Goal: Task Accomplishment & Management: Use online tool/utility

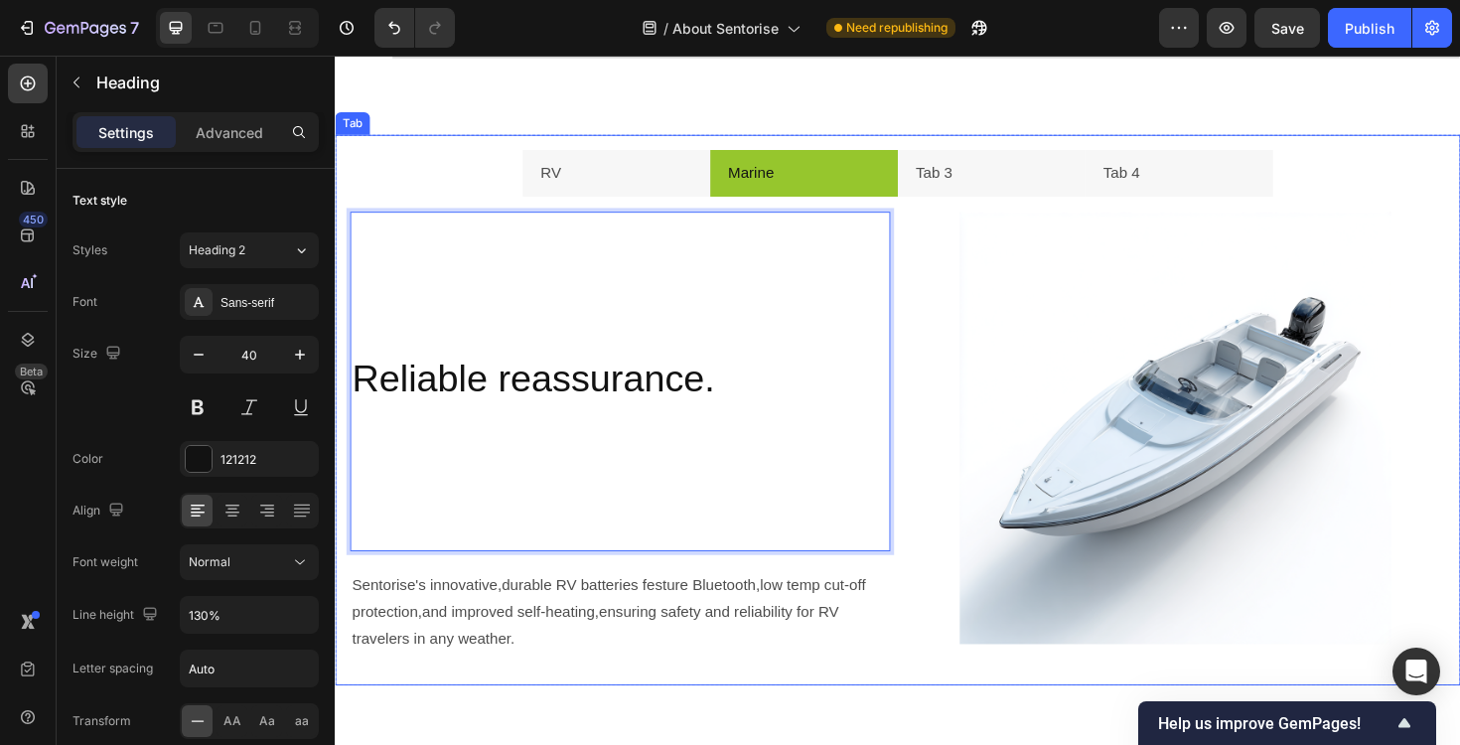
click at [932, 704] on div "Durable,Greater Impact Heading Sentorise's innovative,durable RV batteries fest…" at bounding box center [931, 456] width 1192 height 501
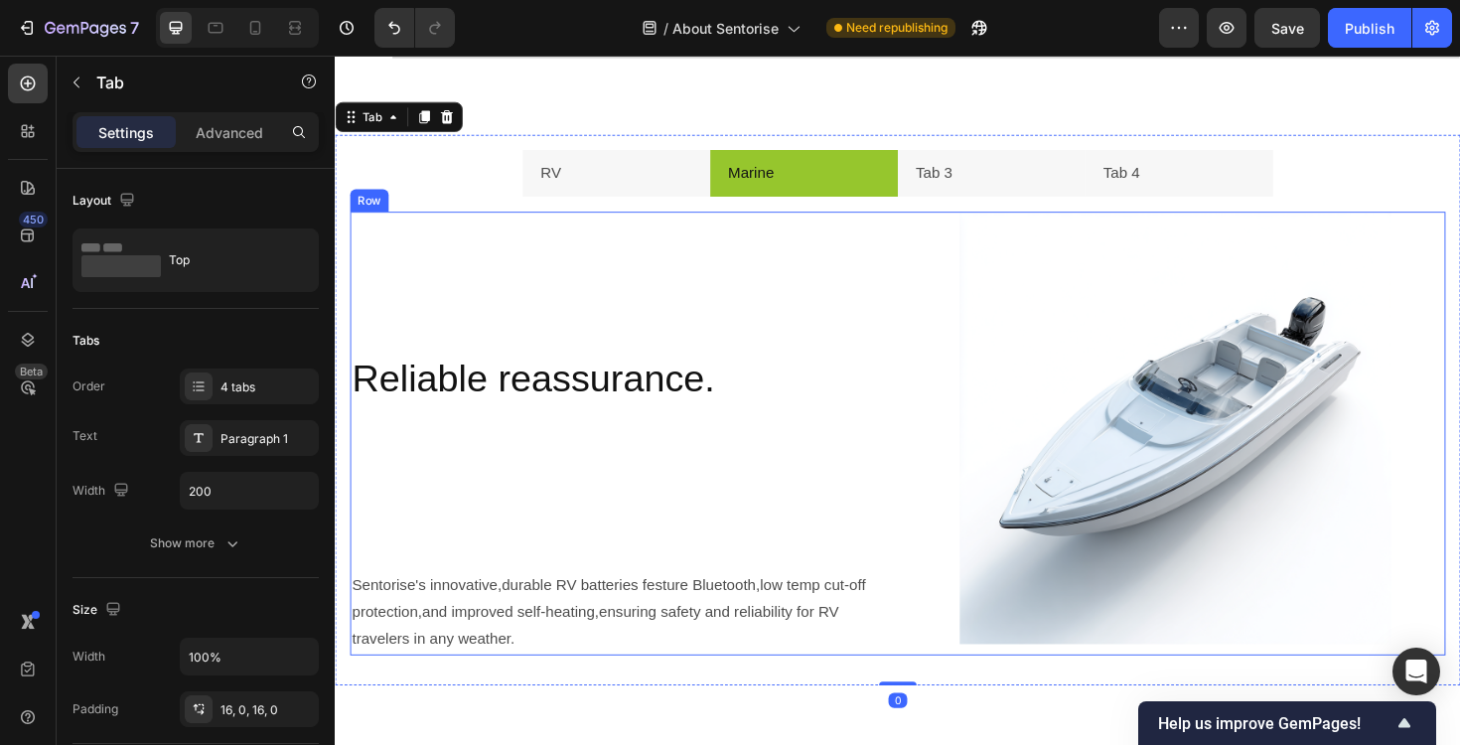
click at [941, 681] on div "Image" at bounding box center [1225, 455] width 572 height 469
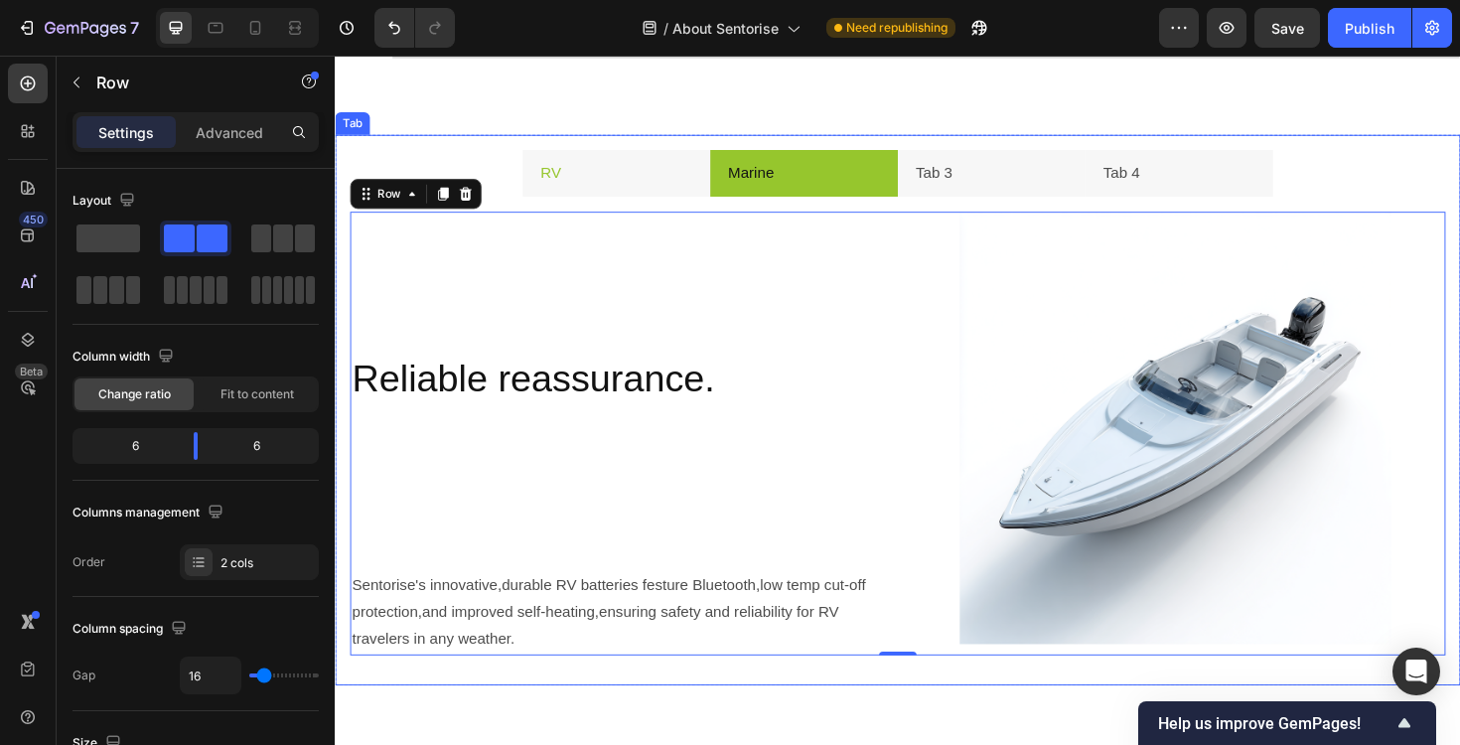
click at [622, 187] on li "RV" at bounding box center [632, 181] width 199 height 51
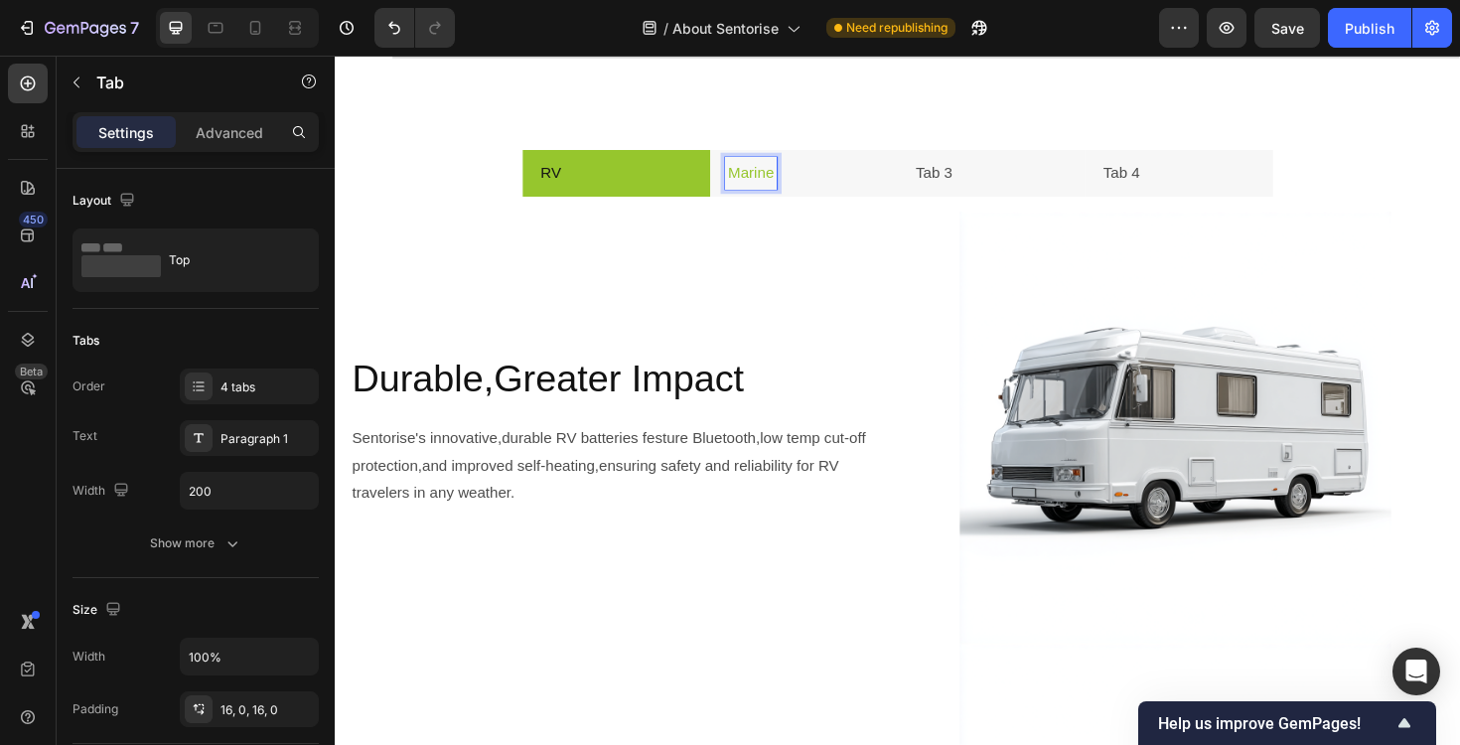
click at [834, 165] on li "Marine" at bounding box center [831, 181] width 199 height 51
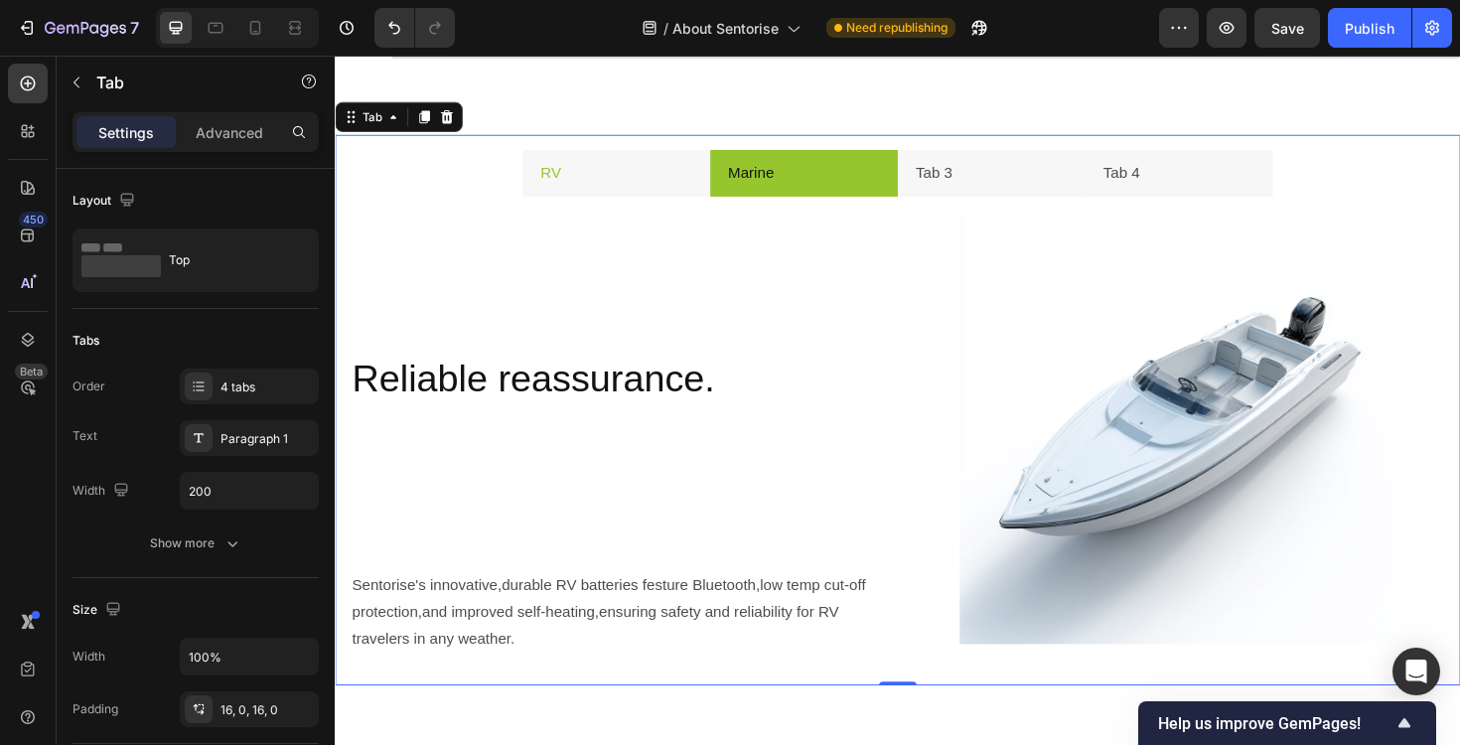
click at [664, 176] on li "RV" at bounding box center [632, 181] width 199 height 51
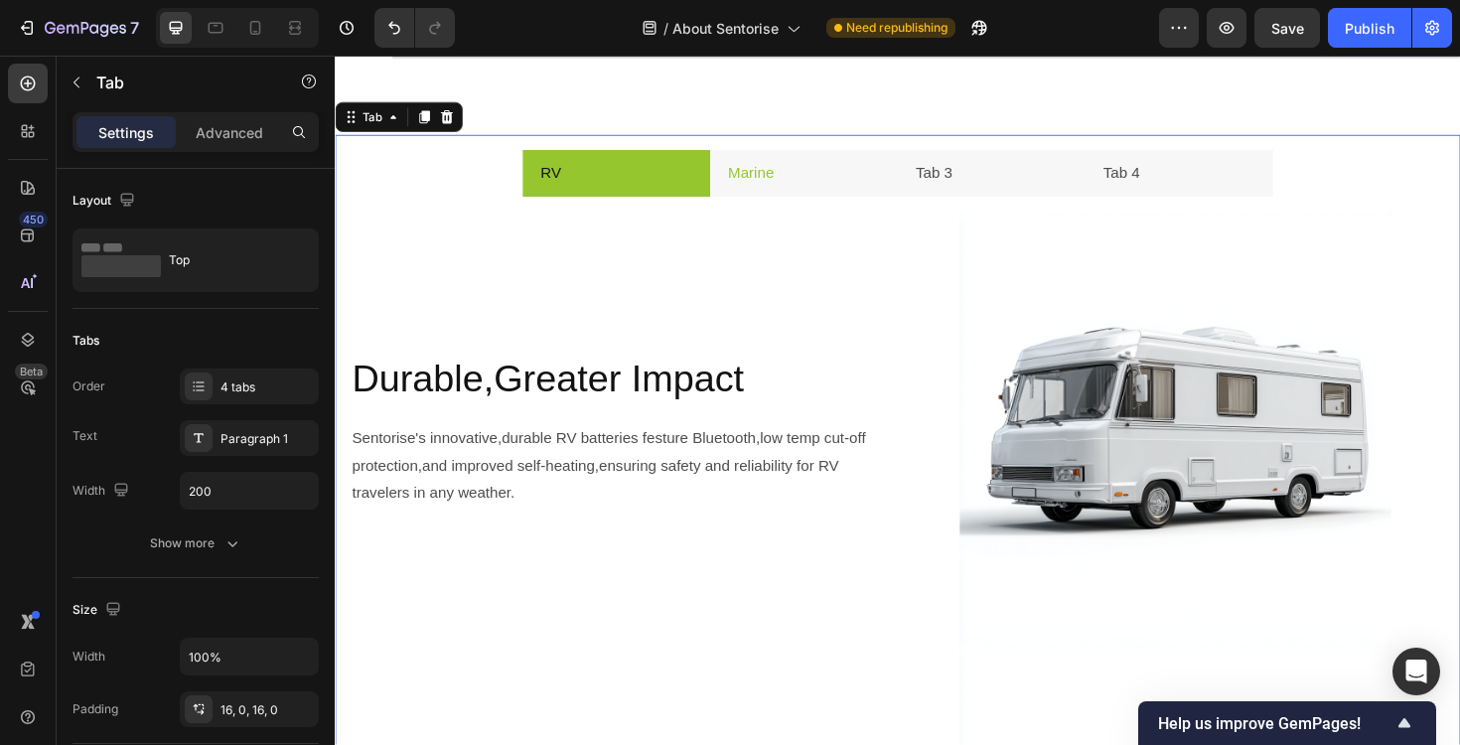
click at [855, 170] on li "Marine" at bounding box center [831, 181] width 199 height 51
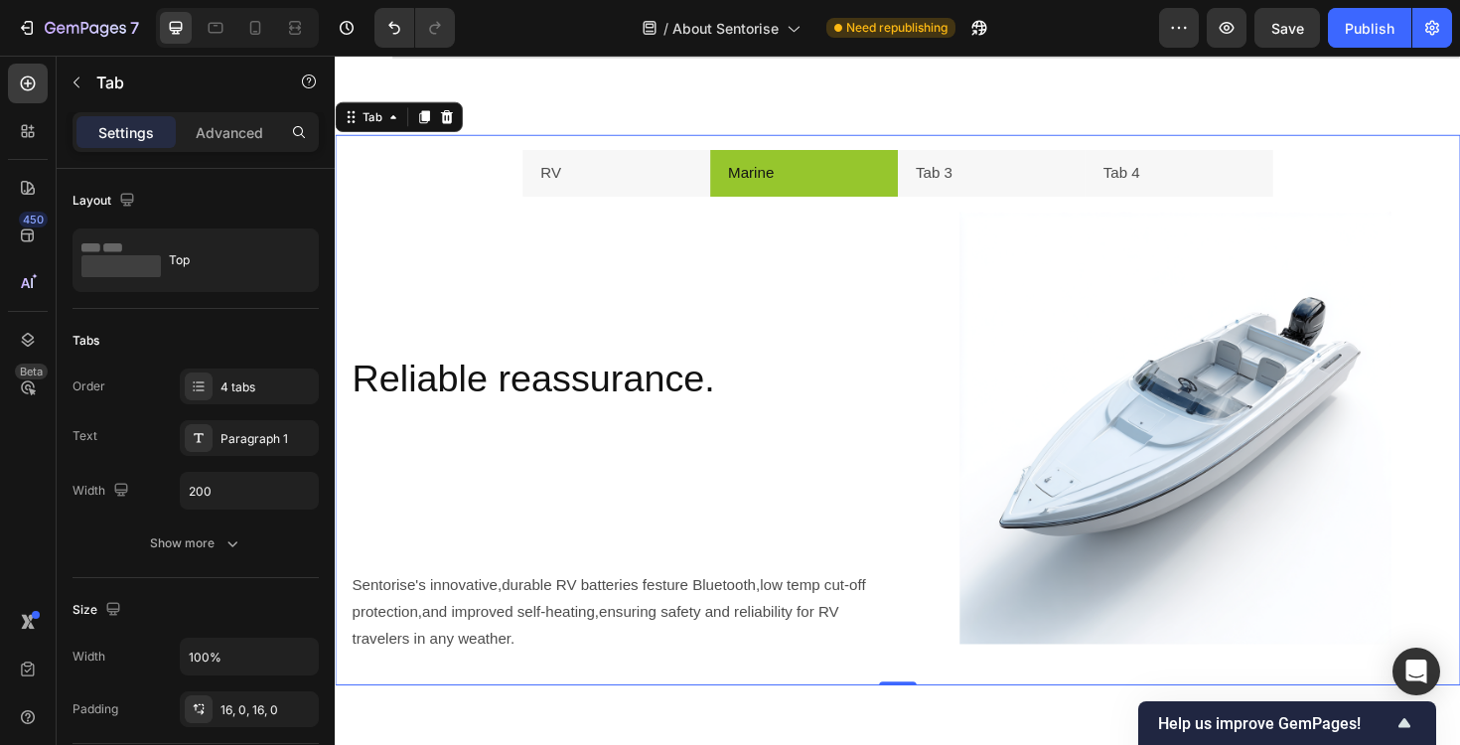
click at [652, 153] on div "RV Marine Tab 3 Tab 4 Durable,Greater Impact Heading Sentorise's innovative,dur…" at bounding box center [931, 431] width 1192 height 583
click at [657, 173] on li "RV" at bounding box center [632, 181] width 199 height 51
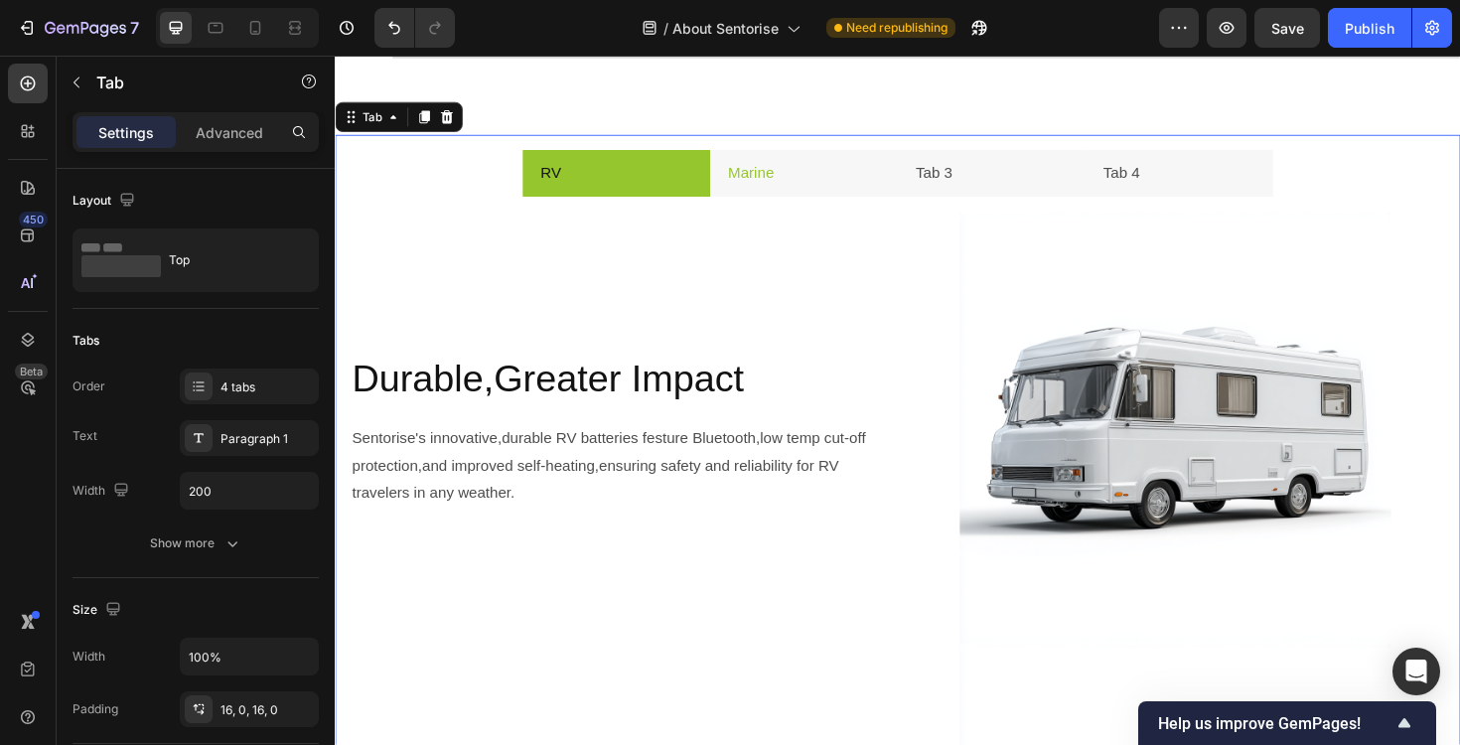
click at [831, 179] on li "Marine" at bounding box center [831, 181] width 199 height 51
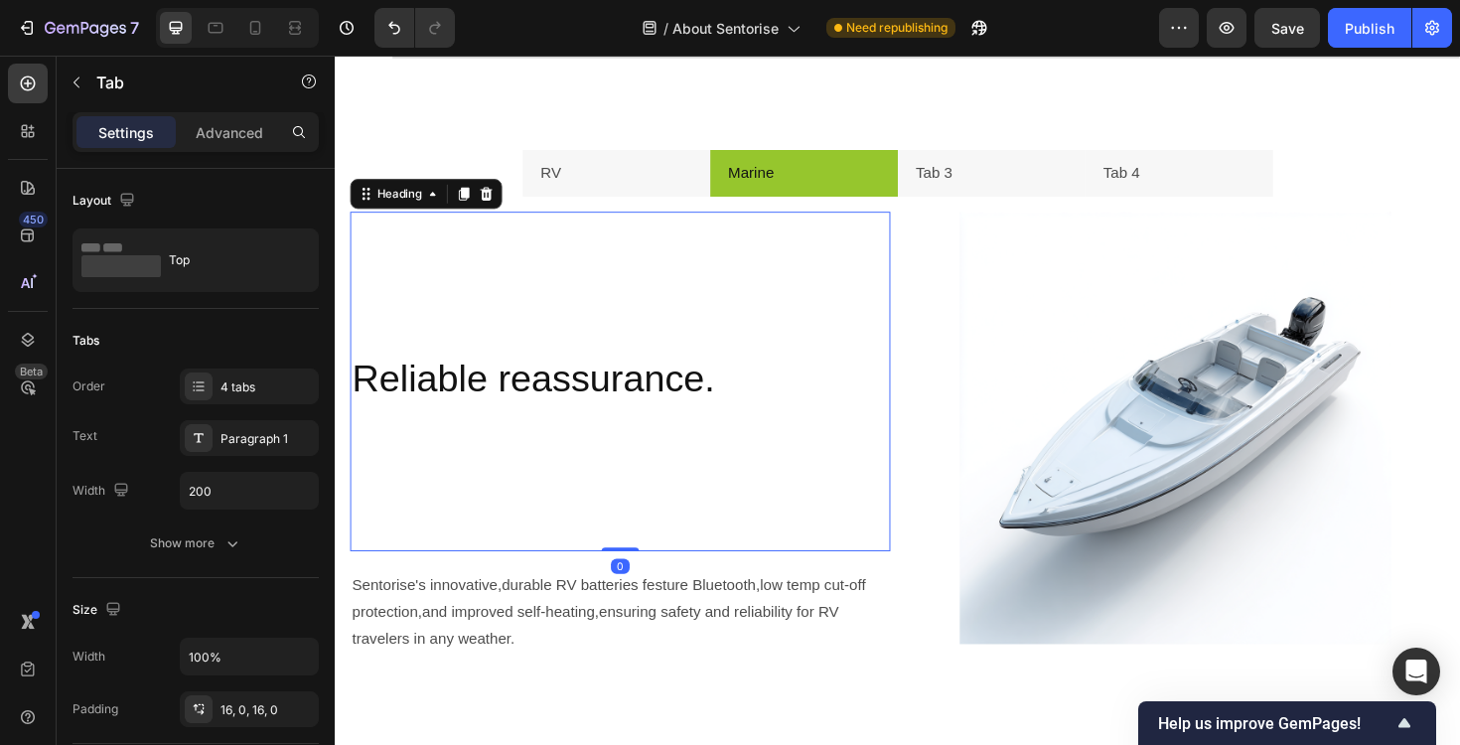
click at [501, 472] on p "Reliable reassurance." at bounding box center [637, 475] width 568 height 207
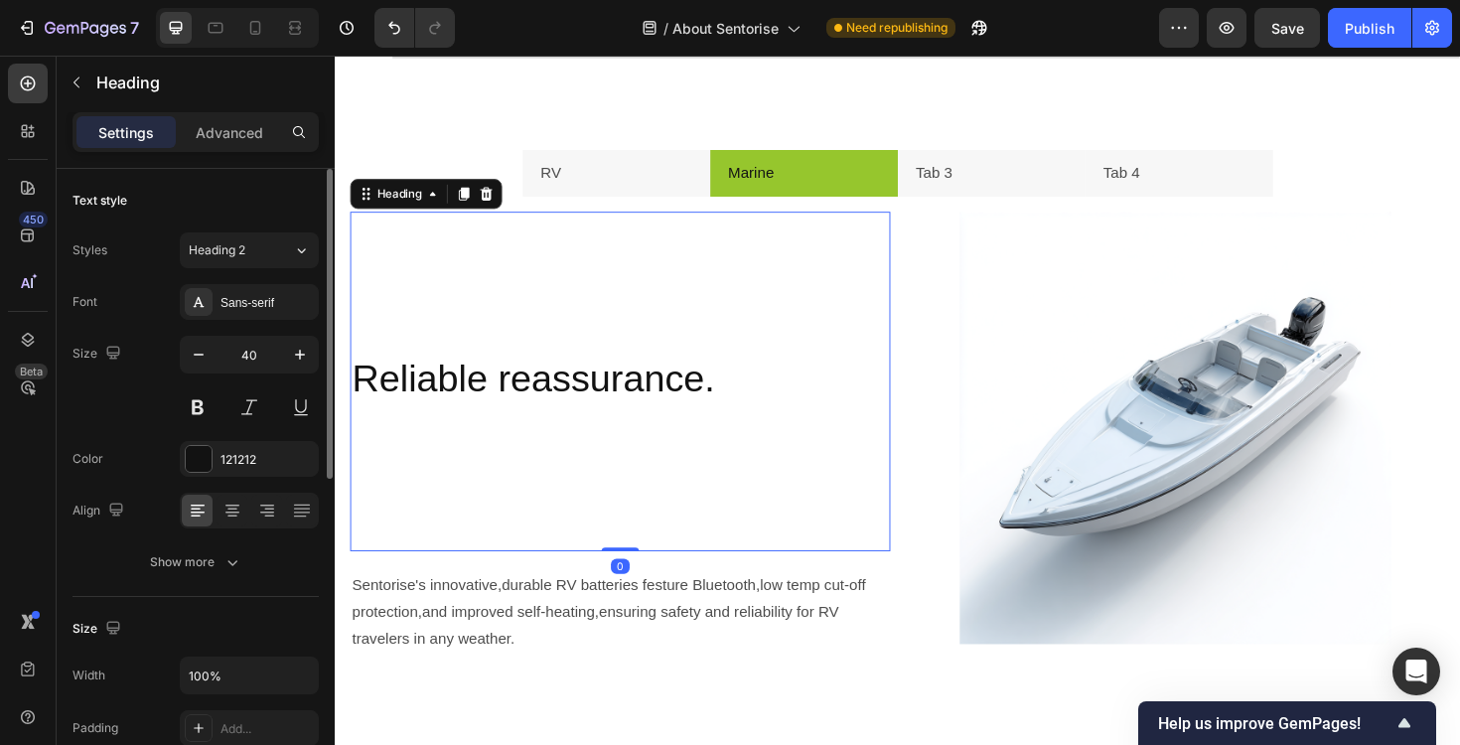
scroll to position [85, 0]
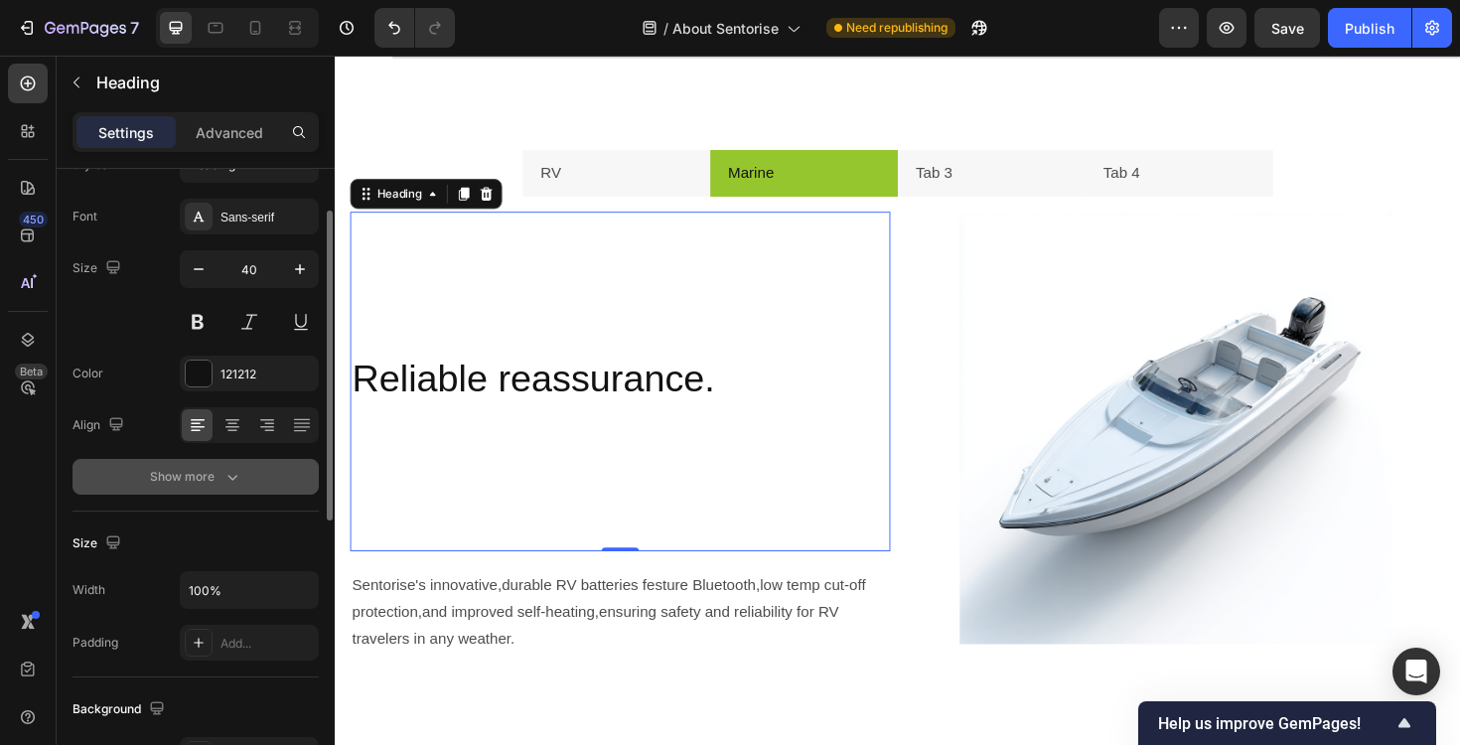
click at [229, 476] on icon "button" at bounding box center [232, 477] width 20 height 20
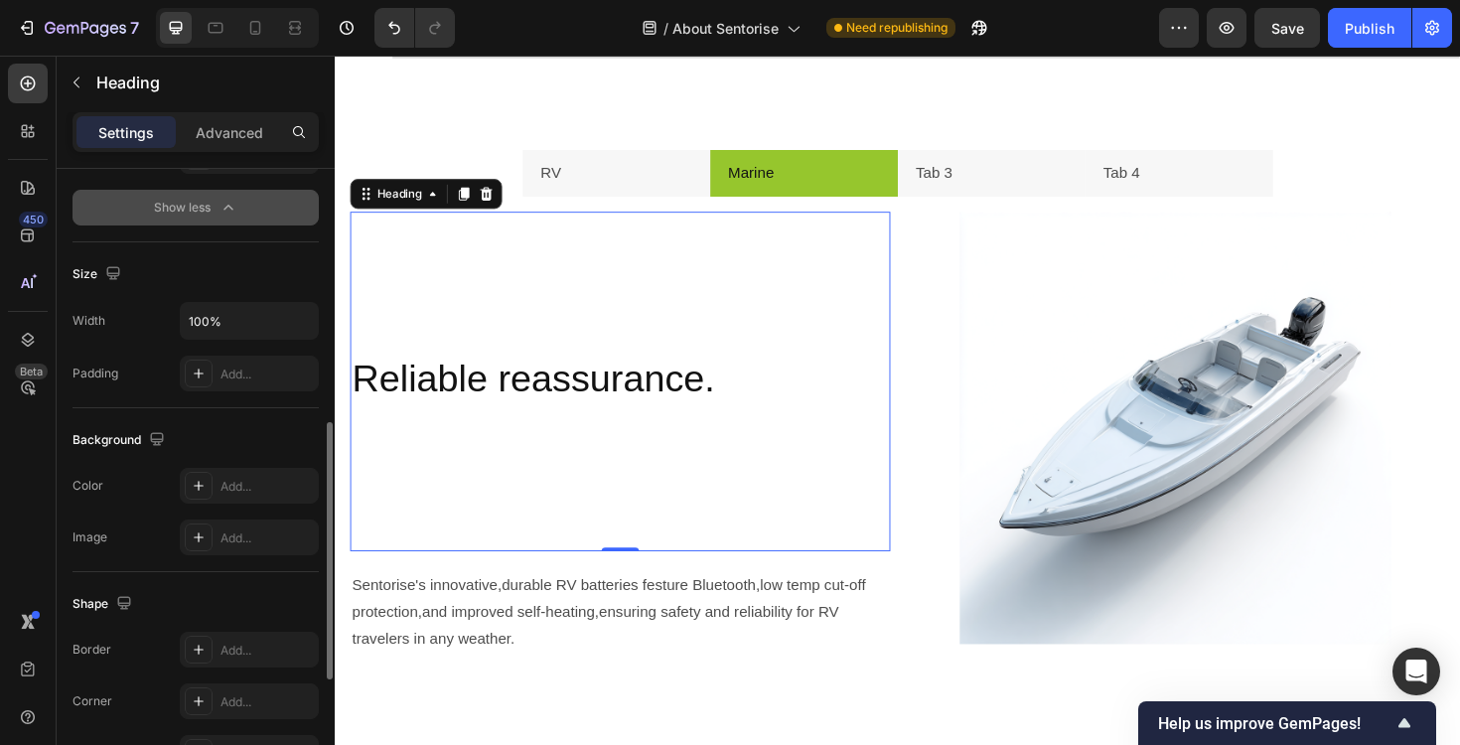
scroll to position [618, 0]
click at [240, 366] on div "Add..." at bounding box center [267, 374] width 93 height 18
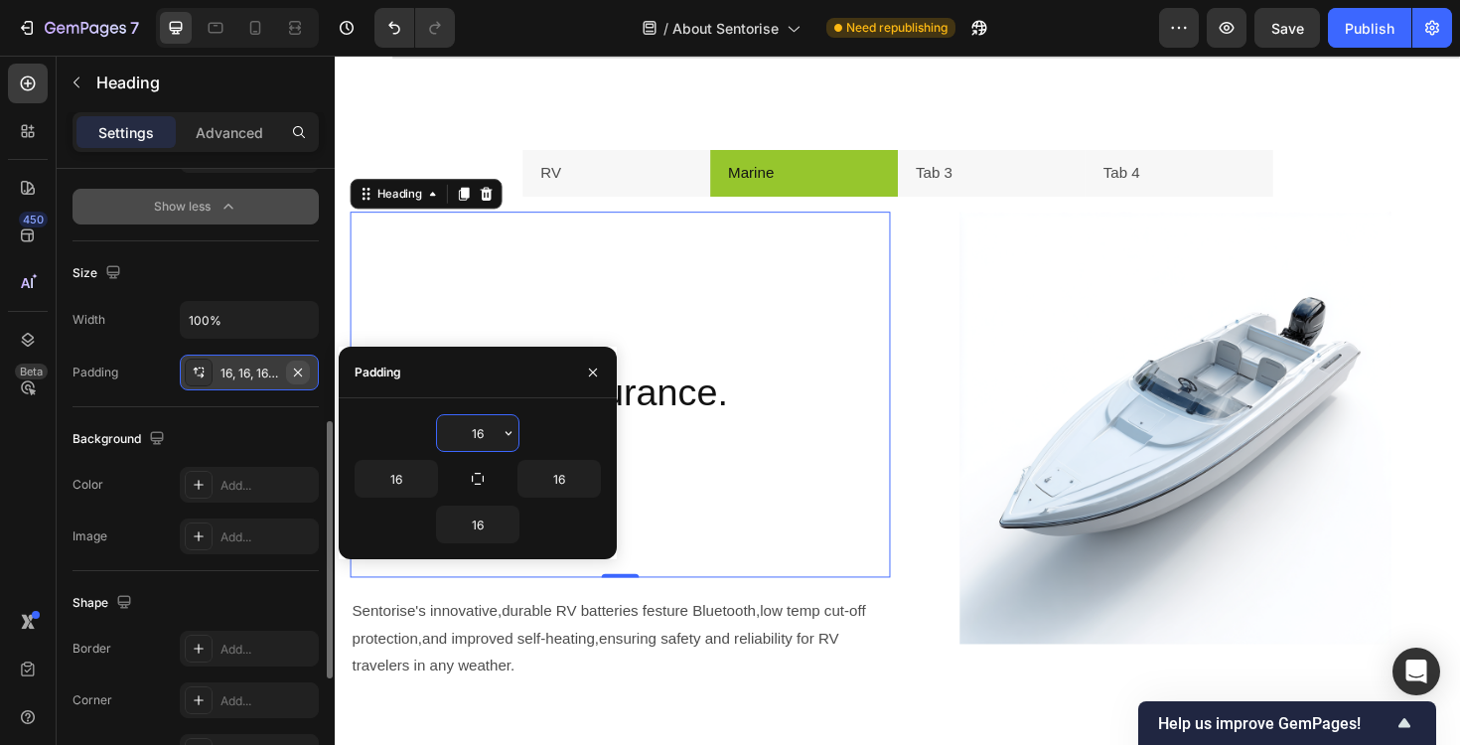
click at [304, 377] on icon "button" at bounding box center [298, 373] width 16 height 16
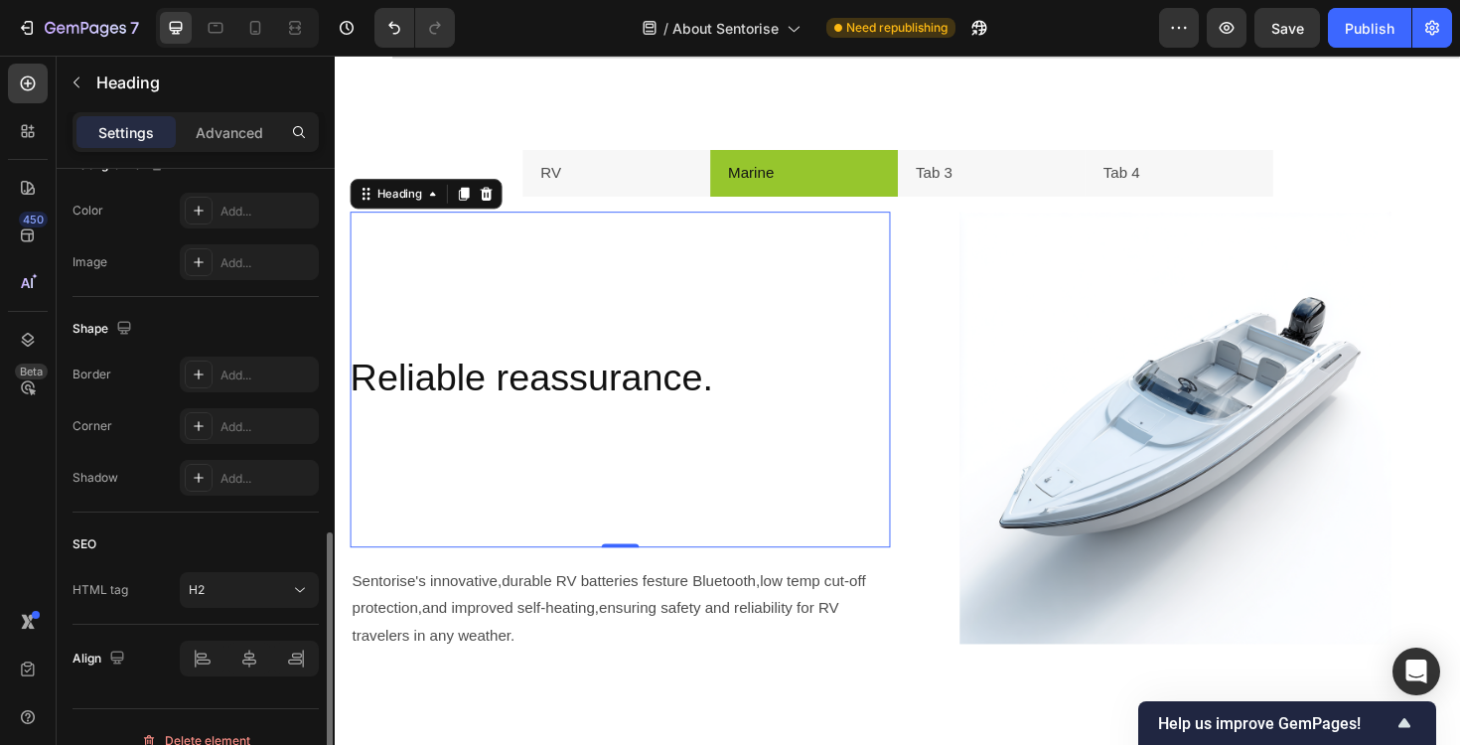
scroll to position [919, 0]
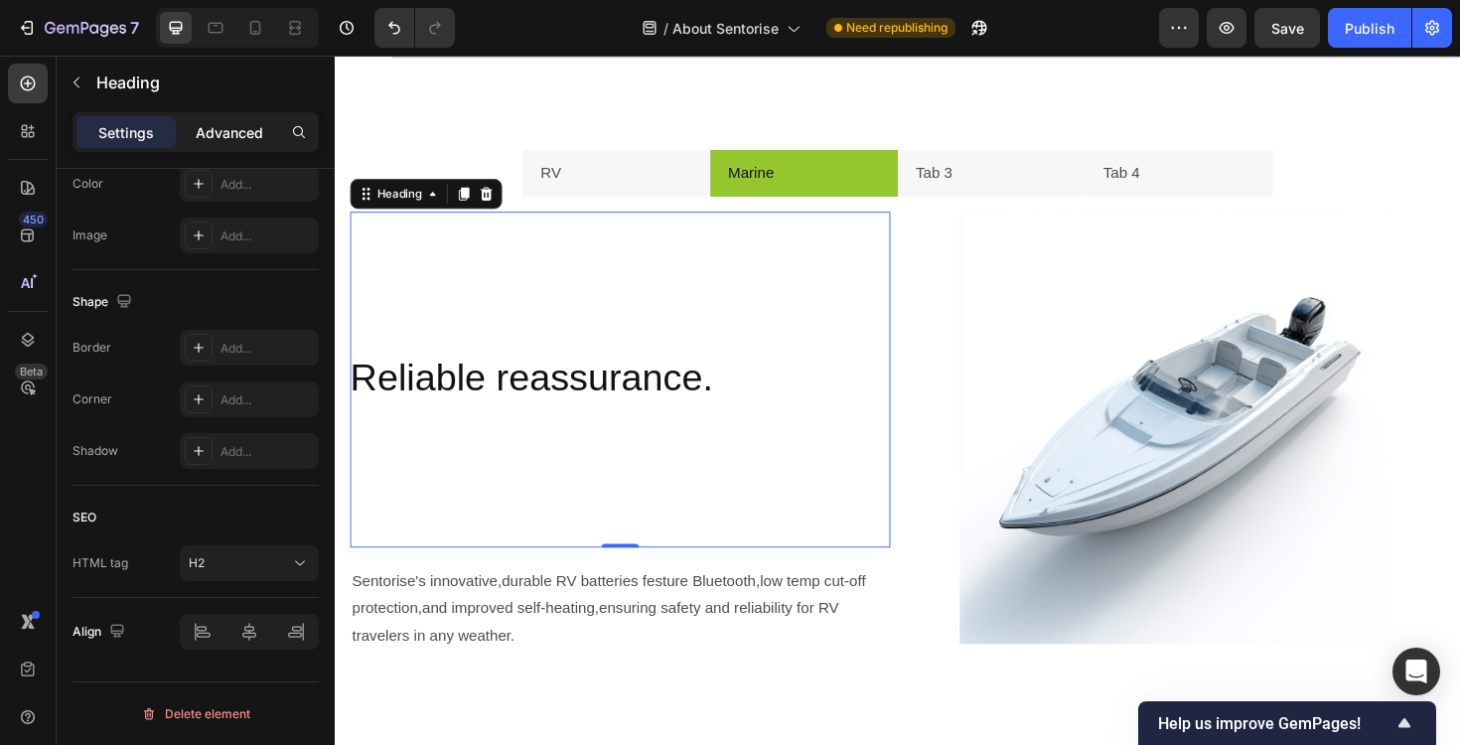
click at [243, 133] on p "Advanced" at bounding box center [230, 132] width 68 height 21
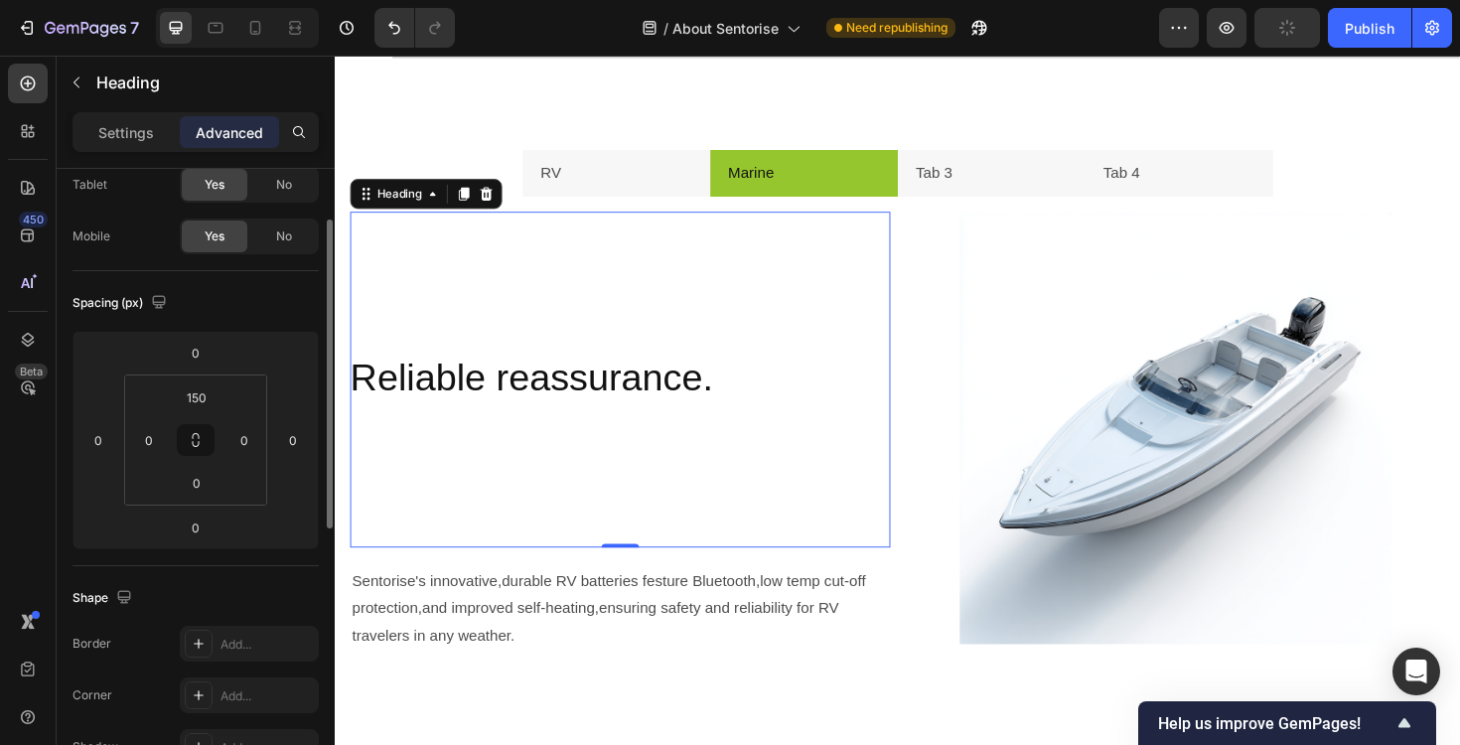
scroll to position [87, 0]
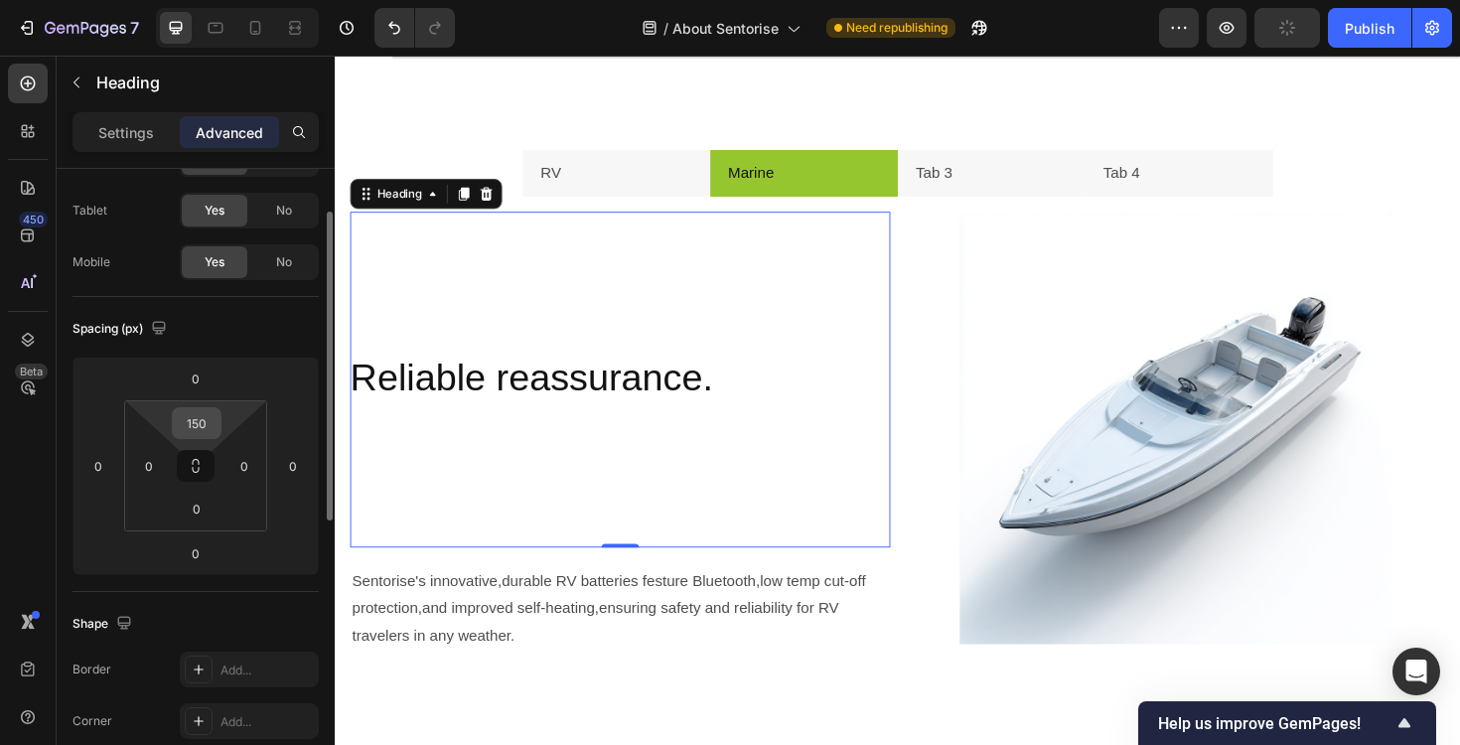
click at [203, 432] on input "150" at bounding box center [197, 423] width 40 height 30
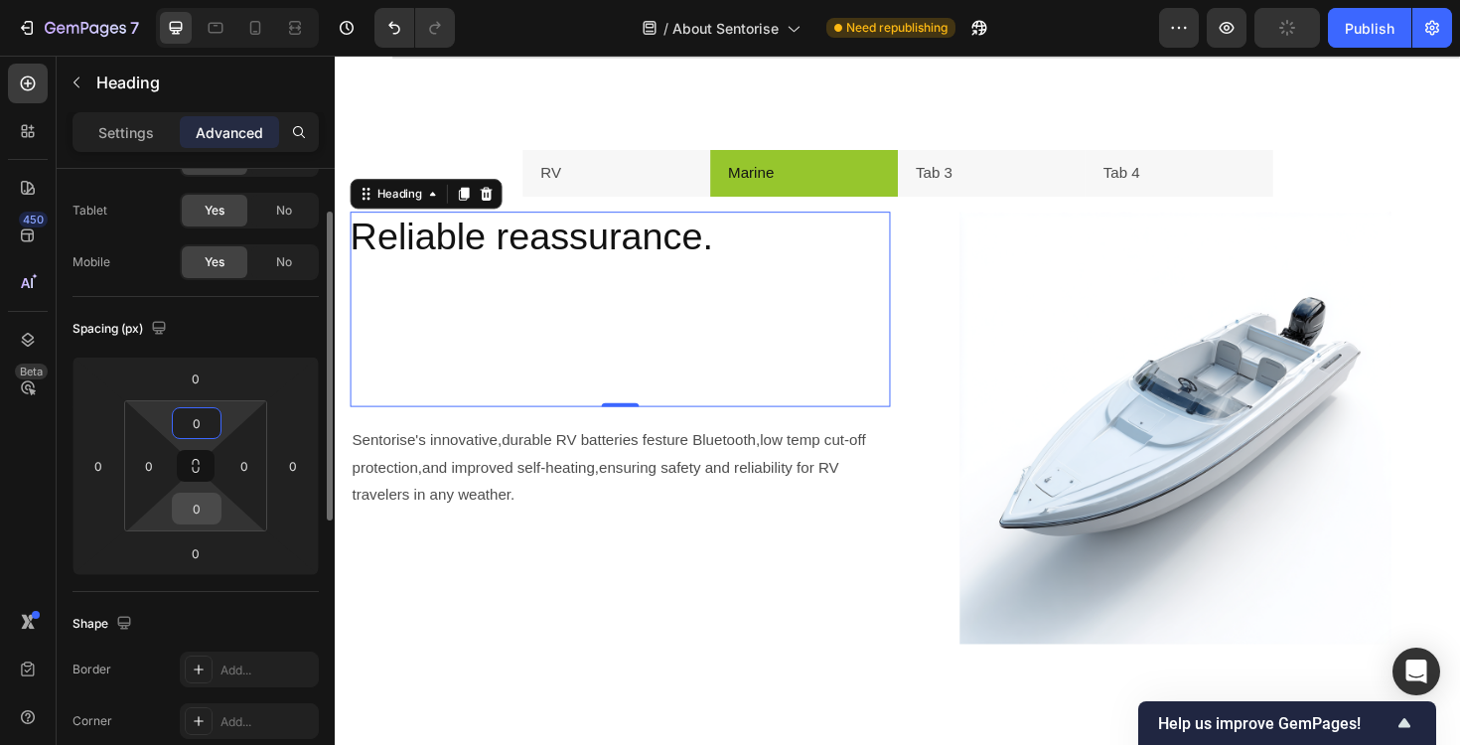
click at [201, 497] on input "0" at bounding box center [197, 509] width 40 height 30
click at [199, 427] on input "0" at bounding box center [197, 423] width 40 height 30
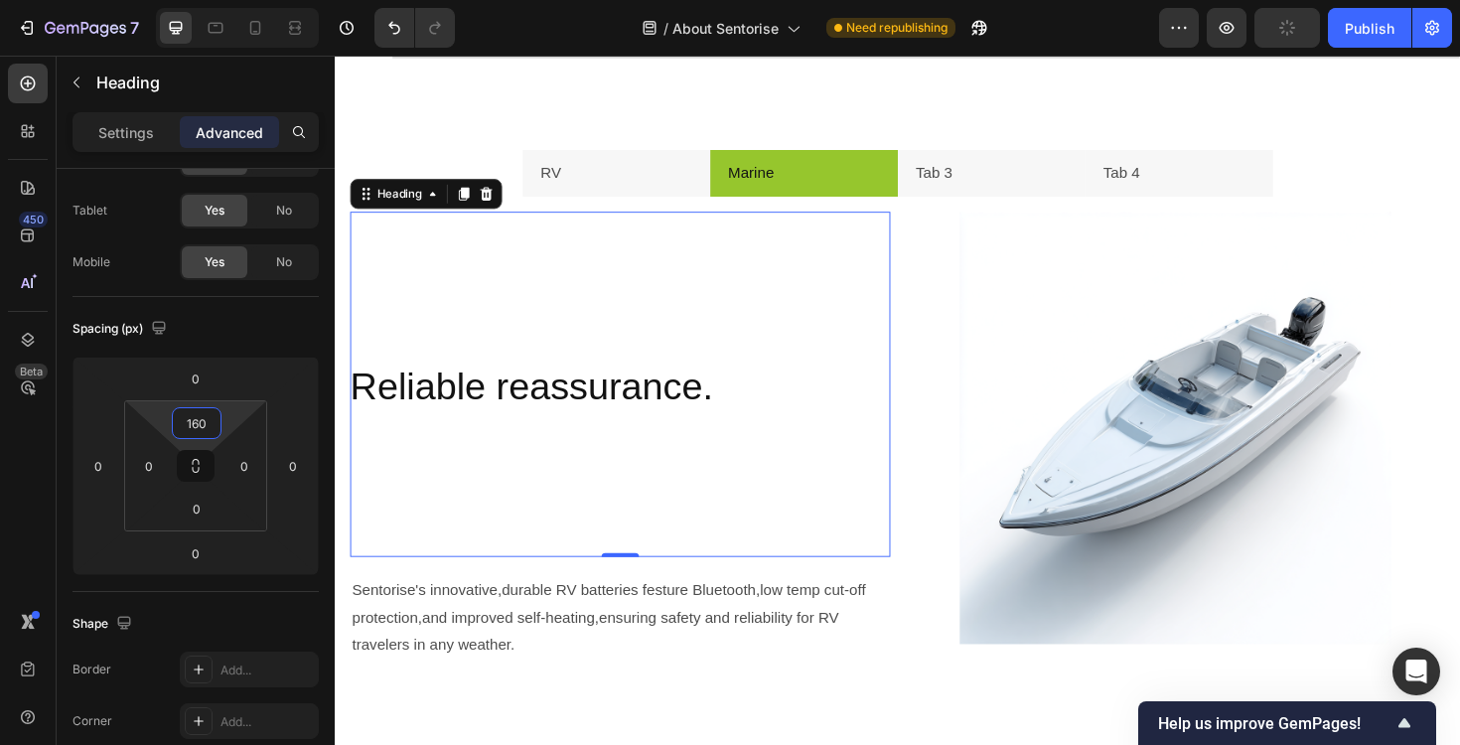
type input "160"
click at [631, 423] on p "Reliable reassurance." at bounding box center [637, 483] width 572 height 207
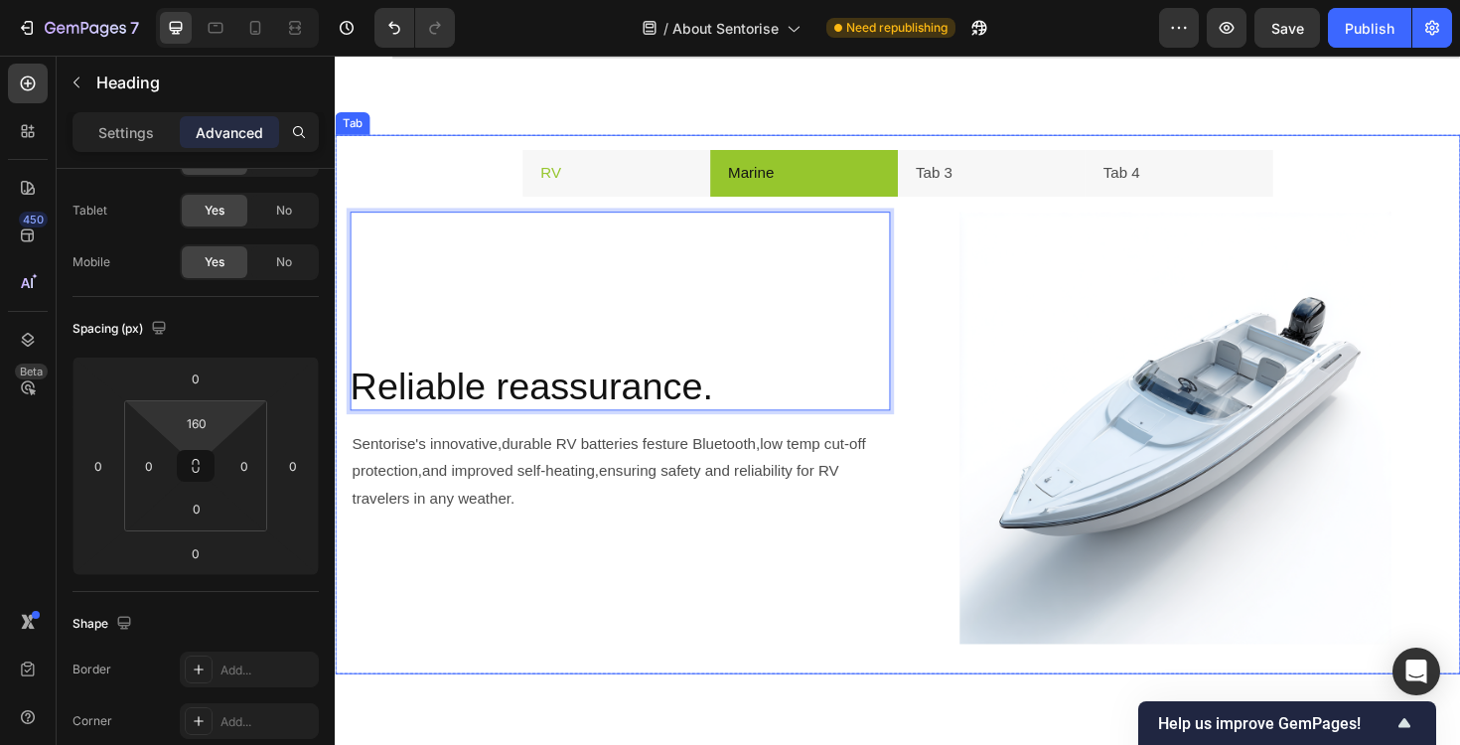
click at [647, 172] on li "RV" at bounding box center [632, 181] width 199 height 51
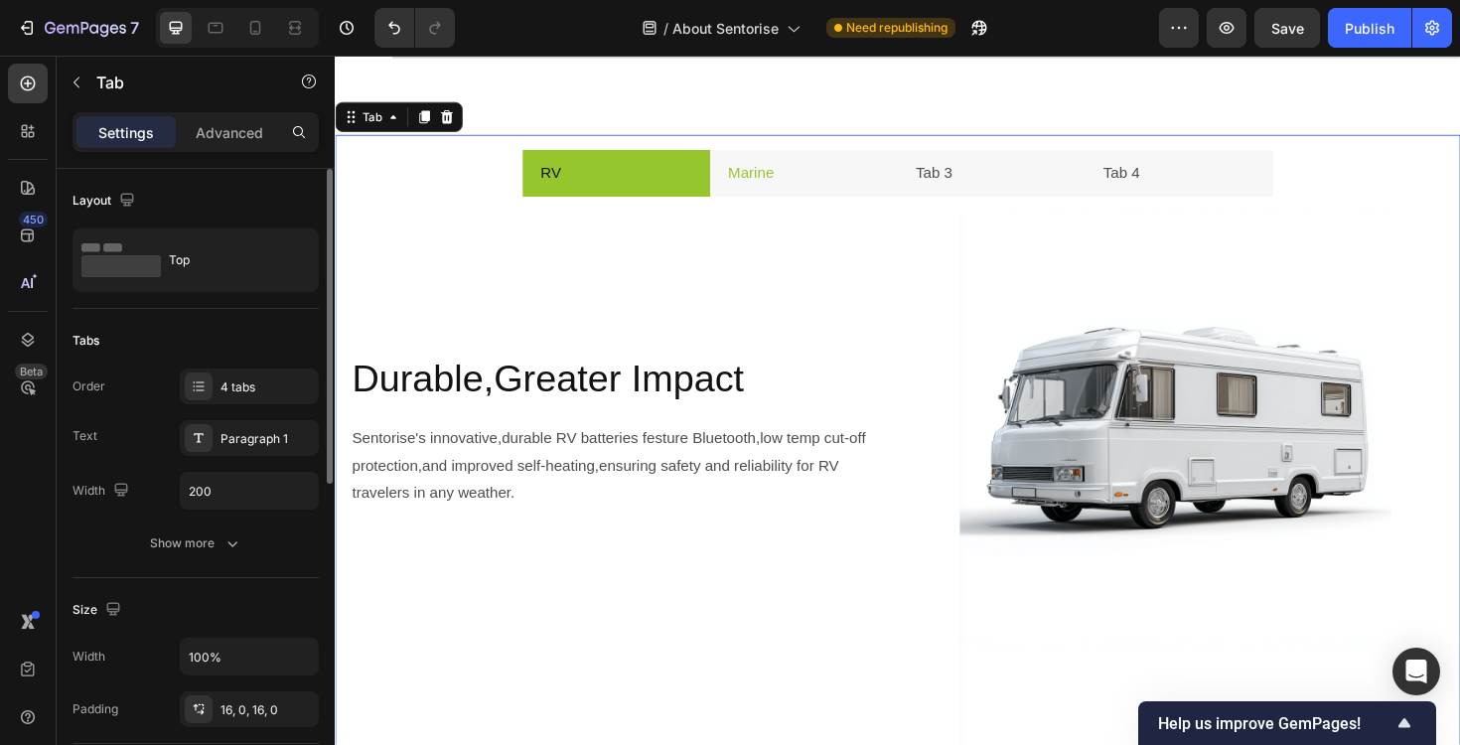
click at [813, 178] on li "Marine" at bounding box center [831, 181] width 199 height 51
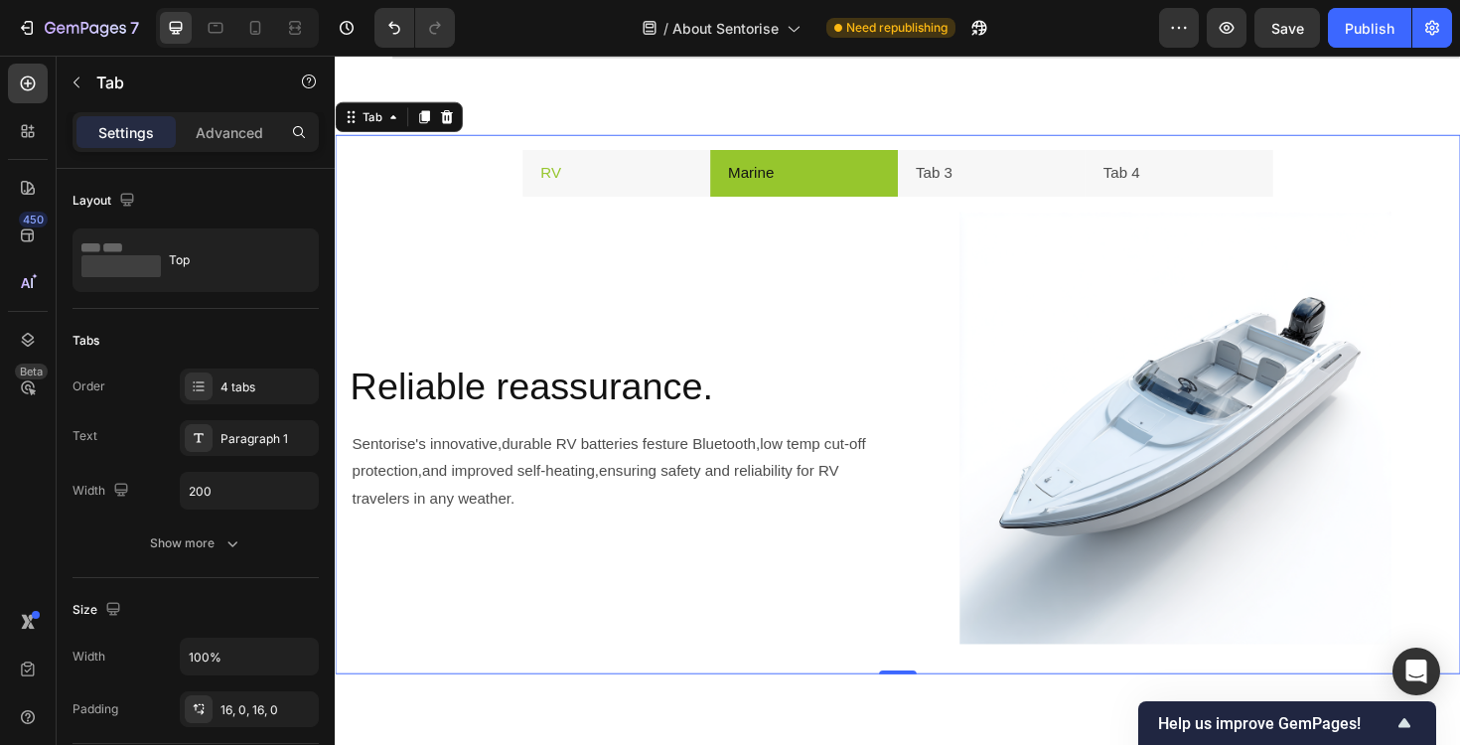
click at [668, 178] on li "RV" at bounding box center [632, 181] width 199 height 51
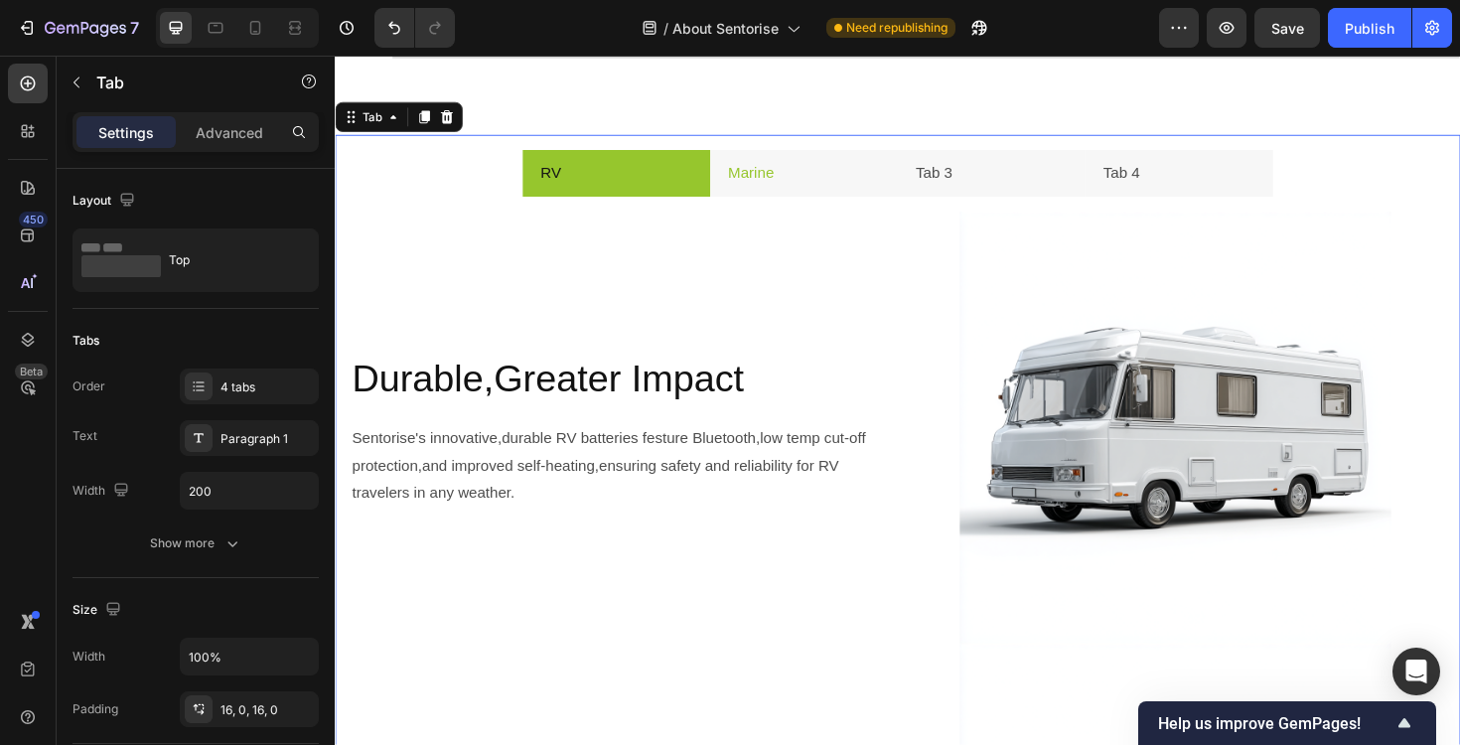
click at [812, 183] on li "Marine" at bounding box center [831, 181] width 199 height 51
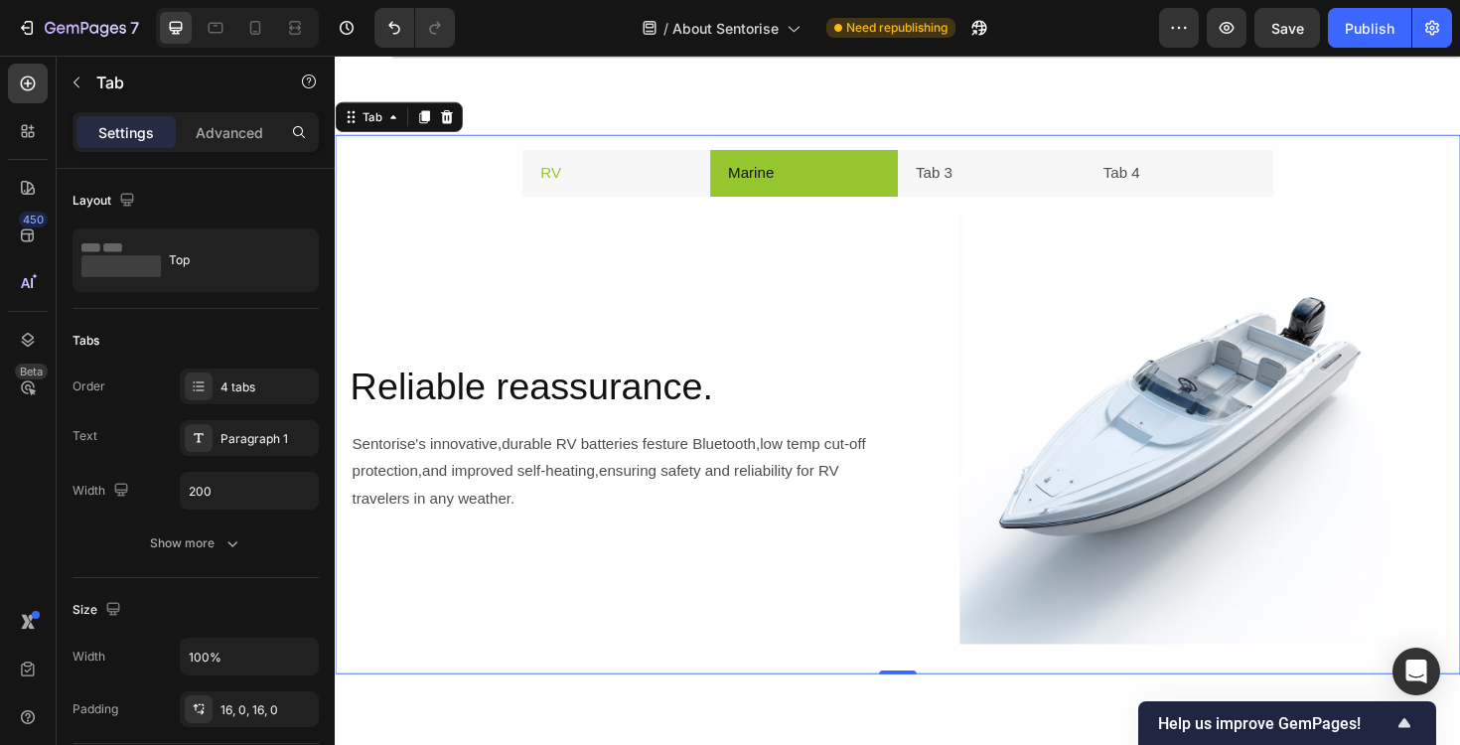
click at [650, 179] on li "RV" at bounding box center [632, 181] width 199 height 51
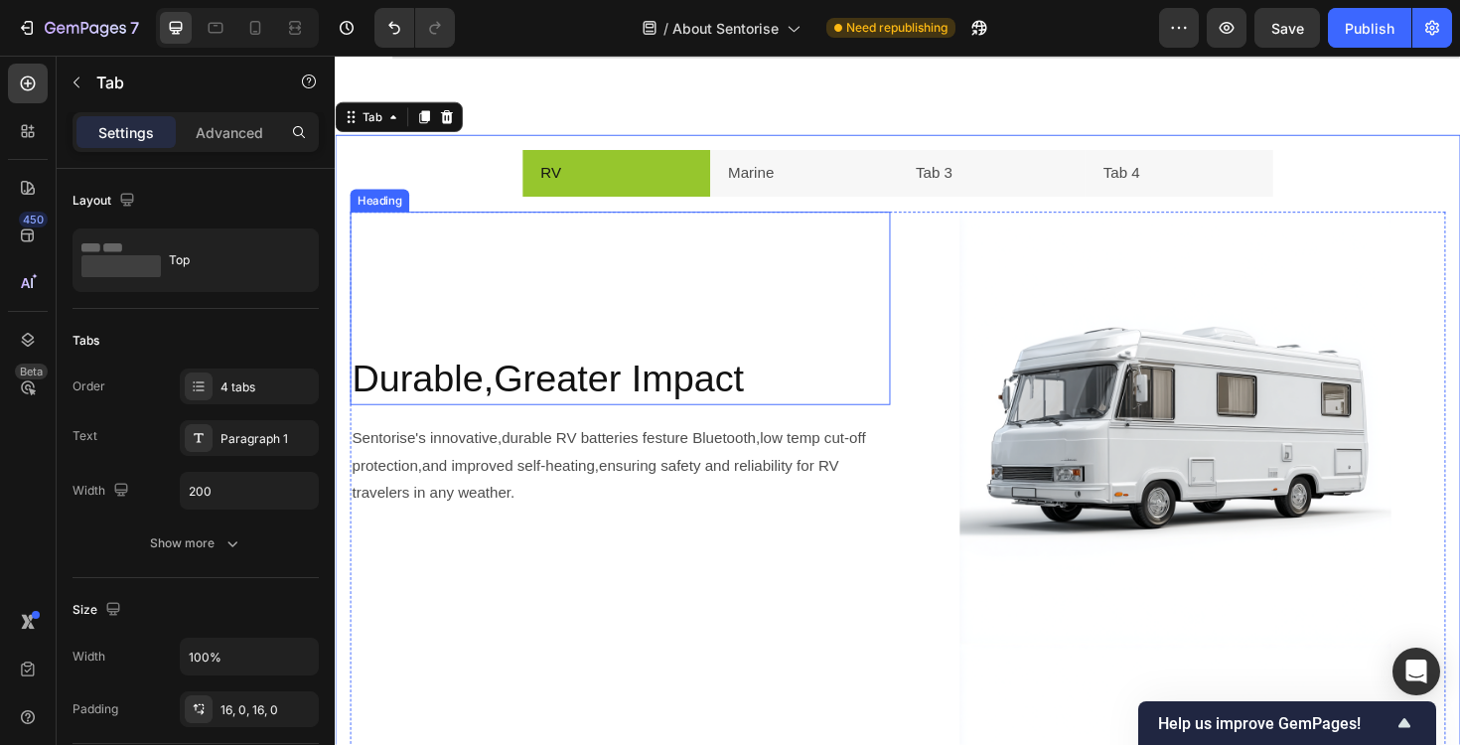
click at [618, 402] on p "Durable,Greater Impact" at bounding box center [637, 398] width 568 height 52
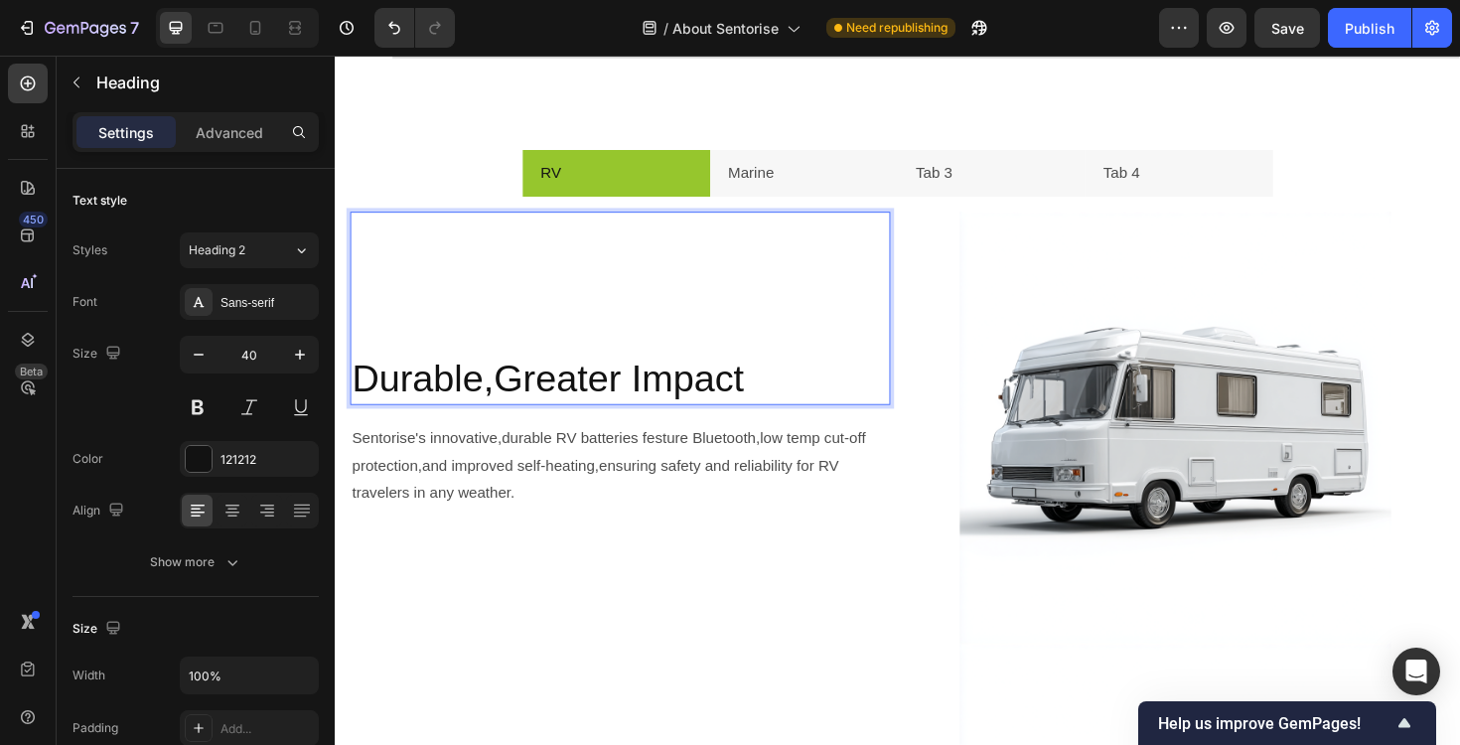
click at [618, 402] on p "Durable,Greater Impact" at bounding box center [637, 398] width 568 height 52
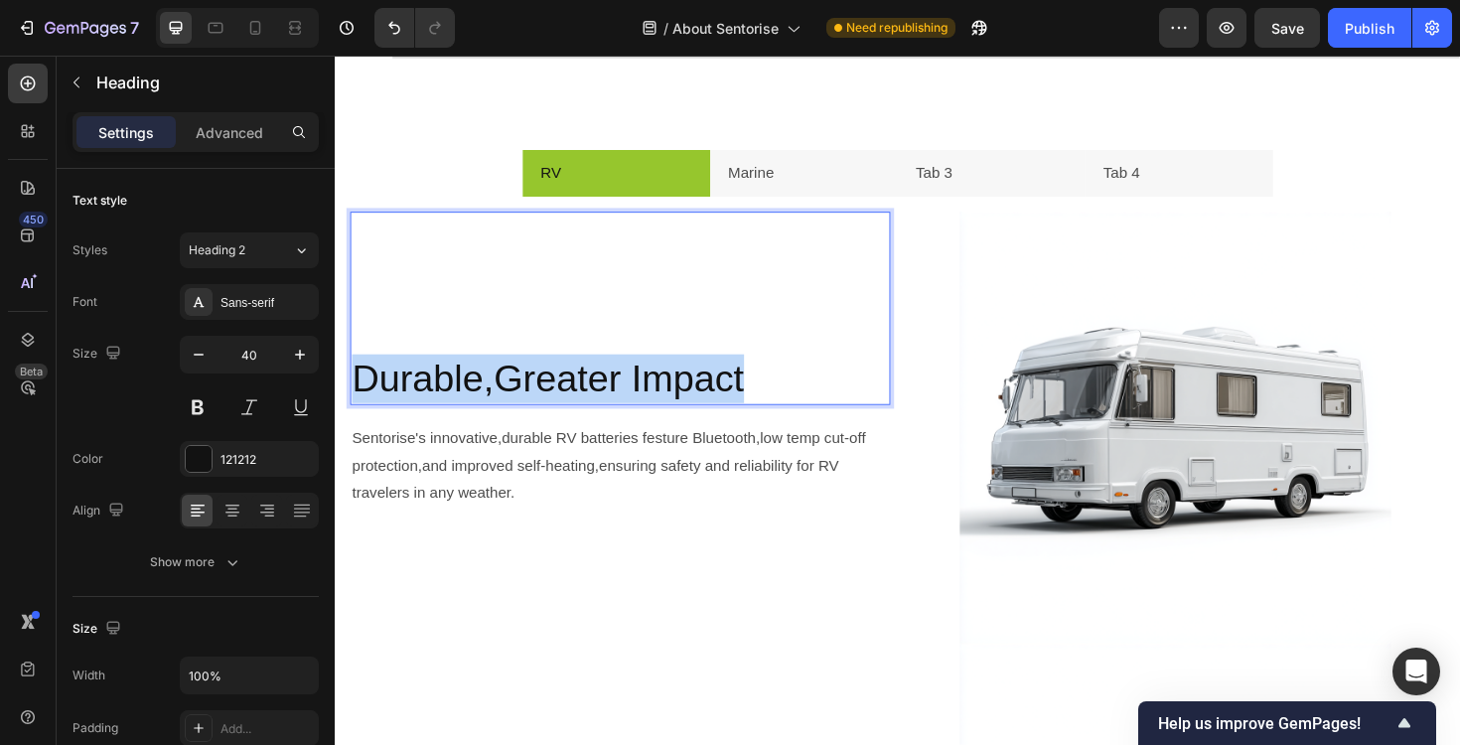
click at [618, 402] on p "Durable,Greater Impact" at bounding box center [637, 398] width 568 height 52
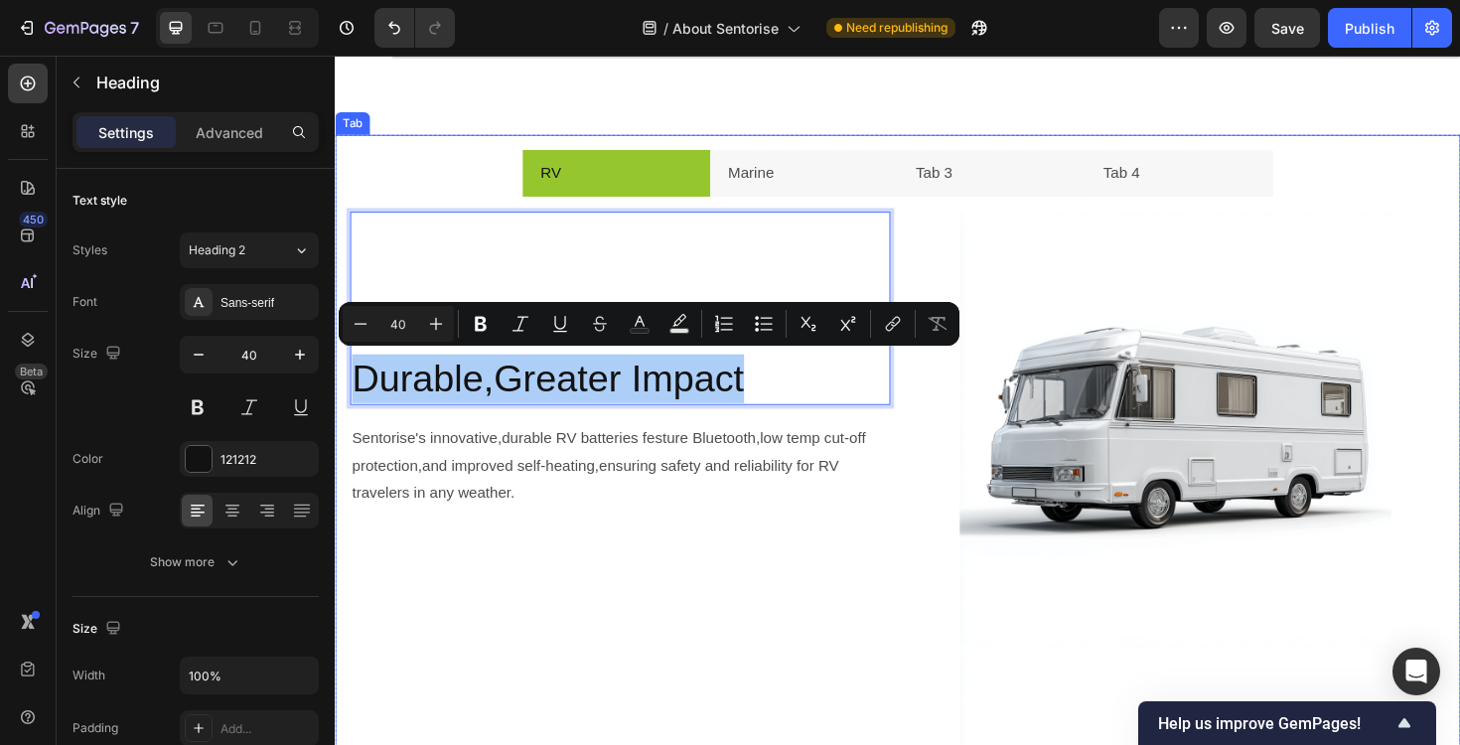
click at [779, 177] on p "Marine" at bounding box center [775, 181] width 49 height 29
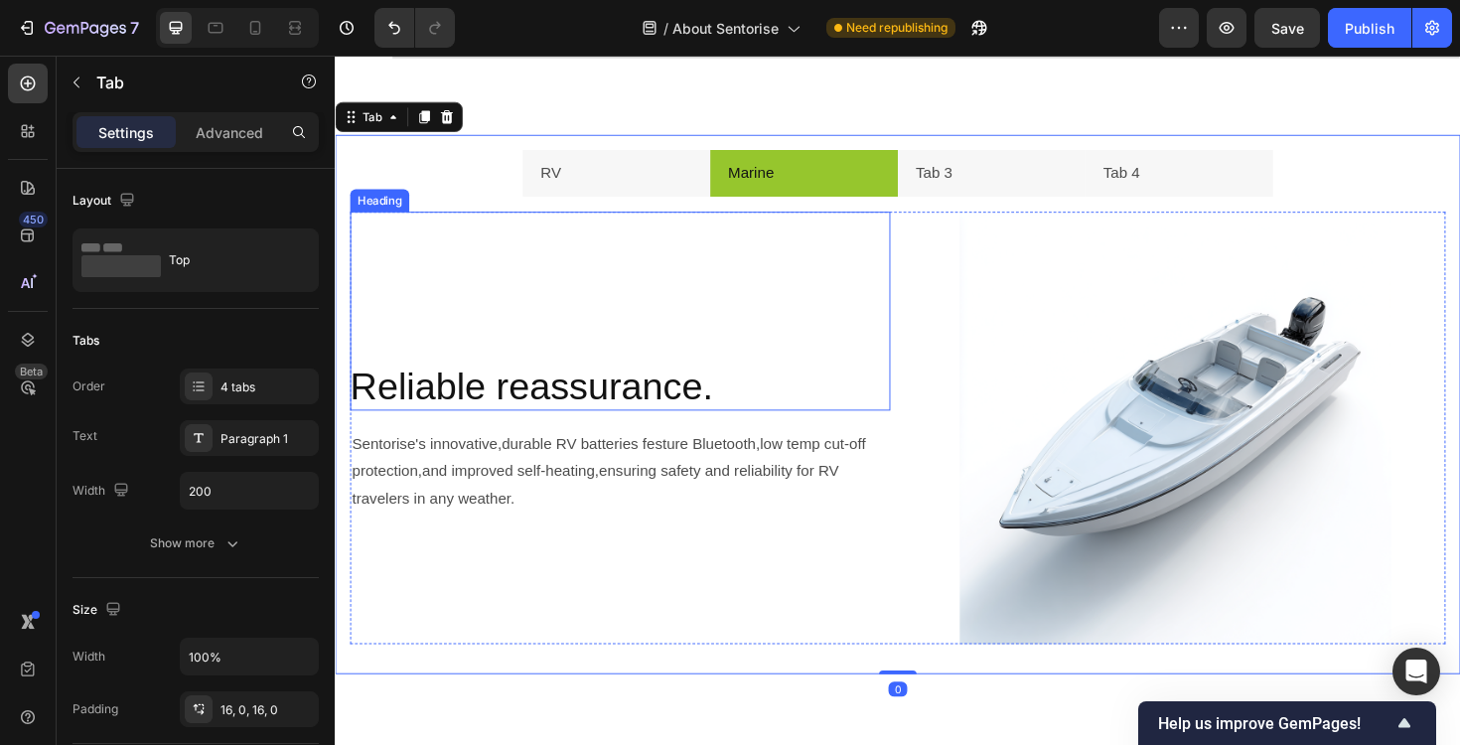
click at [559, 409] on p "Reliable reassurance." at bounding box center [637, 406] width 572 height 52
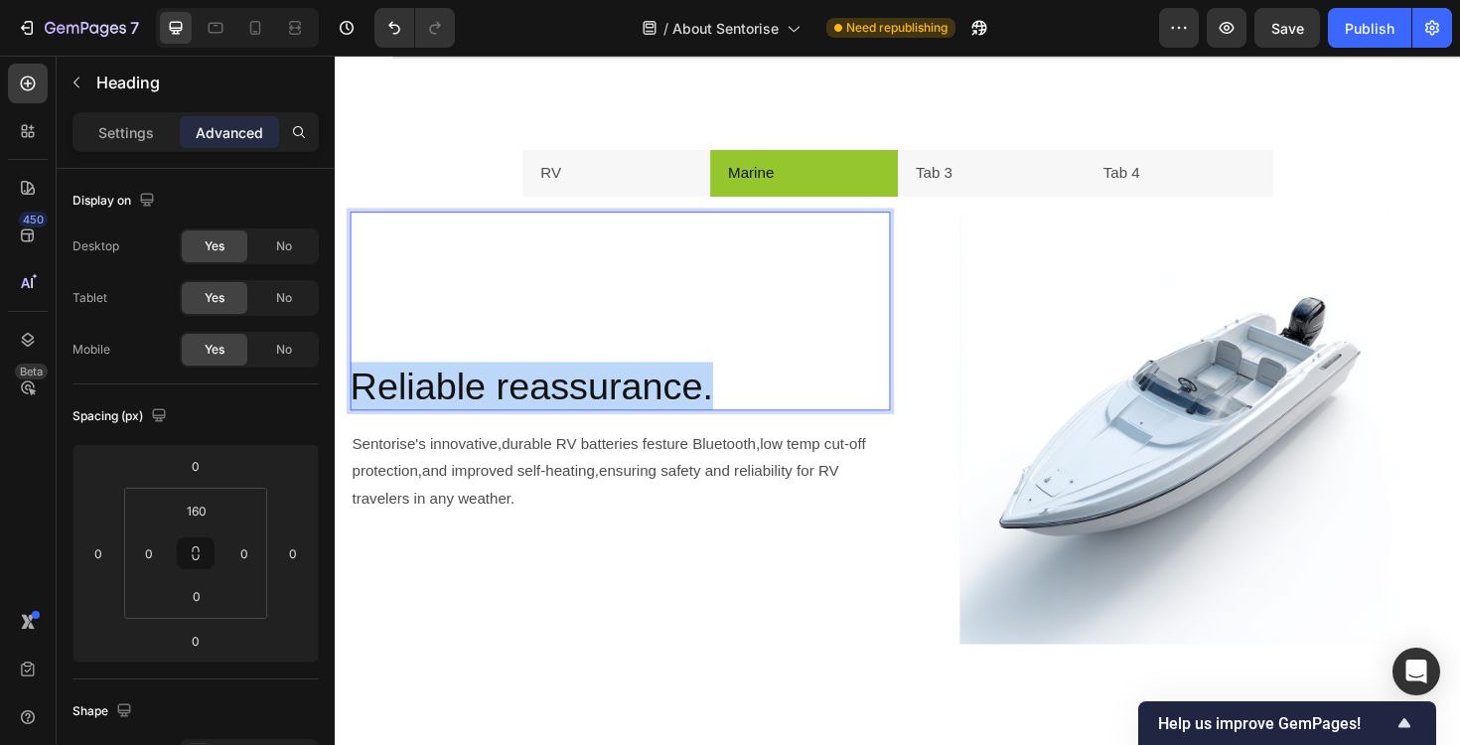
click at [559, 409] on p "Reliable reassurance." at bounding box center [637, 406] width 572 height 52
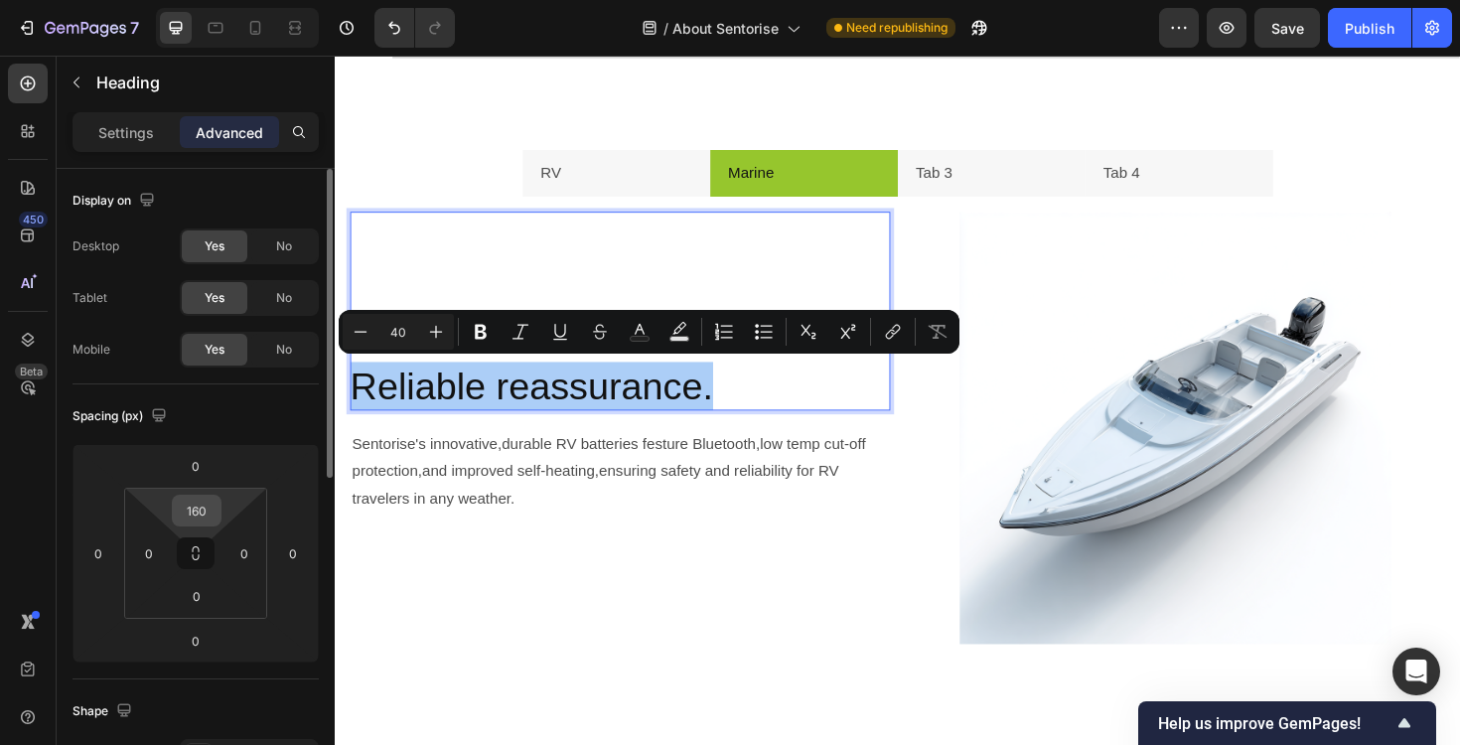
click at [206, 501] on input "160" at bounding box center [197, 511] width 40 height 30
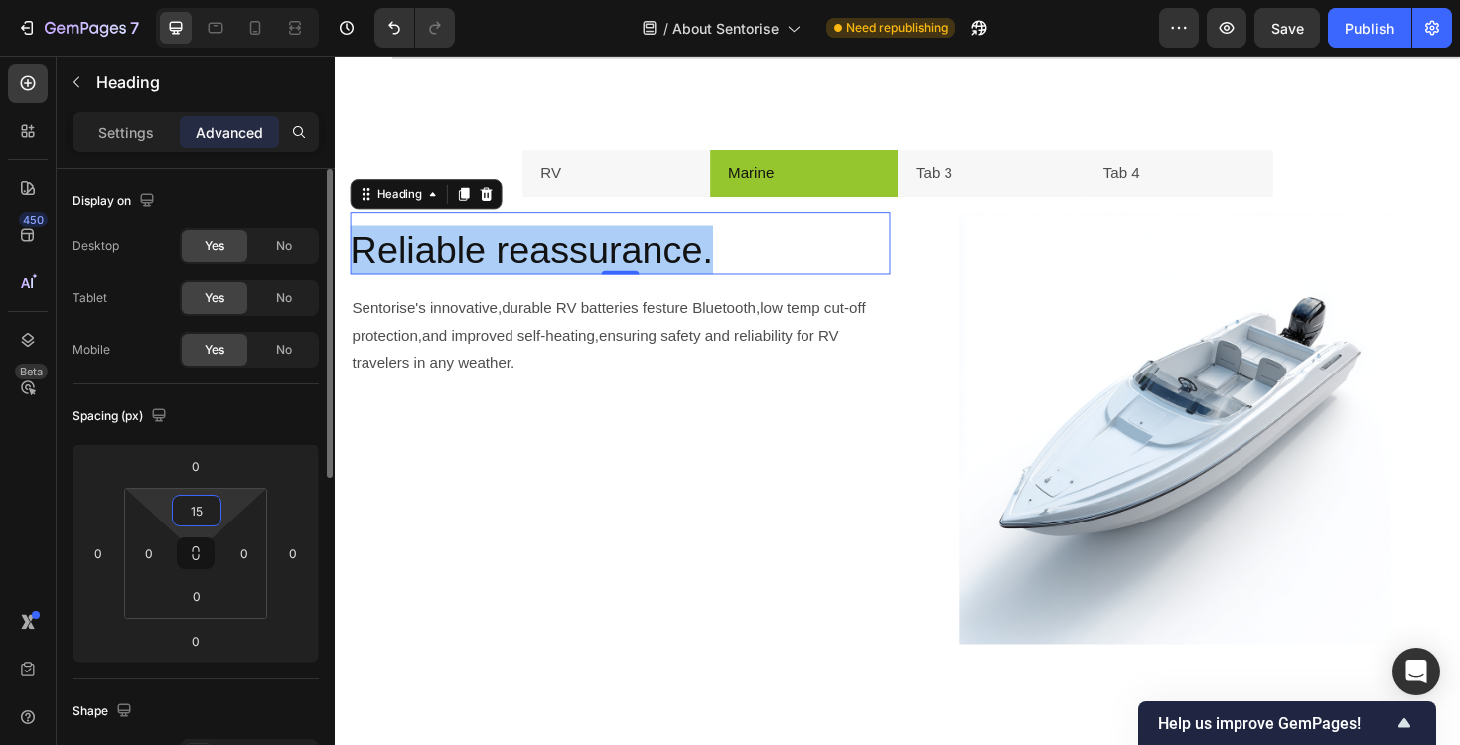
type input "150"
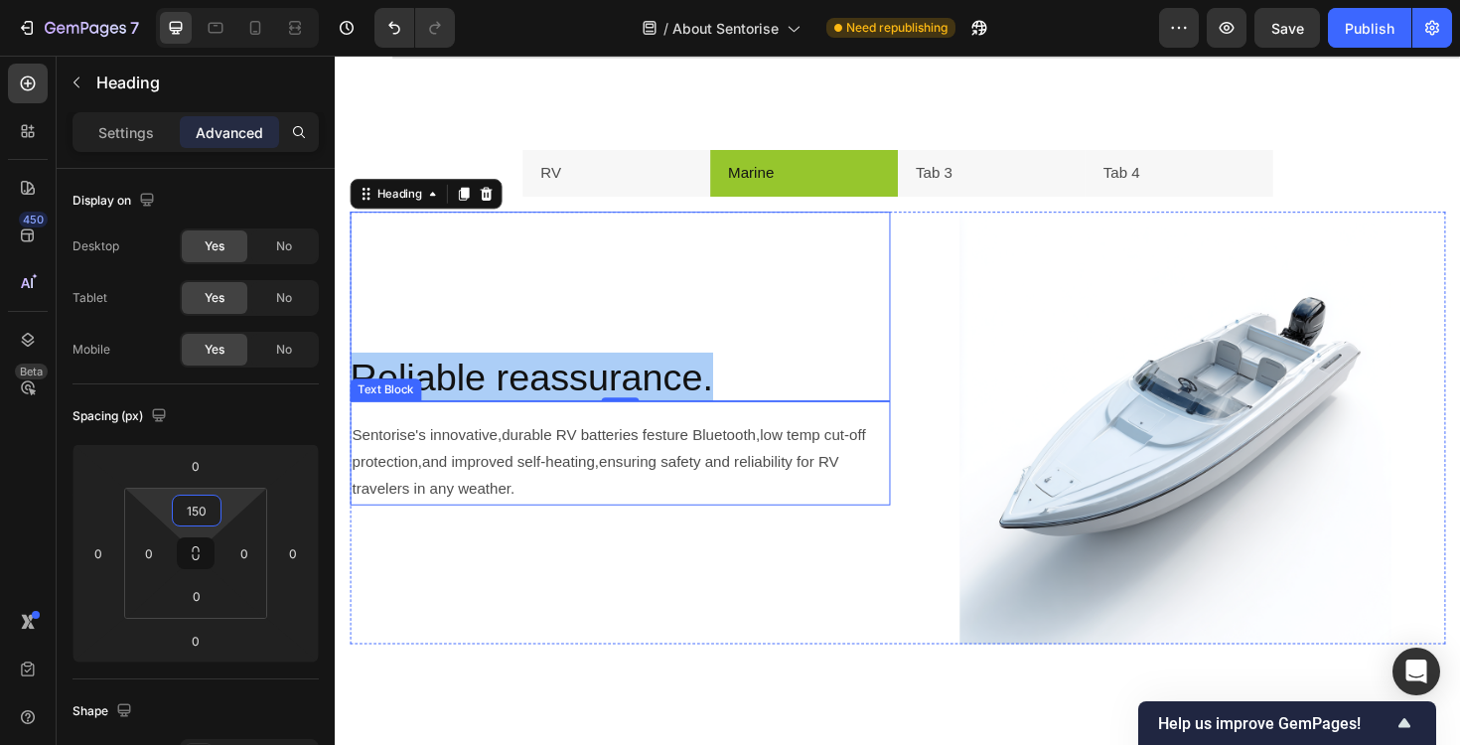
click at [448, 518] on span "Sentorise's innovative,durable RV batteries festure Bluetooth,low temp cut-off …" at bounding box center [627, 486] width 548 height 74
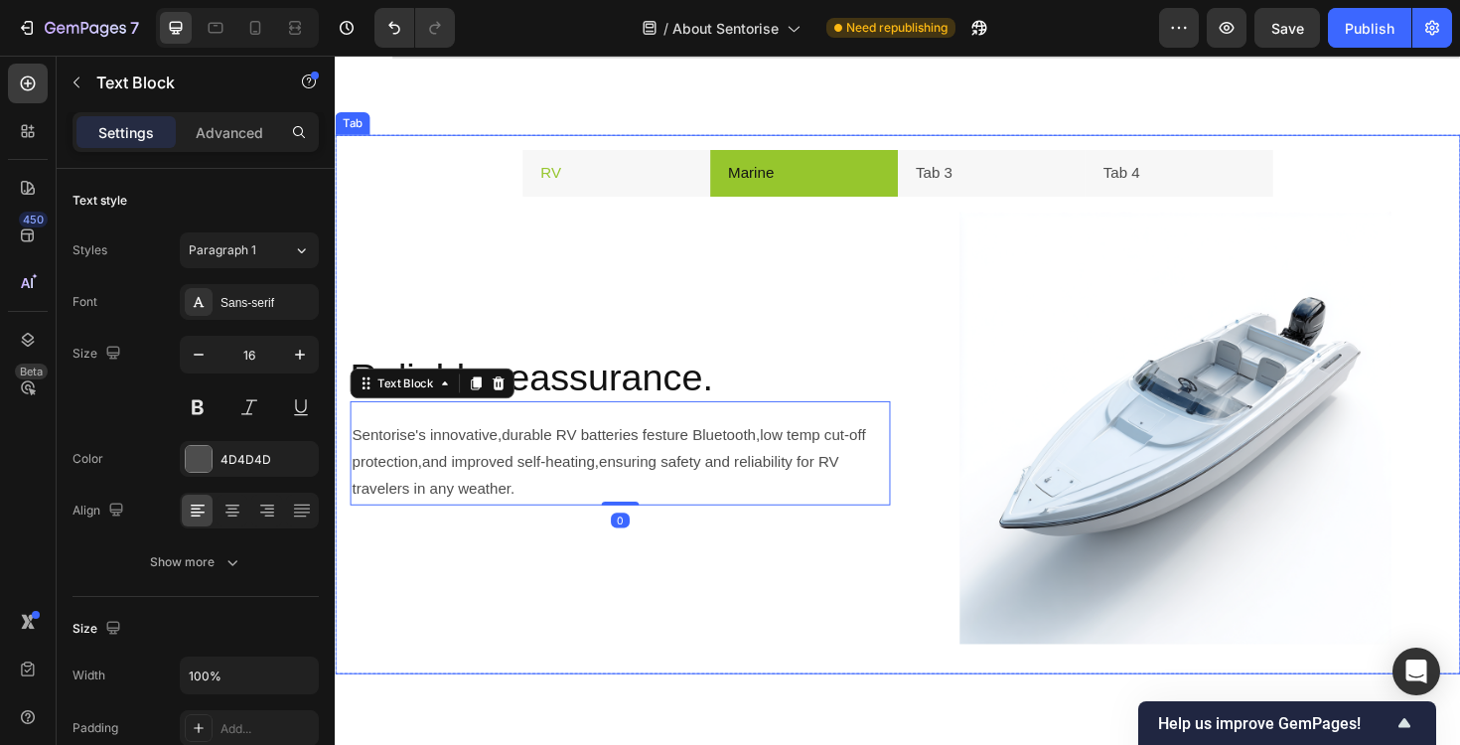
click at [655, 197] on li "RV" at bounding box center [632, 181] width 199 height 51
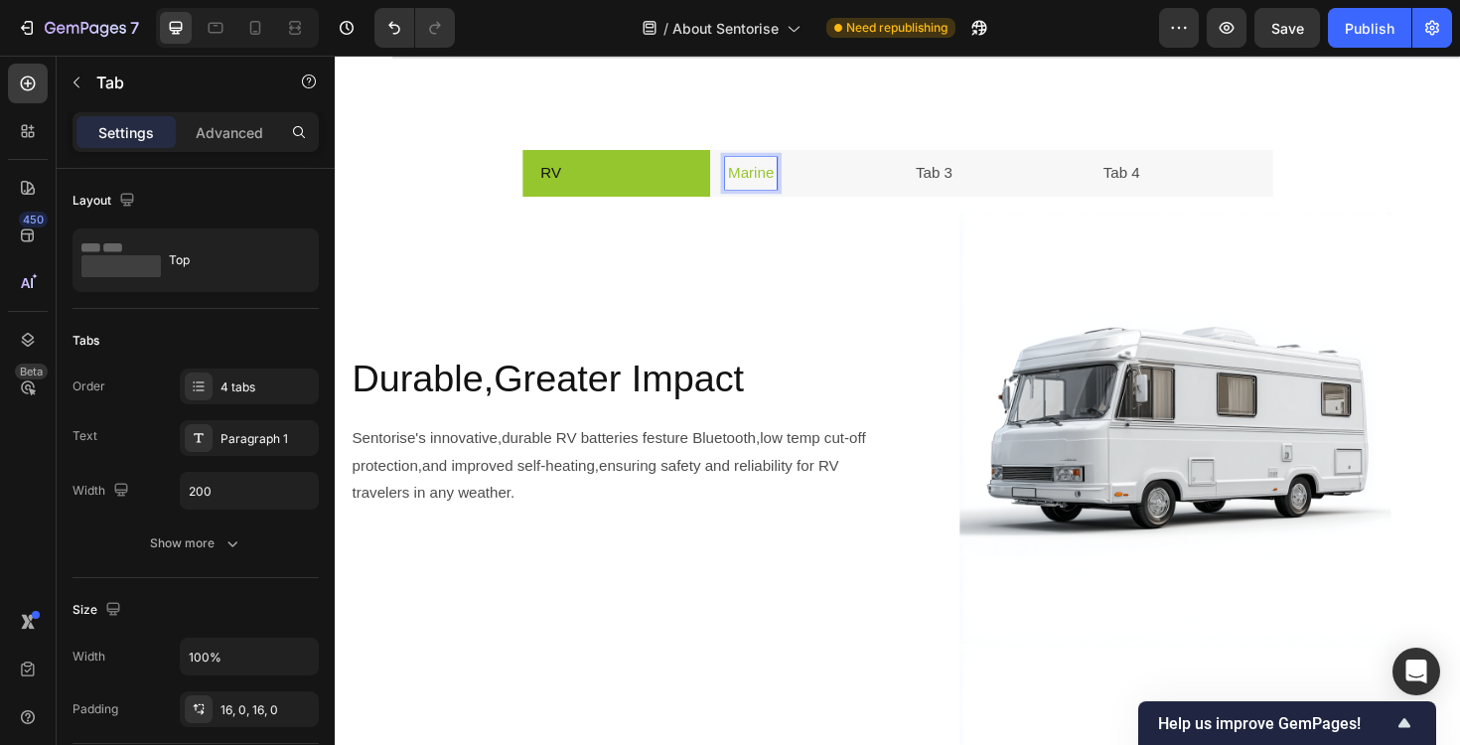
click at [872, 191] on li "Marine" at bounding box center [831, 181] width 199 height 51
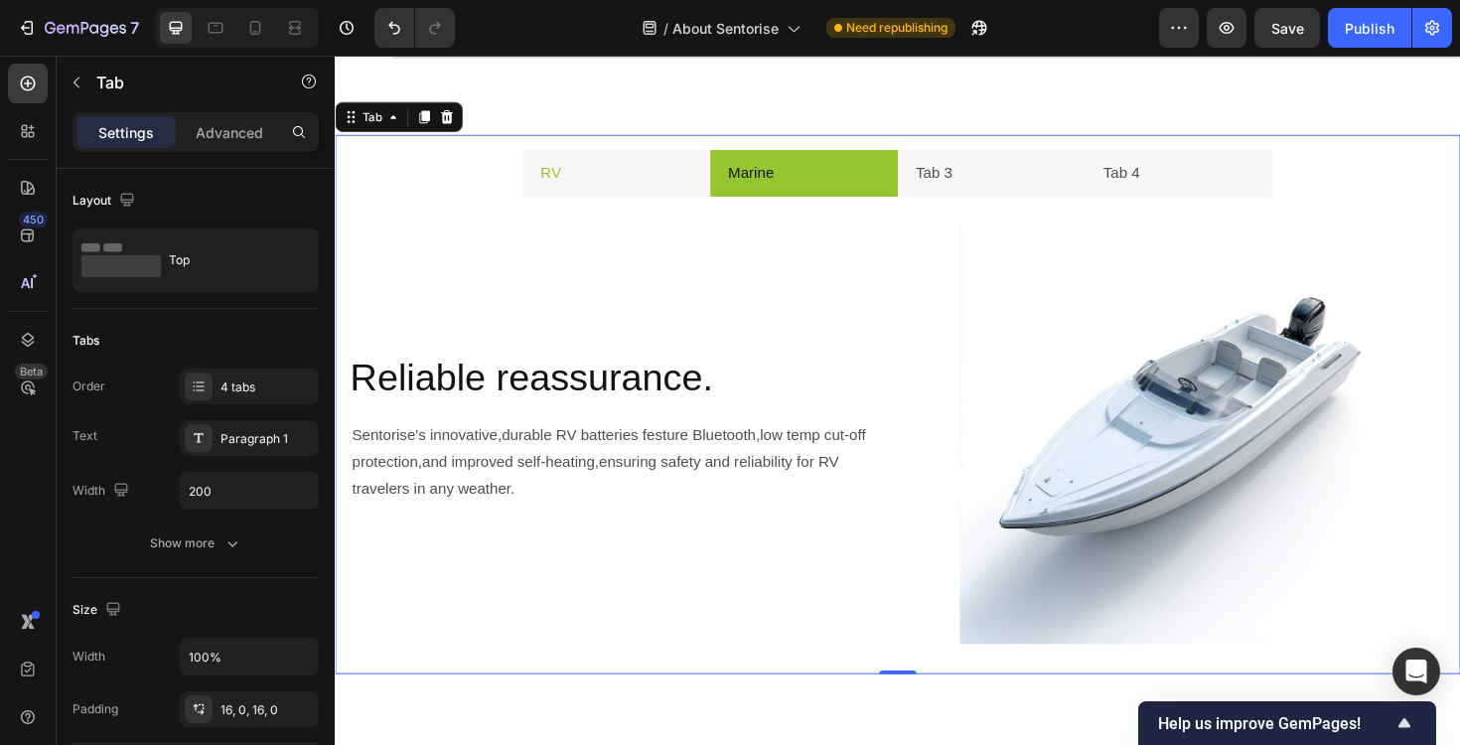
click at [699, 187] on li "RV" at bounding box center [632, 181] width 199 height 51
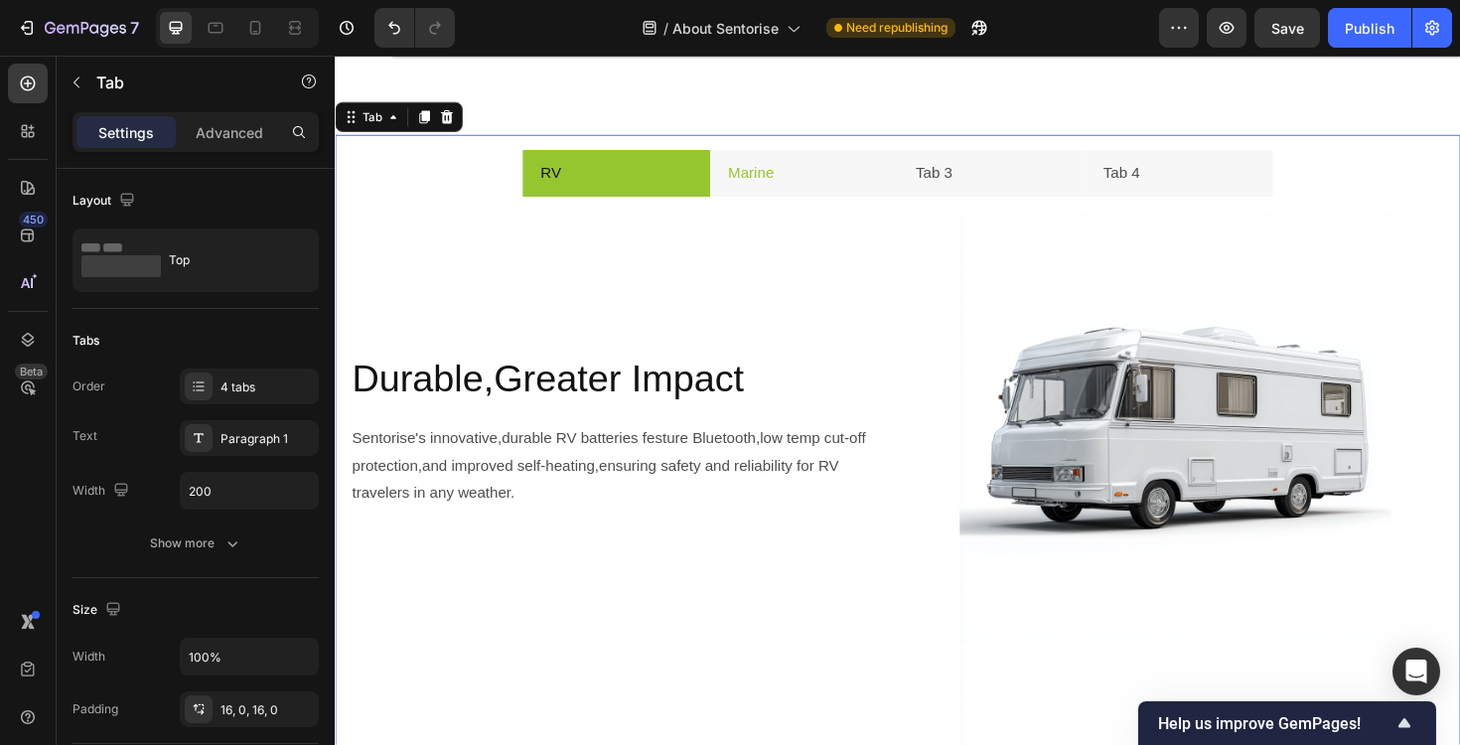
click at [895, 168] on li "Marine" at bounding box center [831, 181] width 199 height 51
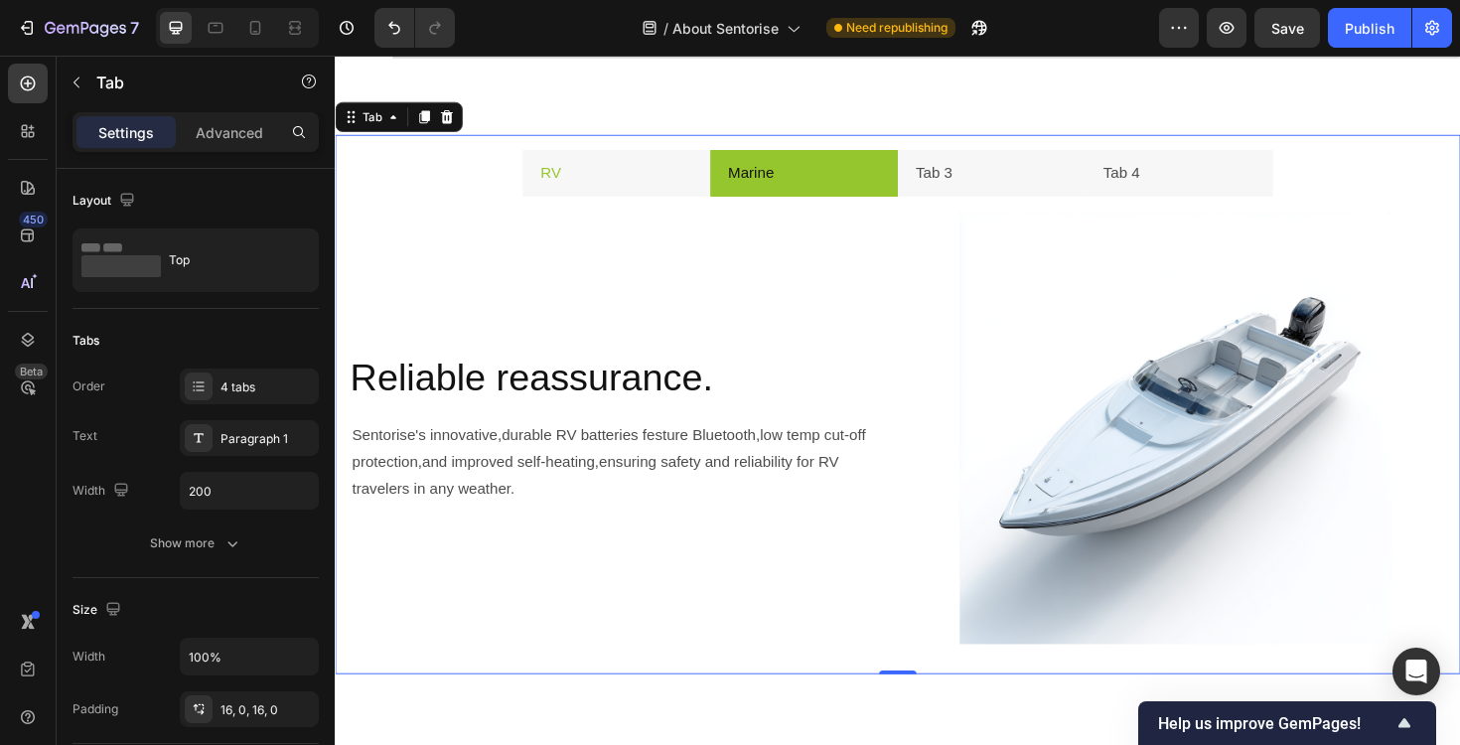
click at [656, 180] on li "RV" at bounding box center [632, 181] width 199 height 51
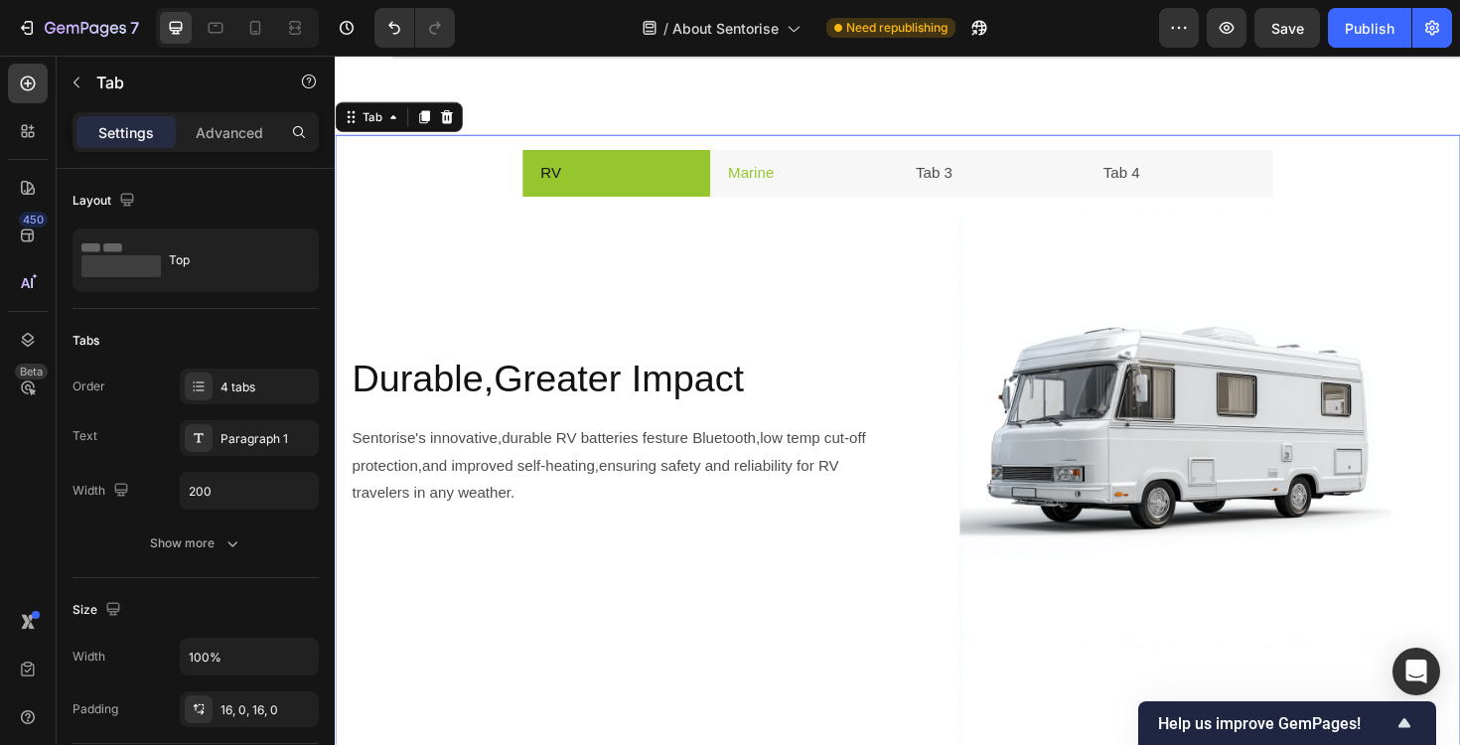
click at [840, 165] on li "Marine" at bounding box center [831, 181] width 199 height 51
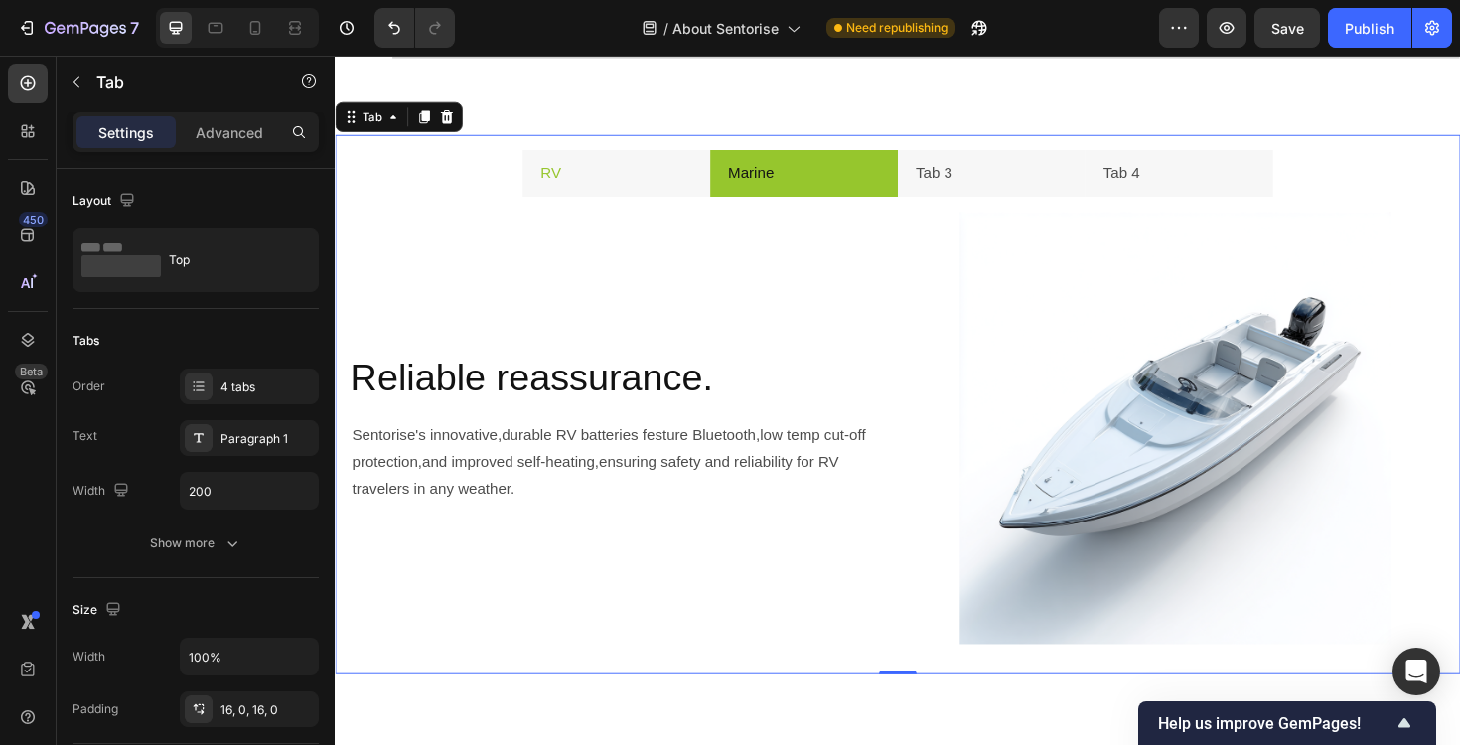
click at [633, 184] on li "RV" at bounding box center [632, 181] width 199 height 51
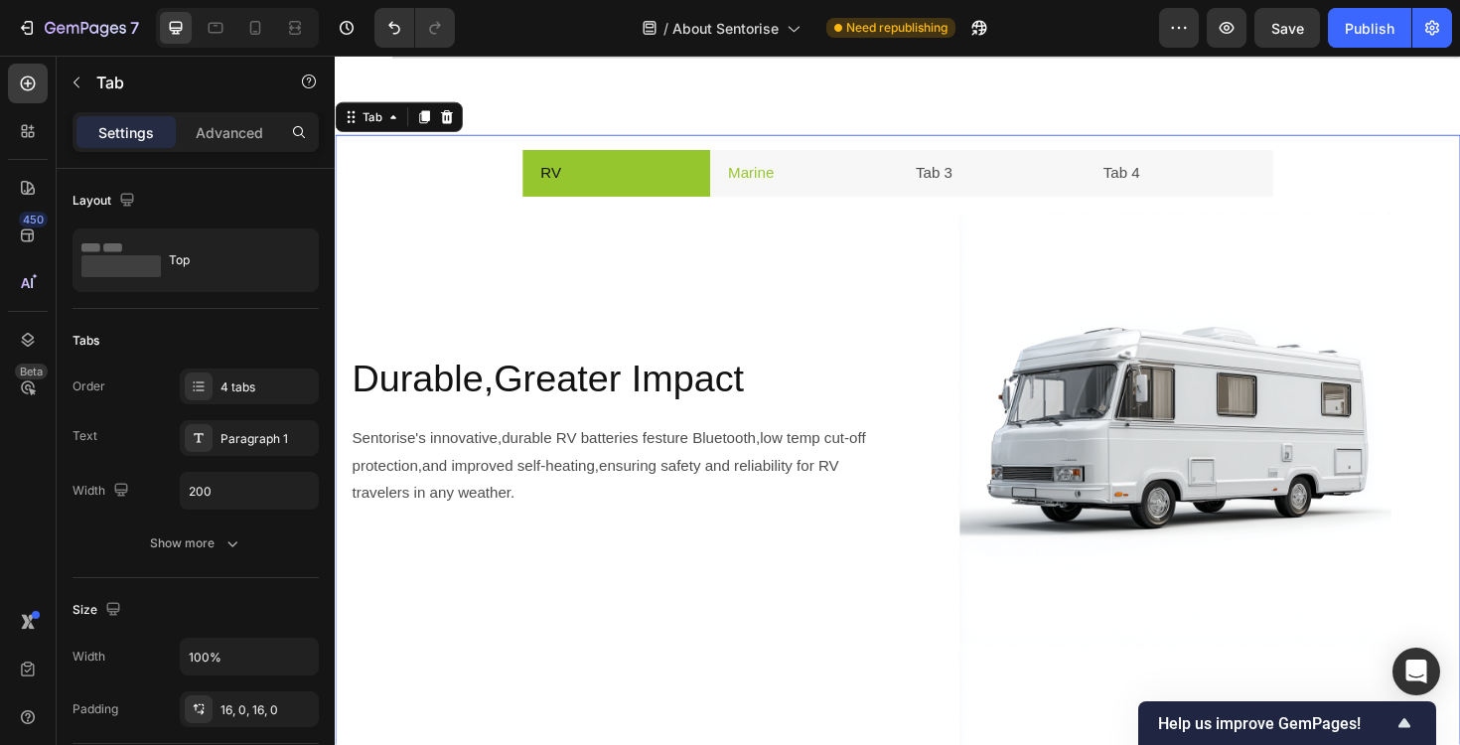
click at [875, 187] on li "Marine" at bounding box center [831, 181] width 199 height 51
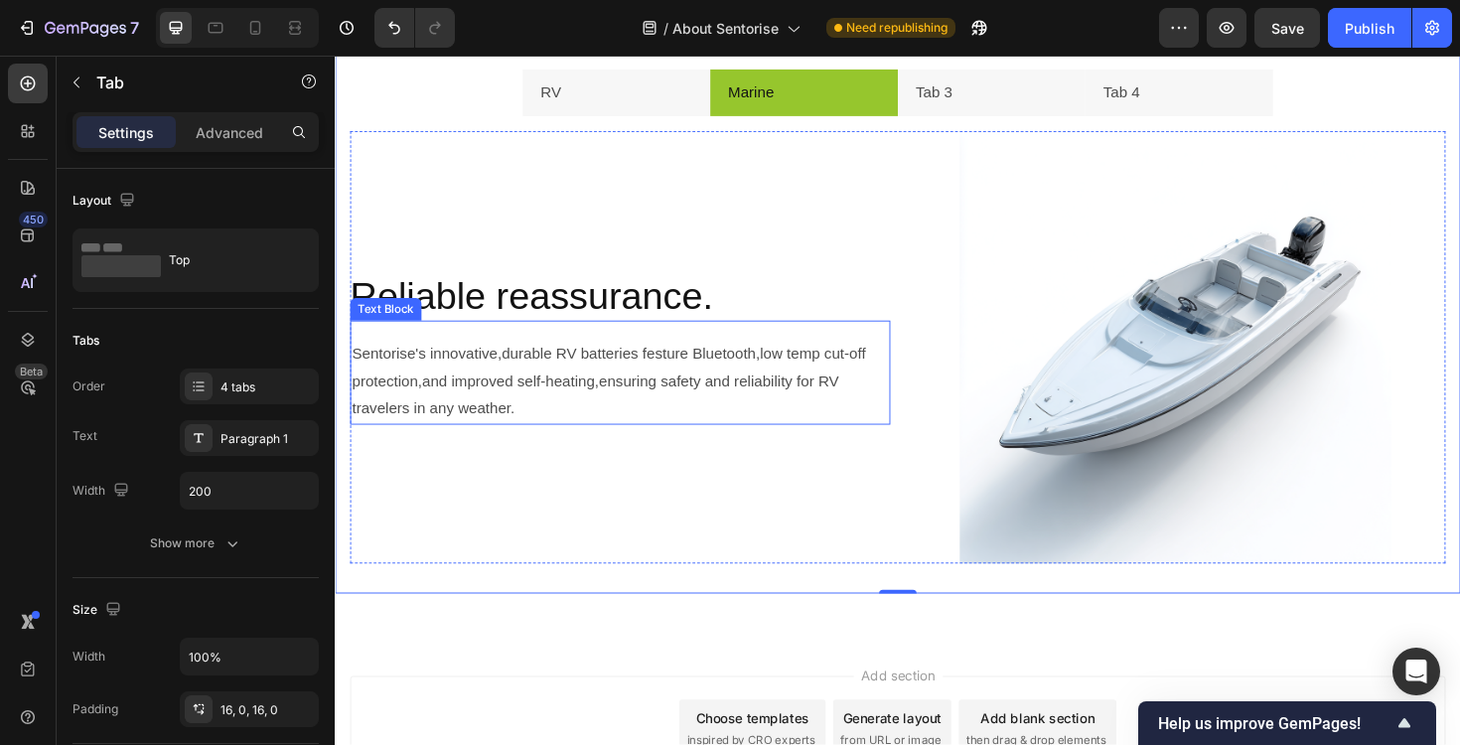
scroll to position [2494, 0]
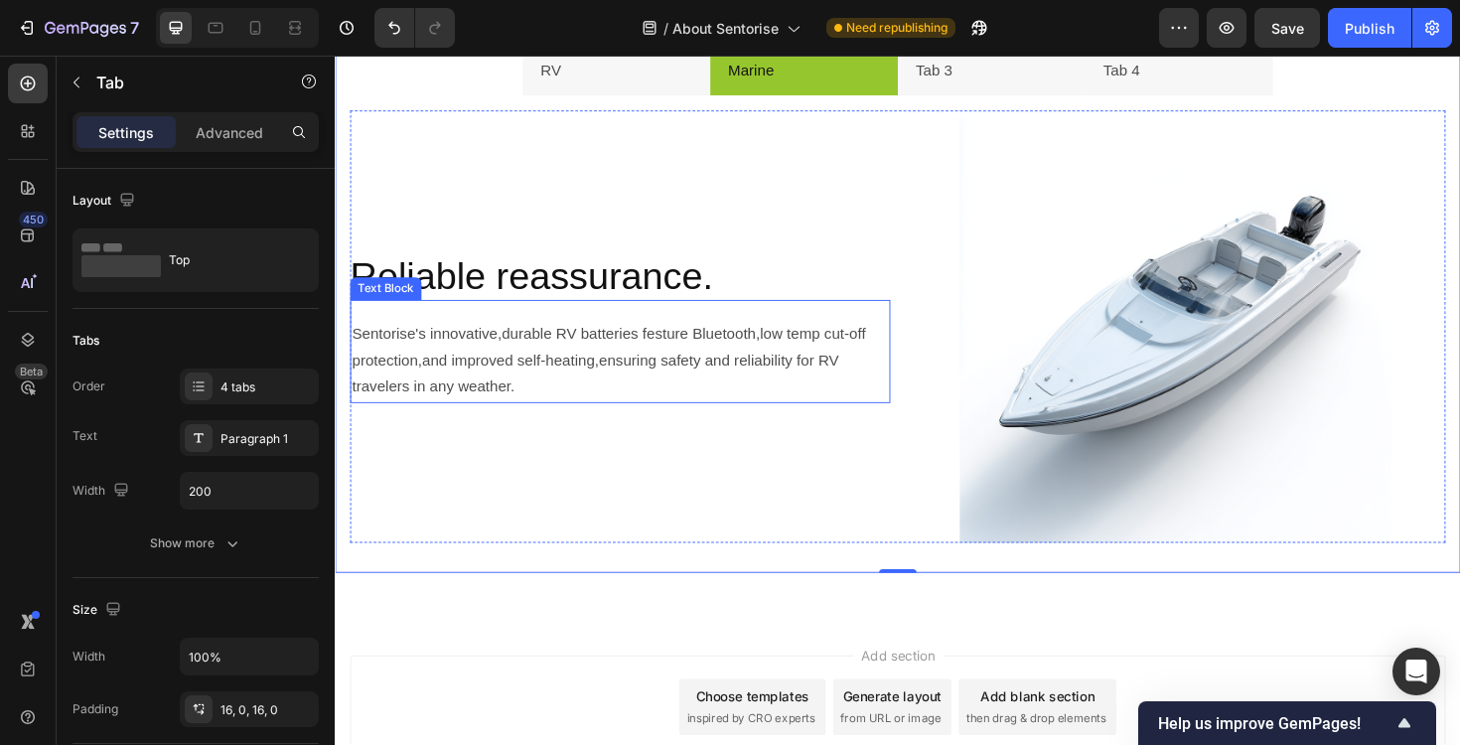
click at [500, 367] on p "Sentorise's innovative,durable RV batteries festure Bluetooth,low temp cut-off …" at bounding box center [637, 379] width 568 height 85
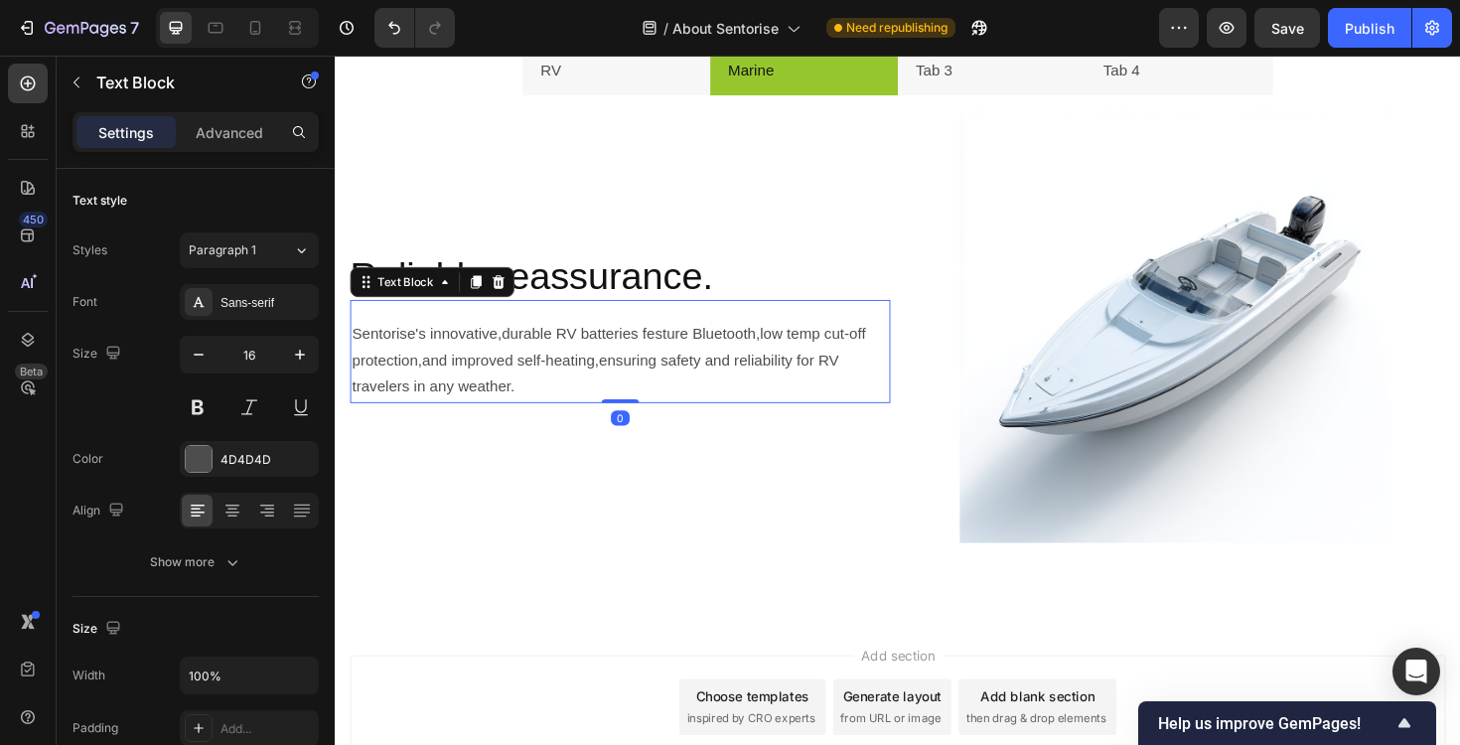
click at [500, 367] on p "Sentorise's innovative,durable RV batteries festure Bluetooth,low temp cut-off …" at bounding box center [637, 379] width 568 height 85
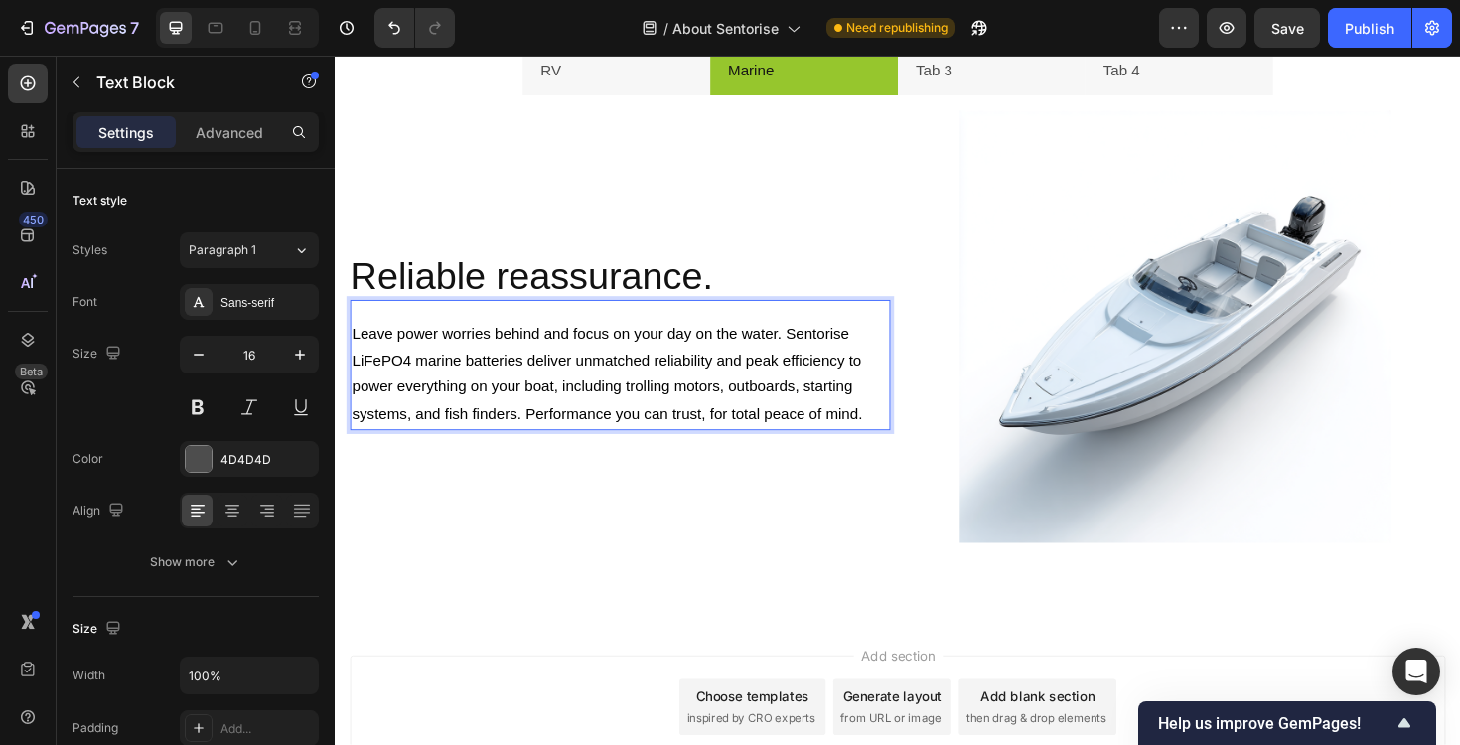
click at [355, 429] on span "Leave power worries behind and focus on your day on the water. Sentorise LiFePO…" at bounding box center [625, 393] width 544 height 102
click at [356, 431] on span "Leave power worries behind and focus on your day on the water. Sentorise LiFePO…" at bounding box center [625, 393] width 544 height 102
click at [637, 431] on span "Leave power worries behind and focus on your day on the water. Sentorise LiFePO…" at bounding box center [625, 393] width 544 height 102
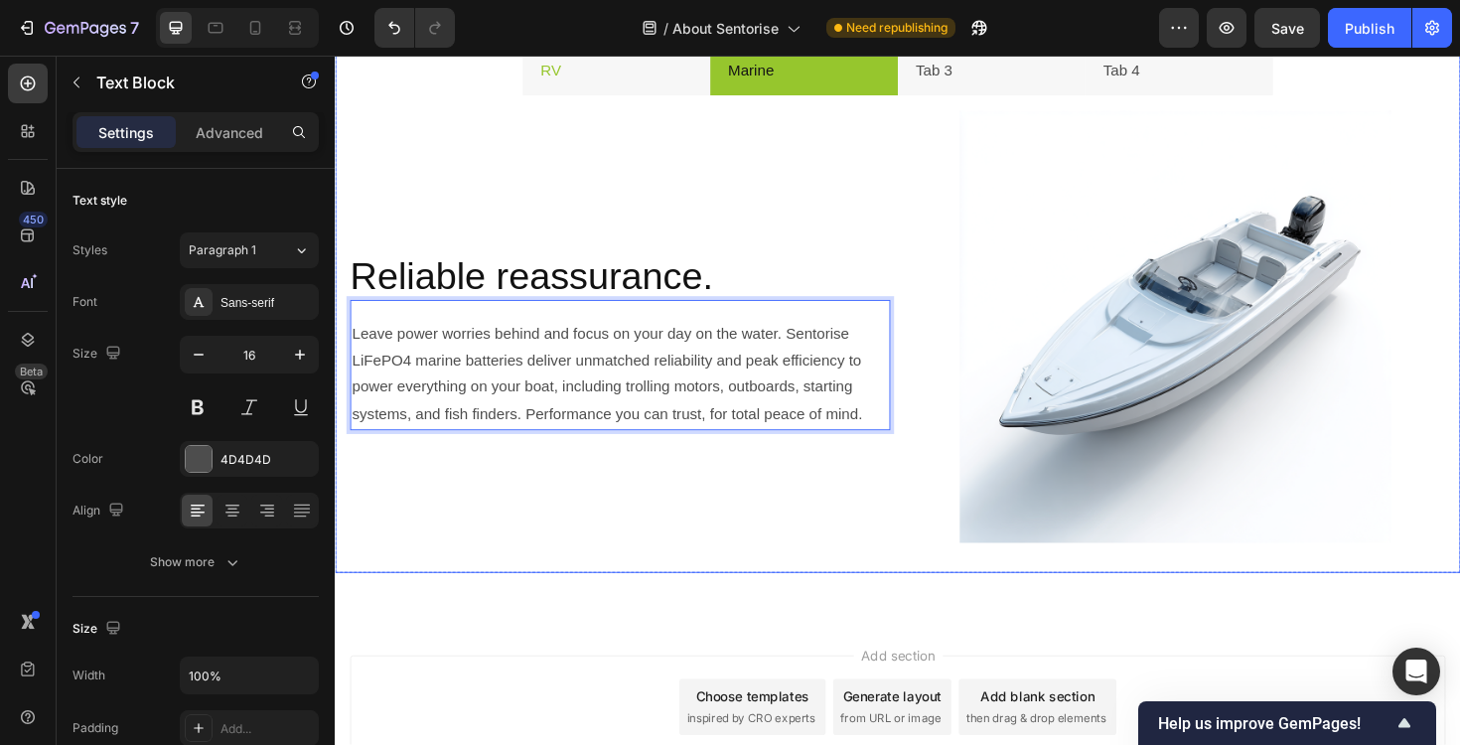
click at [646, 92] on li "RV" at bounding box center [632, 73] width 199 height 51
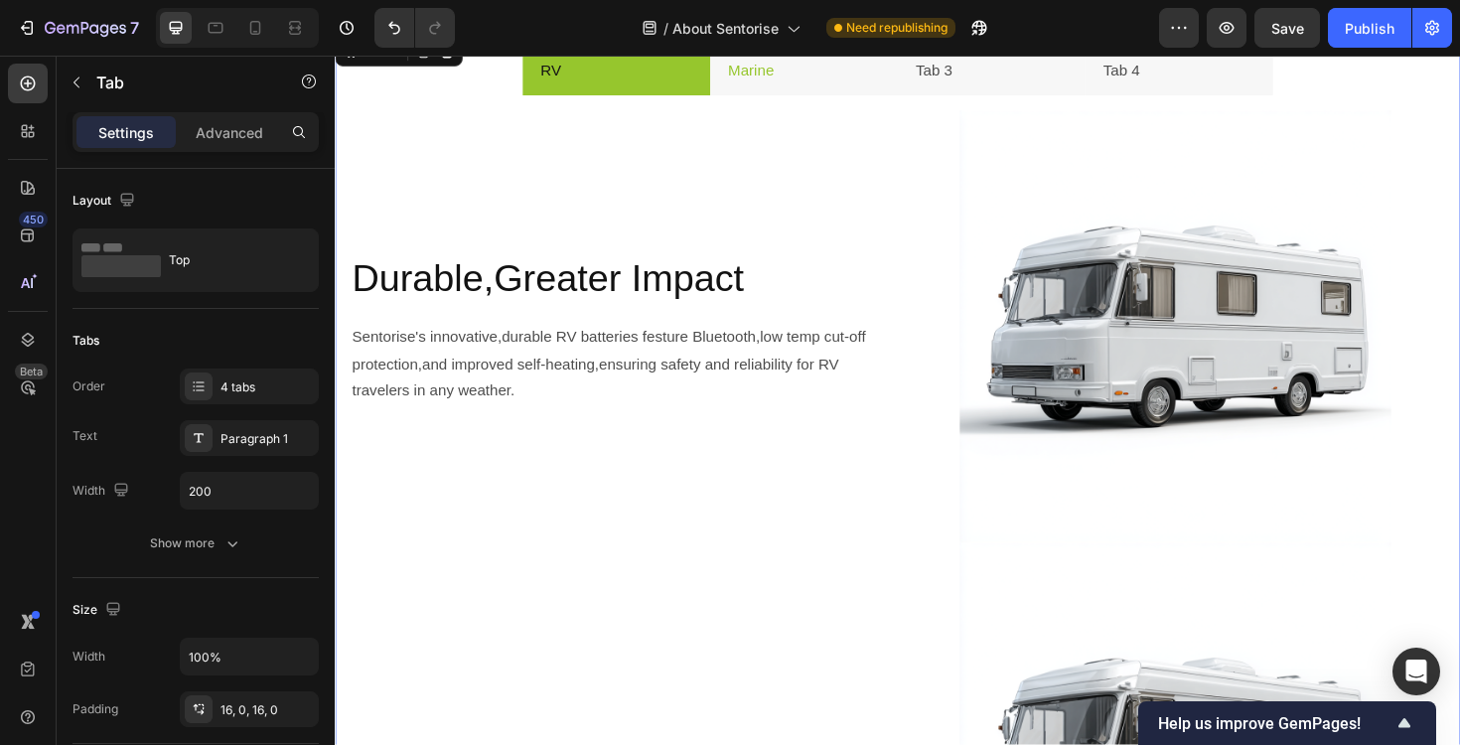
click at [781, 91] on li "Marine" at bounding box center [831, 73] width 199 height 51
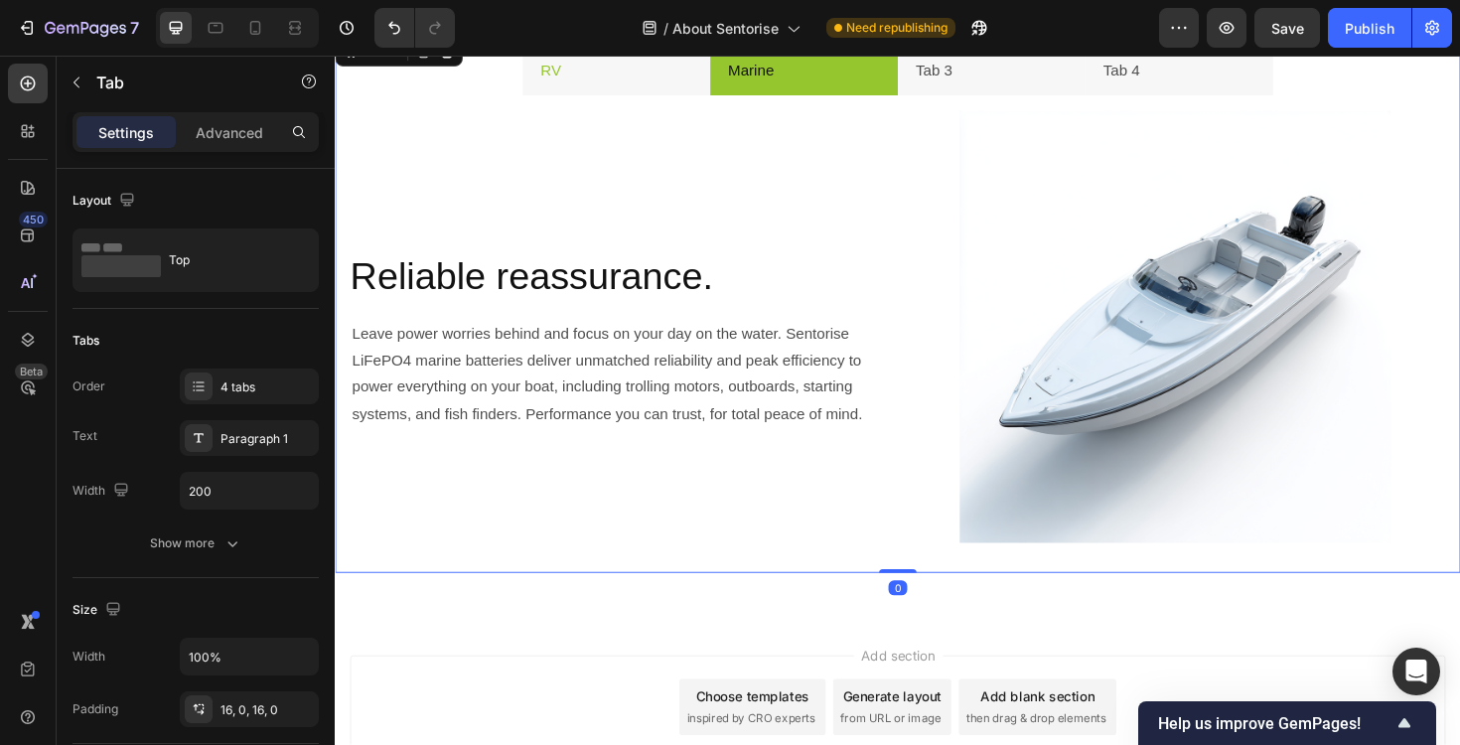
click at [680, 82] on li "RV" at bounding box center [632, 73] width 199 height 51
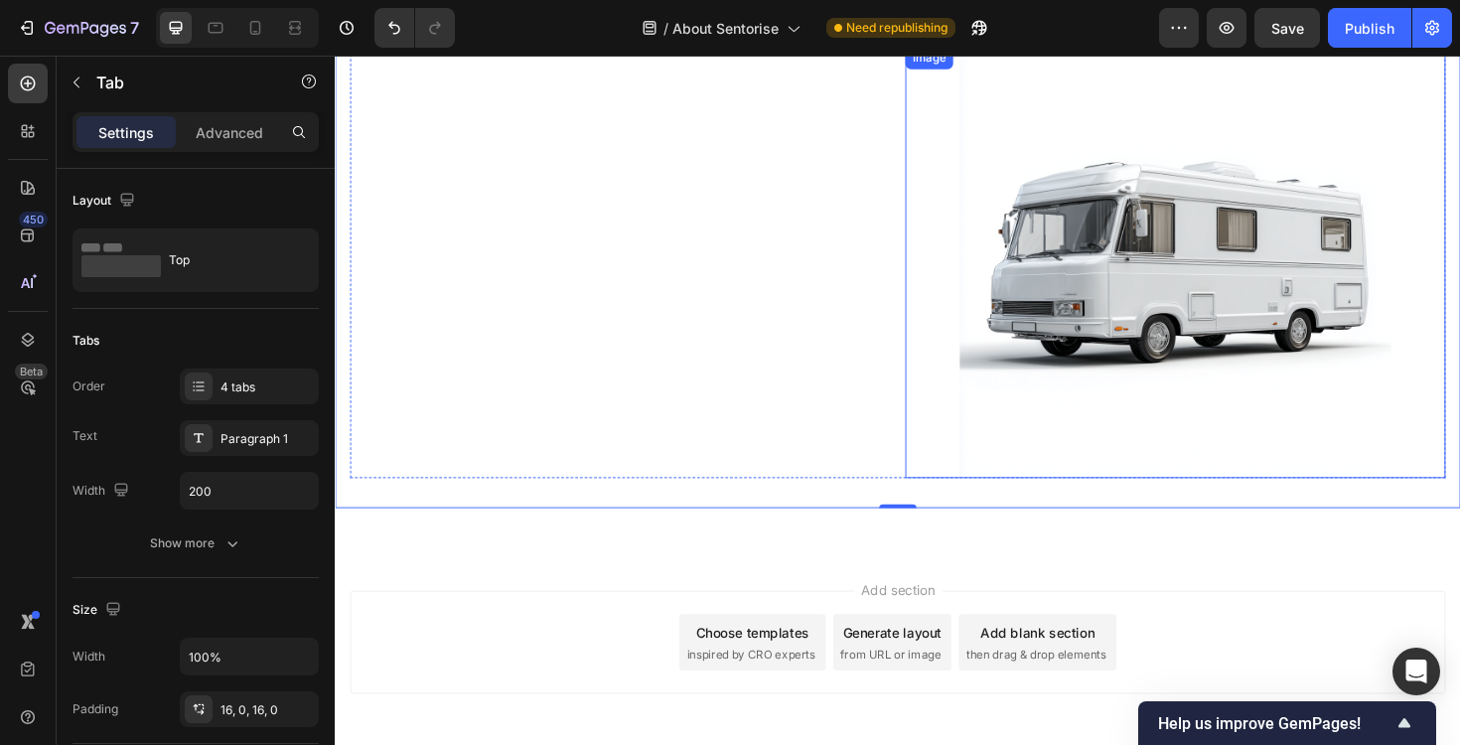
click at [1106, 284] on img at bounding box center [1225, 276] width 458 height 458
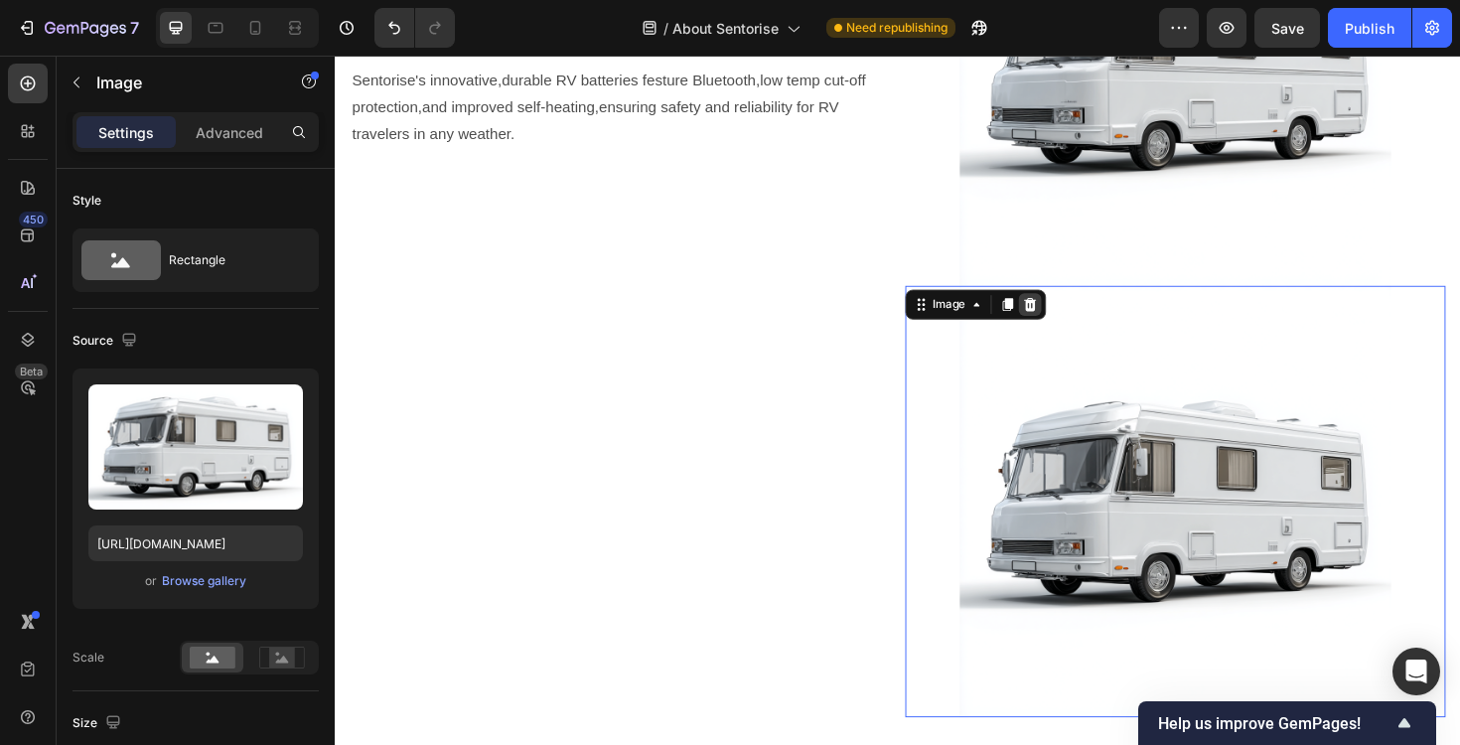
click at [1082, 316] on div at bounding box center [1071, 320] width 24 height 24
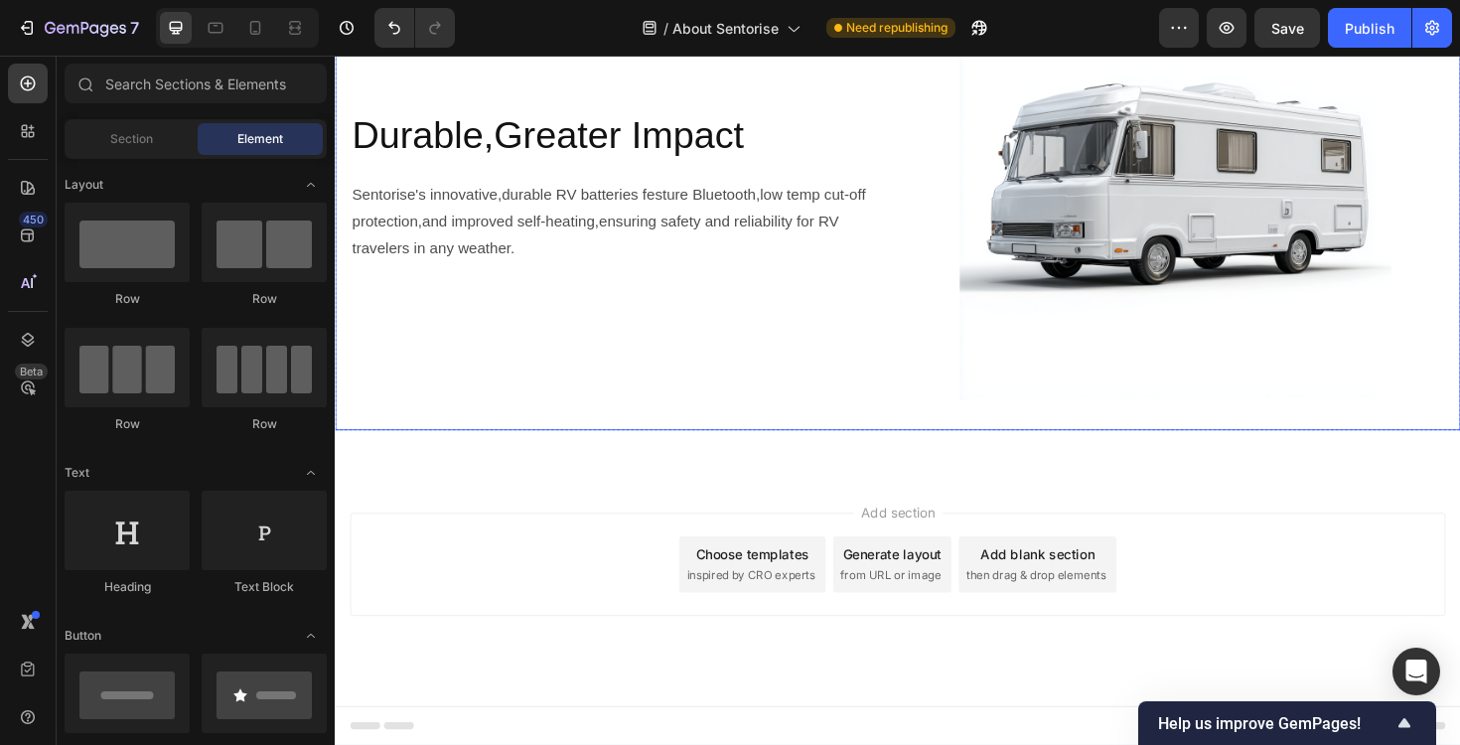
scroll to position [2269, 0]
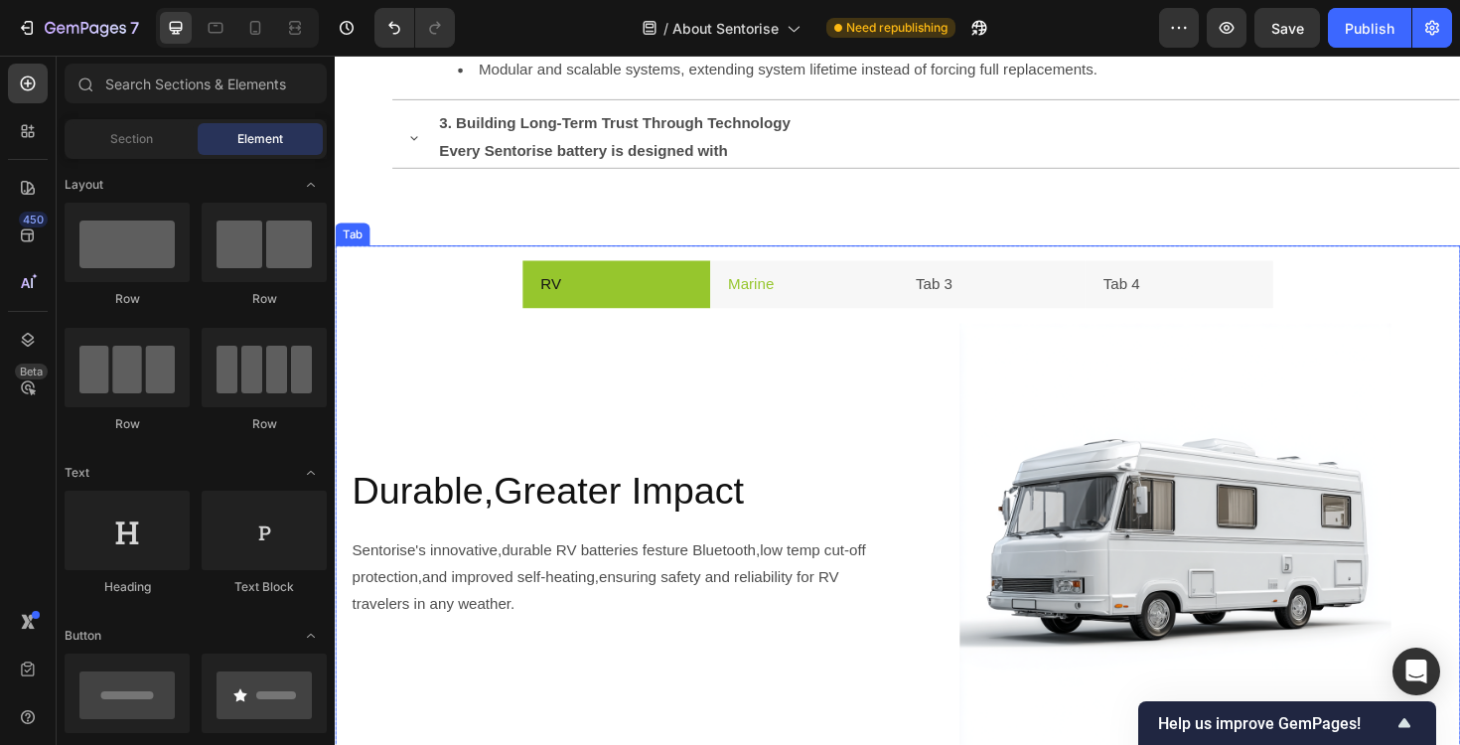
click at [810, 318] on li "Marine" at bounding box center [831, 298] width 199 height 51
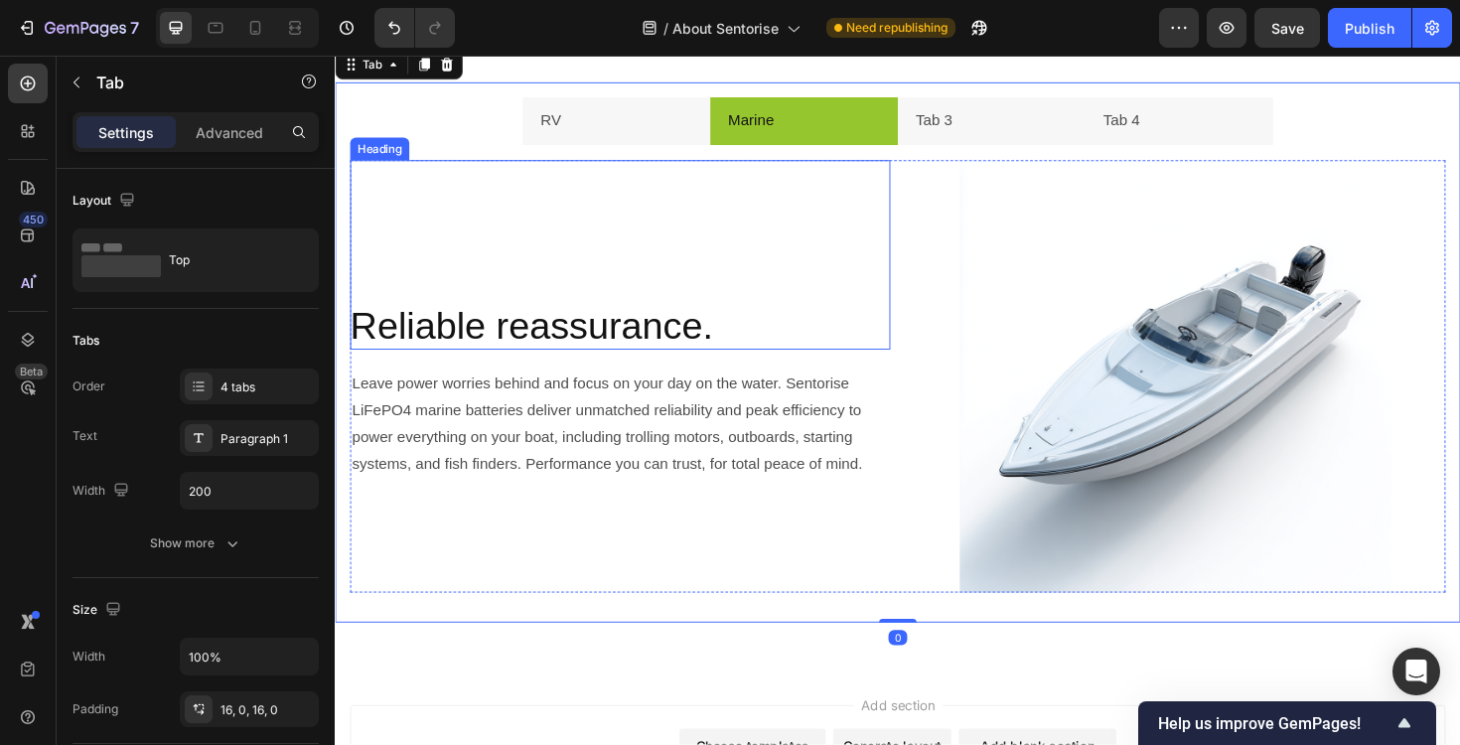
scroll to position [2442, 0]
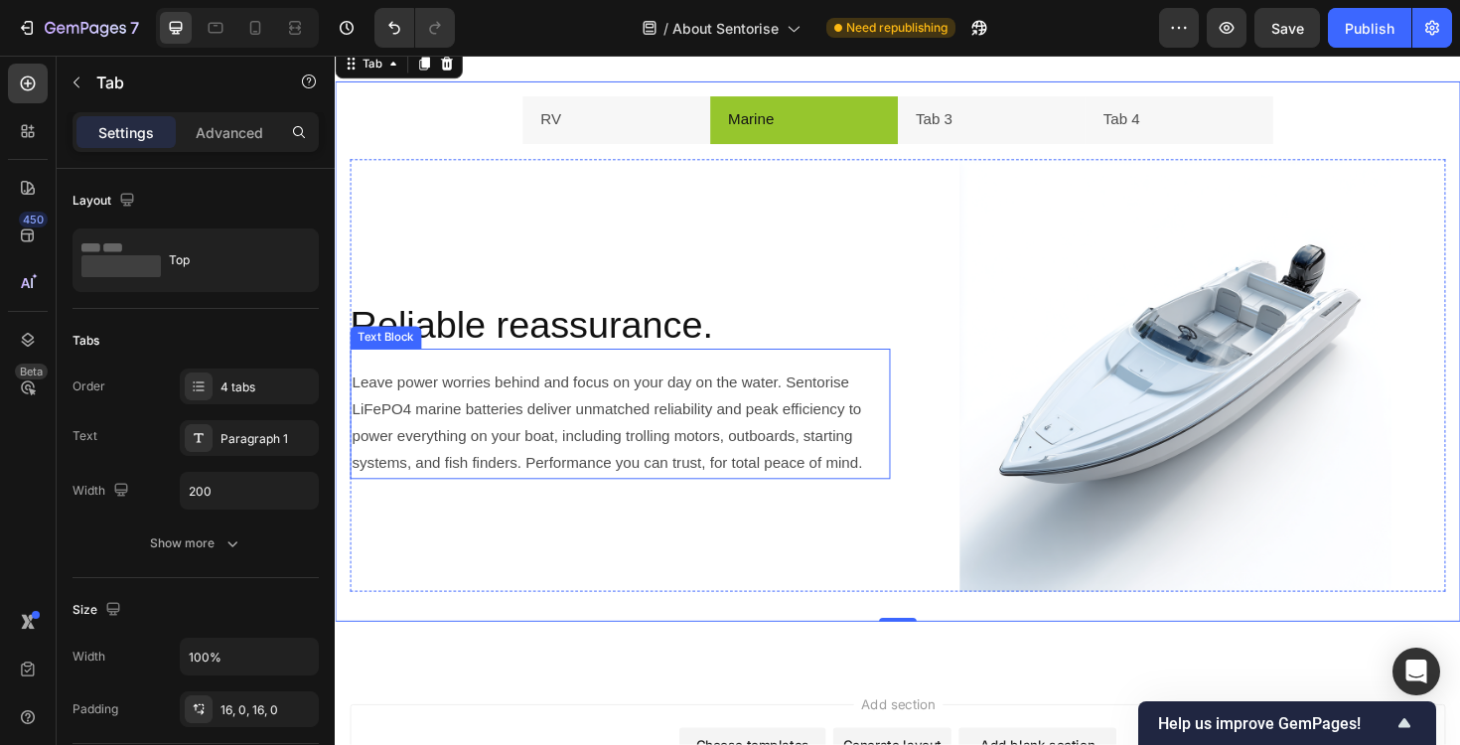
click at [351, 479] on div "Leave power worries behind and focus on your day on the water. Sentorise LiFePO…" at bounding box center [637, 445] width 572 height 118
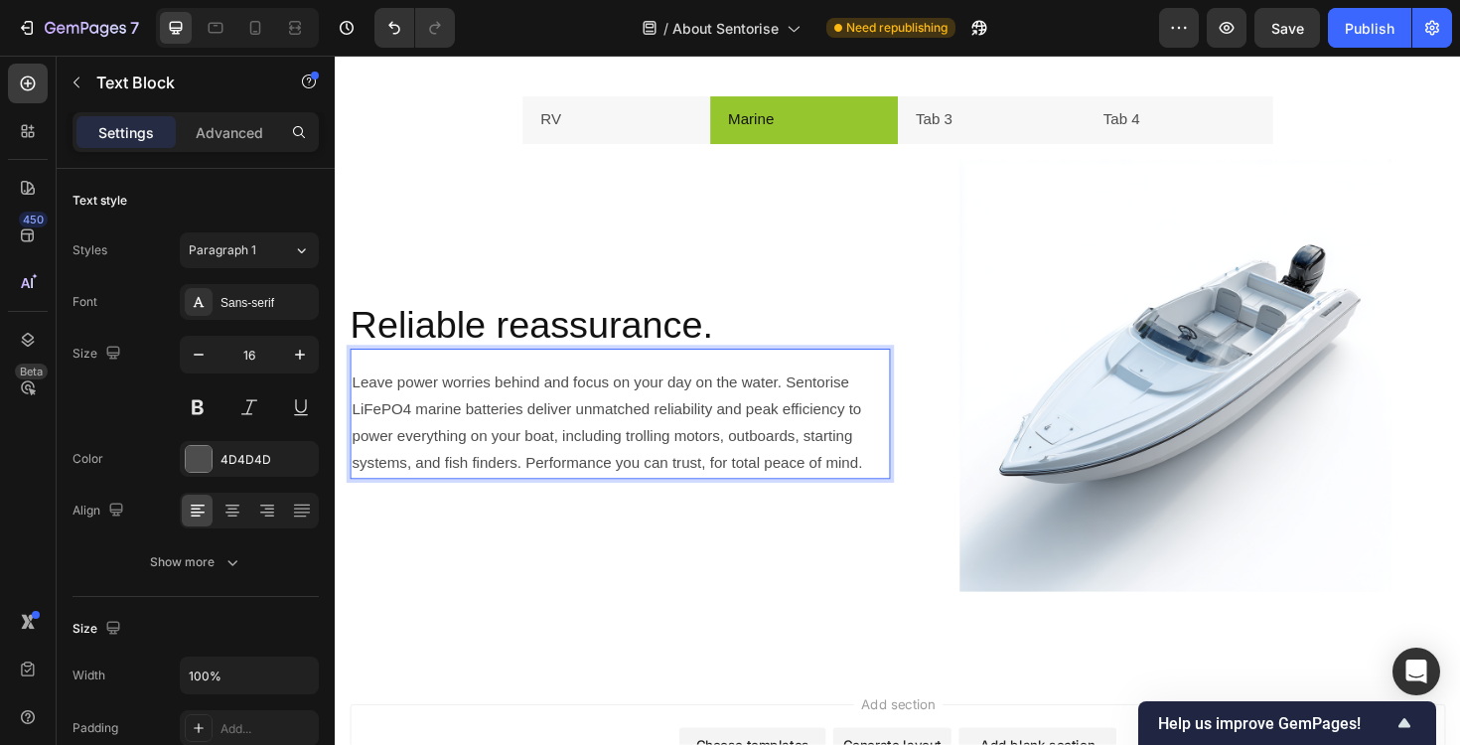
click at [357, 494] on p "Leave power worries behind and focus on your day on the water. Sentorise LiFePO…" at bounding box center [637, 445] width 568 height 114
click at [758, 450] on p "Leave power worries behind and focus on your day on the water. Sentorise LiFePO…" at bounding box center [637, 445] width 568 height 114
click at [236, 517] on icon at bounding box center [232, 511] width 20 height 20
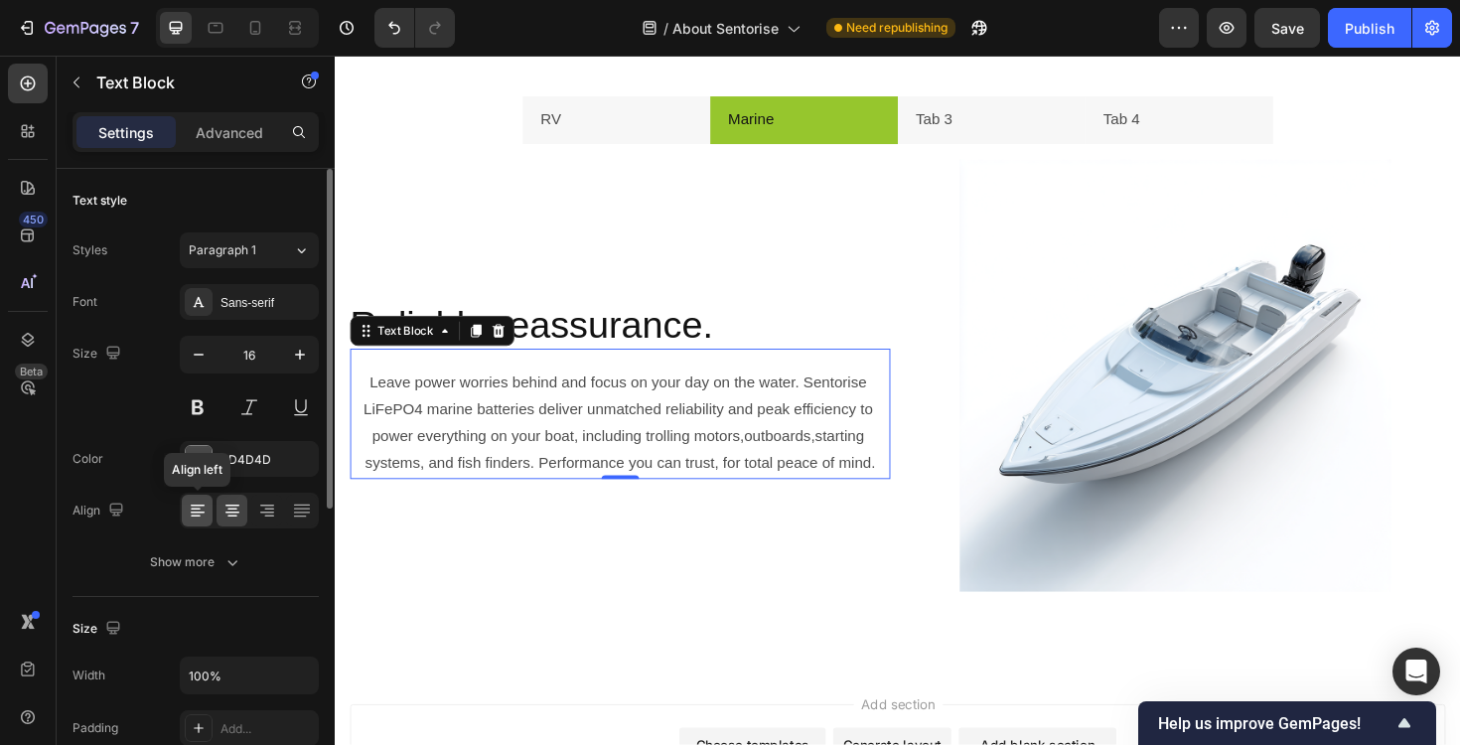
click at [194, 516] on icon at bounding box center [198, 511] width 20 height 20
click at [353, 491] on p "Leave power worries behind and focus on your day on the water. Sentorise LiFePO…" at bounding box center [637, 445] width 568 height 114
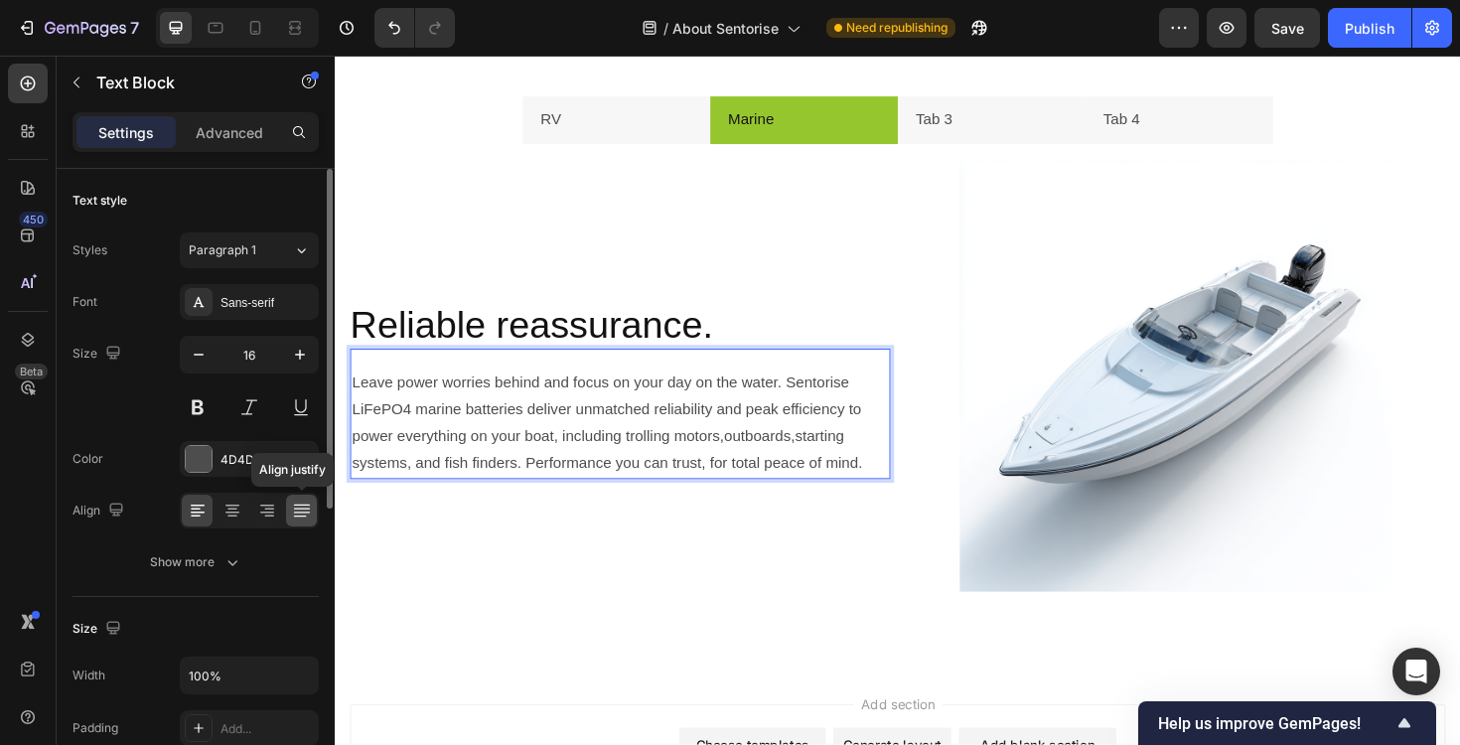
click at [299, 522] on div at bounding box center [301, 511] width 31 height 32
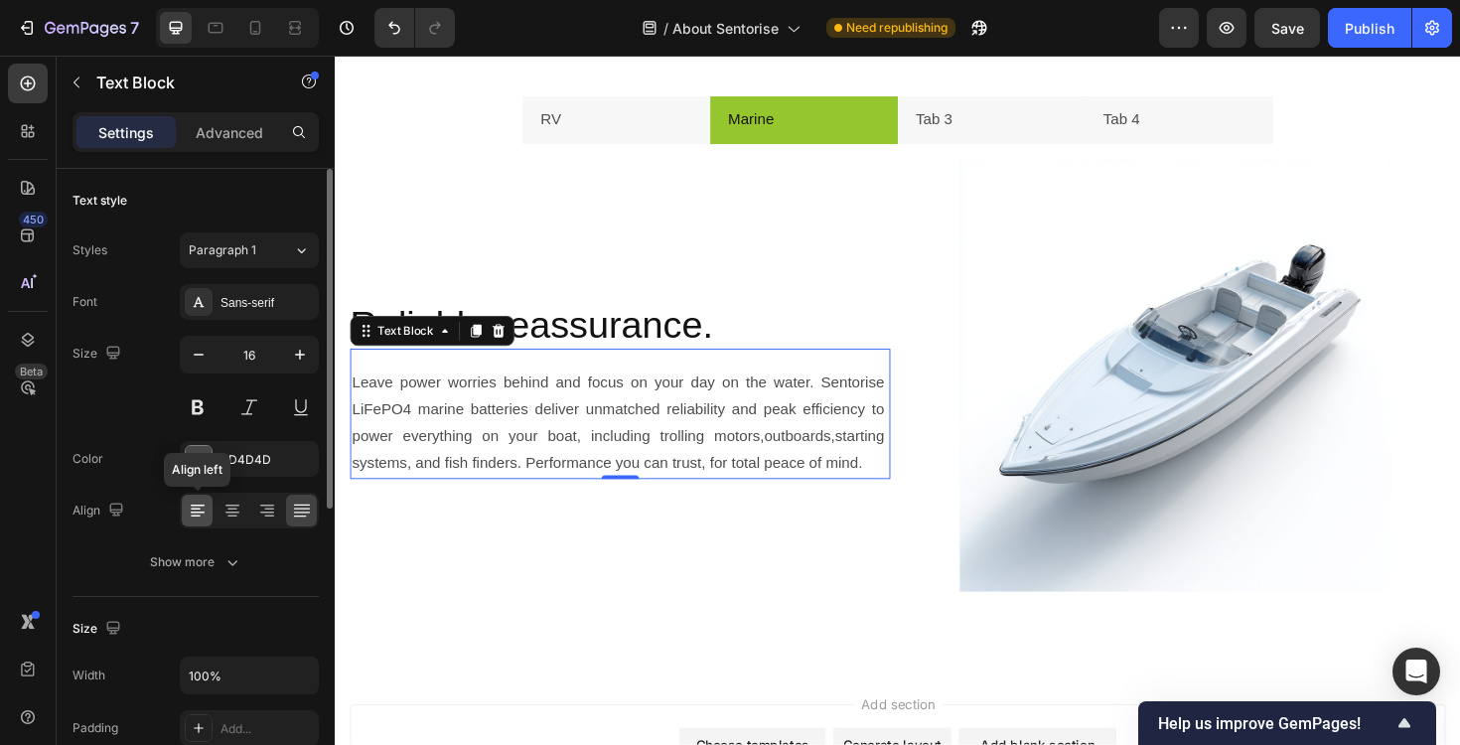
click at [193, 515] on icon at bounding box center [196, 516] width 10 height 2
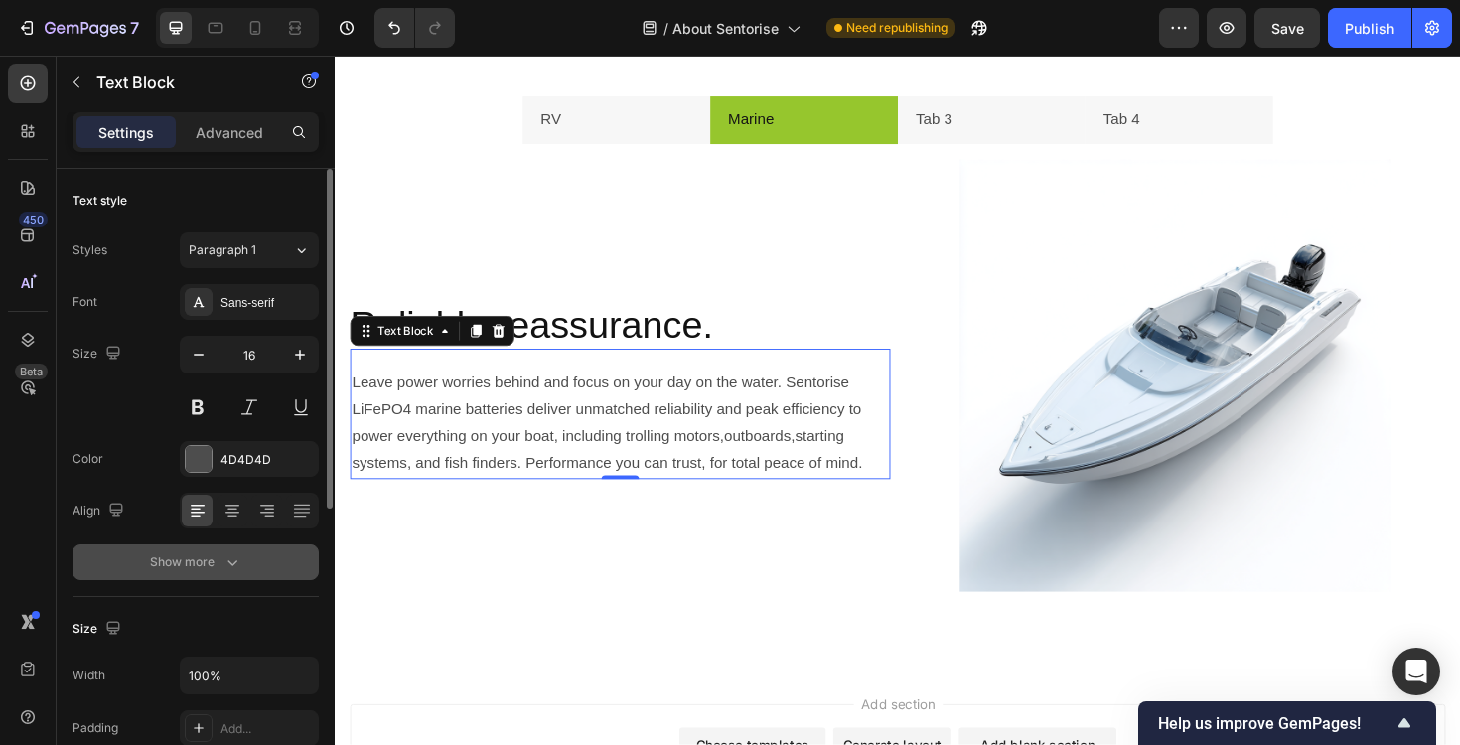
click at [209, 567] on div "Show more" at bounding box center [196, 562] width 92 height 20
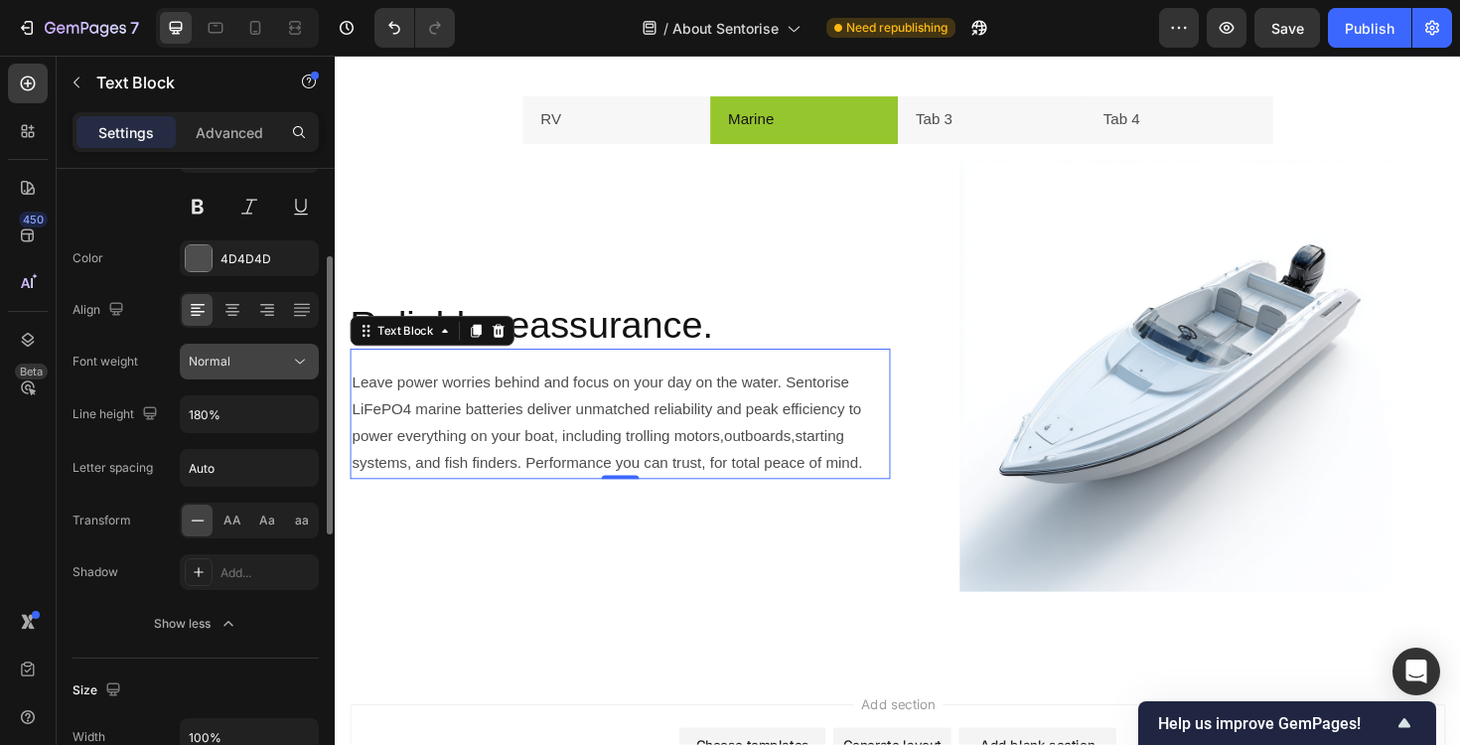
scroll to position [202, 0]
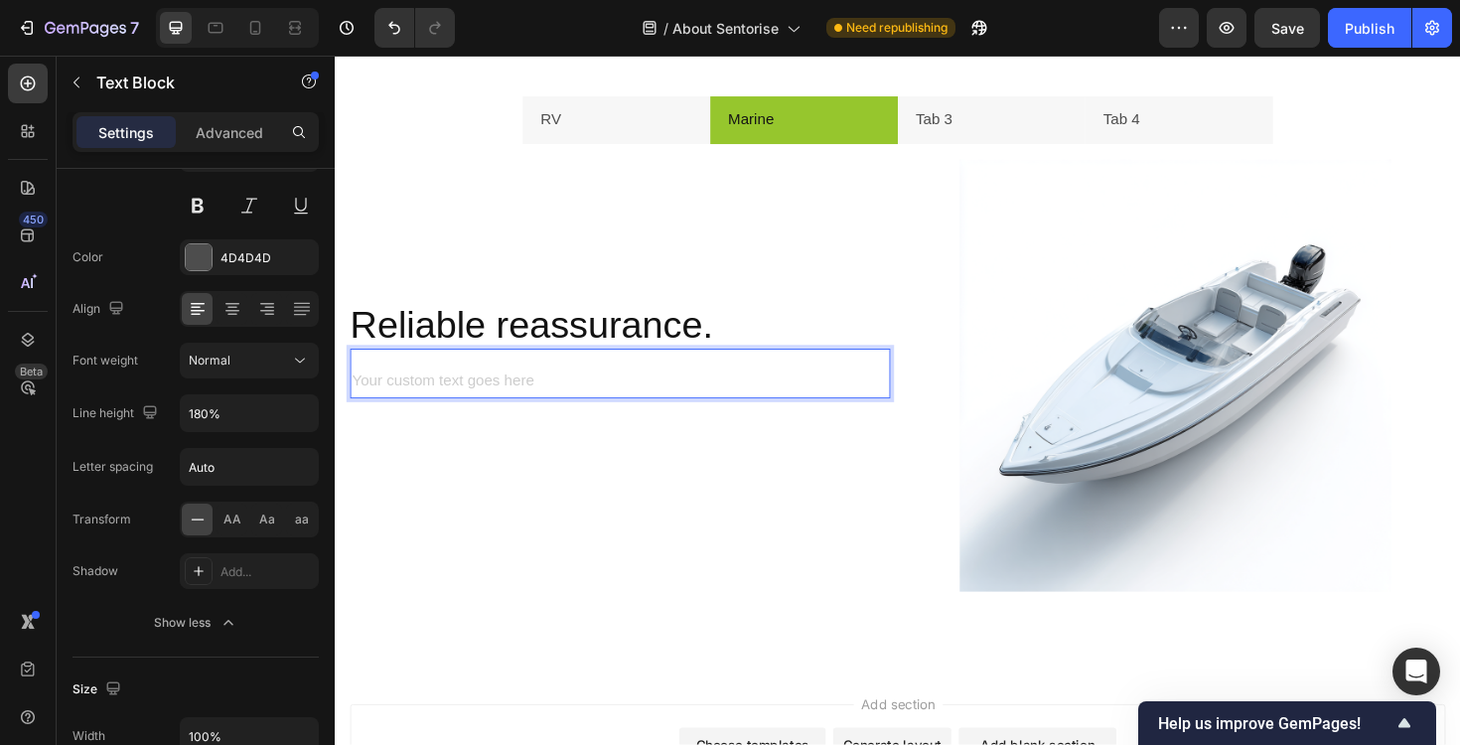
click at [693, 389] on div "Rich Text Editor. Editing area: main" at bounding box center [637, 402] width 572 height 33
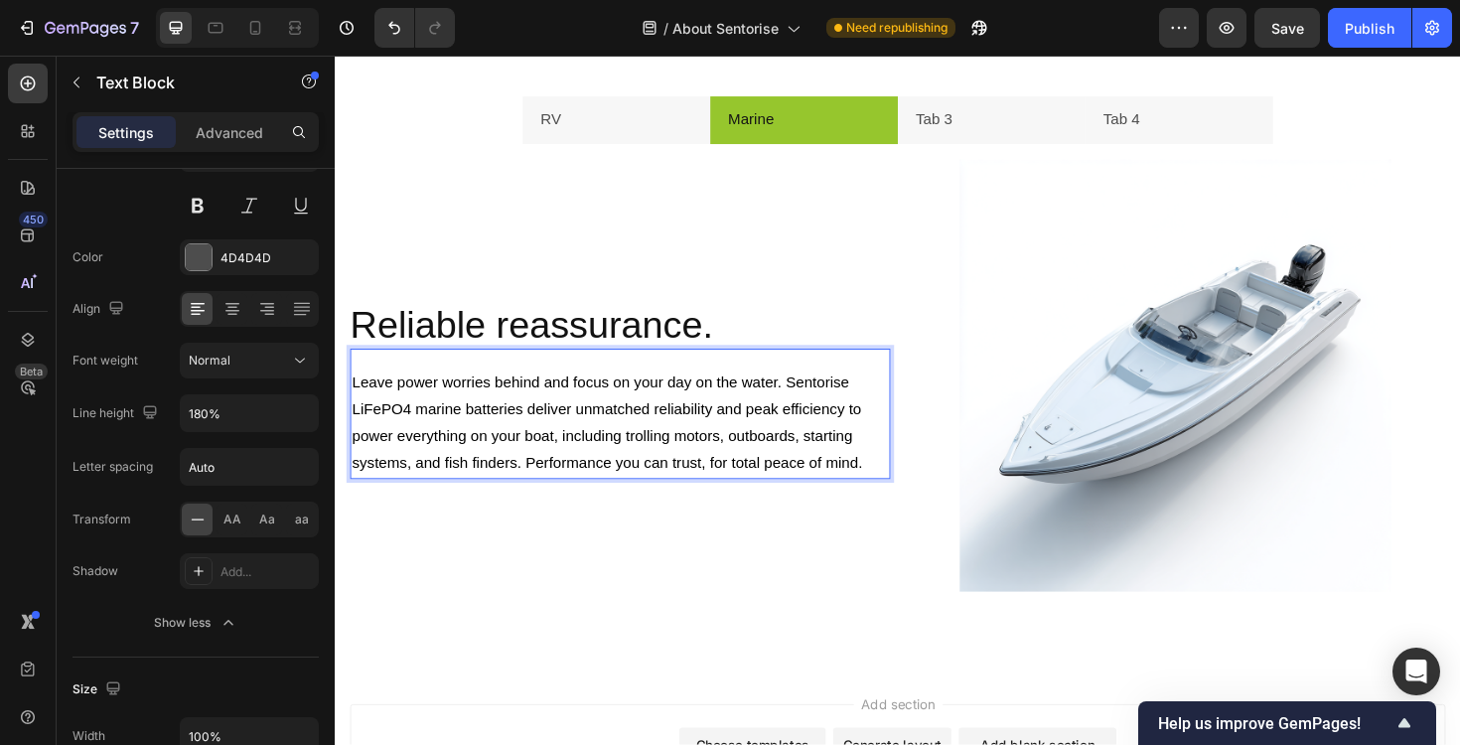
click at [353, 496] on span "Leave power worries behind and focus on your day on the water. Sentorise LiFePO…" at bounding box center [625, 444] width 544 height 102
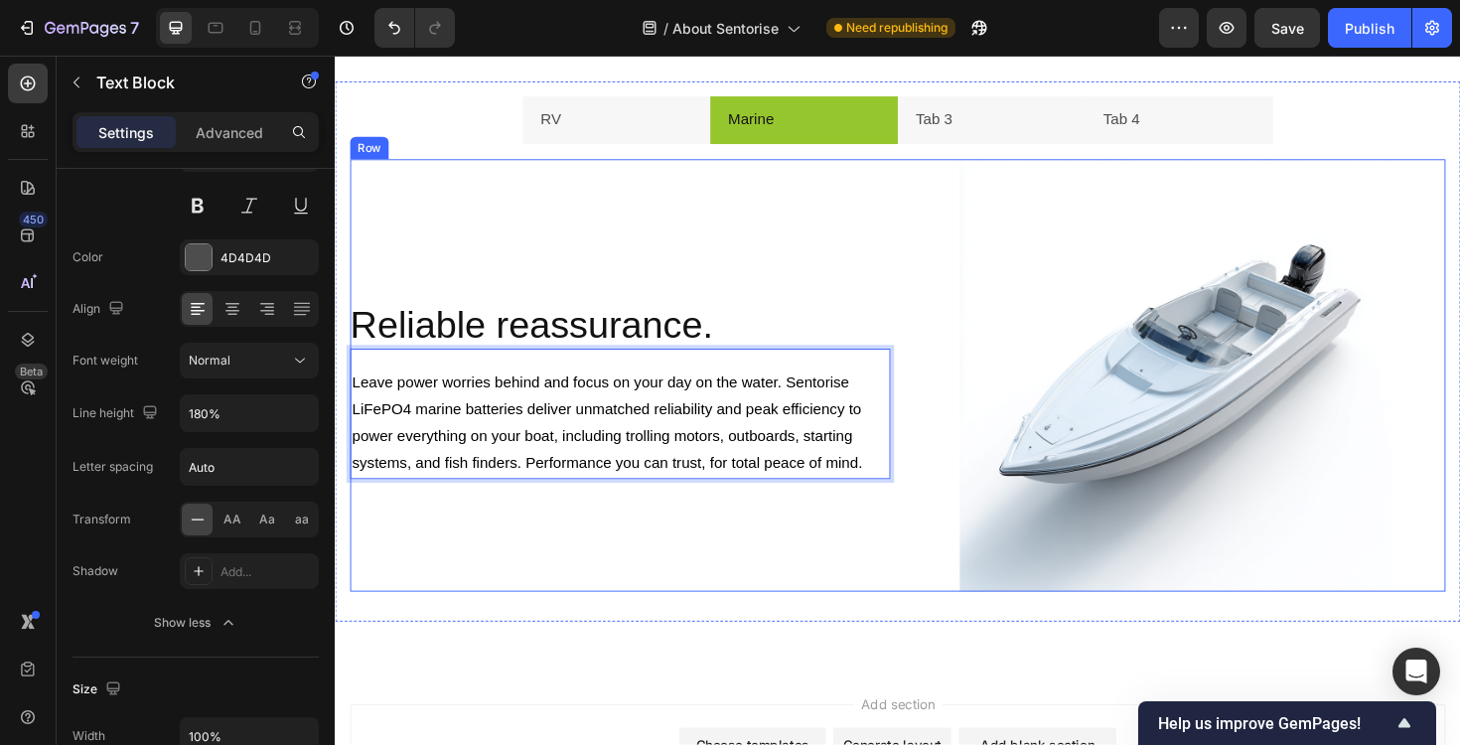
click at [747, 602] on div "Reliable reassurance. Heading Leave power worries behind and focus on your day …" at bounding box center [637, 395] width 572 height 458
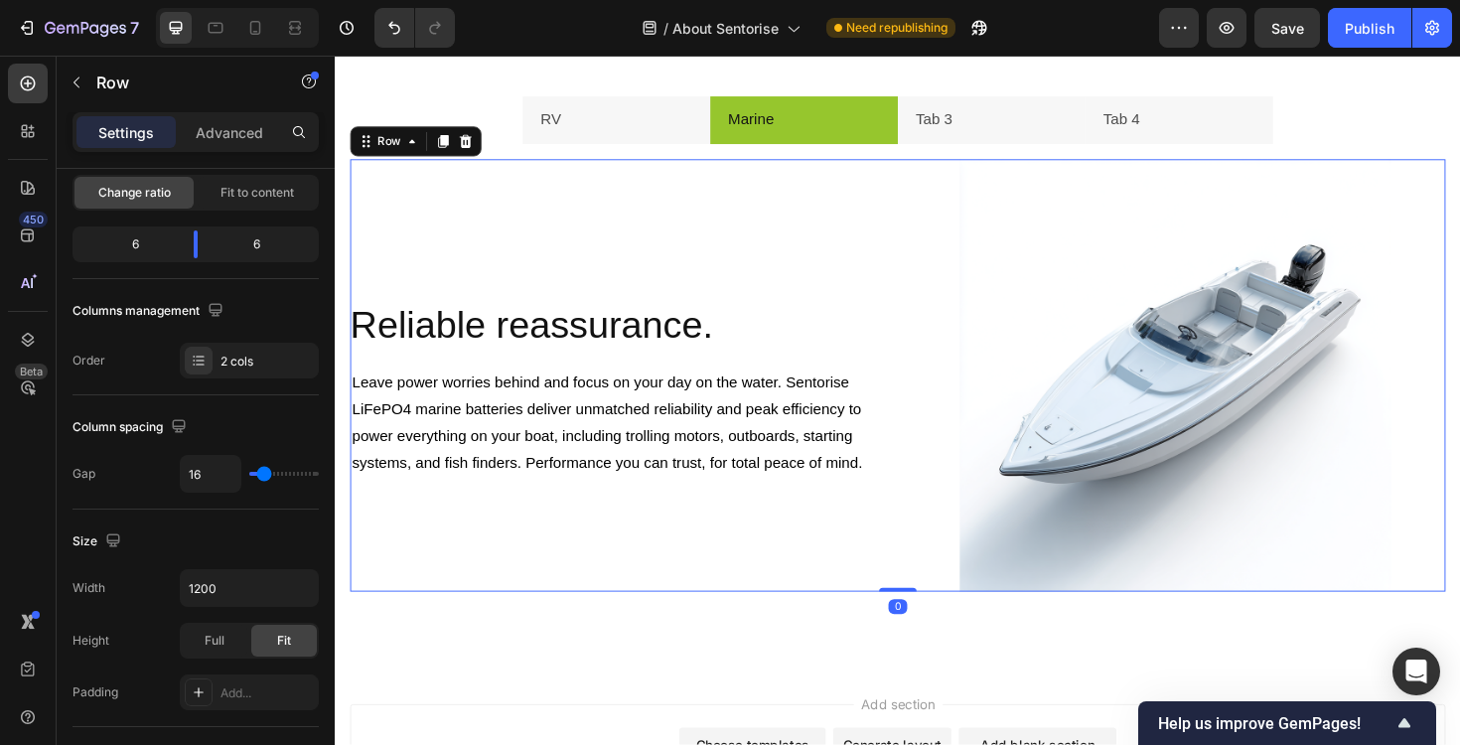
scroll to position [0, 0]
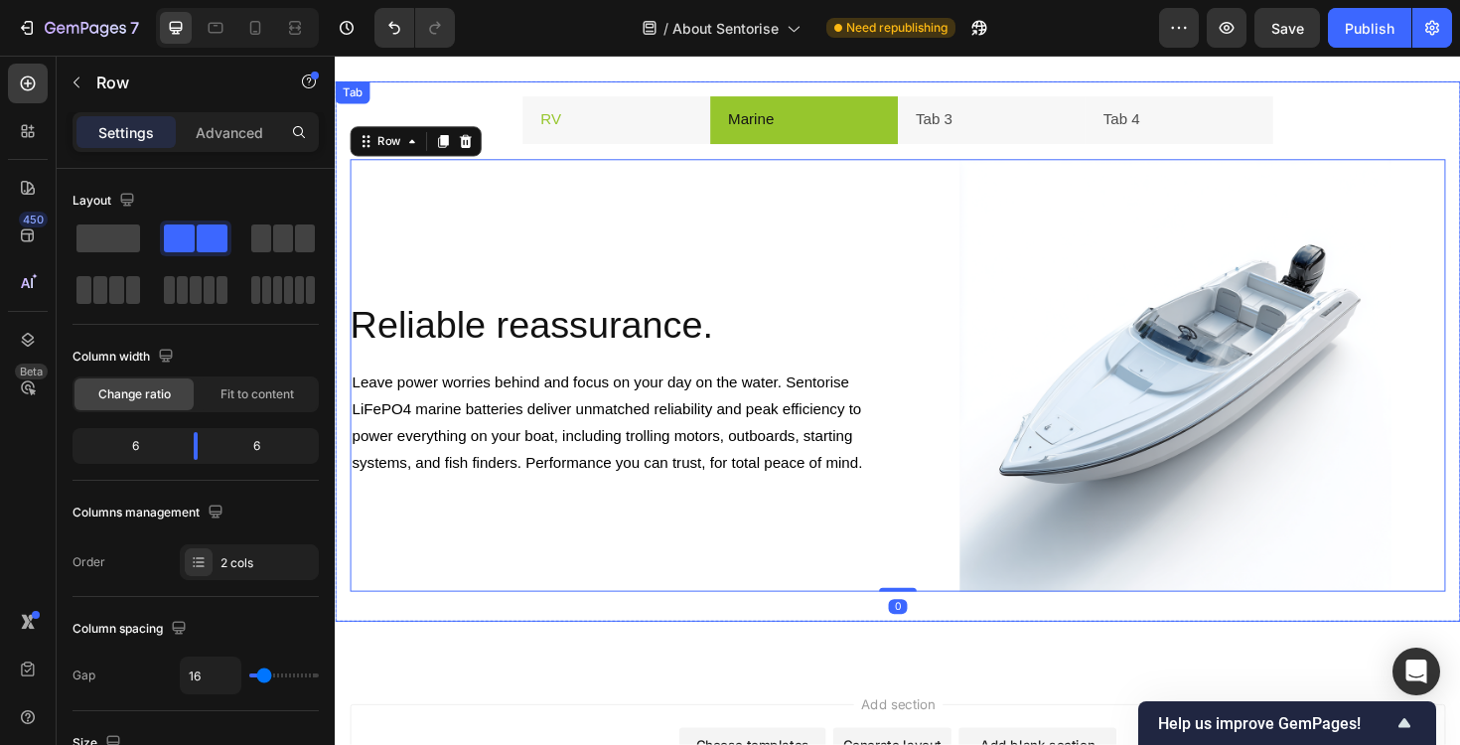
click at [634, 120] on li "RV" at bounding box center [632, 124] width 199 height 51
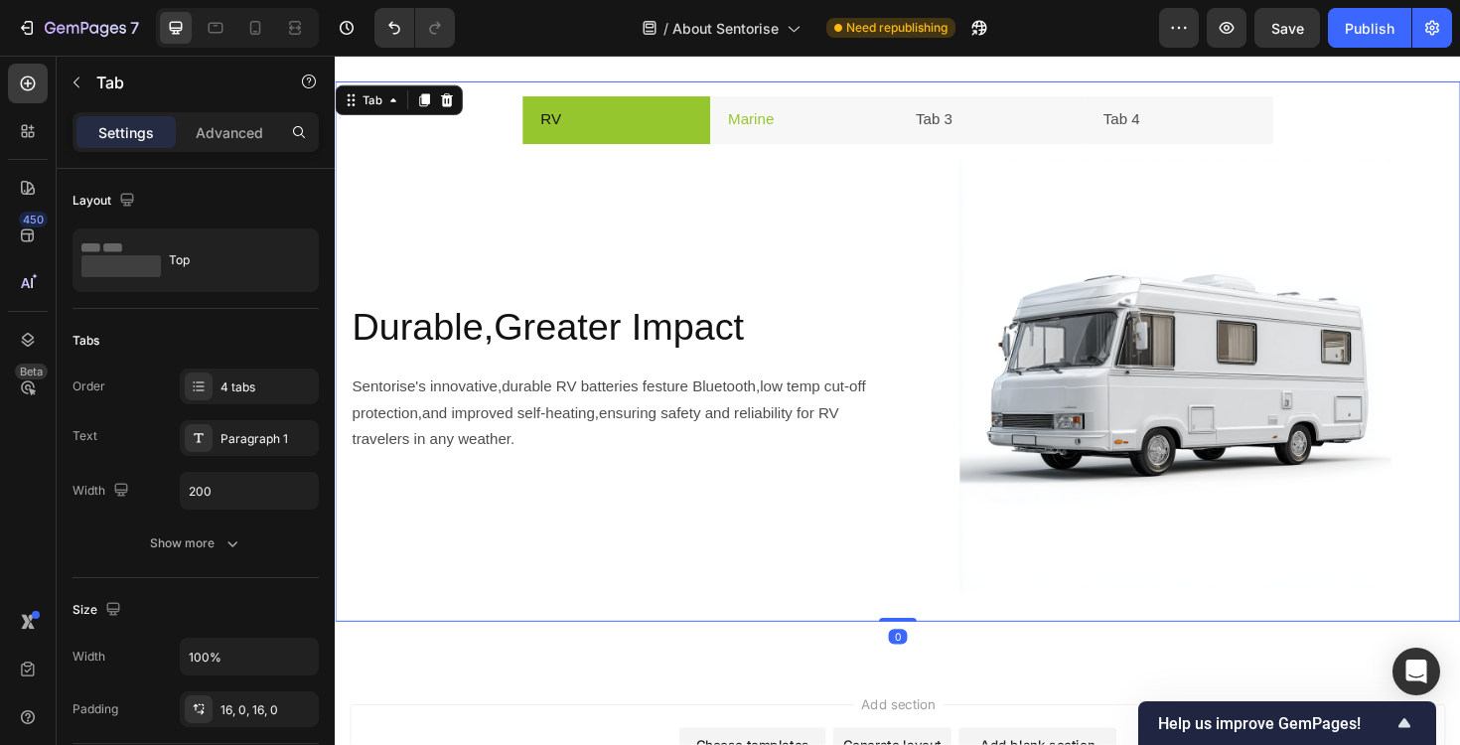
click at [832, 127] on li "Marine" at bounding box center [831, 124] width 199 height 51
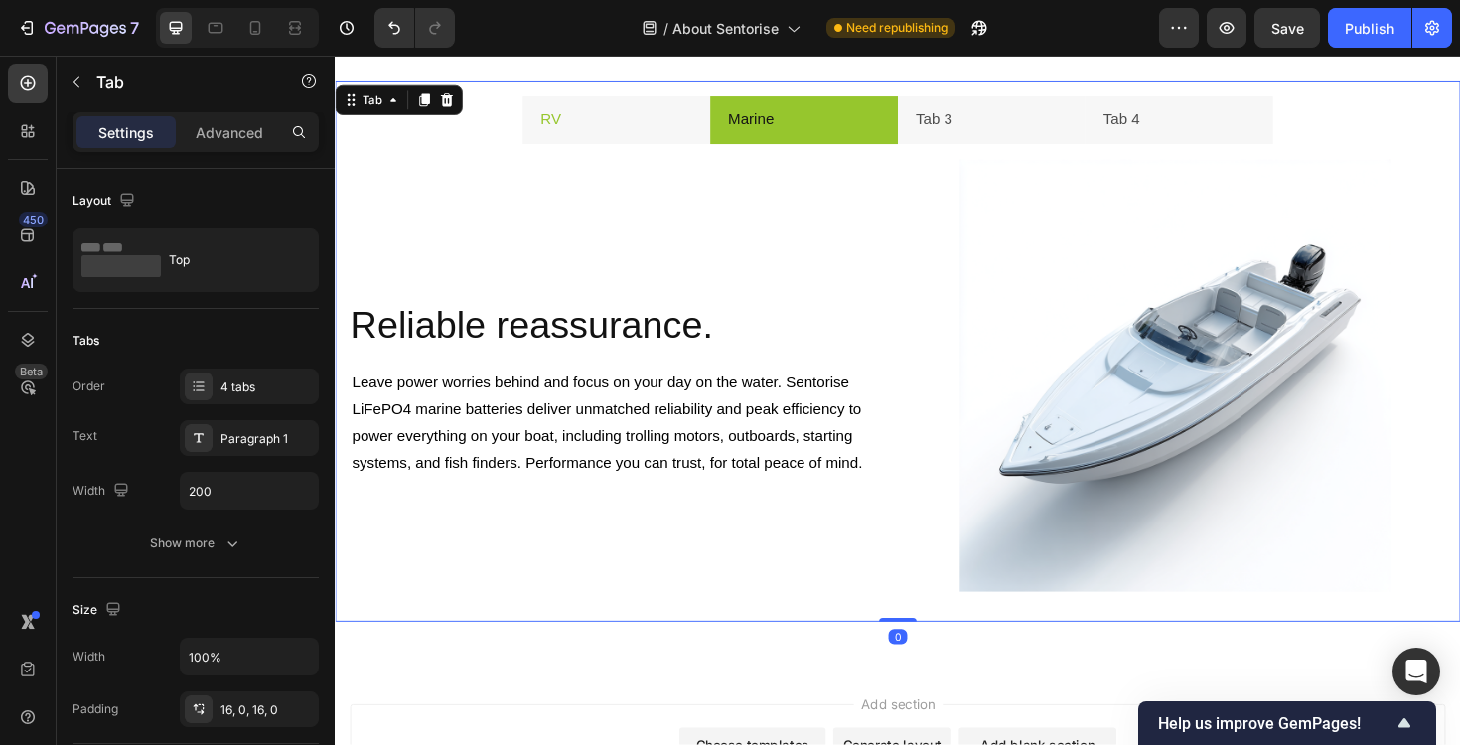
click at [684, 123] on li "RV" at bounding box center [632, 124] width 199 height 51
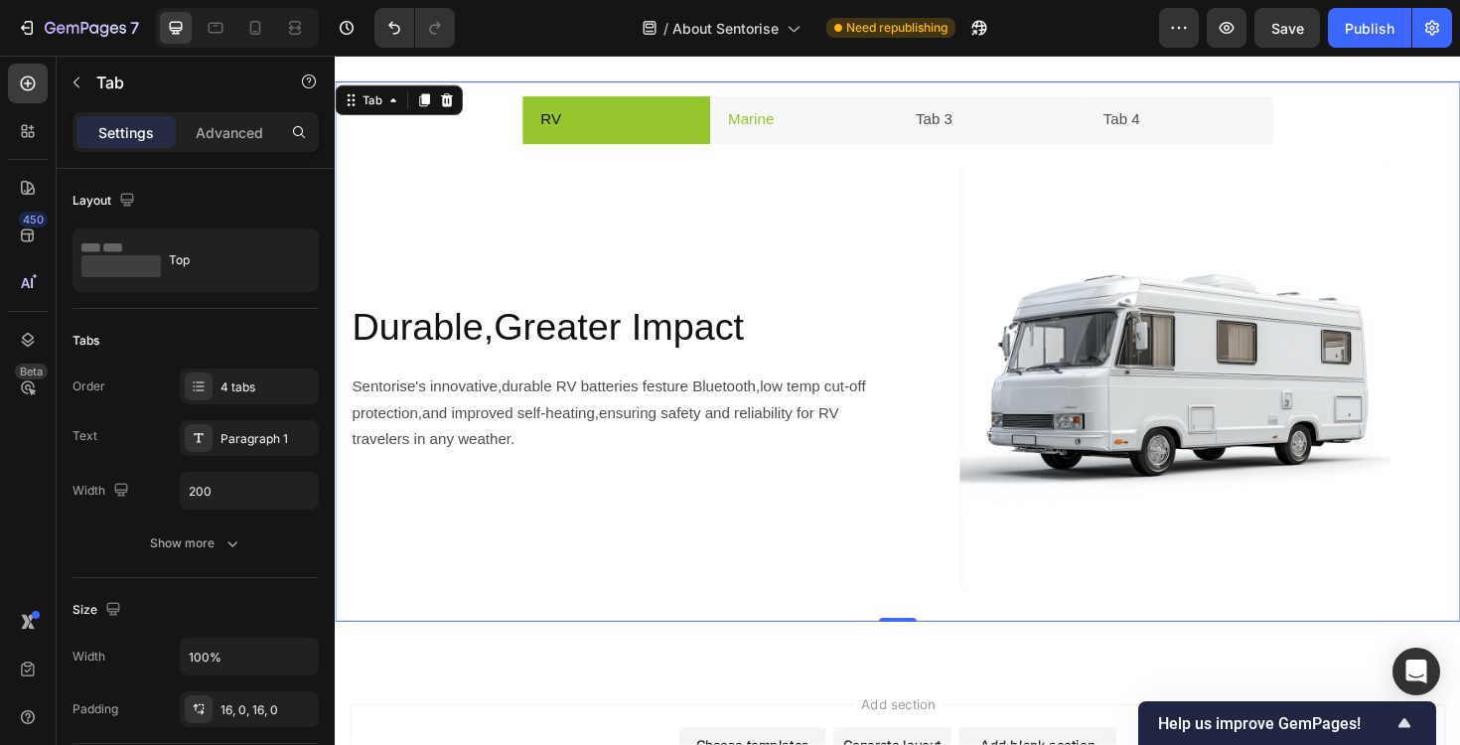
click at [870, 103] on li "Marine" at bounding box center [831, 124] width 199 height 51
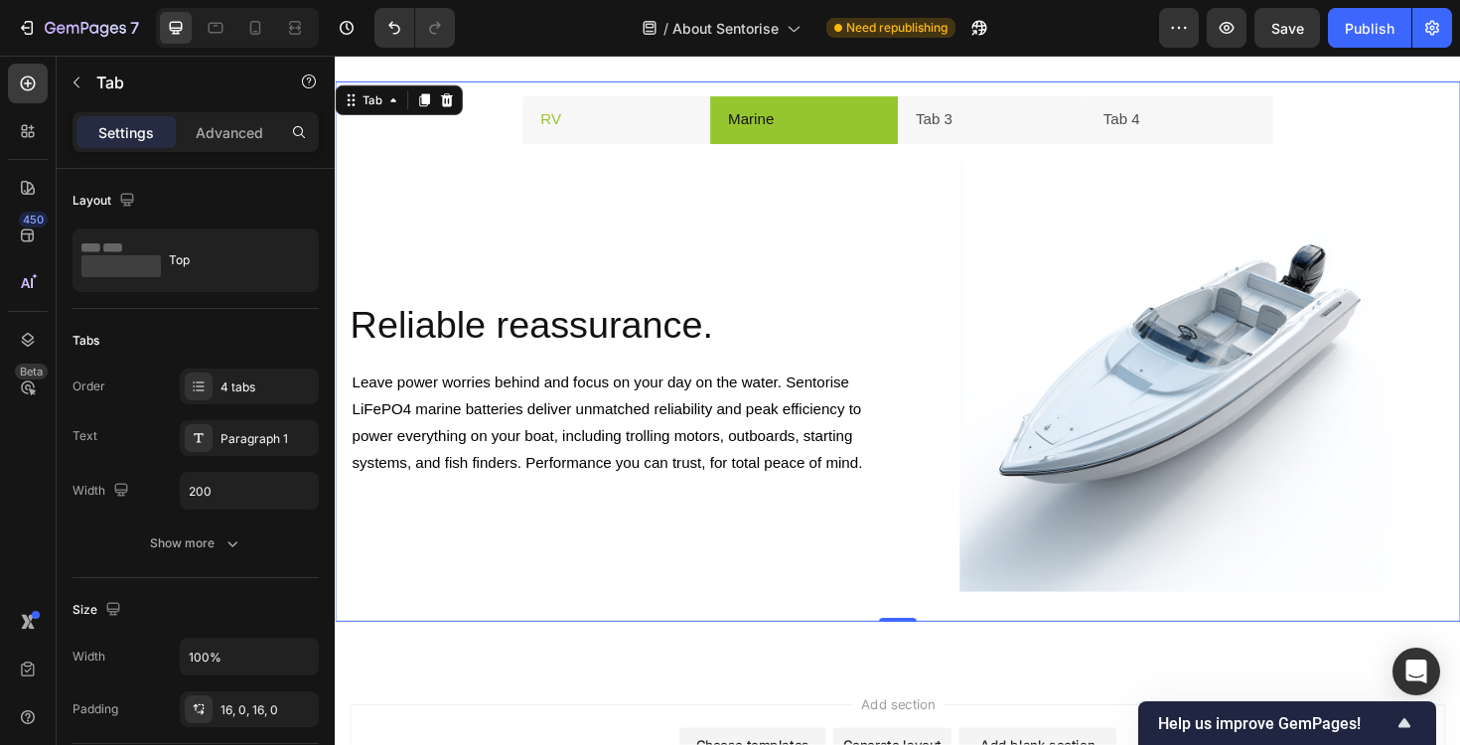
click at [683, 112] on li "RV" at bounding box center [632, 124] width 199 height 51
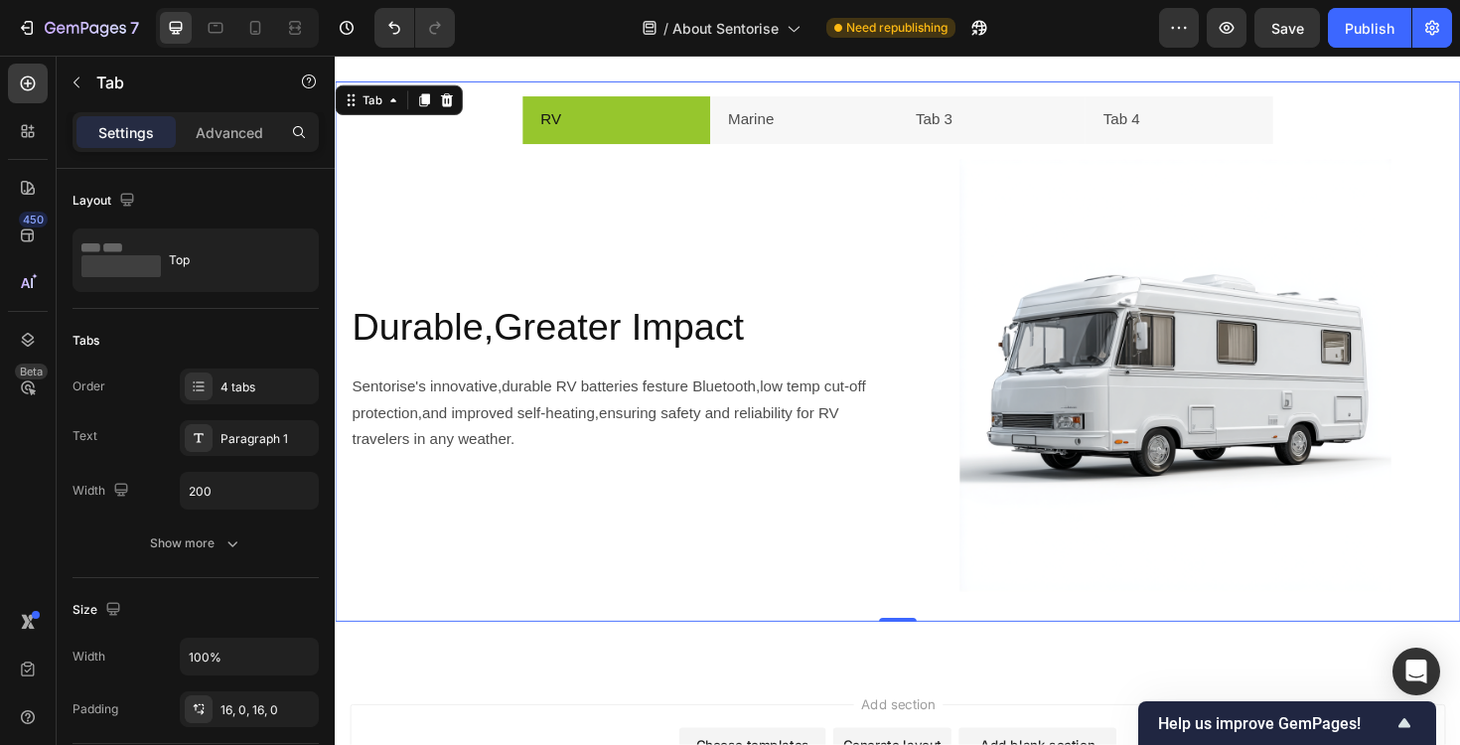
click at [762, 97] on div "RV Marine Tab 3 Tab 4 Durable,Greater Impact Heading Sentorise's innovative,dur…" at bounding box center [931, 369] width 1192 height 572
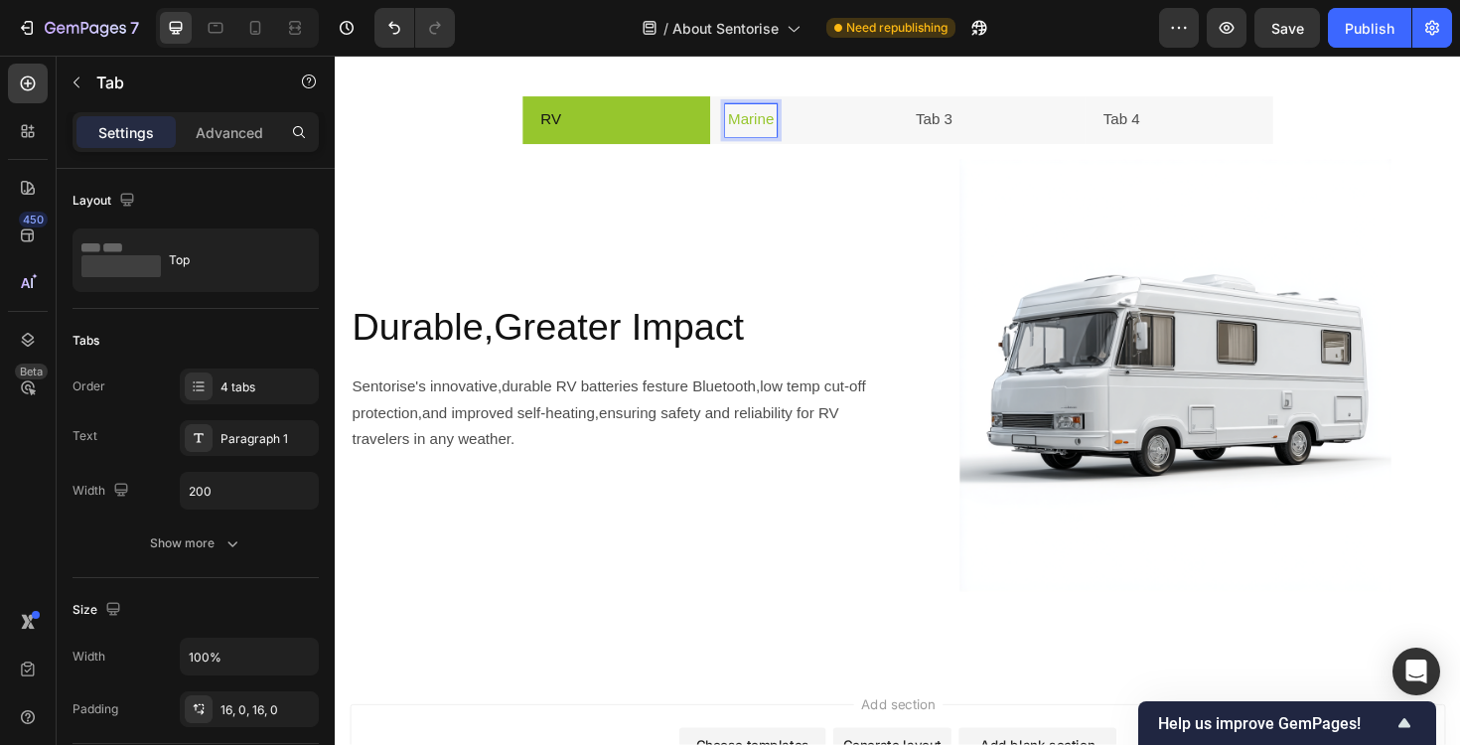
click at [835, 120] on li "Marine" at bounding box center [831, 124] width 199 height 51
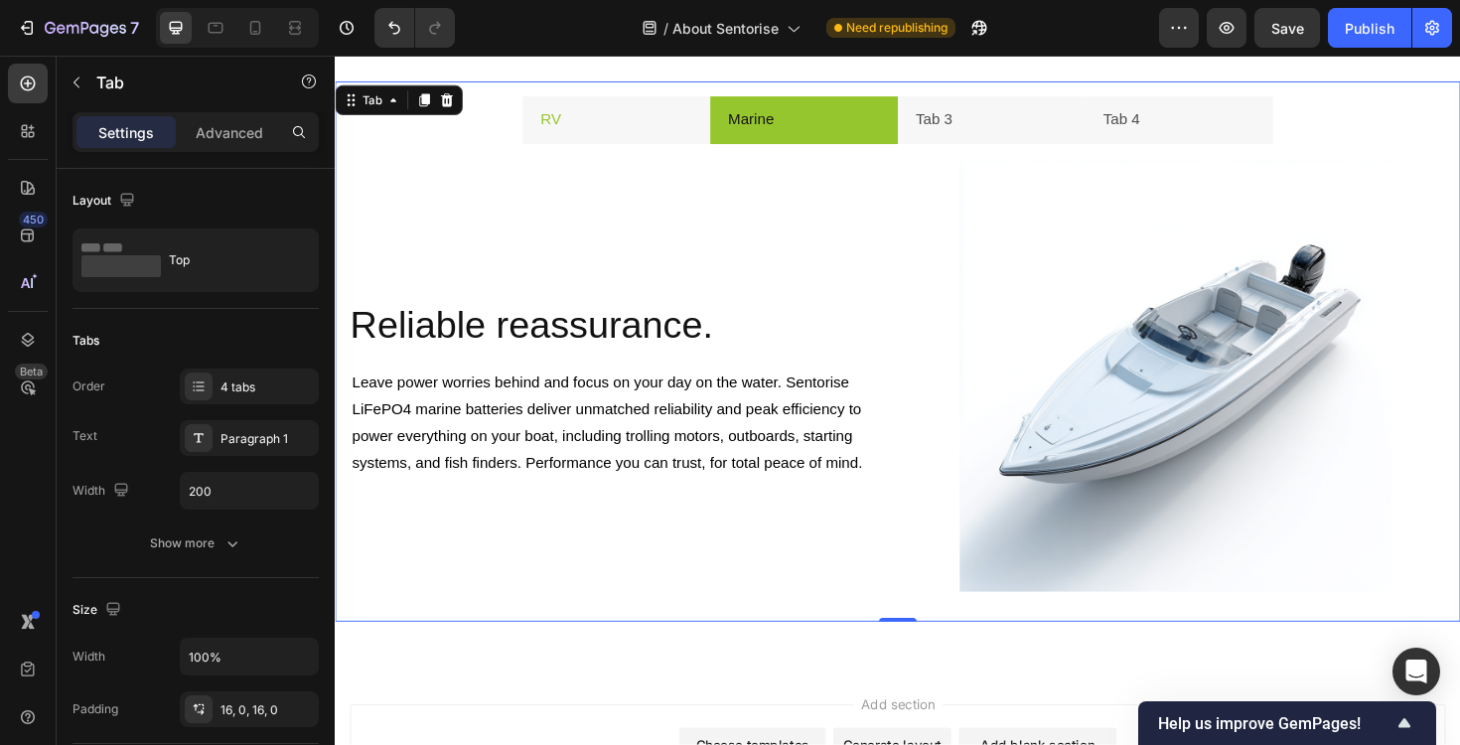
click at [642, 126] on li "RV" at bounding box center [632, 124] width 199 height 51
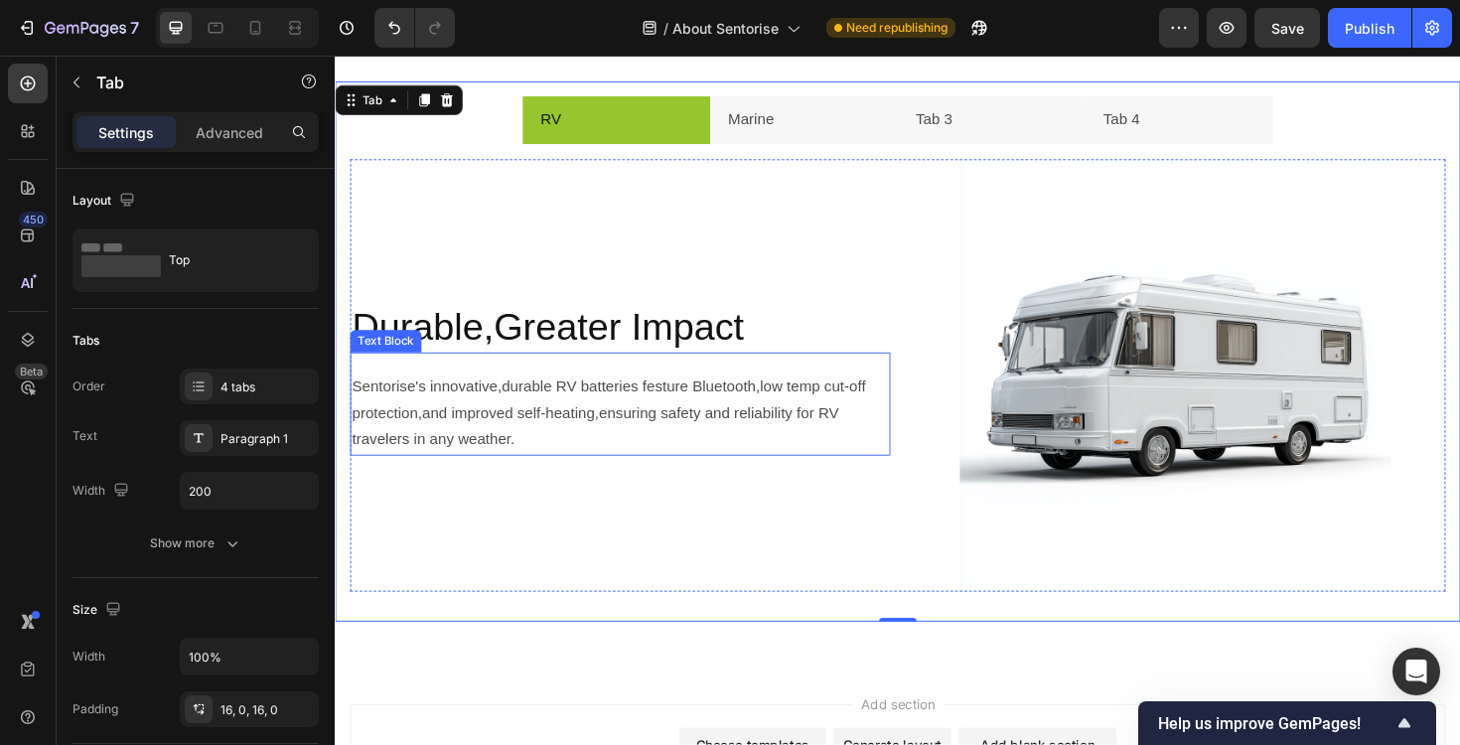
click at [602, 410] on span "Sentorise's innovative,durable RV batteries festure Bluetooth,low temp cut-off …" at bounding box center [627, 434] width 548 height 74
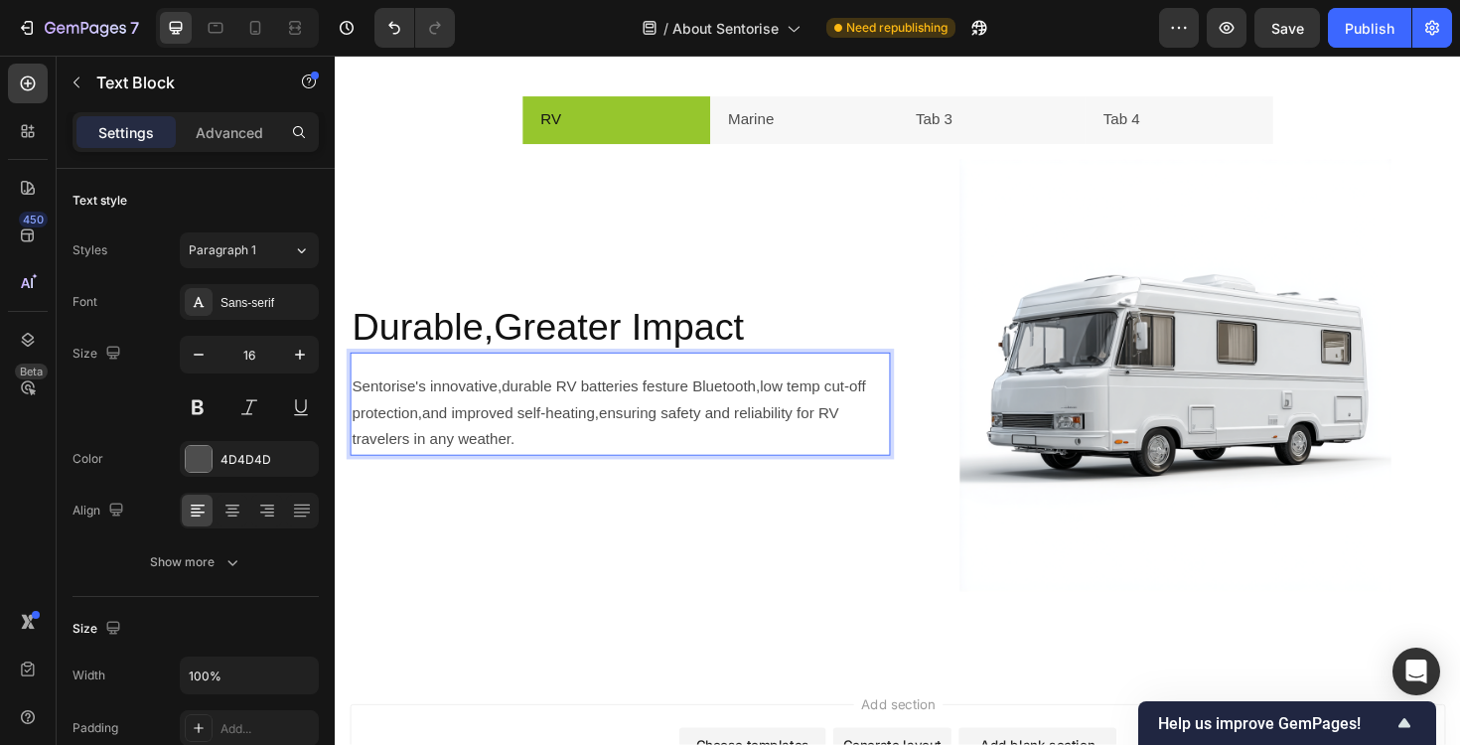
click at [602, 410] on span "Sentorise's innovative,durable RV batteries festure Bluetooth,low temp cut-off …" at bounding box center [627, 434] width 548 height 74
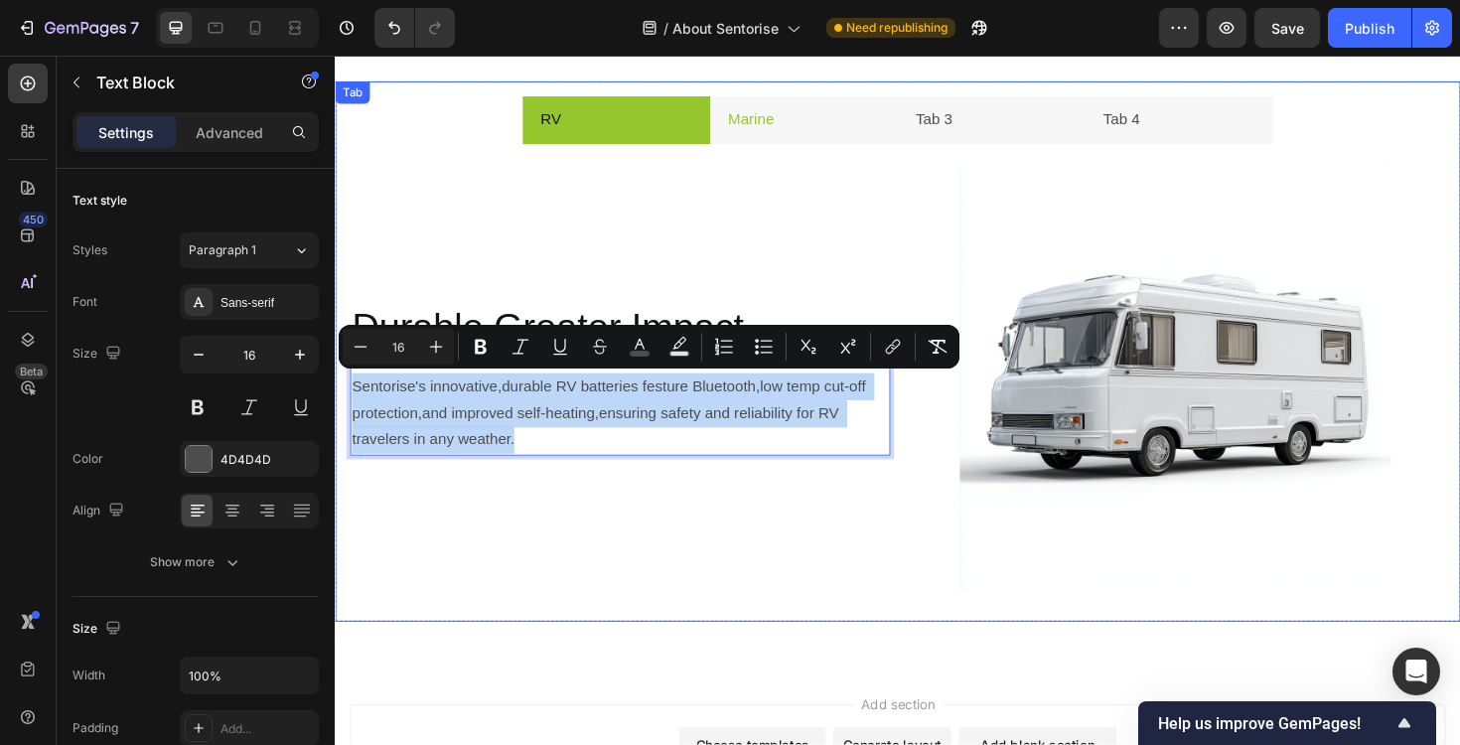
click at [814, 118] on li "Marine" at bounding box center [831, 124] width 199 height 51
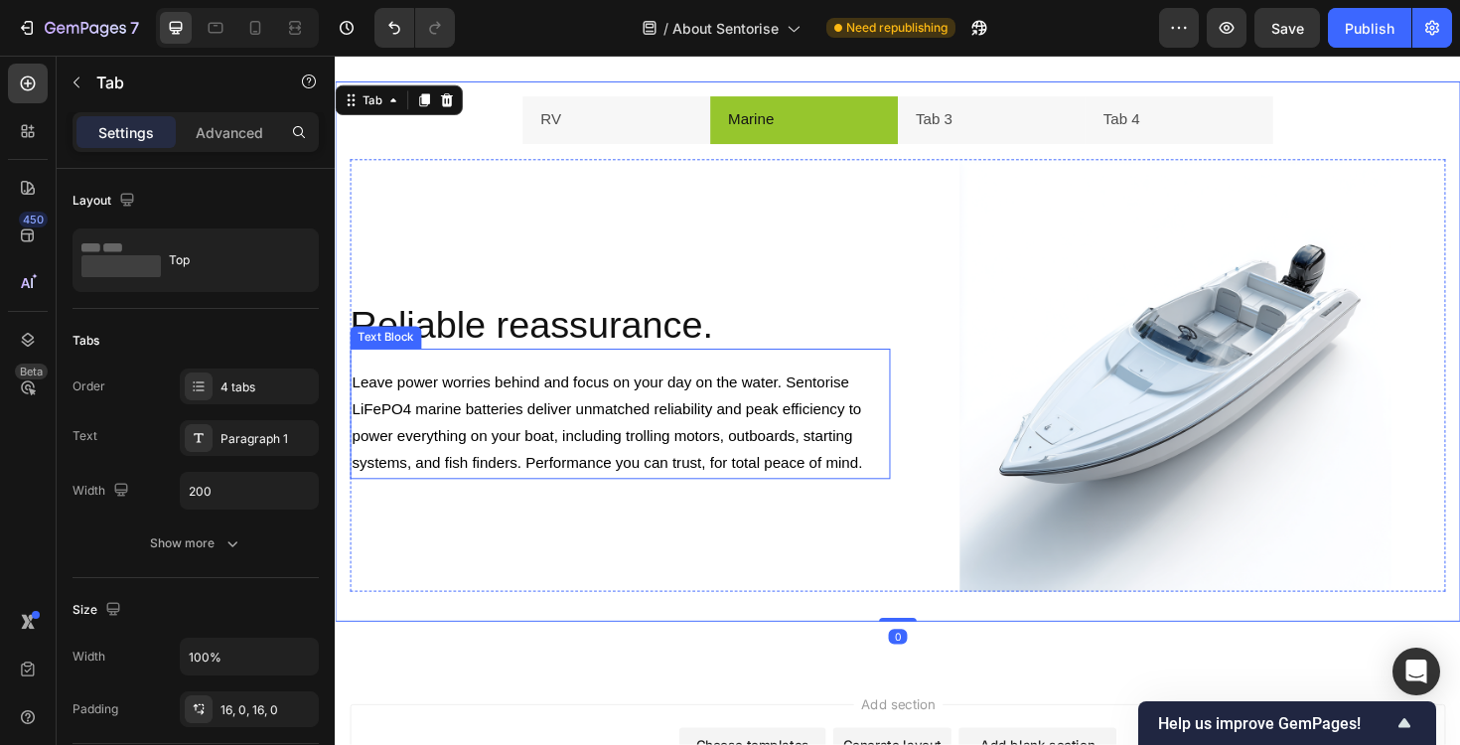
click at [524, 479] on span "Leave power worries behind and focus on your day on the water. Sentorise LiFePO…" at bounding box center [625, 444] width 544 height 102
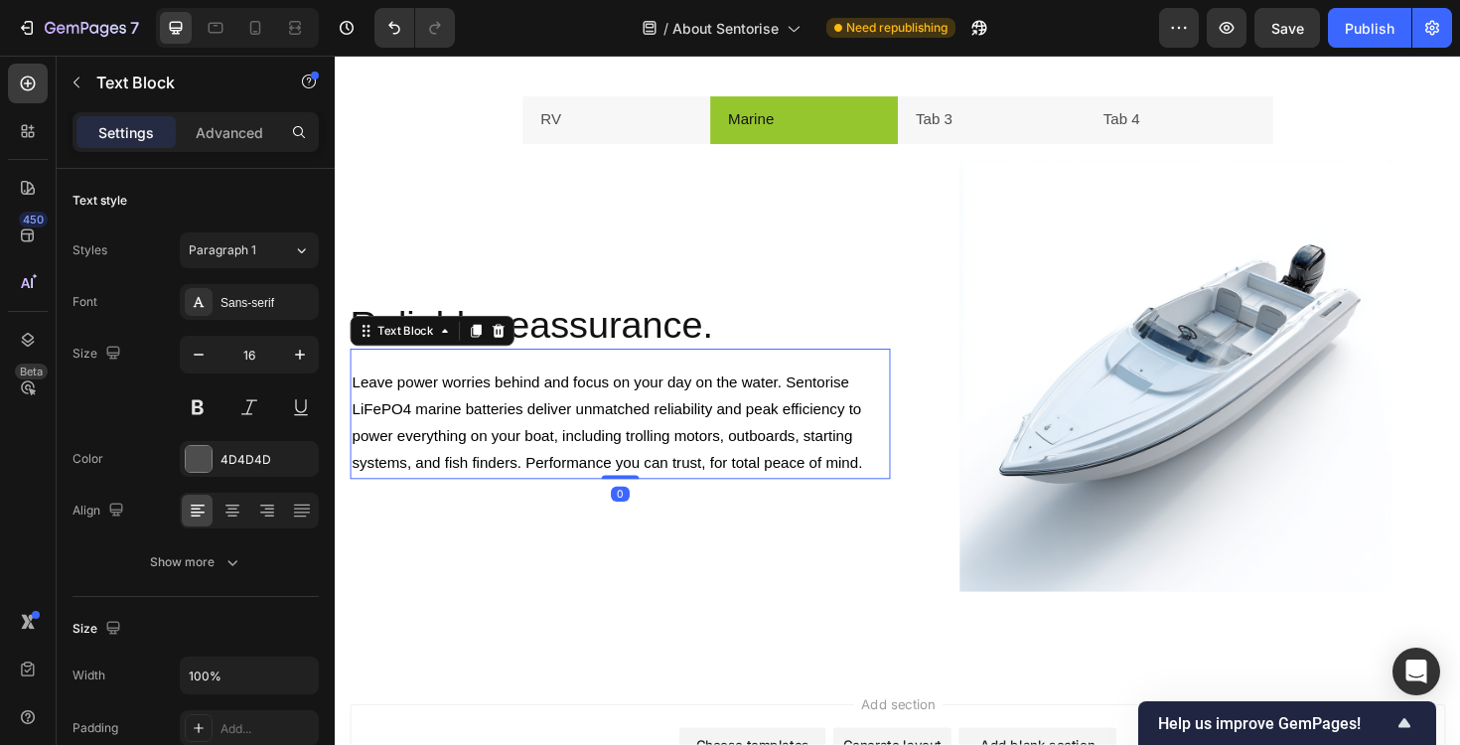
click at [524, 479] on span "Leave power worries behind and focus on your day on the water. Sentorise LiFePO…" at bounding box center [625, 444] width 544 height 102
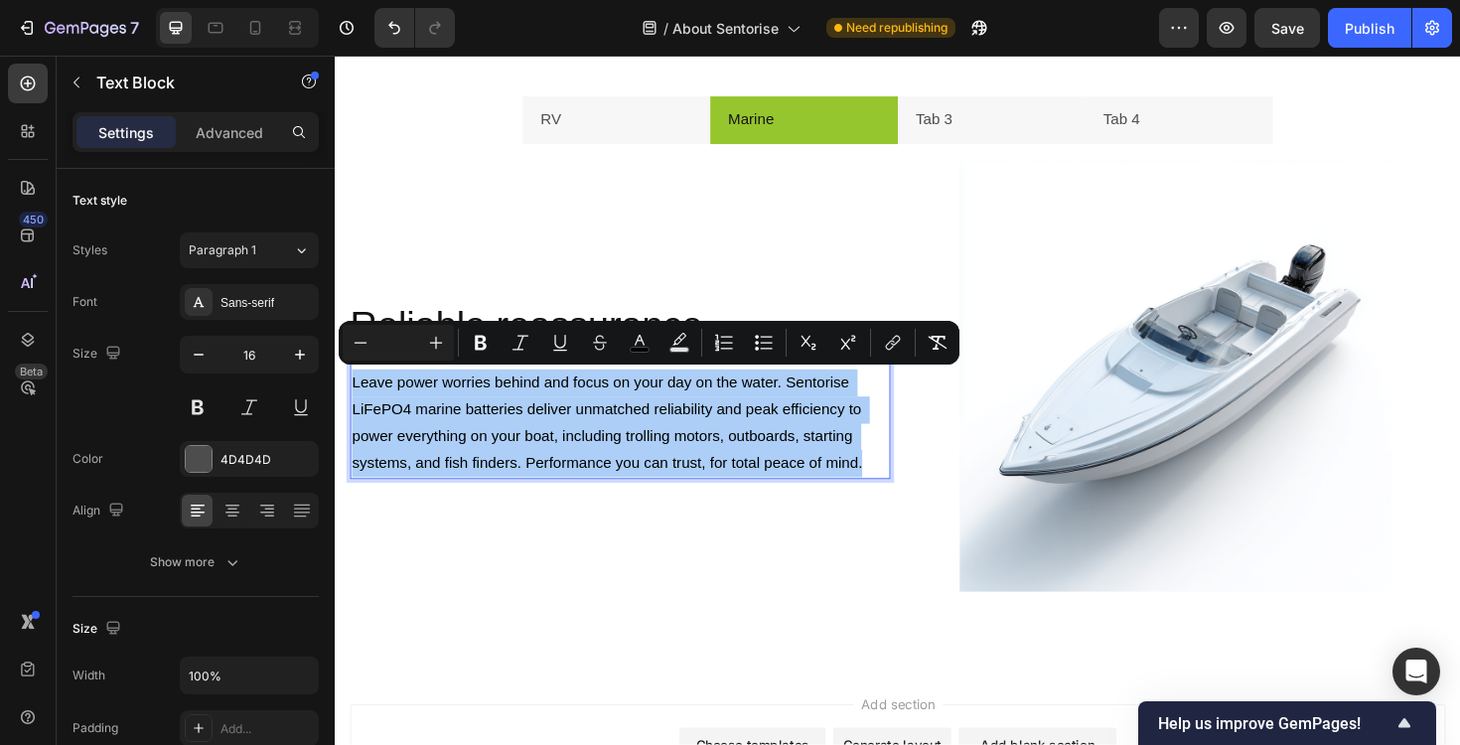
click at [400, 349] on input "Editor contextual toolbar" at bounding box center [398, 343] width 40 height 24
click at [567, 333] on icon "Editor contextual toolbar" at bounding box center [560, 343] width 20 height 20
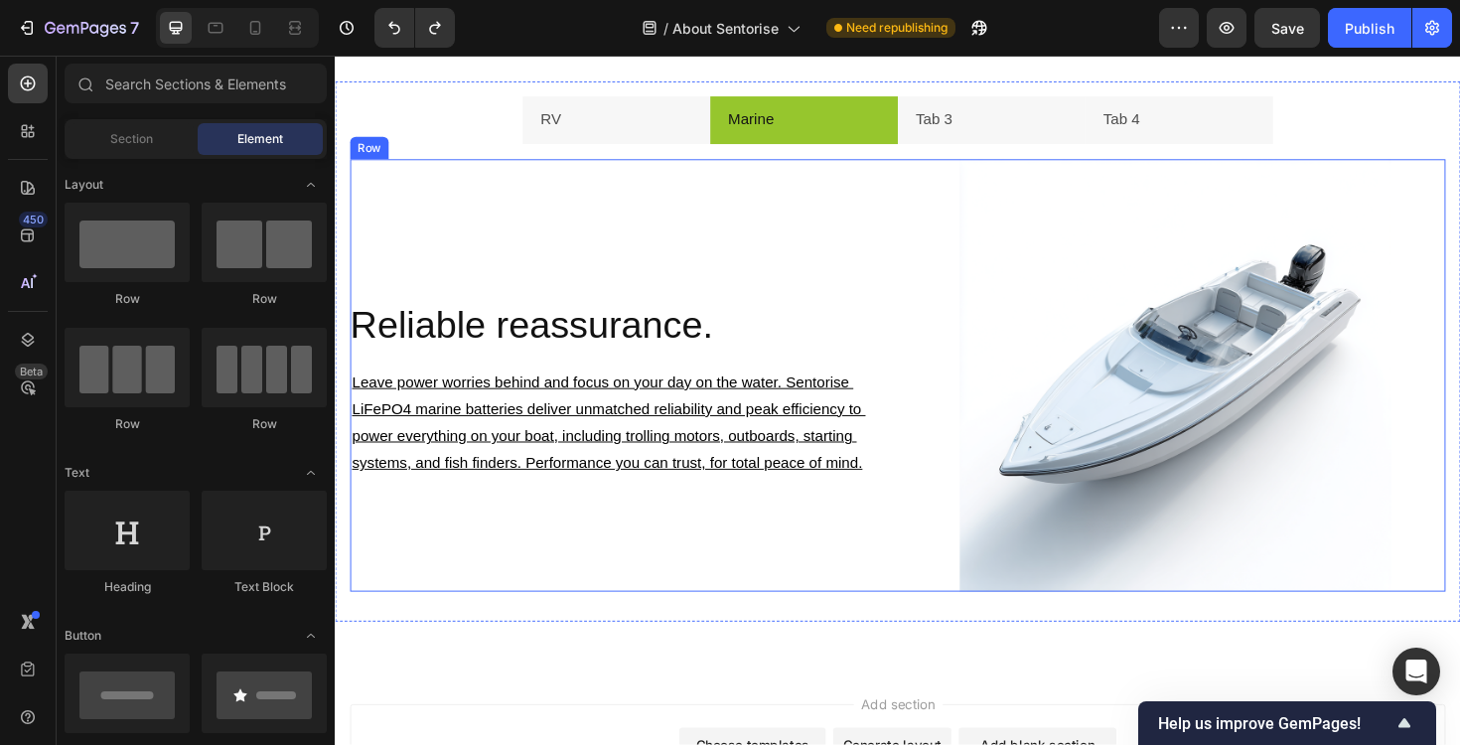
click at [554, 532] on div "Reliable reassurance. Heading Leave power worries behind and focus on your day …" at bounding box center [637, 395] width 572 height 458
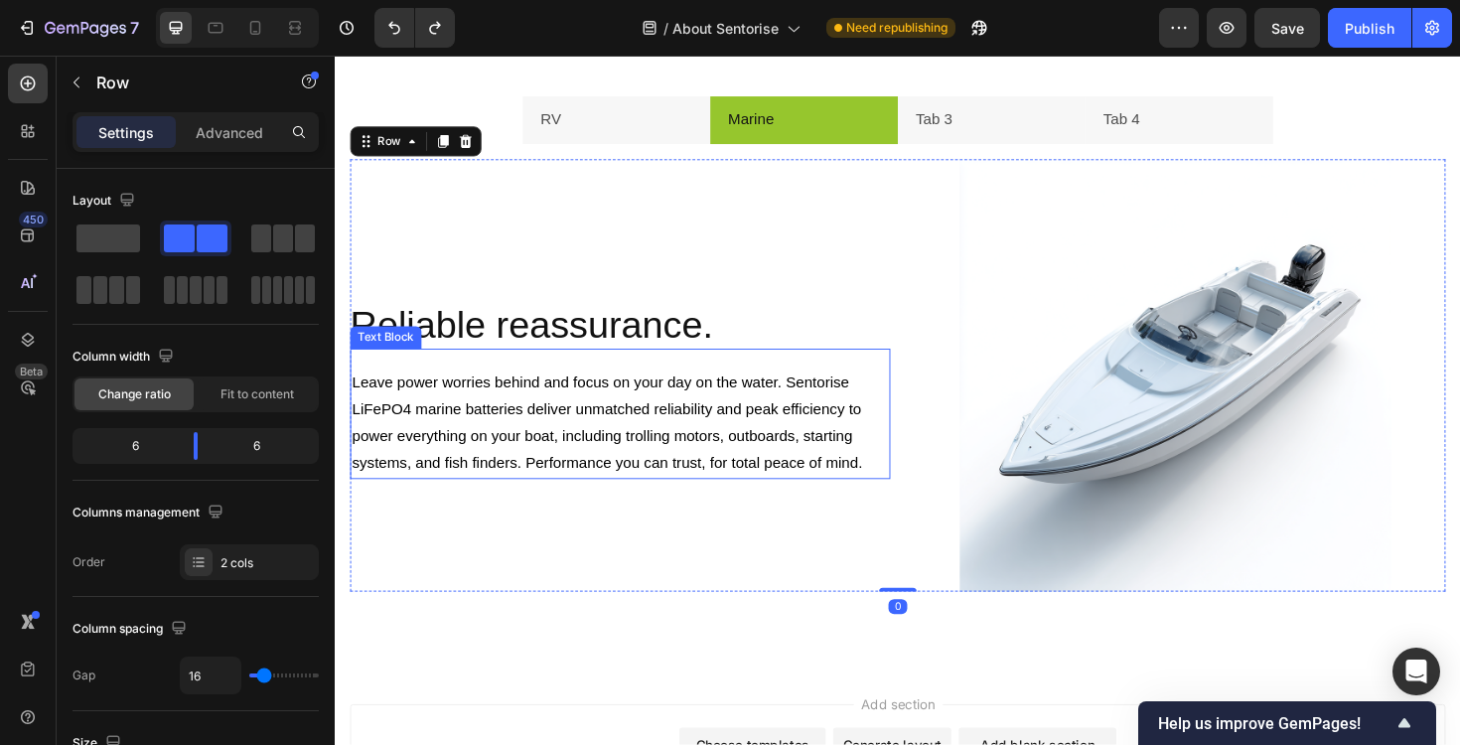
click at [514, 479] on span "Leave power worries behind and focus on your day on the water. Sentorise LiFePO…" at bounding box center [625, 444] width 544 height 102
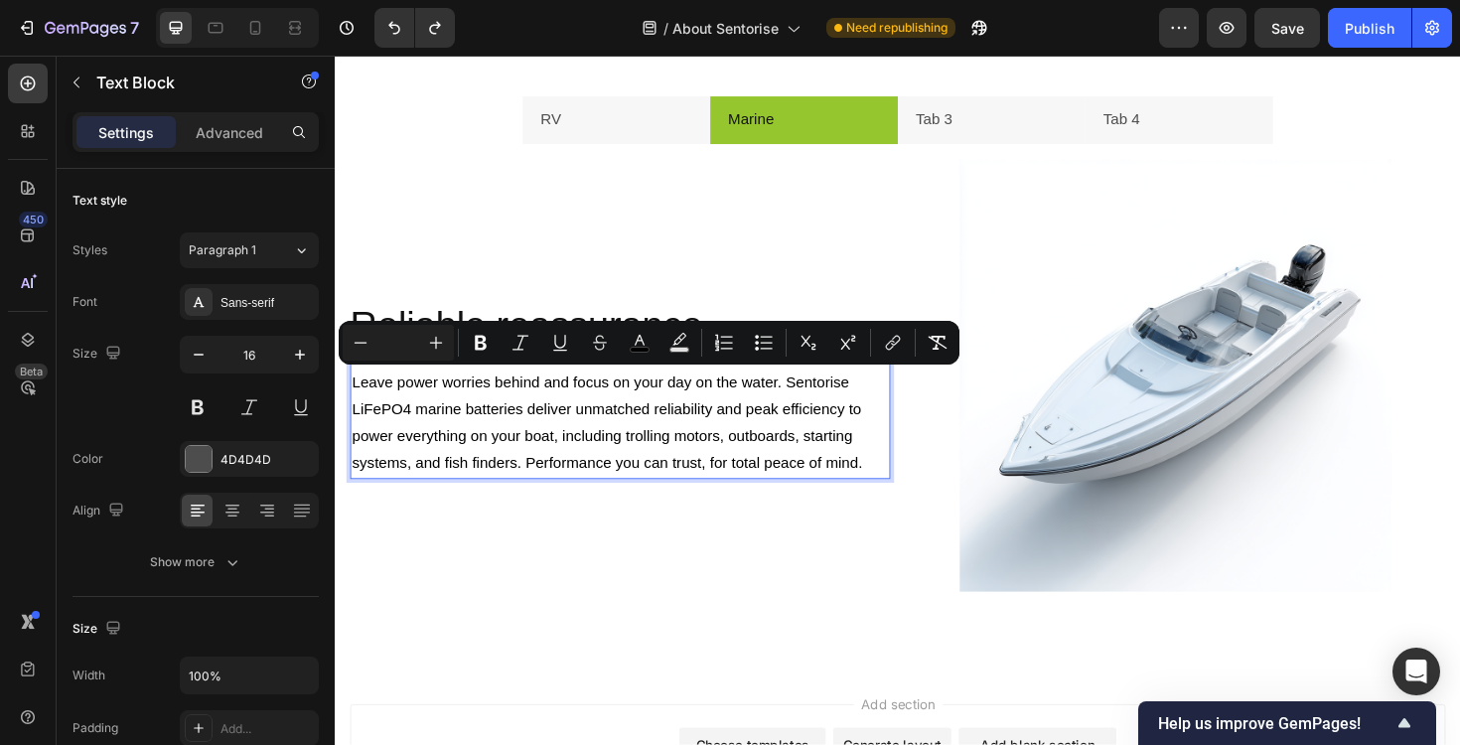
click at [393, 345] on input "Editor contextual toolbar" at bounding box center [398, 343] width 40 height 24
type input "16"
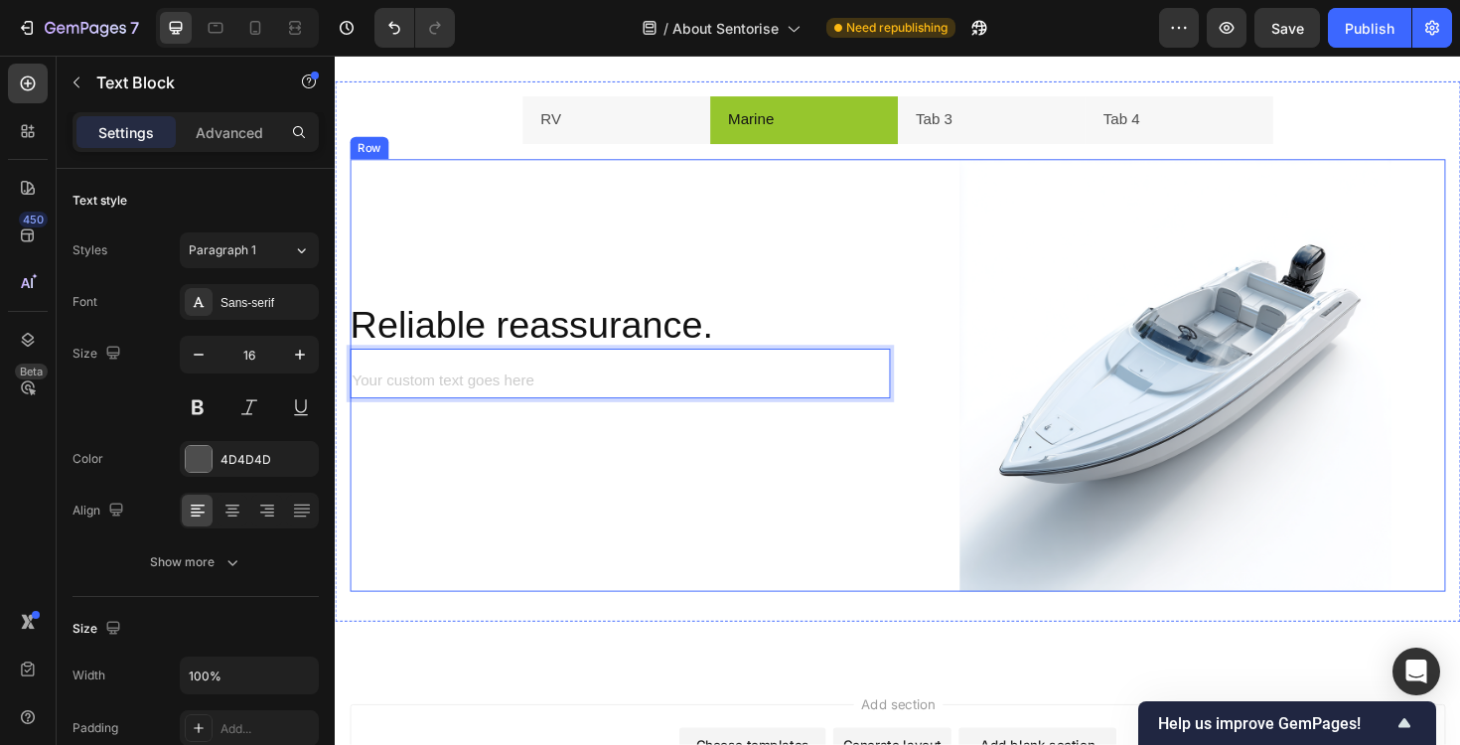
click at [469, 463] on div "Reliable reassurance. Heading Text Block 0" at bounding box center [637, 395] width 572 height 458
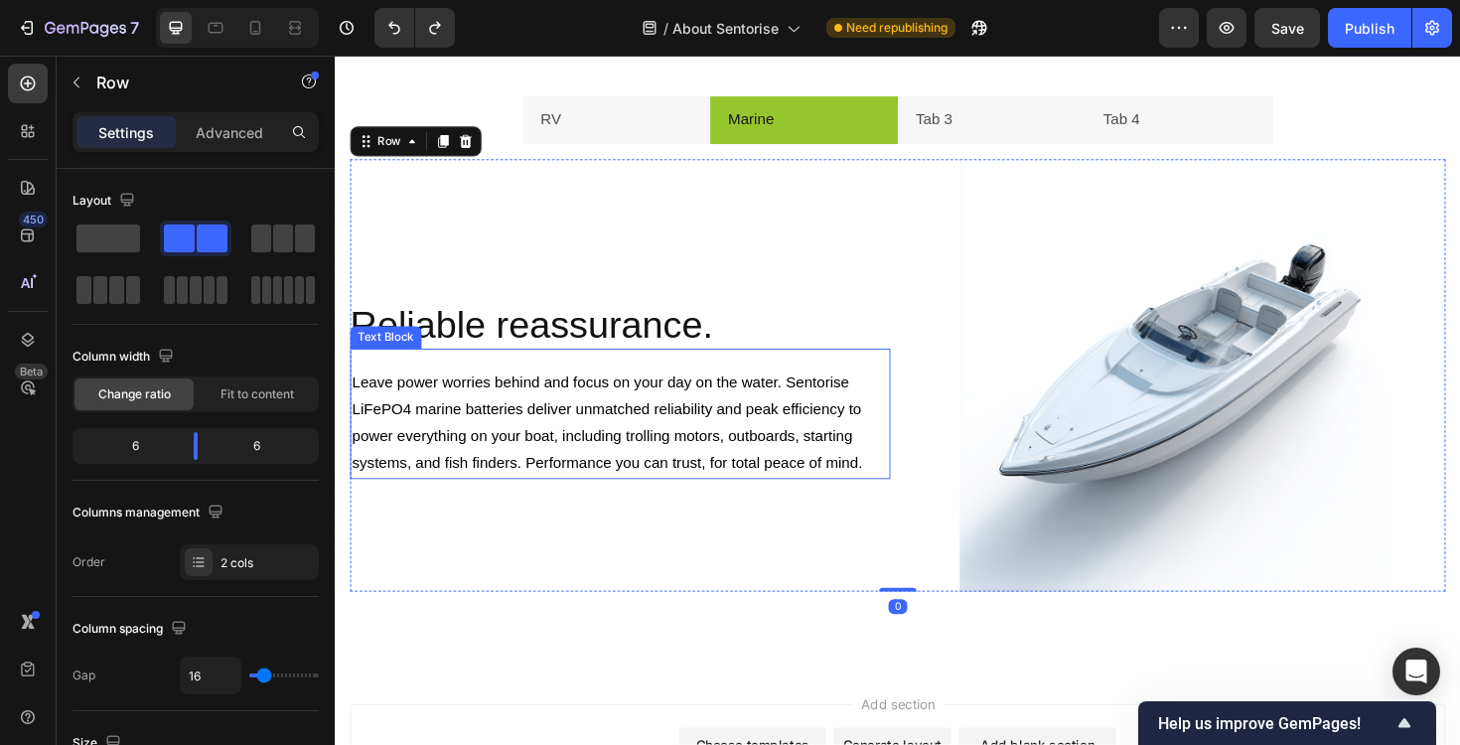
click at [442, 443] on p "Leave power worries behind and focus on your day on the water. Sentorise LiFePO…" at bounding box center [637, 445] width 568 height 114
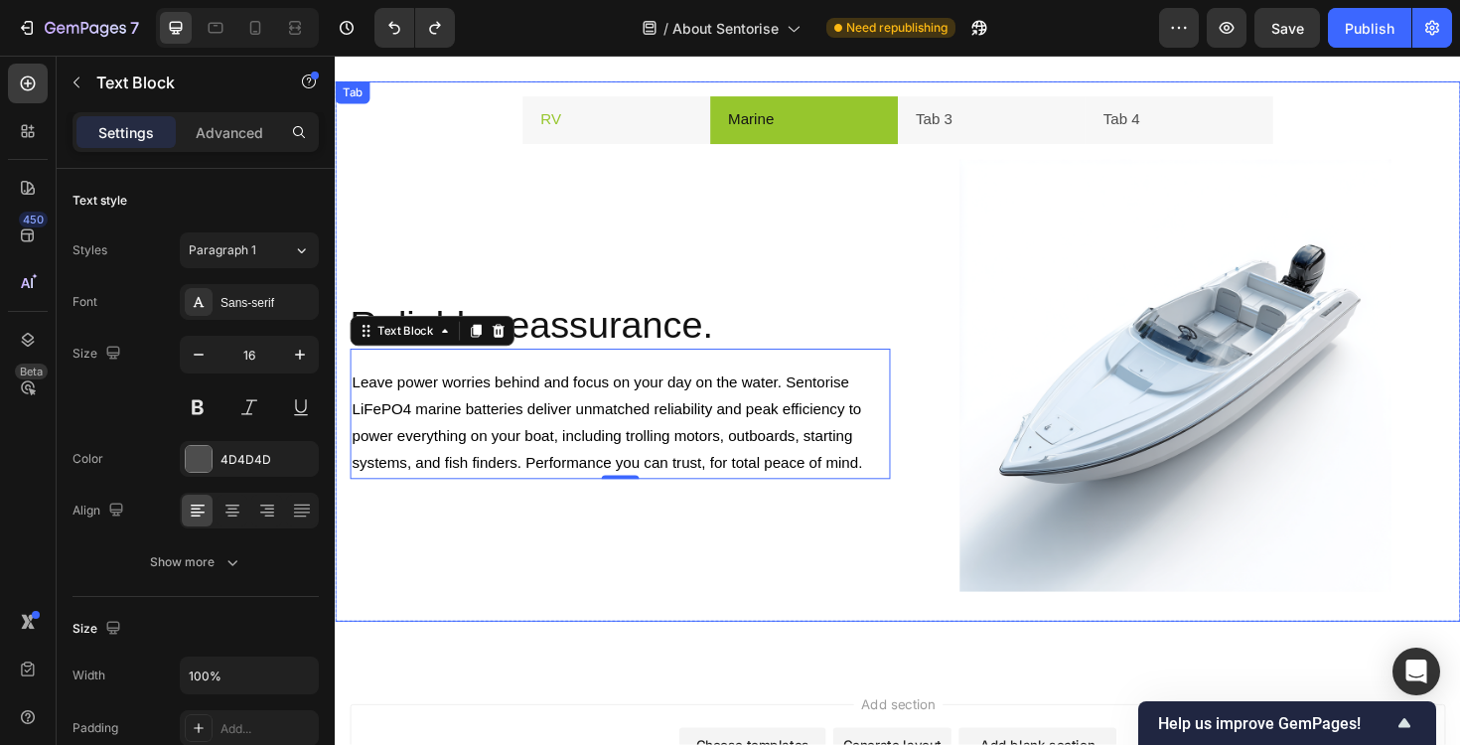
click at [677, 137] on li "RV" at bounding box center [632, 124] width 199 height 51
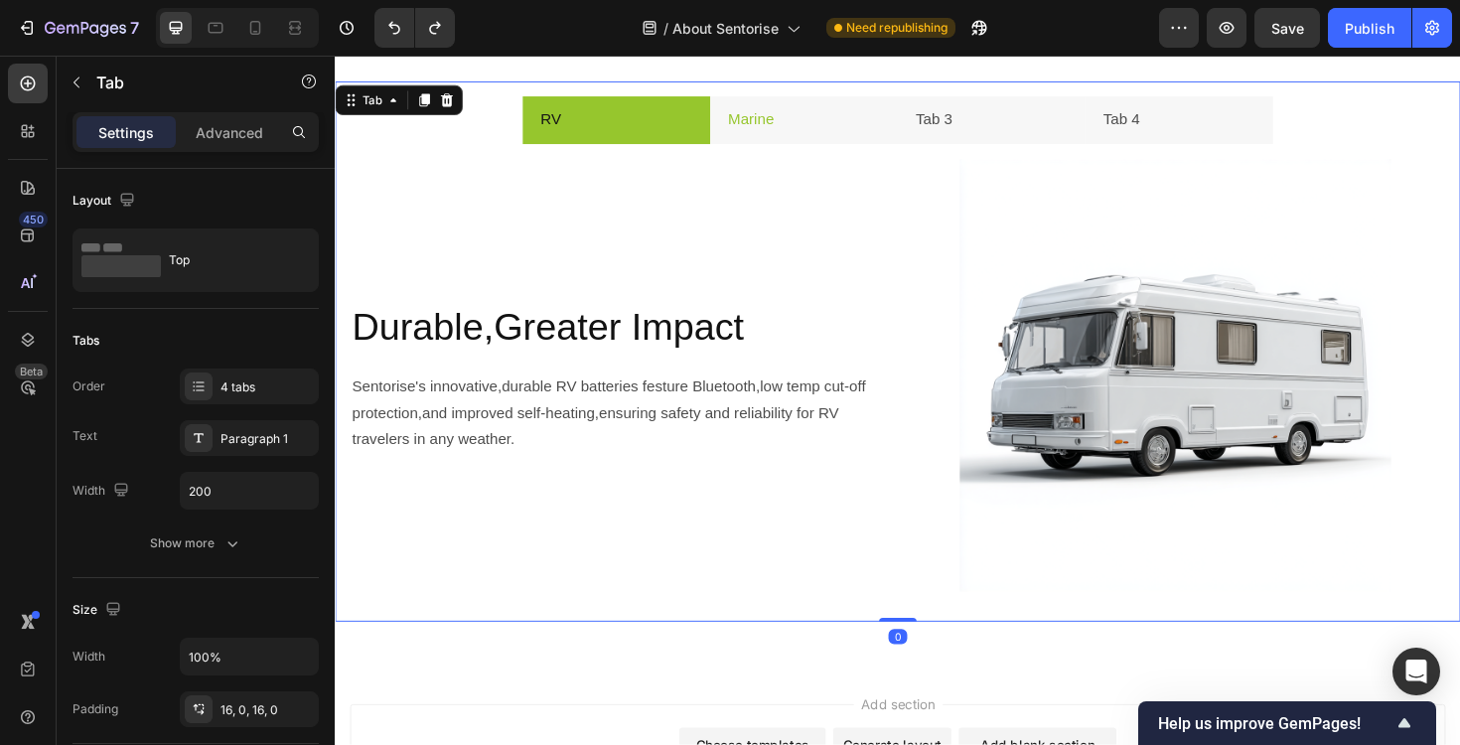
click at [845, 128] on li "Marine" at bounding box center [831, 124] width 199 height 51
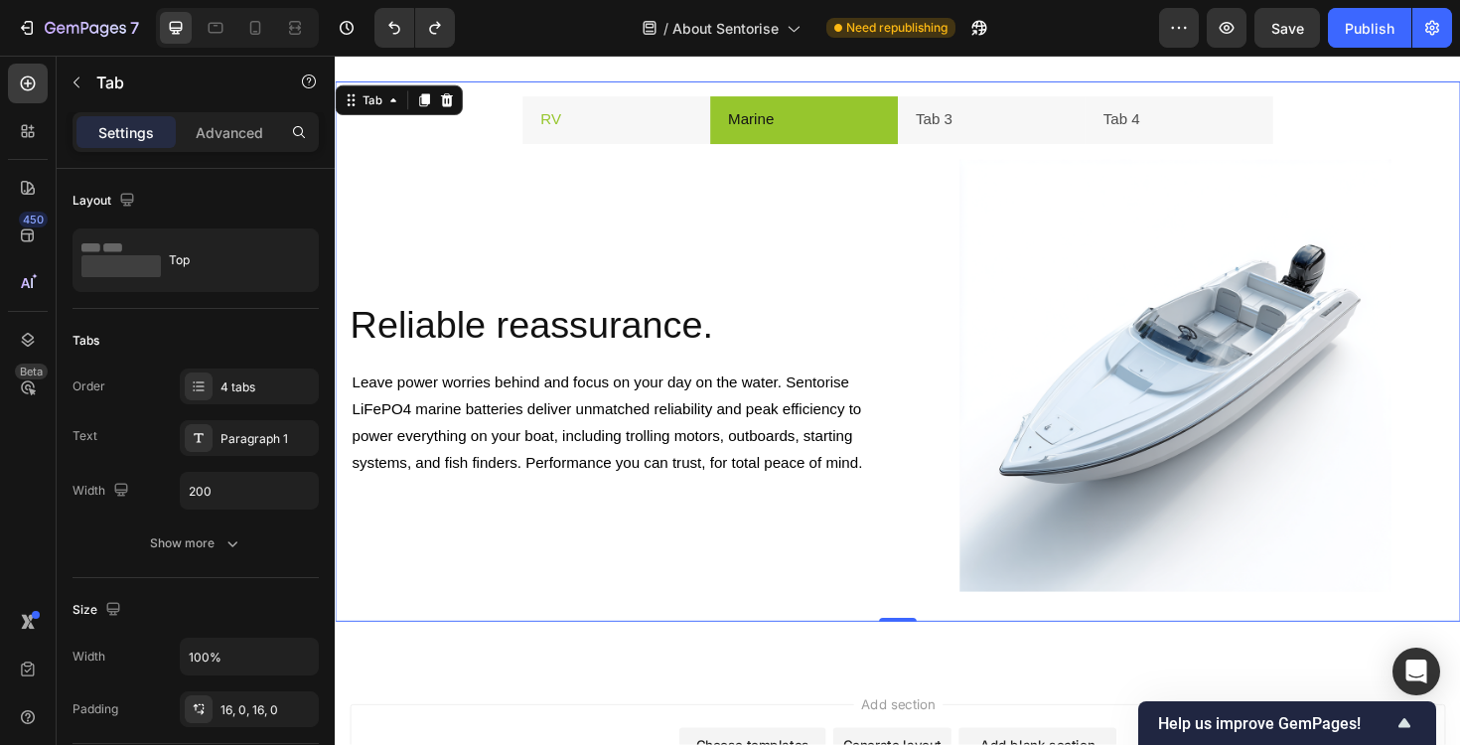
click at [647, 128] on li "RV" at bounding box center [632, 124] width 199 height 51
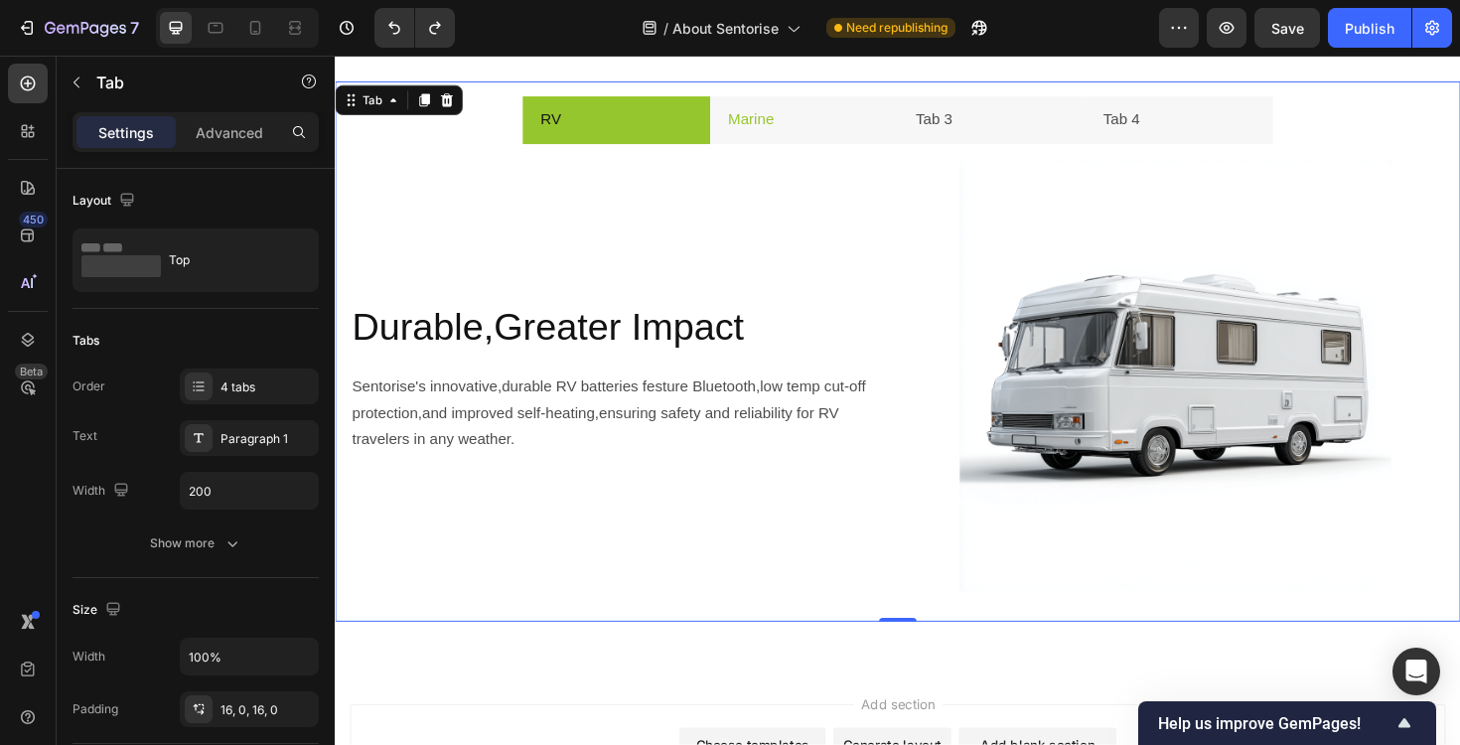
click at [826, 123] on li "Marine" at bounding box center [831, 124] width 199 height 51
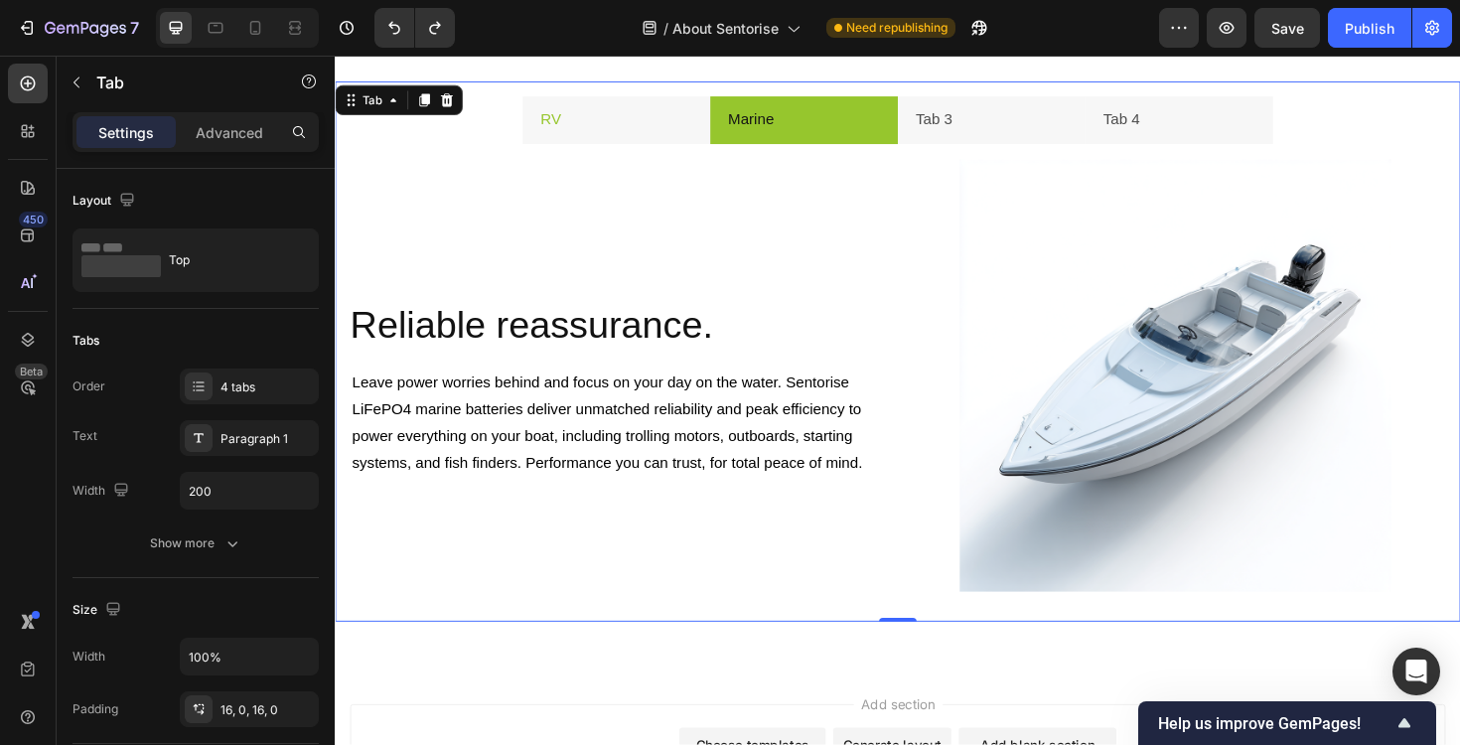
click at [658, 131] on li "RV" at bounding box center [632, 124] width 199 height 51
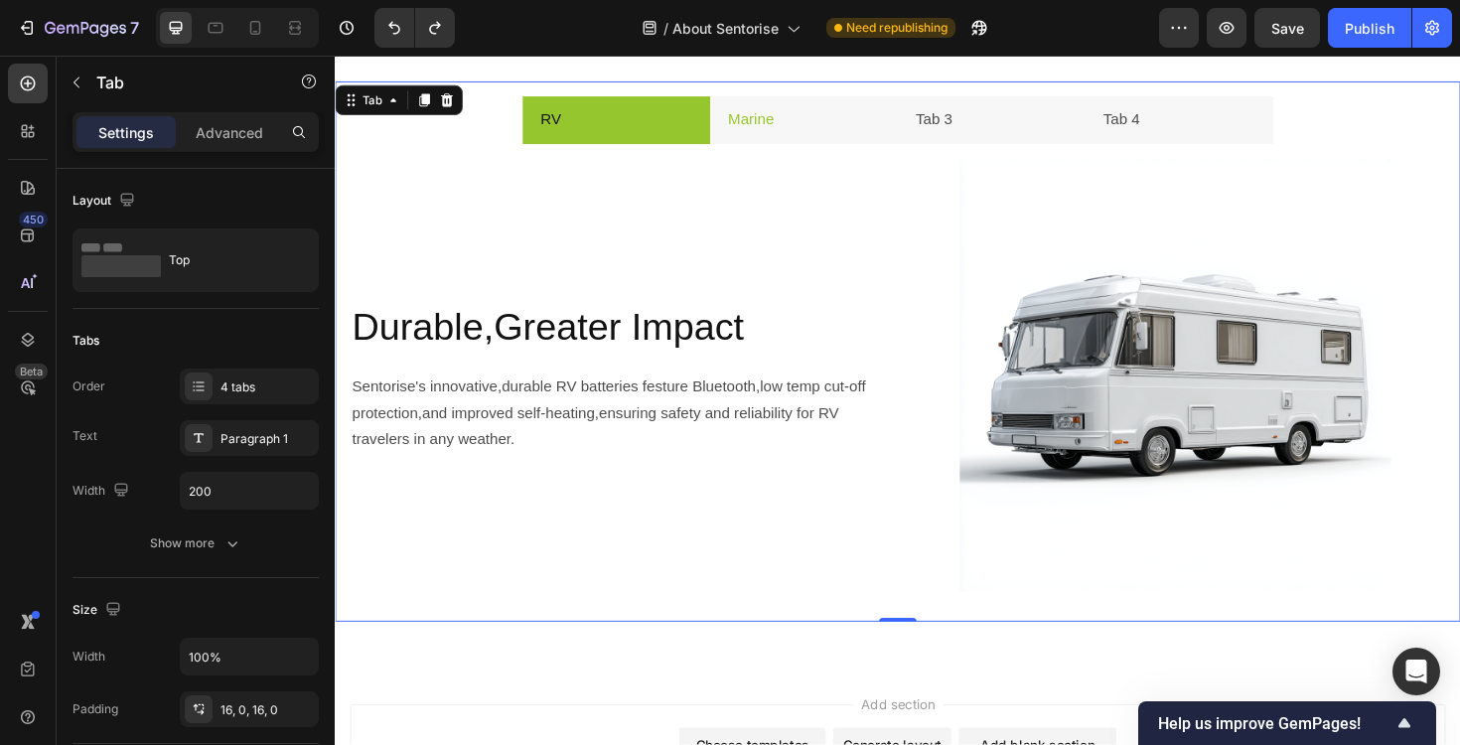
click at [846, 125] on li "Marine" at bounding box center [831, 124] width 199 height 51
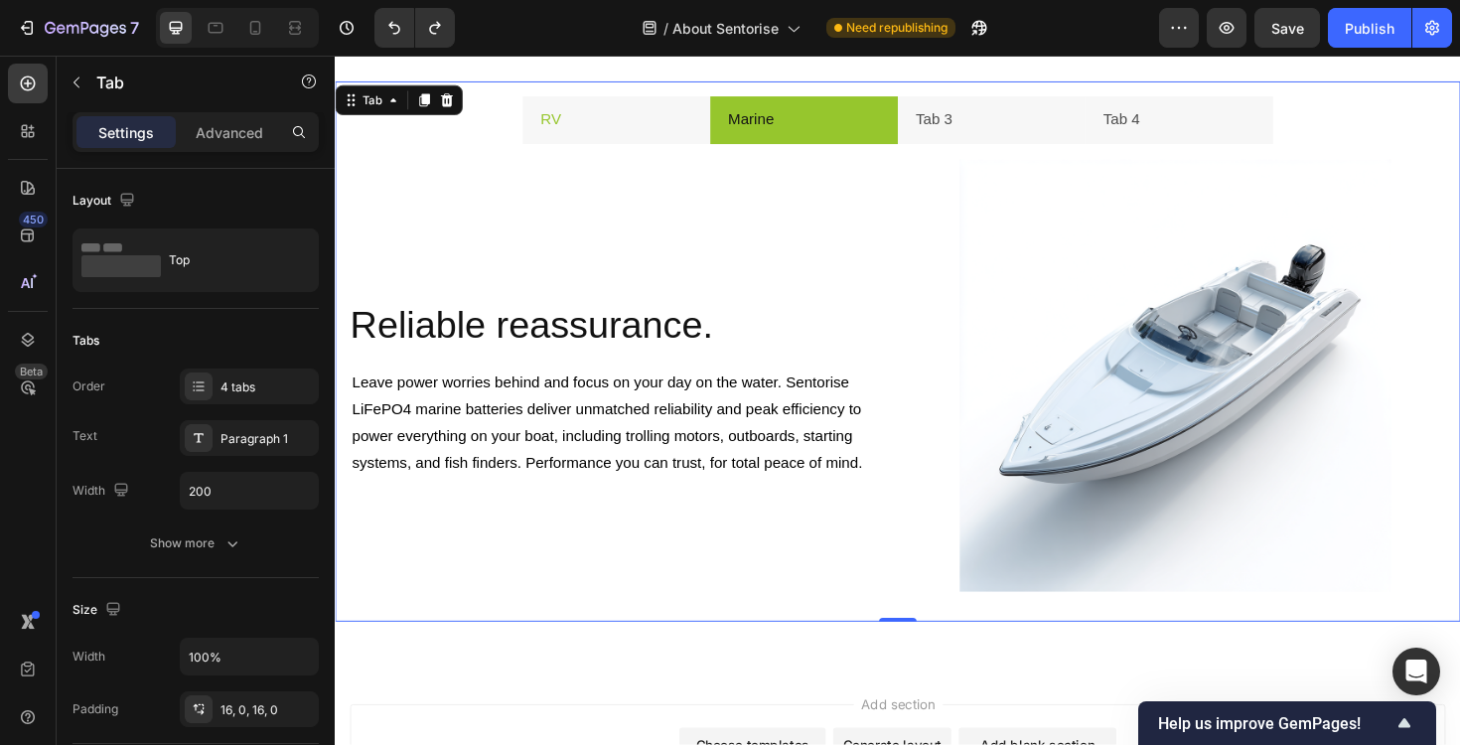
click at [637, 146] on li "RV" at bounding box center [632, 124] width 199 height 51
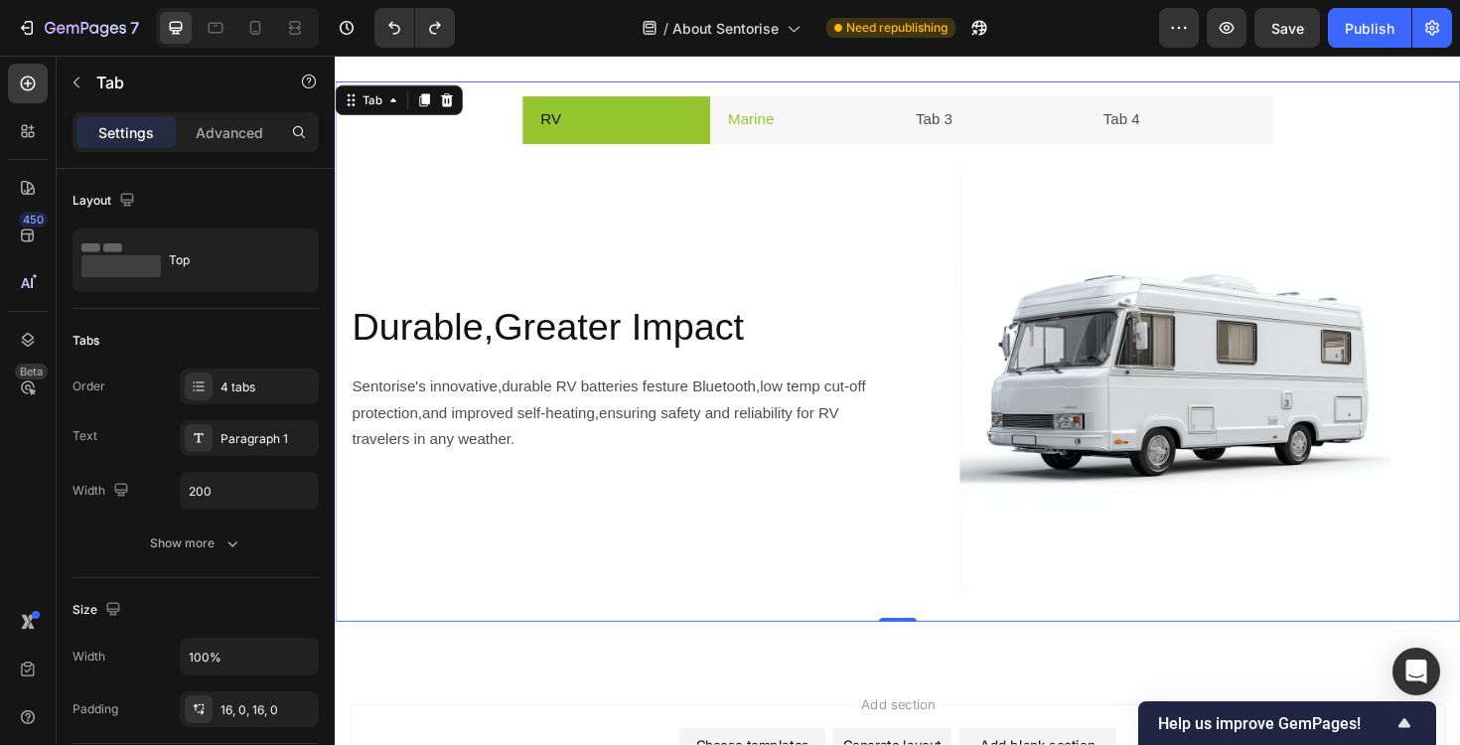
click at [841, 128] on li "Marine" at bounding box center [831, 124] width 199 height 51
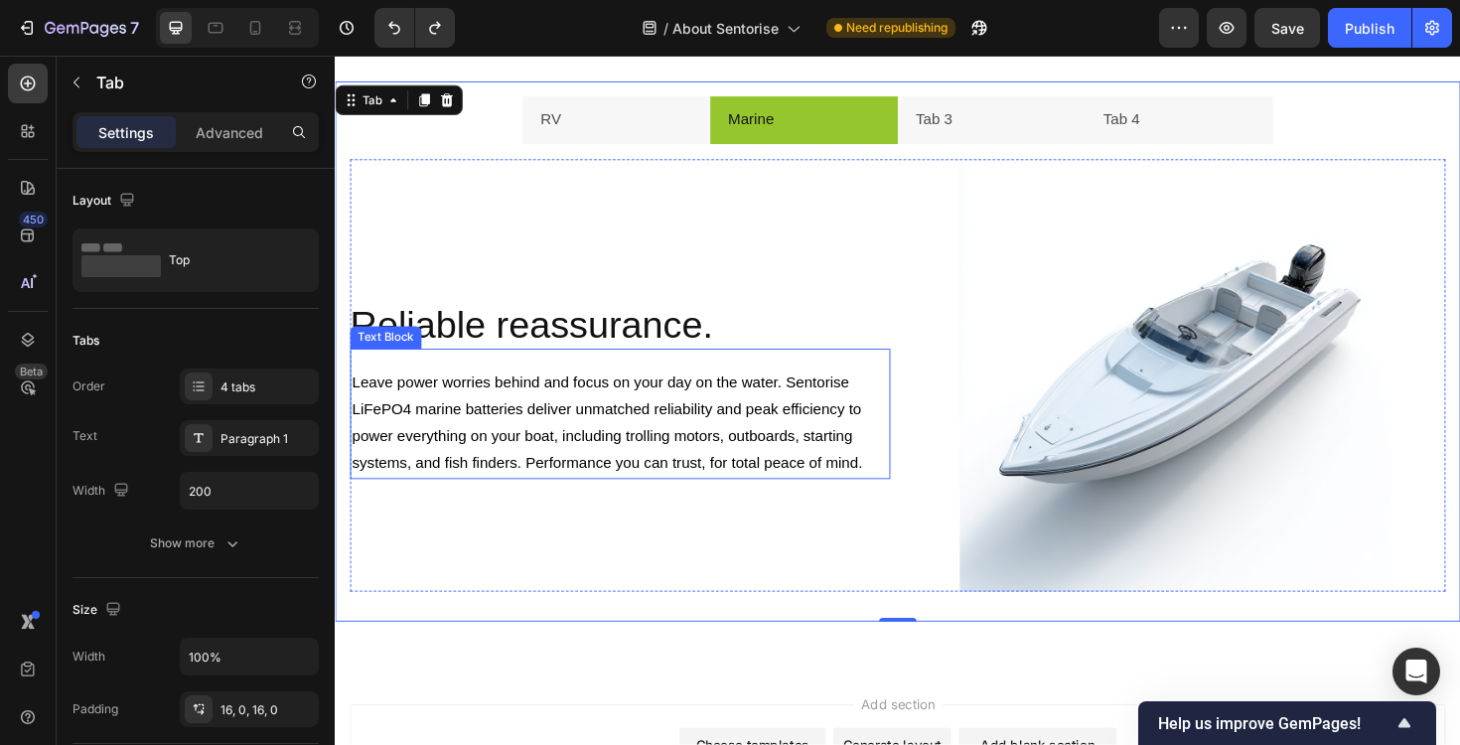
click at [610, 482] on span "Leave power worries behind and focus on your day on the water. Sentorise LiFePO…" at bounding box center [625, 444] width 544 height 102
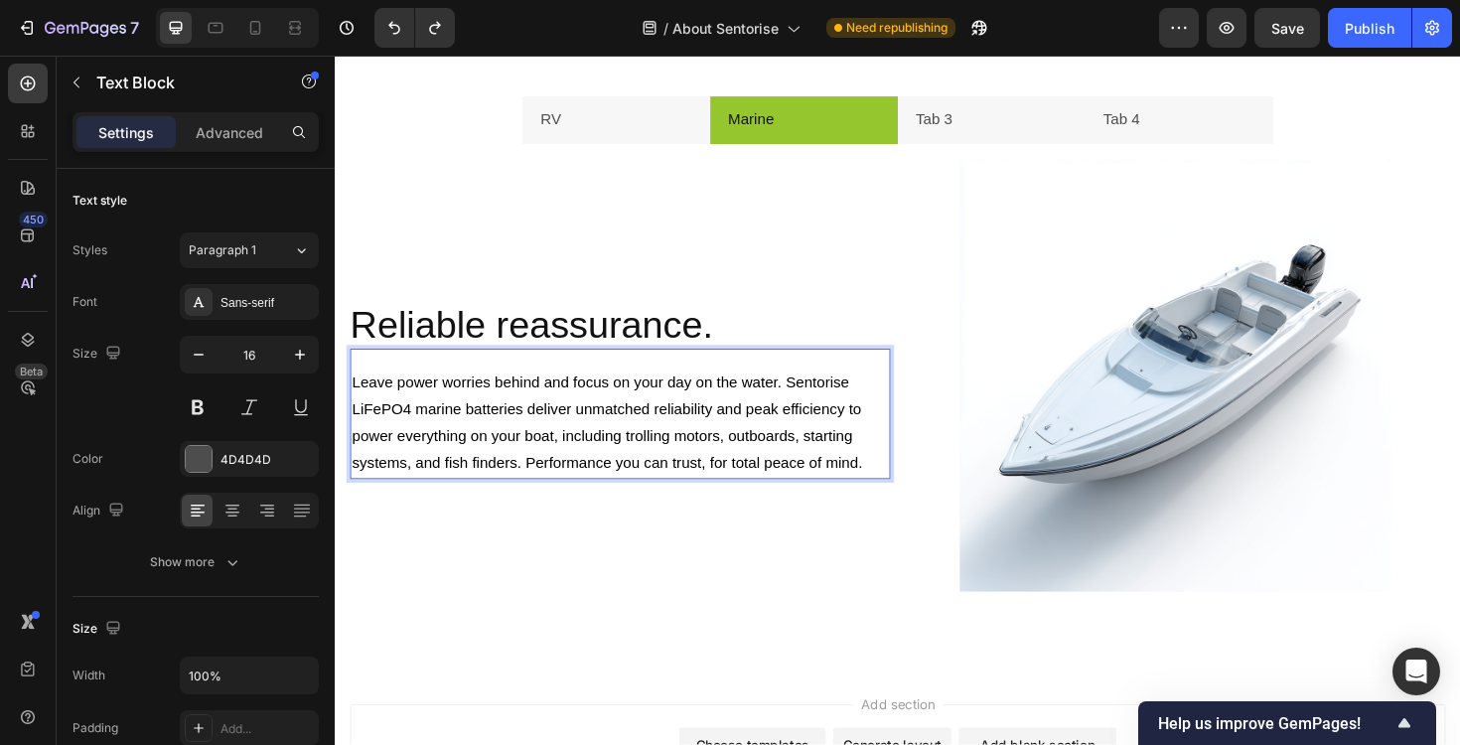
click at [610, 482] on span "Leave power worries behind and focus on your day on the water. Sentorise LiFePO…" at bounding box center [625, 444] width 544 height 102
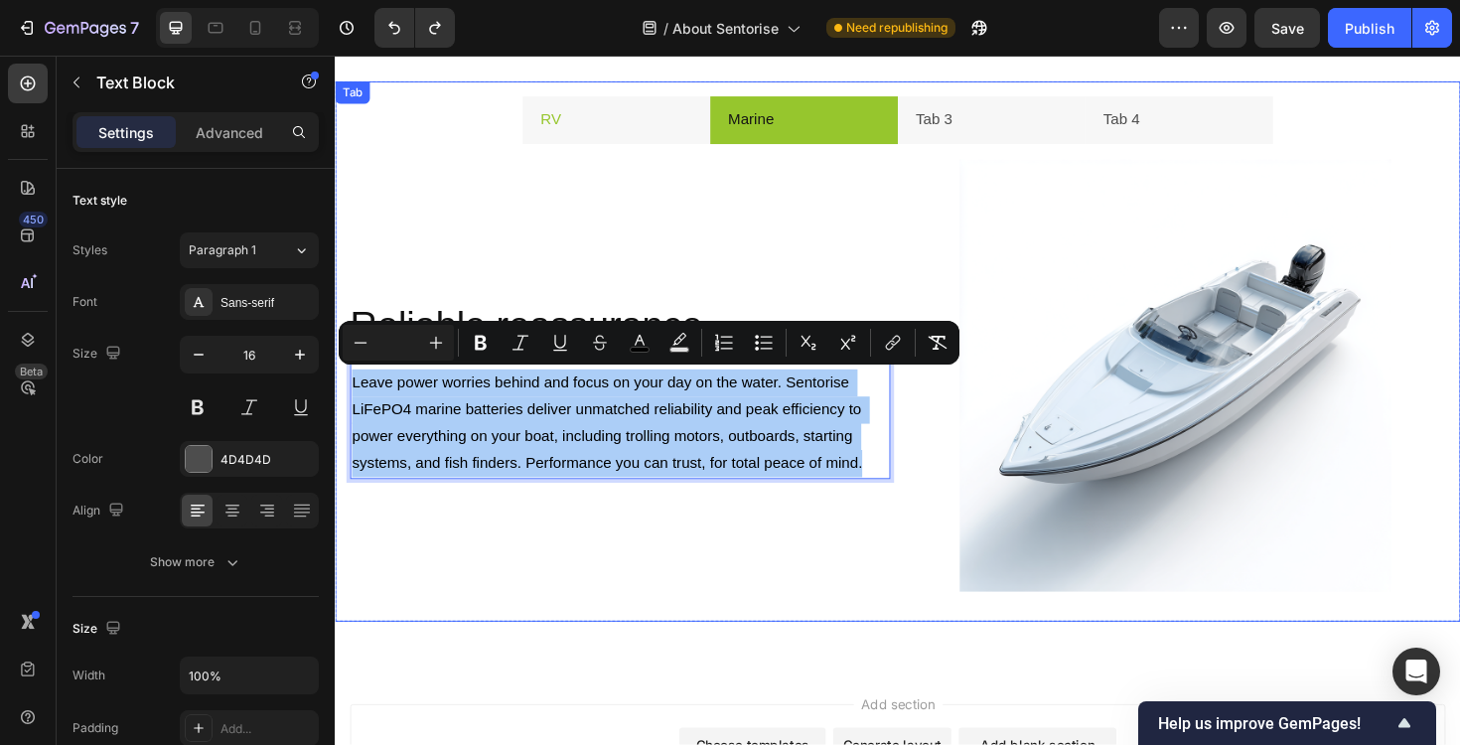
click at [651, 136] on li "RV" at bounding box center [632, 124] width 199 height 51
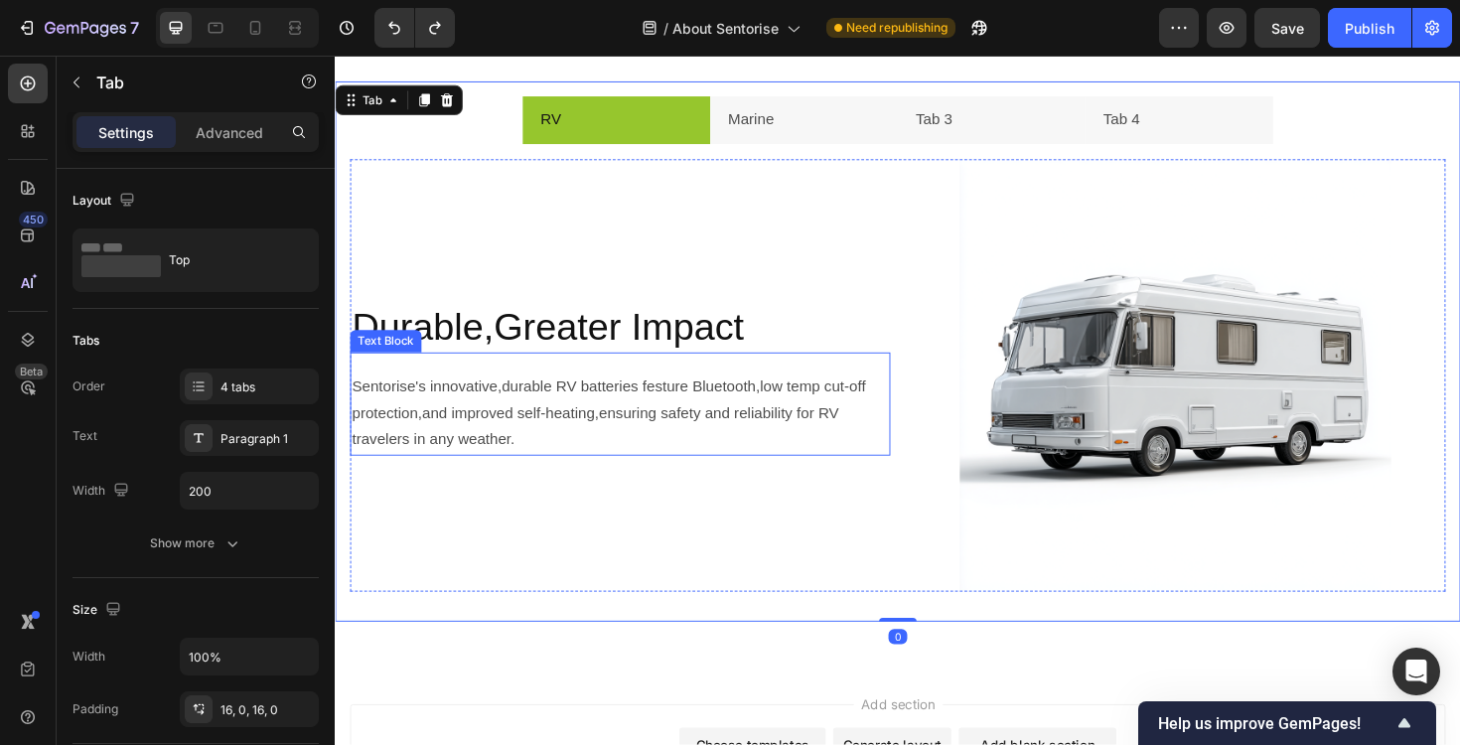
click at [476, 424] on span "Sentorise's innovative,durable RV batteries festure Bluetooth,low temp cut-off …" at bounding box center [627, 434] width 548 height 74
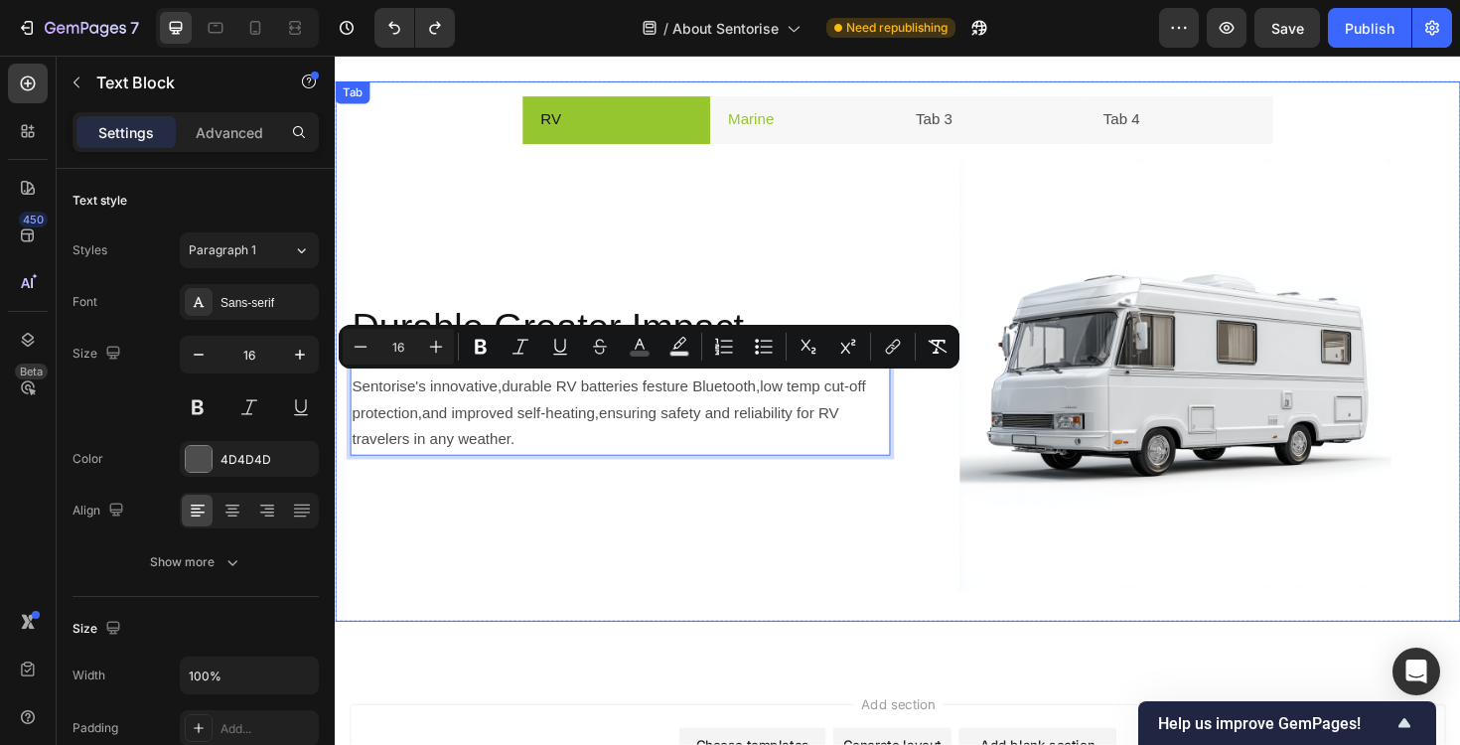
click at [842, 123] on li "Marine" at bounding box center [831, 124] width 199 height 51
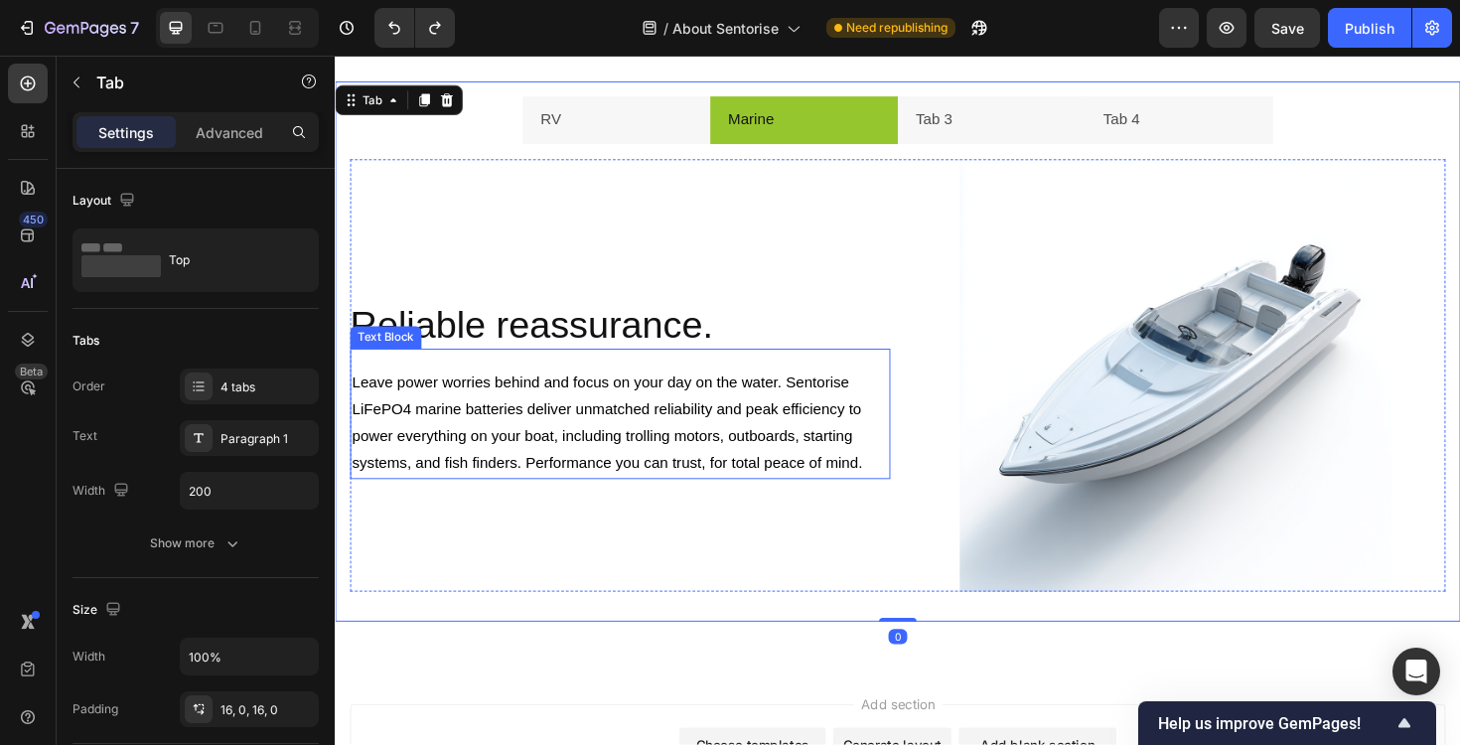
click at [490, 477] on span "Leave power worries behind and focus on your day on the water. Sentorise LiFePO…" at bounding box center [625, 444] width 544 height 102
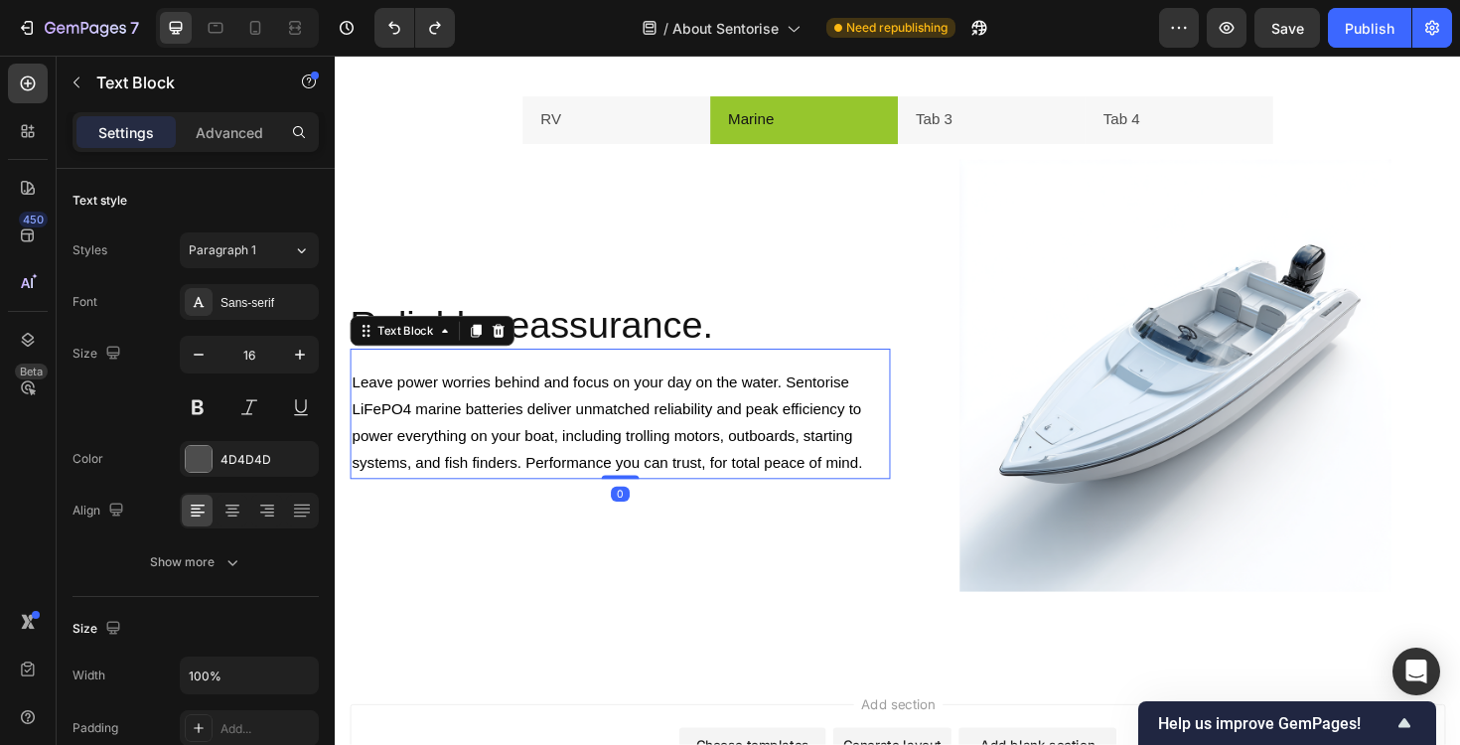
click at [490, 477] on span "Leave power worries behind and focus on your day on the water. Sentorise LiFePO…" at bounding box center [625, 444] width 544 height 102
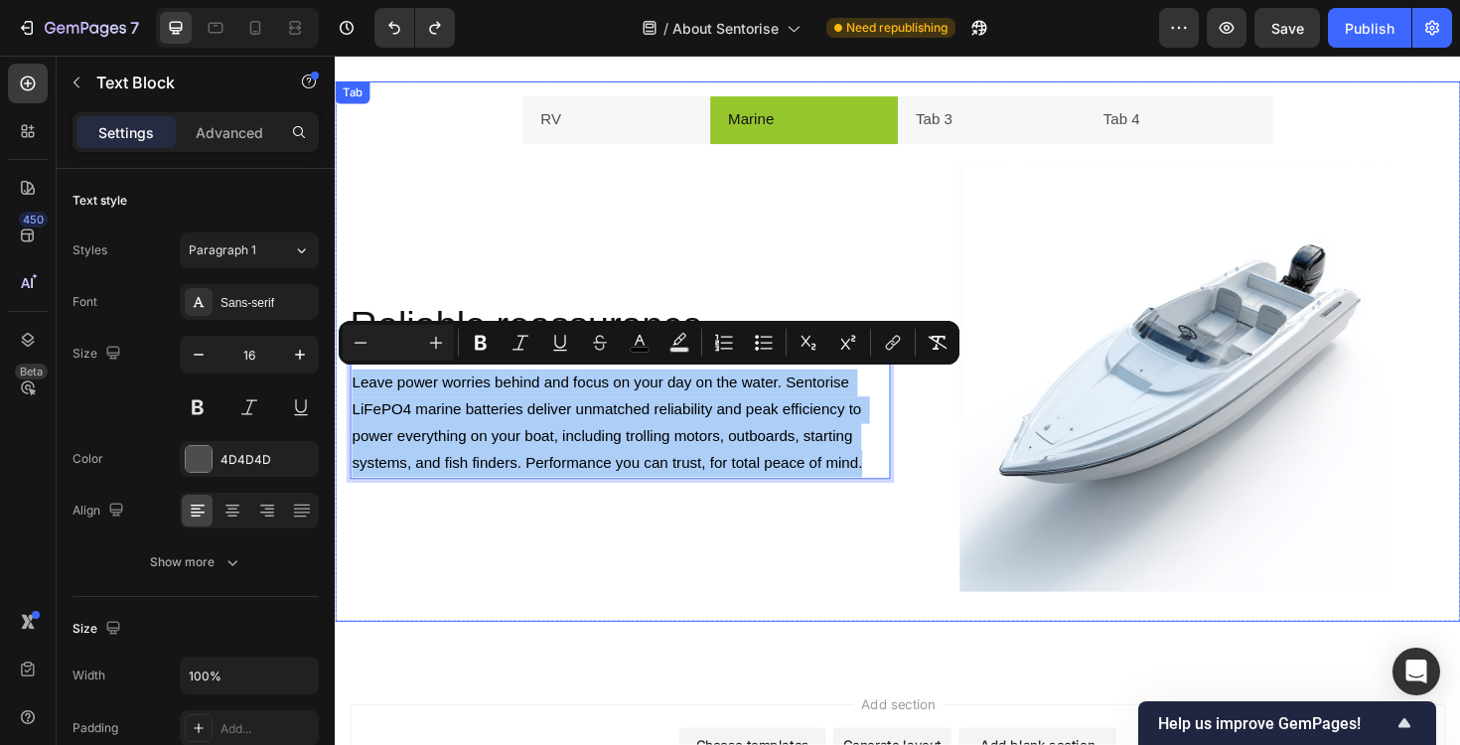
click at [606, 641] on div "RV Marine Tab 3 Tab 4 Durable,Greater Impact Heading Sentorise's innovative,dur…" at bounding box center [931, 369] width 1192 height 572
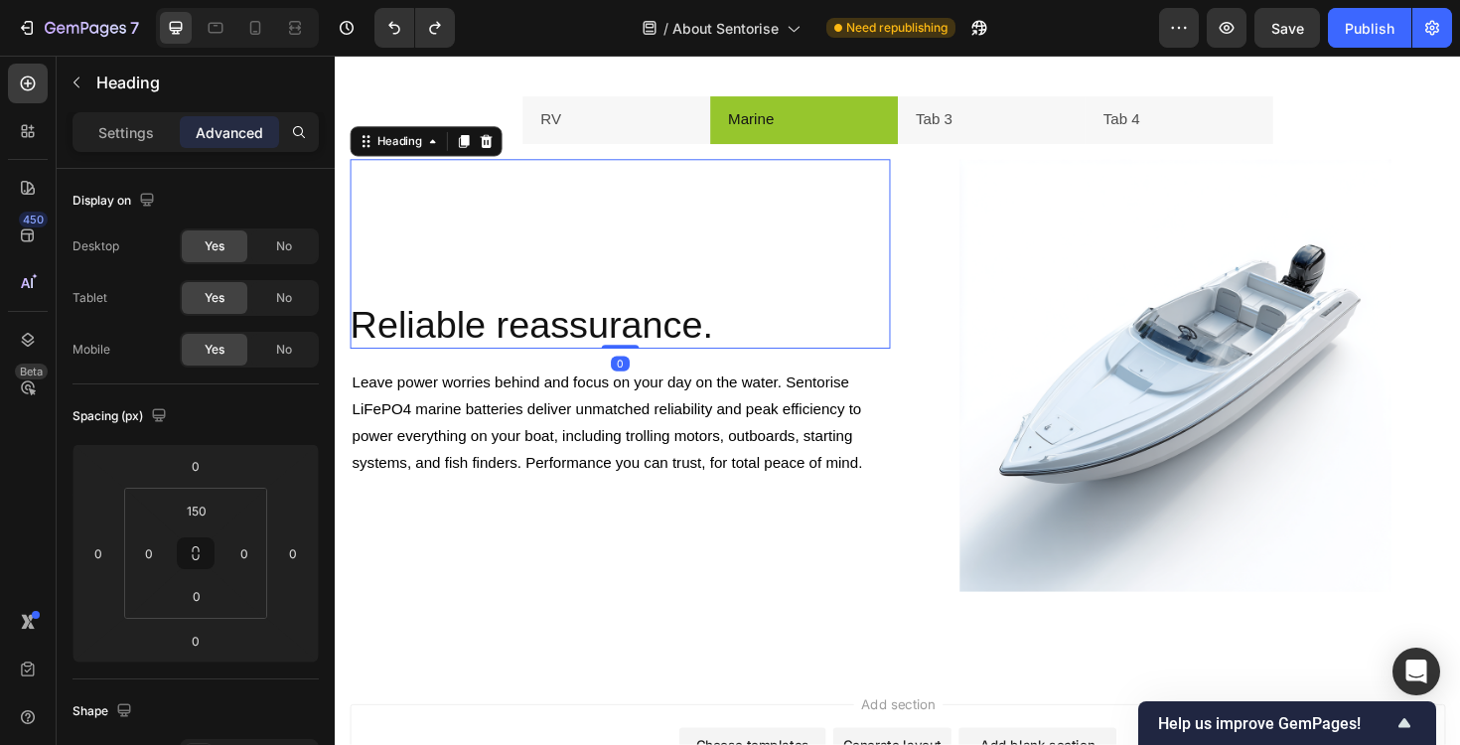
click at [516, 337] on p "Reliable reassurance." at bounding box center [637, 341] width 572 height 52
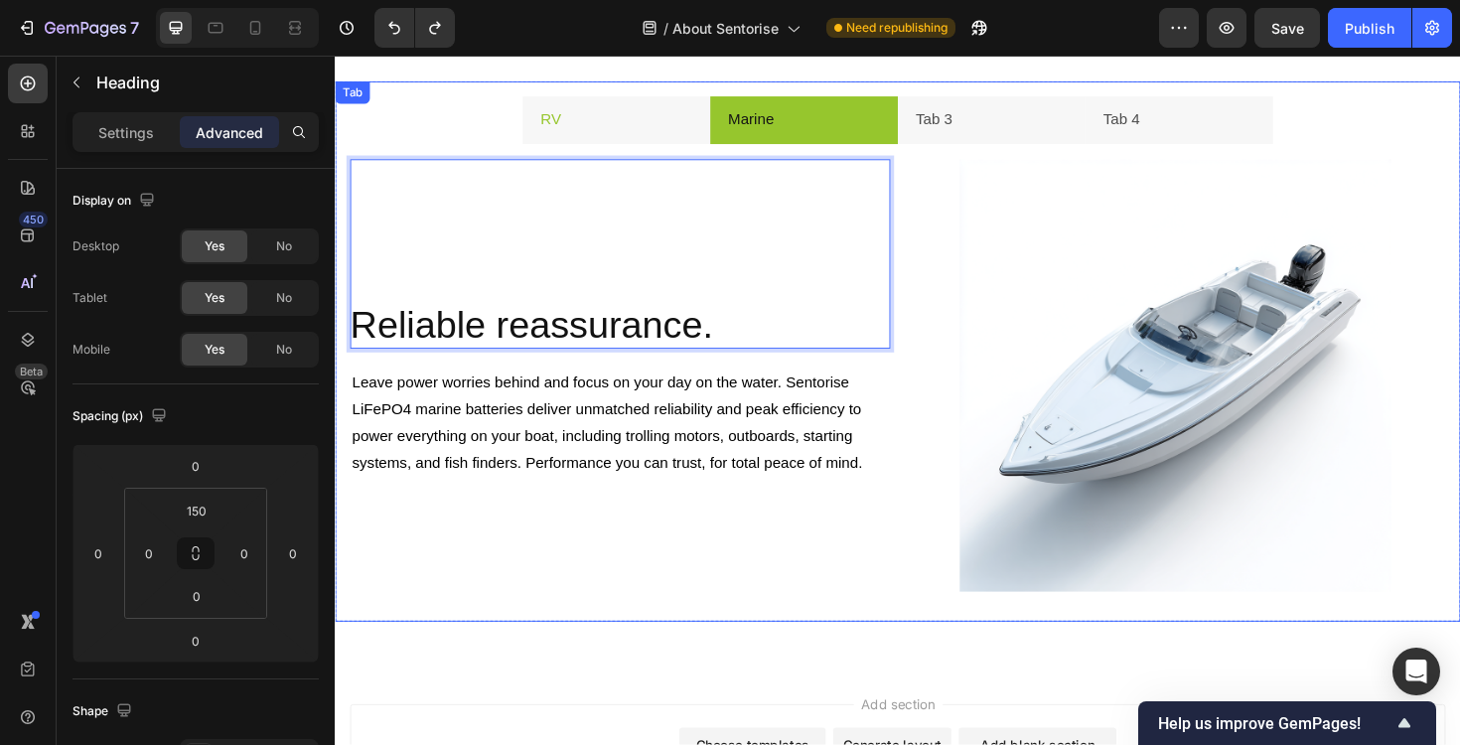
click at [624, 119] on li "RV" at bounding box center [632, 124] width 199 height 51
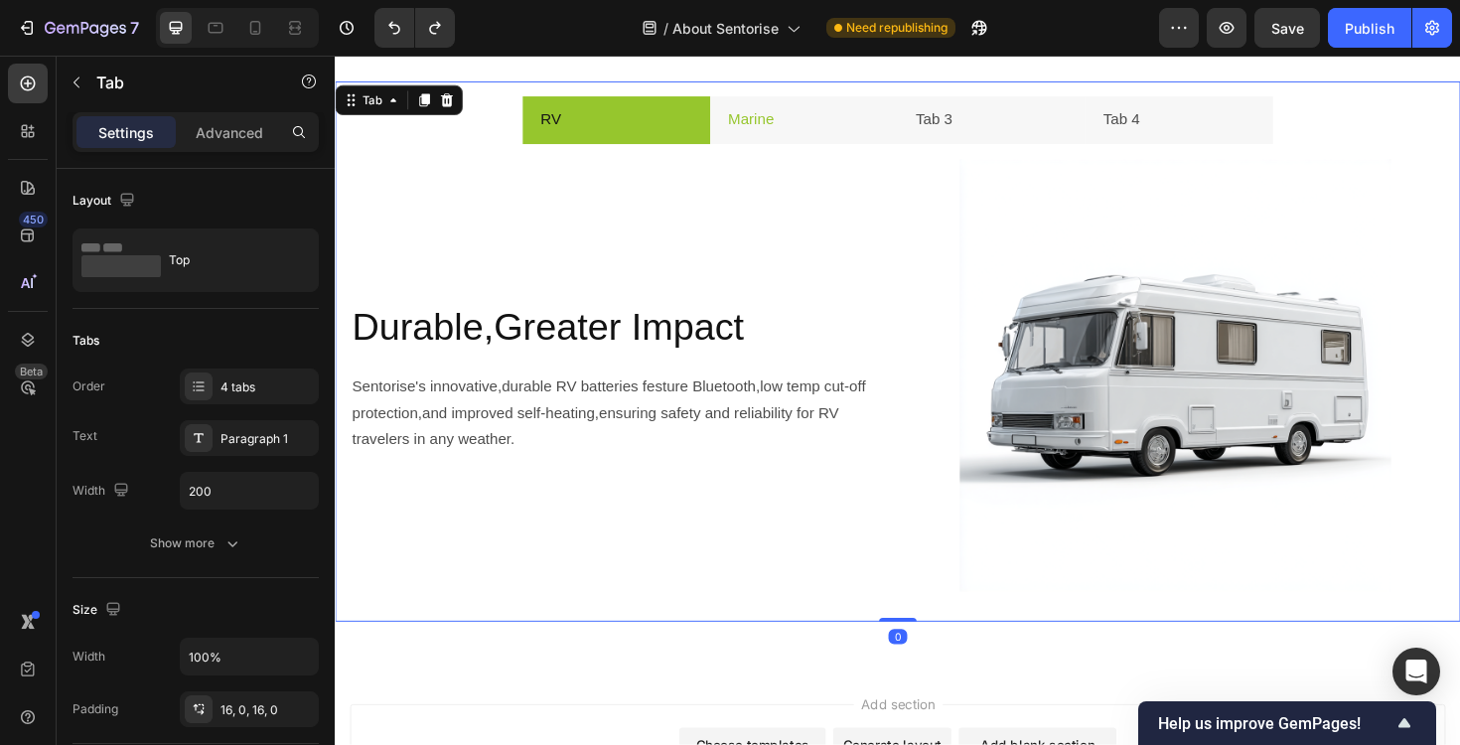
click at [848, 135] on li "Marine" at bounding box center [831, 124] width 199 height 51
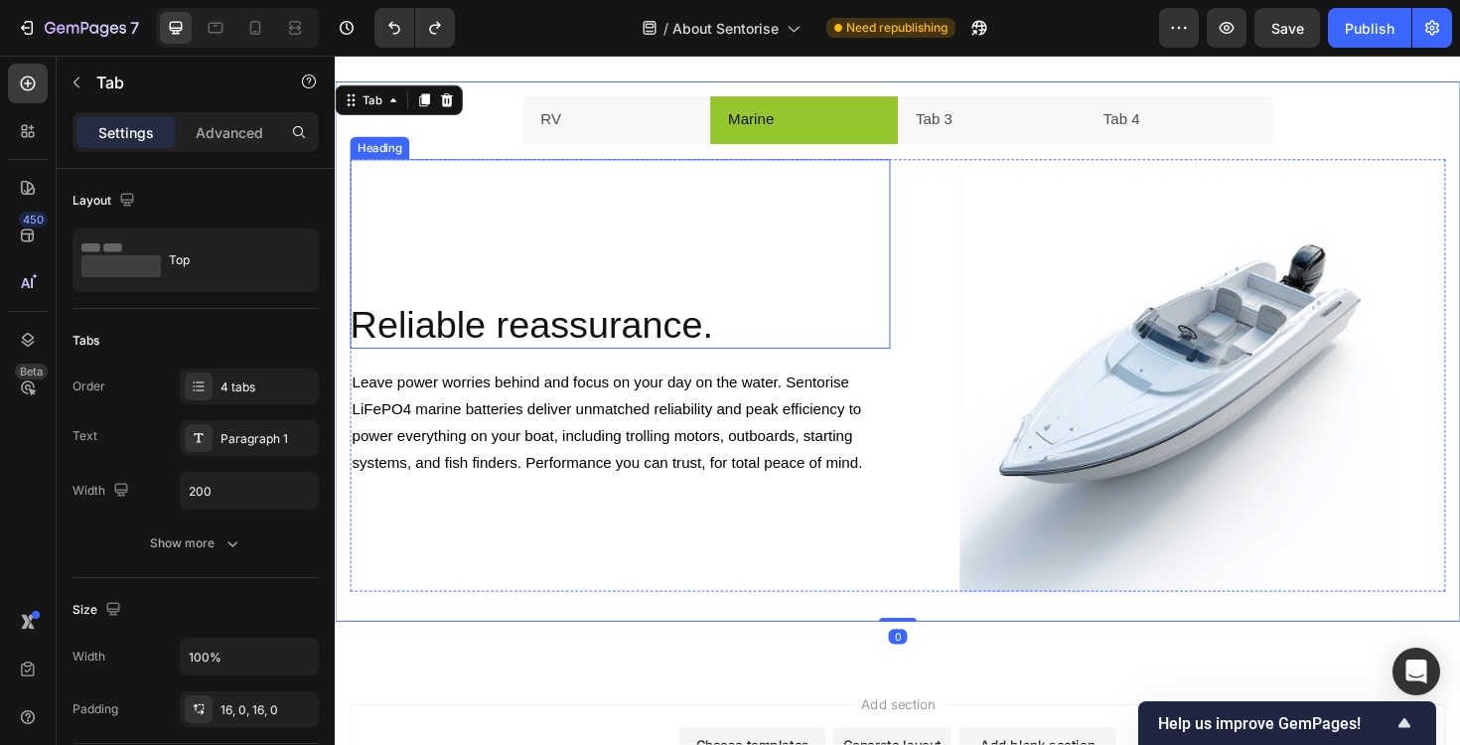
click at [520, 345] on p "Reliable reassurance." at bounding box center [637, 341] width 572 height 52
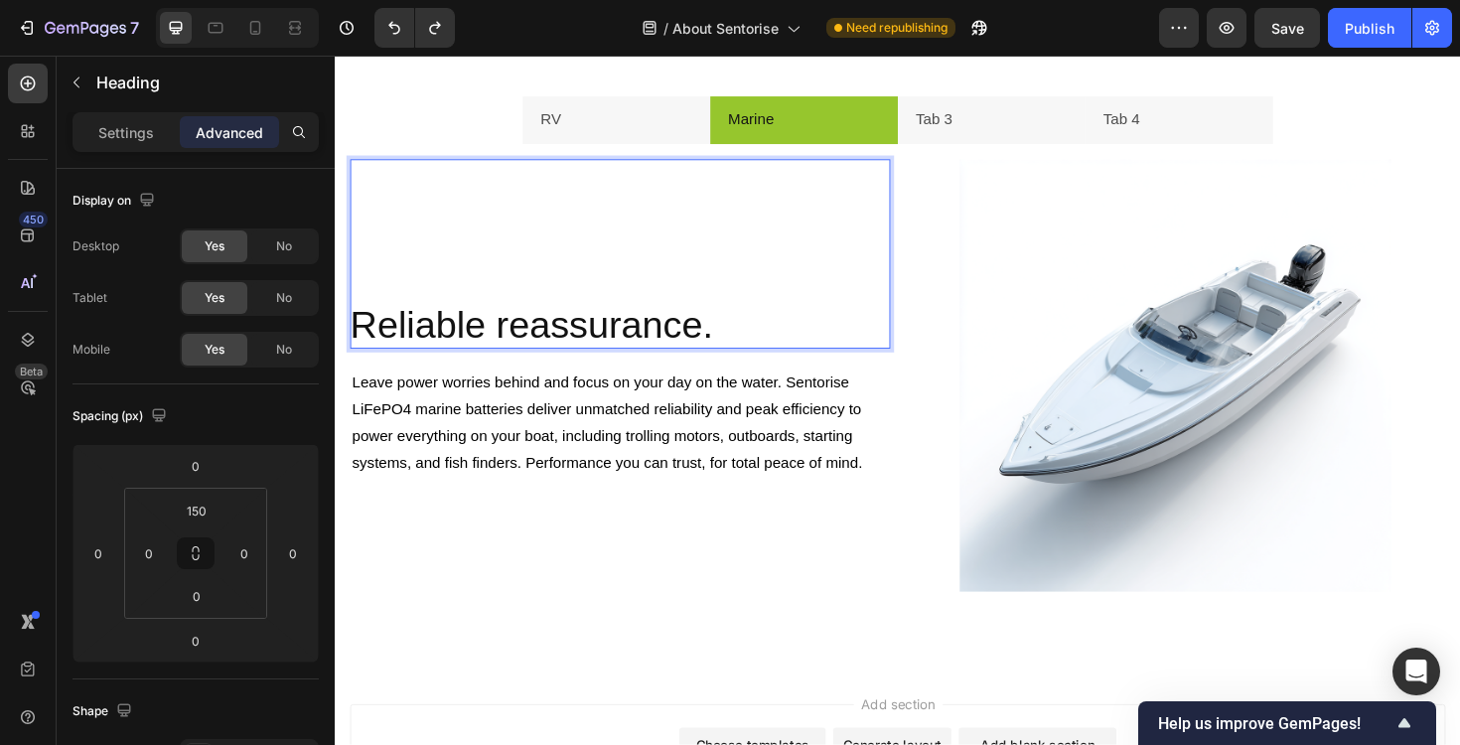
click at [520, 345] on p "Reliable reassurance." at bounding box center [637, 341] width 572 height 52
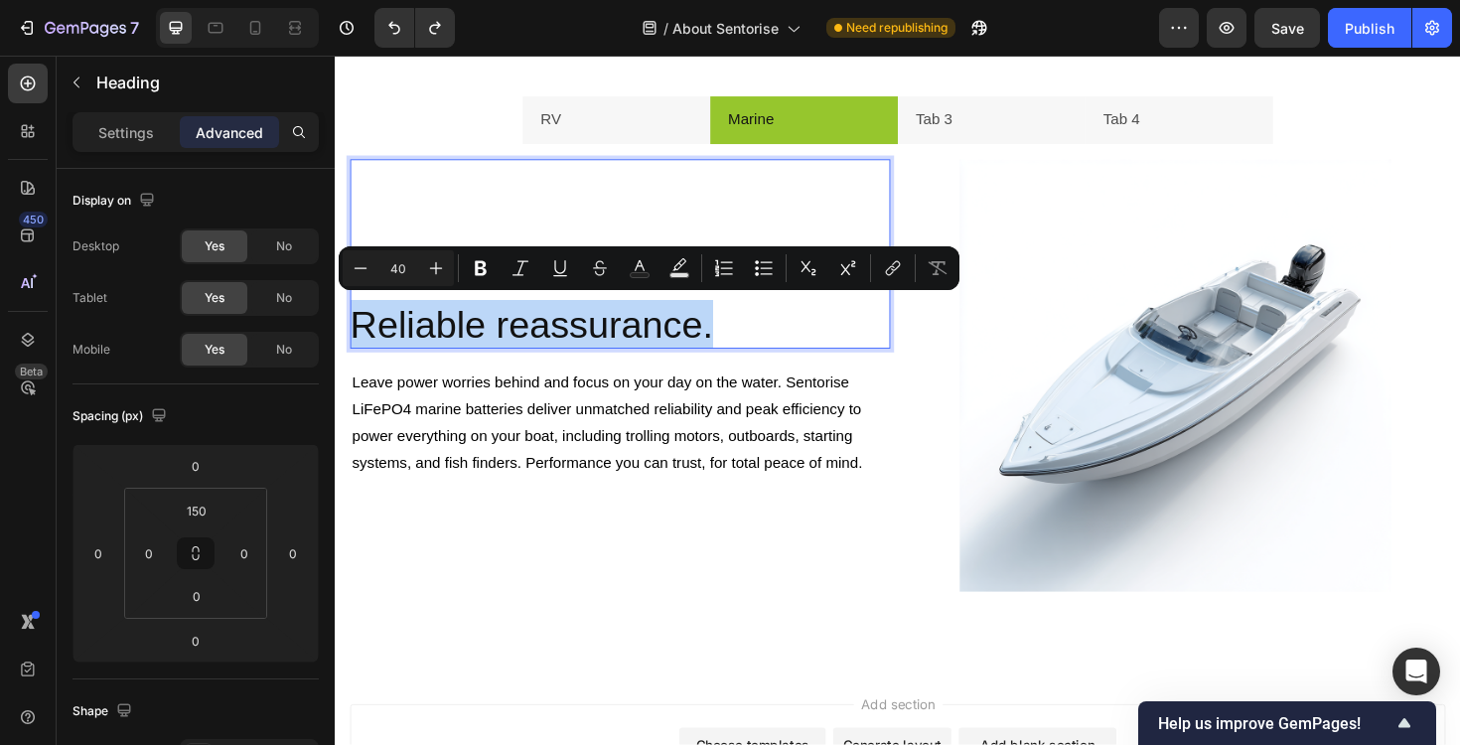
click at [561, 346] on p "Reliable reassurance." at bounding box center [637, 341] width 572 height 52
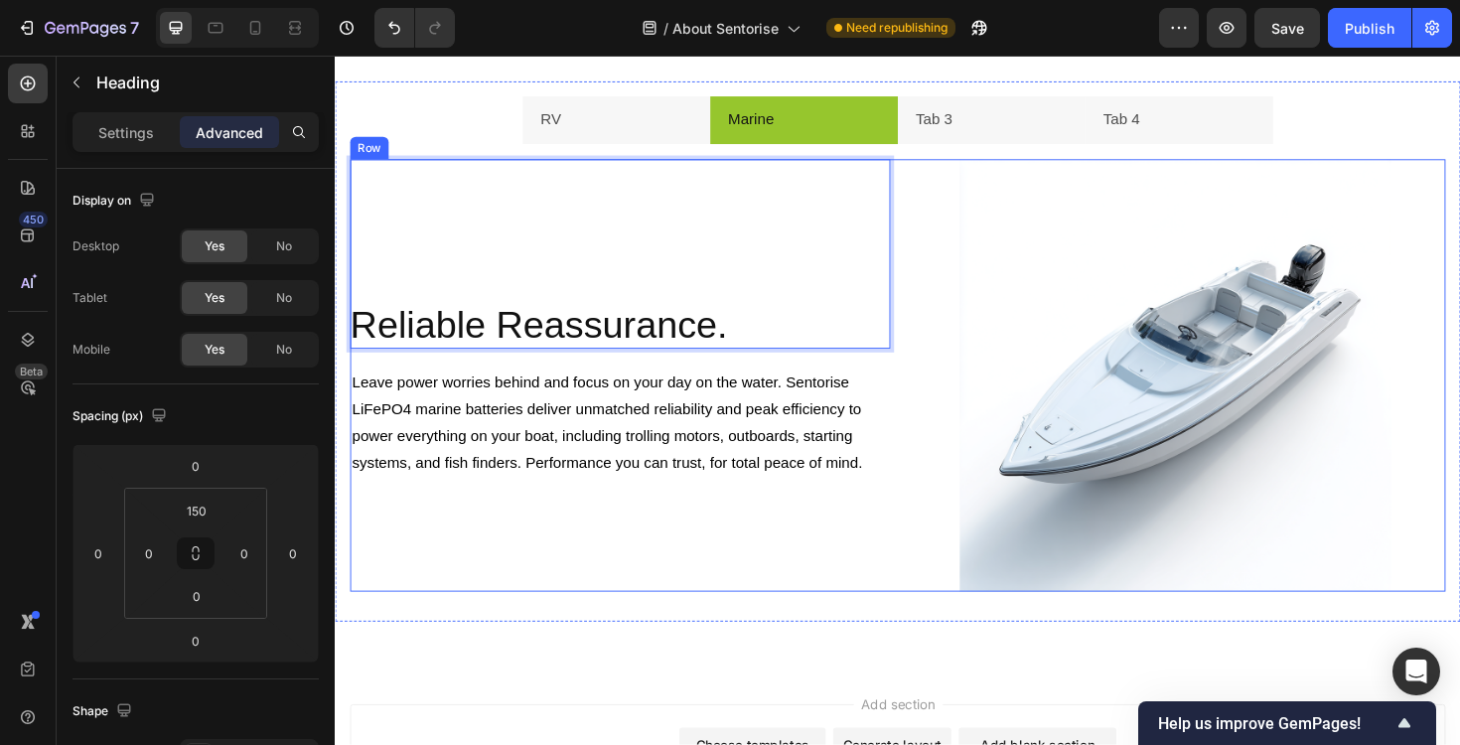
click at [658, 562] on div "Reliable Reassurance. Heading 0 Leave power worries behind and focus on your da…" at bounding box center [637, 395] width 572 height 458
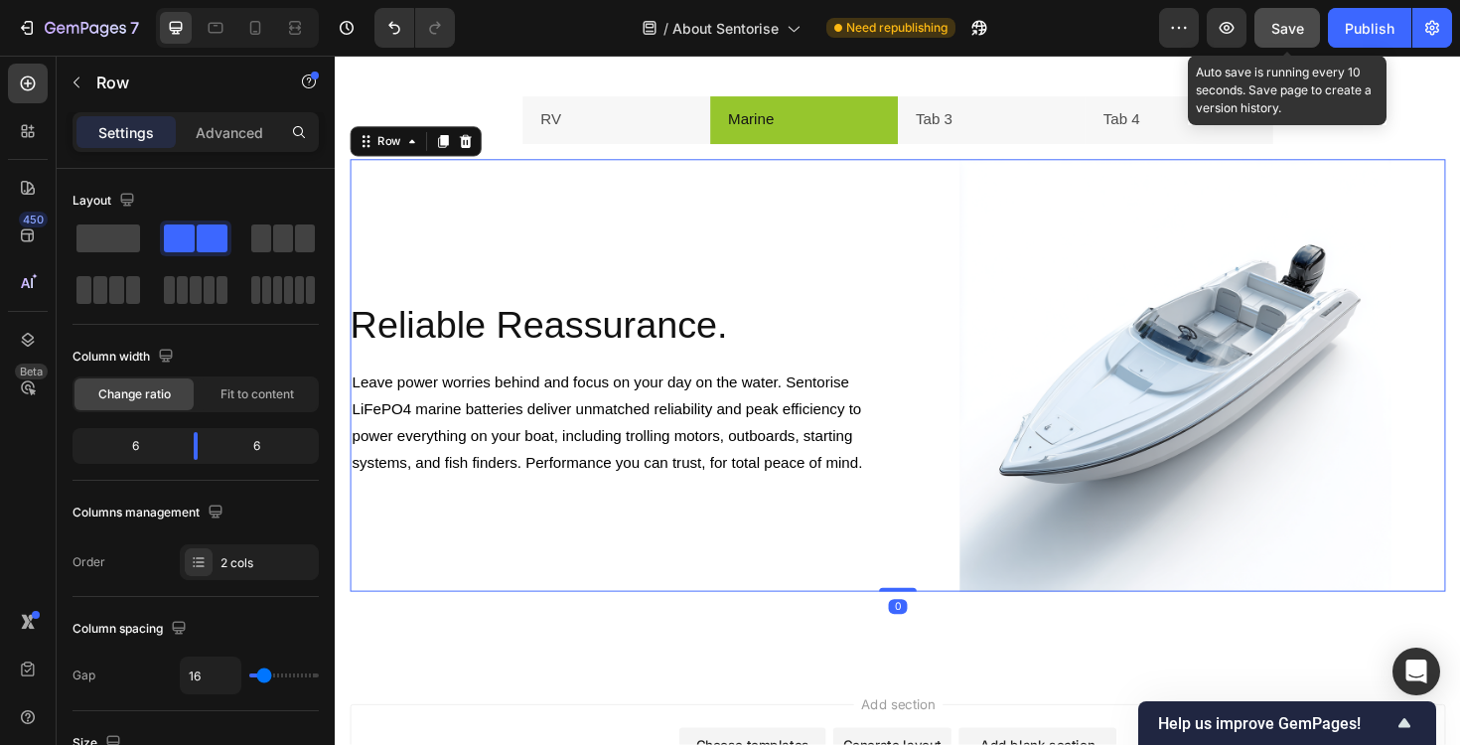
click at [1293, 15] on button "Save" at bounding box center [1287, 28] width 66 height 40
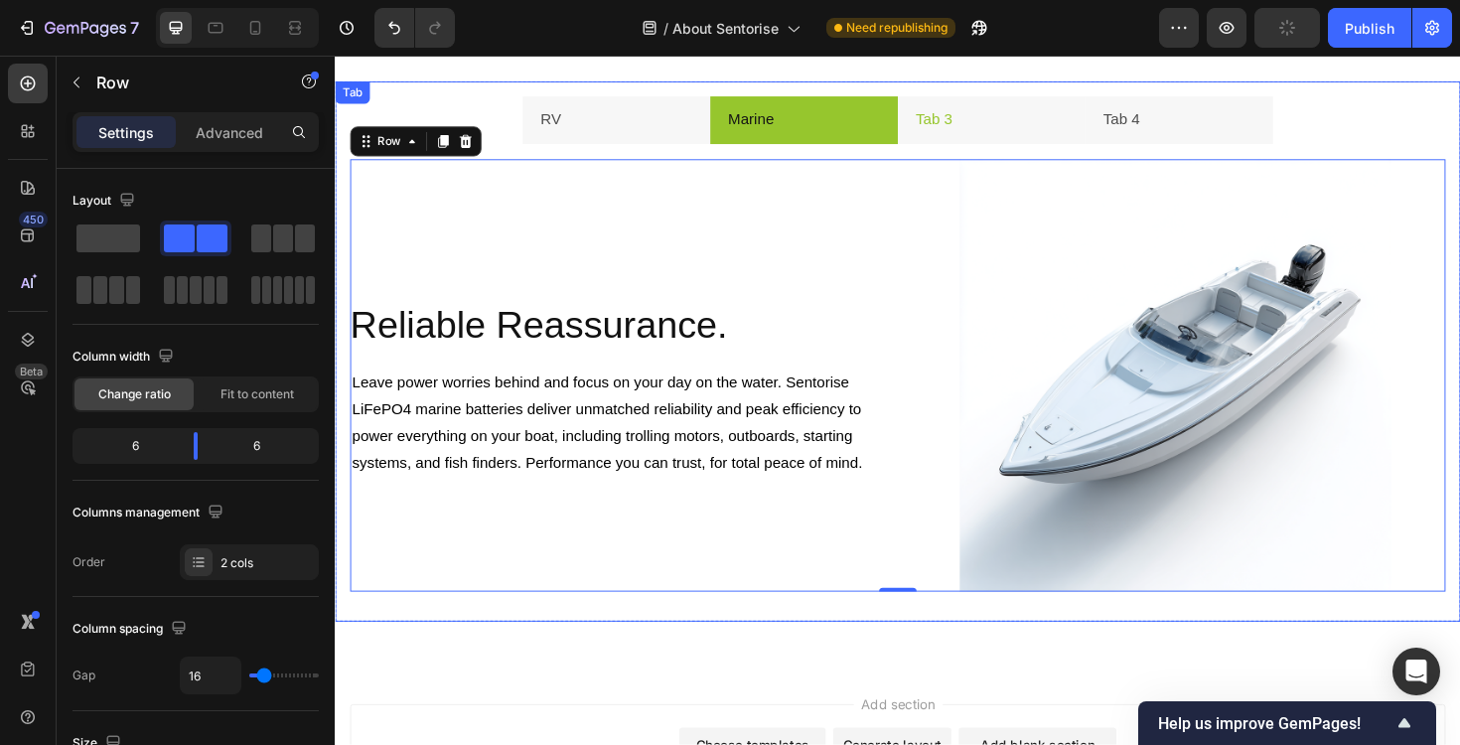
click at [1032, 120] on li "Tab 3" at bounding box center [1030, 124] width 199 height 51
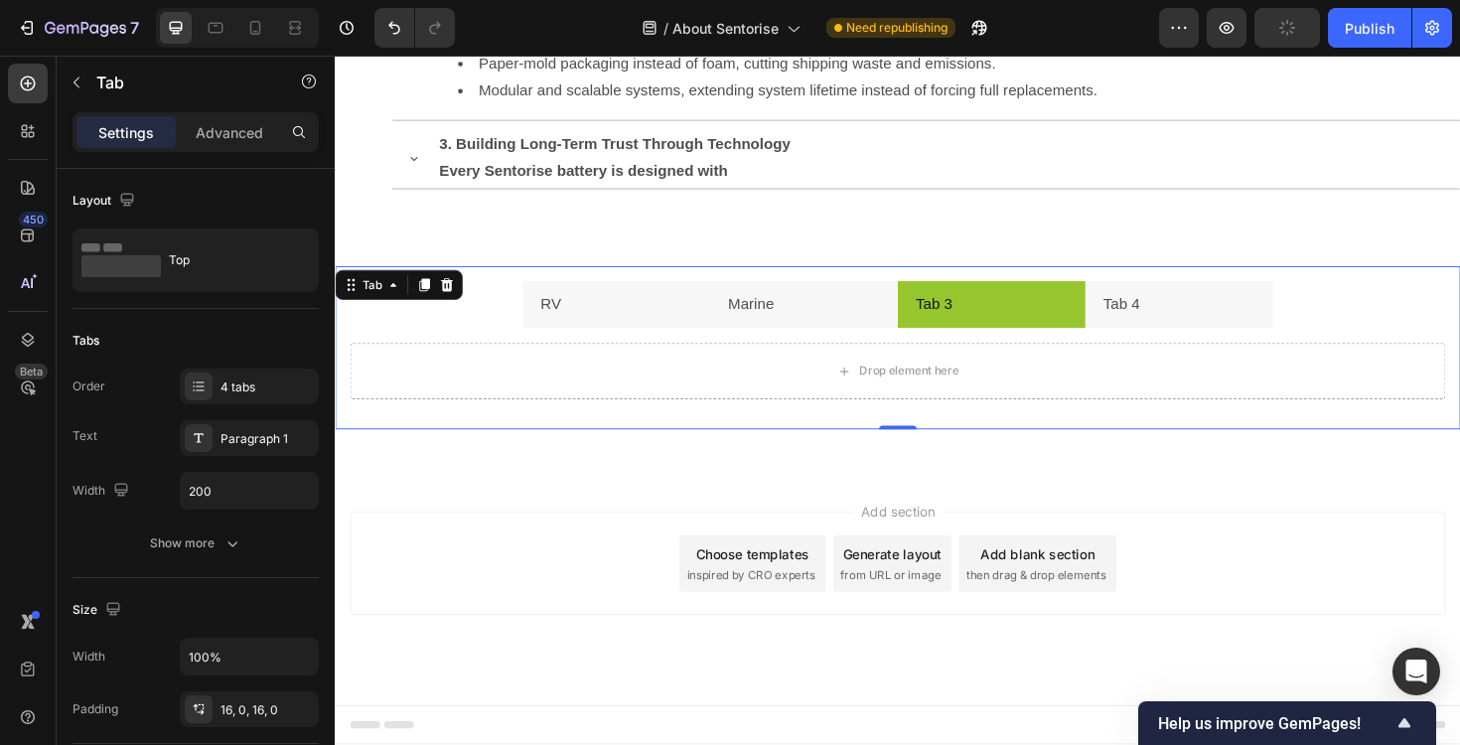
scroll to position [2214, 0]
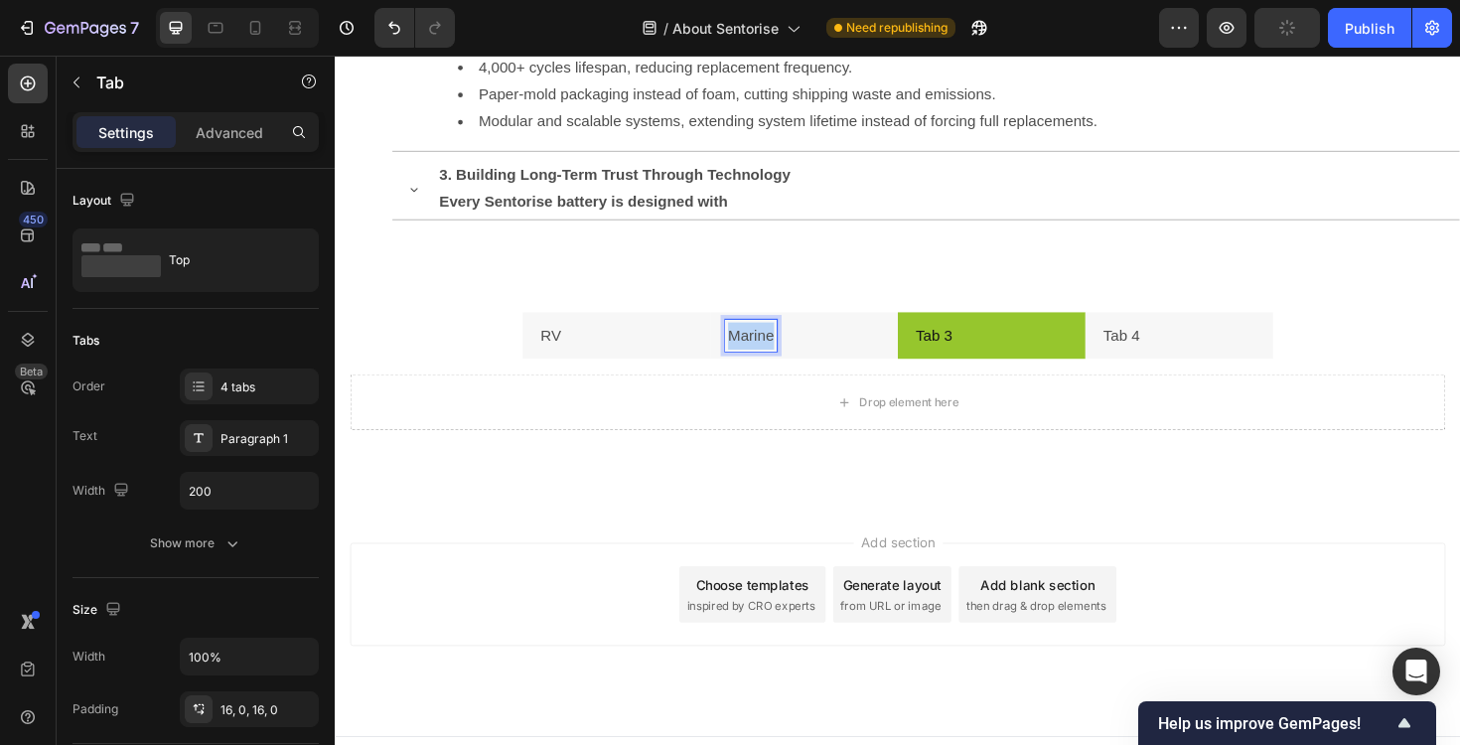
click at [797, 350] on p "Marine" at bounding box center [775, 353] width 49 height 29
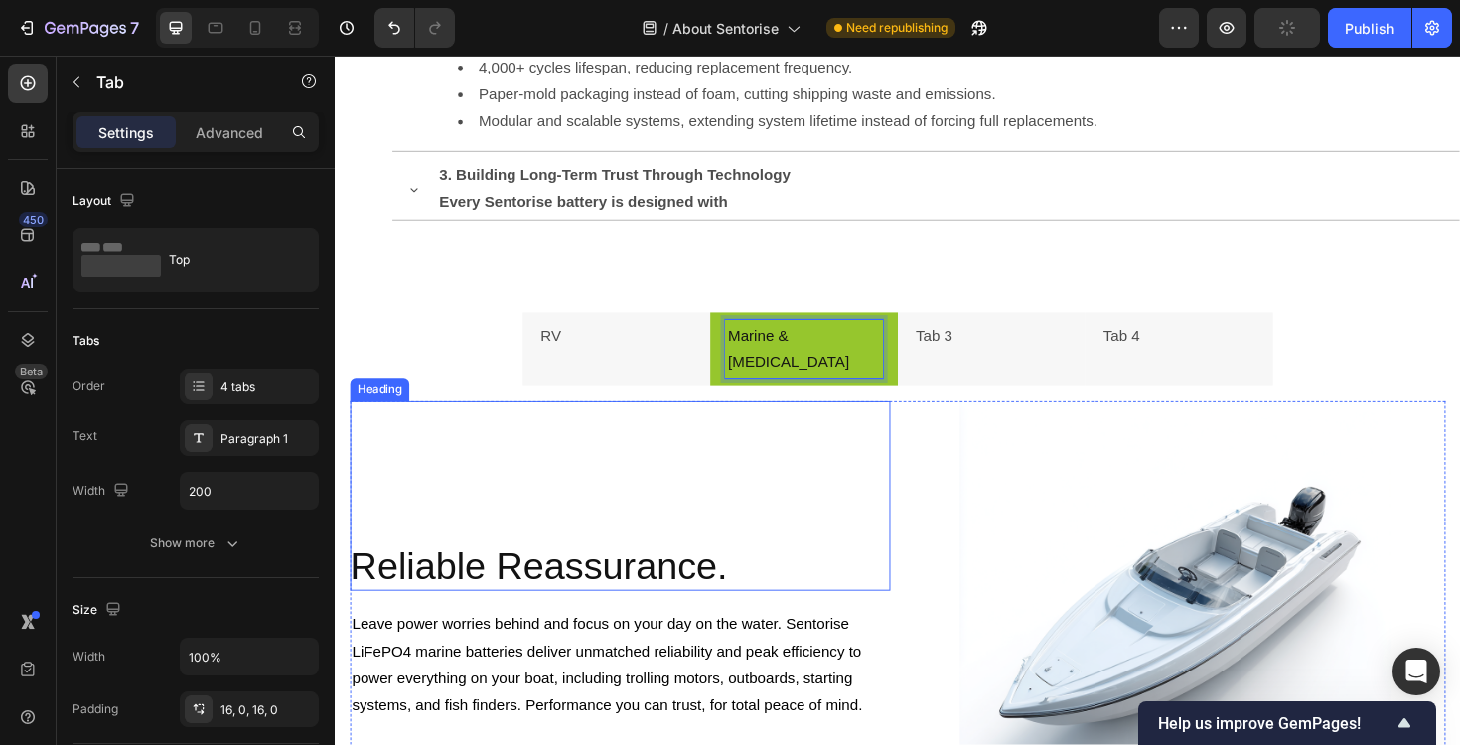
click at [770, 422] on div "Reliable Reassurance. Heading" at bounding box center [637, 522] width 572 height 201
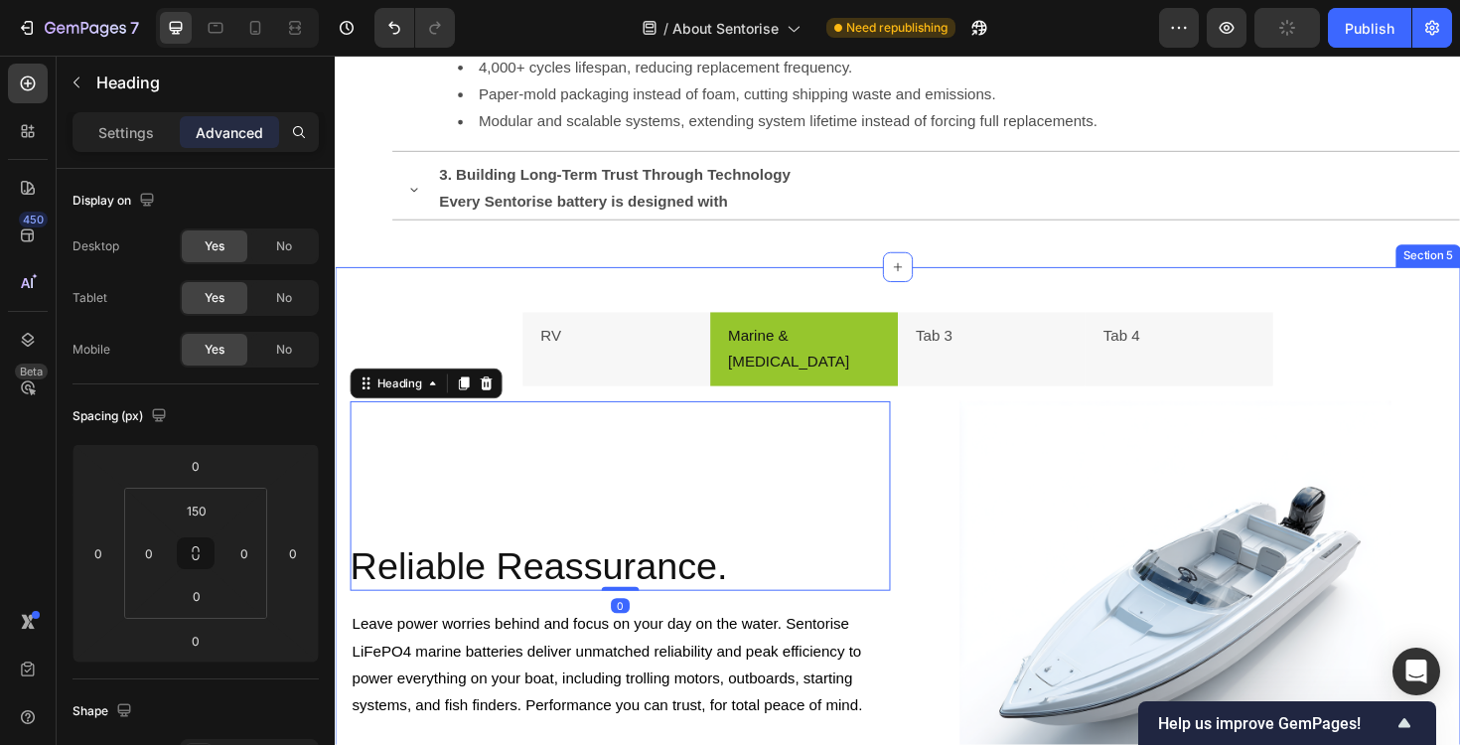
click at [861, 287] on div "RV Marine & [MEDICAL_DATA] Tab 3 Tab 4 Durable,Greater Impact Heading Sentorise…" at bounding box center [931, 619] width 1192 height 679
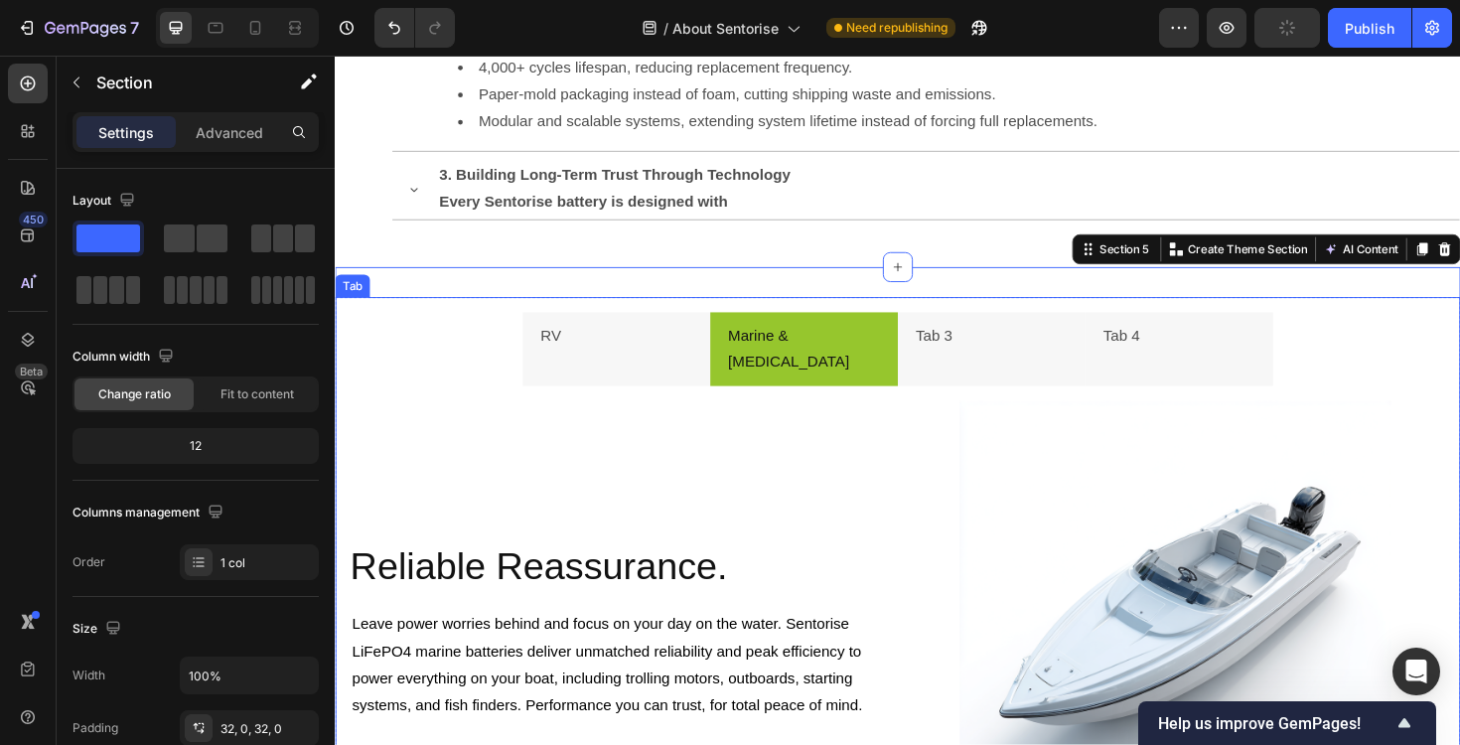
click at [831, 347] on p "Marine & [MEDICAL_DATA]" at bounding box center [831, 368] width 161 height 58
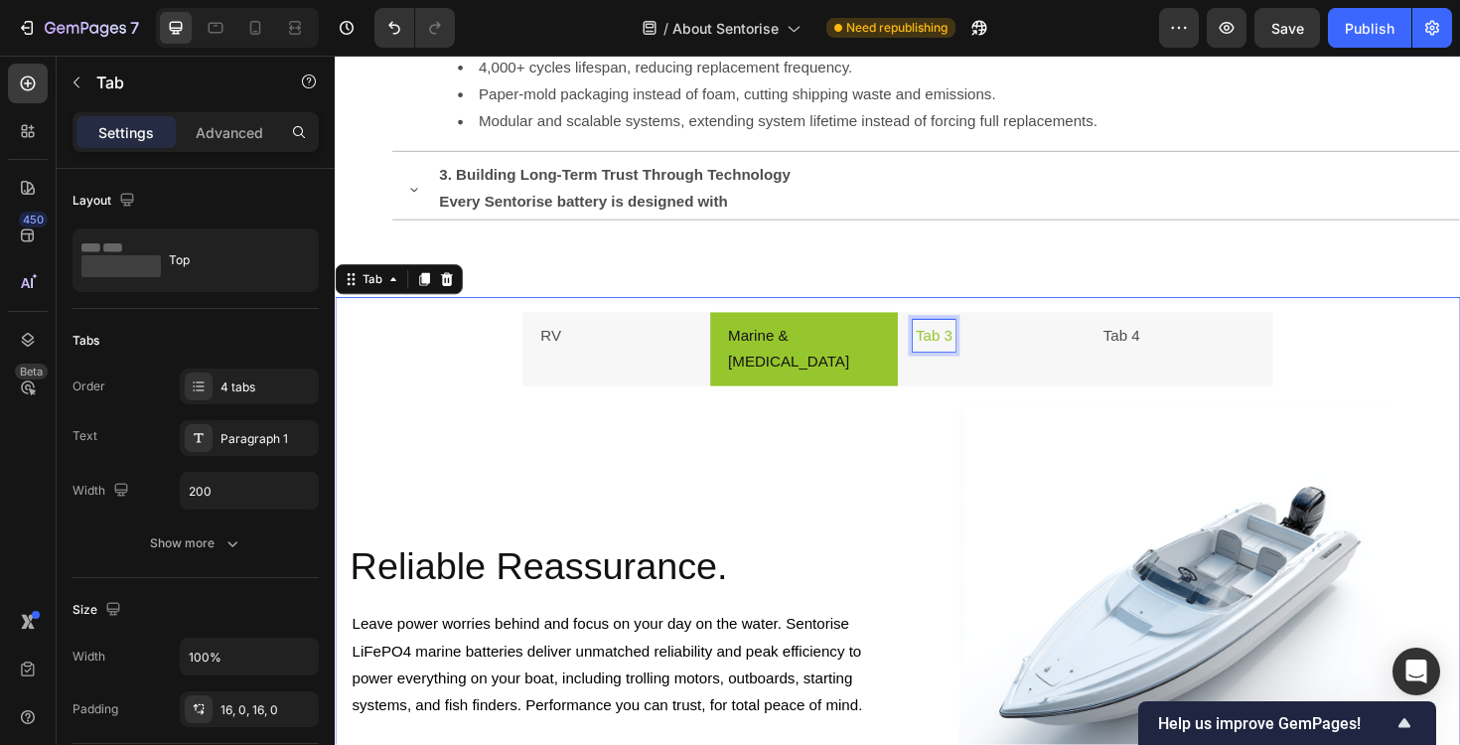
click at [982, 350] on p "Tab 3" at bounding box center [969, 353] width 39 height 29
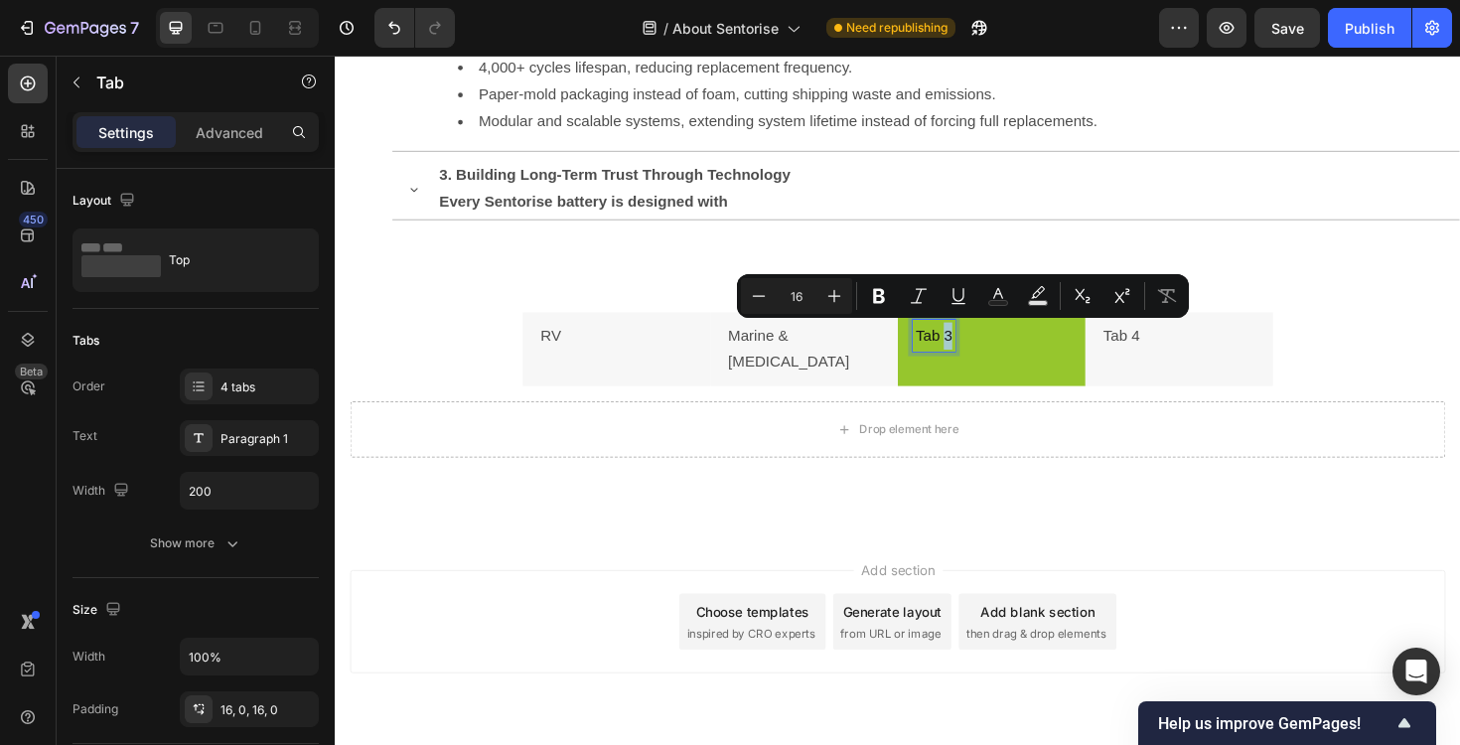
click at [971, 354] on p "Tab 3" at bounding box center [969, 353] width 39 height 29
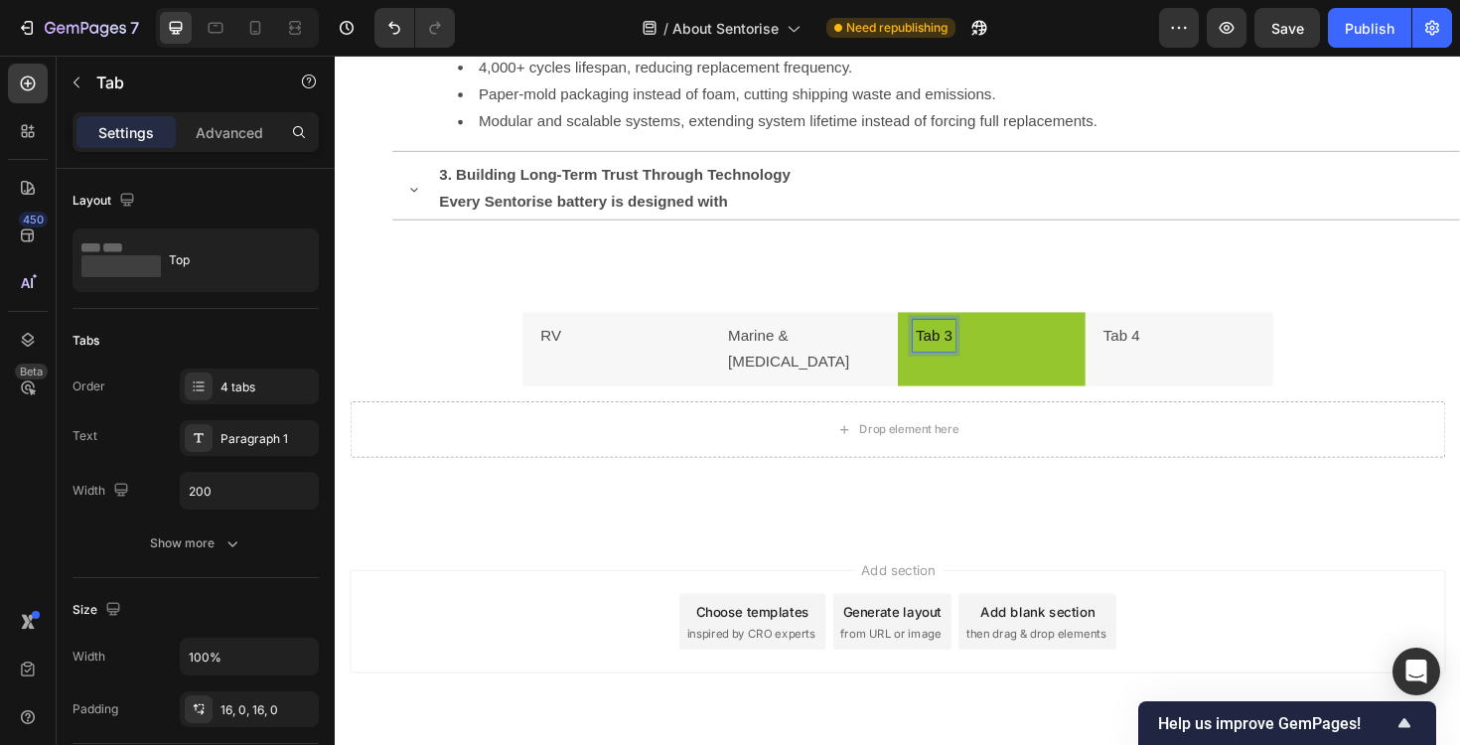
click at [971, 354] on p "Tab 3" at bounding box center [969, 353] width 39 height 29
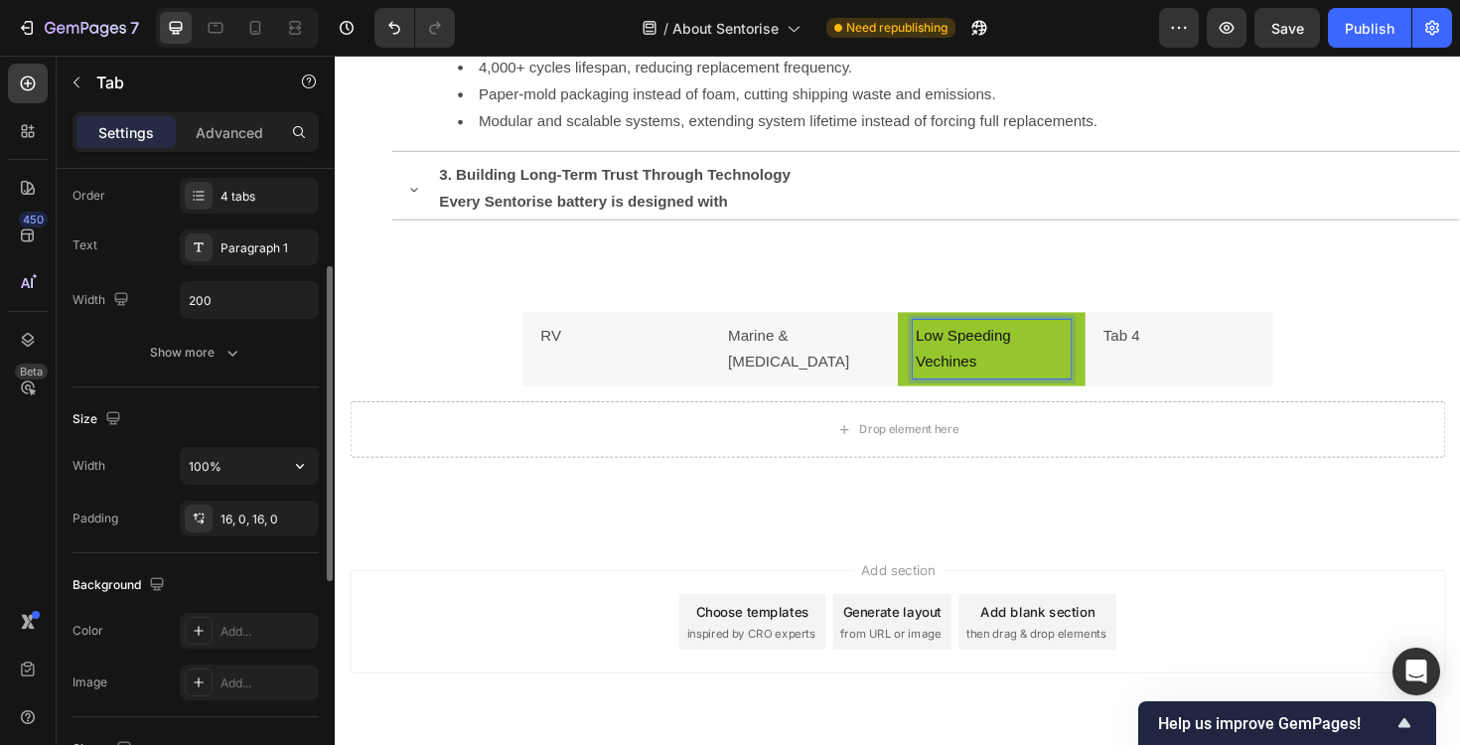
scroll to position [196, 0]
click at [233, 295] on input "200" at bounding box center [249, 295] width 137 height 36
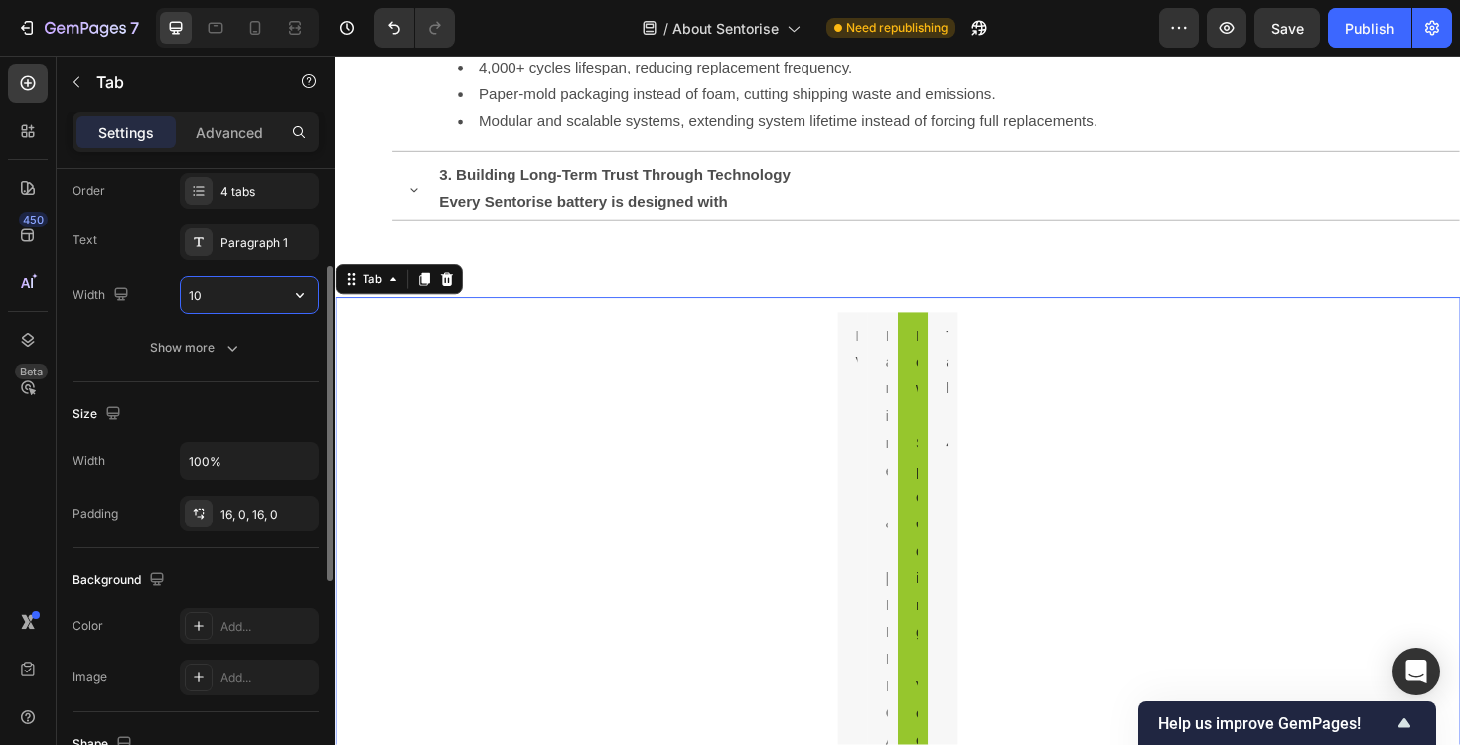
type input "1"
type input "3"
type input "250"
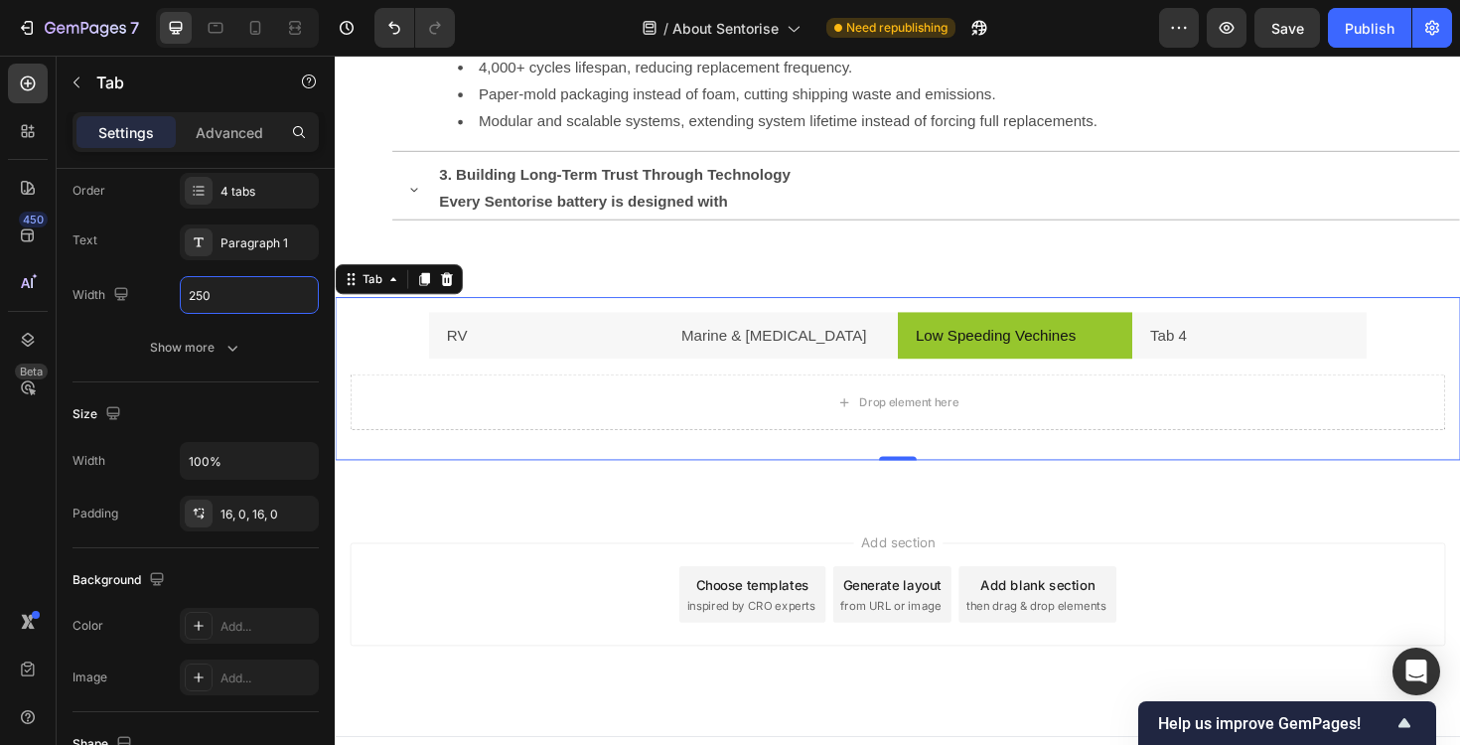
click at [487, 563] on div "Add section Choose templates inspired by CRO experts Generate layout from URL o…" at bounding box center [931, 654] width 1192 height 244
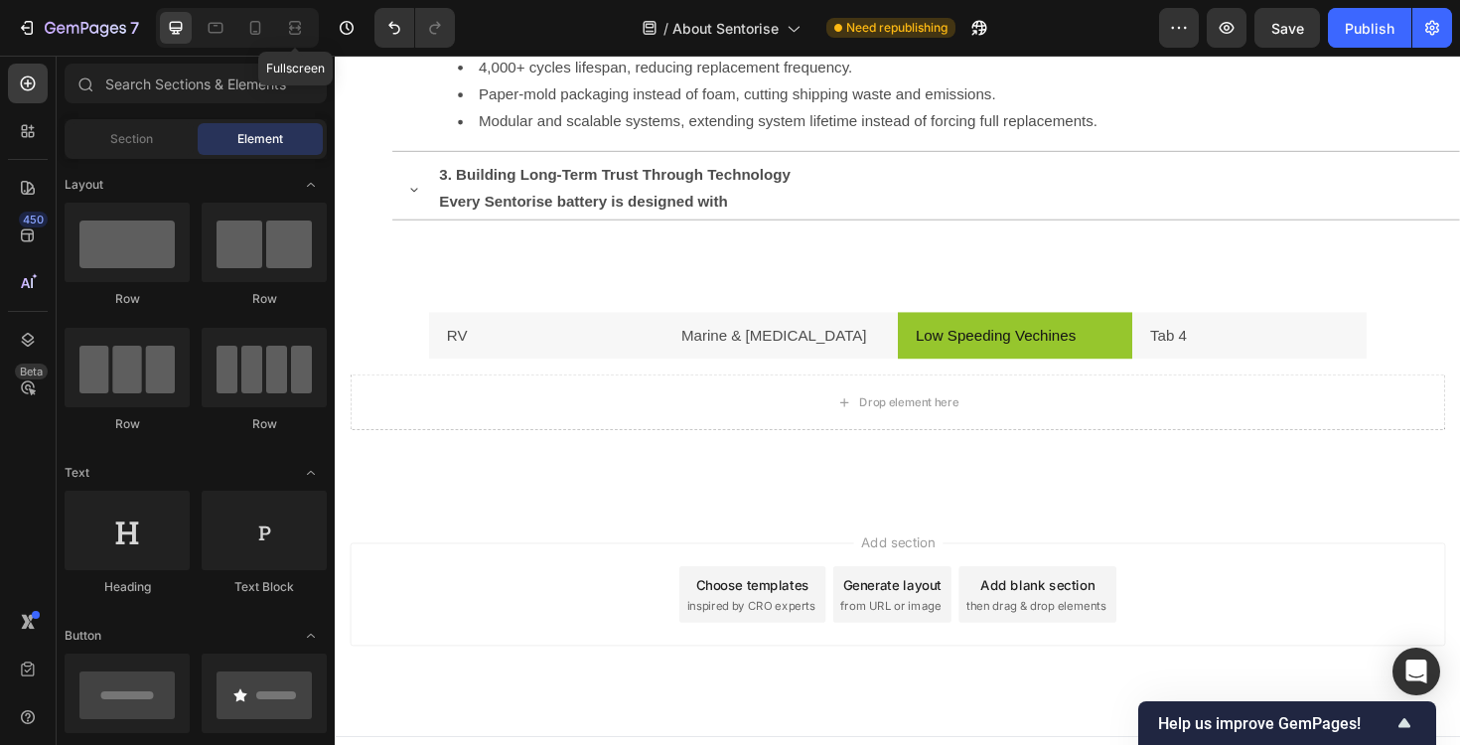
click at [293, 44] on div "Fullscreen" at bounding box center [237, 28] width 163 height 40
click at [293, 29] on icon at bounding box center [295, 28] width 20 height 20
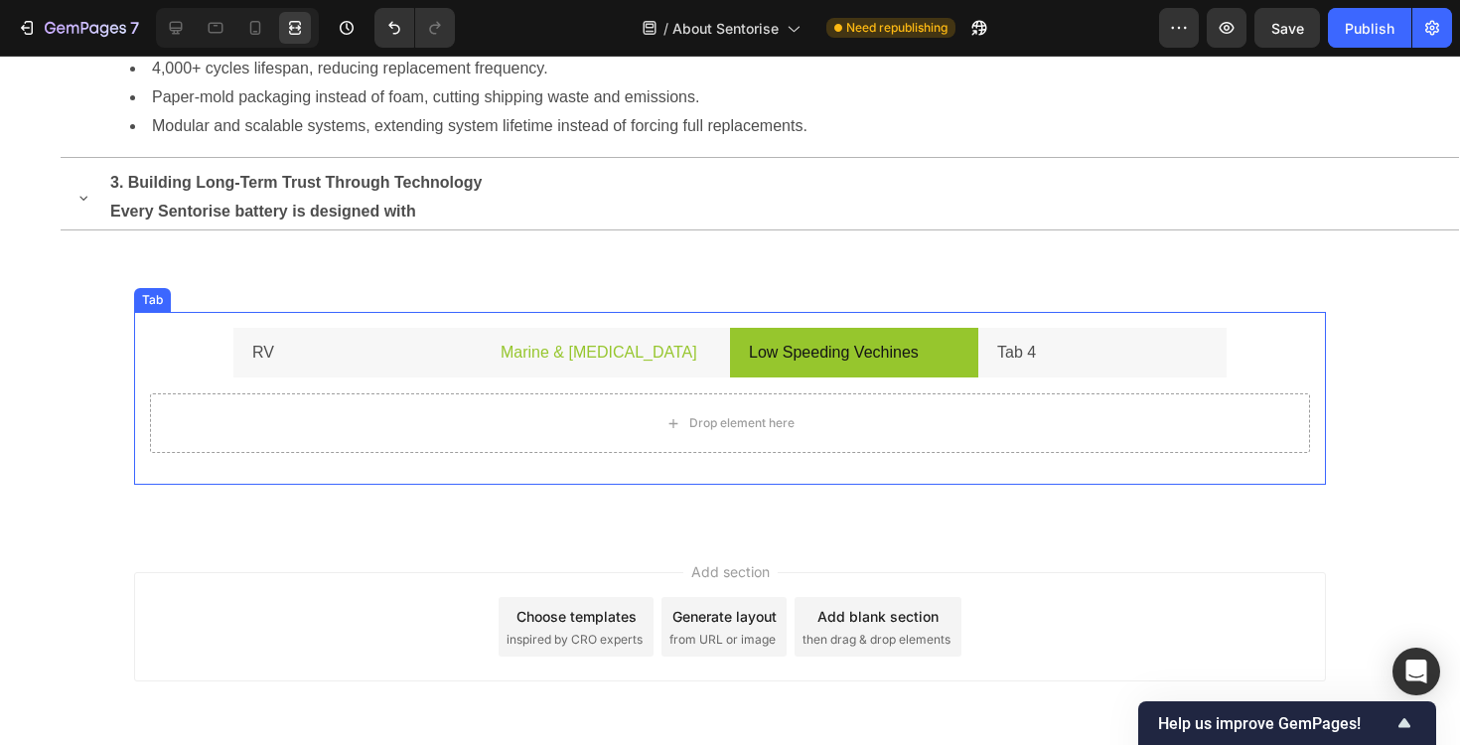
click at [669, 349] on li "Marine & [MEDICAL_DATA]" at bounding box center [606, 353] width 248 height 51
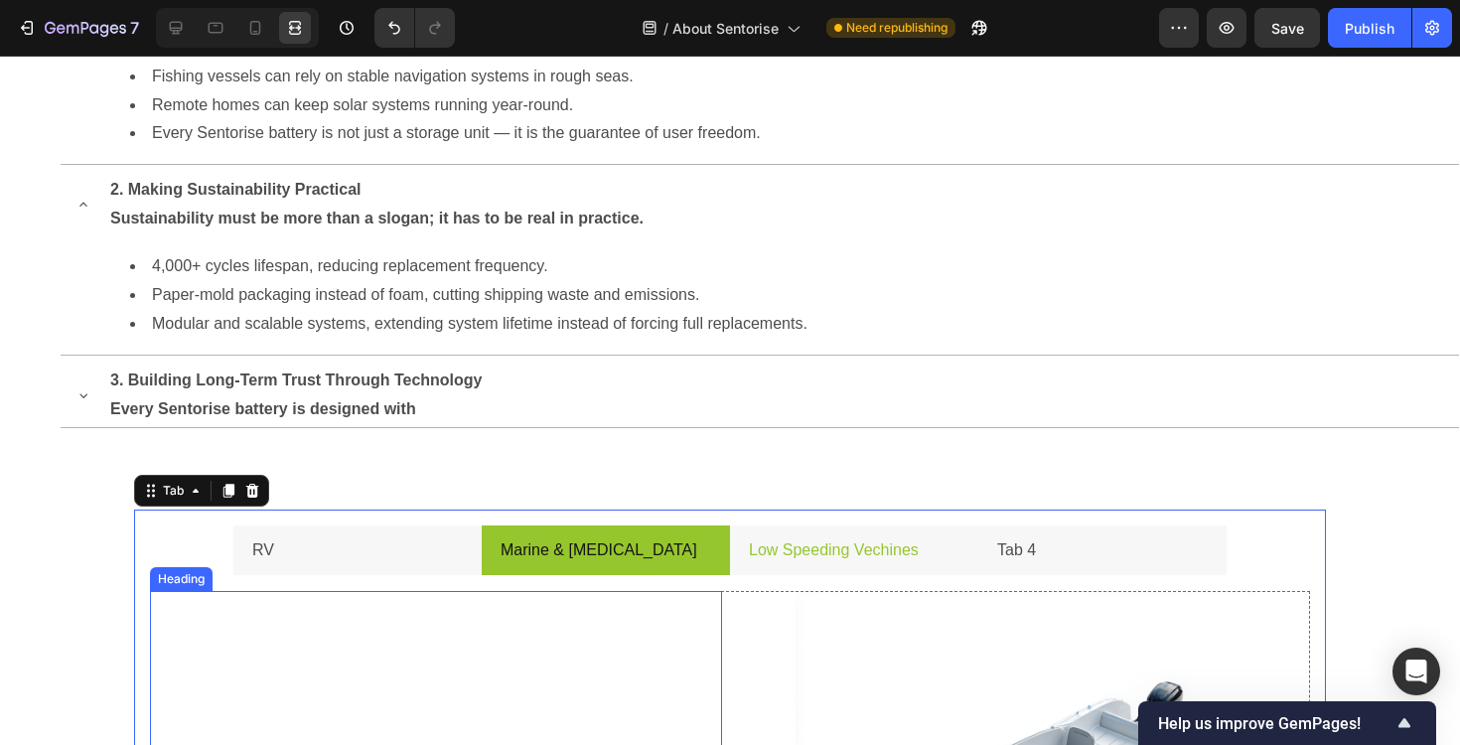
scroll to position [2022, 0]
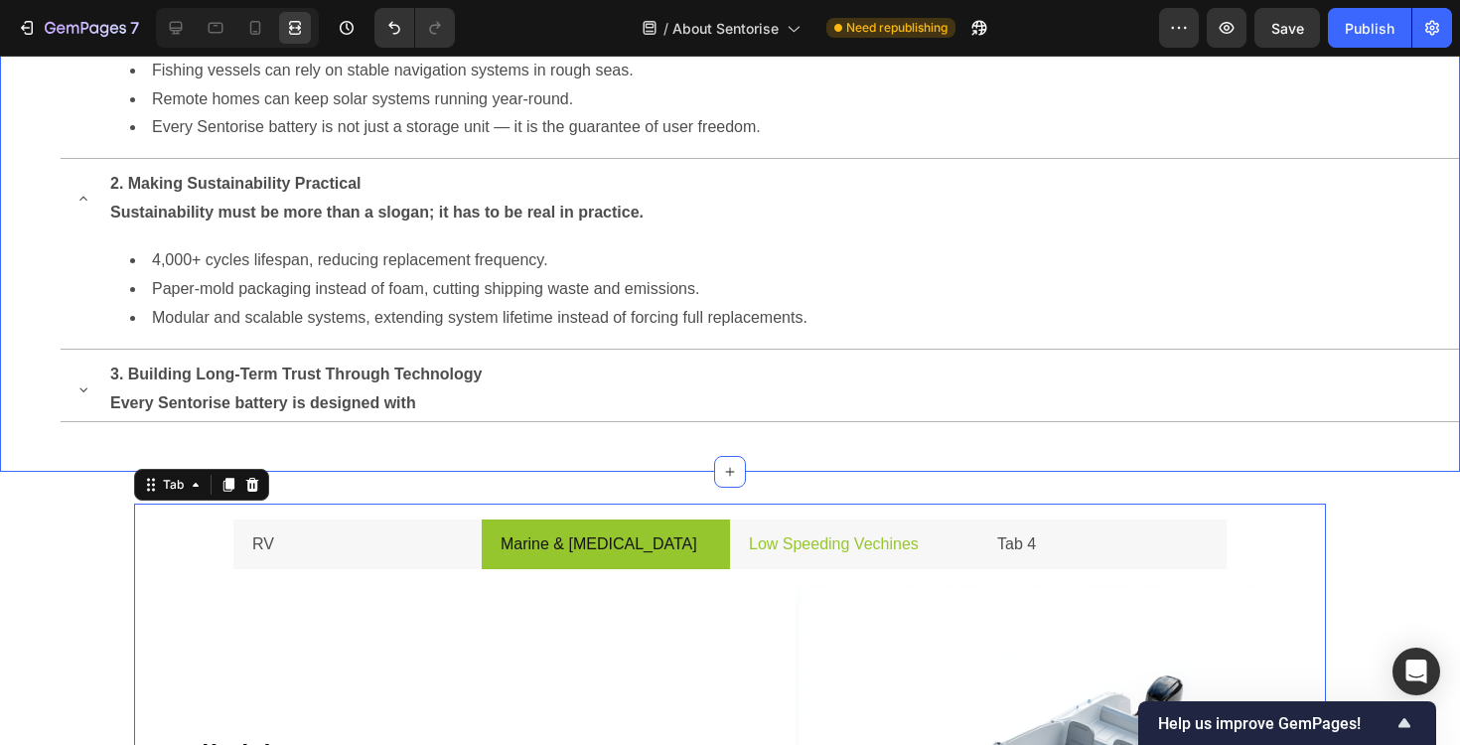
click at [438, 444] on div "Why Sentorise? Heading Row 1. Redefining Energy Access We see energy not as a l…" at bounding box center [730, 163] width 1460 height 617
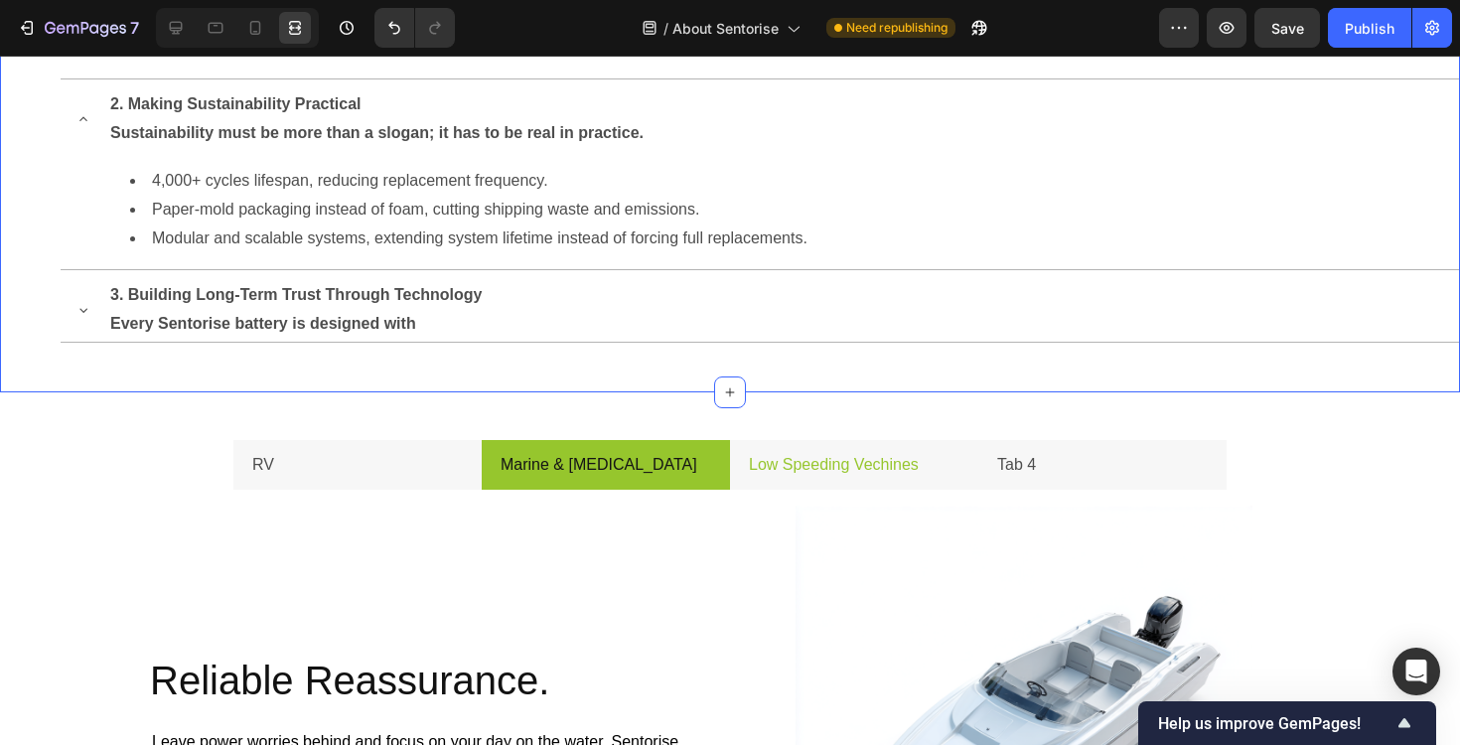
scroll to position [2133, 0]
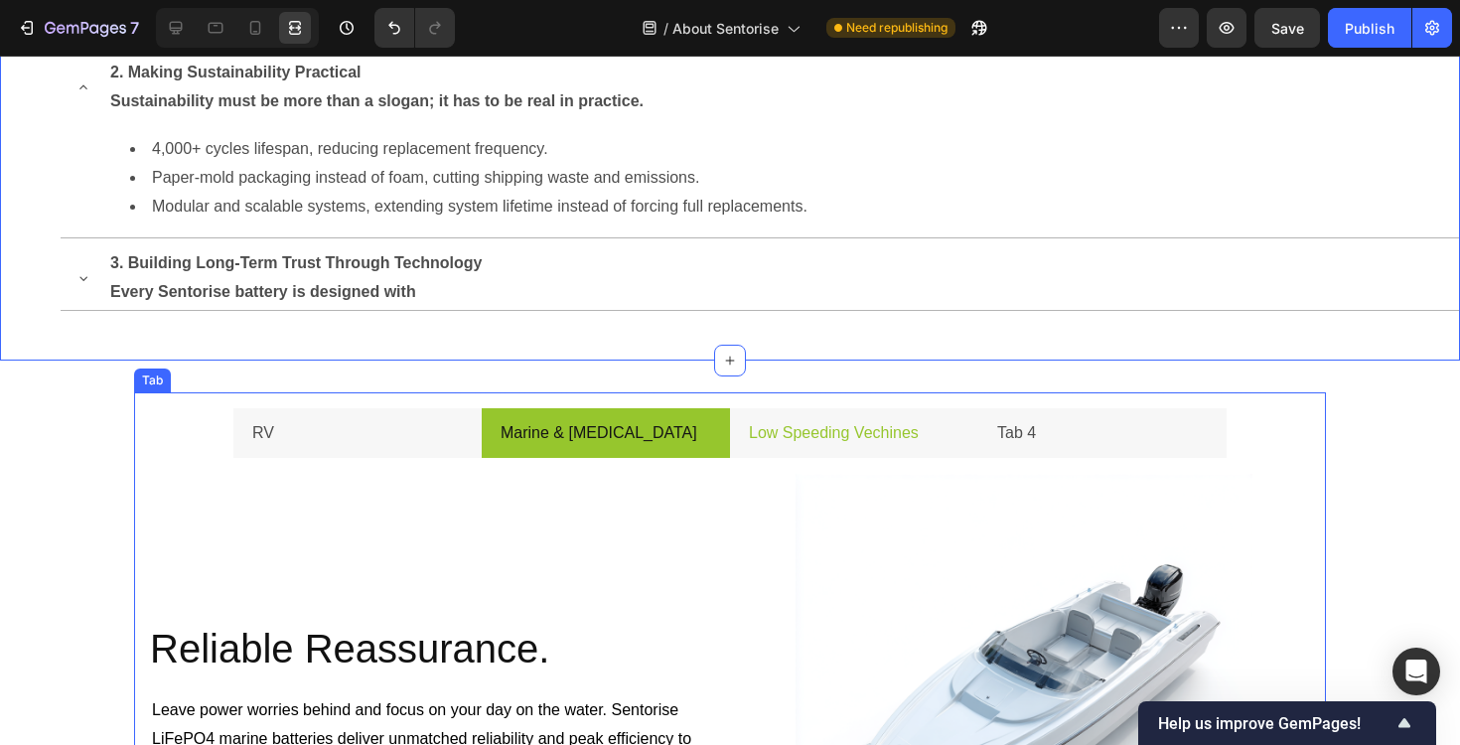
click at [194, 409] on ul "RV Marine & [MEDICAL_DATA] Low Speeding Vechines Tab 4" at bounding box center [730, 433] width 1192 height 51
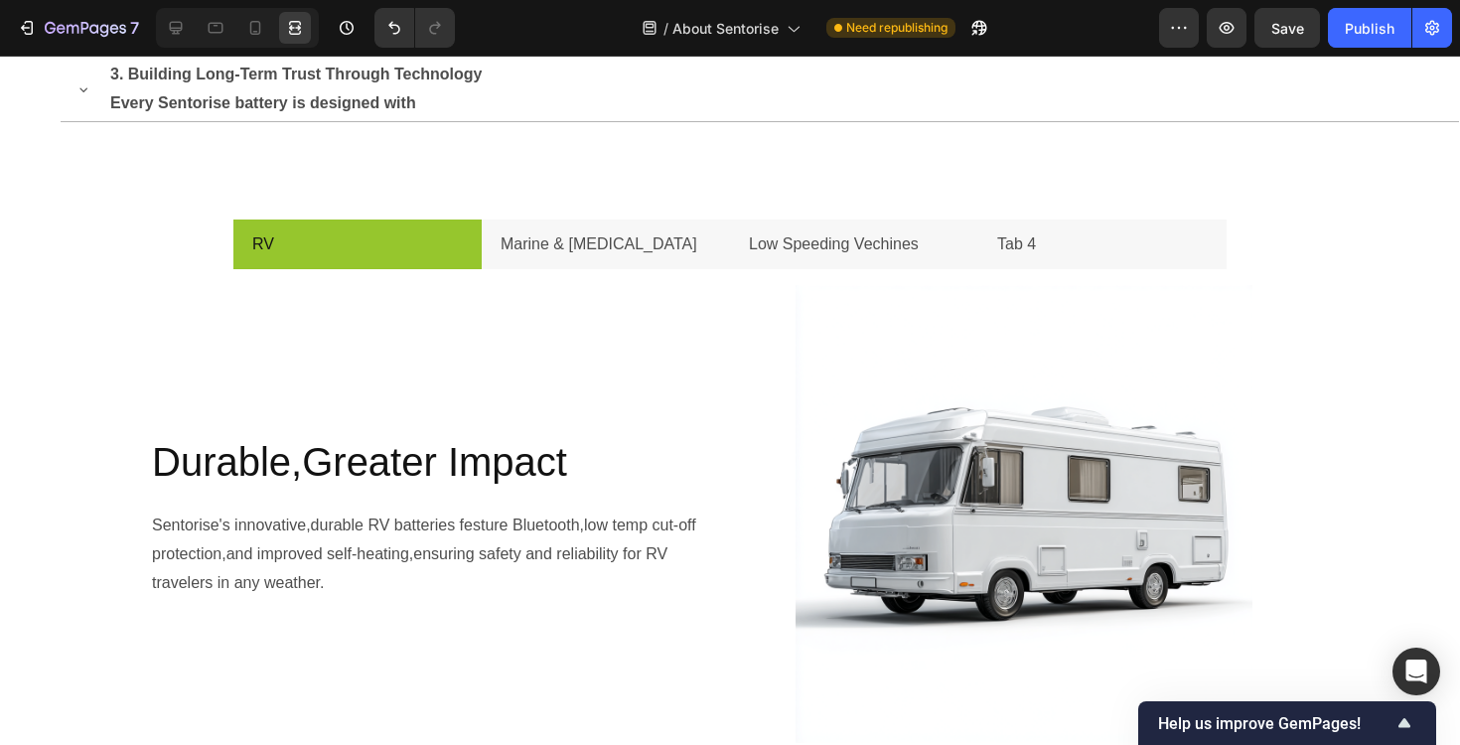
scroll to position [2314, 0]
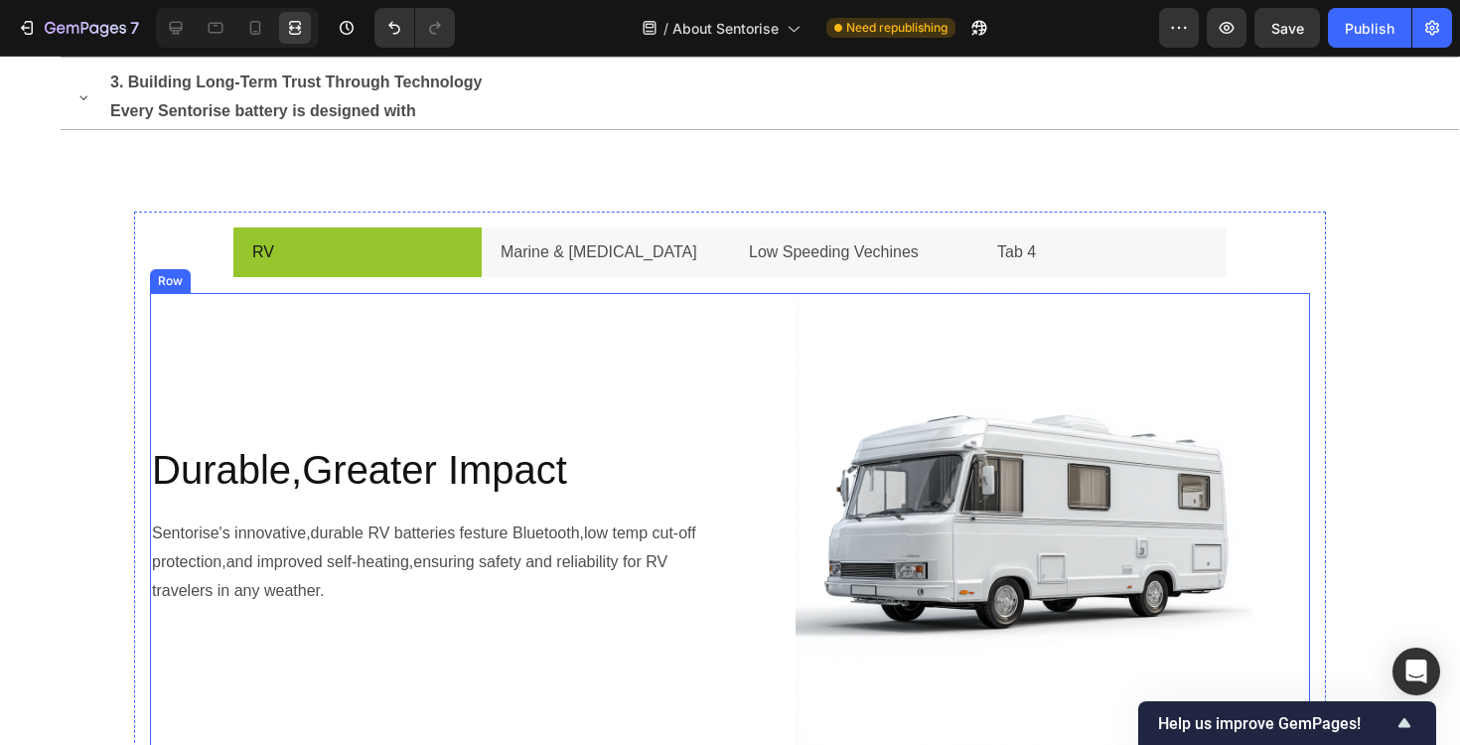
click at [159, 650] on div "Durable,Greater Impact Heading Sentorise's innovative,durable RV batteries fest…" at bounding box center [436, 522] width 572 height 458
click at [136, 316] on div "Durable,Greater Impact Heading Sentorise's innovative,durable RV batteries fest…" at bounding box center [730, 522] width 1192 height 490
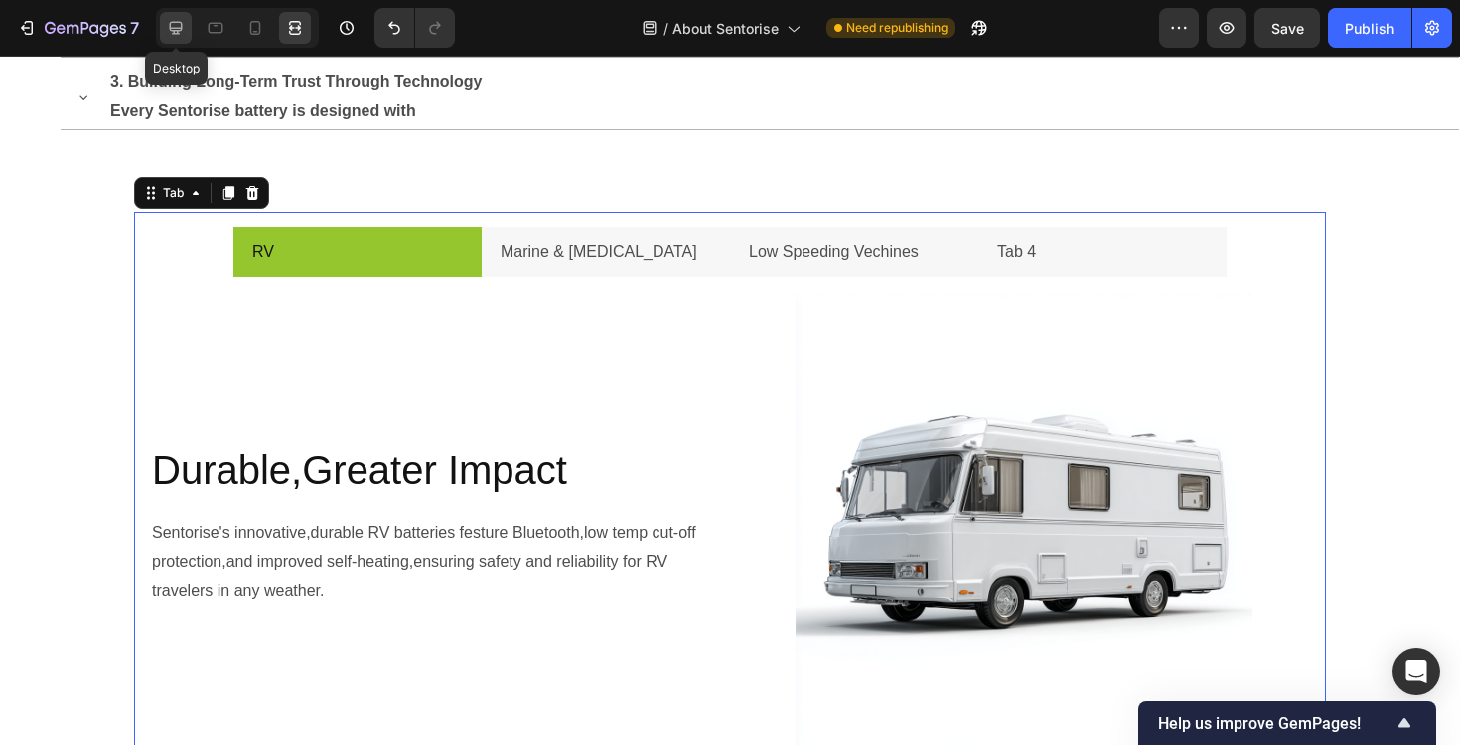
click at [178, 31] on icon at bounding box center [176, 28] width 20 height 20
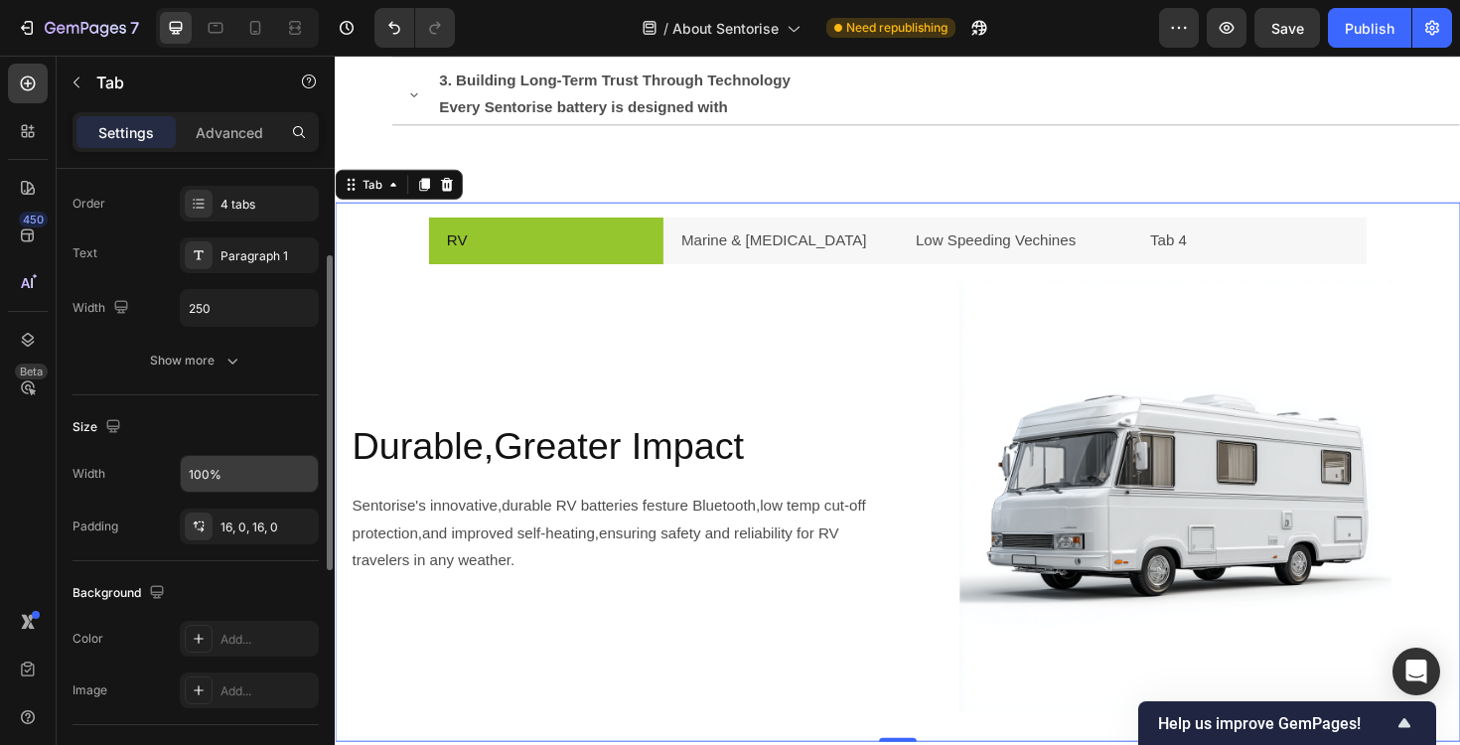
scroll to position [184, 0]
click at [241, 521] on div "16, 0, 16, 0" at bounding box center [250, 526] width 58 height 18
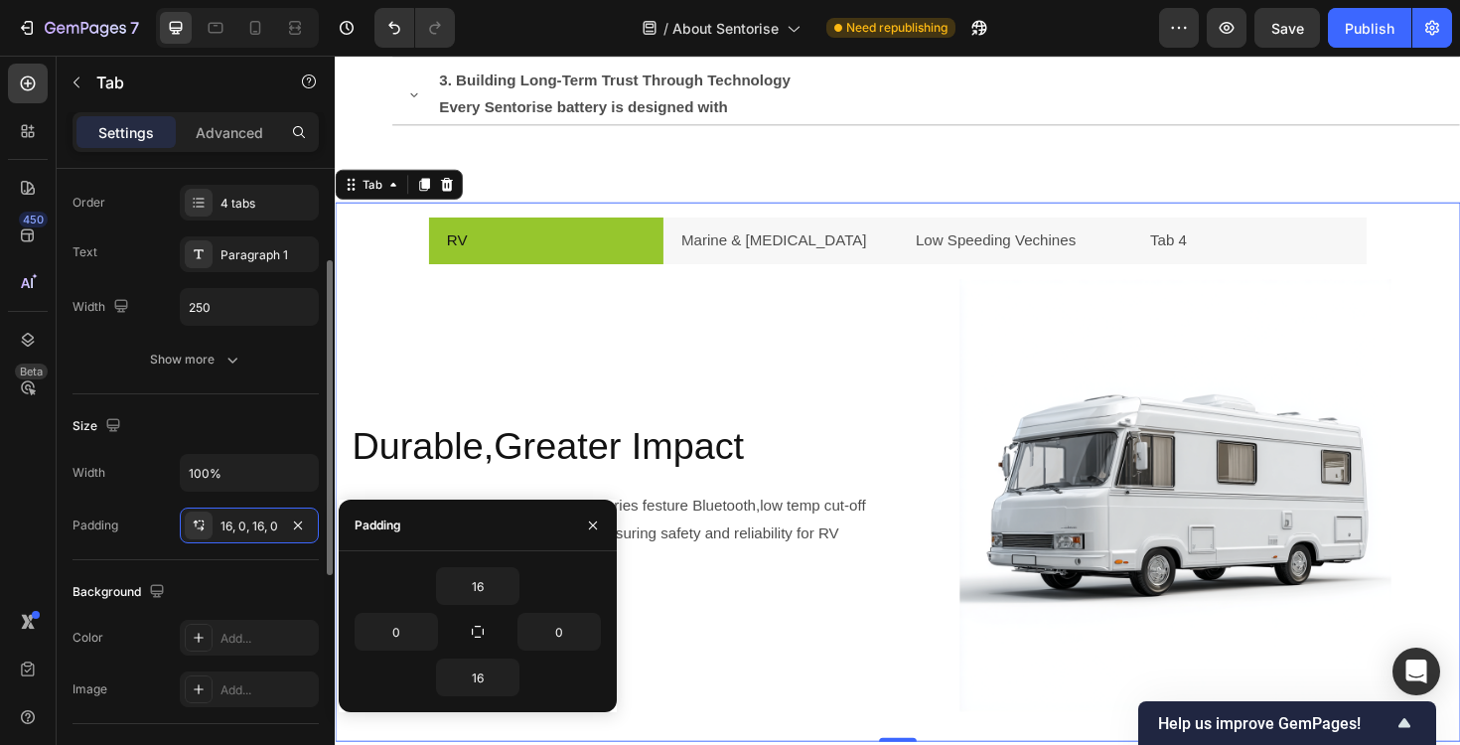
click at [247, 426] on div "Size" at bounding box center [196, 426] width 246 height 32
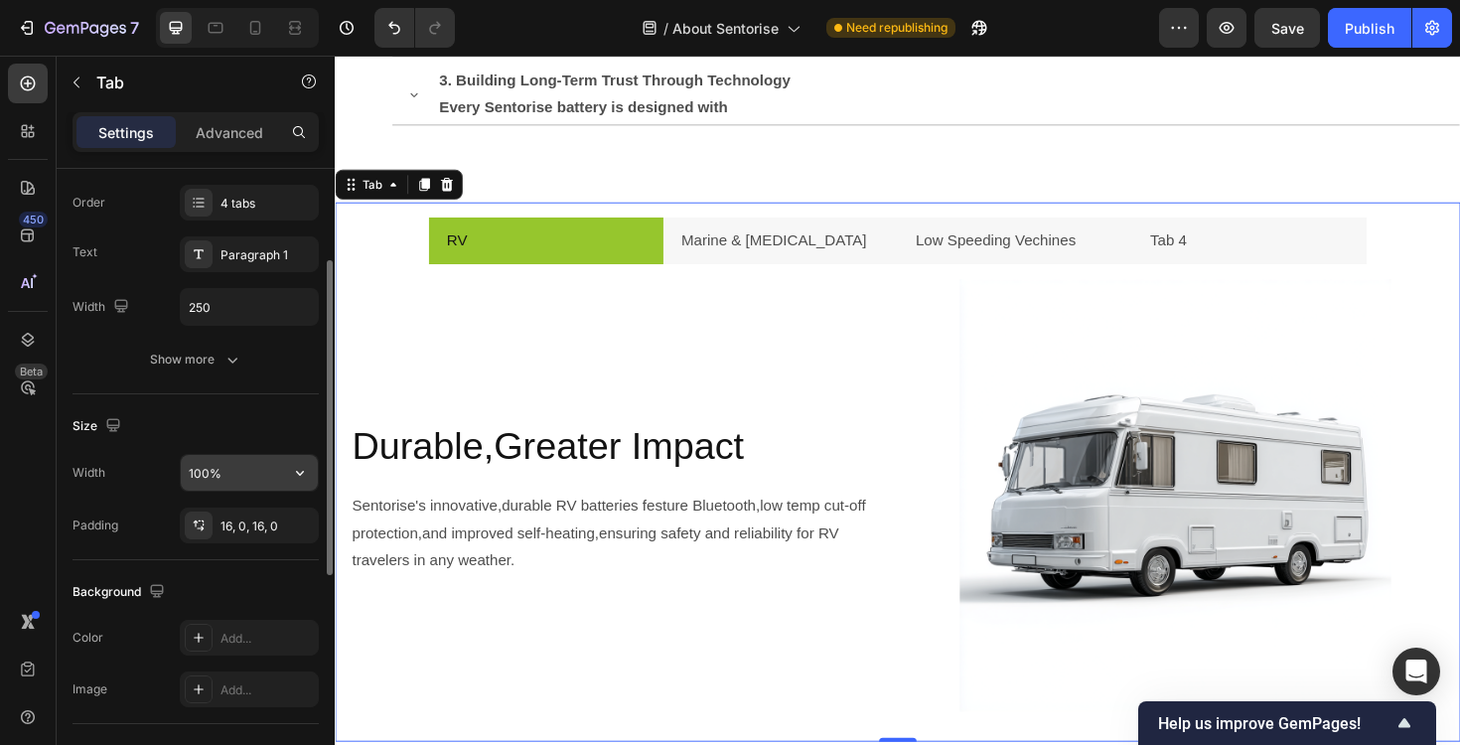
click at [239, 477] on input "100%" at bounding box center [249, 473] width 137 height 36
click at [294, 474] on icon "button" at bounding box center [300, 473] width 20 height 20
click at [248, 471] on input "100%" at bounding box center [249, 473] width 137 height 36
click at [211, 471] on input "100%" at bounding box center [249, 473] width 137 height 36
click at [300, 28] on icon at bounding box center [298, 27] width 6 height 5
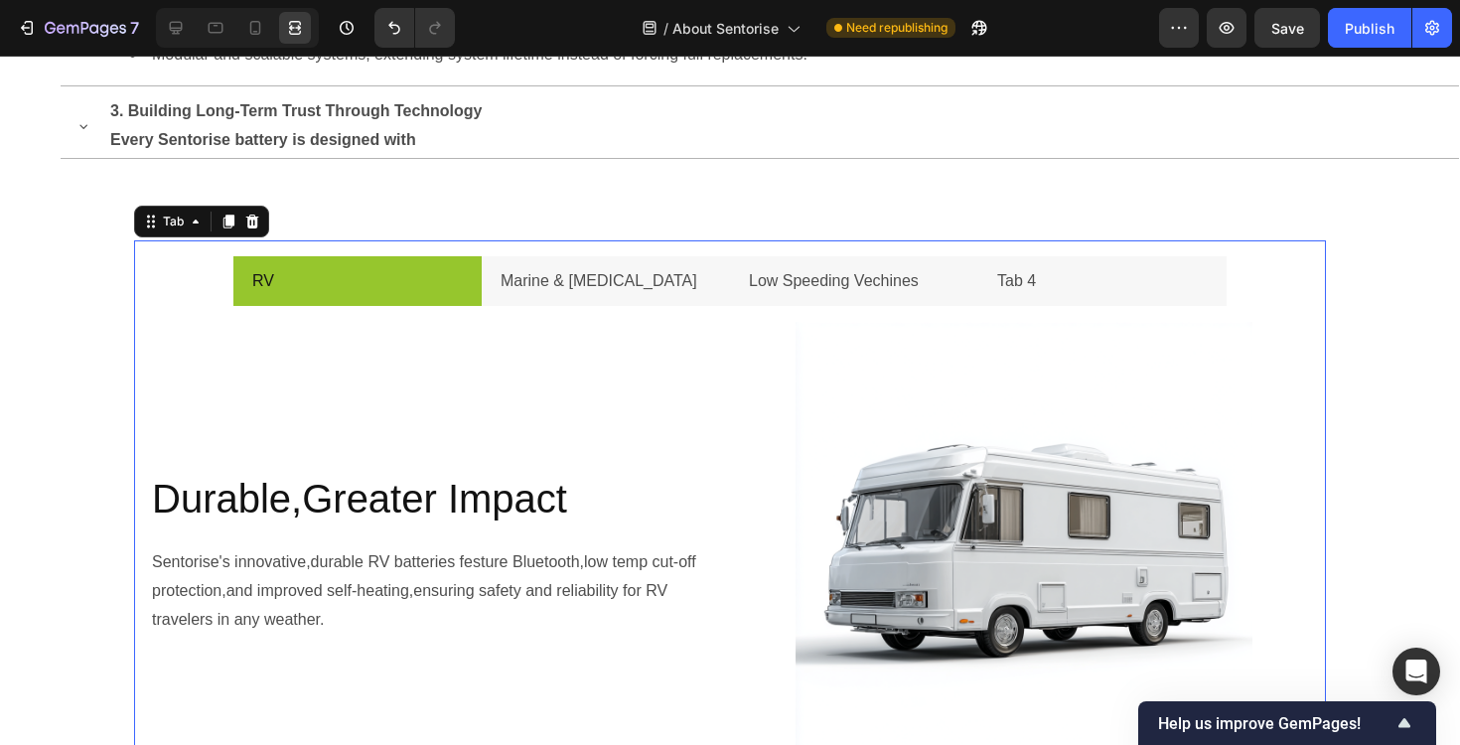
scroll to position [2281, 0]
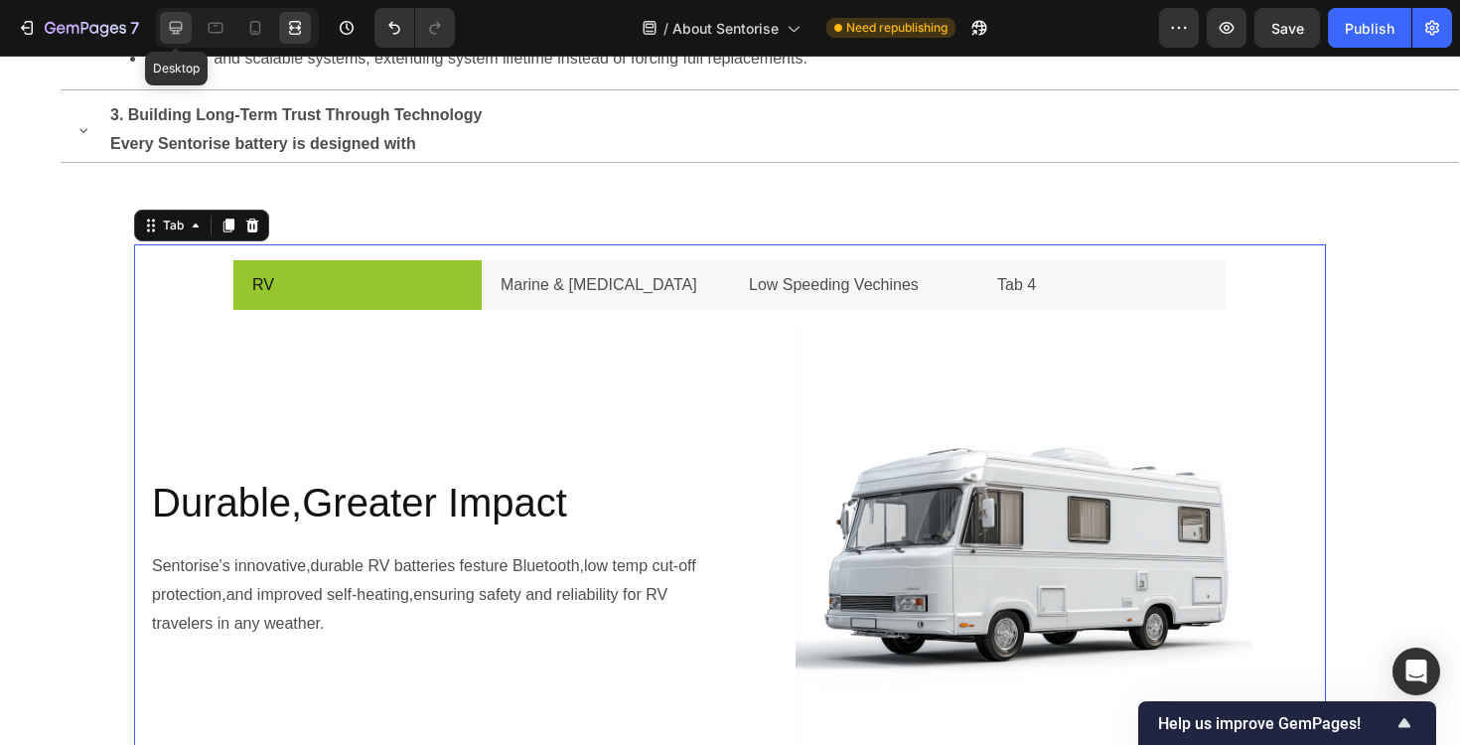
click at [171, 26] on icon at bounding box center [176, 28] width 13 height 13
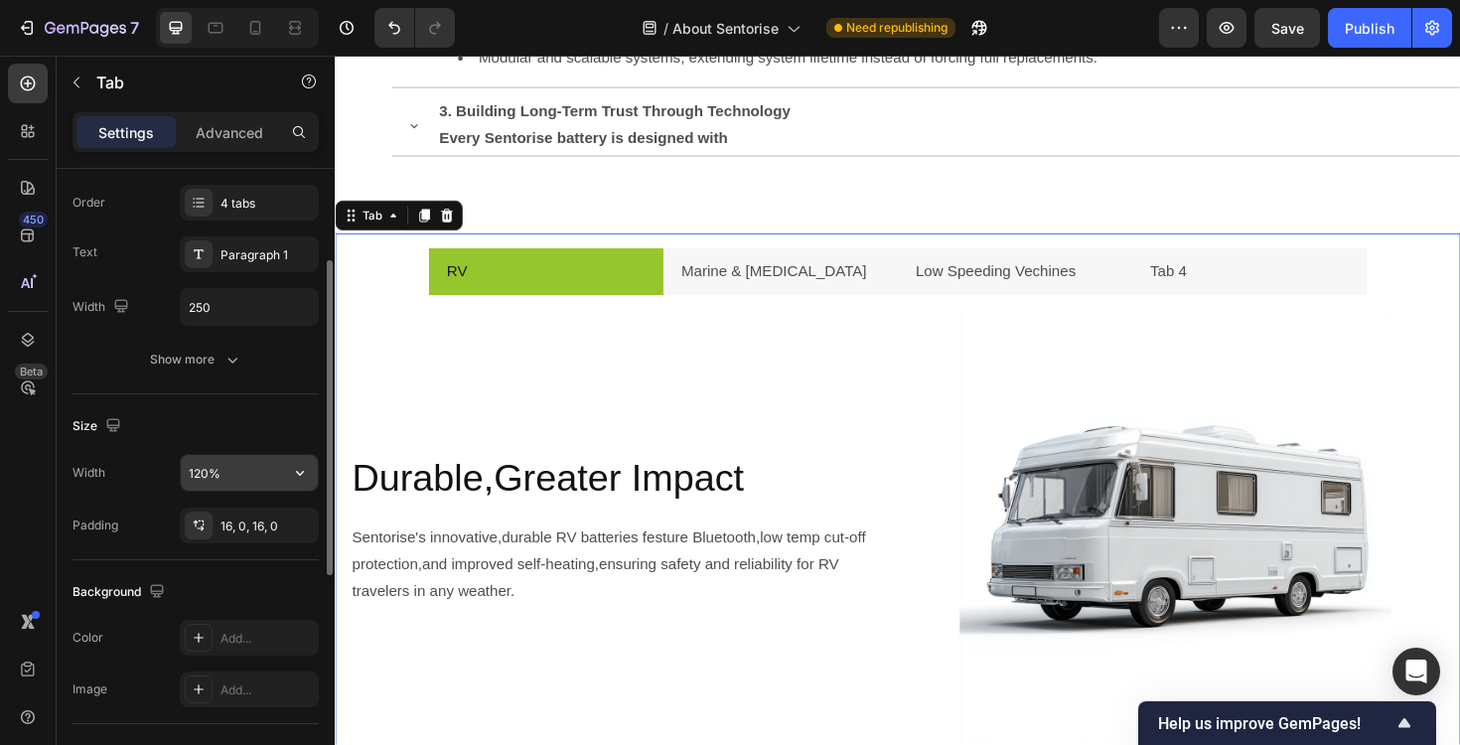
click at [222, 465] on input "120%" at bounding box center [249, 473] width 137 height 36
type input "200%"
click at [290, 28] on icon at bounding box center [292, 27] width 6 height 5
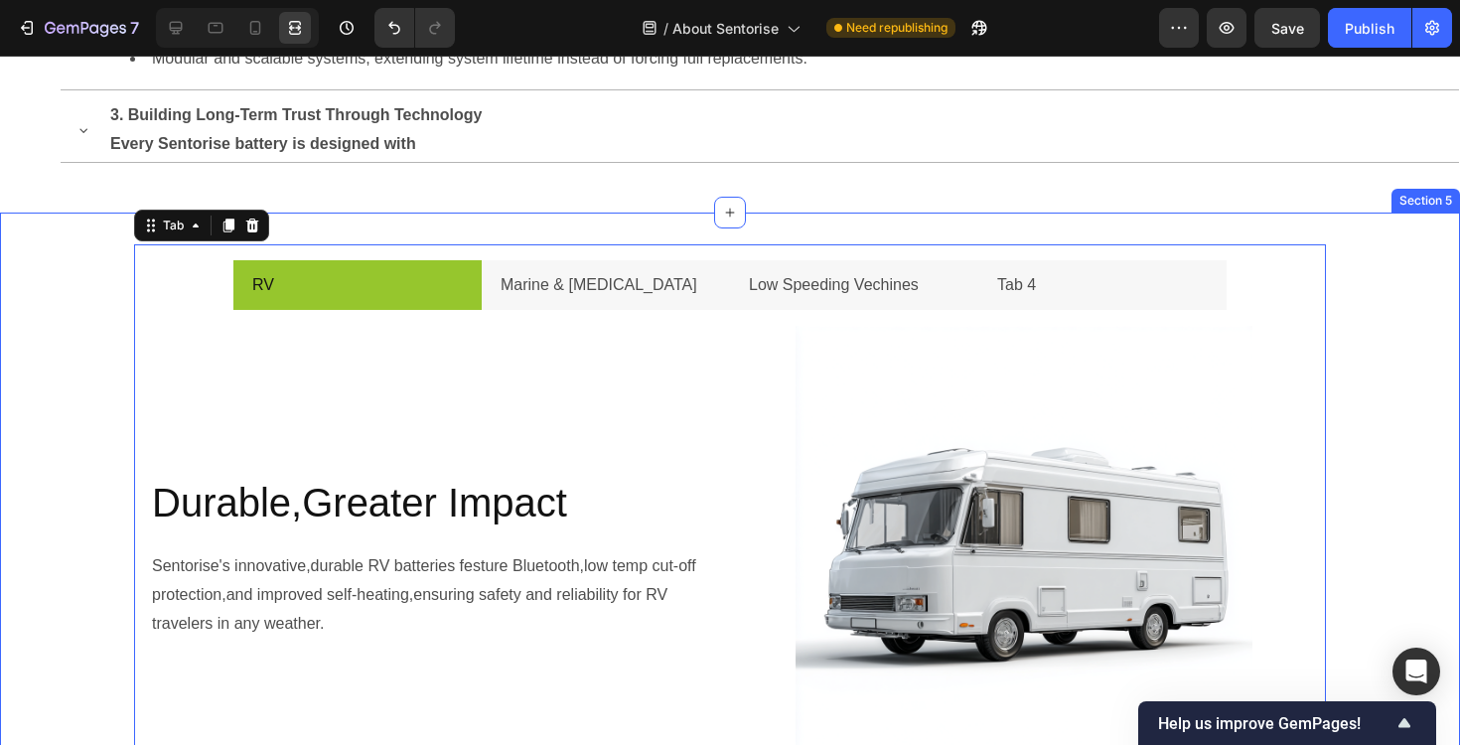
click at [106, 280] on div "RV Marine & [MEDICAL_DATA] Low Speeding Vechines Tab 4 Durable,Greater Impact H…" at bounding box center [730, 538] width 1460 height 588
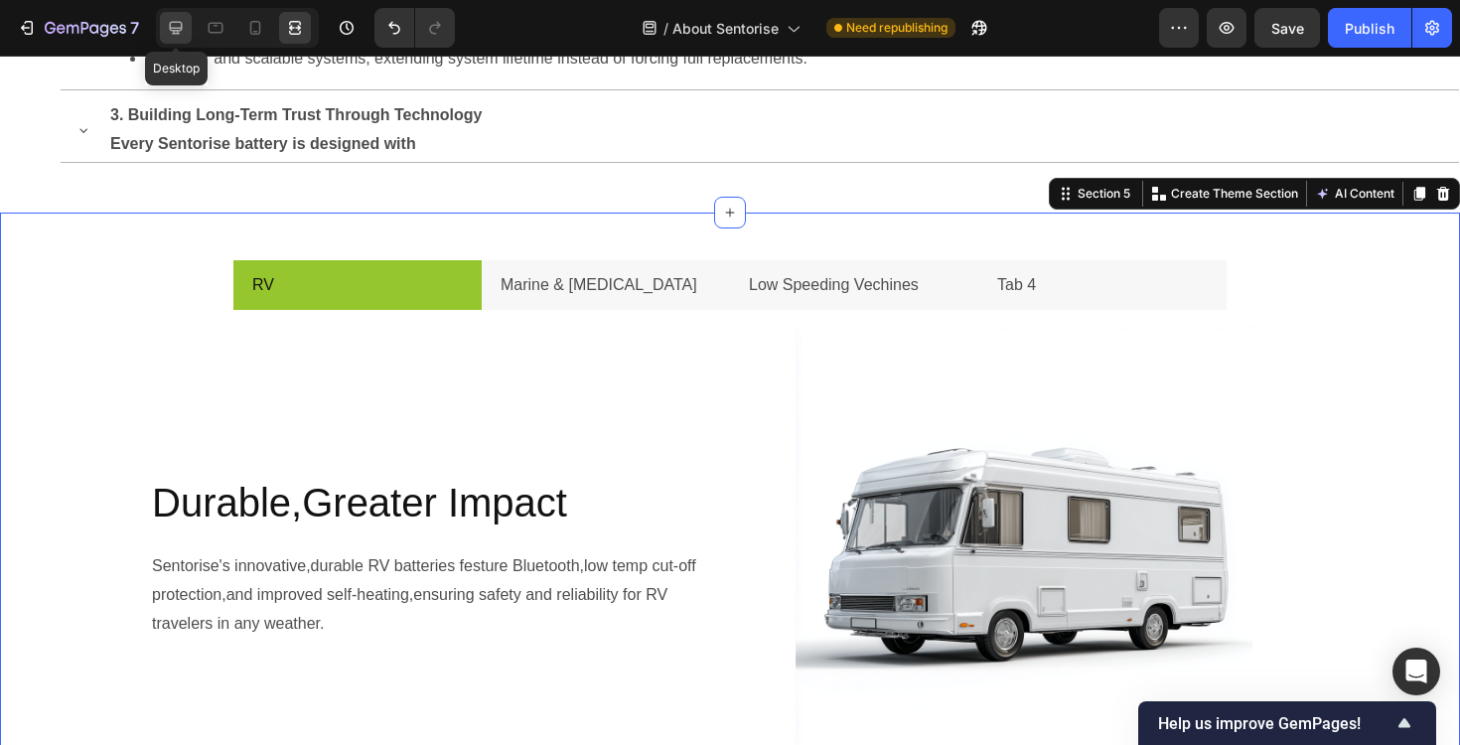
click at [182, 36] on icon at bounding box center [176, 28] width 20 height 20
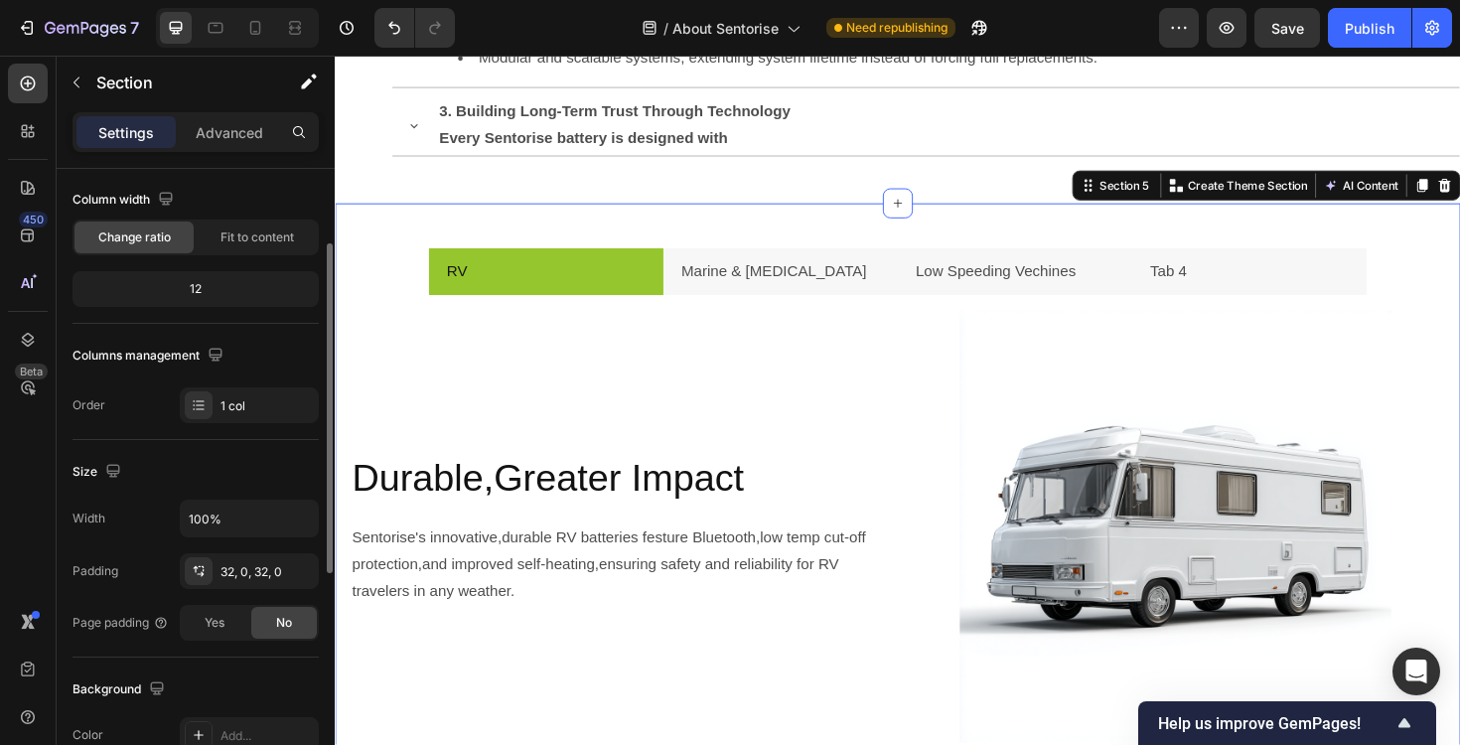
scroll to position [160, 0]
click at [241, 581] on div "32, 0, 32, 0" at bounding box center [249, 568] width 139 height 36
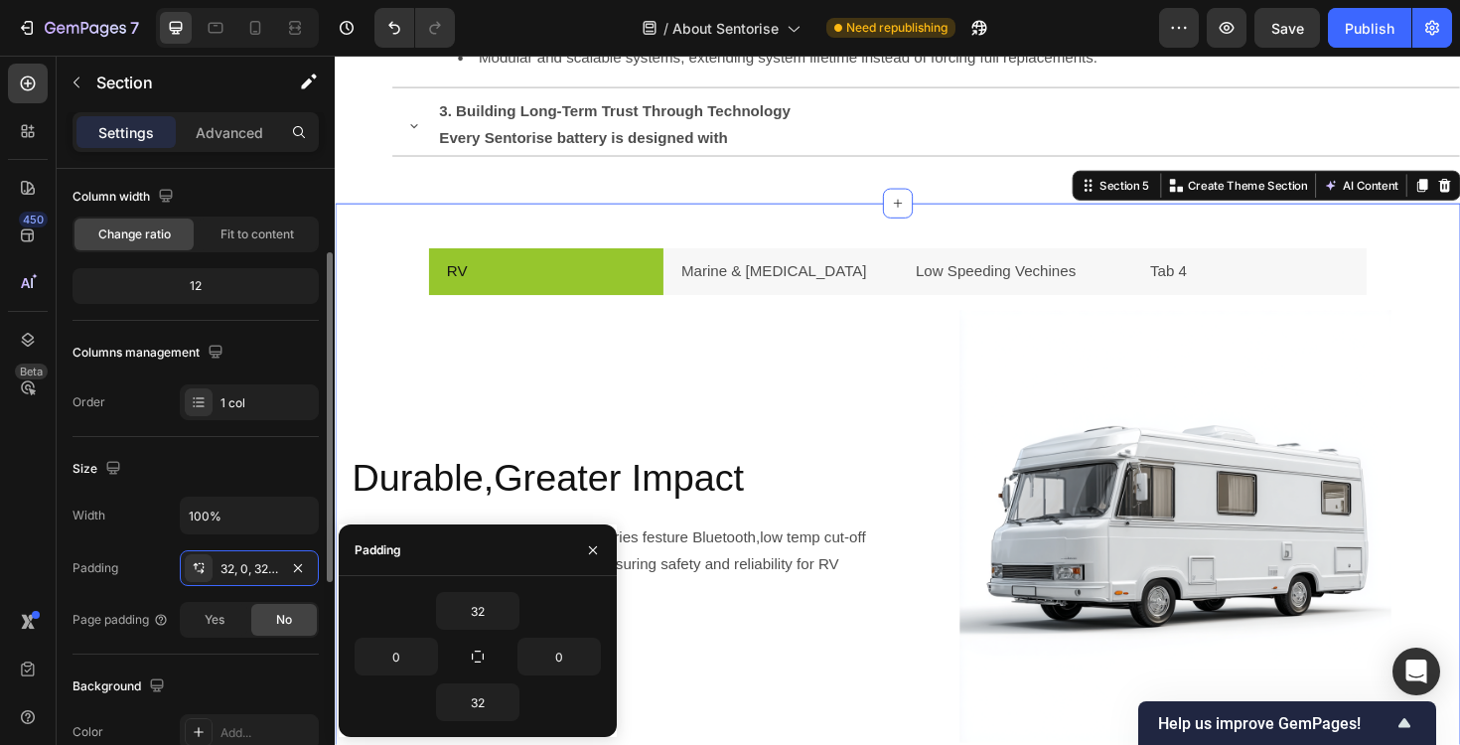
click at [232, 467] on div "Size" at bounding box center [196, 469] width 246 height 32
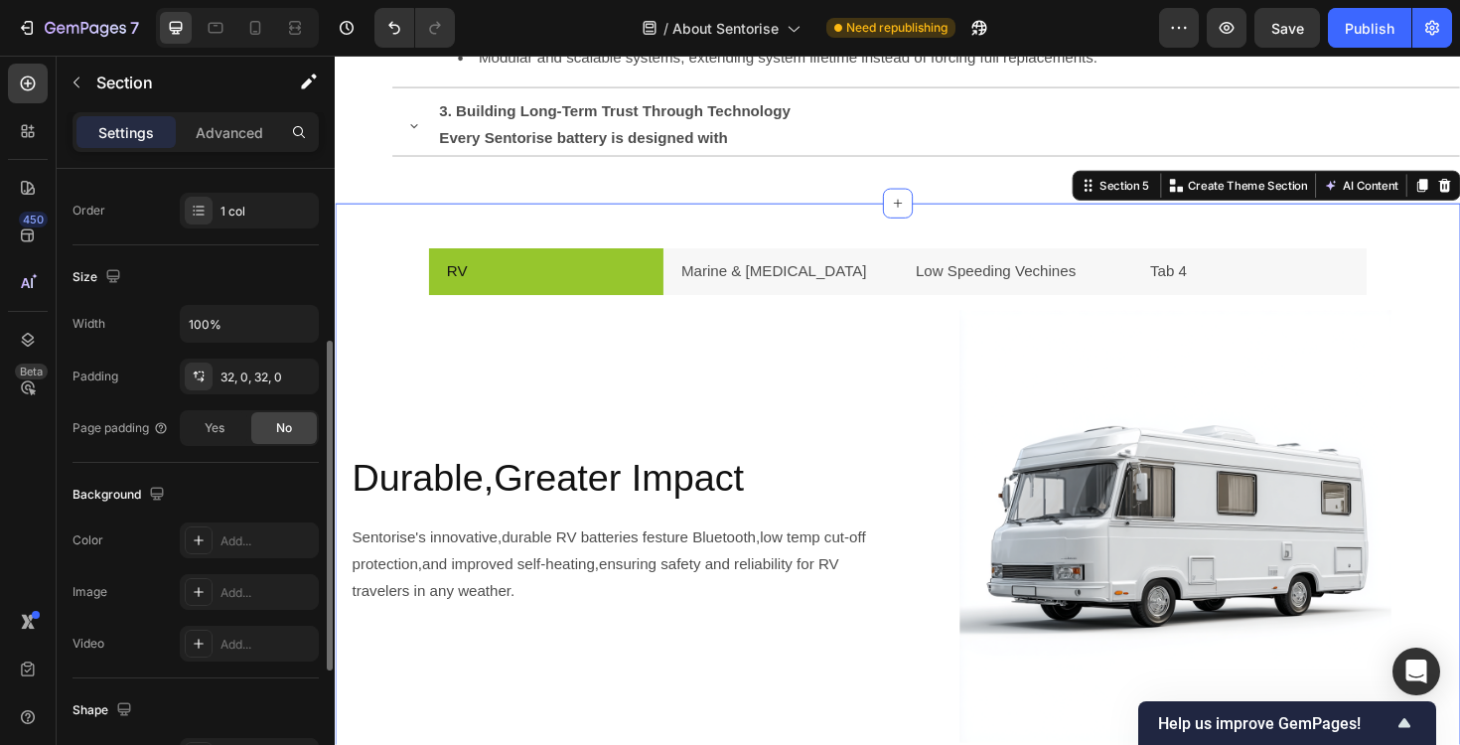
scroll to position [354, 0]
click at [208, 429] on span "Yes" at bounding box center [215, 426] width 20 height 18
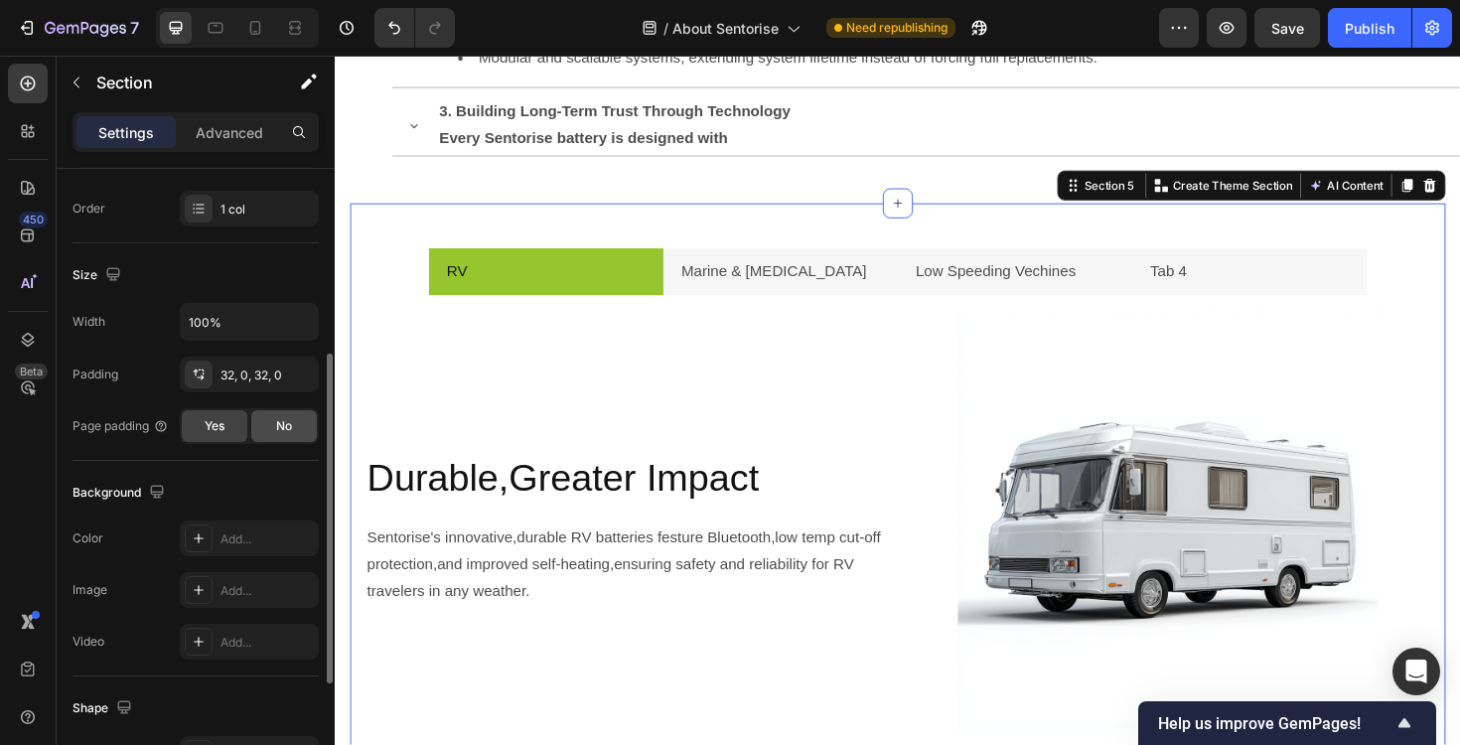
click at [259, 431] on div "No" at bounding box center [284, 426] width 66 height 32
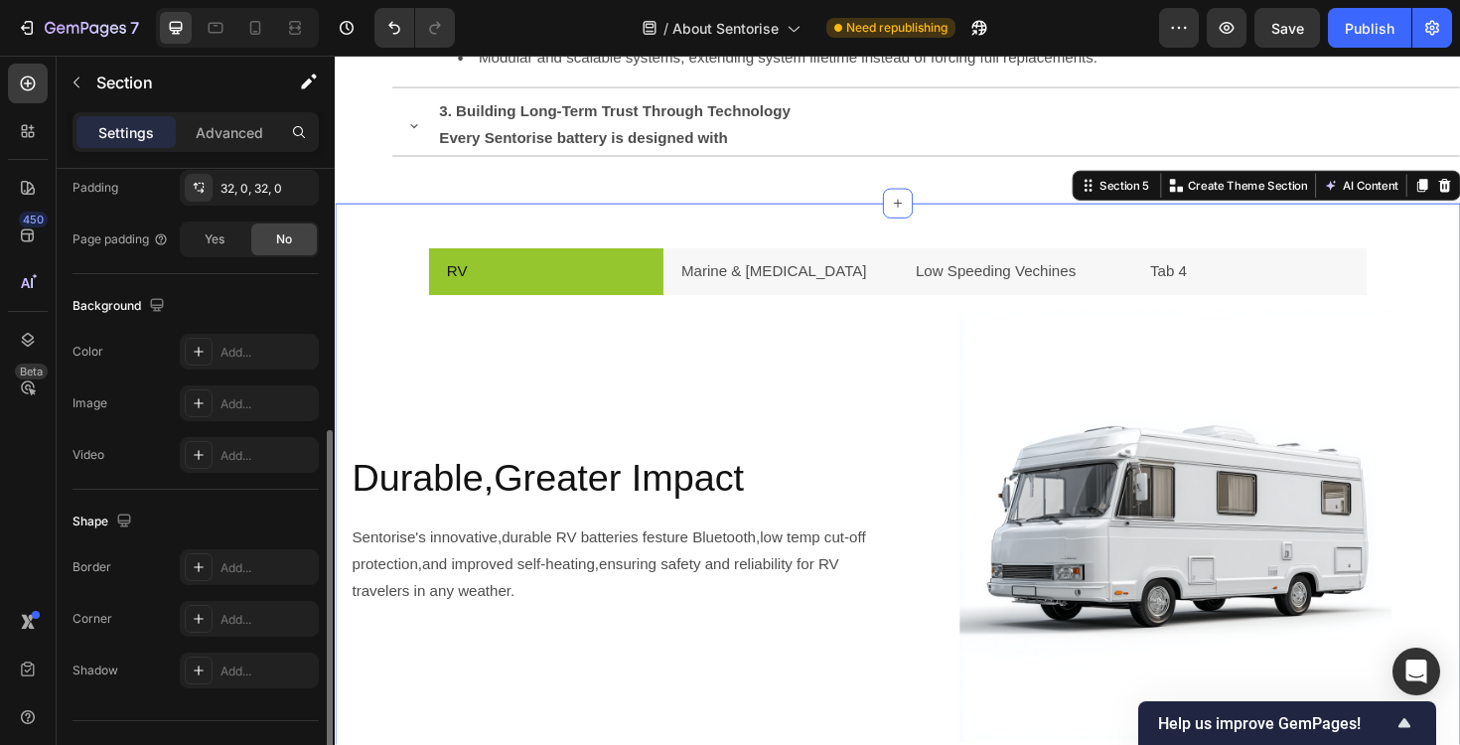
scroll to position [579, 0]
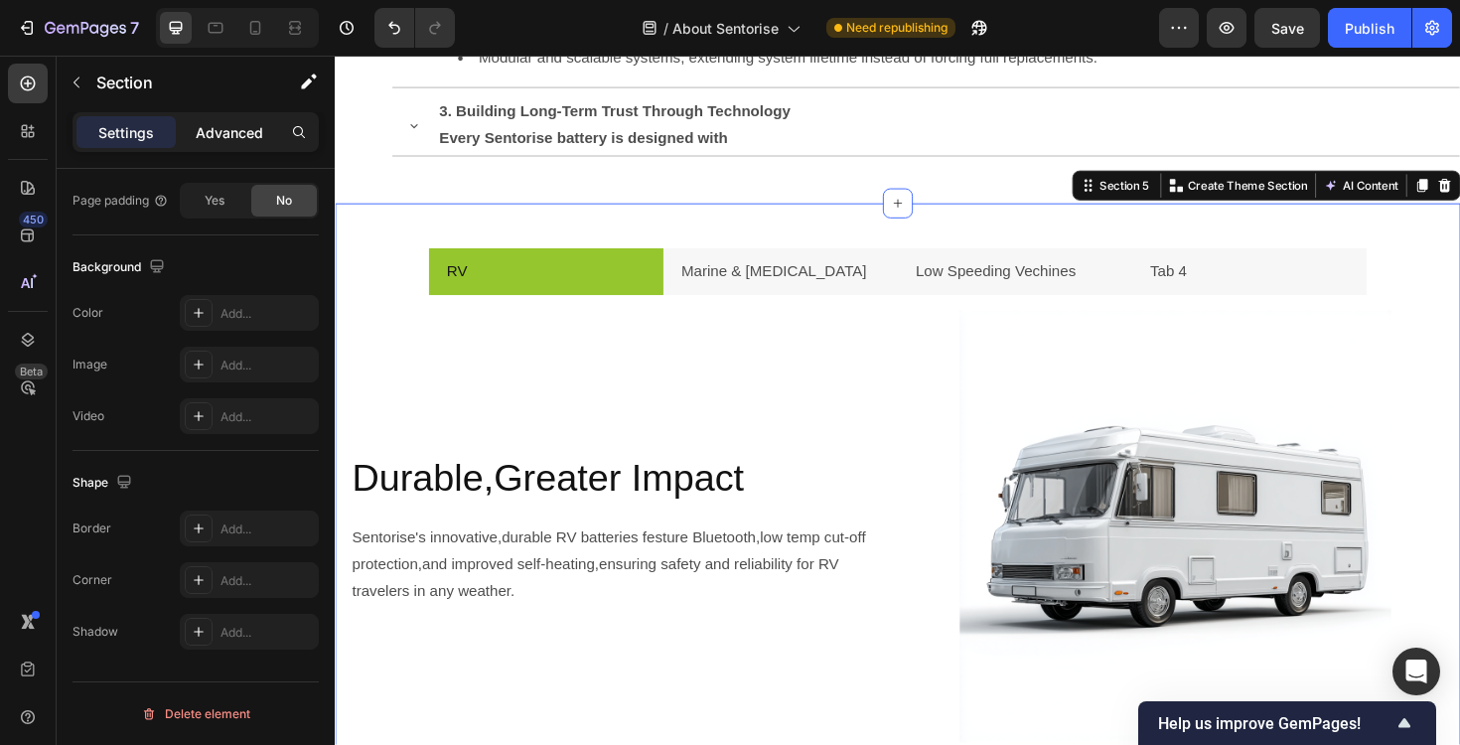
click at [227, 130] on p "Advanced" at bounding box center [230, 132] width 68 height 21
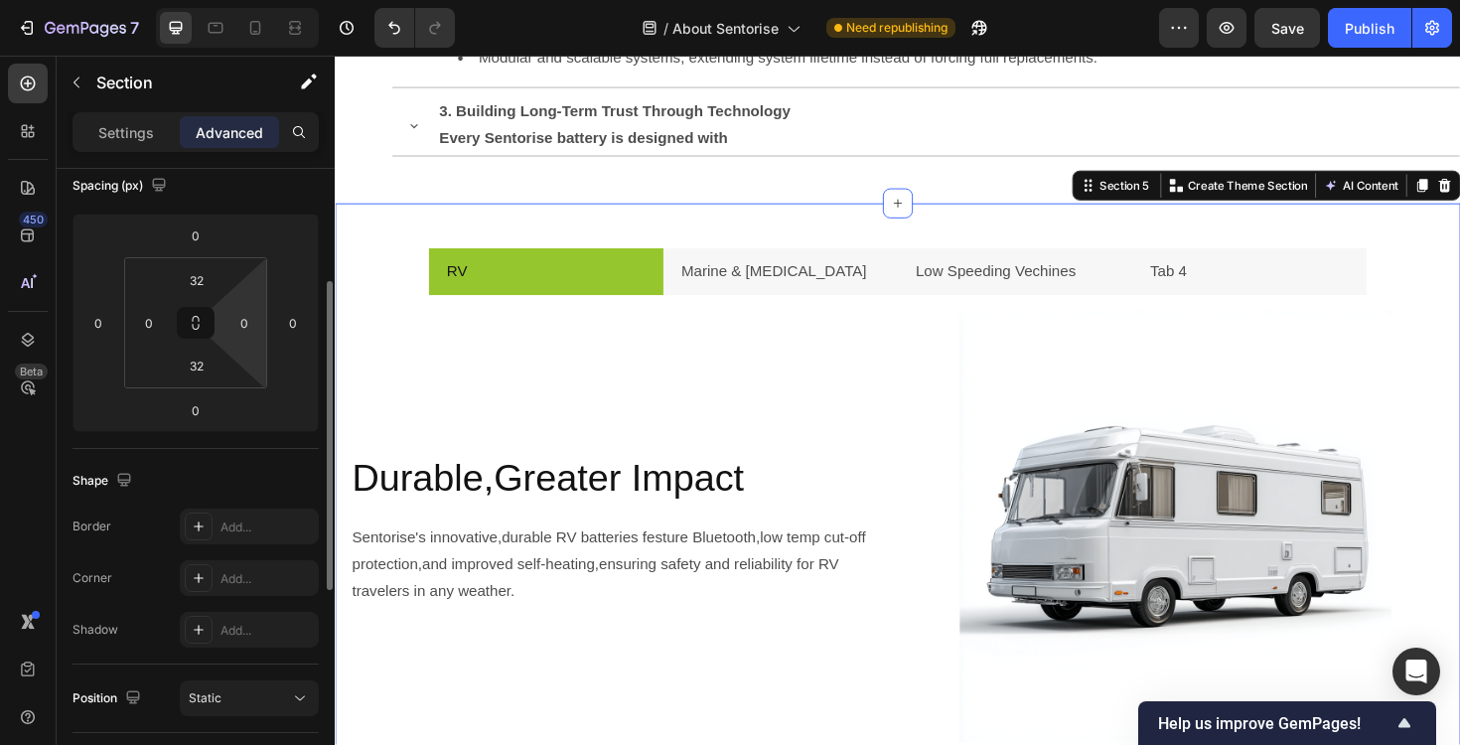
scroll to position [0, 0]
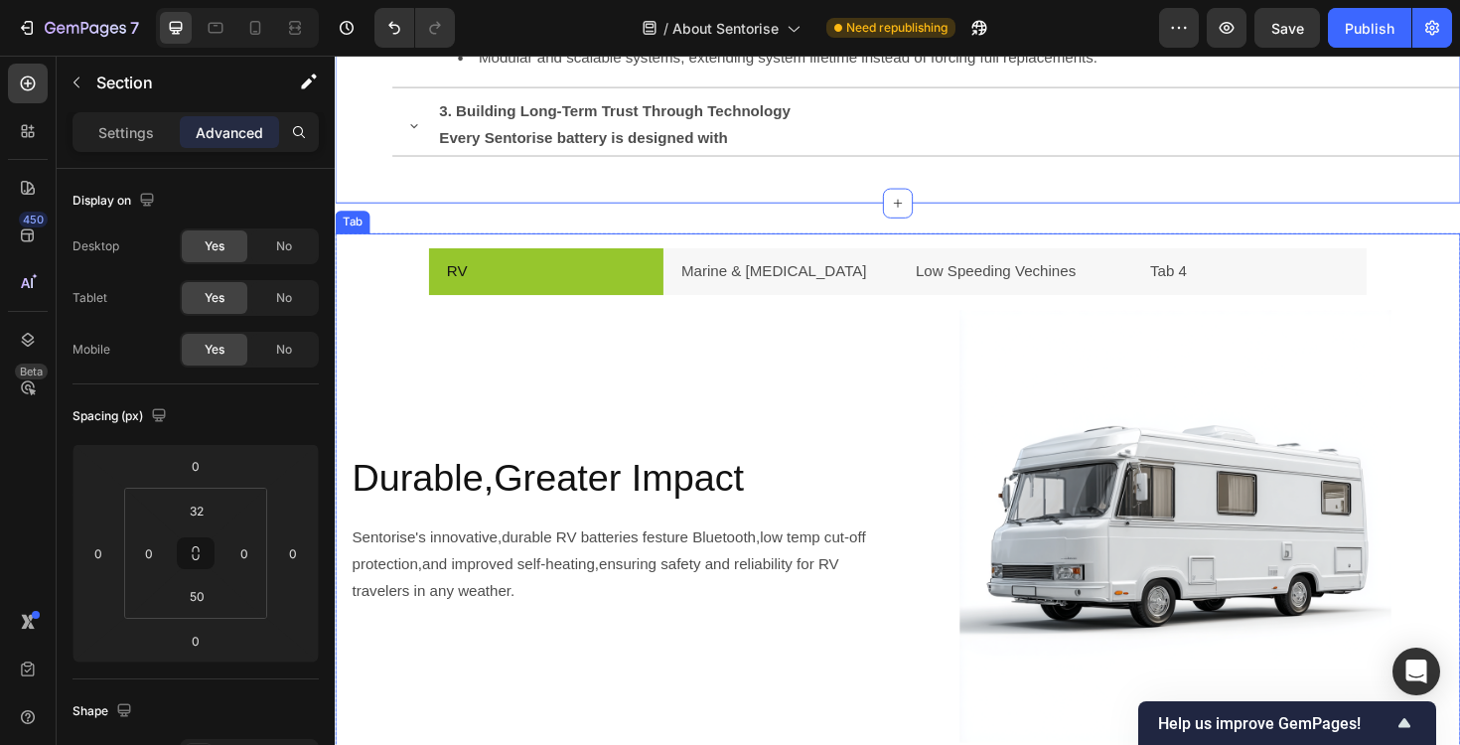
click at [365, 288] on ul "RV Marine & [MEDICAL_DATA] Low Speeding Vechines Tab 4" at bounding box center [931, 285] width 1192 height 51
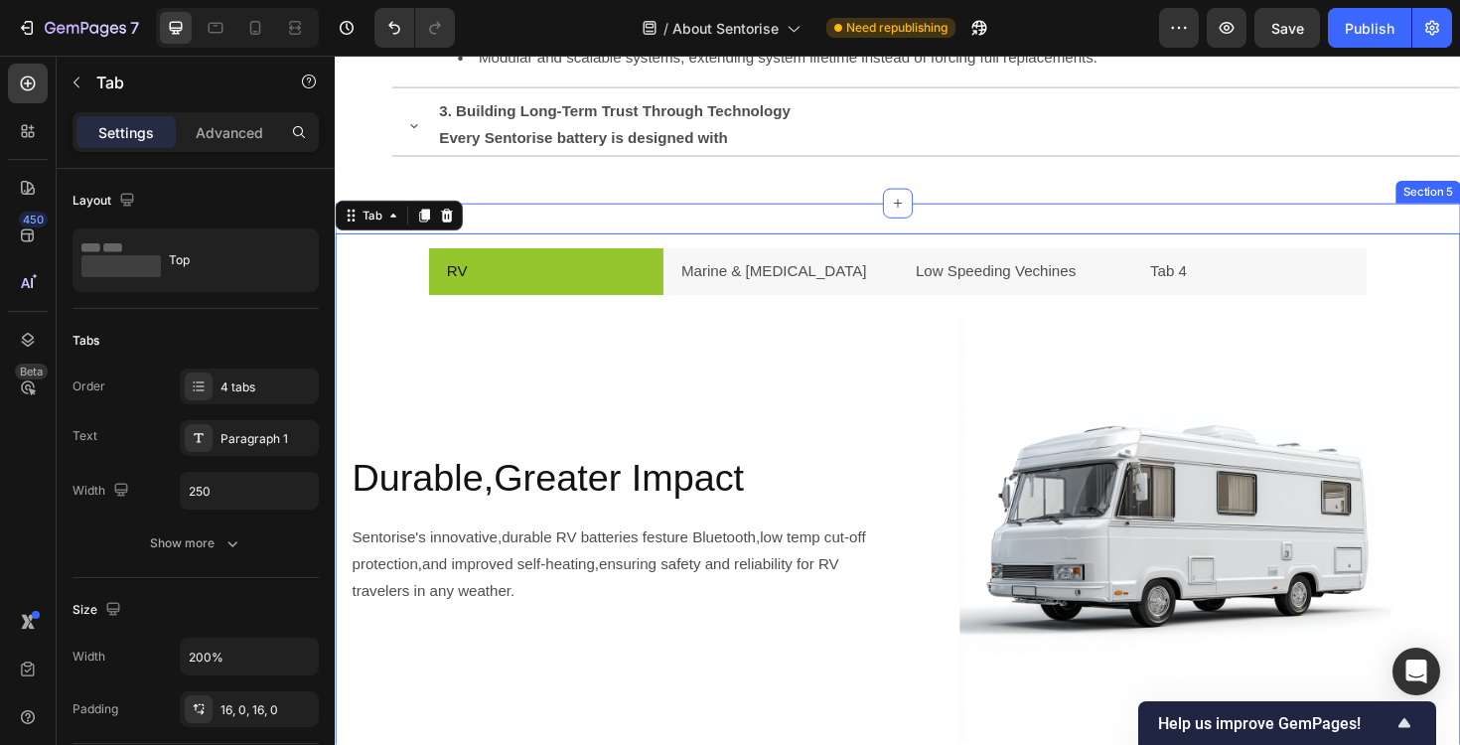
click at [484, 235] on div "RV Marine & [MEDICAL_DATA] Low Speeding Vechines Tab 4 Durable,Greater Impact H…" at bounding box center [931, 539] width 1192 height 652
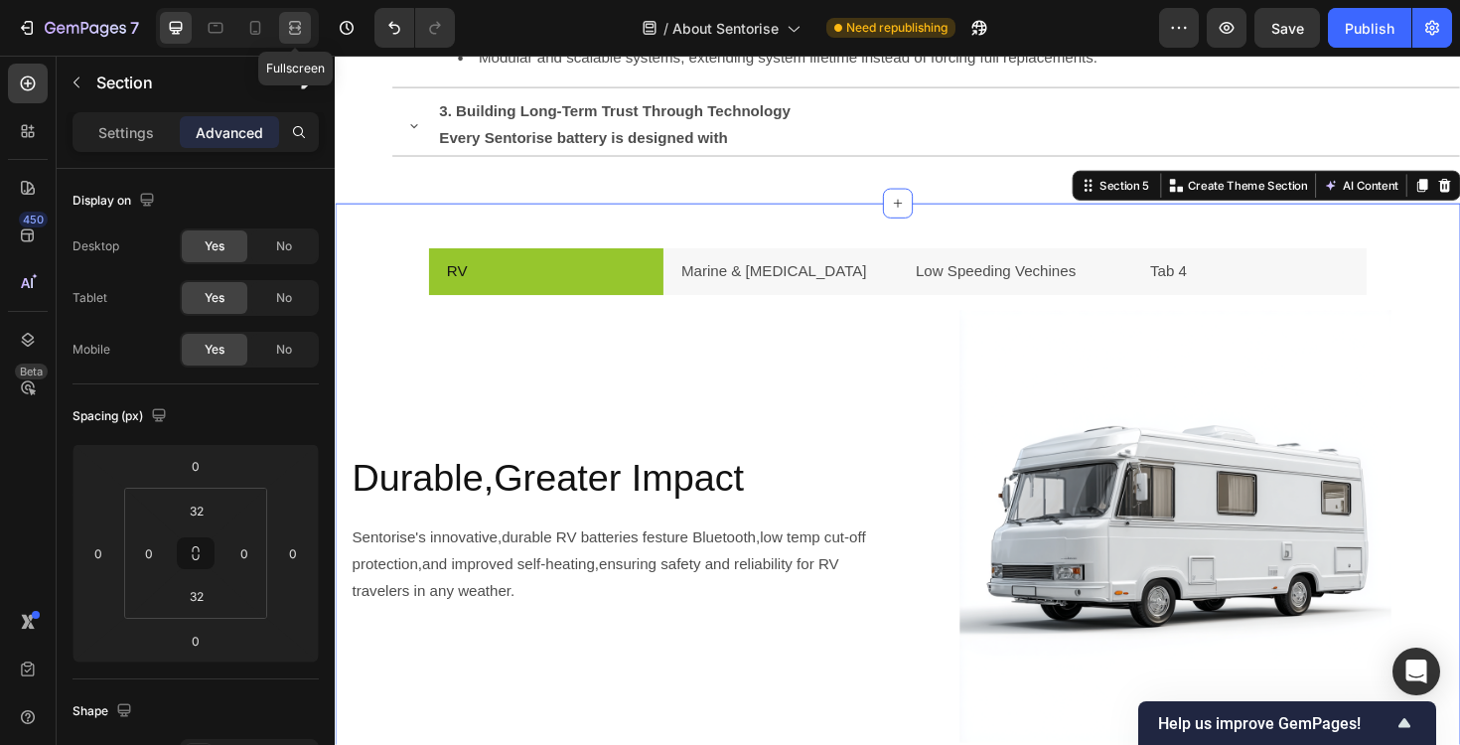
click at [302, 30] on icon at bounding box center [295, 28] width 20 height 20
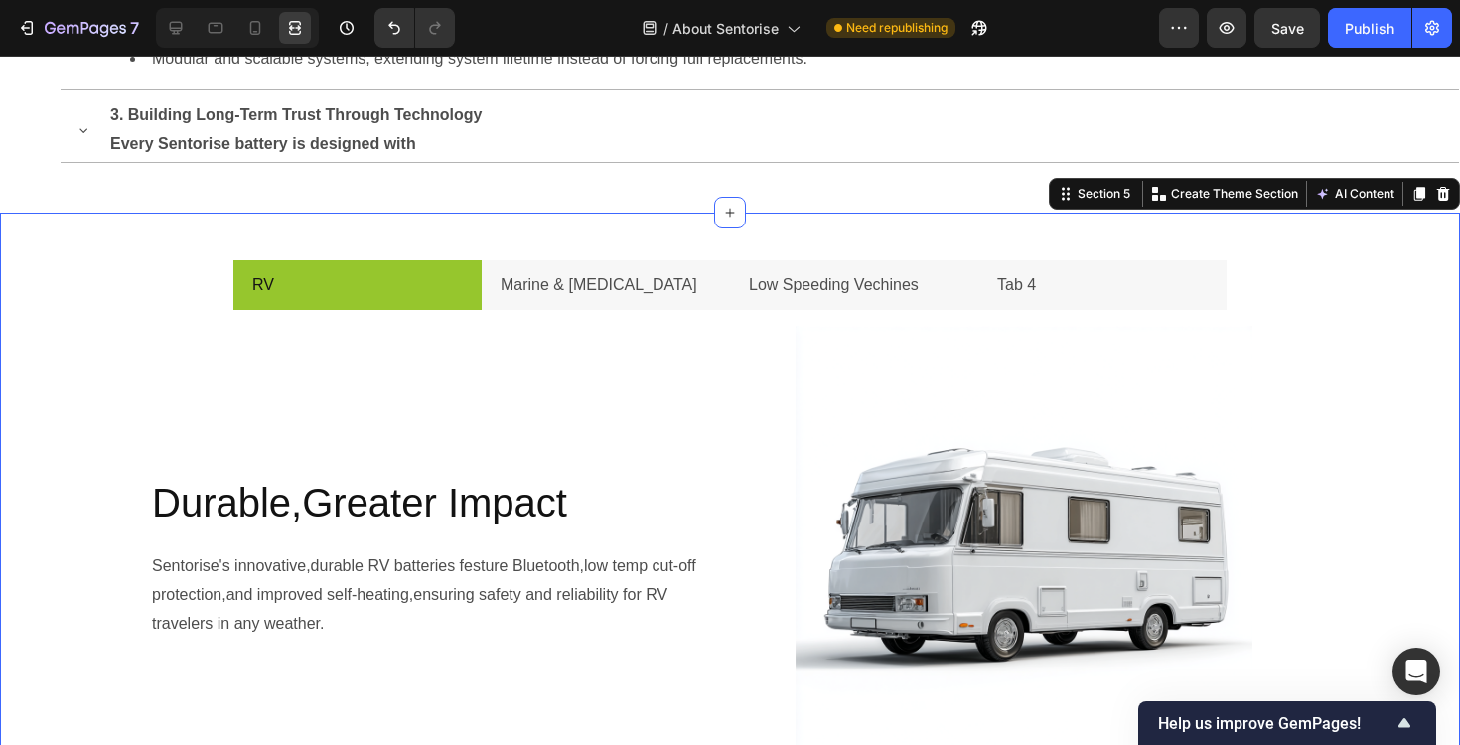
click at [83, 268] on div "RV Marine & [MEDICAL_DATA] Low Speeding Vechines Tab 4 Durable,Greater Impact H…" at bounding box center [730, 538] width 1460 height 588
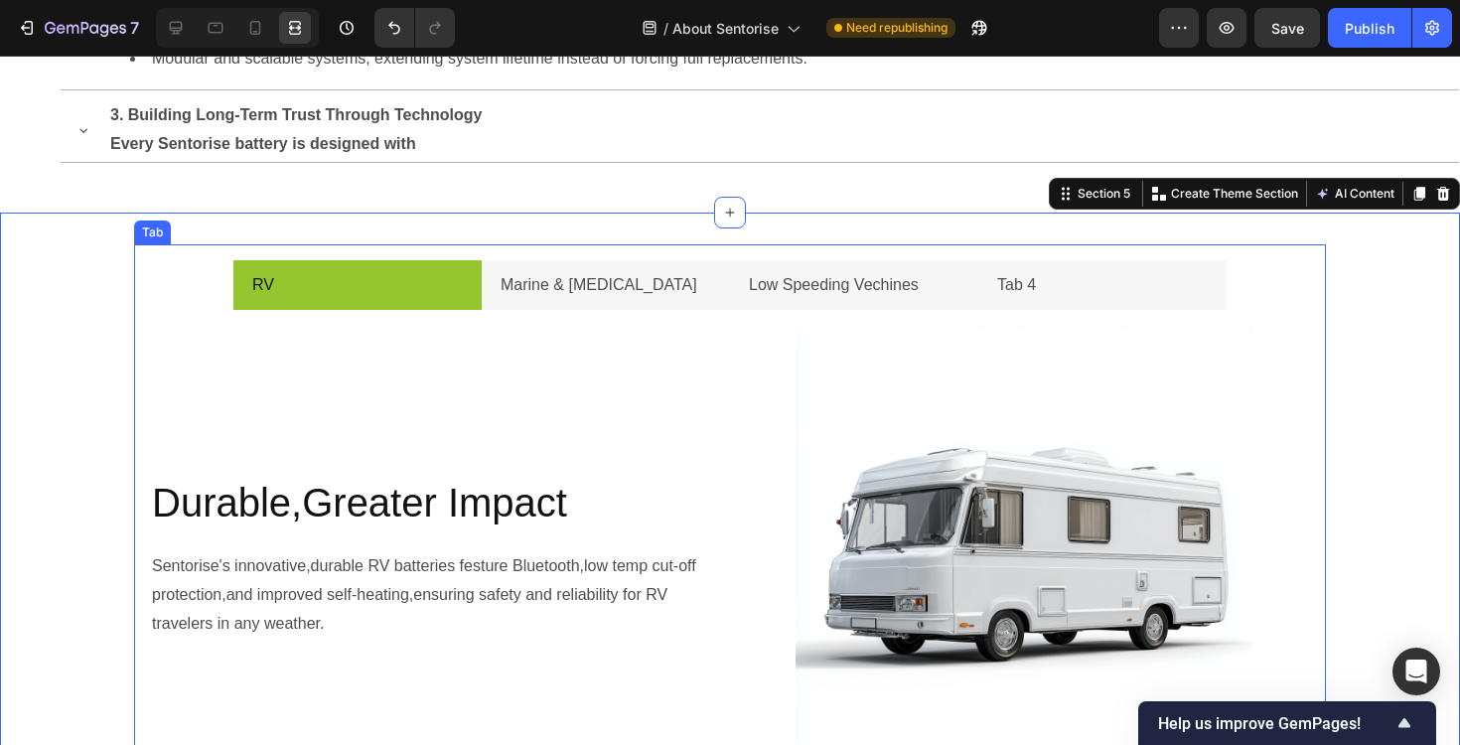
click at [141, 287] on ul "RV Marine & [MEDICAL_DATA] Low Speeding Vechines Tab 4" at bounding box center [730, 285] width 1192 height 51
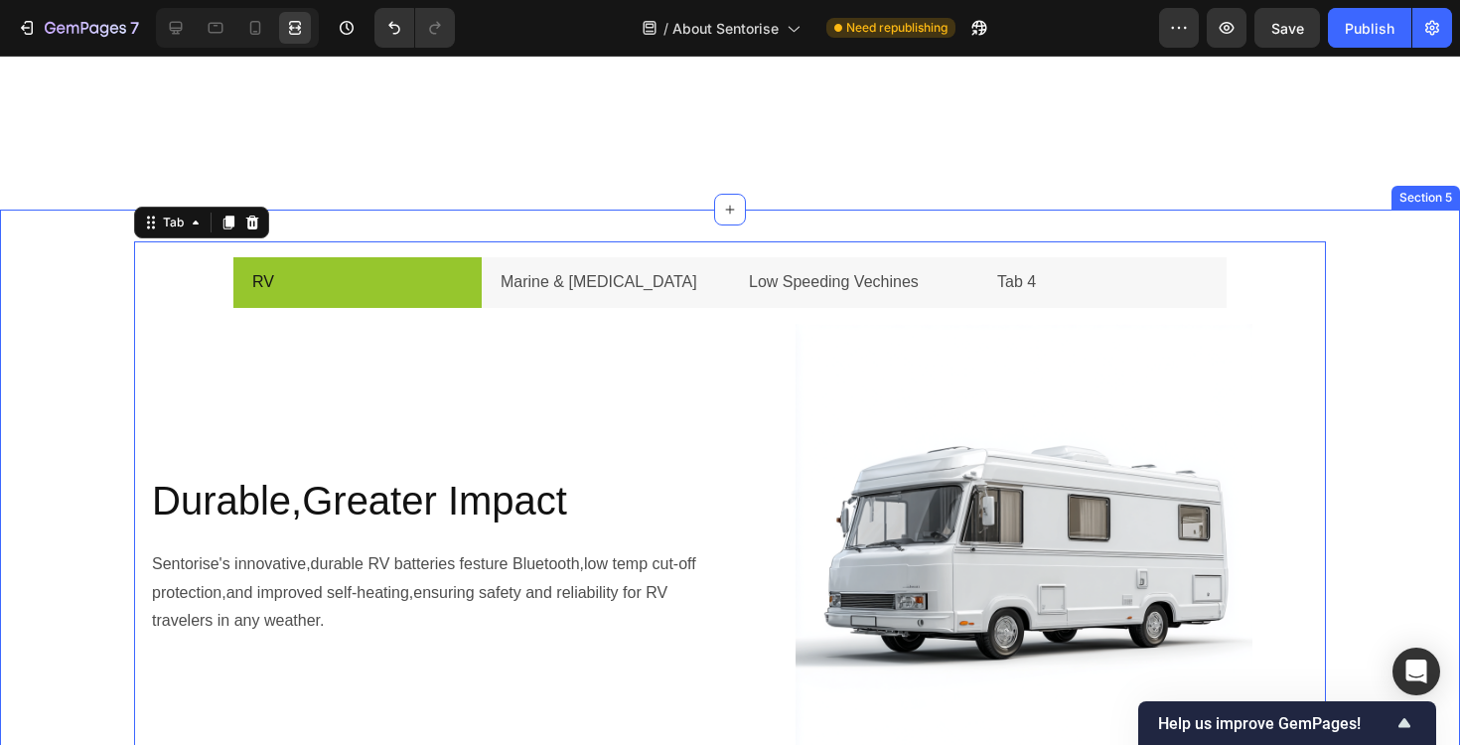
scroll to position [2241, 0]
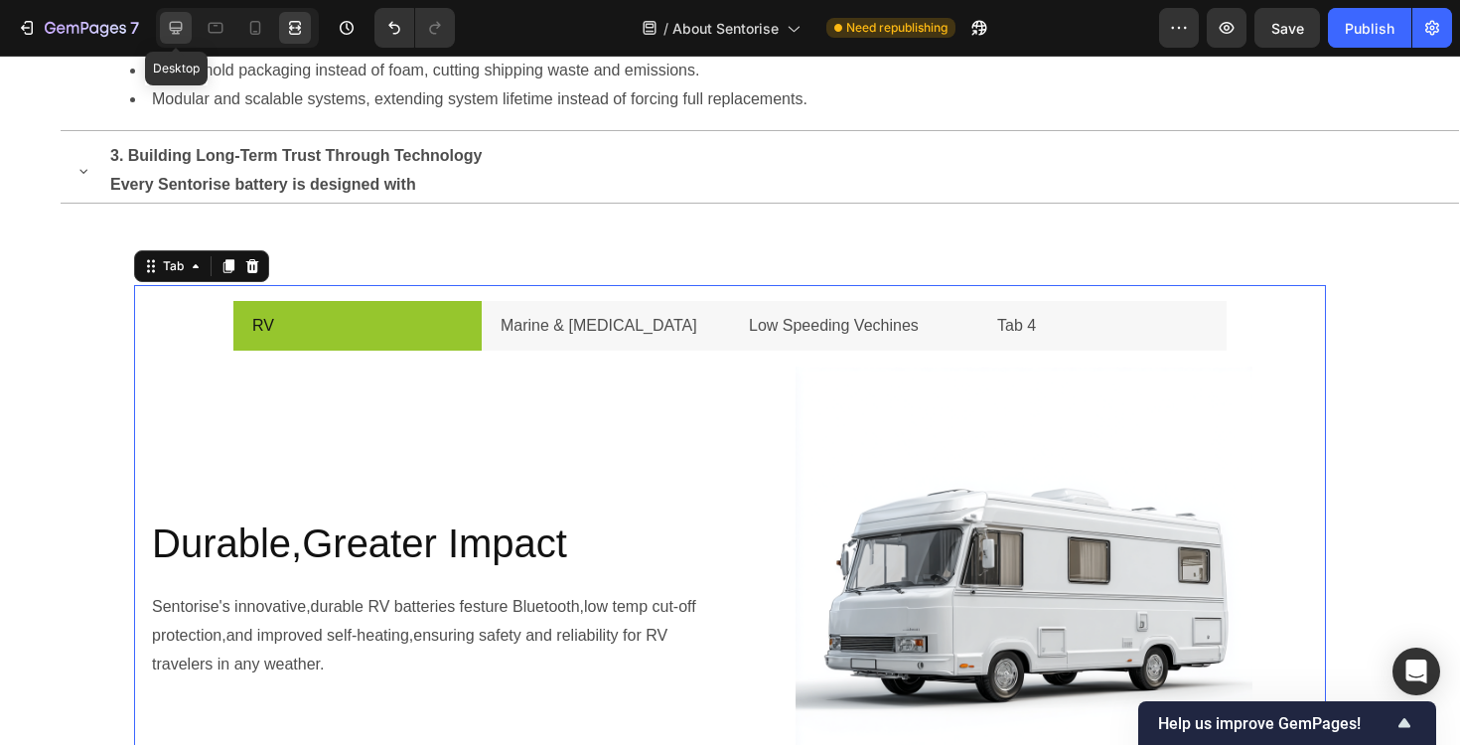
click at [179, 30] on icon at bounding box center [176, 28] width 13 height 13
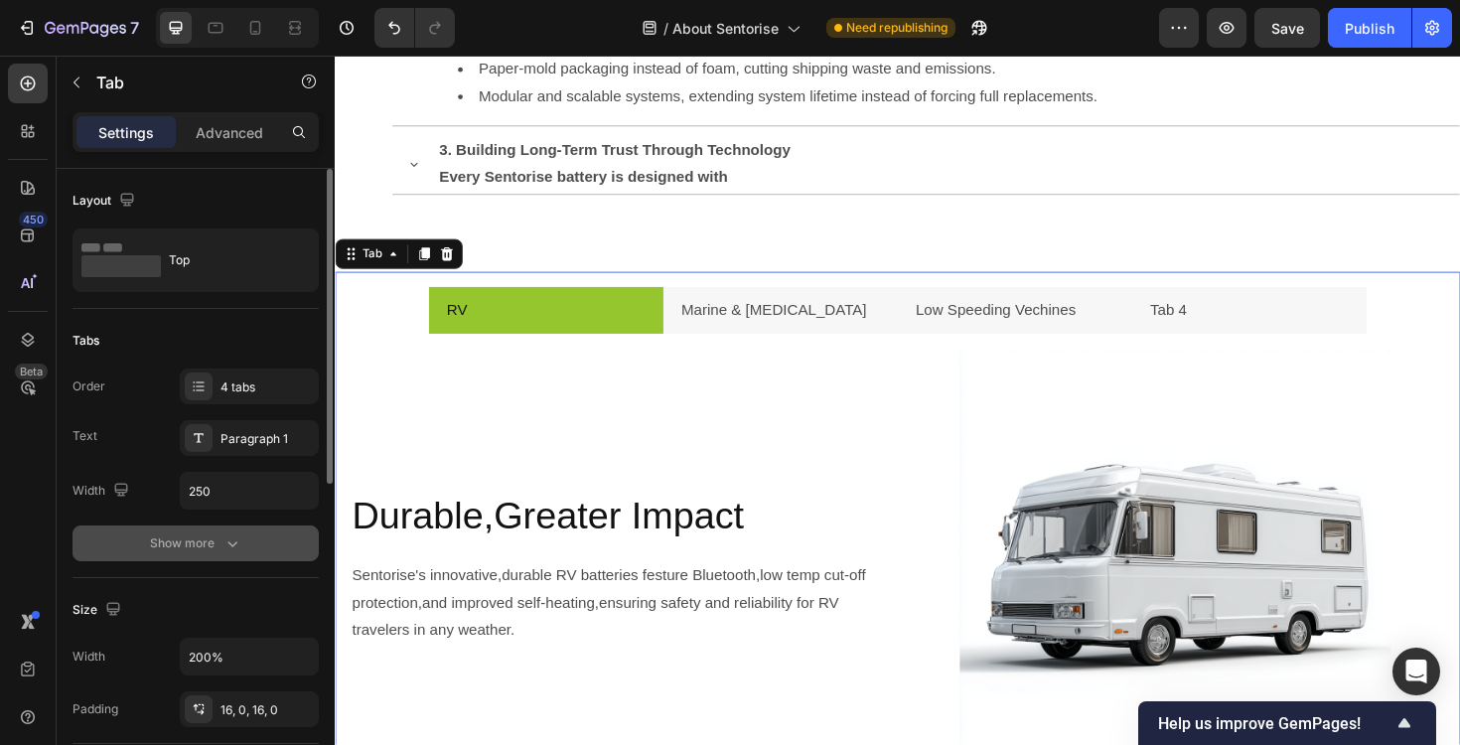
click at [195, 546] on div "Show more" at bounding box center [196, 543] width 92 height 20
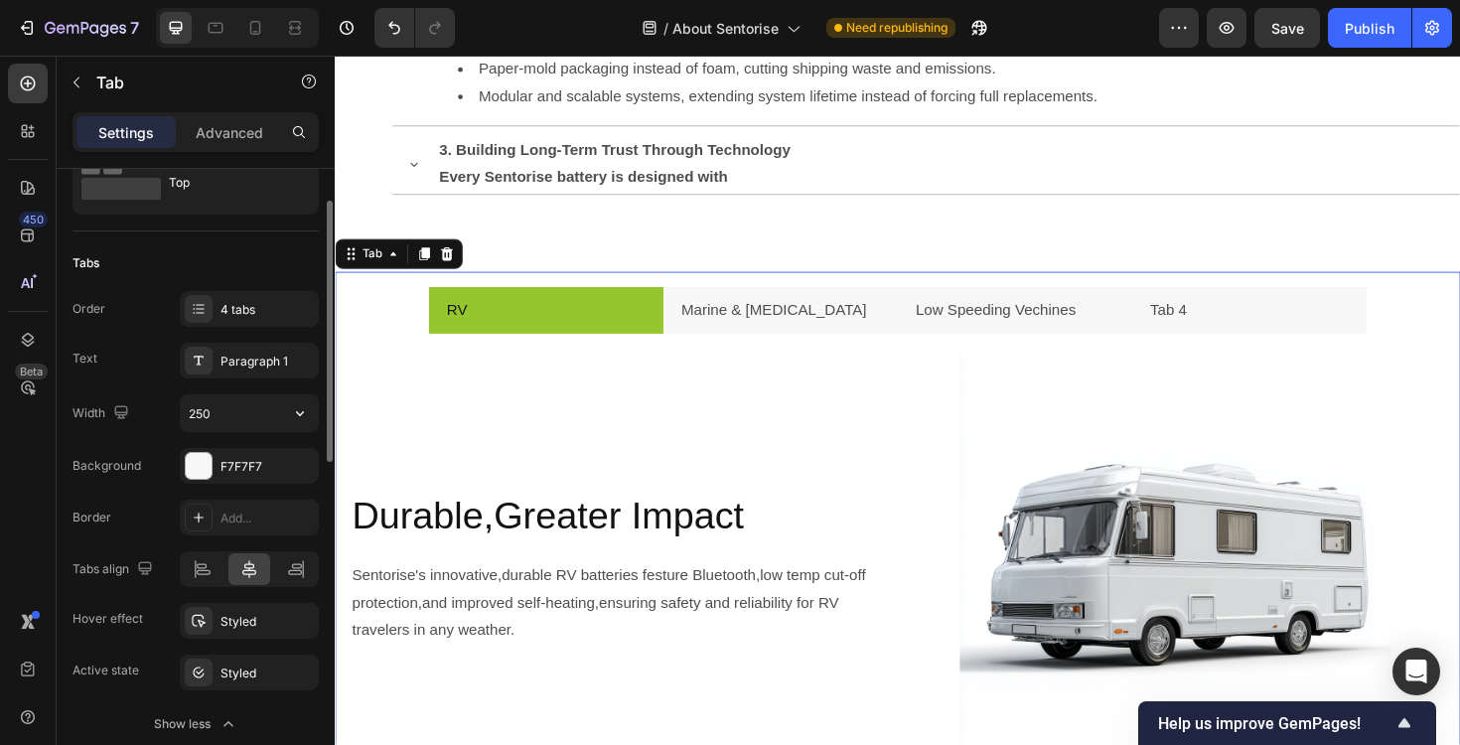
scroll to position [78, 0]
click at [237, 412] on input "250" at bounding box center [249, 412] width 137 height 36
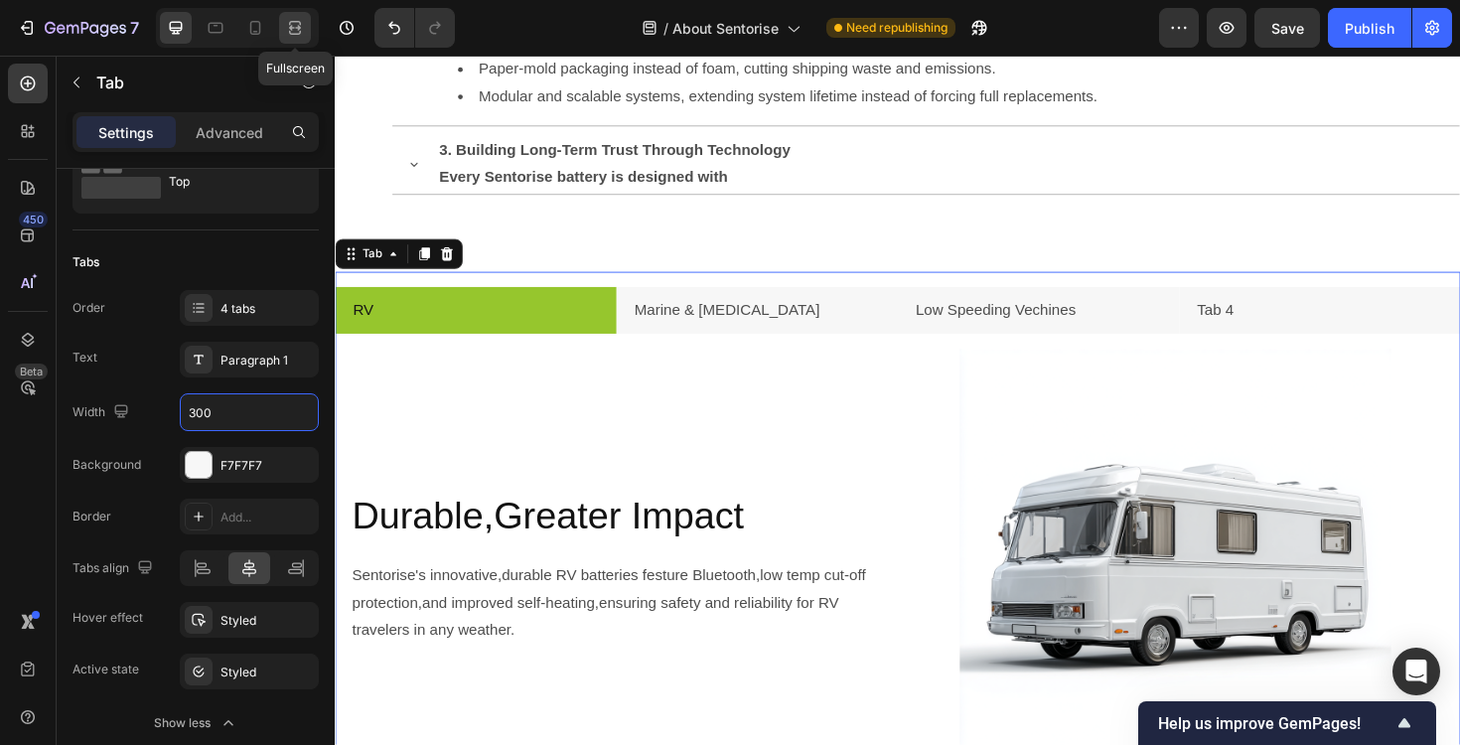
type input "300"
click at [286, 37] on icon at bounding box center [295, 28] width 20 height 20
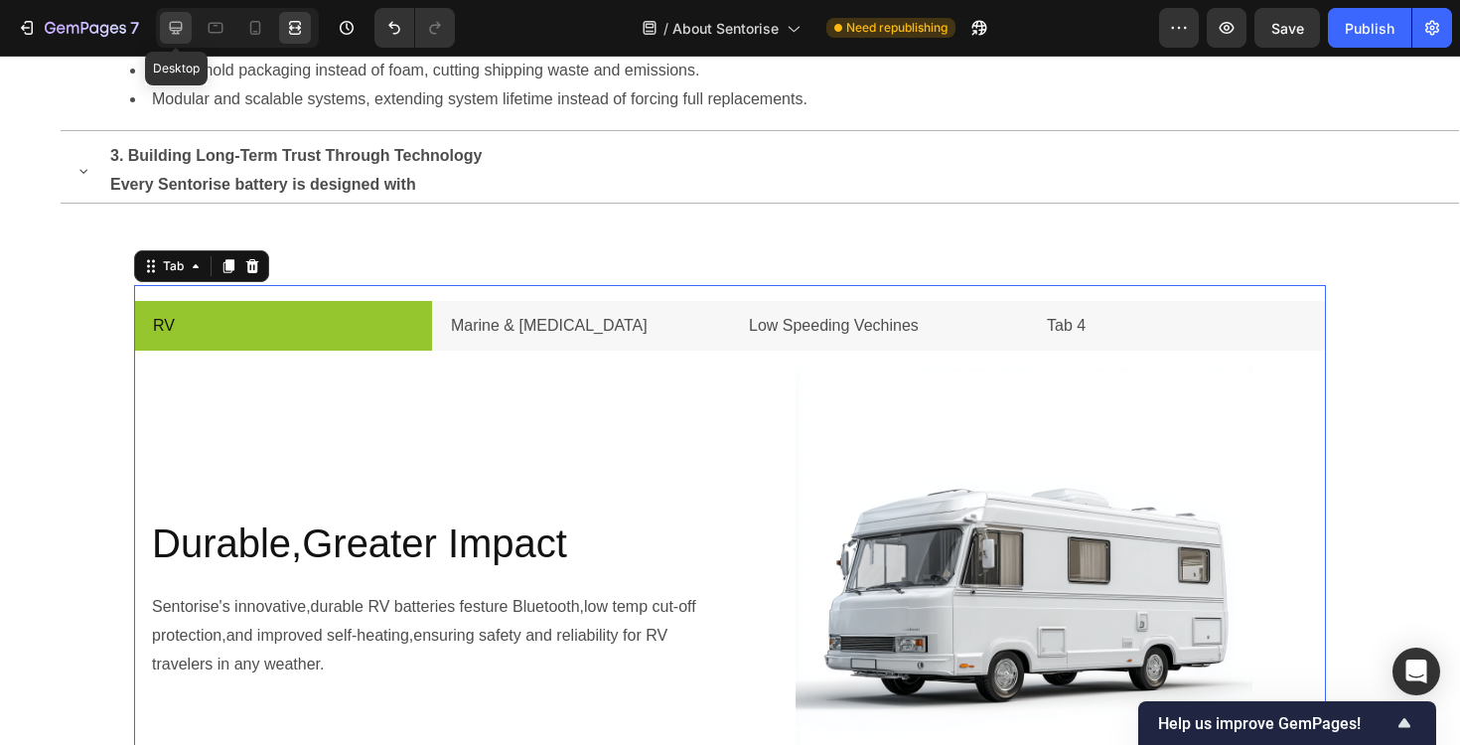
click at [179, 29] on icon at bounding box center [176, 28] width 20 height 20
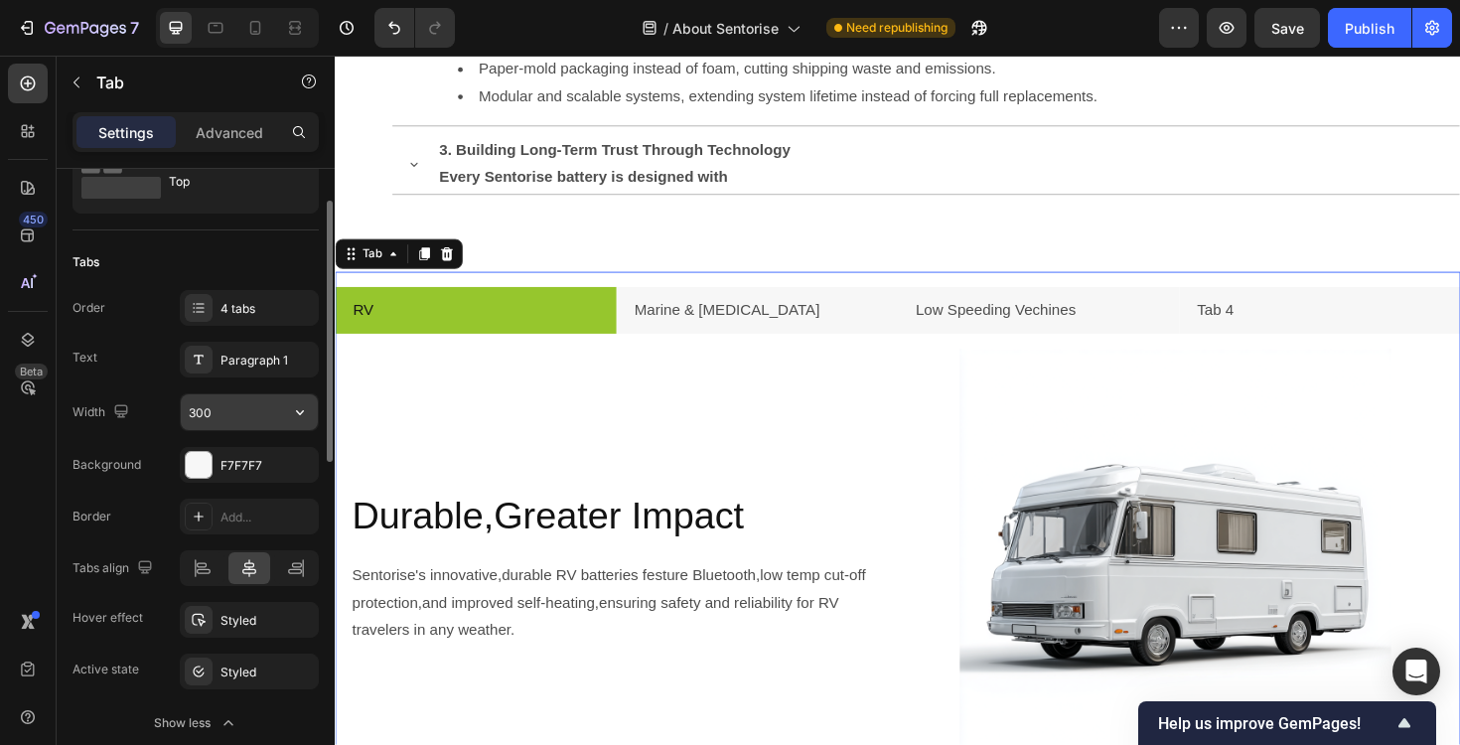
click at [252, 419] on input "300" at bounding box center [249, 412] width 137 height 36
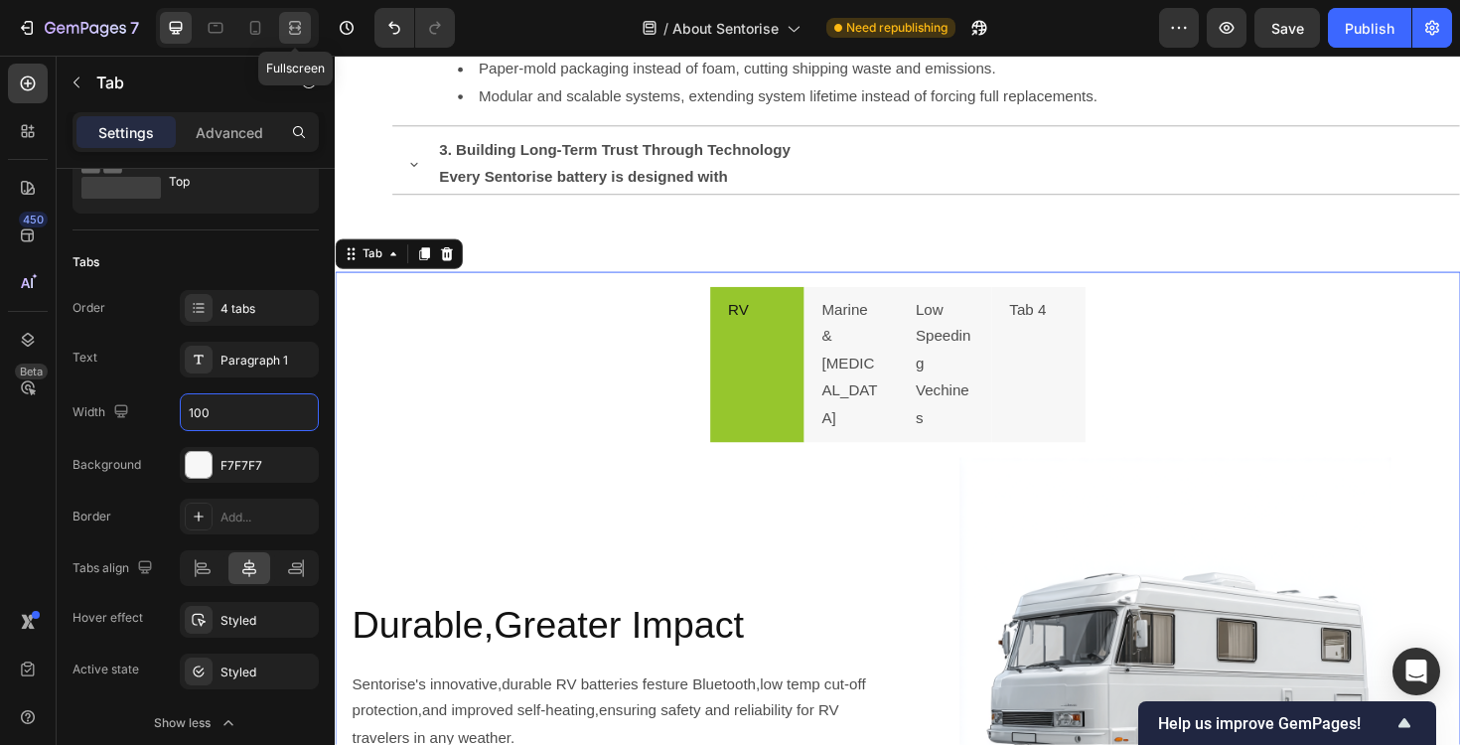
click at [286, 35] on icon at bounding box center [295, 28] width 20 height 20
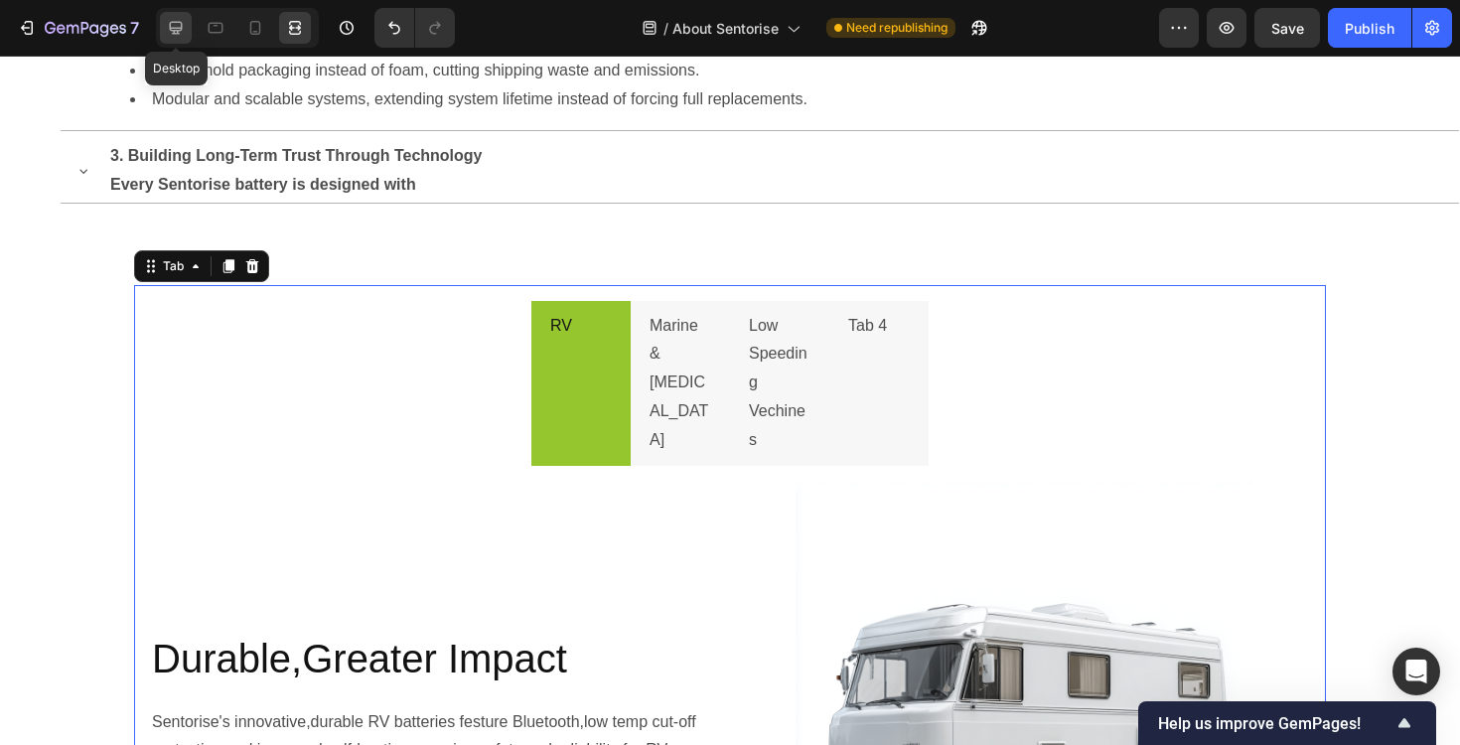
click at [173, 26] on icon at bounding box center [176, 28] width 20 height 20
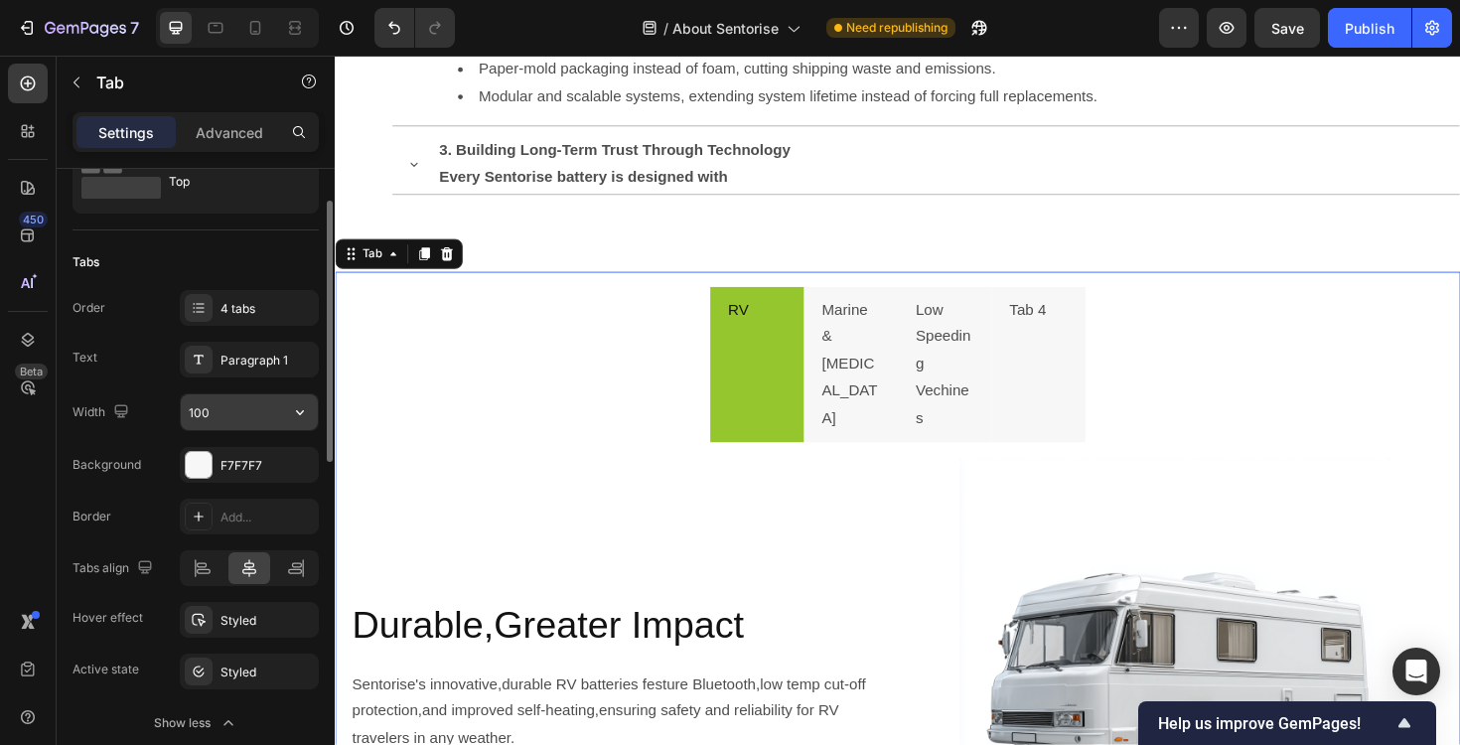
click at [229, 411] on input "100" at bounding box center [249, 412] width 137 height 36
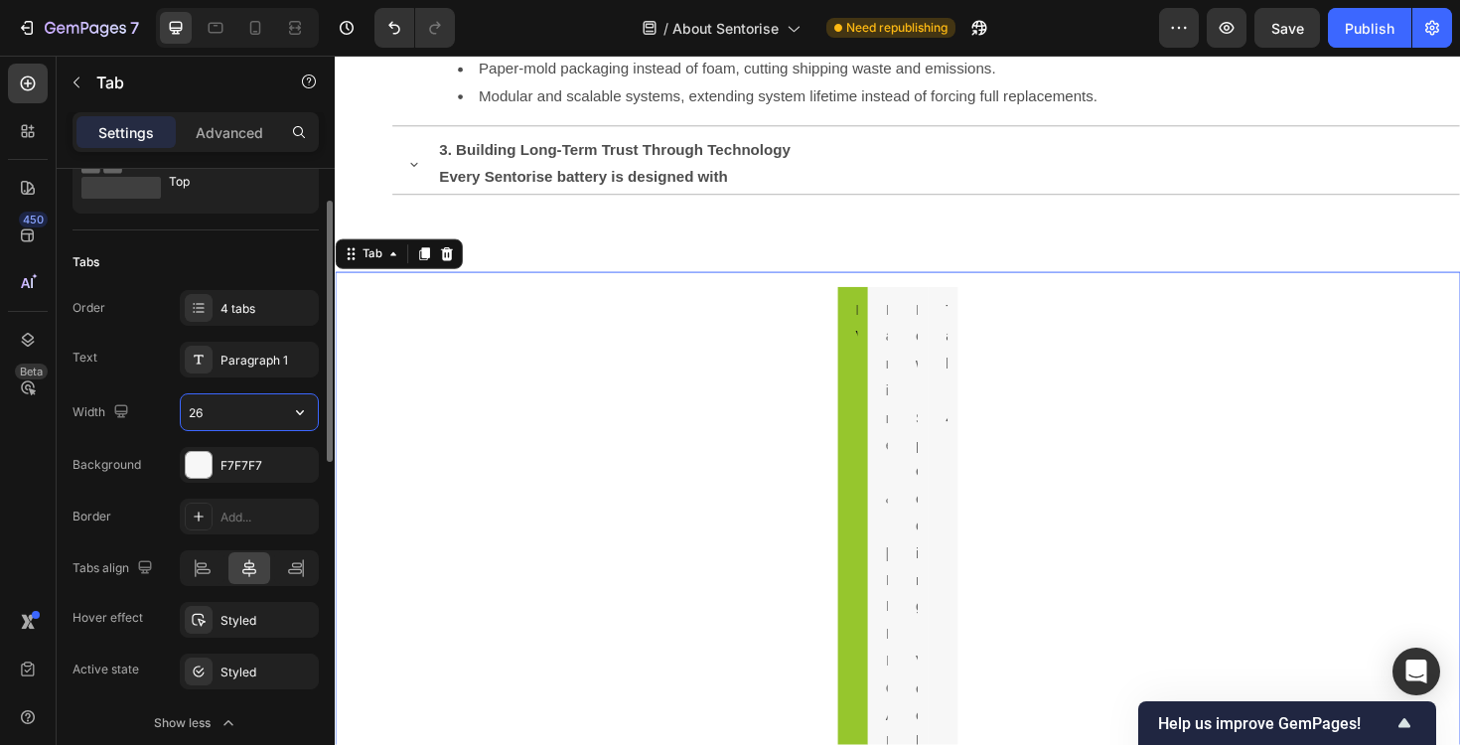
type input "260"
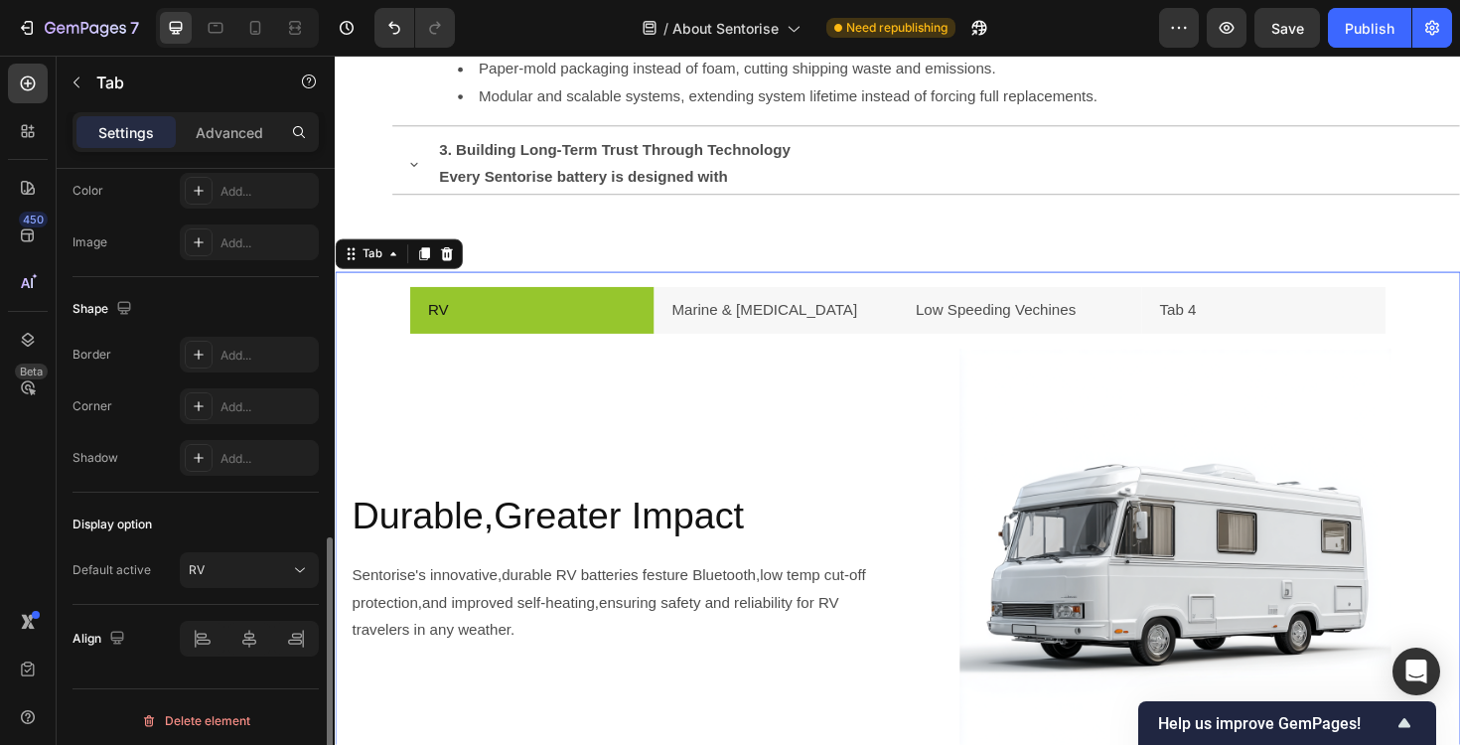
scroll to position [896, 0]
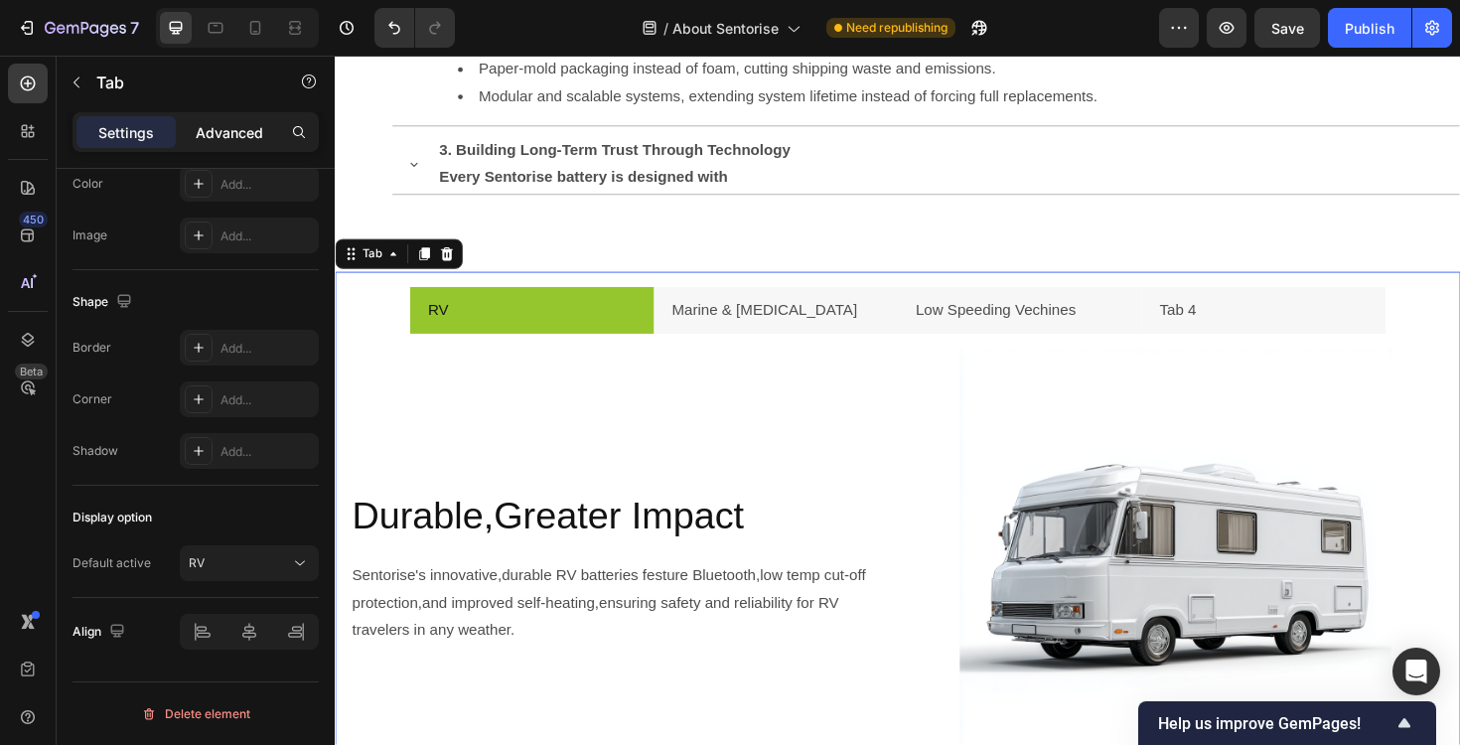
click at [258, 132] on p "Advanced" at bounding box center [230, 132] width 68 height 21
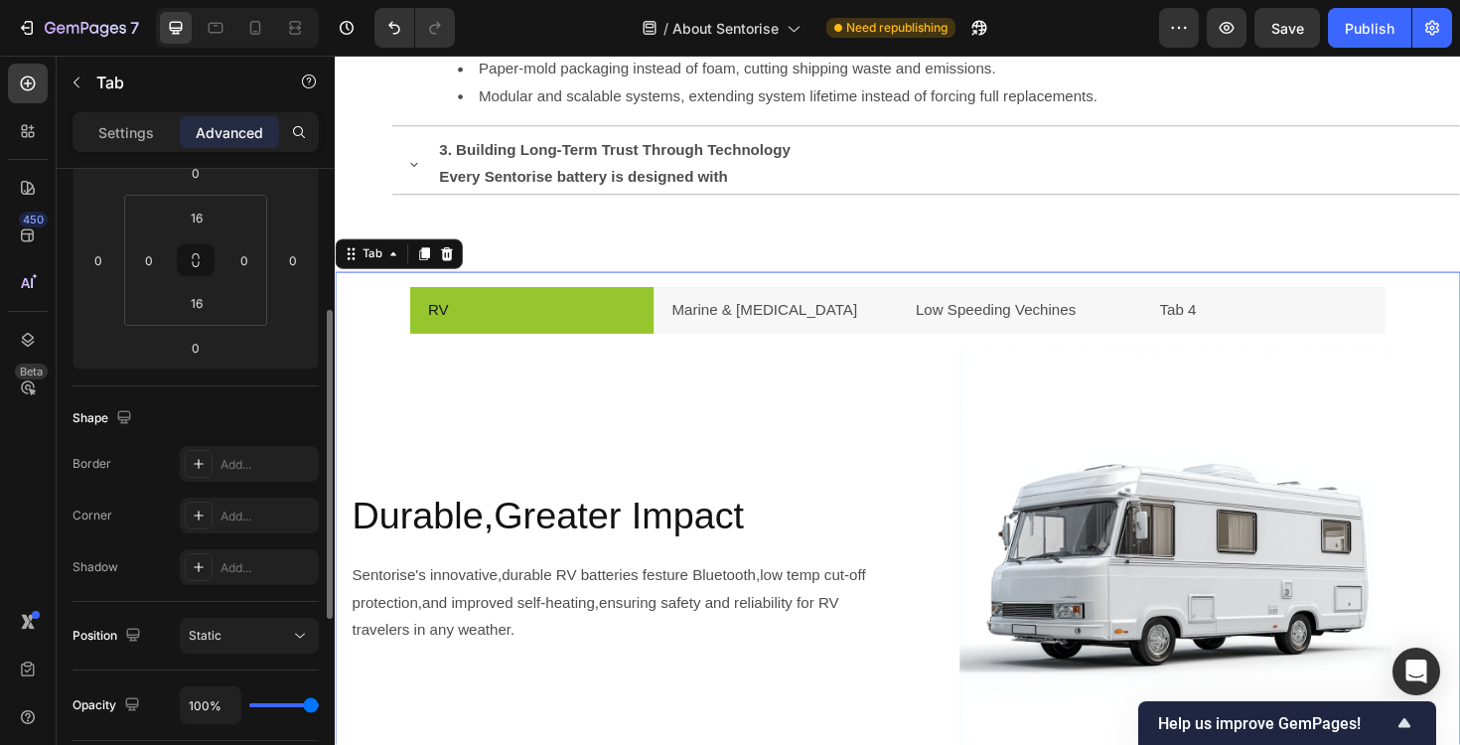
scroll to position [102, 0]
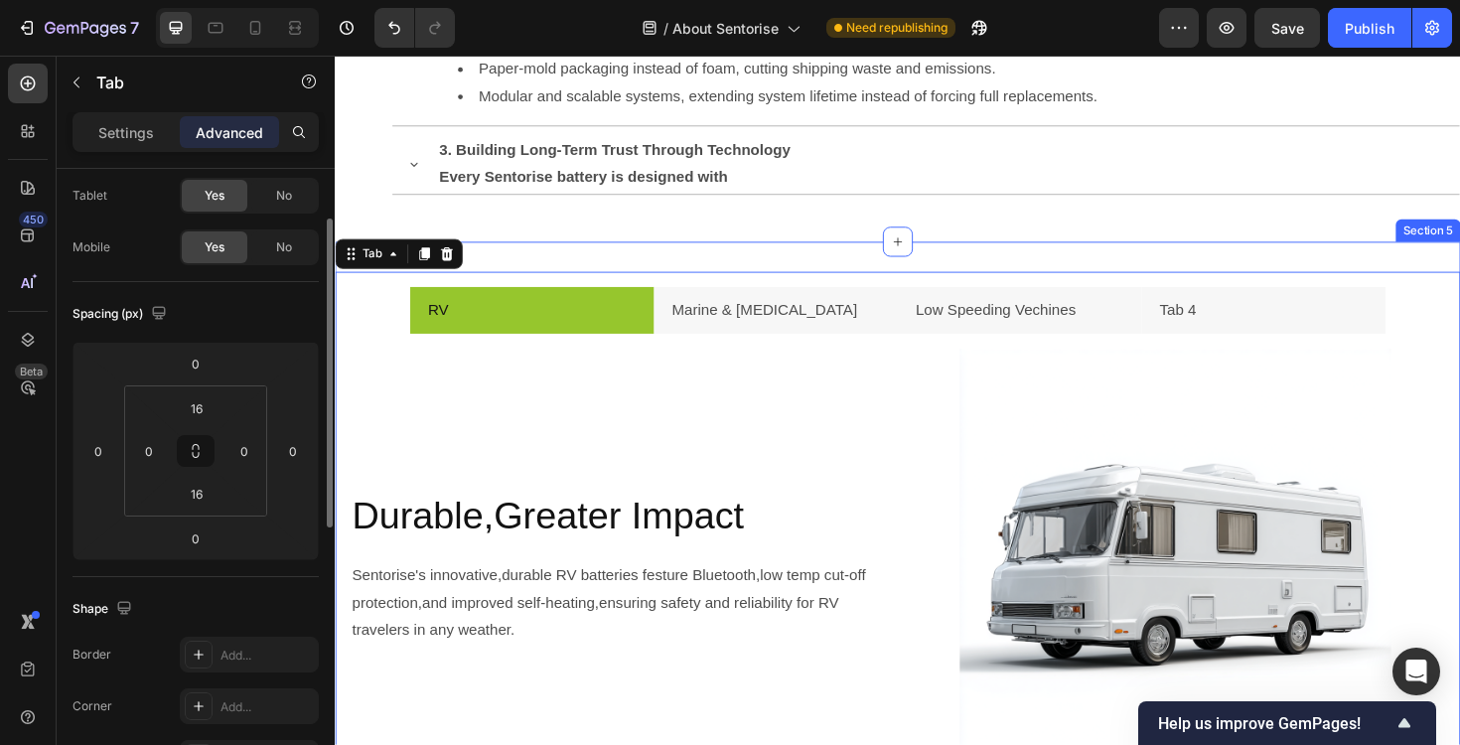
click at [537, 253] on div "RV Marine & [MEDICAL_DATA] Low Speeding Vechines Tab 4 Durable,Greater Impact H…" at bounding box center [931, 579] width 1192 height 652
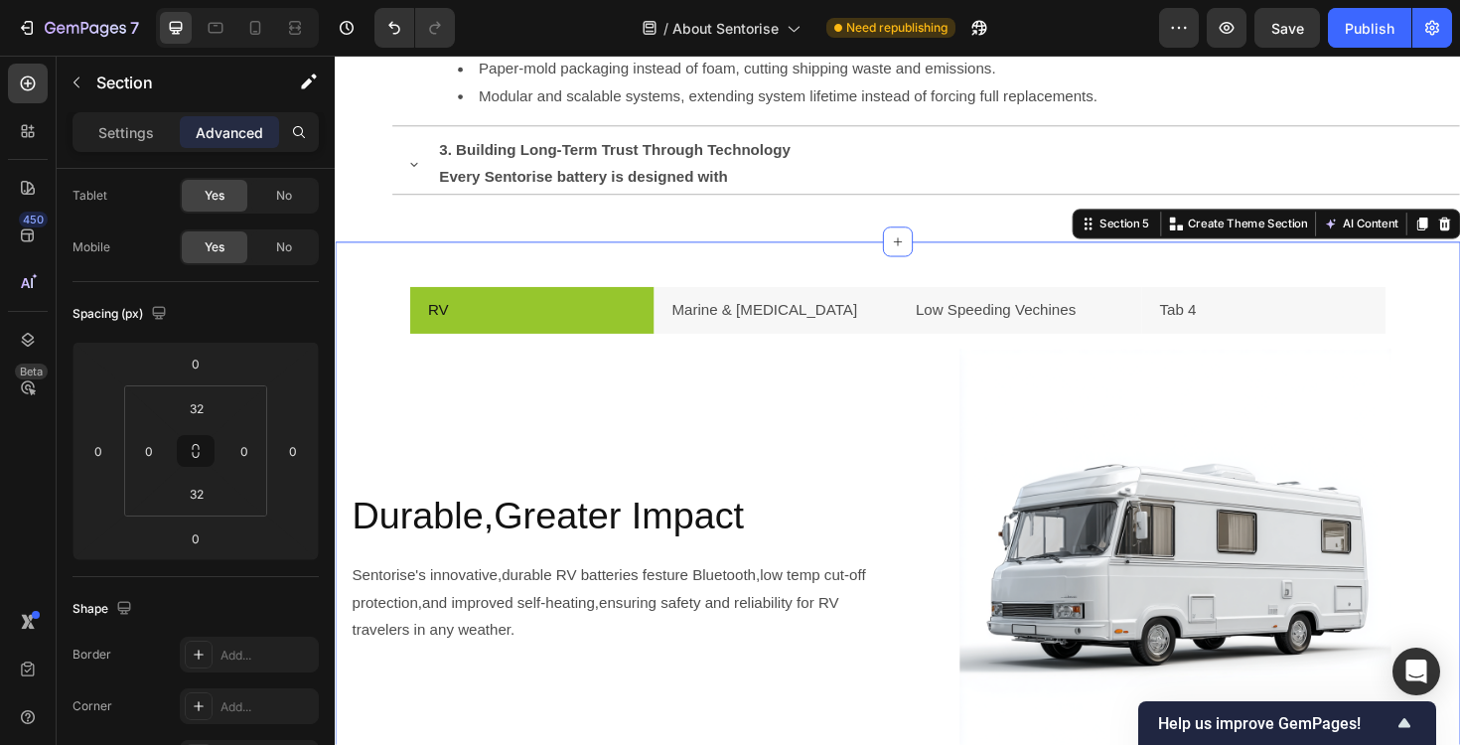
scroll to position [0, 0]
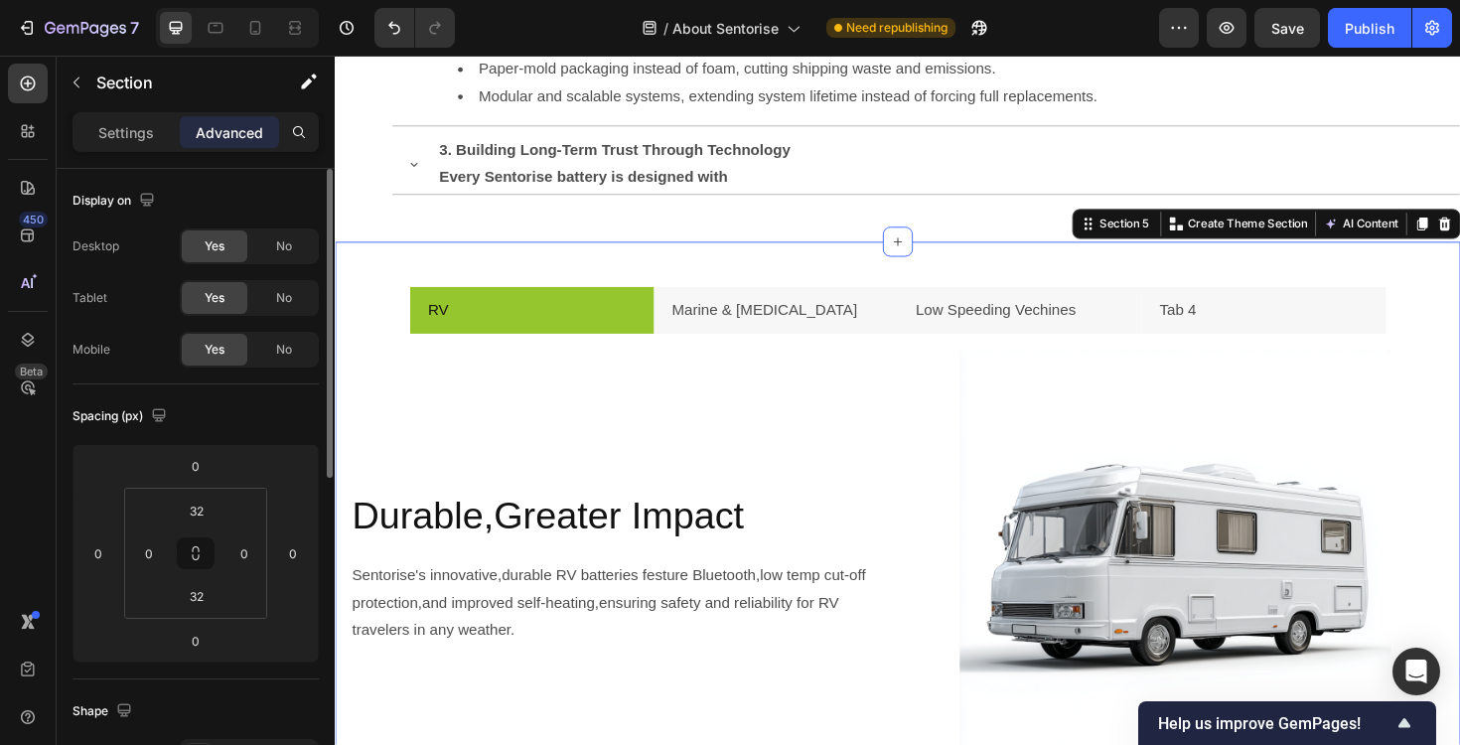
click at [386, 259] on div "RV Marine & [MEDICAL_DATA] Low Speeding Vechines Tab 4 Durable,Greater Impact H…" at bounding box center [931, 579] width 1192 height 652
click at [297, 20] on icon at bounding box center [295, 28] width 20 height 20
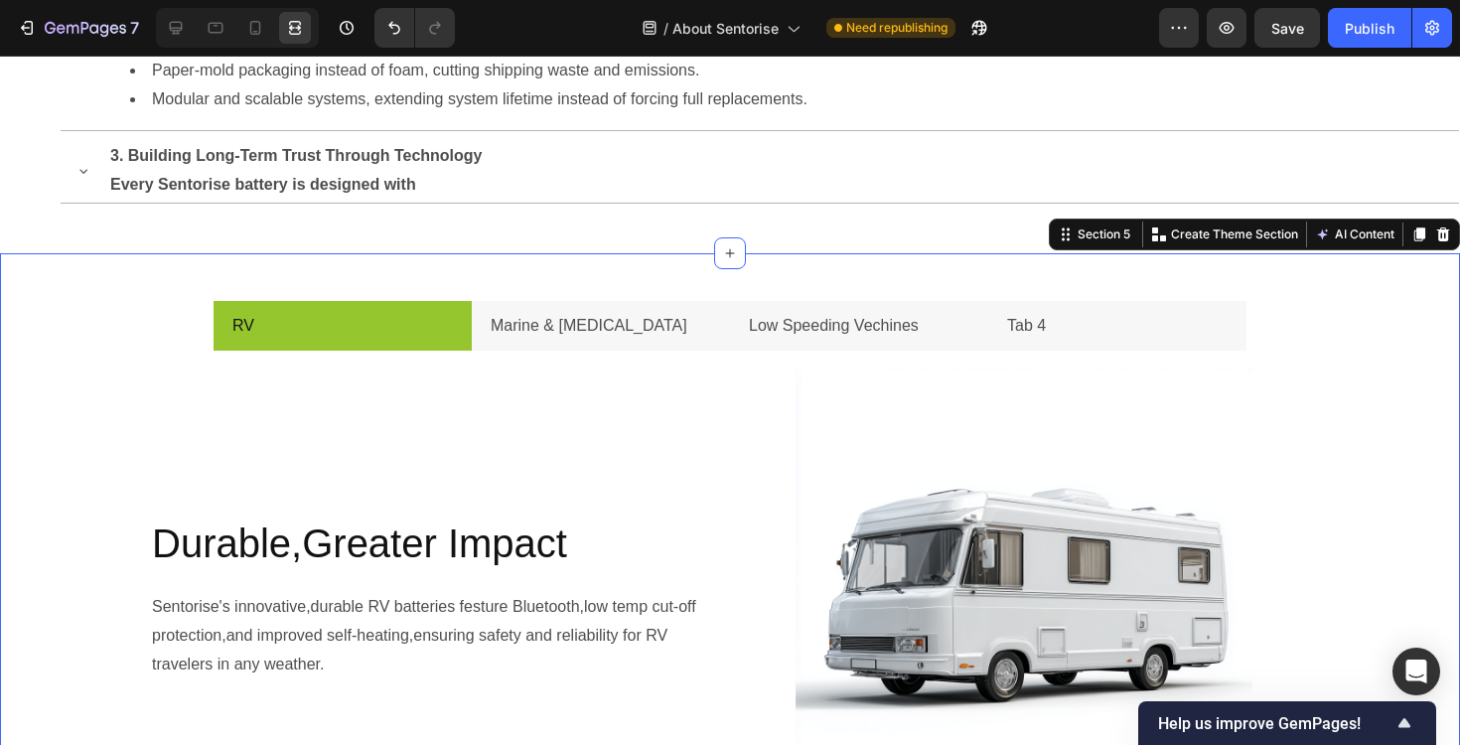
click at [117, 335] on div "RV Marine & [MEDICAL_DATA] Low Speeding Vechines Tab 4 Durable,Greater Impact H…" at bounding box center [730, 579] width 1460 height 588
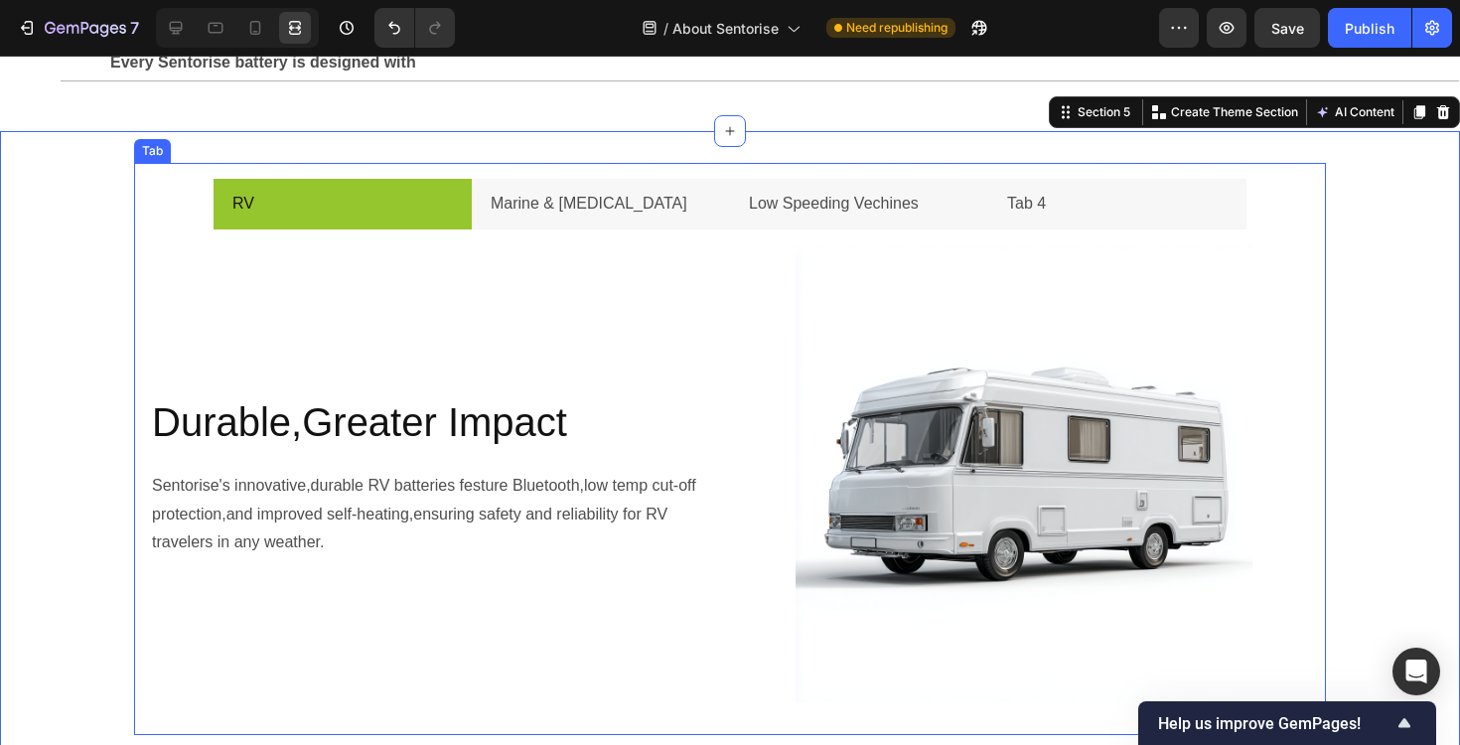
scroll to position [2322, 0]
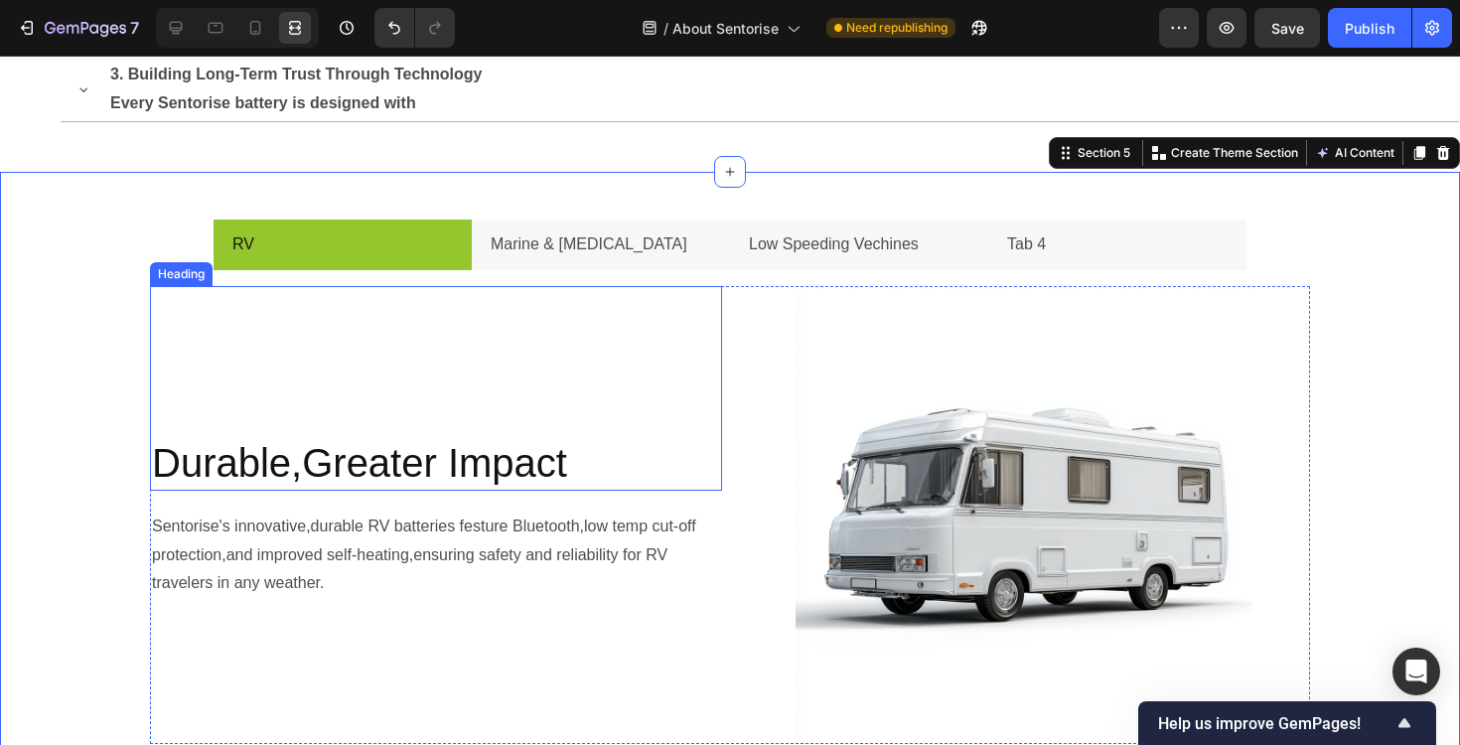
click at [152, 308] on div "Durable,Greater Impact Heading" at bounding box center [436, 388] width 572 height 205
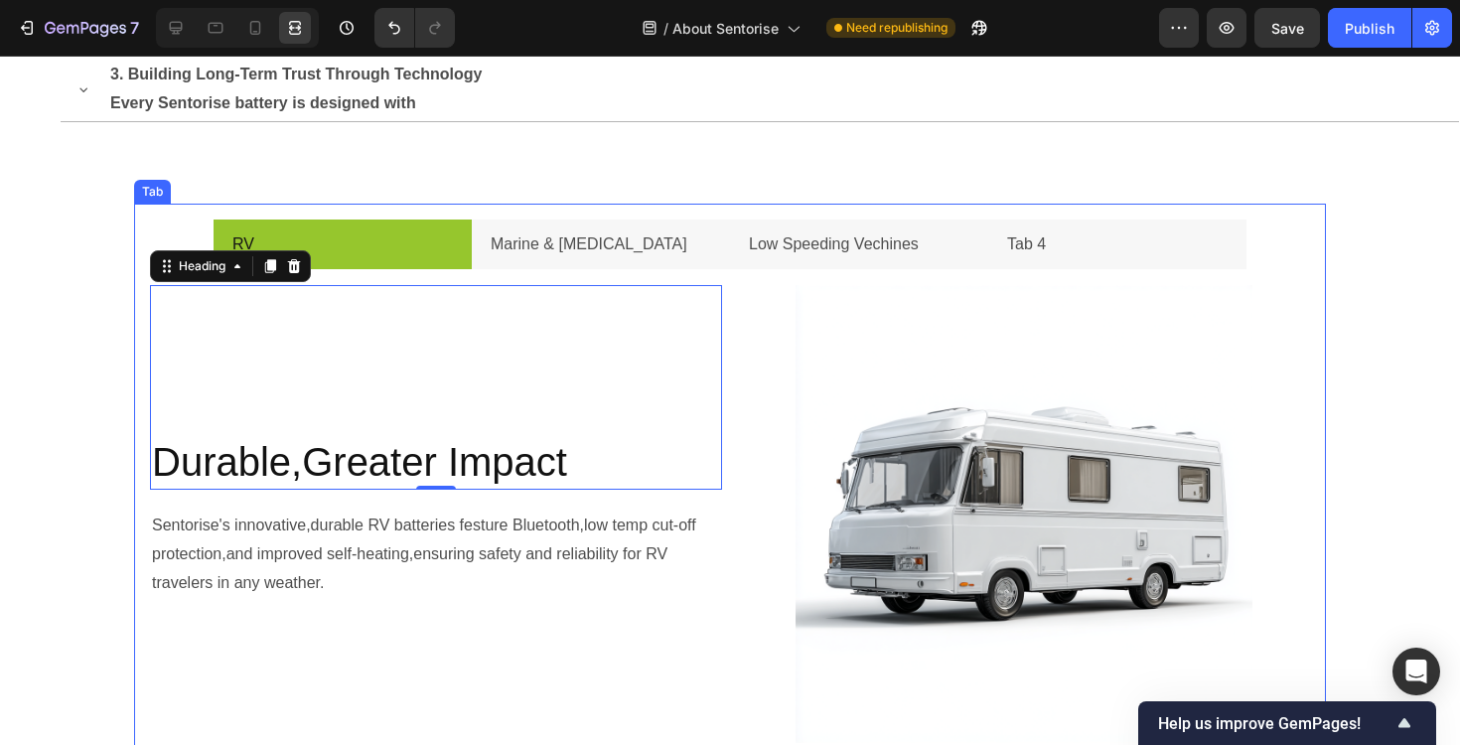
click at [145, 227] on ul "RV Marine & [MEDICAL_DATA] Low Speeding Vechines Tab 4" at bounding box center [730, 245] width 1192 height 51
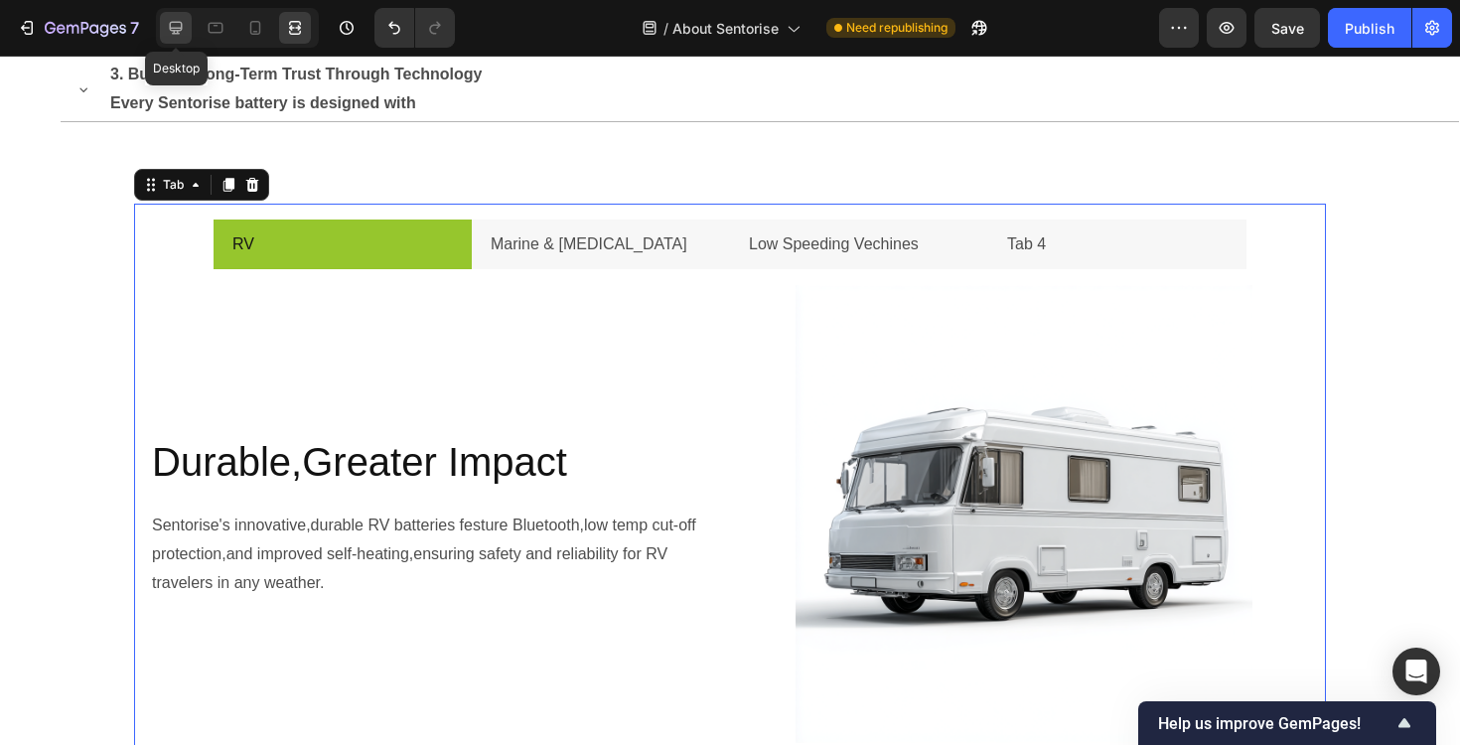
click at [179, 35] on icon at bounding box center [176, 28] width 20 height 20
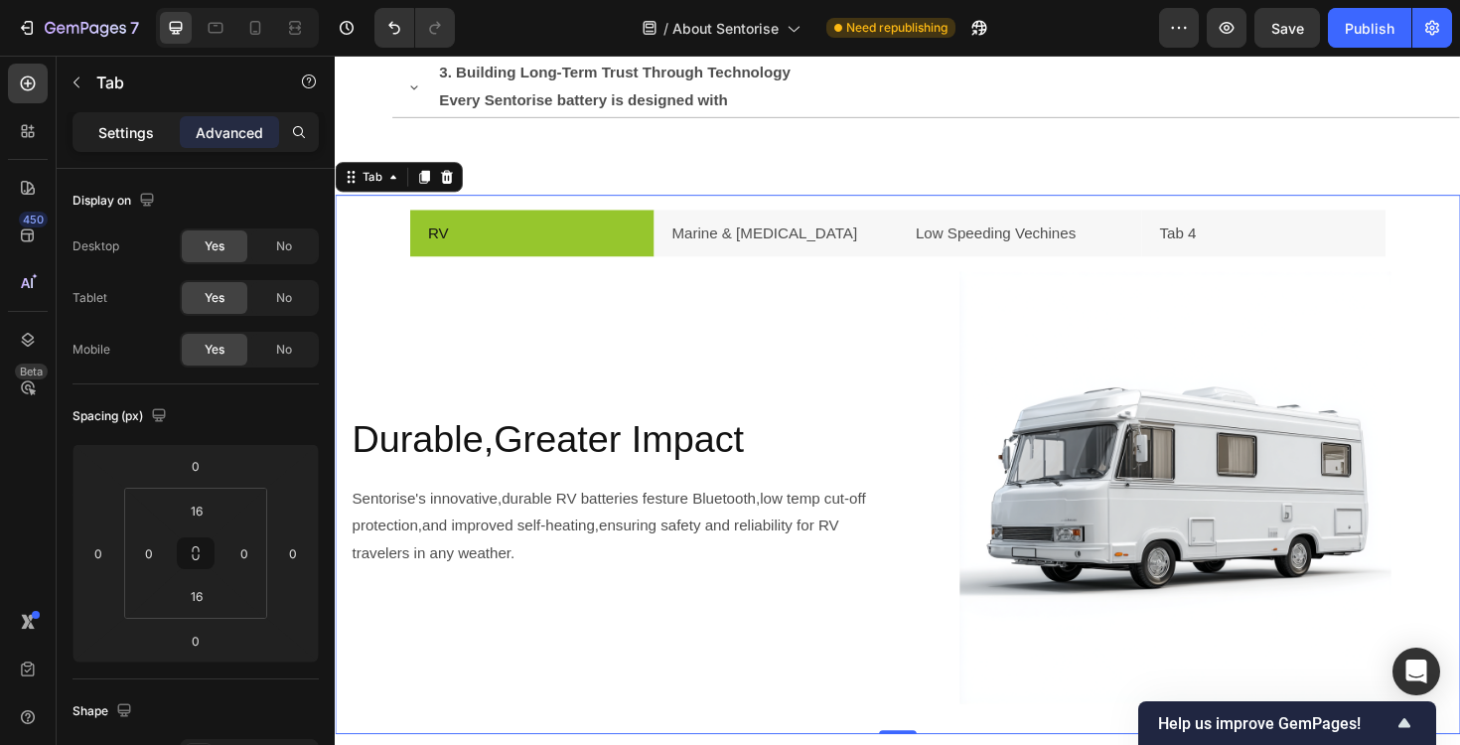
click at [130, 145] on div "Settings" at bounding box center [125, 132] width 99 height 32
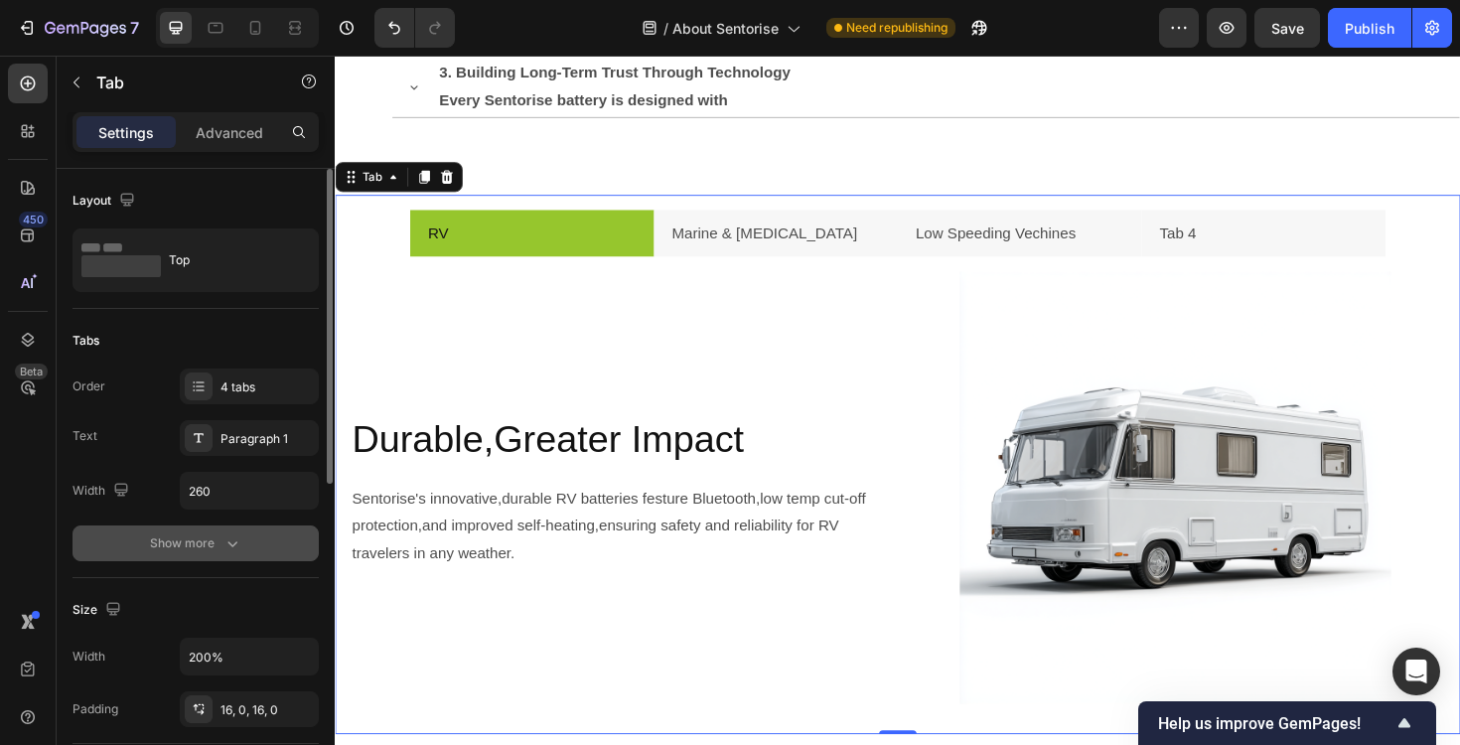
click at [192, 539] on div "Show more" at bounding box center [196, 543] width 92 height 20
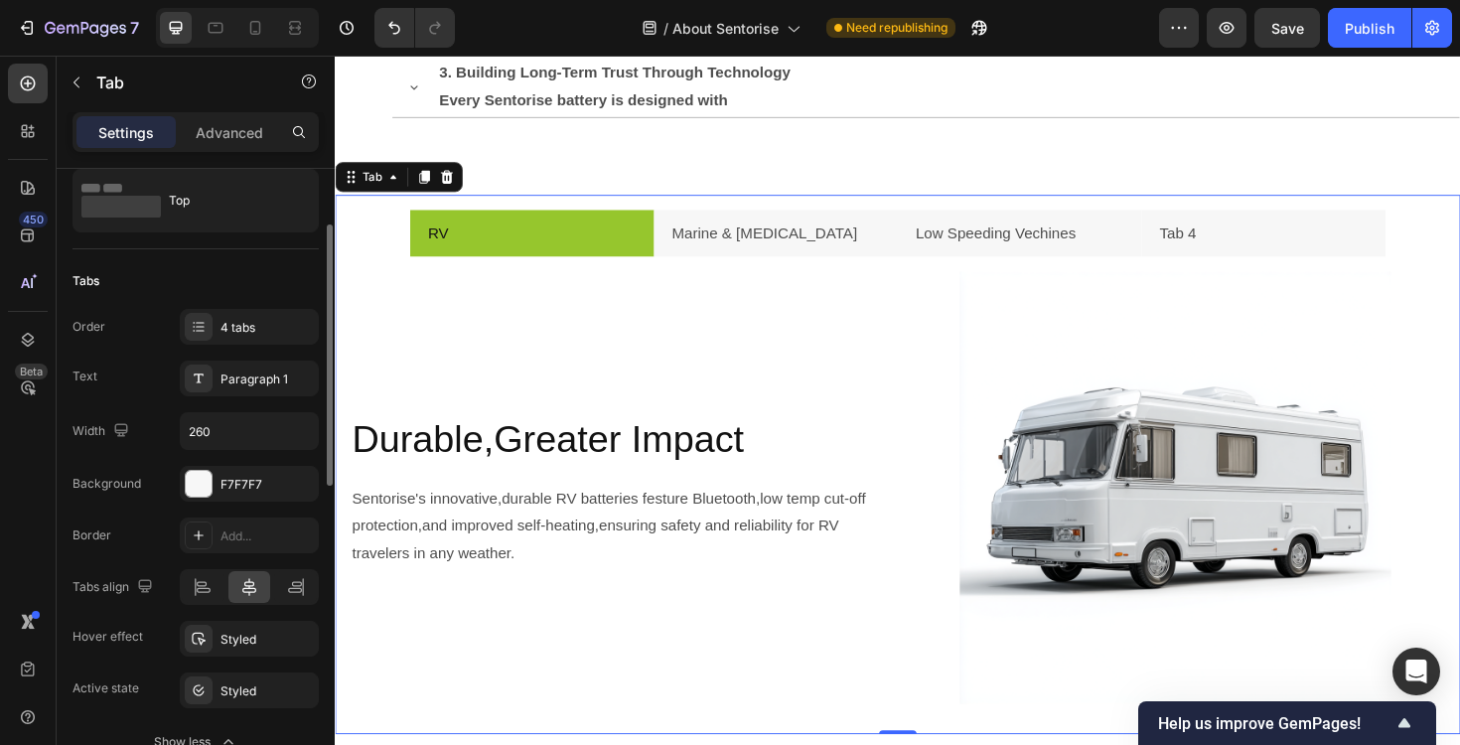
scroll to position [84, 0]
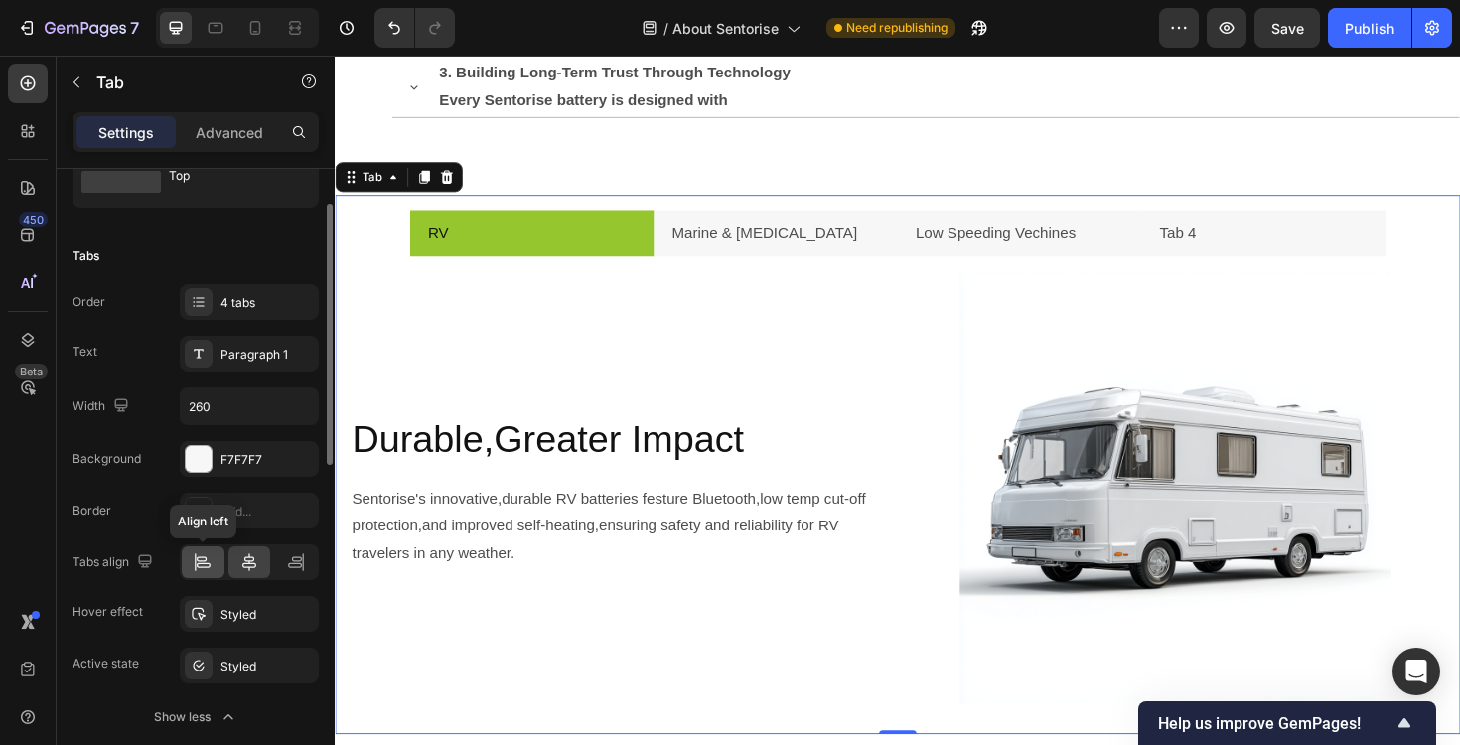
click at [200, 565] on icon at bounding box center [203, 562] width 20 height 20
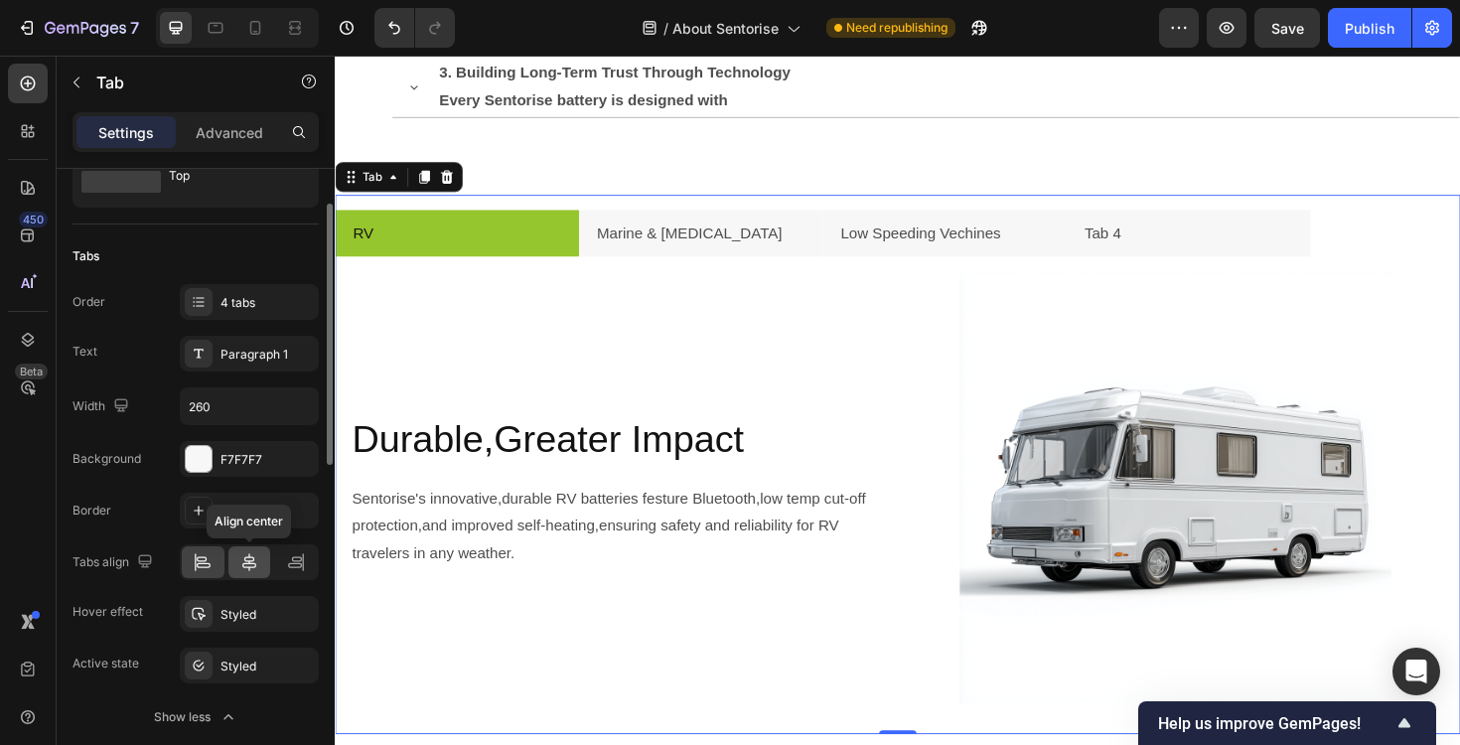
click at [245, 568] on icon at bounding box center [249, 562] width 20 height 20
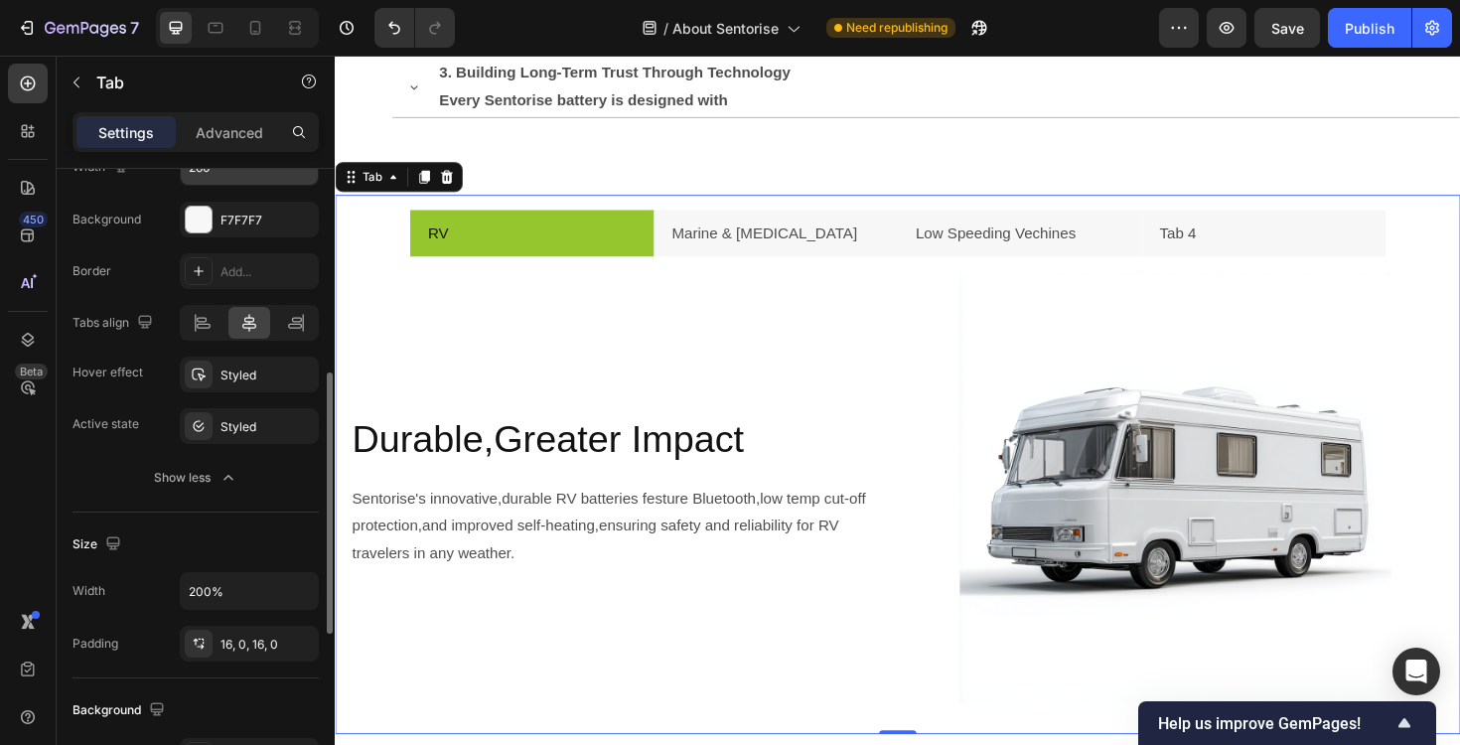
scroll to position [416, 0]
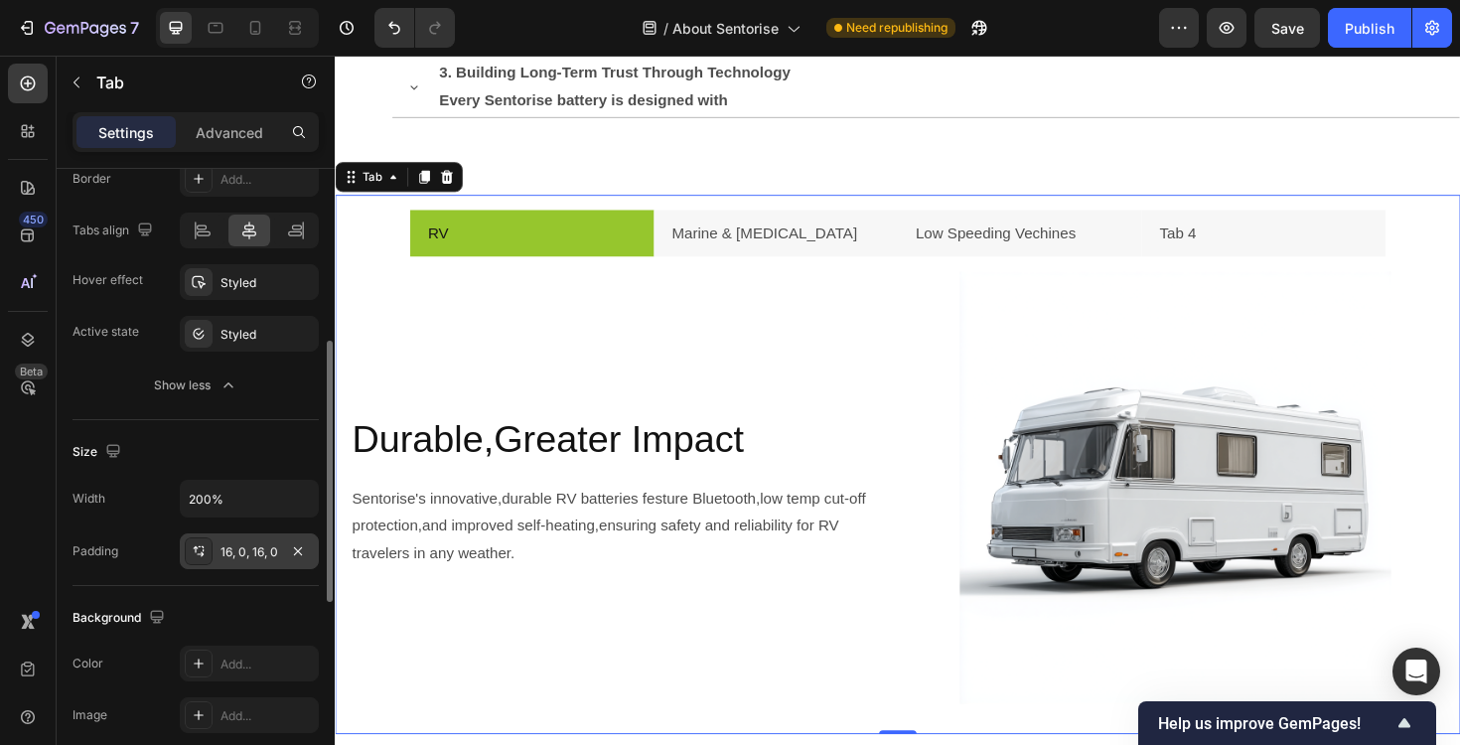
click at [238, 549] on div "16, 0, 16, 0" at bounding box center [250, 552] width 58 height 18
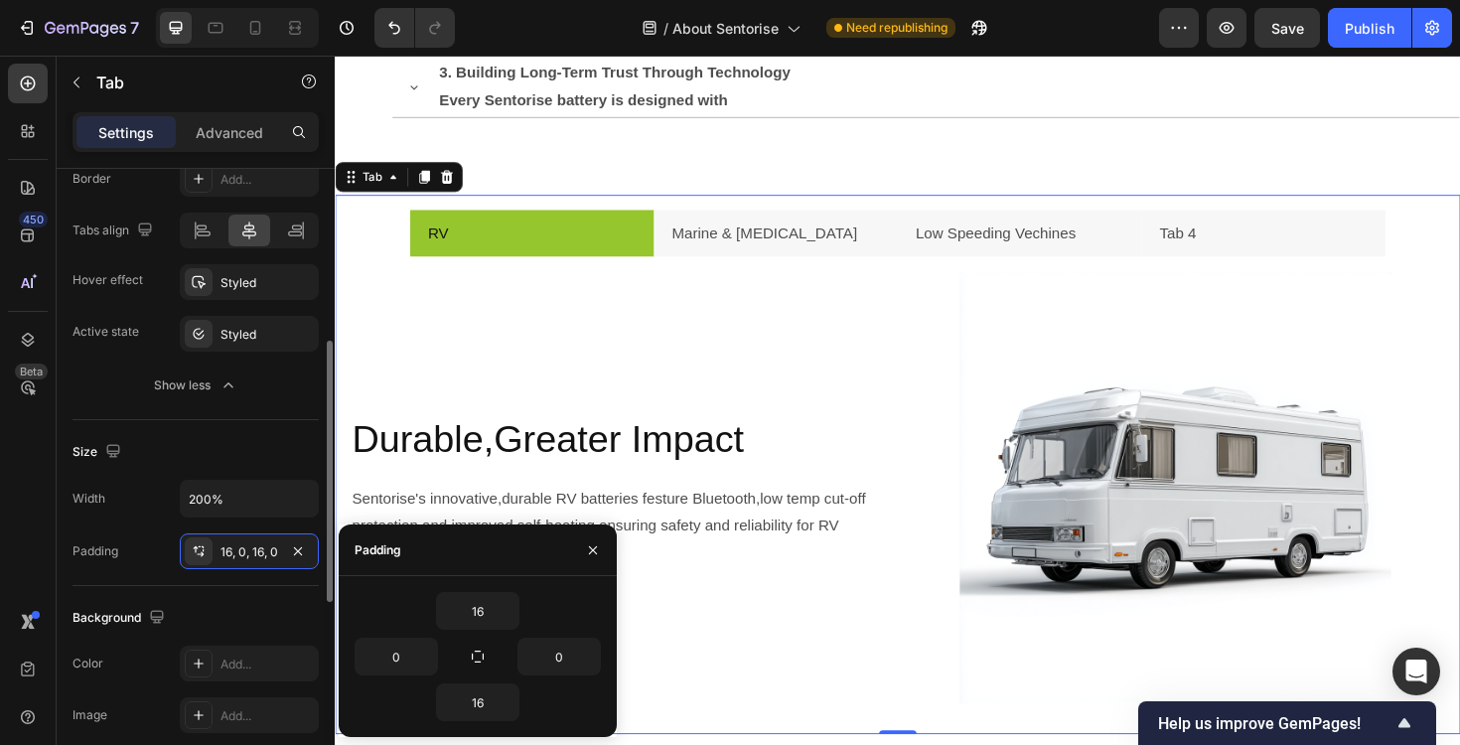
click at [239, 457] on div "Size" at bounding box center [196, 452] width 246 height 32
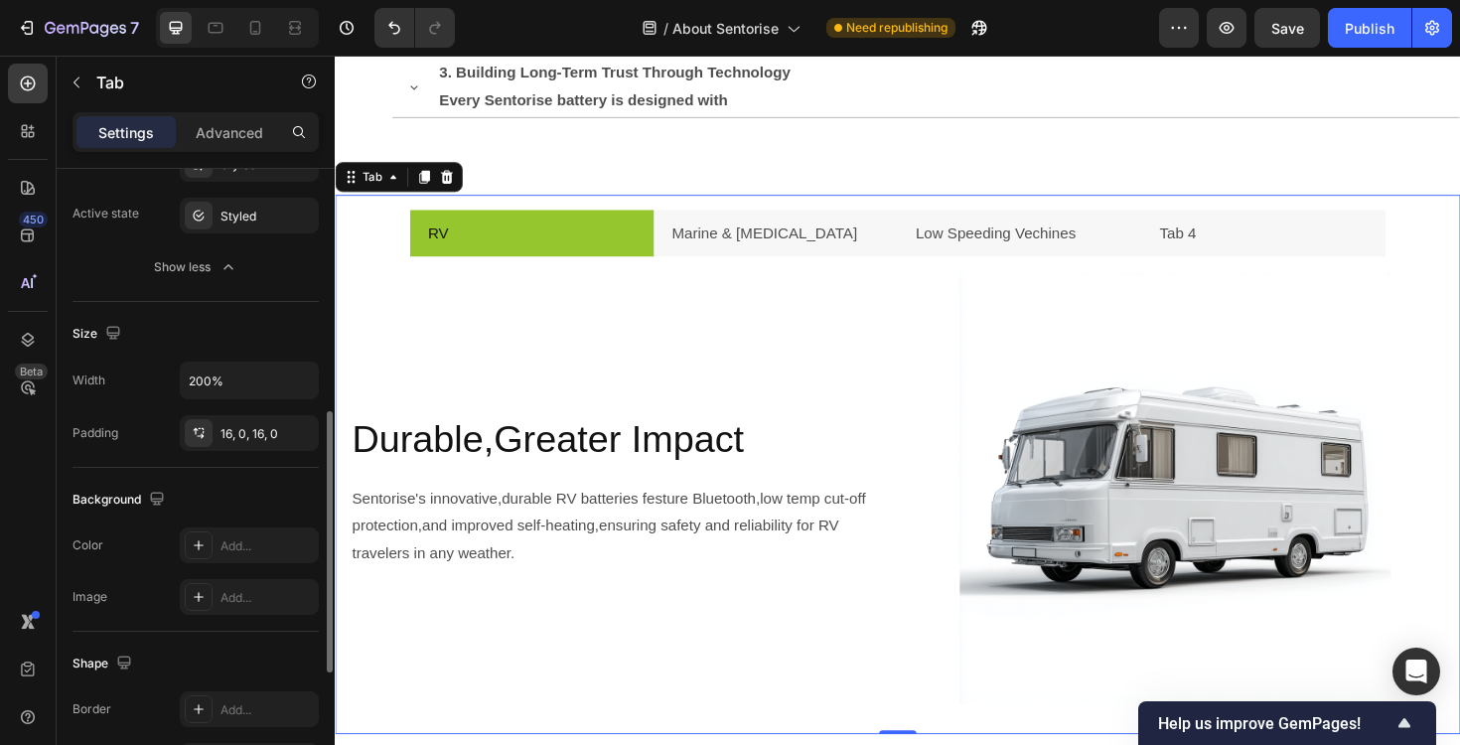
scroll to position [532, 0]
click at [239, 388] on input "200%" at bounding box center [249, 383] width 137 height 36
click at [304, 385] on icon "button" at bounding box center [300, 382] width 20 height 20
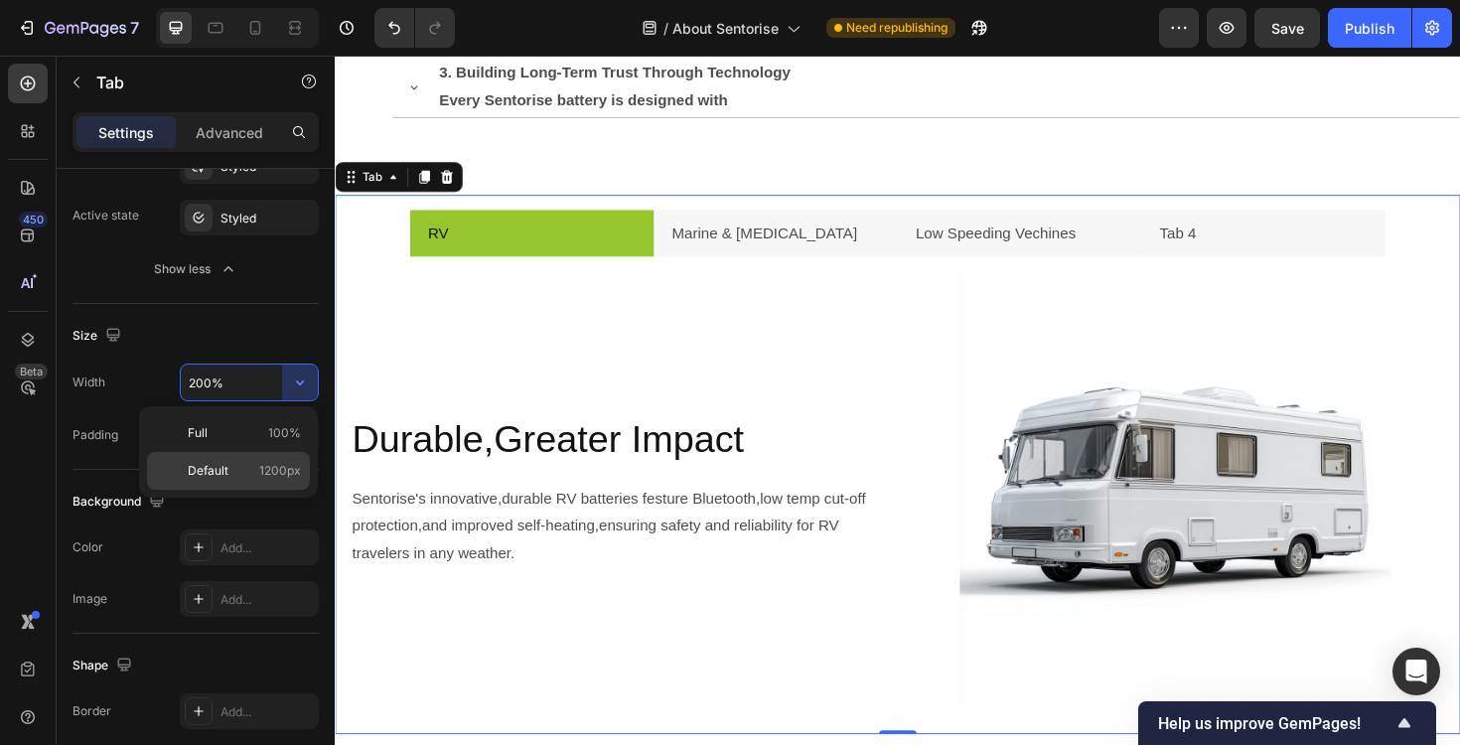
click at [302, 486] on div "Default 1200px" at bounding box center [228, 471] width 163 height 38
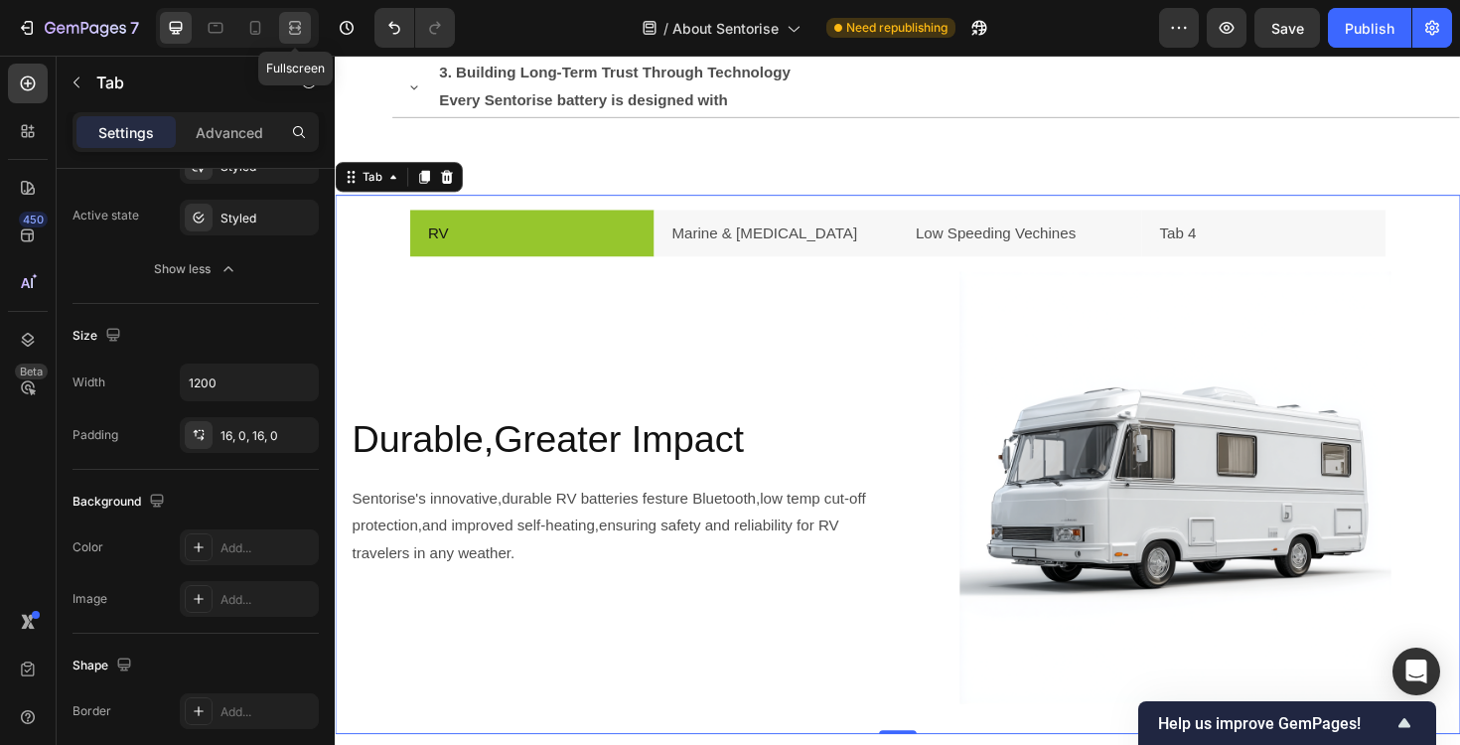
click at [294, 42] on div at bounding box center [295, 28] width 32 height 32
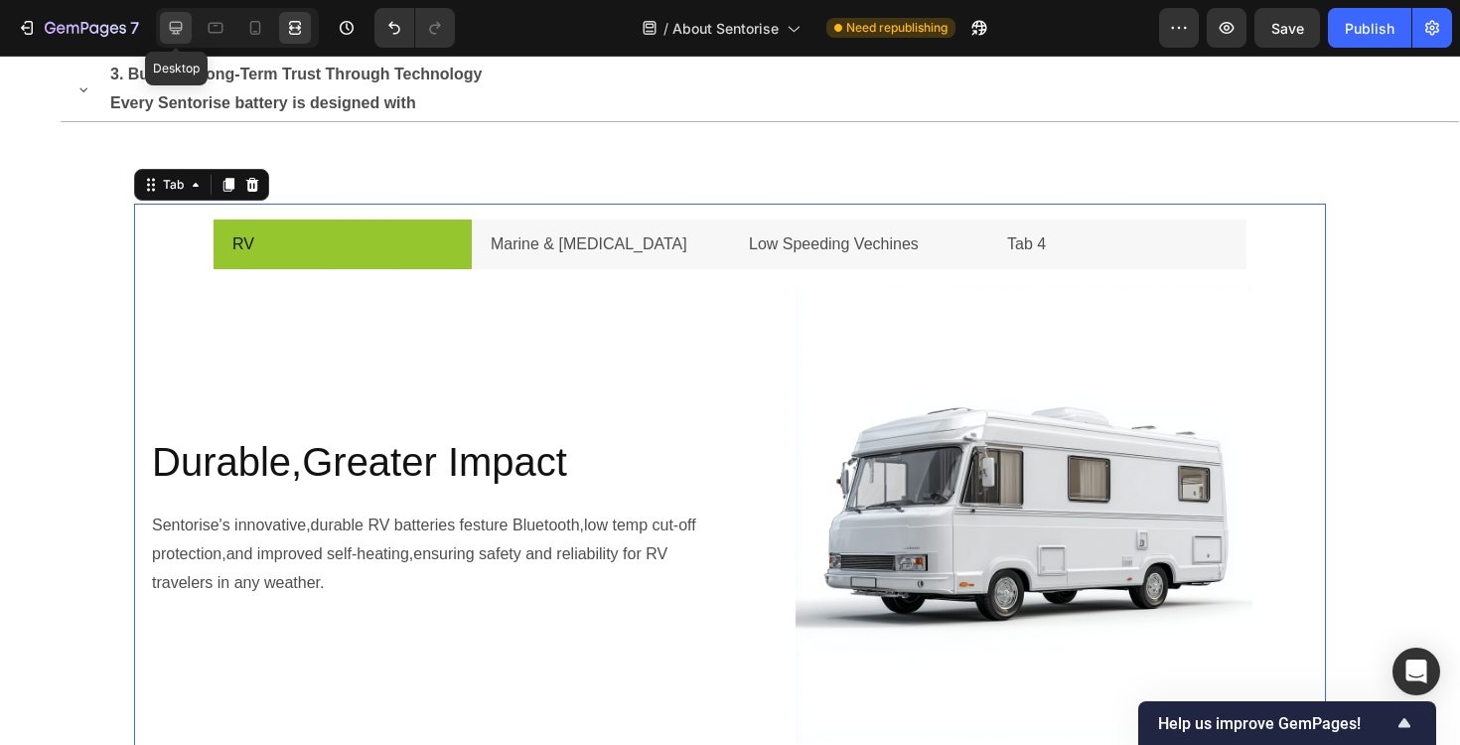
click at [179, 23] on icon at bounding box center [176, 28] width 20 height 20
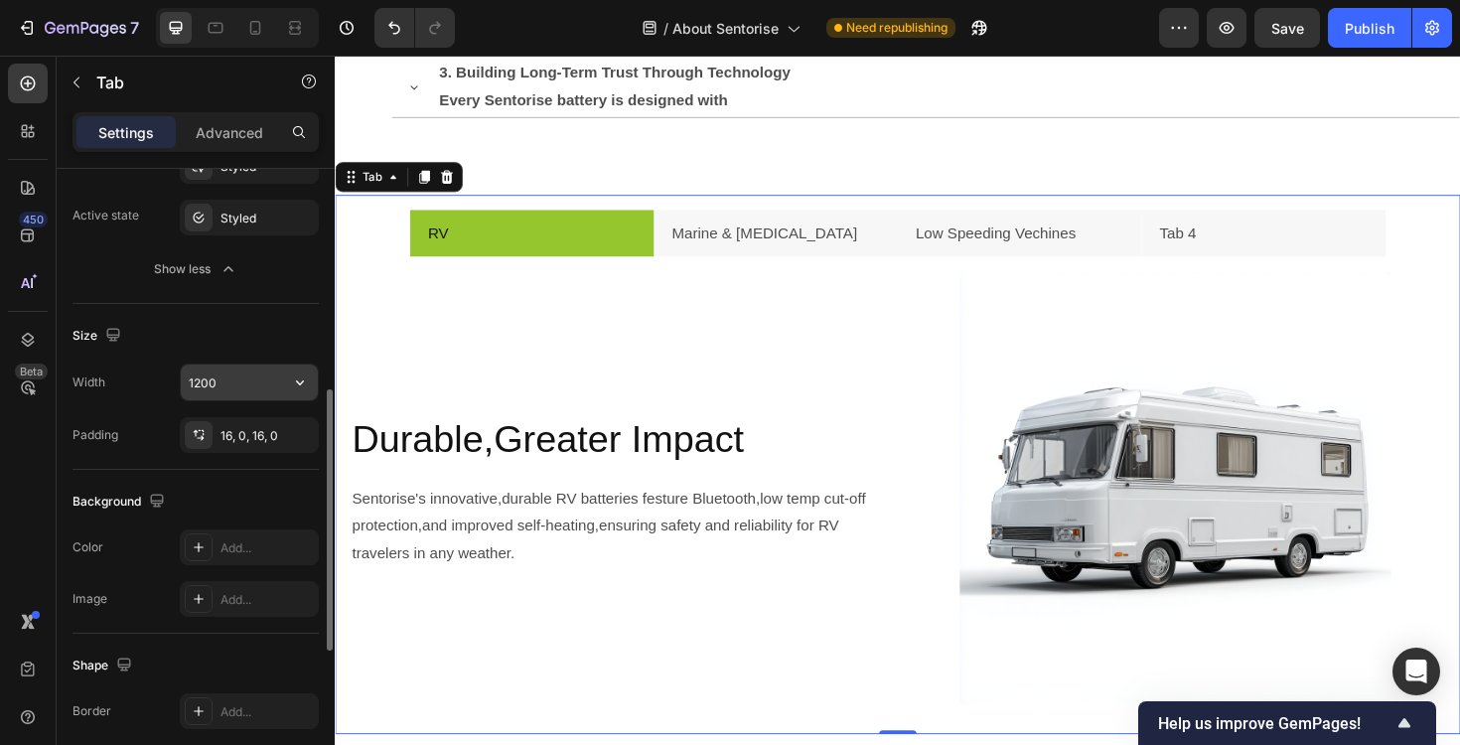
click at [243, 386] on input "1200" at bounding box center [249, 383] width 137 height 36
click at [296, 379] on icon "button" at bounding box center [300, 382] width 20 height 20
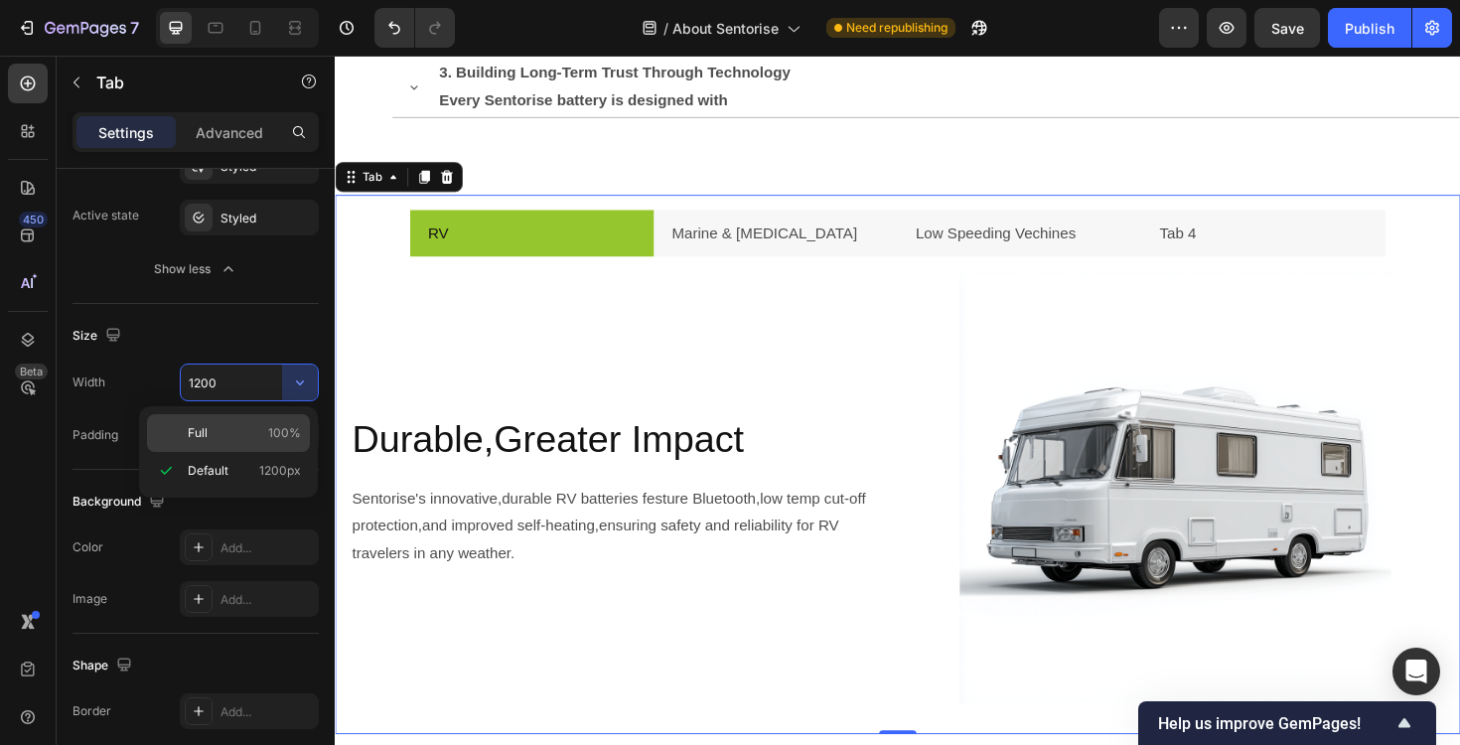
click at [276, 436] on span "100%" at bounding box center [284, 433] width 33 height 18
type input "100%"
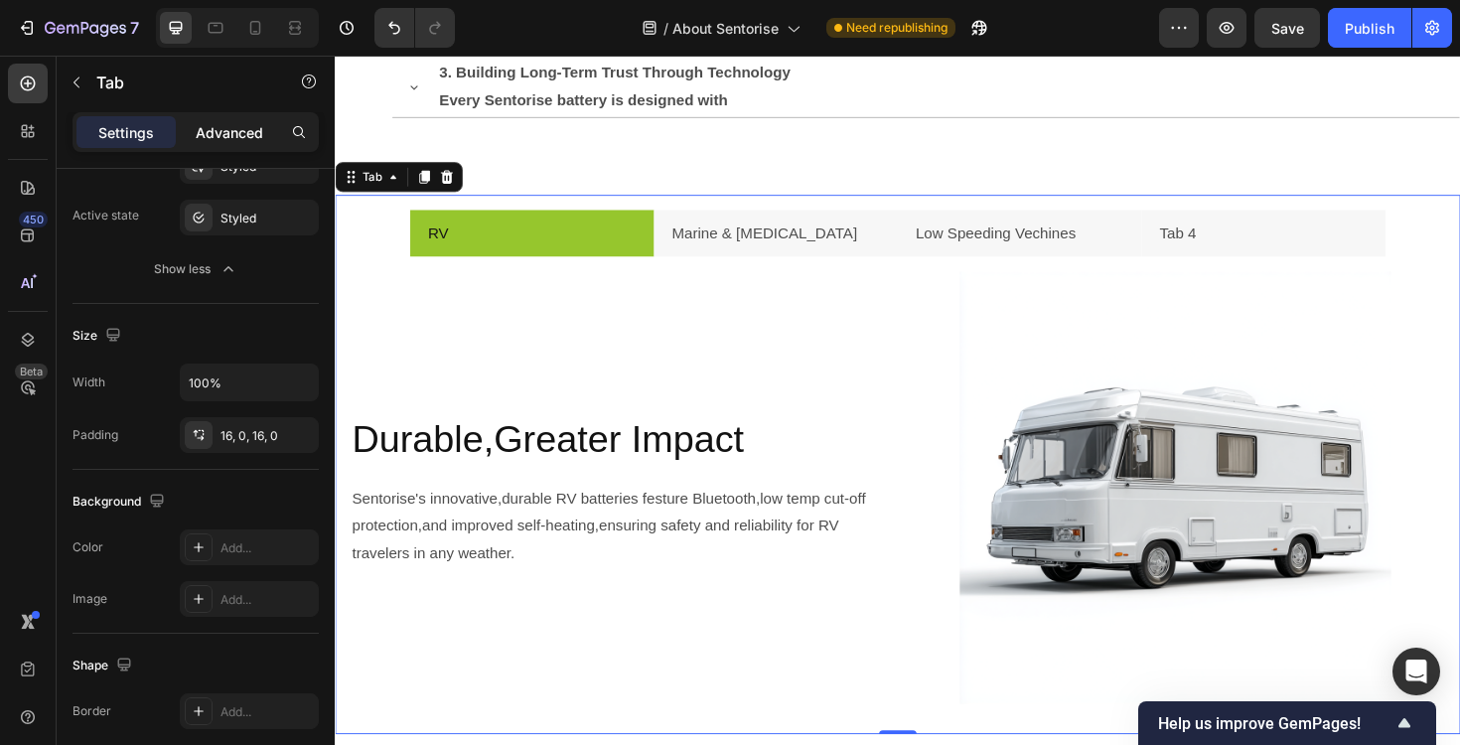
click at [216, 141] on p "Advanced" at bounding box center [230, 132] width 68 height 21
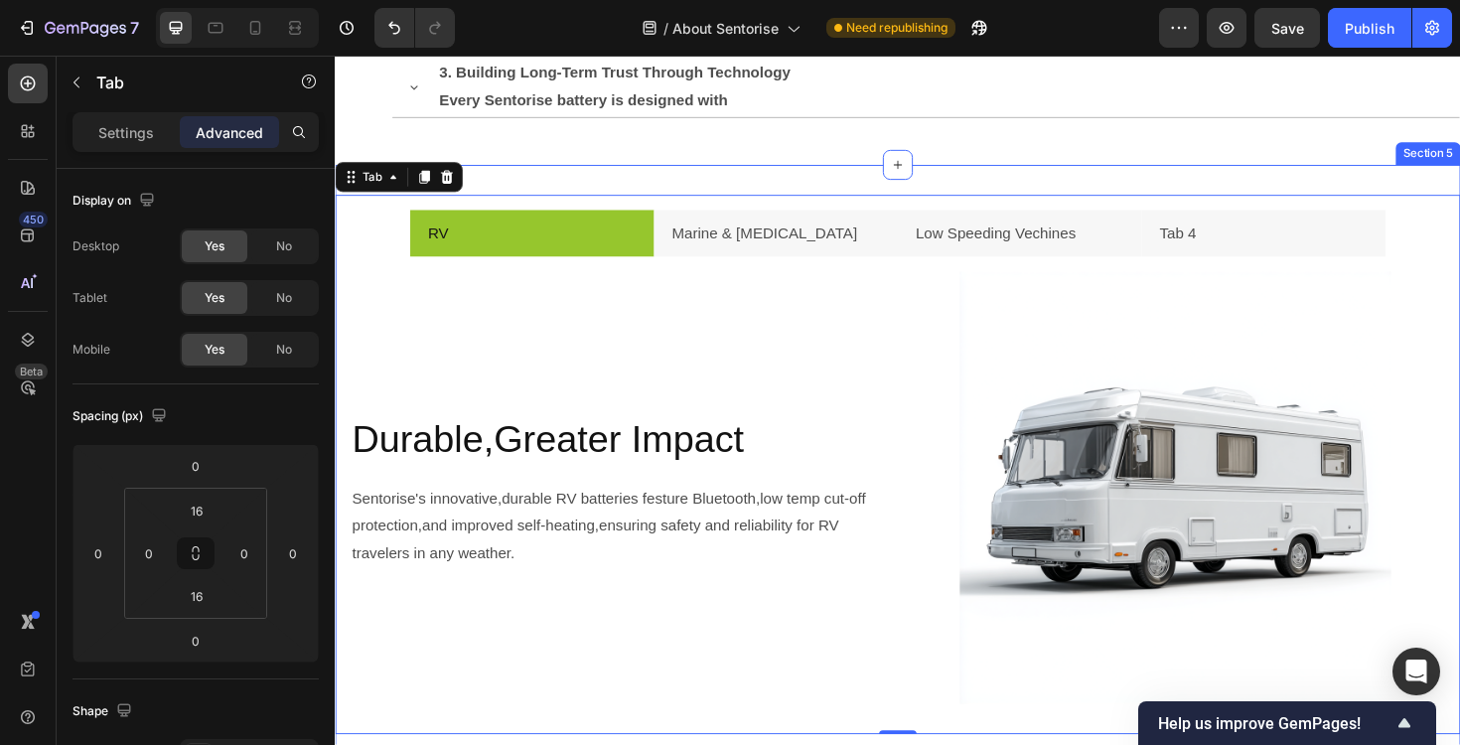
click at [587, 173] on div "RV Marine & [MEDICAL_DATA] Low Speeding Vechines Tab 4 Durable,Greater Impact H…" at bounding box center [931, 498] width 1192 height 652
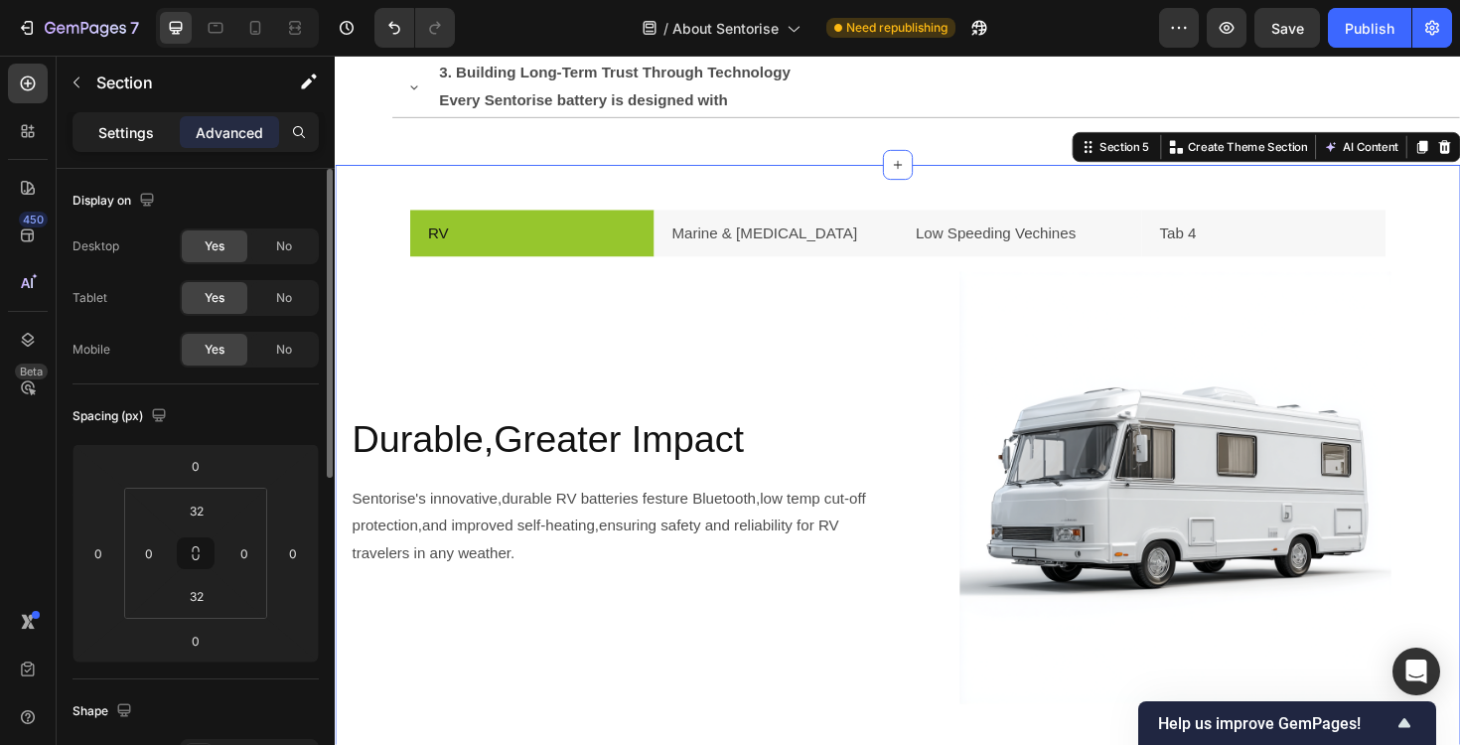
click at [120, 145] on div "Settings" at bounding box center [125, 132] width 99 height 32
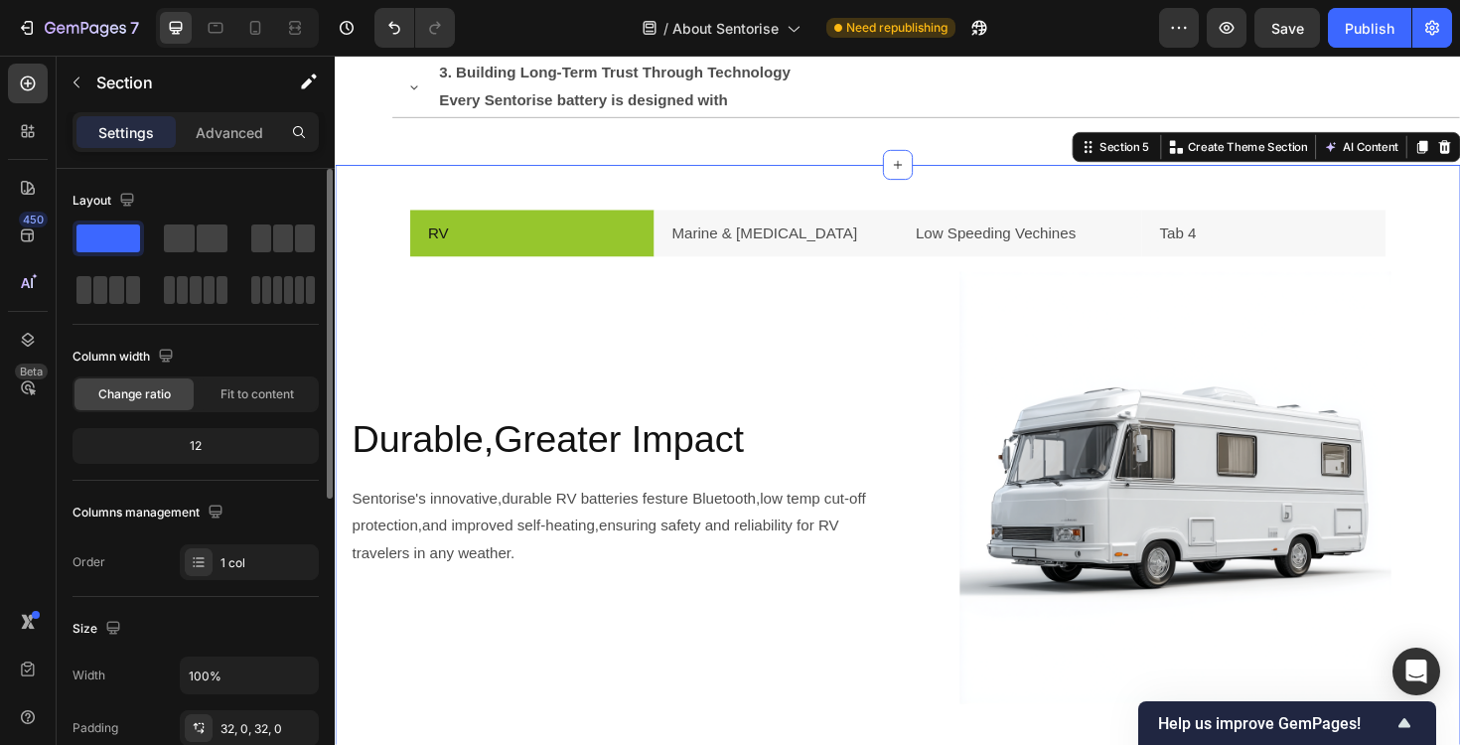
click at [207, 449] on div "12" at bounding box center [195, 446] width 238 height 28
click at [202, 446] on div "12" at bounding box center [195, 446] width 238 height 28
click at [256, 409] on div "Fit to content" at bounding box center [257, 394] width 119 height 32
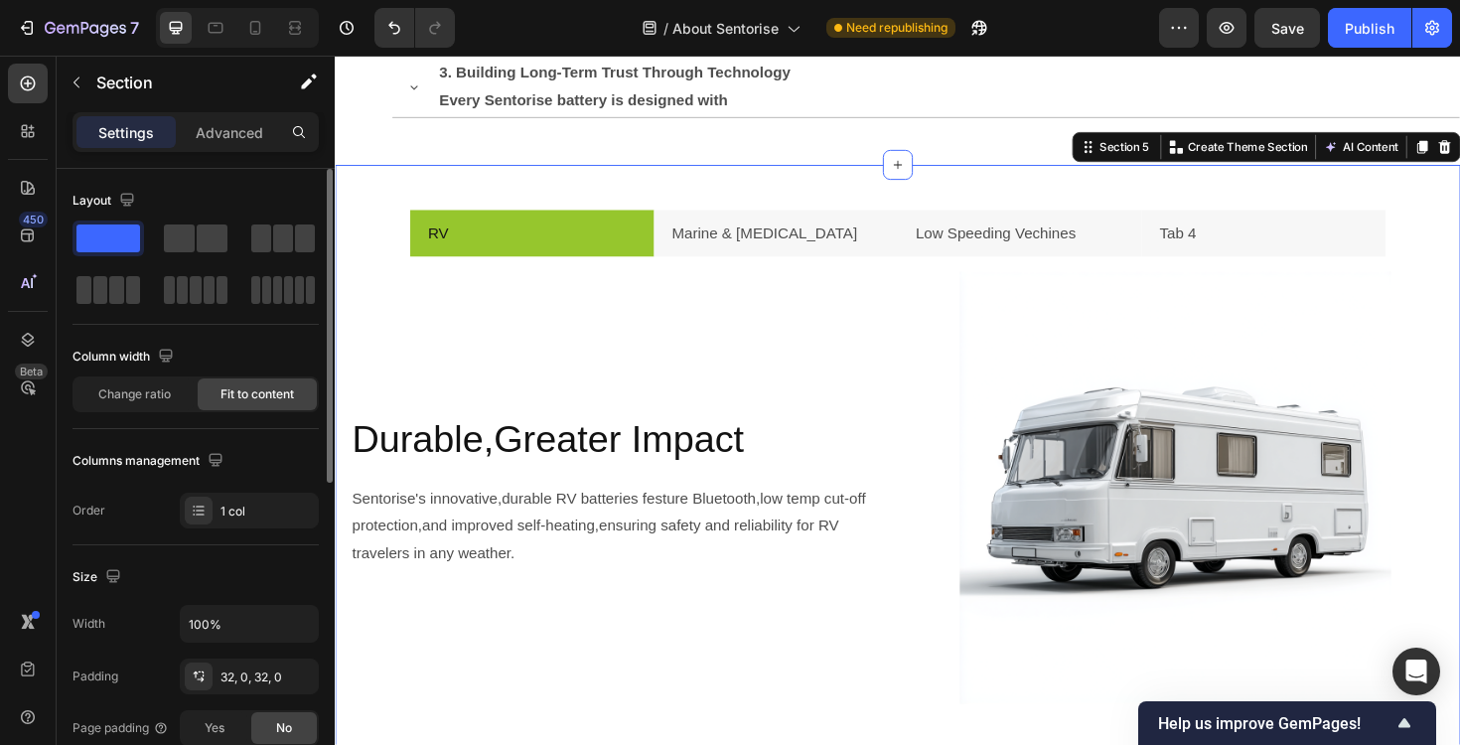
click at [142, 413] on div "Column width Change ratio Fit to content" at bounding box center [196, 385] width 246 height 88
click at [147, 409] on div "Change ratio" at bounding box center [133, 394] width 119 height 32
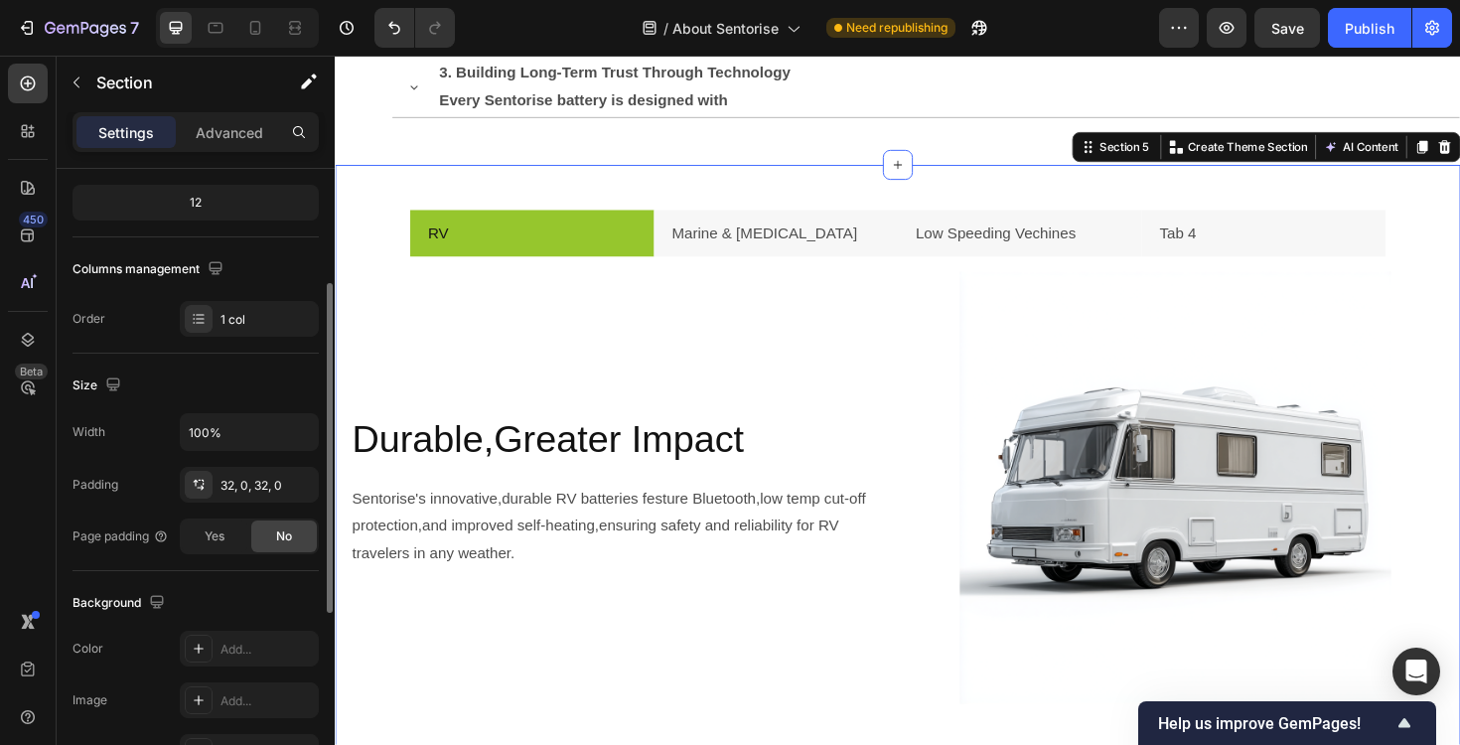
scroll to position [228, 0]
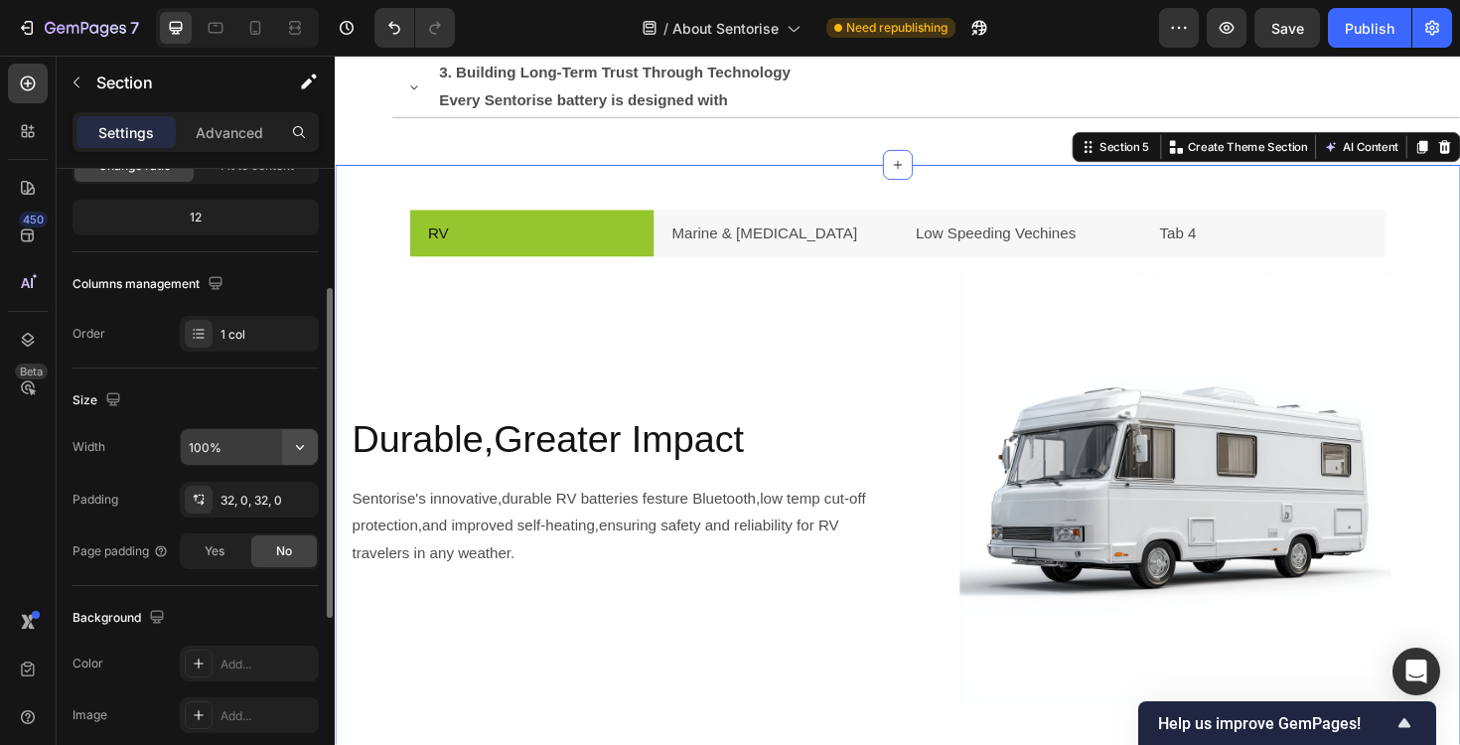
click at [295, 449] on icon "button" at bounding box center [300, 447] width 20 height 20
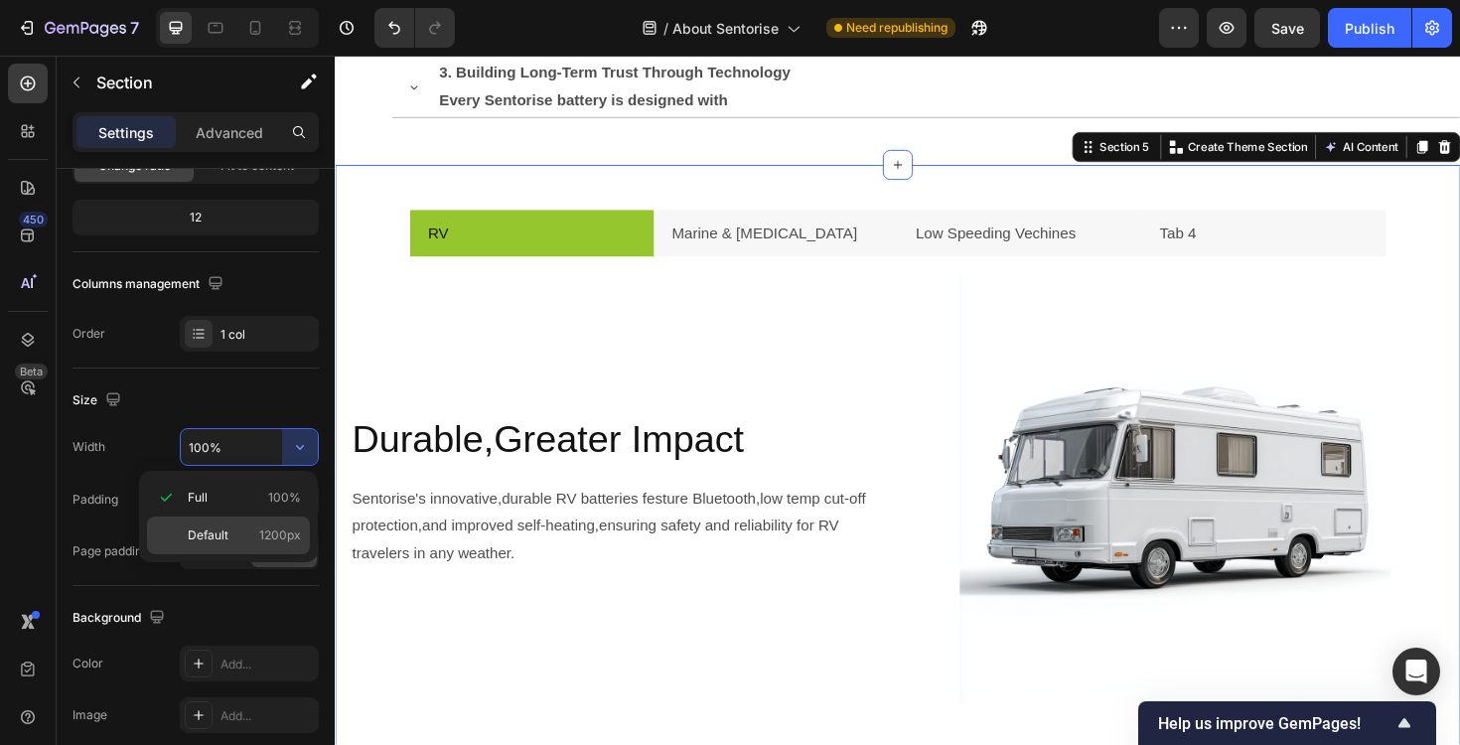
click at [279, 539] on span "1200px" at bounding box center [280, 535] width 42 height 18
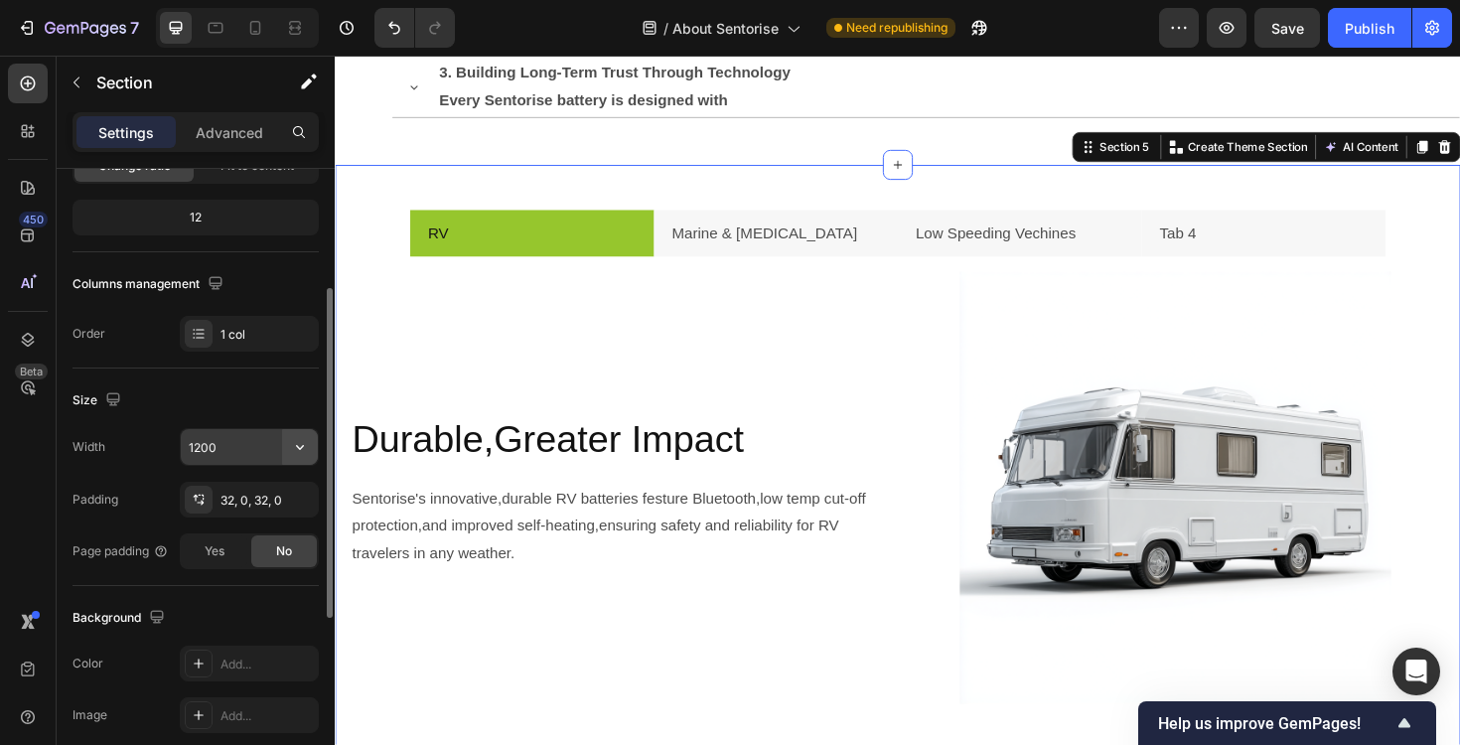
click at [297, 457] on button "button" at bounding box center [300, 447] width 36 height 36
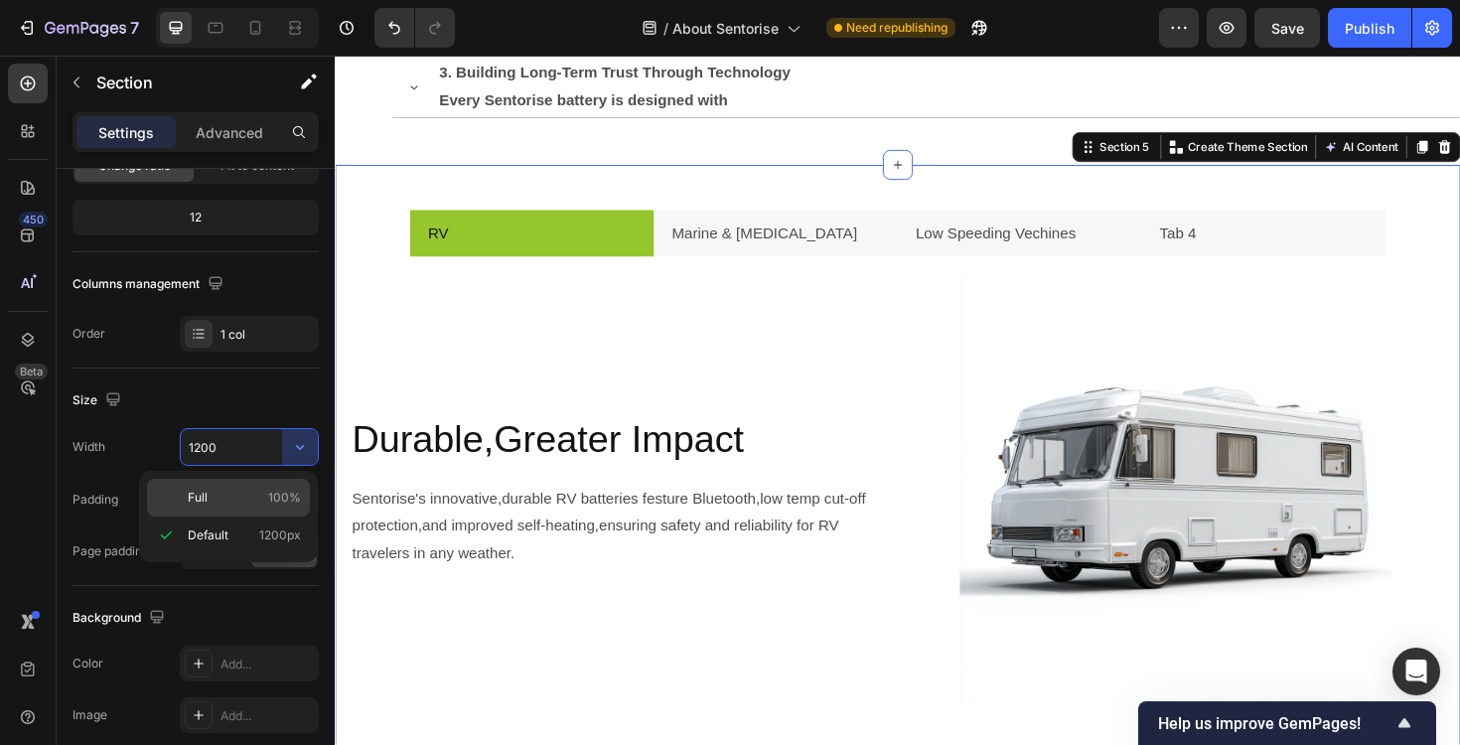
click at [273, 485] on div "Full 100%" at bounding box center [228, 498] width 163 height 38
type input "100%"
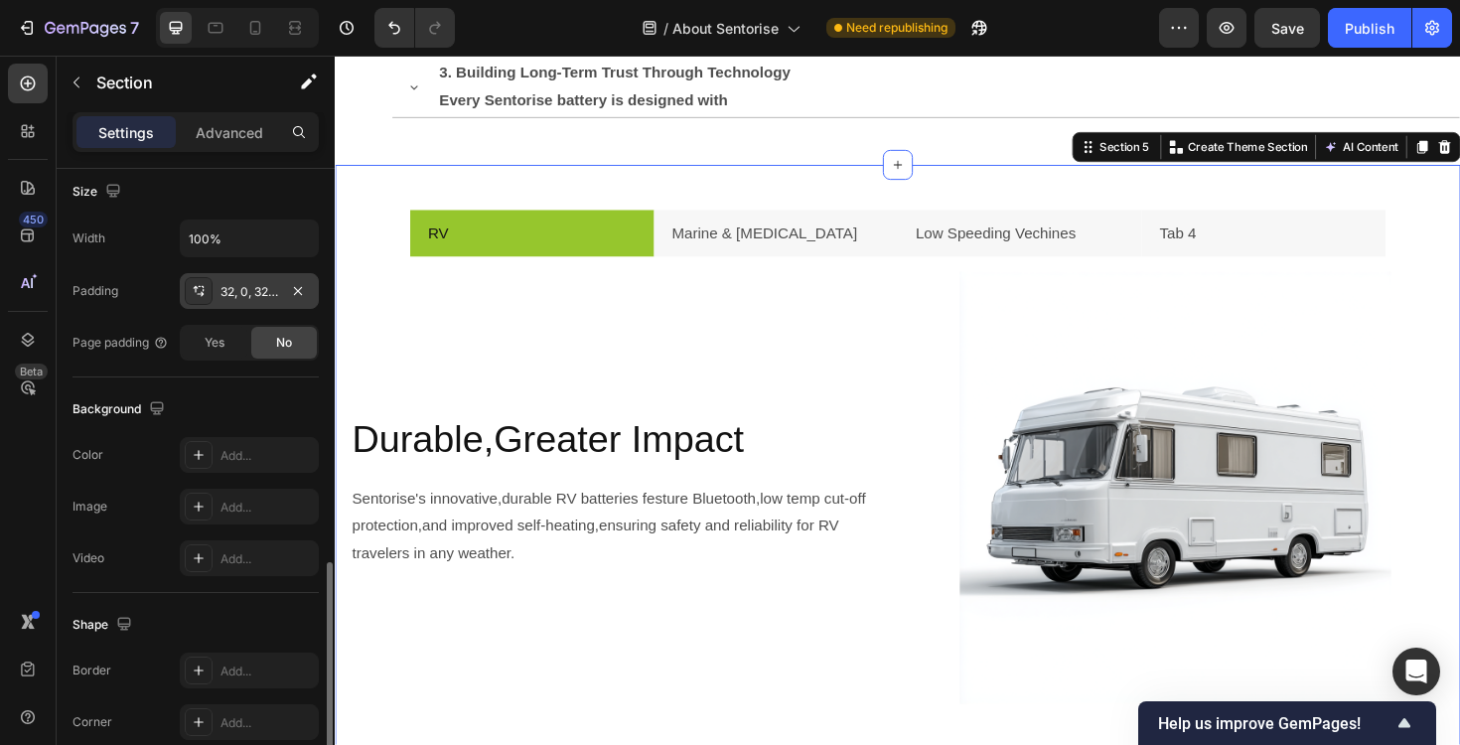
scroll to position [558, 0]
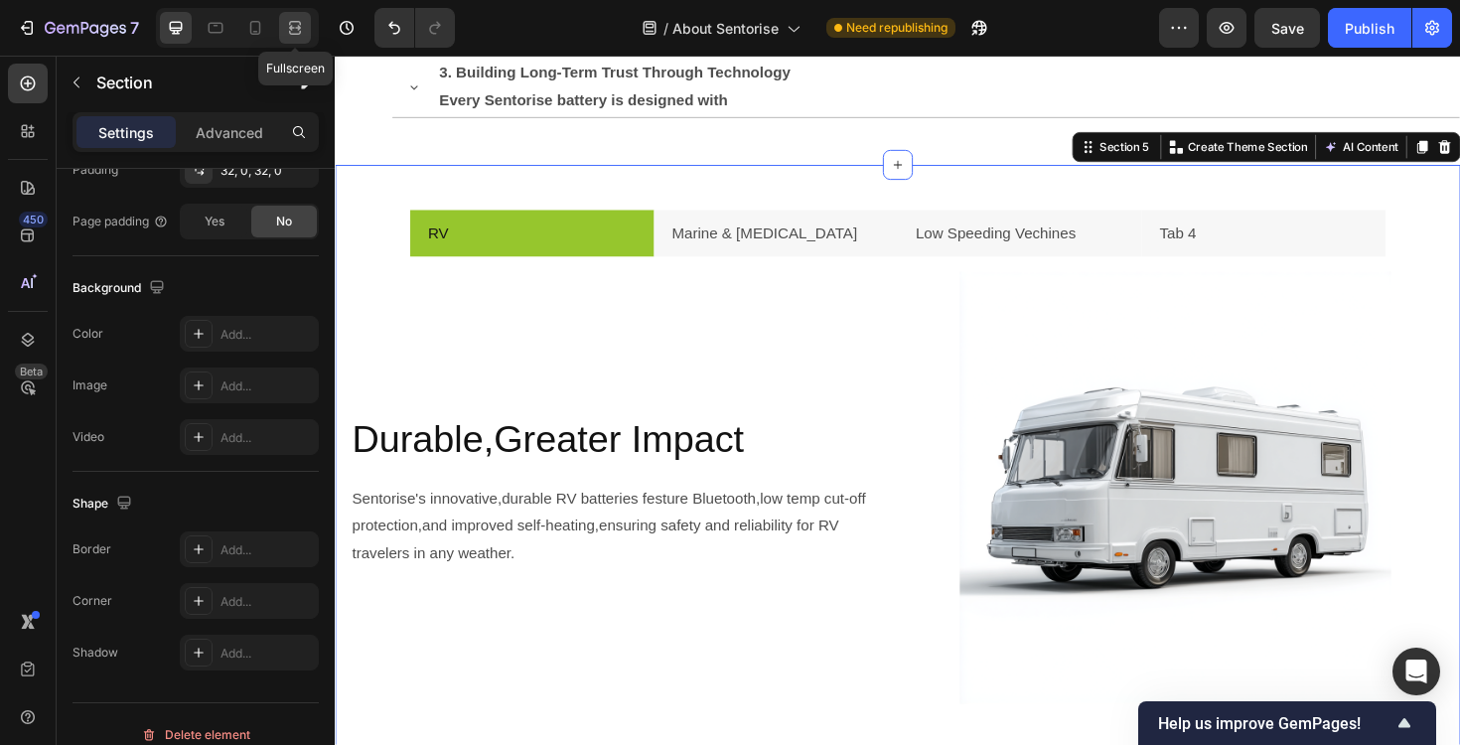
click at [293, 29] on icon at bounding box center [295, 28] width 20 height 20
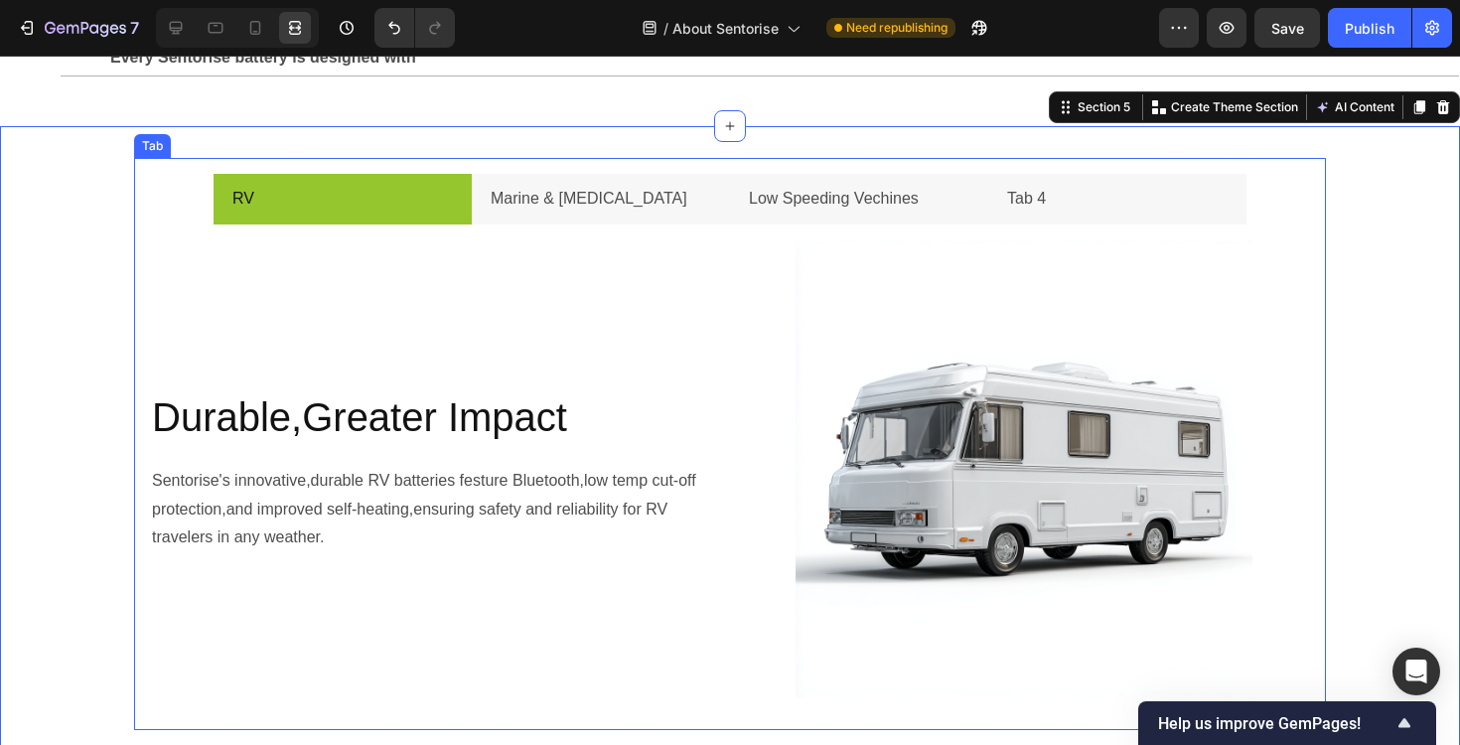
scroll to position [2263, 0]
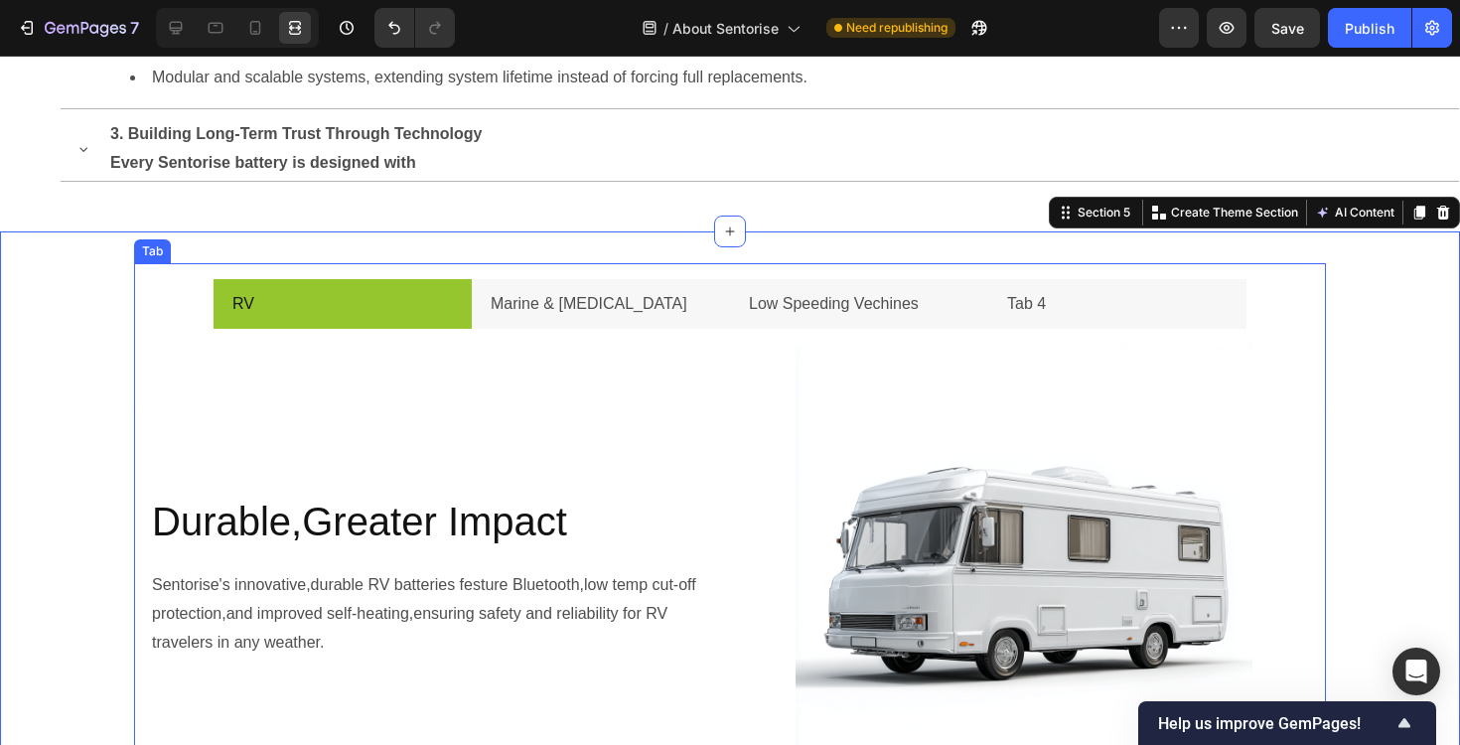
click at [151, 275] on div "RV Marine & [MEDICAL_DATA] Low Speeding Vechines Tab 4 Durable,Greater Impact H…" at bounding box center [730, 549] width 1192 height 572
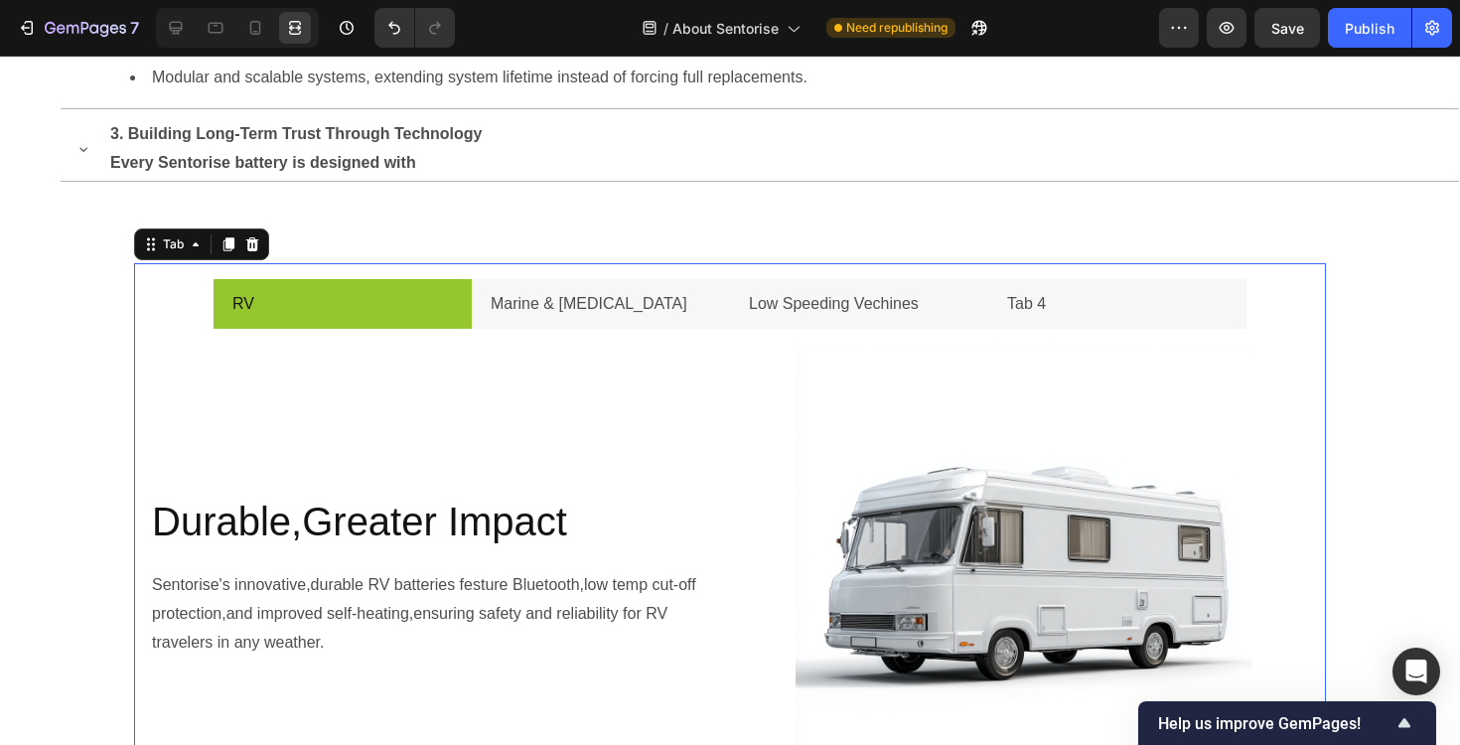
scroll to position [0, 0]
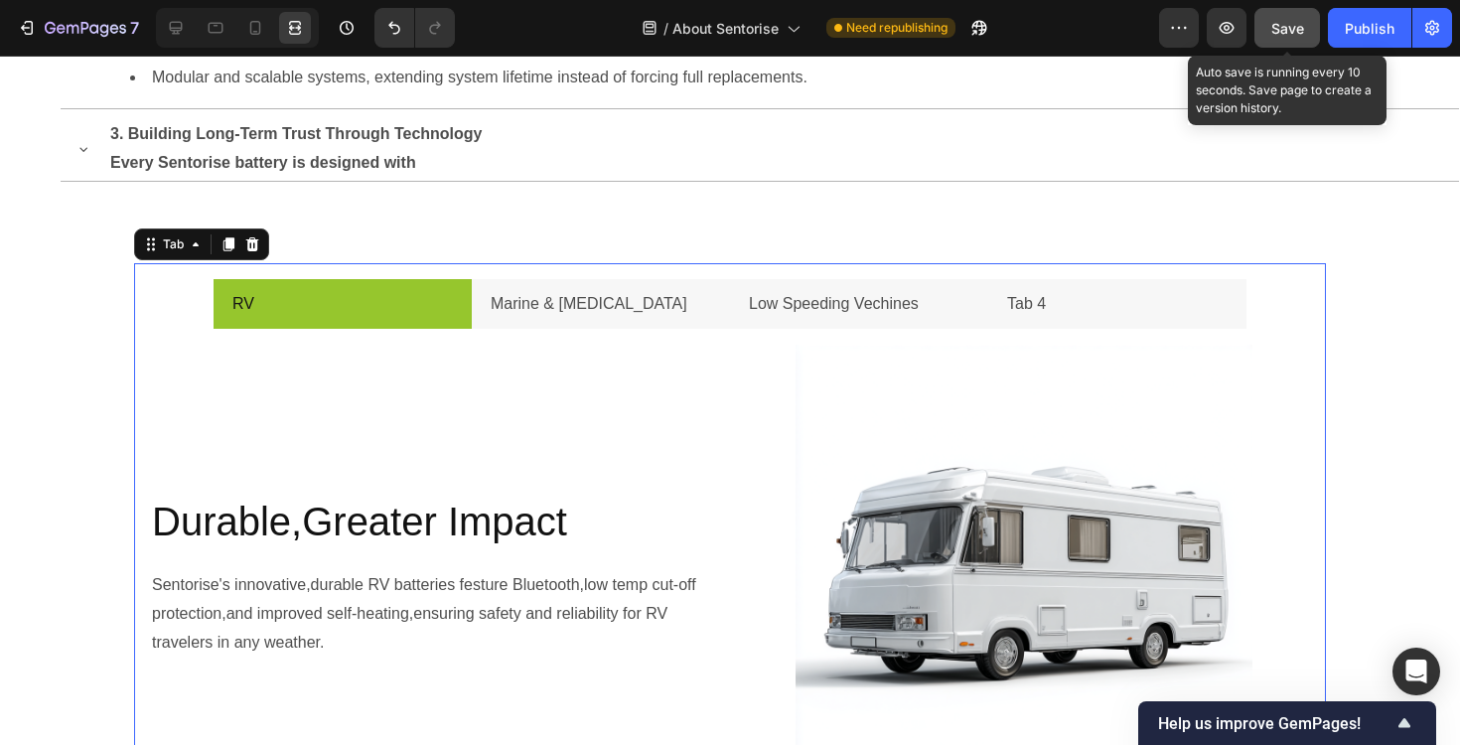
click at [1305, 31] on button "Save" at bounding box center [1287, 28] width 66 height 40
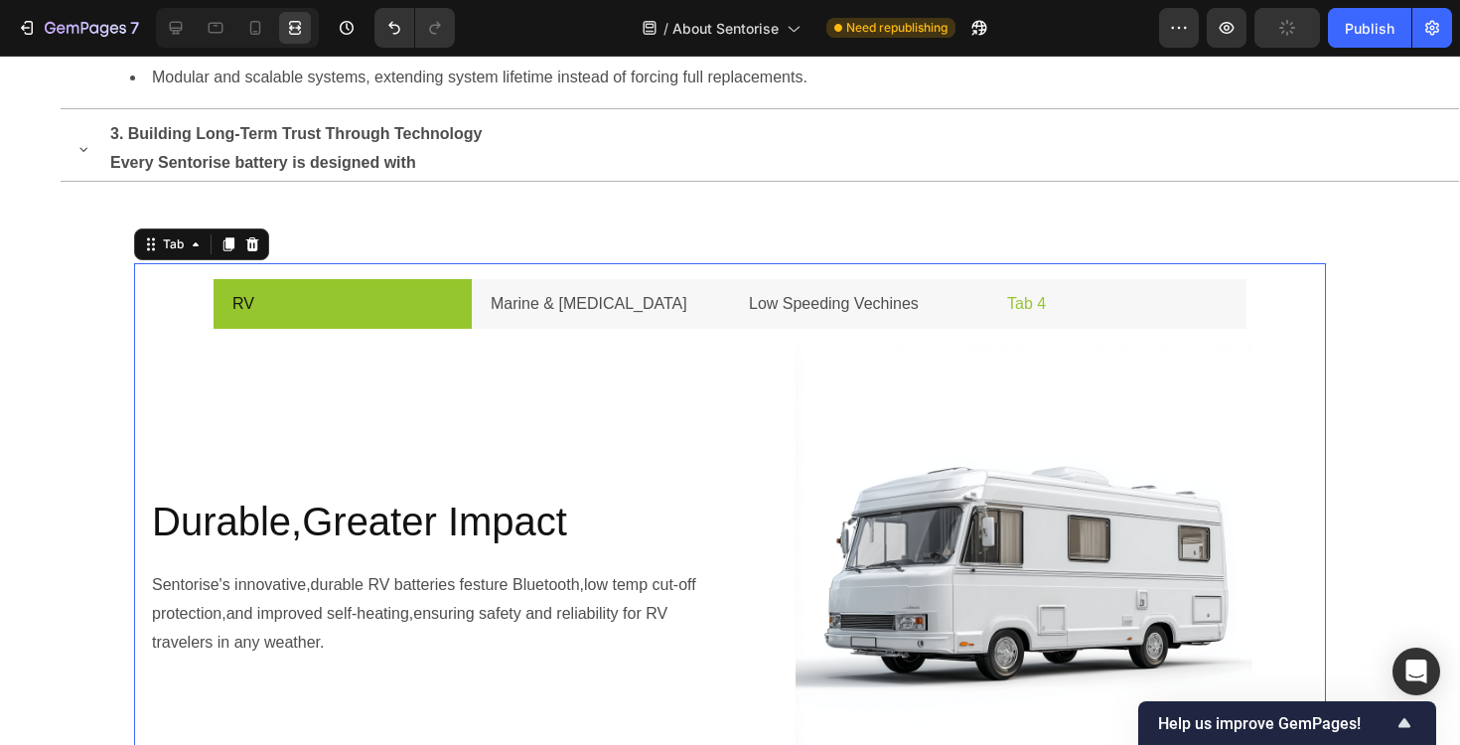
click at [1041, 306] on p "Tab 4" at bounding box center [1026, 304] width 39 height 29
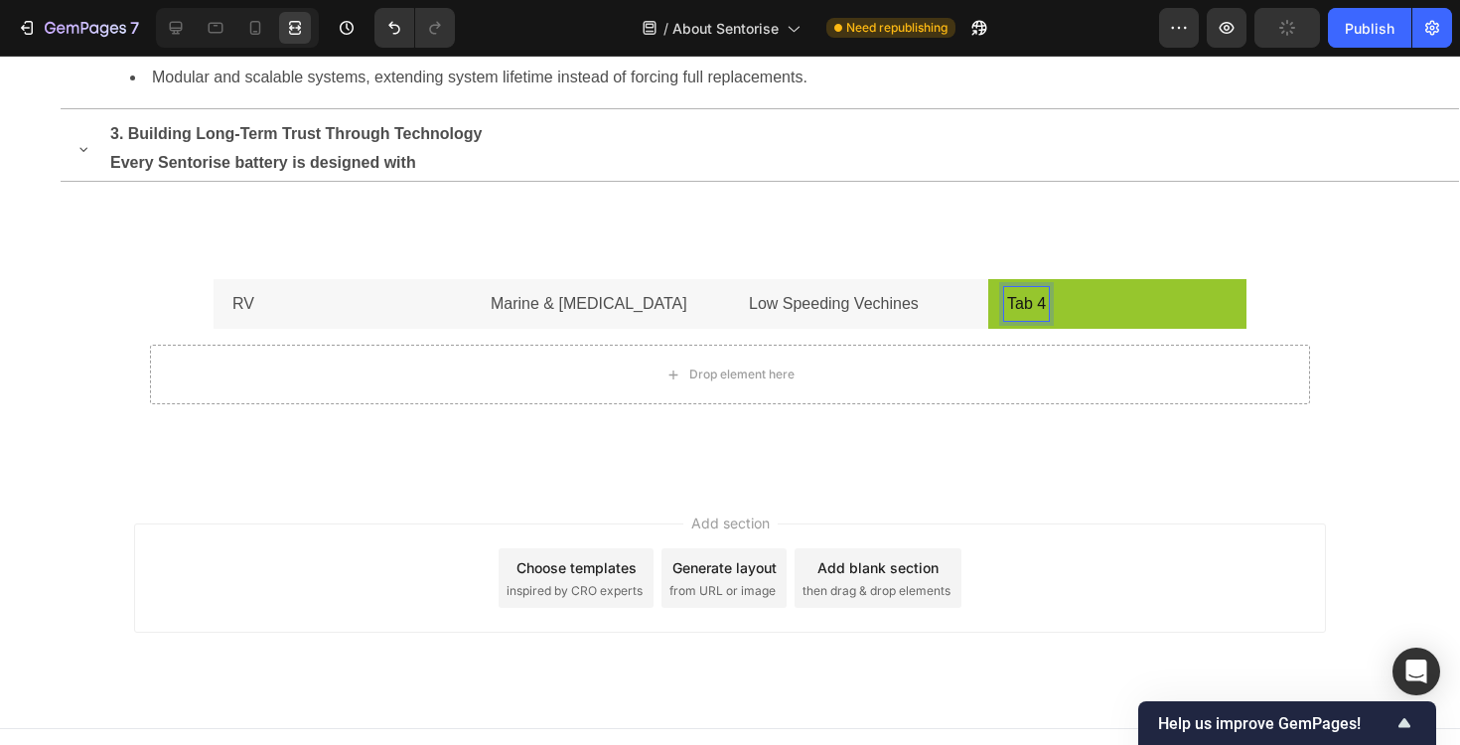
click at [1041, 306] on p "Tab 4" at bounding box center [1026, 304] width 39 height 29
click at [1014, 312] on li at bounding box center [1117, 304] width 258 height 51
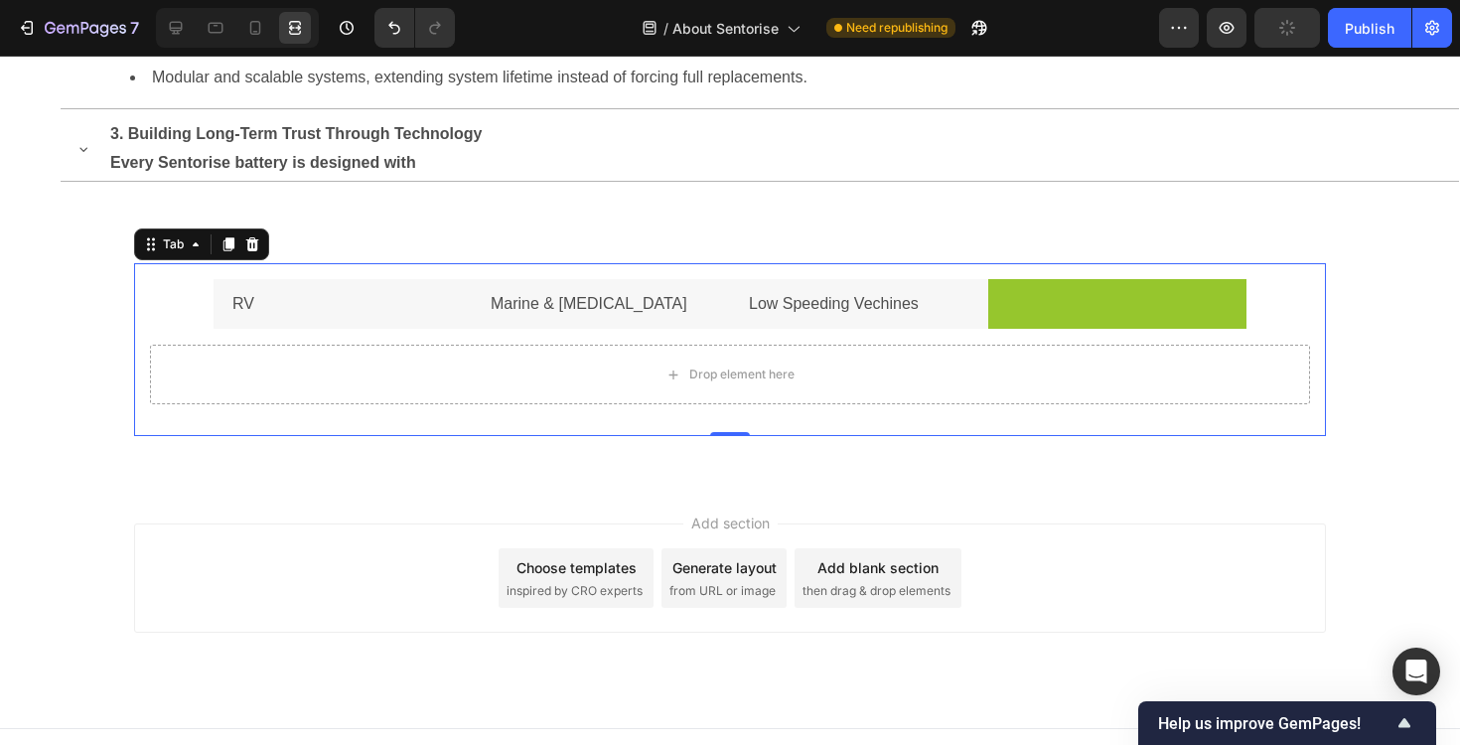
click at [1014, 312] on li at bounding box center [1117, 304] width 258 height 51
click at [1014, 306] on li at bounding box center [1117, 304] width 258 height 51
click at [1079, 304] on li at bounding box center [1117, 304] width 258 height 51
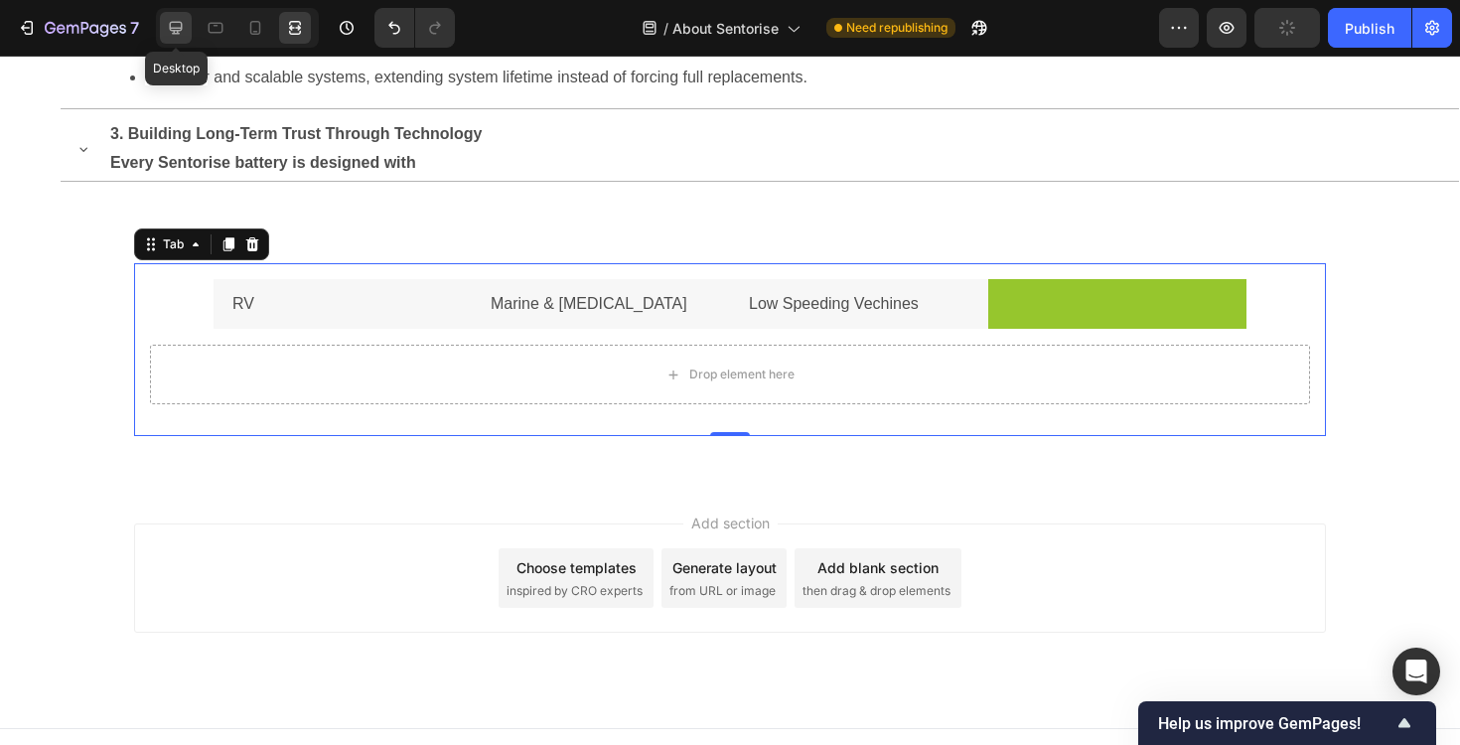
click at [173, 23] on icon at bounding box center [176, 28] width 20 height 20
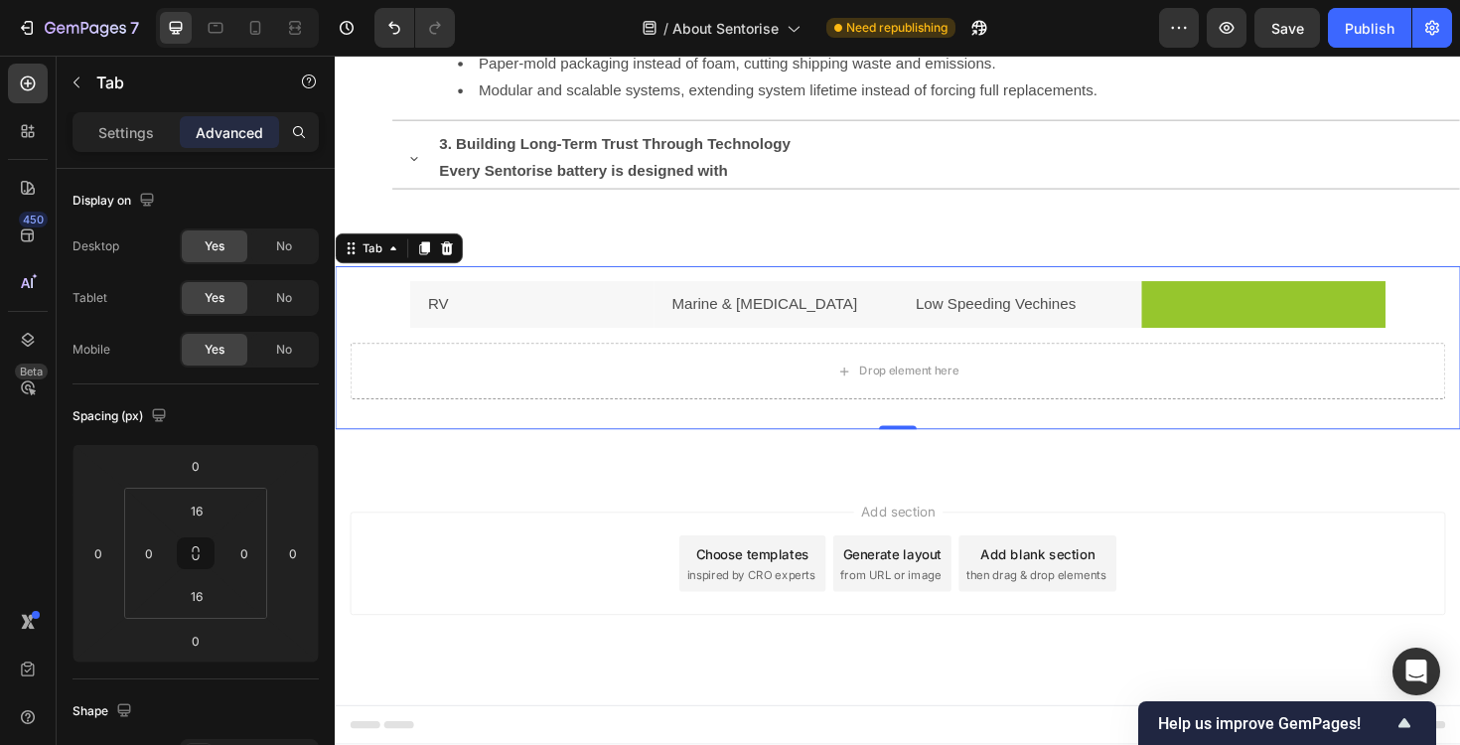
click at [1207, 318] on div "Rich Text Editor. Editing area: main" at bounding box center [1208, 320] width 6 height 35
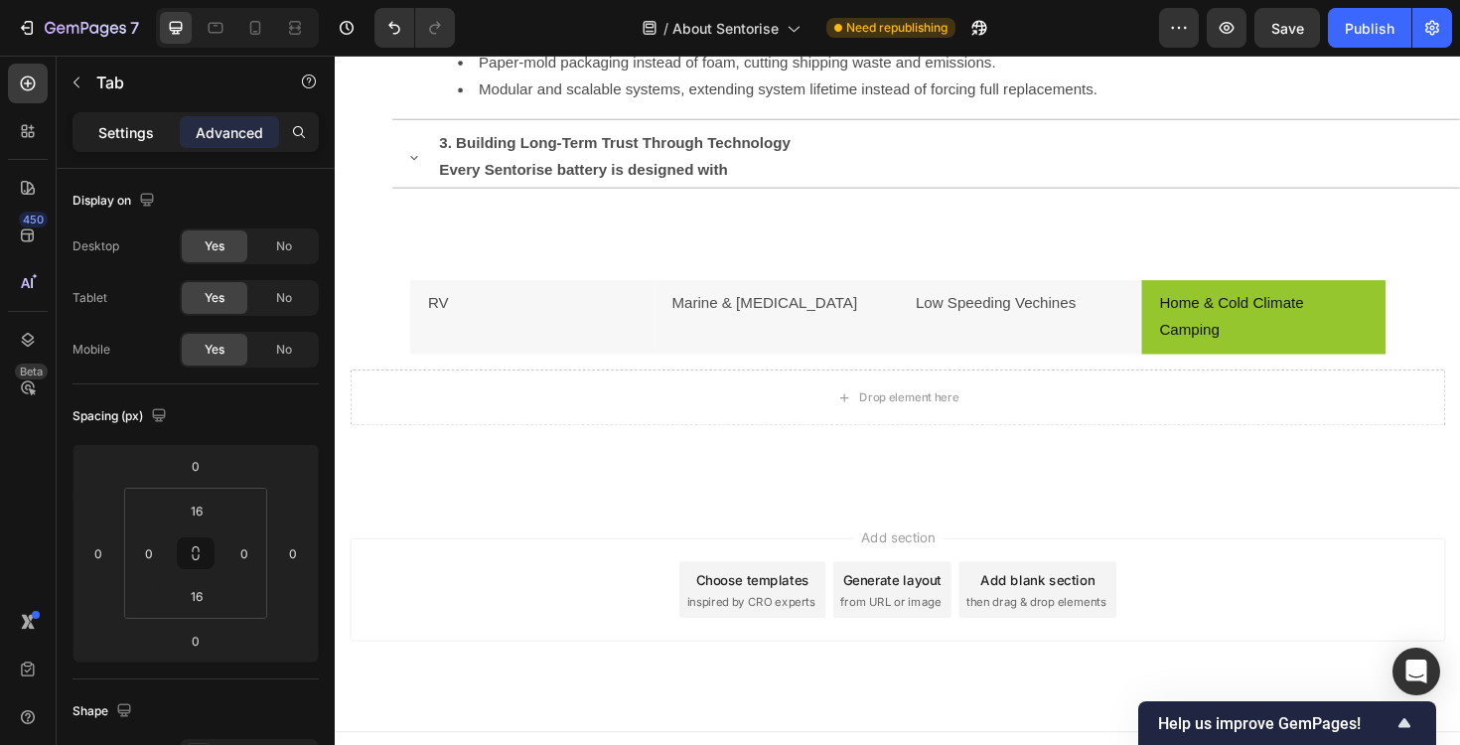
click at [113, 136] on p "Settings" at bounding box center [126, 132] width 56 height 21
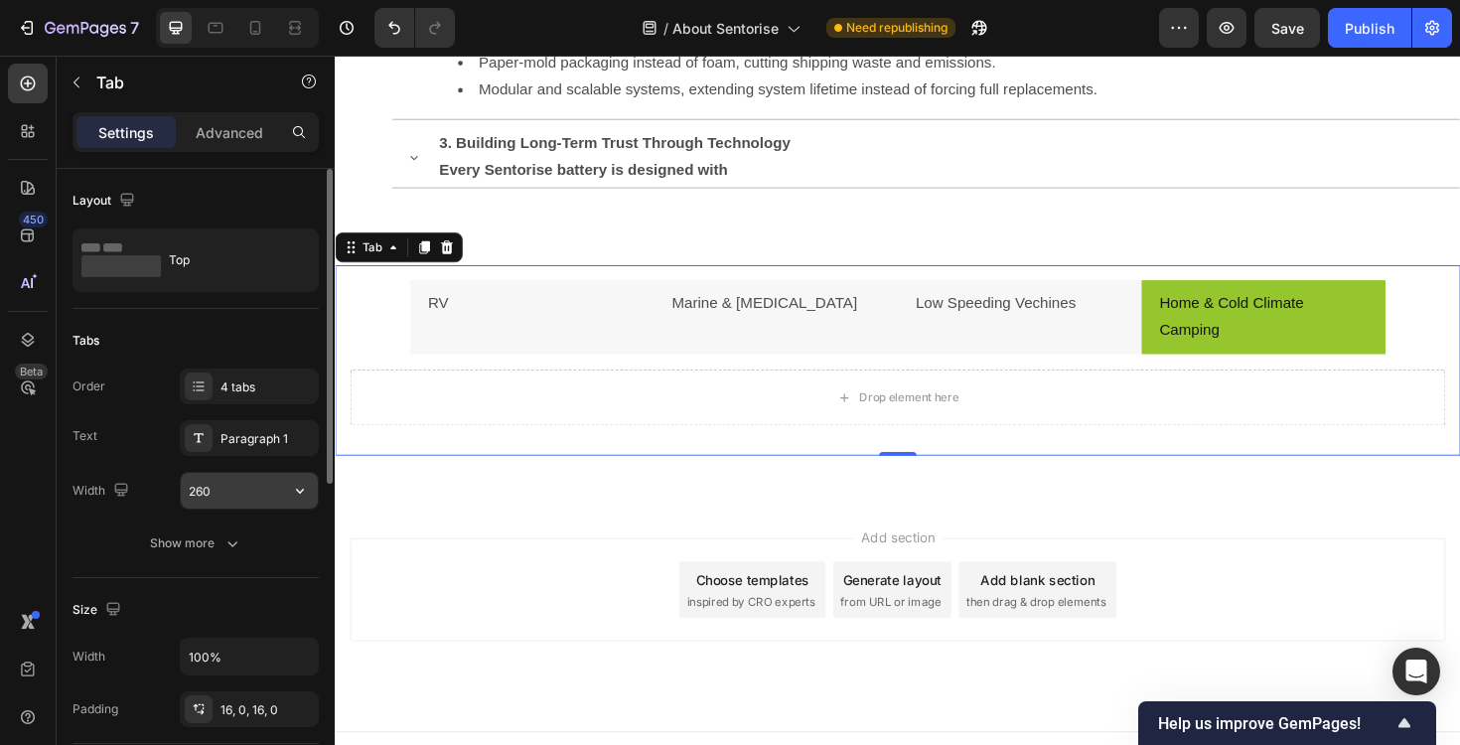
click at [244, 500] on input "260" at bounding box center [249, 491] width 137 height 36
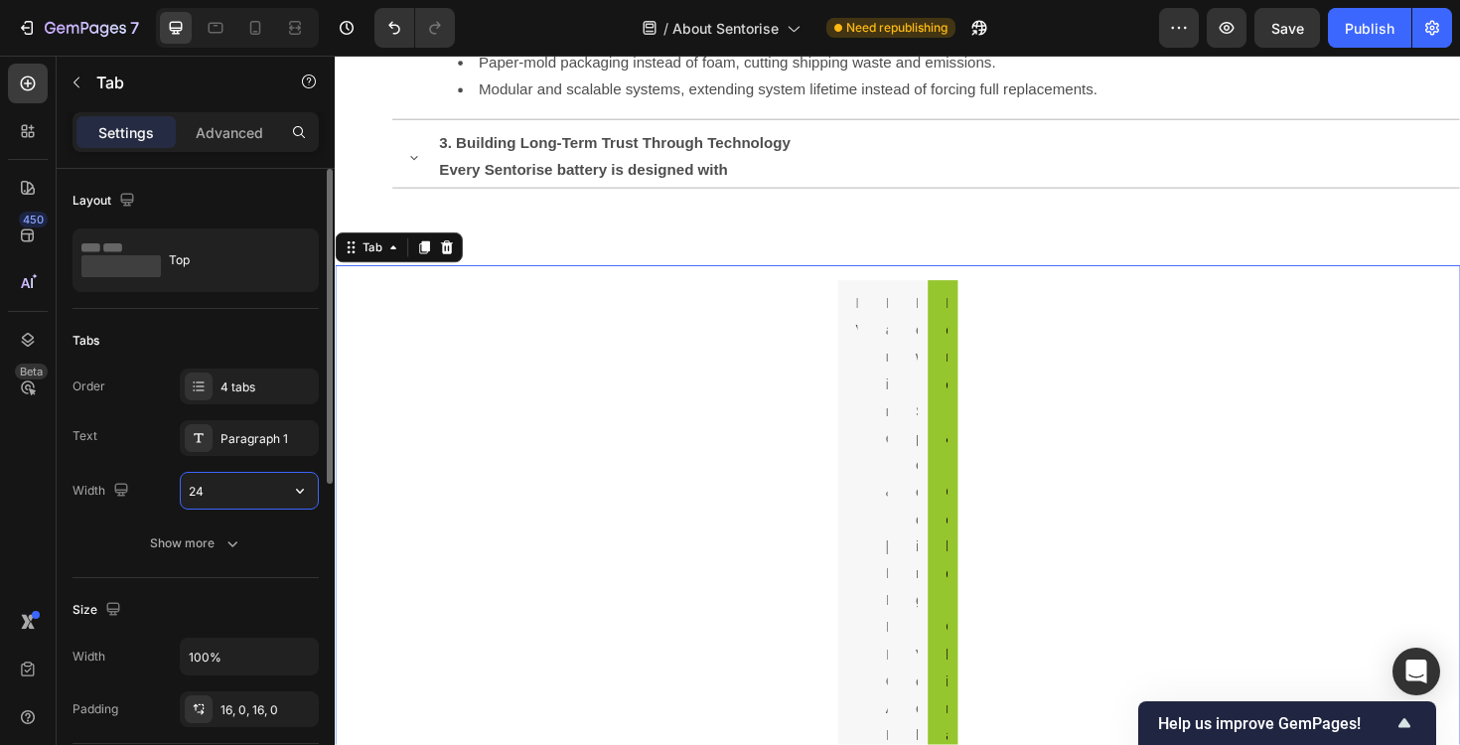
type input "2"
type input "3"
type input "2"
type input "275"
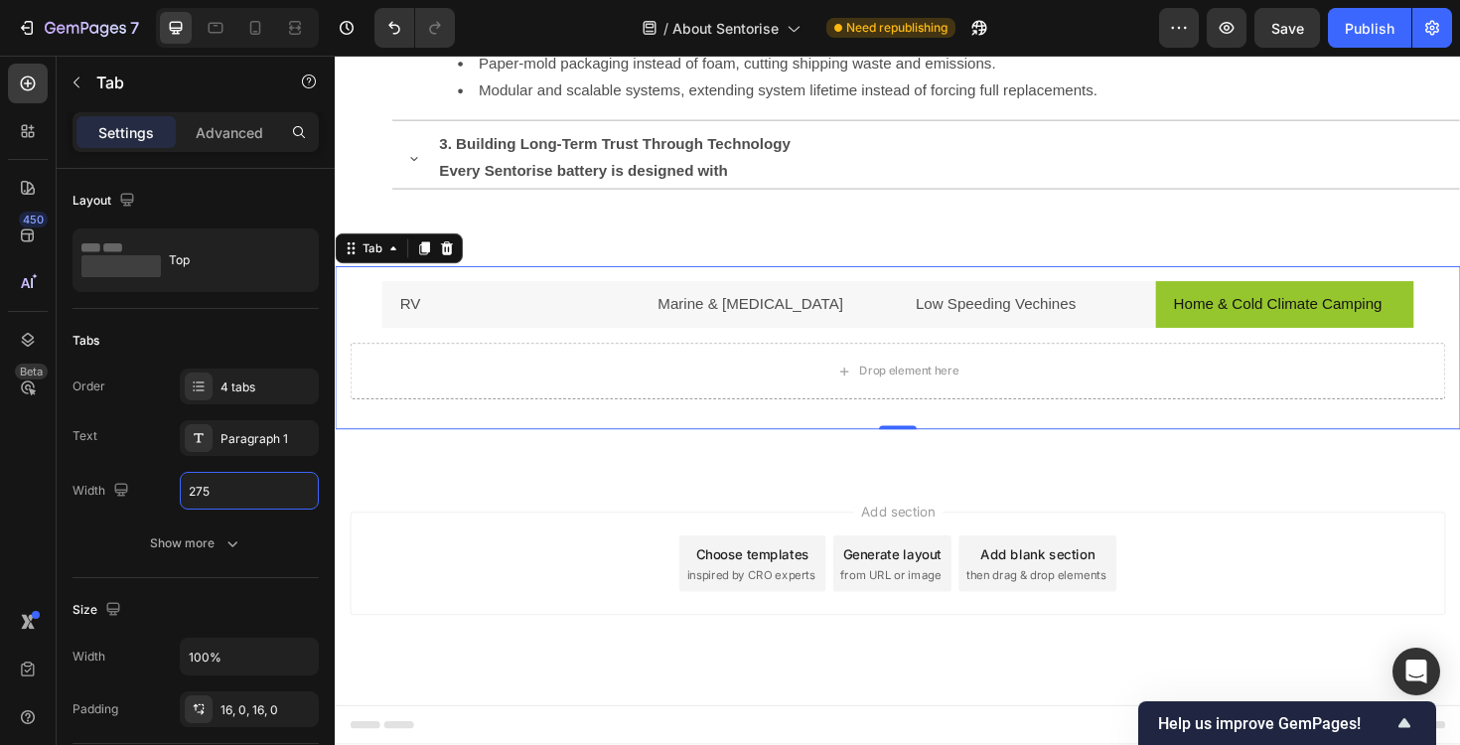
click at [490, 509] on div "Add section Choose templates inspired by CRO experts Generate layout from URL o…" at bounding box center [931, 622] width 1192 height 244
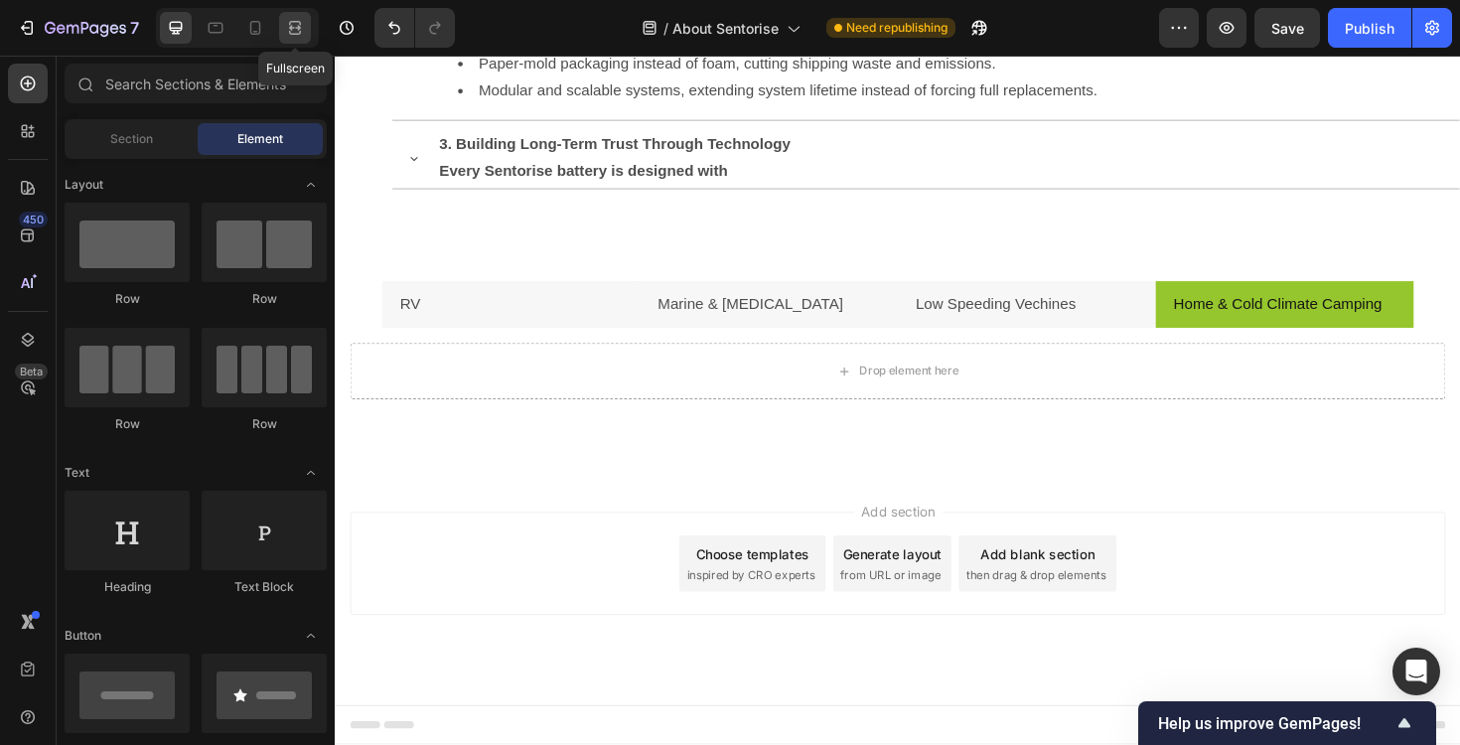
click at [297, 22] on icon at bounding box center [295, 23] width 12 height 4
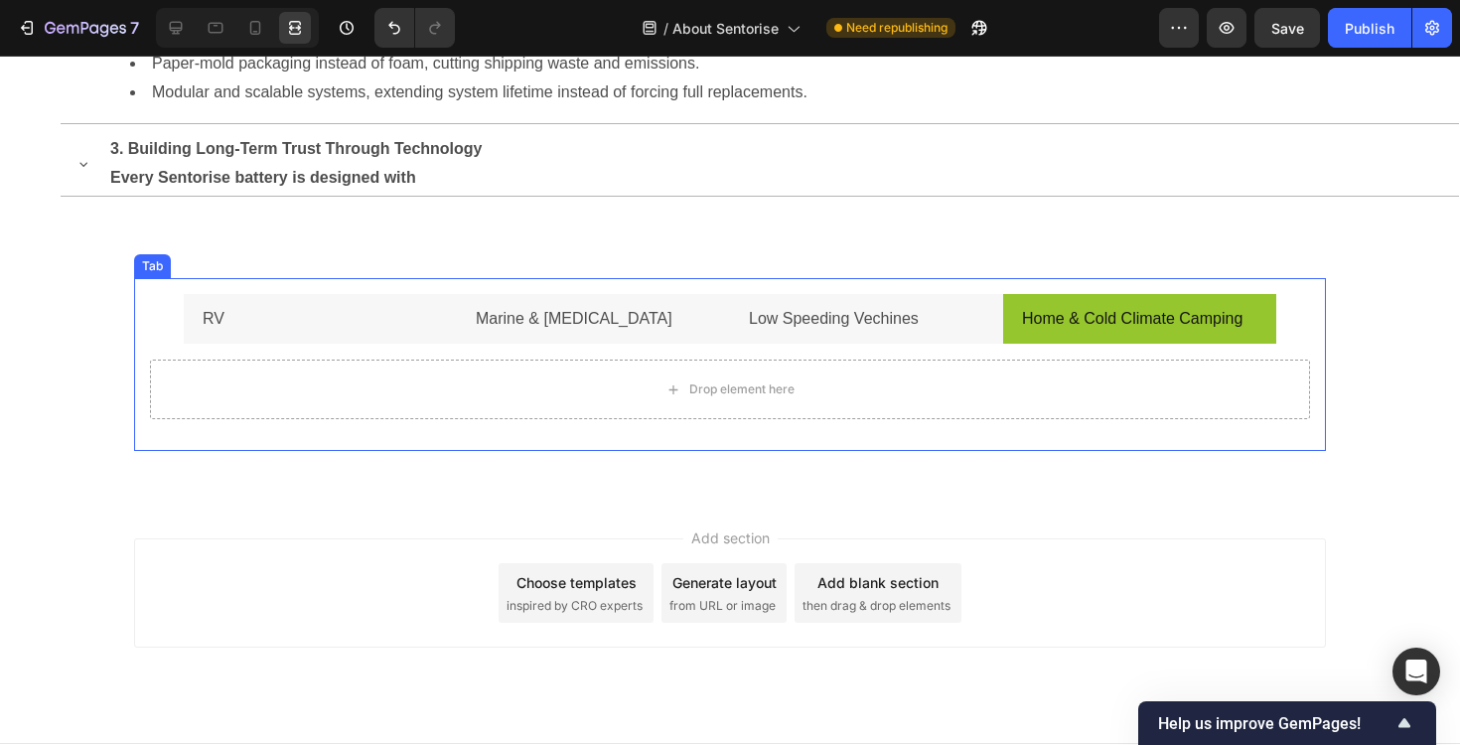
click at [143, 318] on ul "RV Marine & [MEDICAL_DATA] Low Speeding Vechines Home & Cold Climate Camping" at bounding box center [730, 319] width 1192 height 51
click at [180, 37] on icon at bounding box center [176, 28] width 20 height 20
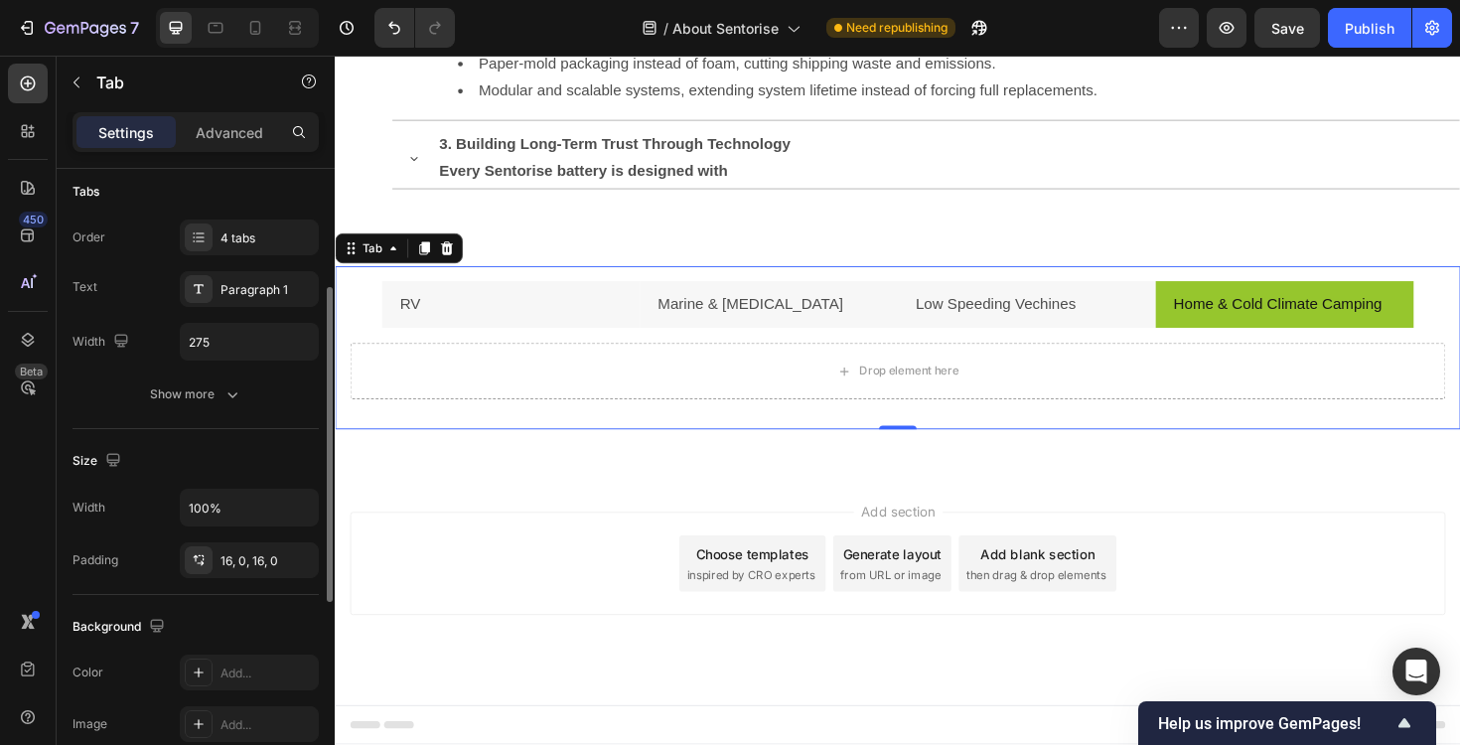
scroll to position [227, 0]
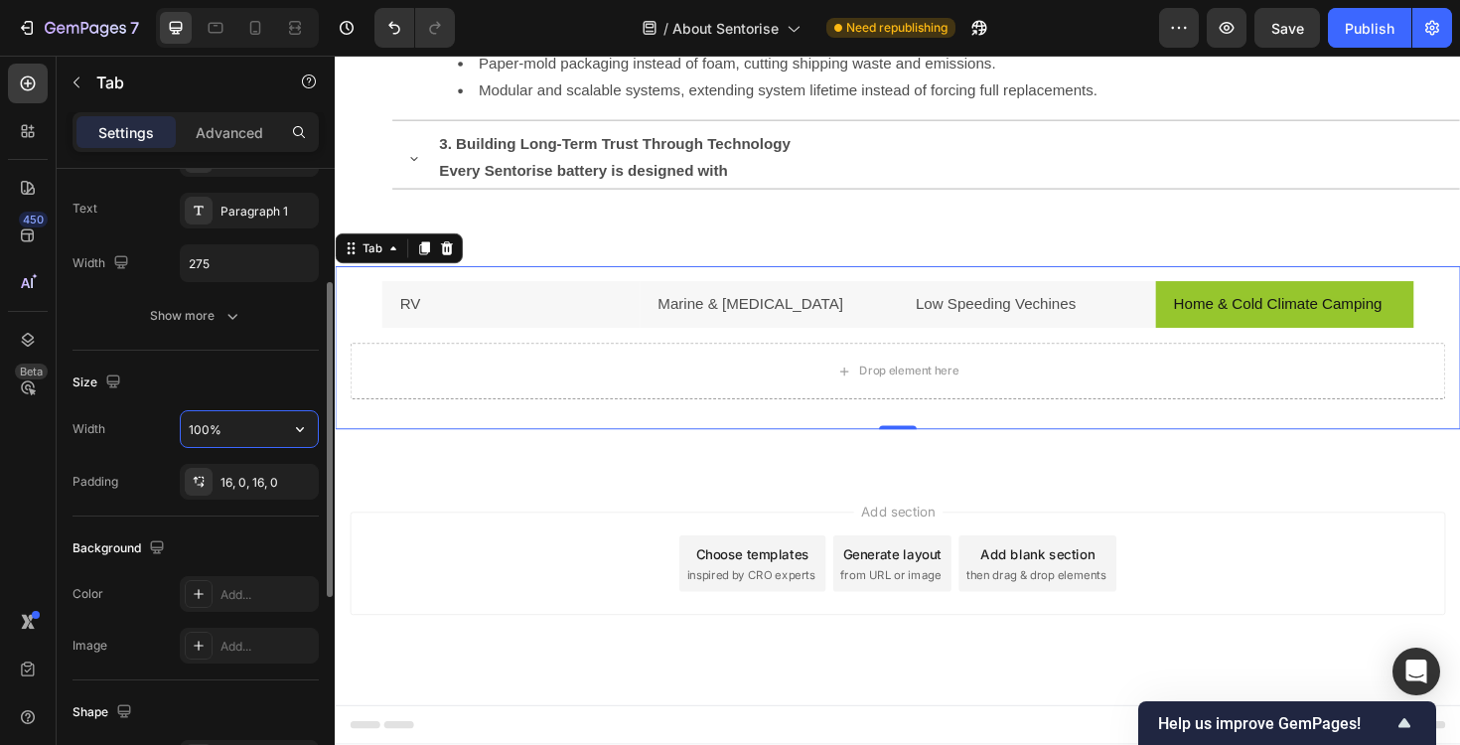
click at [208, 429] on input "100%" at bounding box center [249, 429] width 137 height 36
type input "300%"
click at [304, 28] on icon at bounding box center [295, 28] width 20 height 20
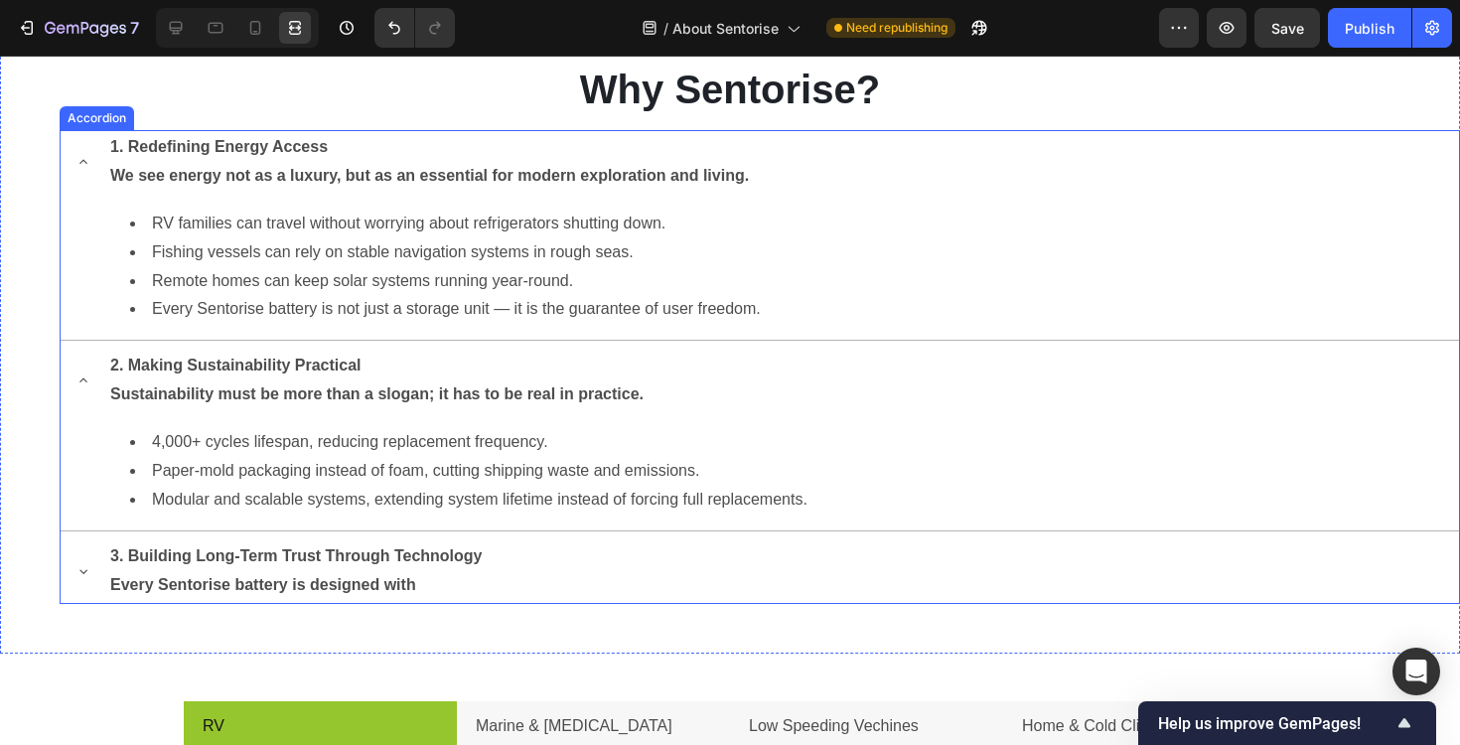
scroll to position [1838, 0]
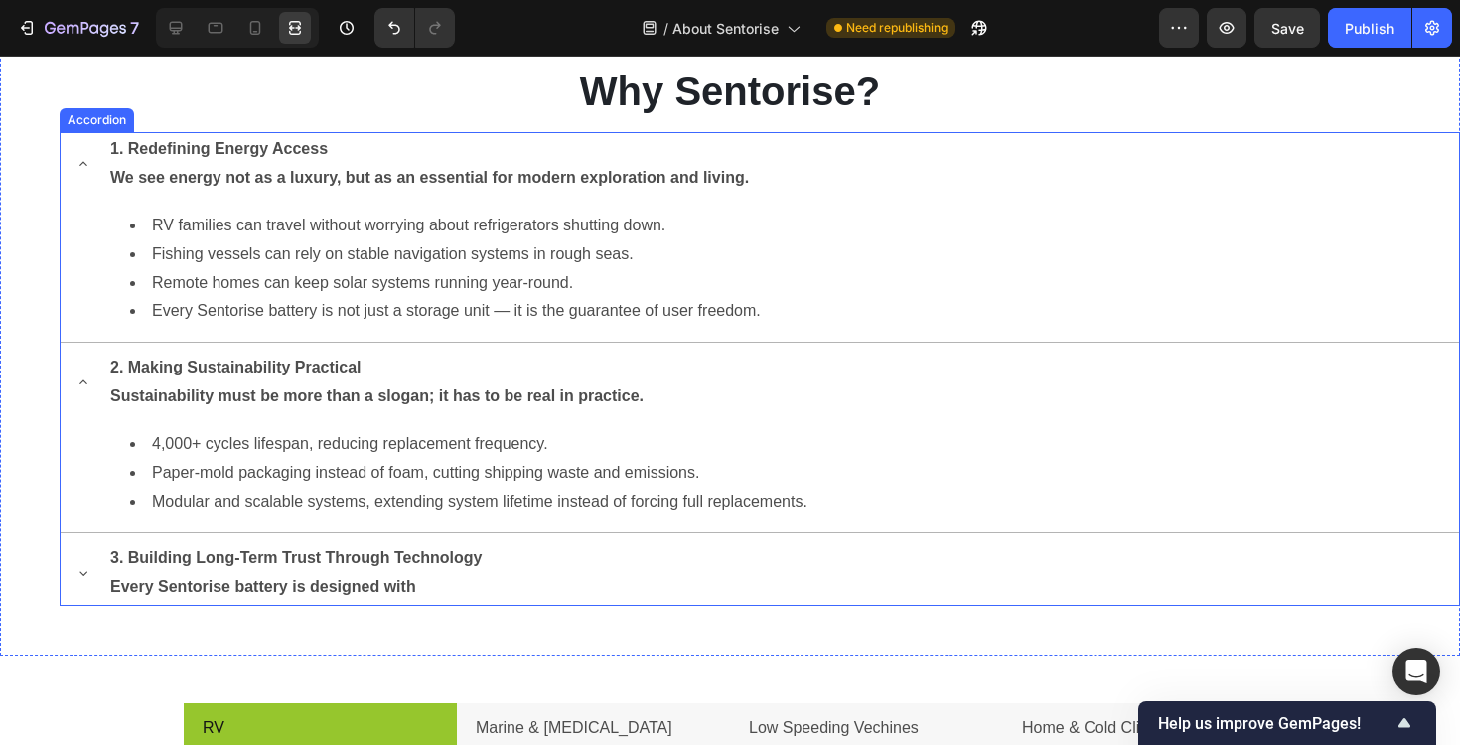
click at [74, 182] on div "1. Redefining Energy Access We see energy not as a luxury, but as an essential …" at bounding box center [760, 164] width 1398 height 64
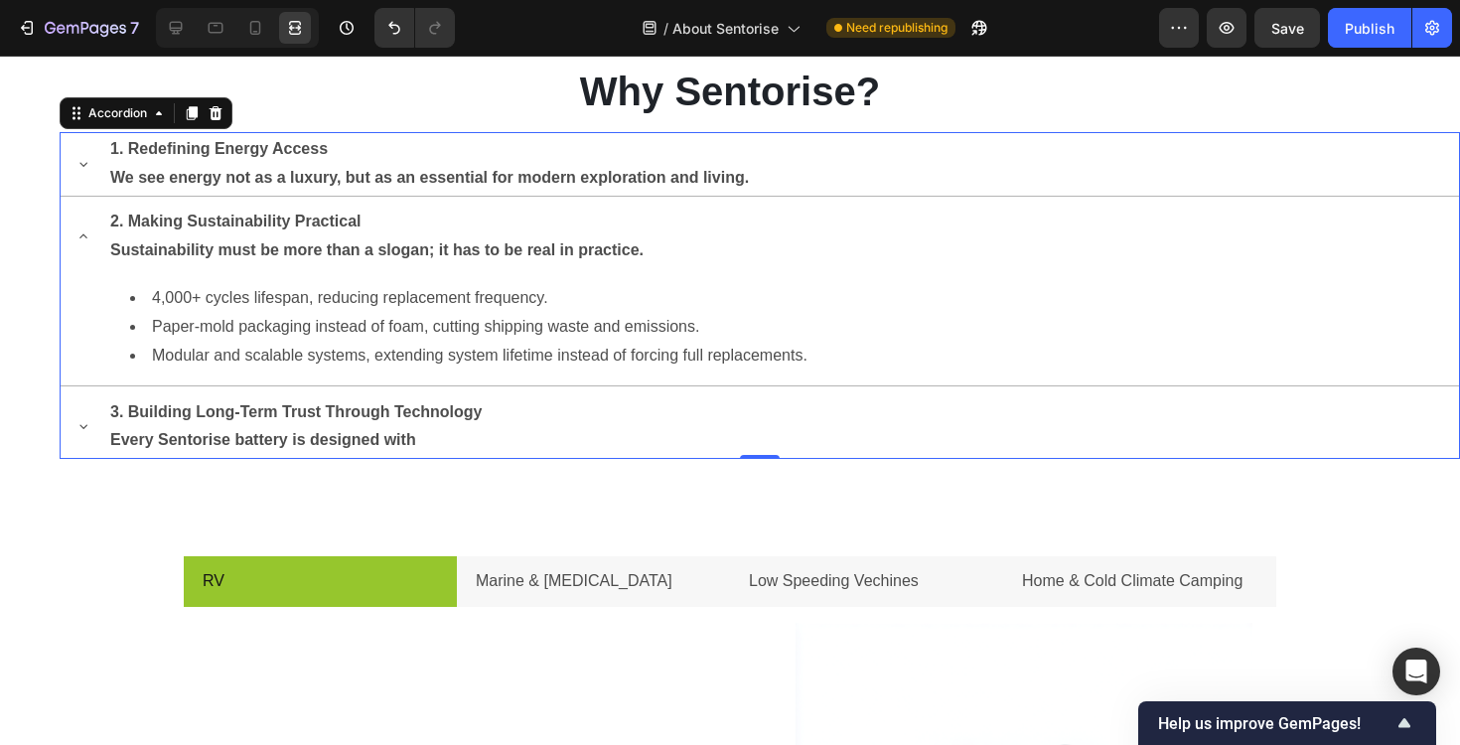
scroll to position [0, 0]
click at [78, 237] on icon at bounding box center [83, 236] width 16 height 16
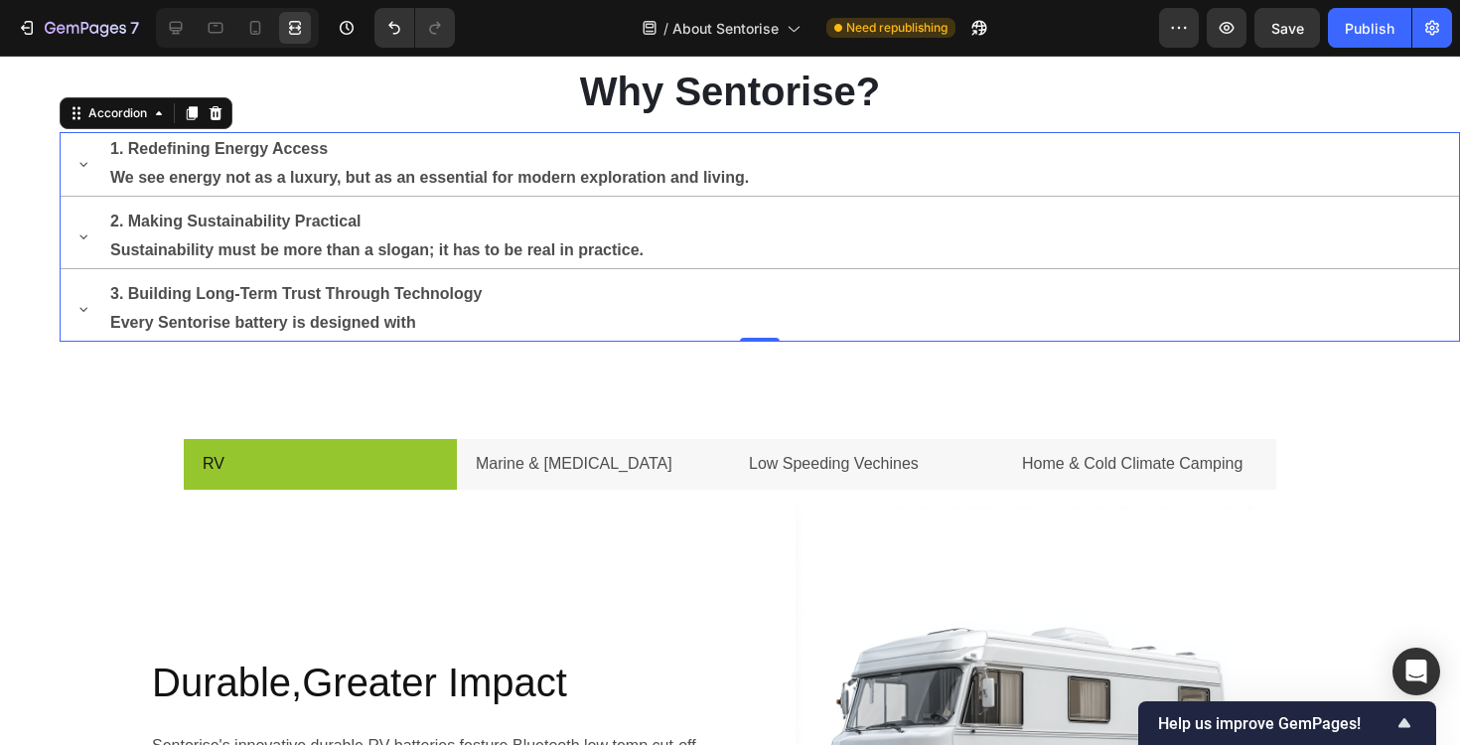
click at [82, 301] on icon at bounding box center [83, 309] width 16 height 16
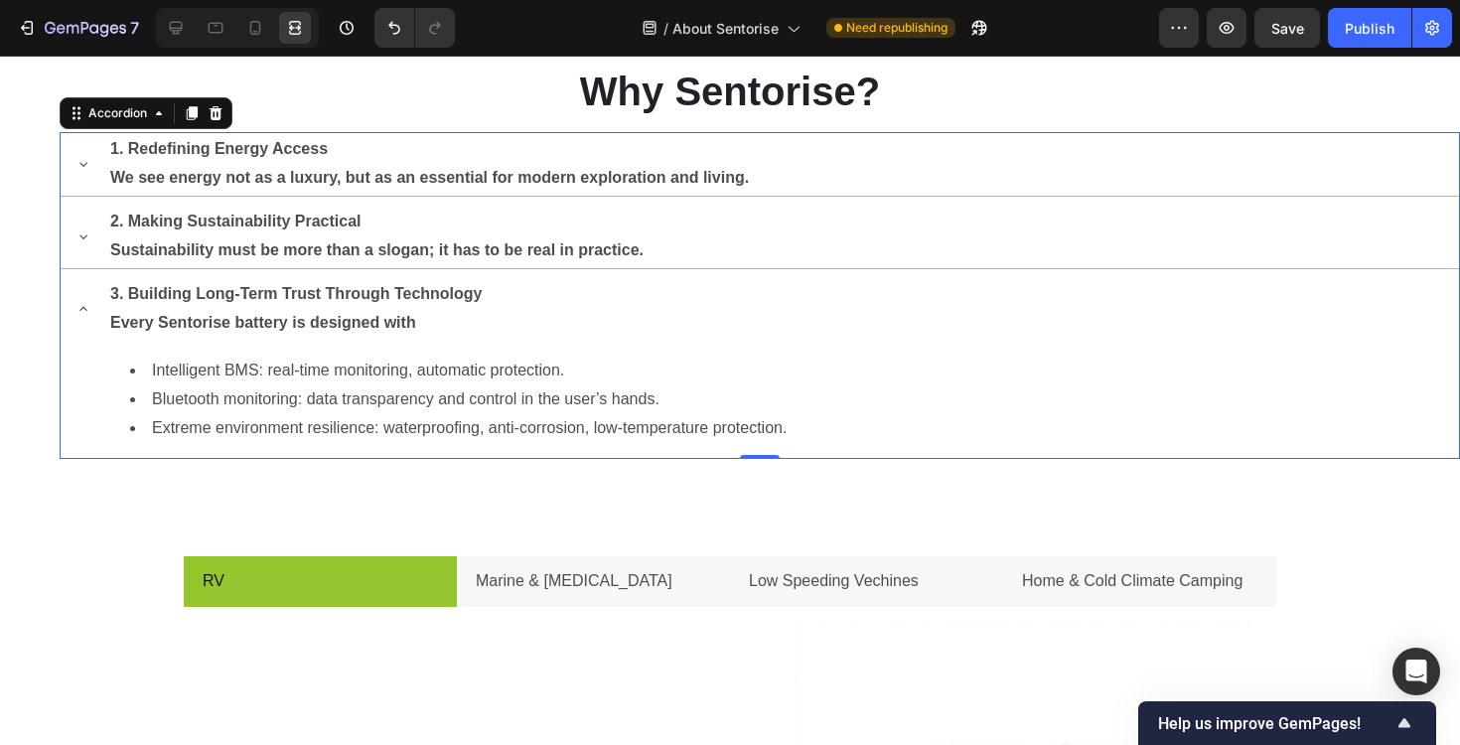
click at [87, 327] on div "3. Building Long-Term Trust Through Technology Every Sentorise battery is desig…" at bounding box center [760, 309] width 1398 height 64
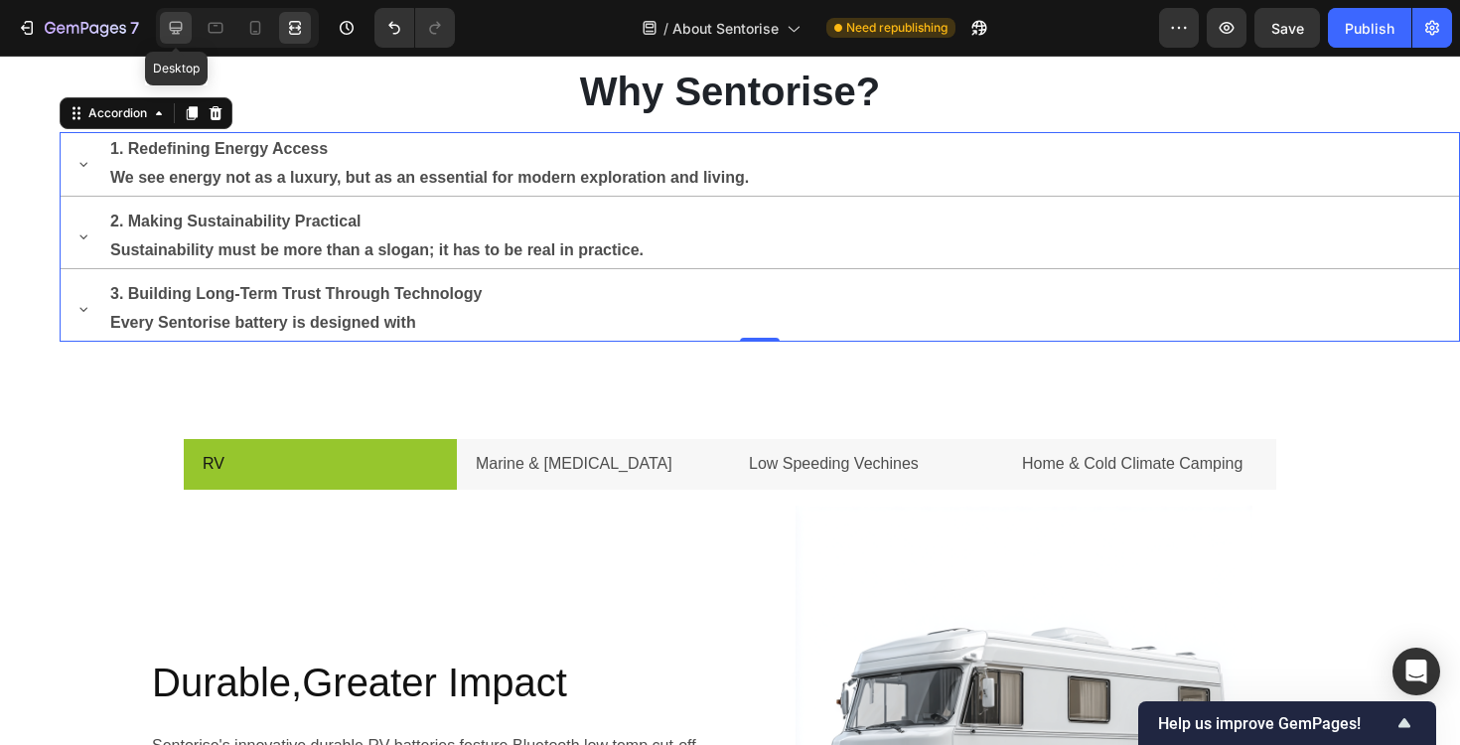
click at [182, 25] on icon at bounding box center [176, 28] width 13 height 13
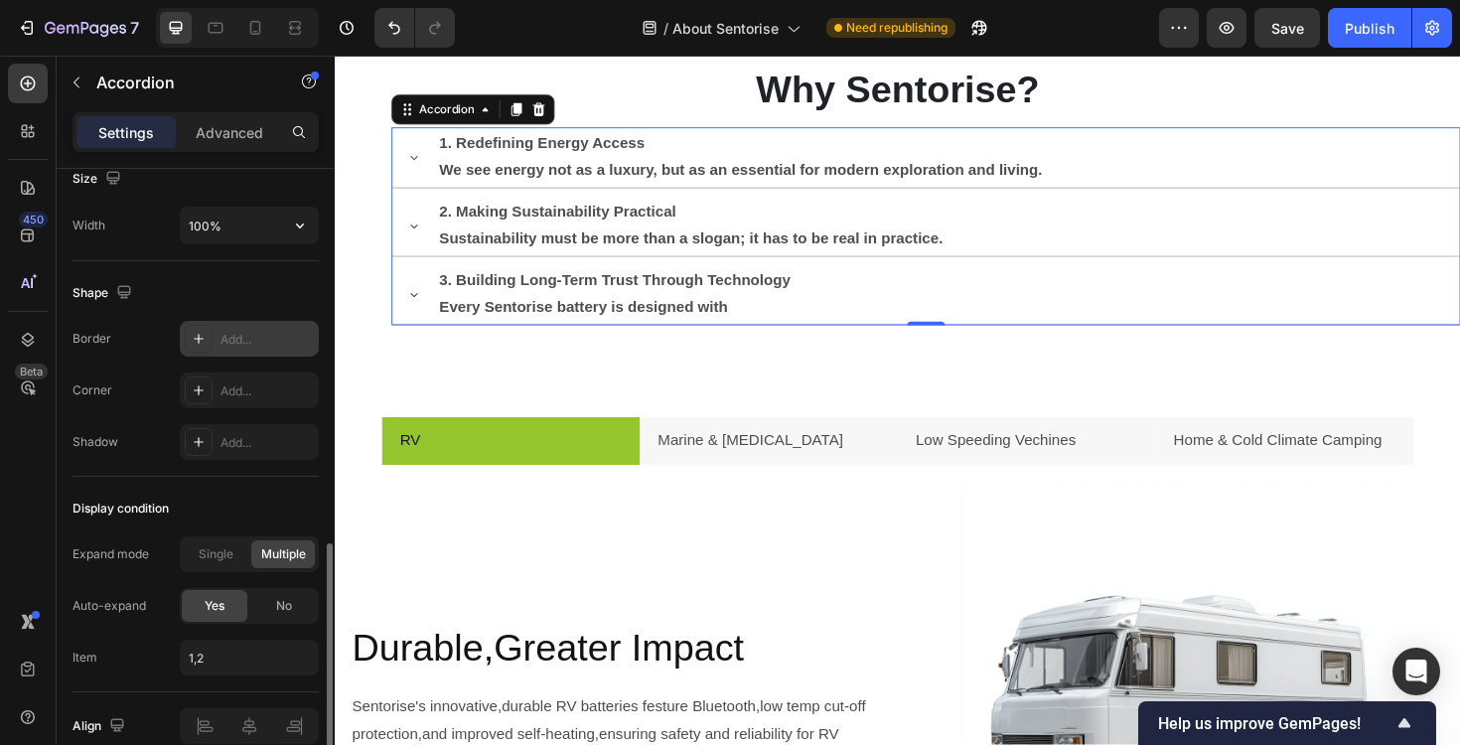
scroll to position [1198, 0]
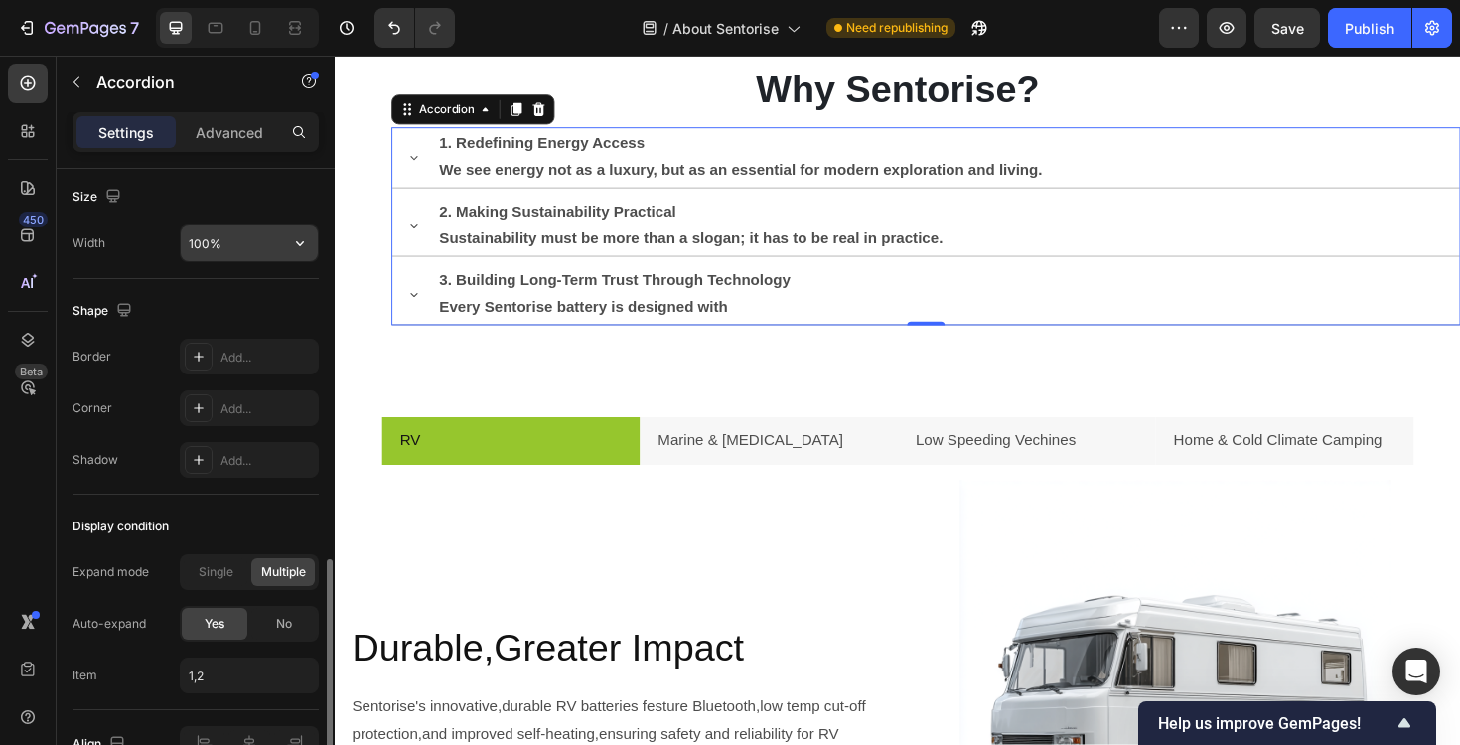
click at [231, 244] on input "100%" at bounding box center [249, 243] width 137 height 36
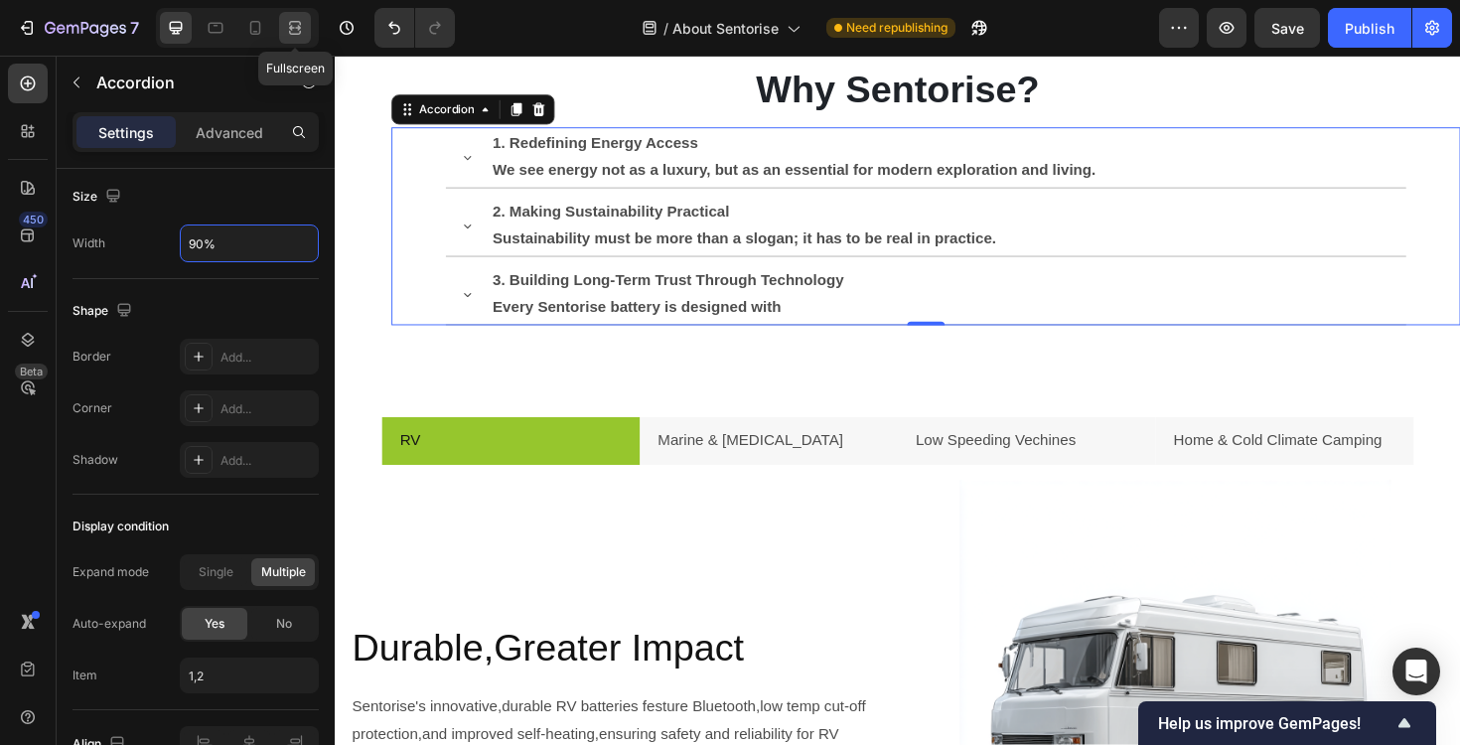
click at [301, 30] on icon at bounding box center [295, 28] width 20 height 20
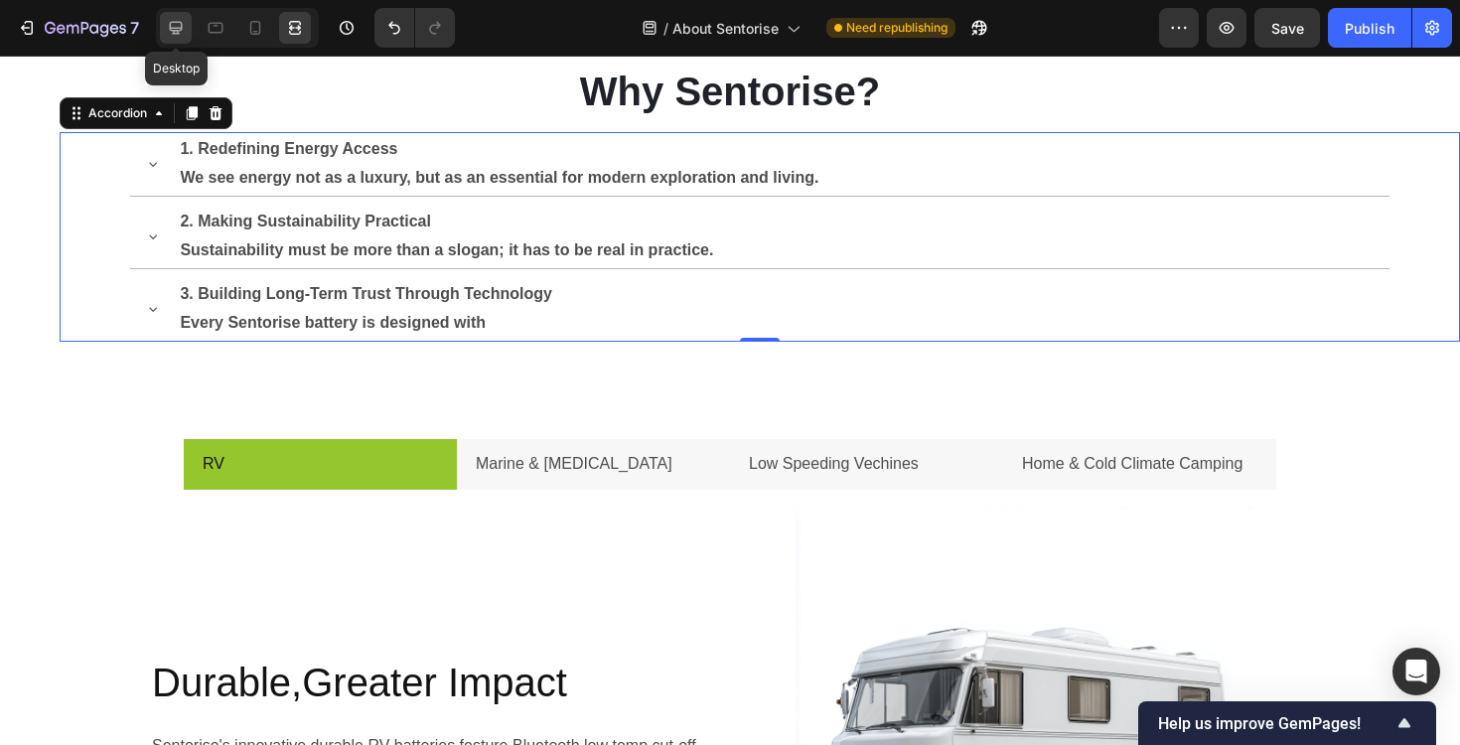
click at [178, 18] on icon at bounding box center [176, 28] width 20 height 20
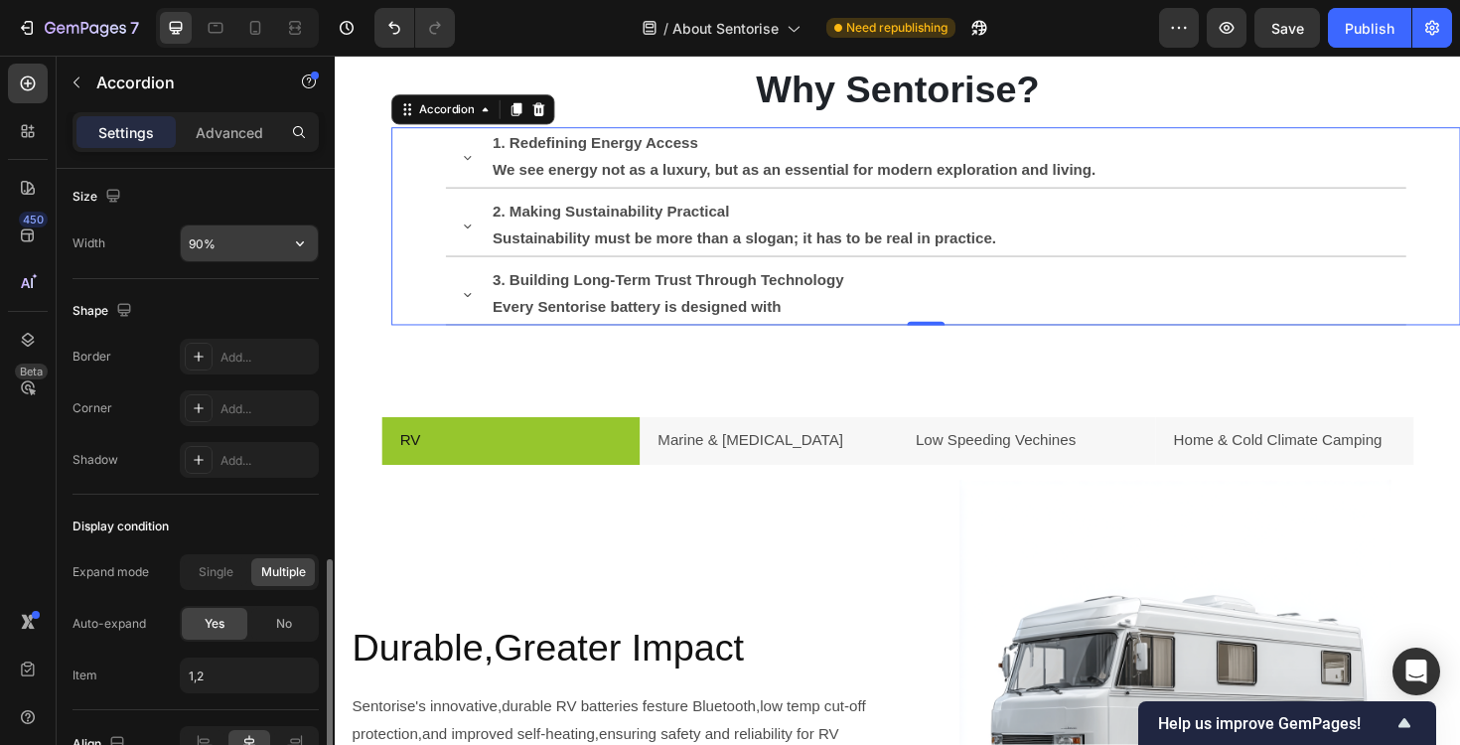
click at [221, 241] on input "90%" at bounding box center [249, 243] width 137 height 36
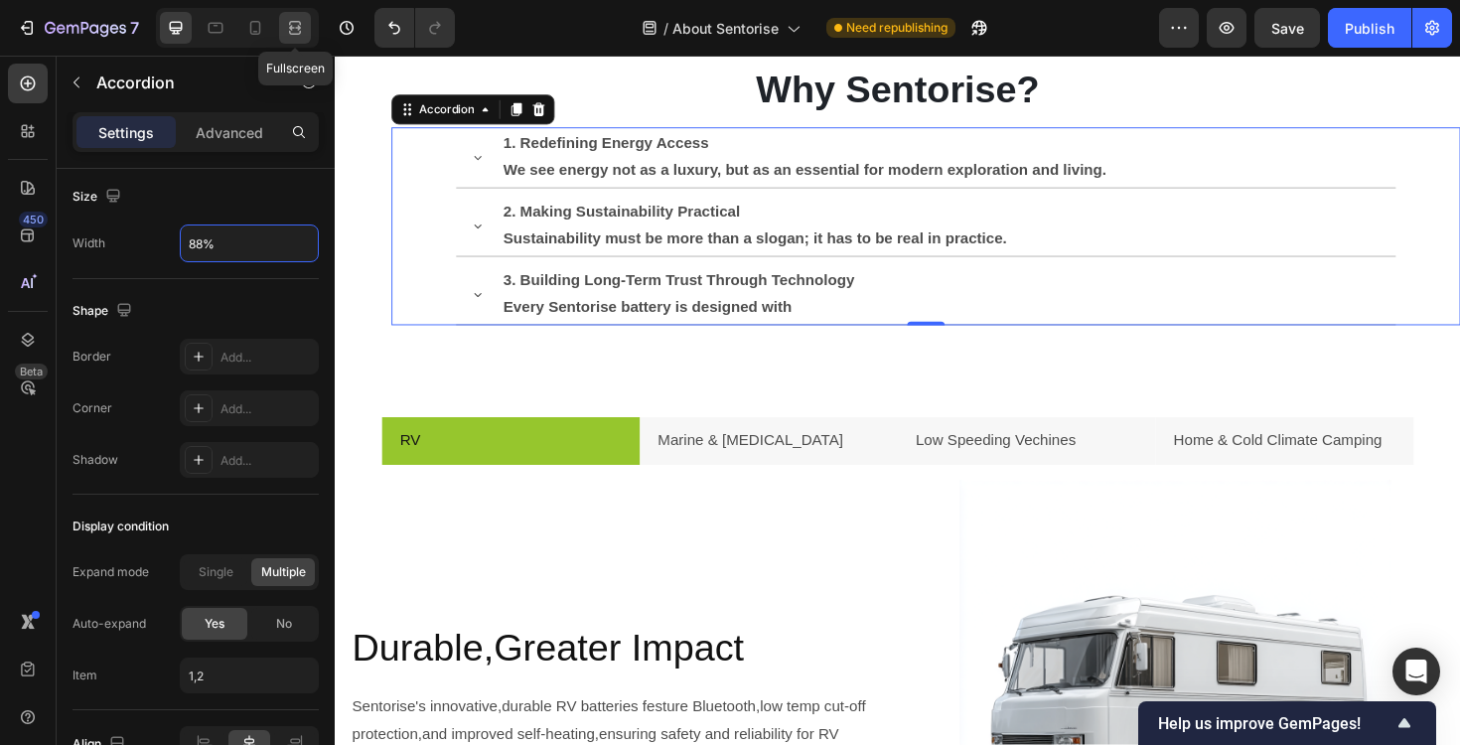
click at [284, 34] on div at bounding box center [295, 28] width 32 height 32
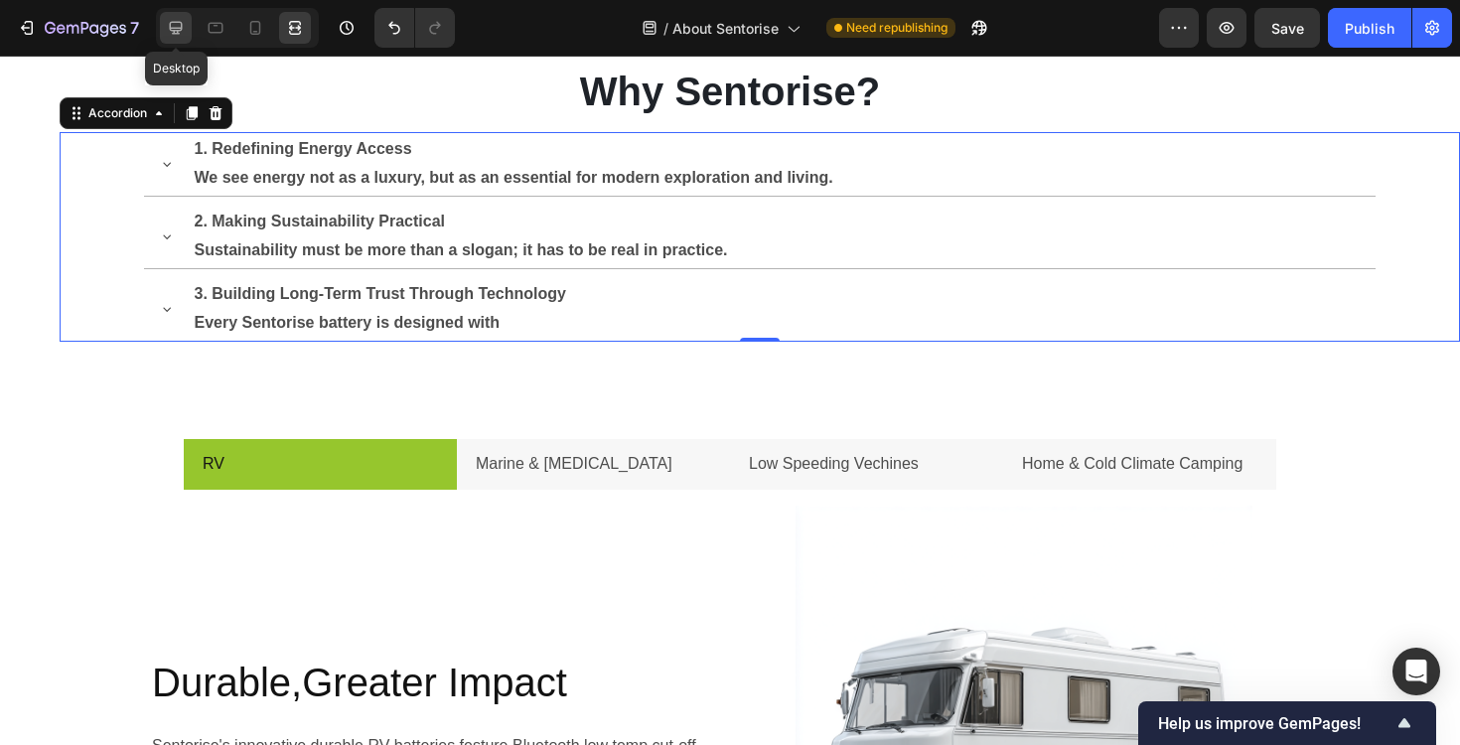
click at [176, 32] on icon at bounding box center [176, 28] width 20 height 20
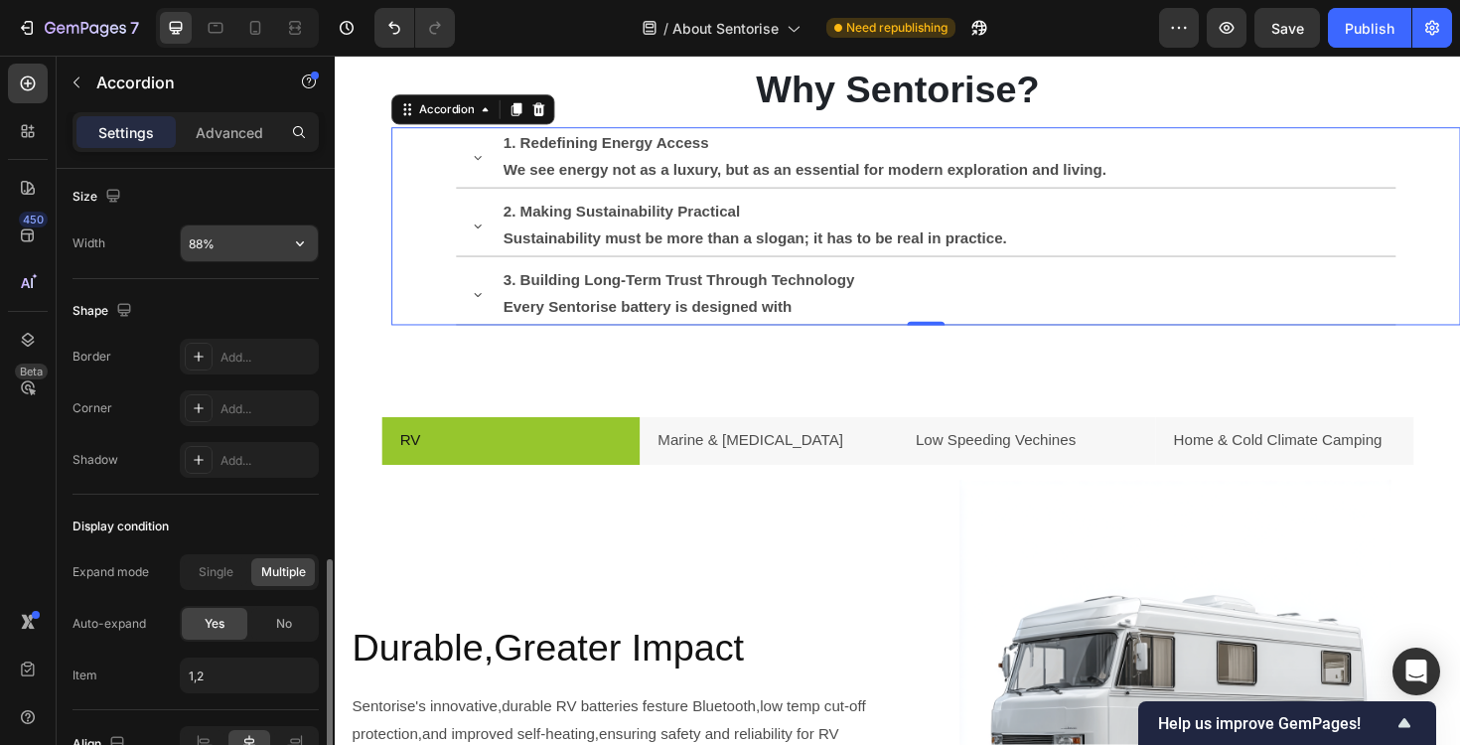
click at [204, 251] on input "88%" at bounding box center [249, 243] width 137 height 36
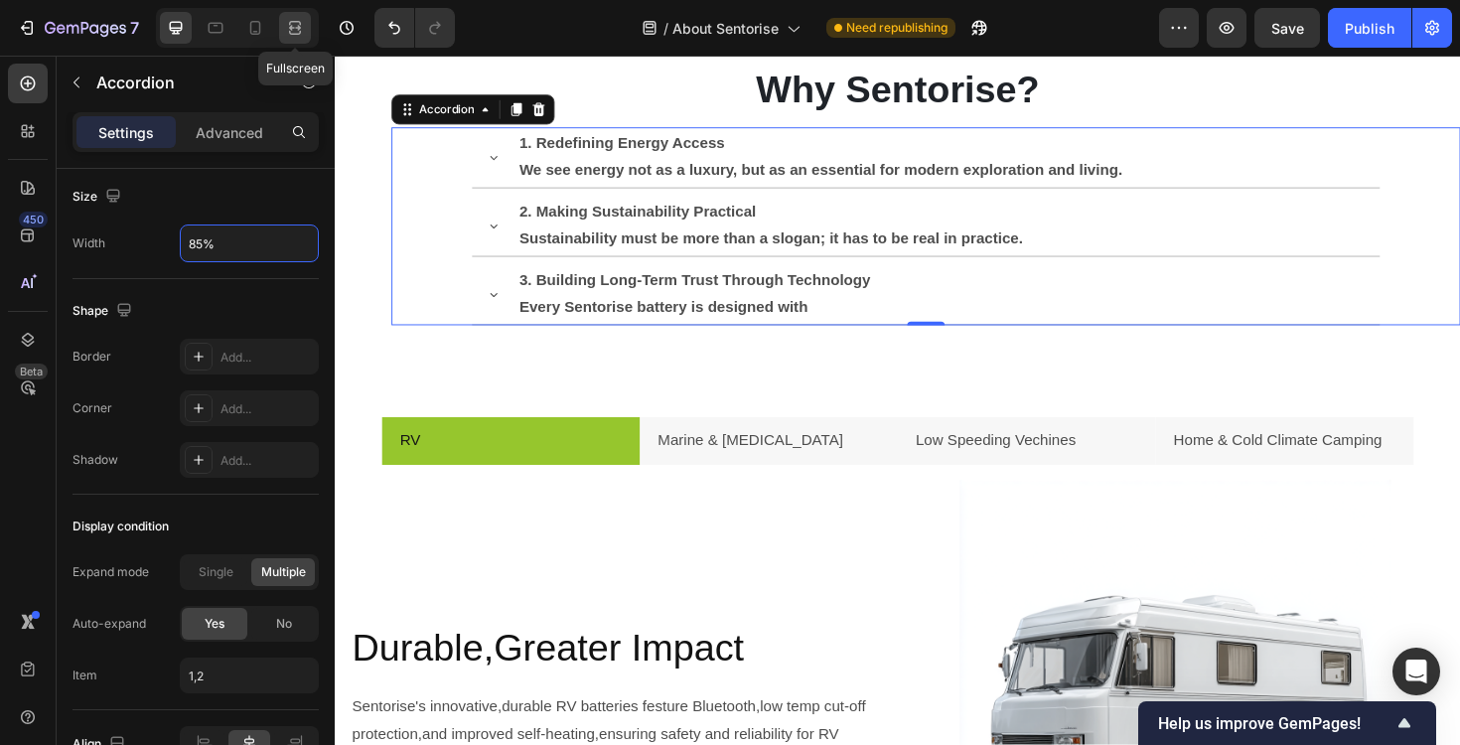
type input "85%"
click at [293, 40] on div at bounding box center [295, 28] width 32 height 32
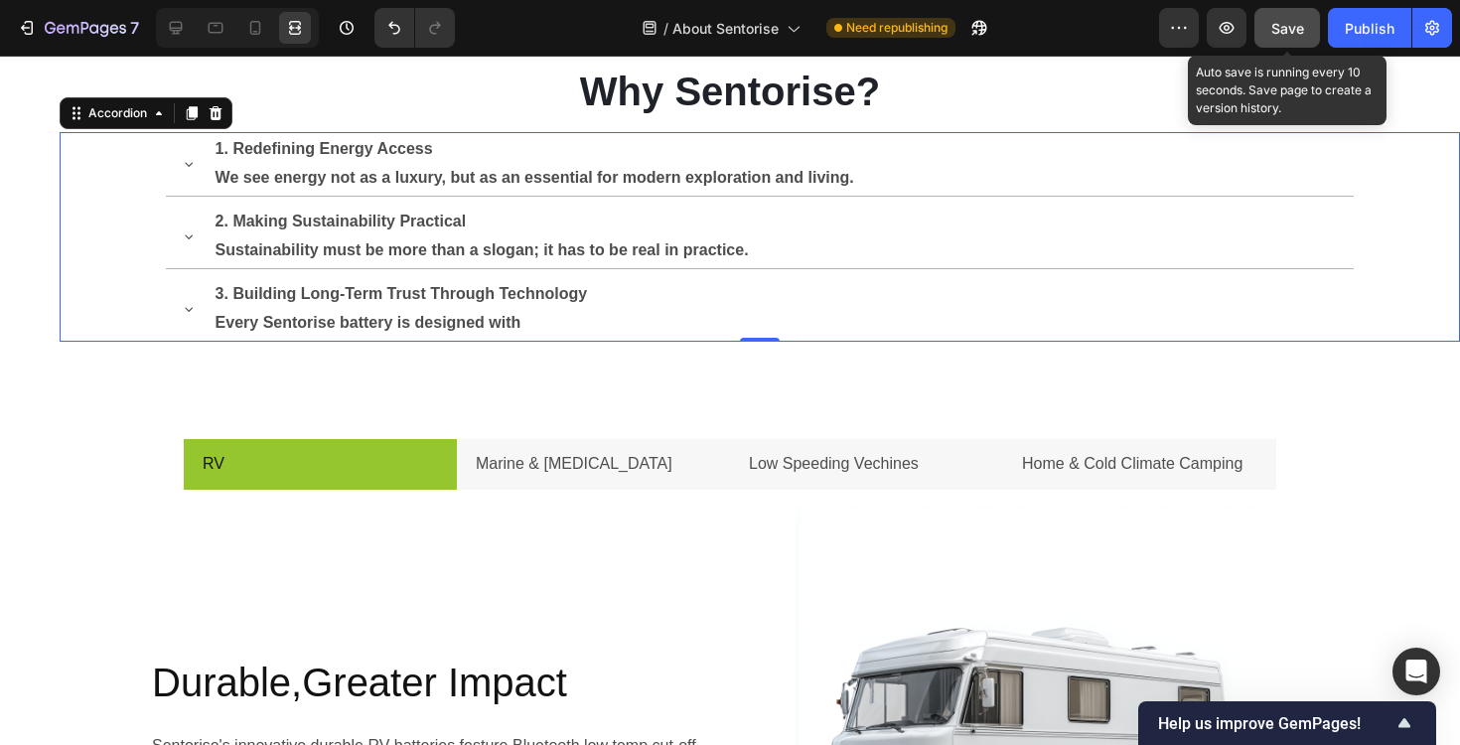
click at [1280, 28] on span "Save" at bounding box center [1287, 28] width 33 height 17
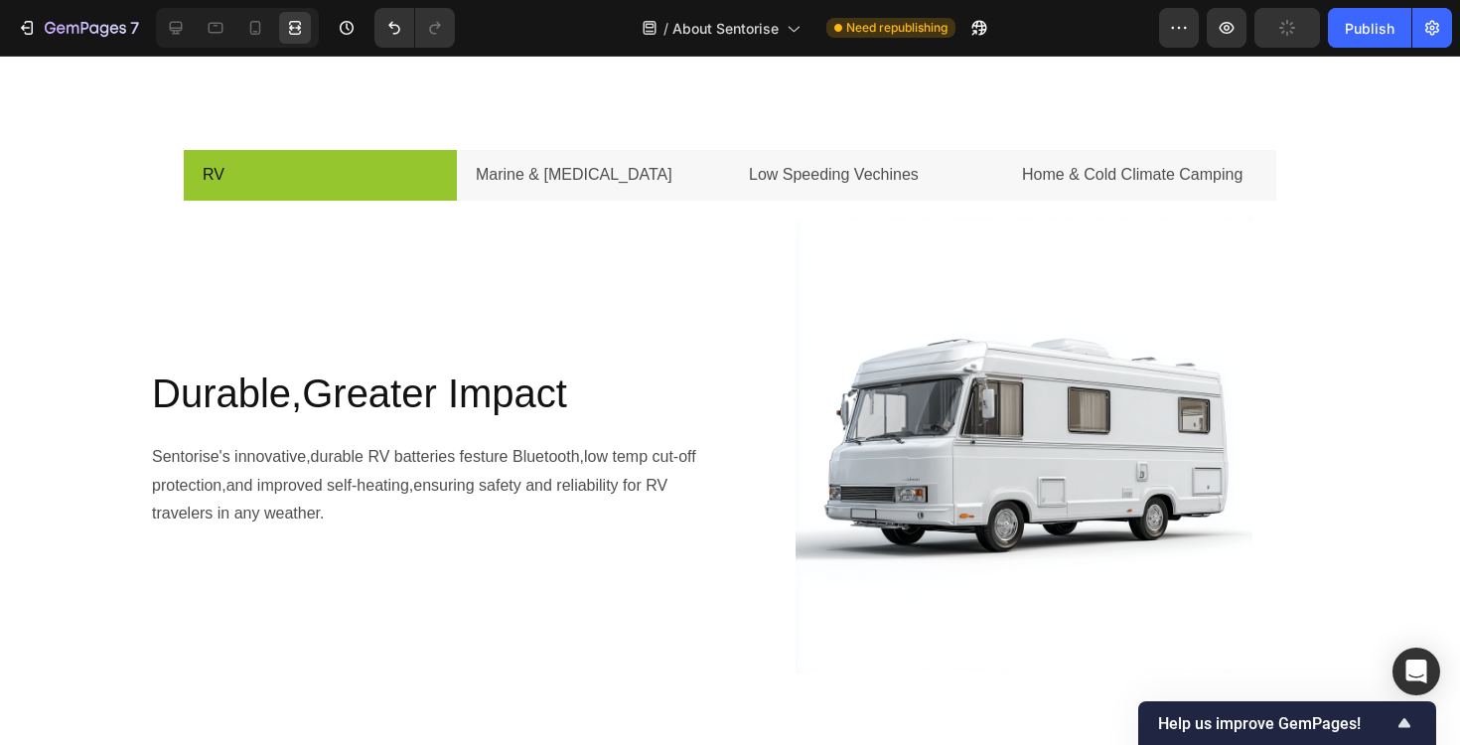
scroll to position [2161, 0]
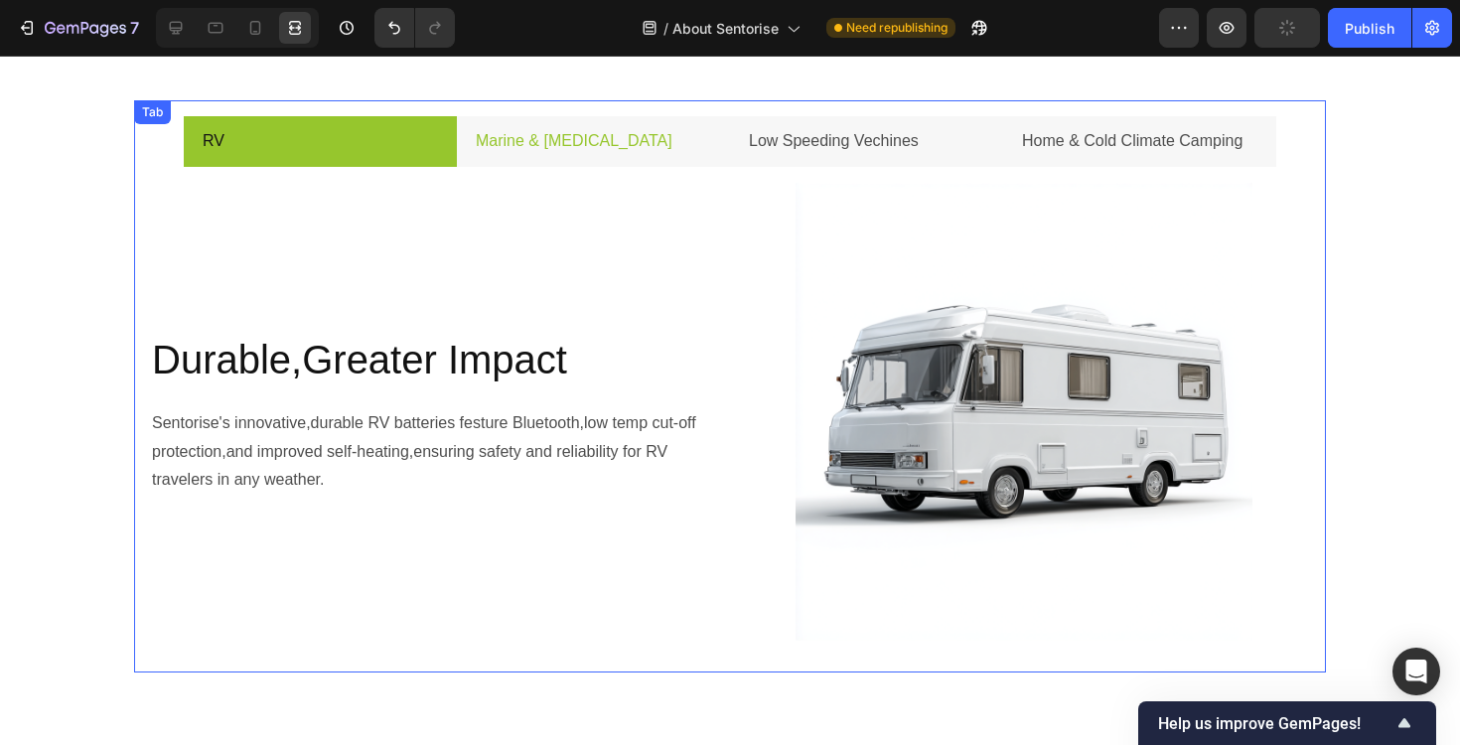
click at [596, 131] on p "Marine & [MEDICAL_DATA]" at bounding box center [574, 141] width 197 height 29
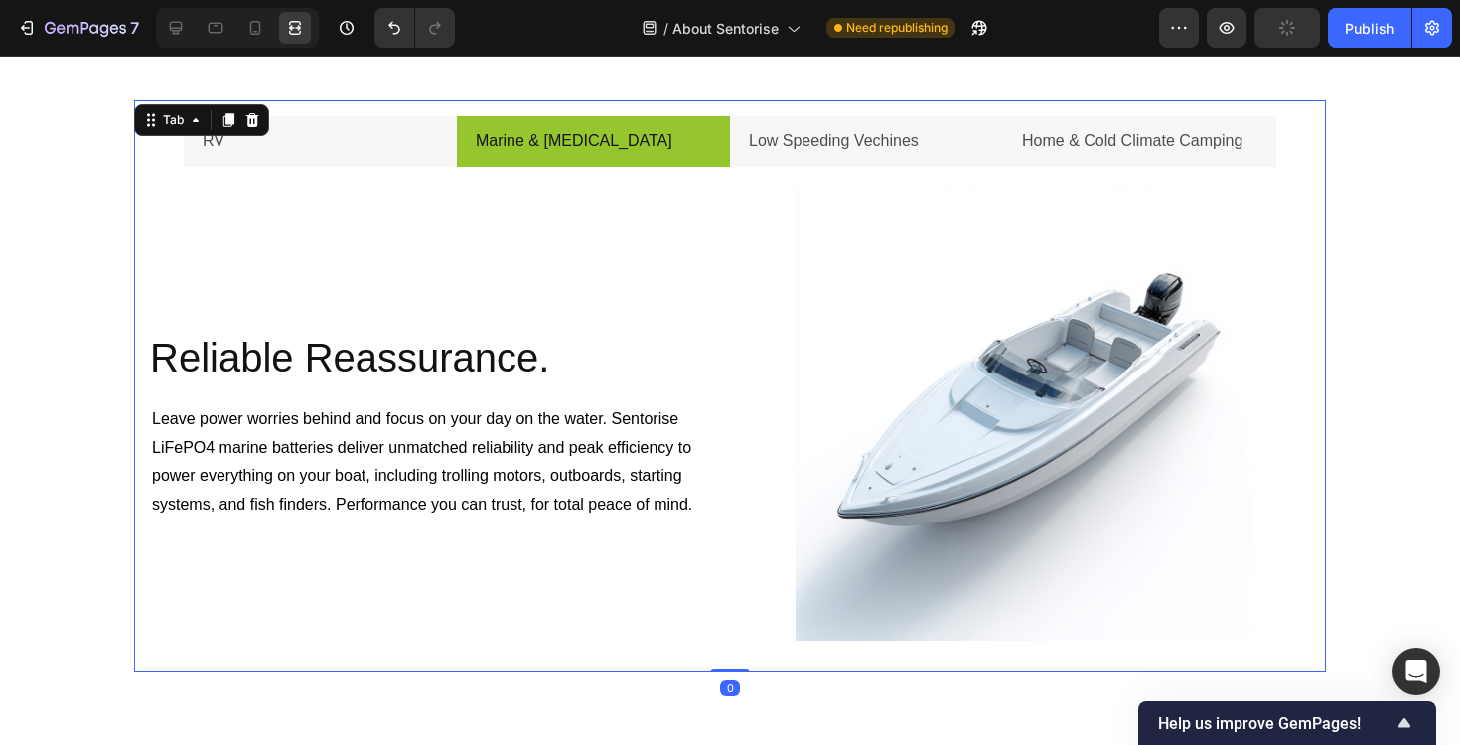
scroll to position [0, 0]
click at [968, 141] on li "Low Speeding Vechines" at bounding box center [866, 141] width 273 height 51
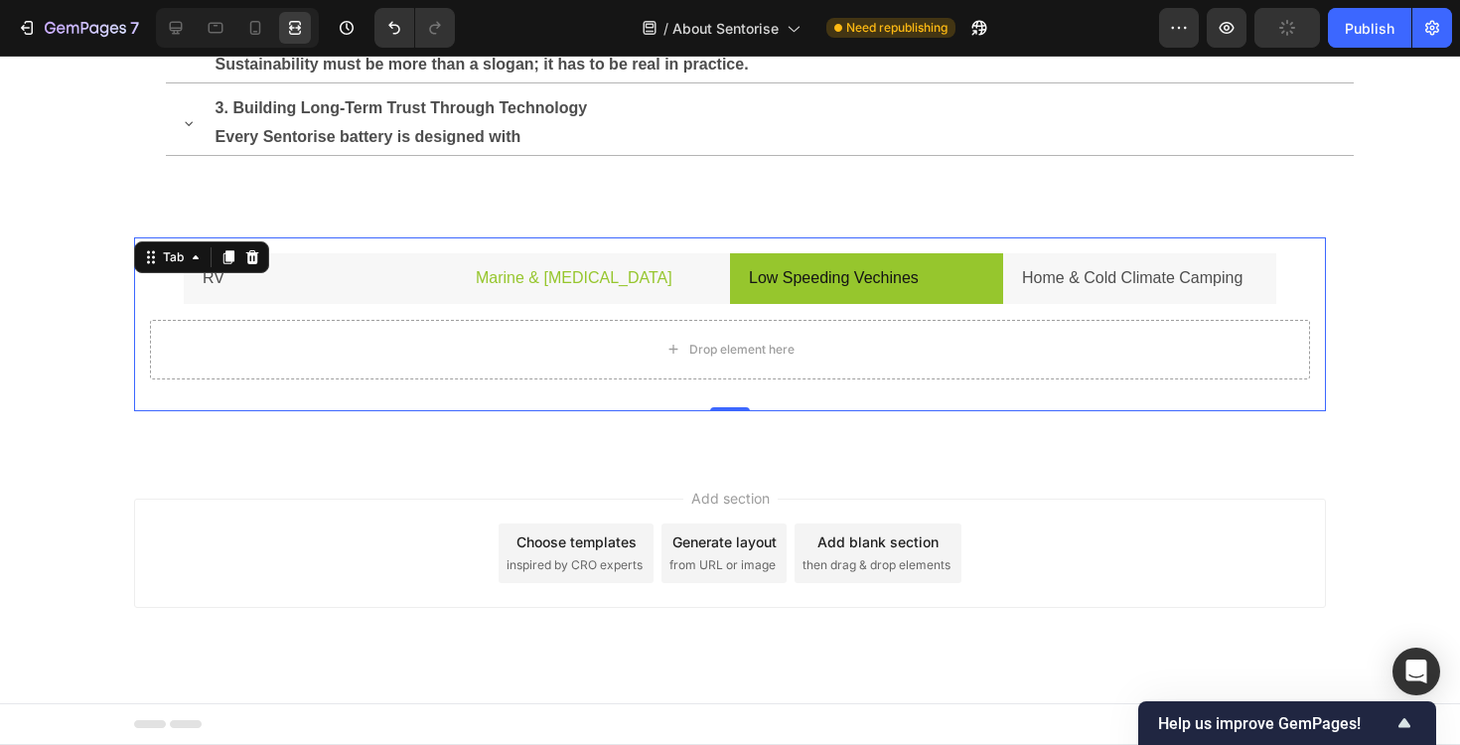
click at [623, 276] on li "Marine & [MEDICAL_DATA]" at bounding box center [593, 278] width 273 height 51
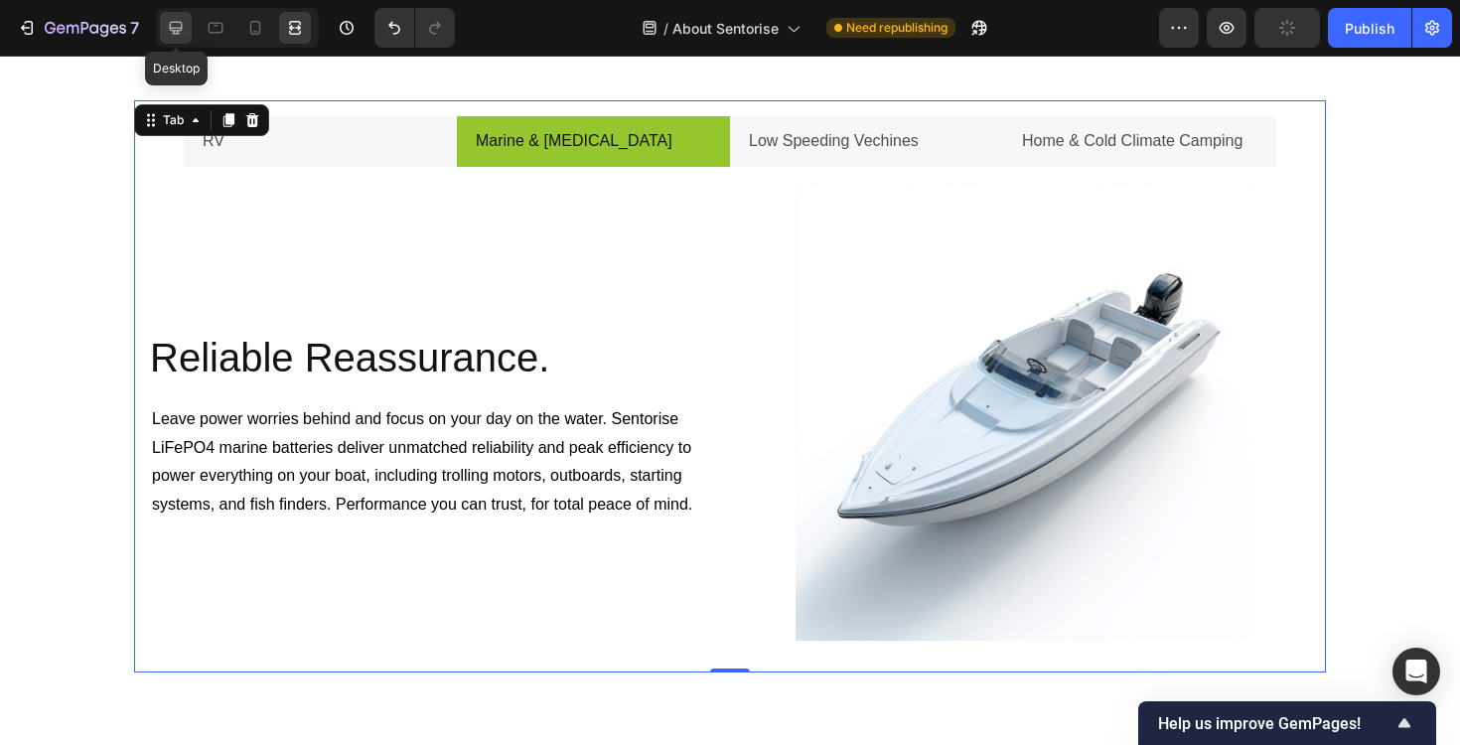
click at [171, 35] on icon at bounding box center [176, 28] width 20 height 20
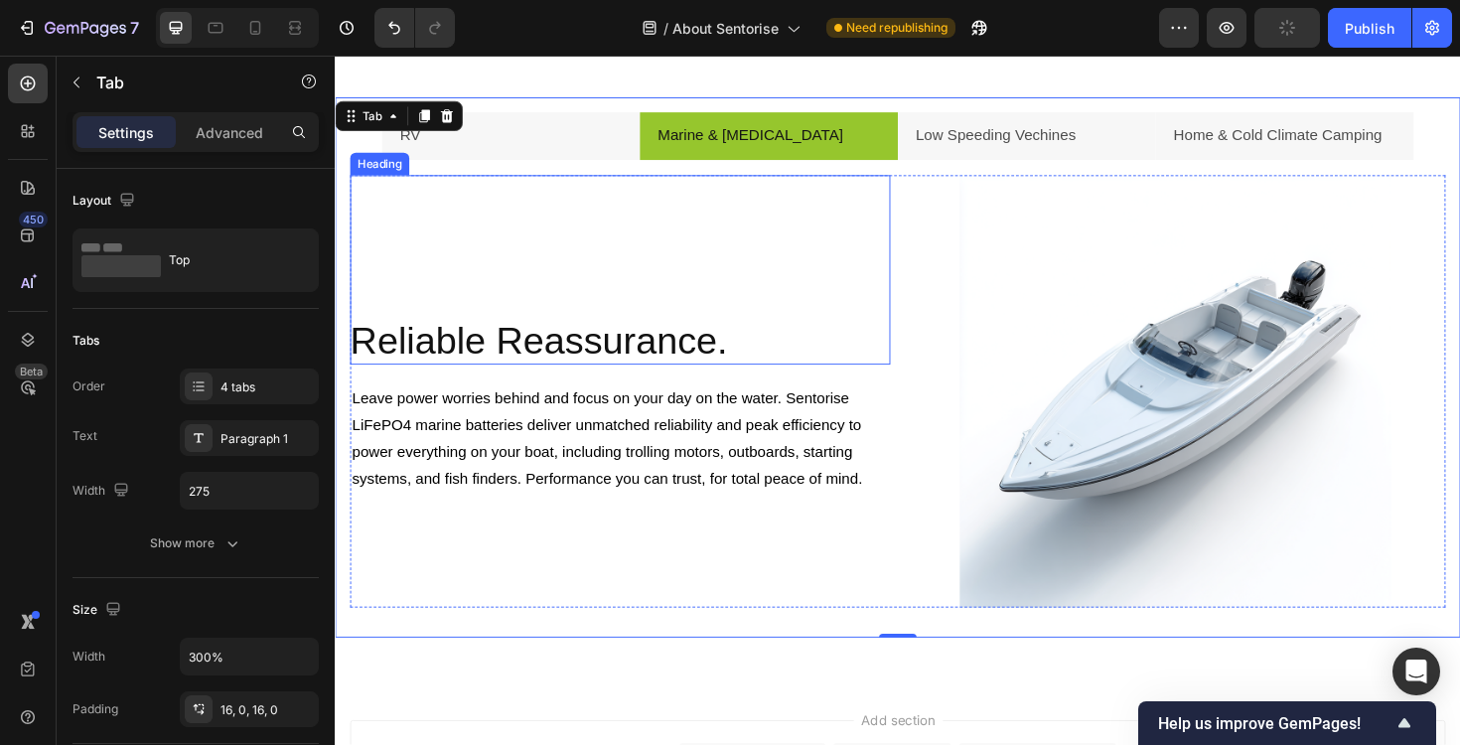
click at [765, 284] on div "Reliable Reassurance. Heading" at bounding box center [637, 283] width 572 height 201
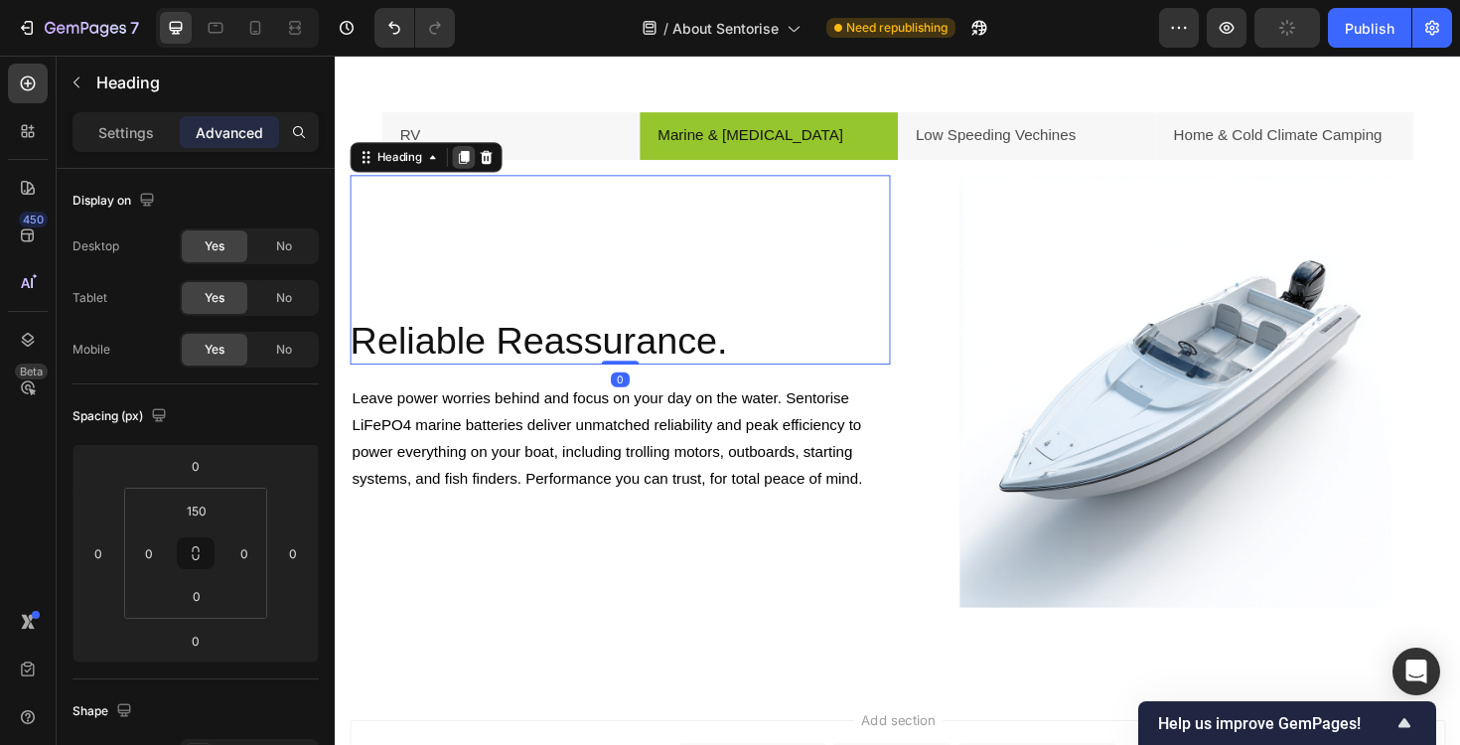
click at [475, 168] on icon at bounding box center [471, 164] width 11 height 14
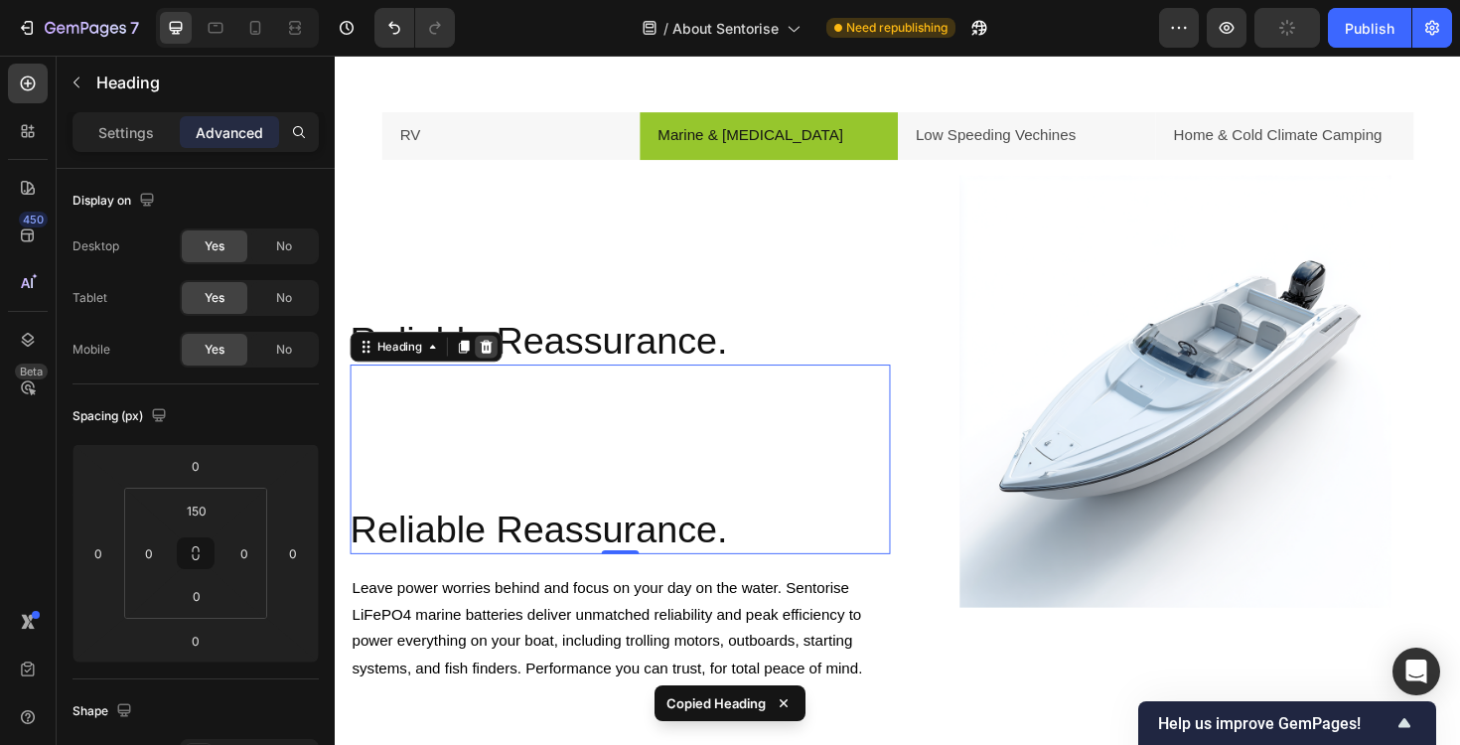
click at [499, 372] on div at bounding box center [495, 365] width 24 height 24
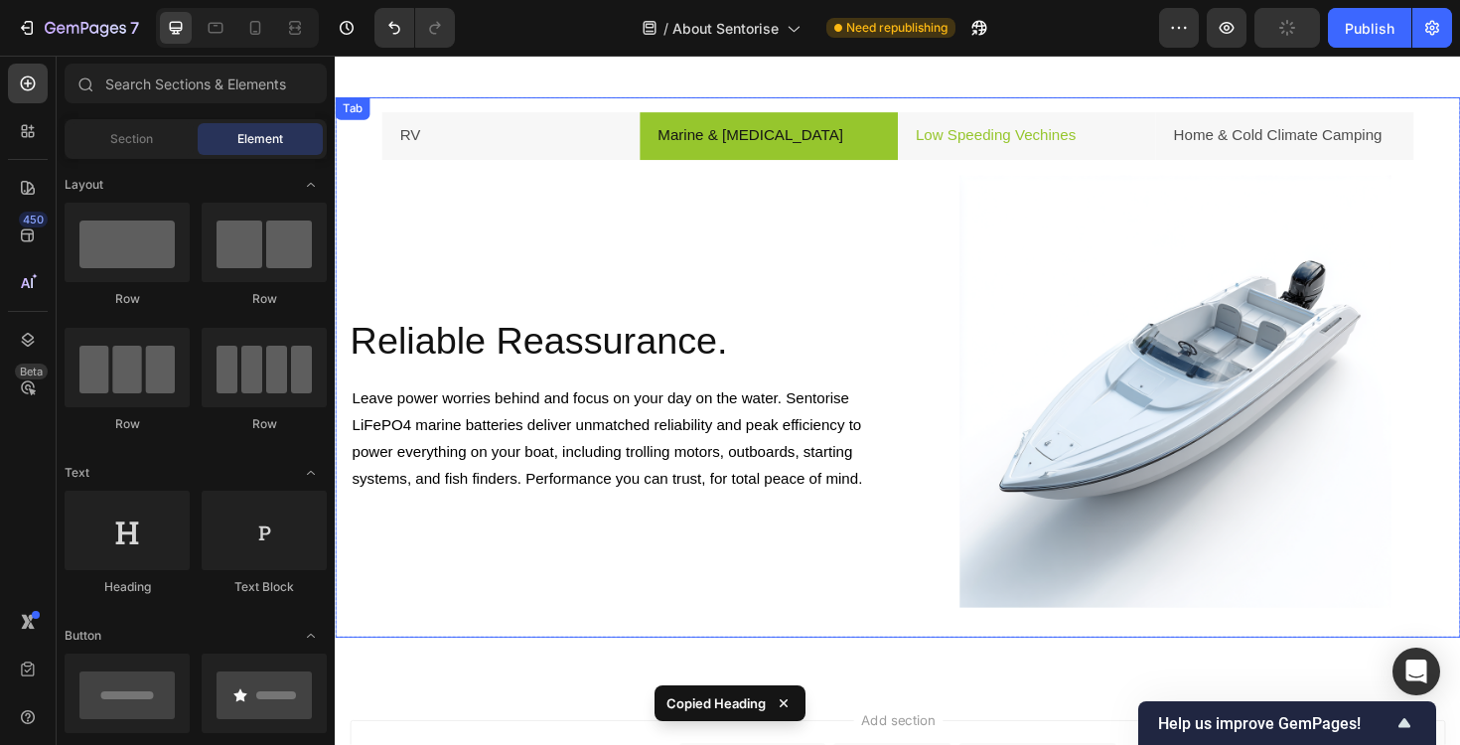
click at [993, 162] on li "Low Speeding Vechines" at bounding box center [1067, 141] width 273 height 51
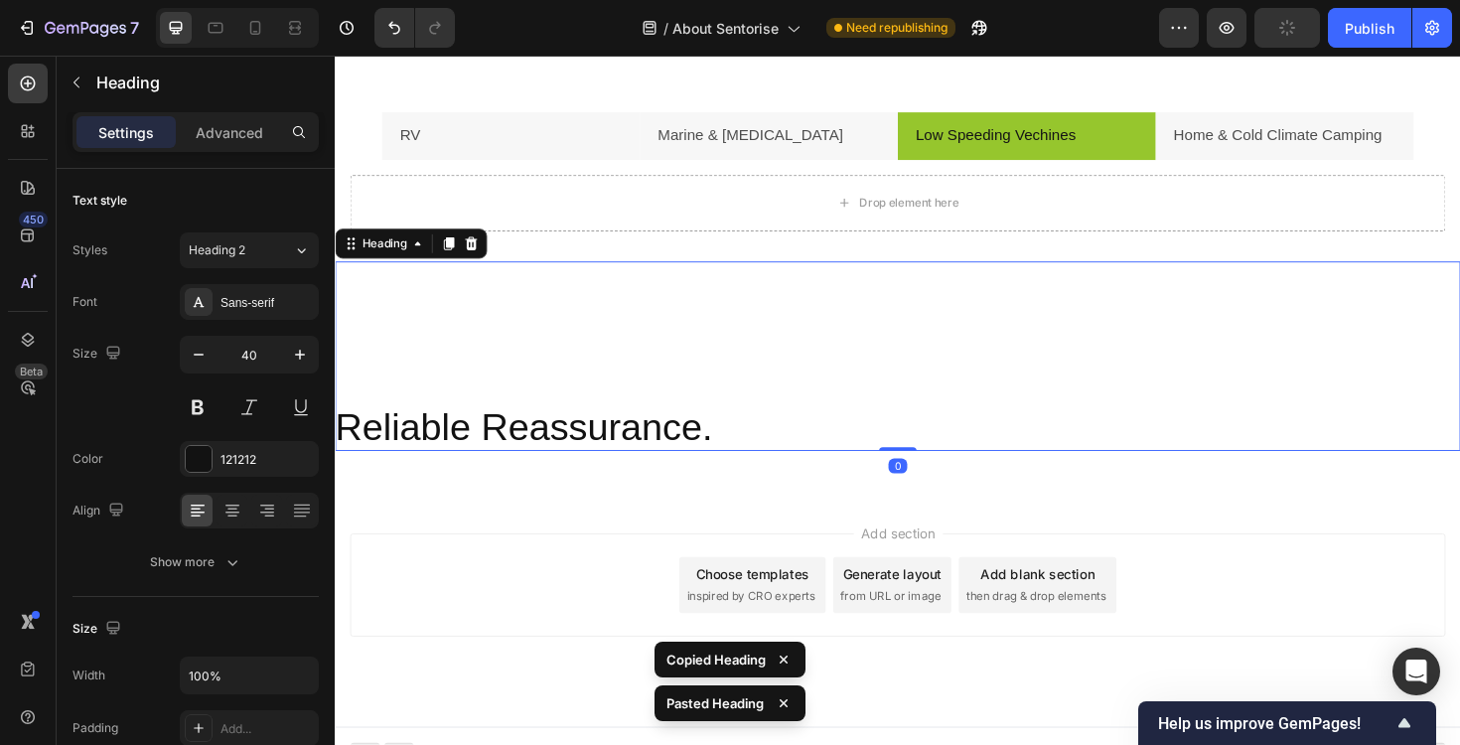
scroll to position [1984, 0]
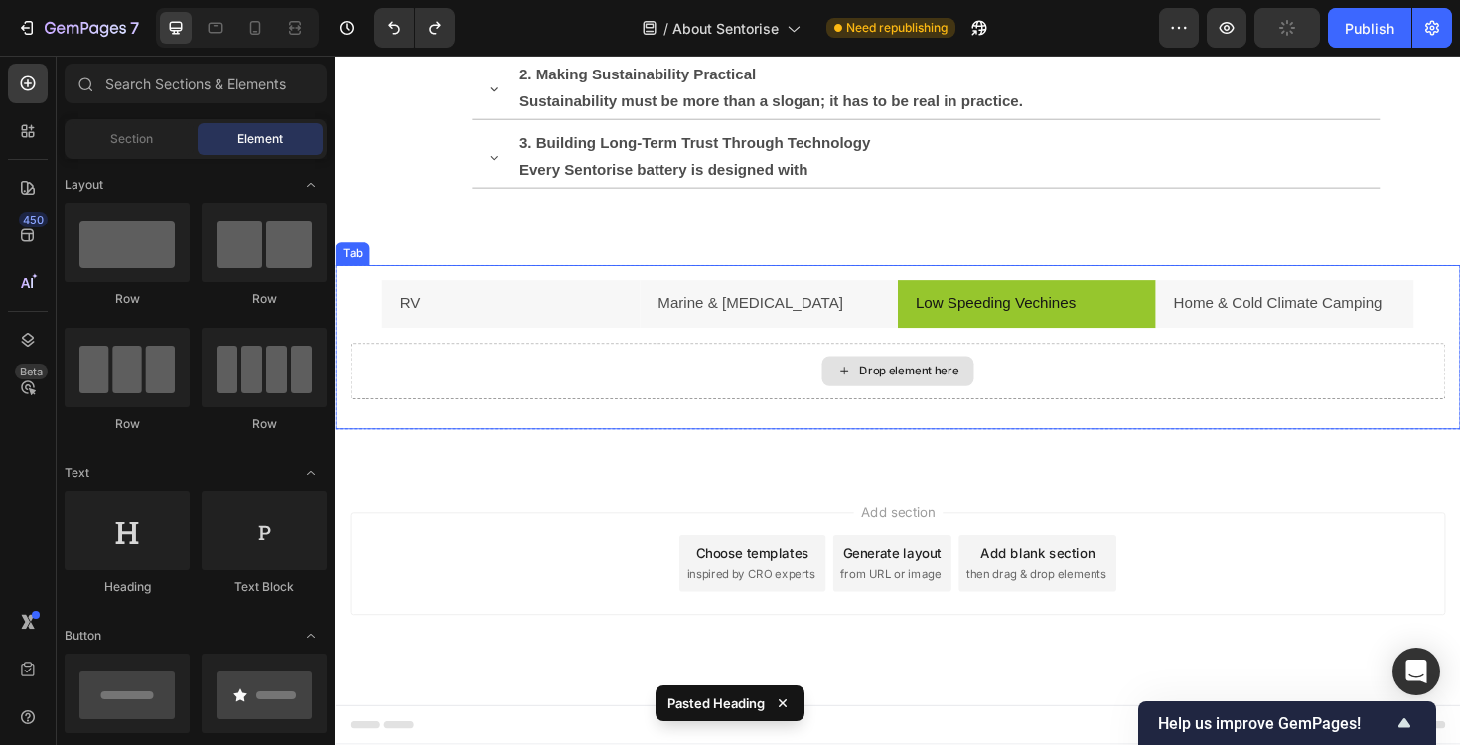
click at [632, 382] on div "Drop element here" at bounding box center [931, 391] width 1160 height 60
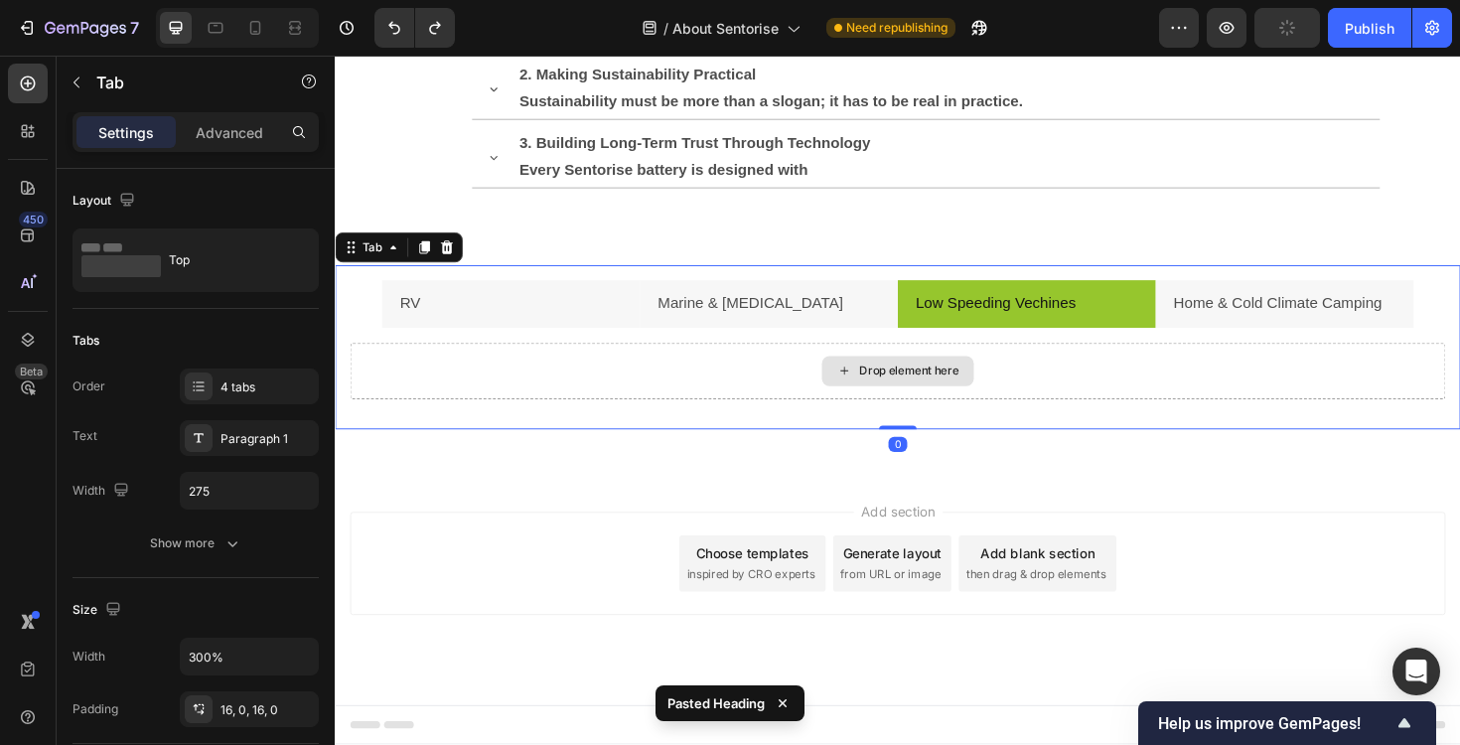
click at [678, 395] on div "Drop element here" at bounding box center [931, 391] width 1160 height 60
click at [890, 392] on div "Drop element here" at bounding box center [942, 390] width 105 height 16
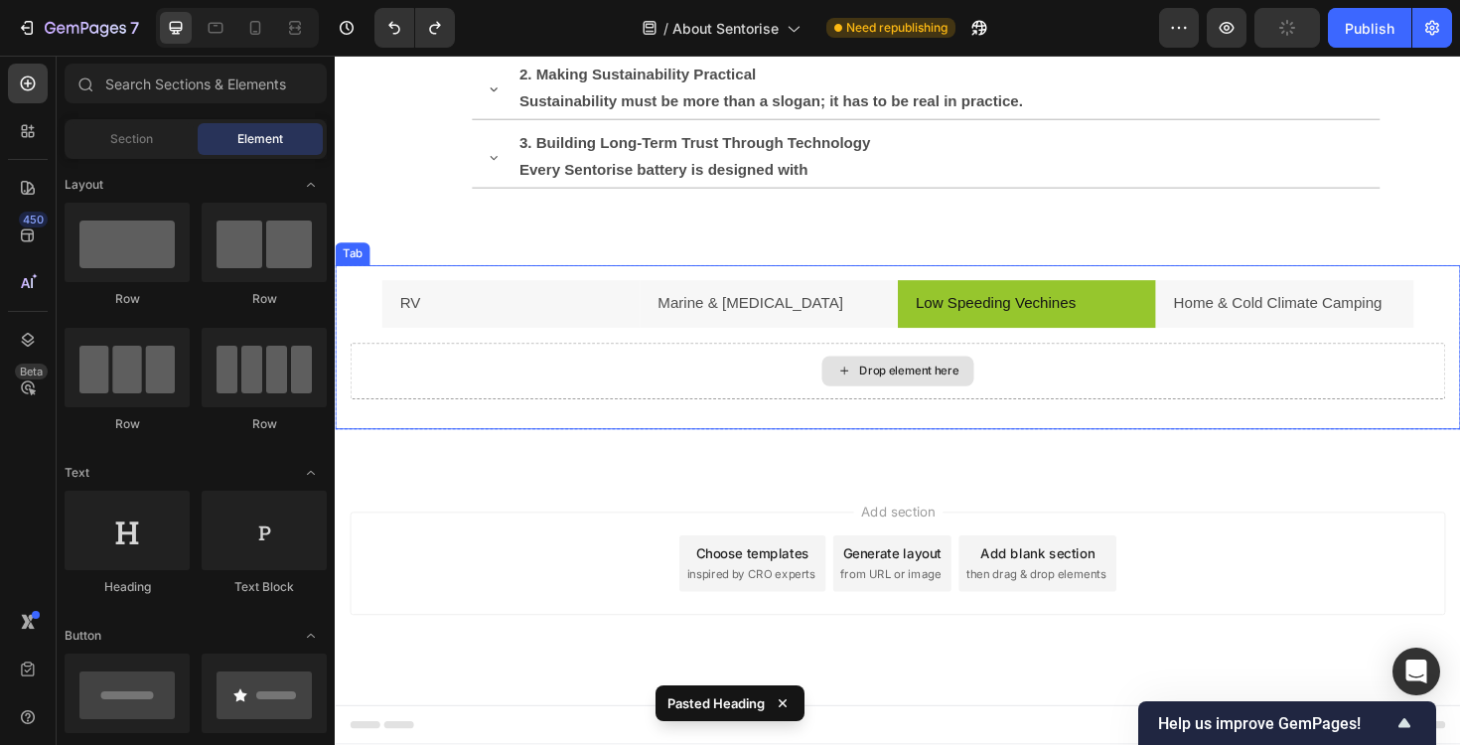
click at [779, 386] on div "Drop element here" at bounding box center [931, 391] width 1160 height 60
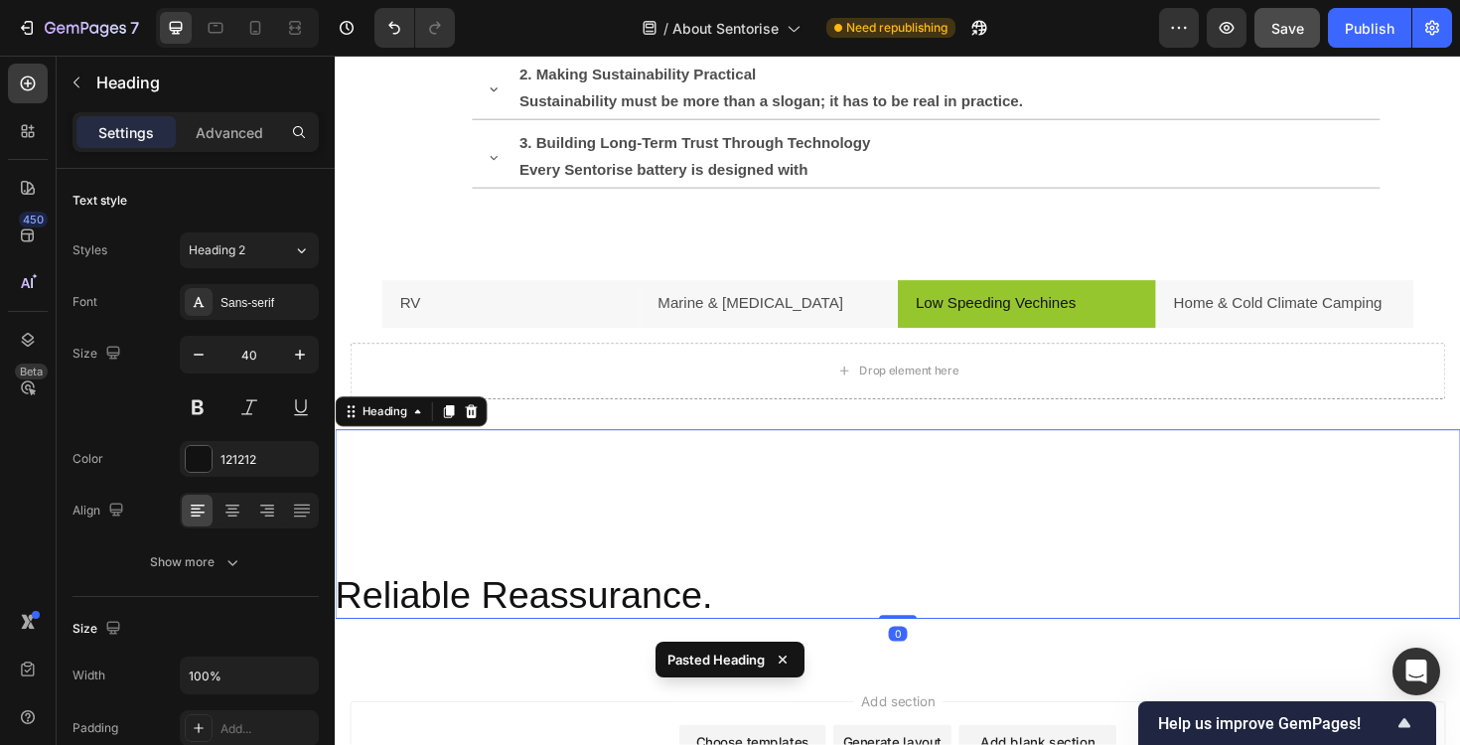
scroll to position [2161, 0]
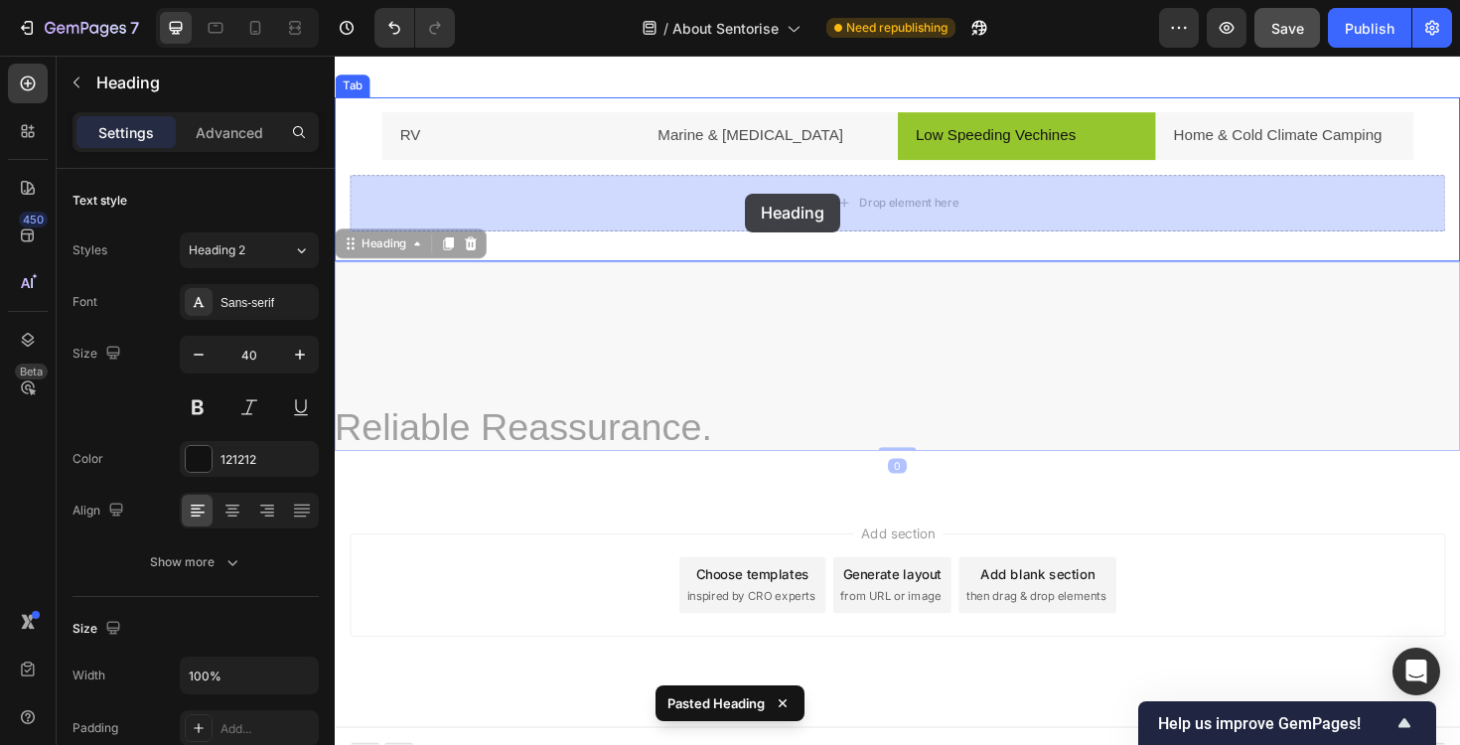
drag, startPoint x: 716, startPoint y: 356, endPoint x: 769, endPoint y: 202, distance: 162.7
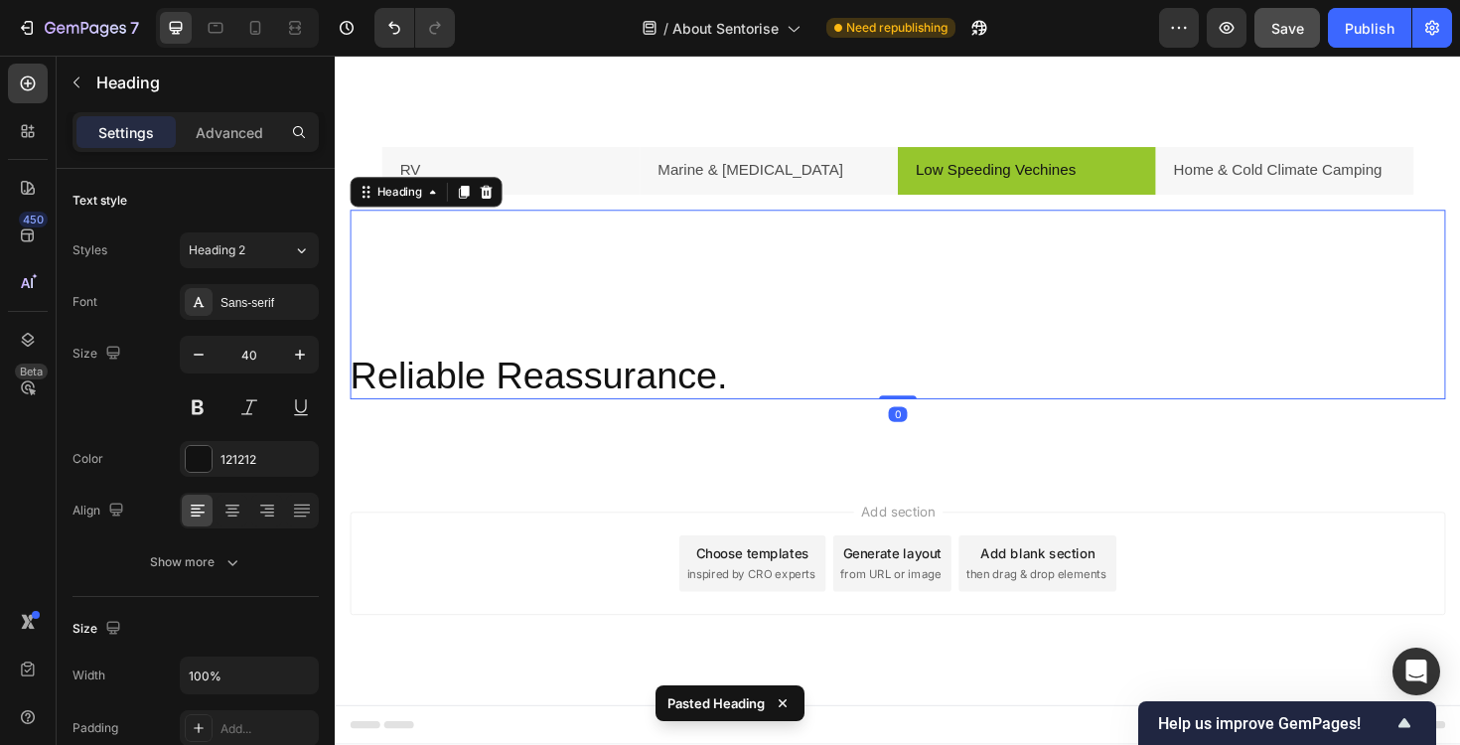
scroll to position [2125, 0]
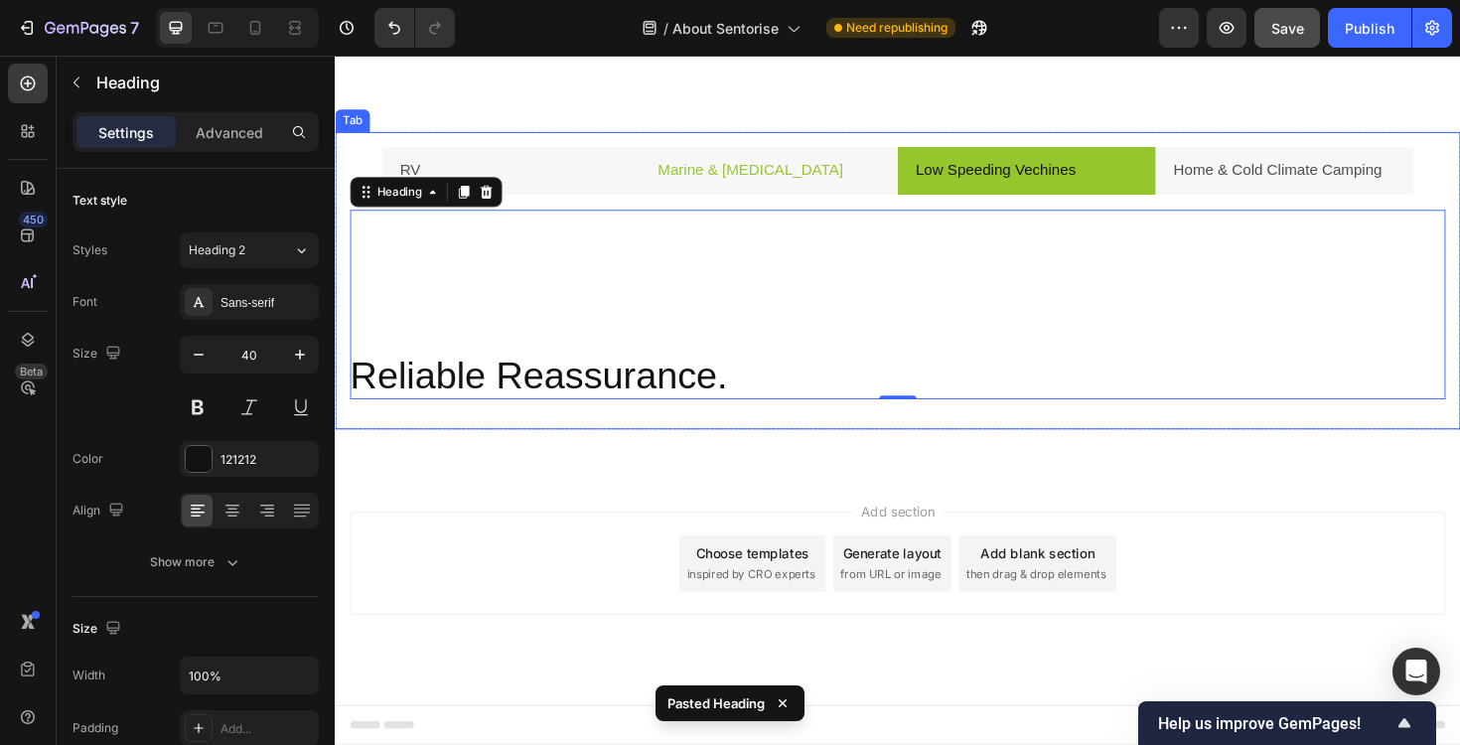
click at [859, 170] on li "Marine & [MEDICAL_DATA]" at bounding box center [794, 178] width 273 height 51
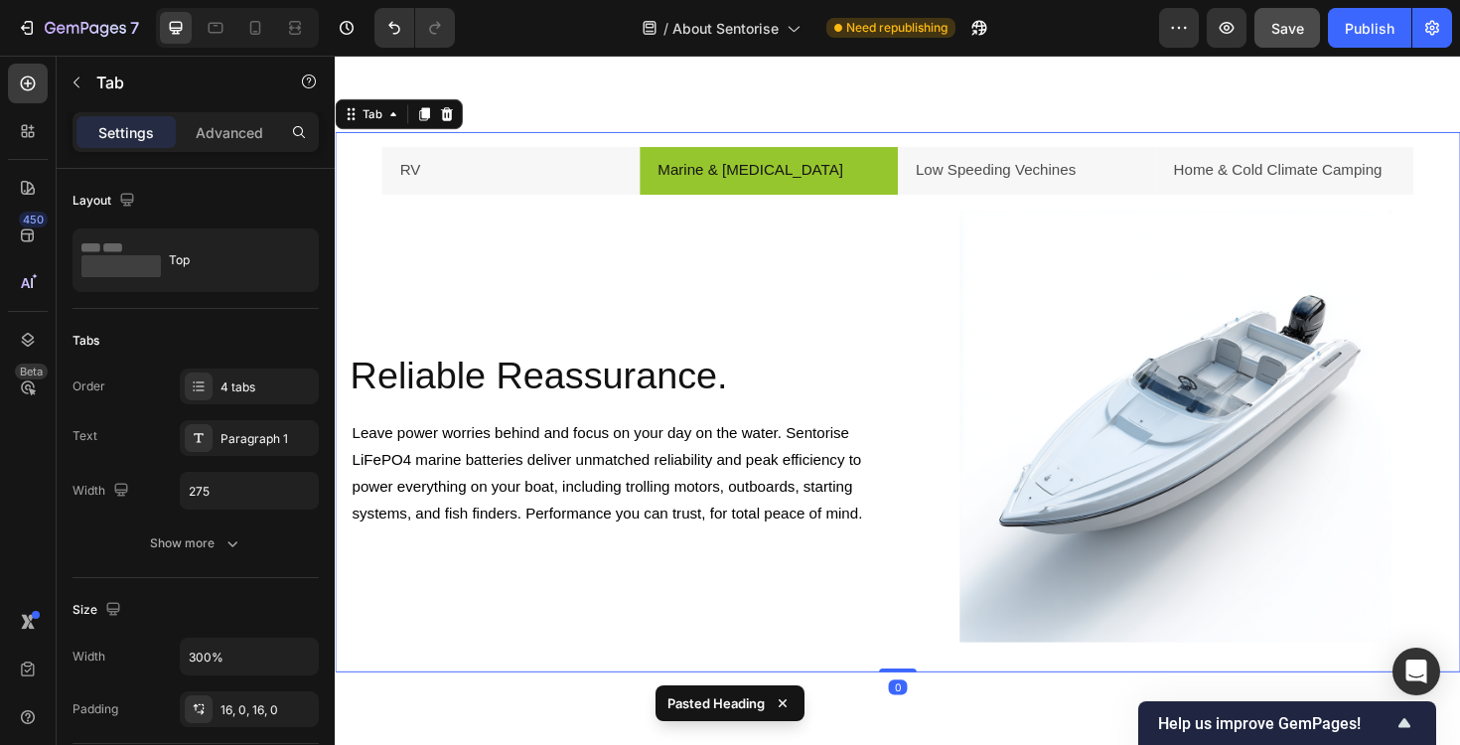
scroll to position [2161, 0]
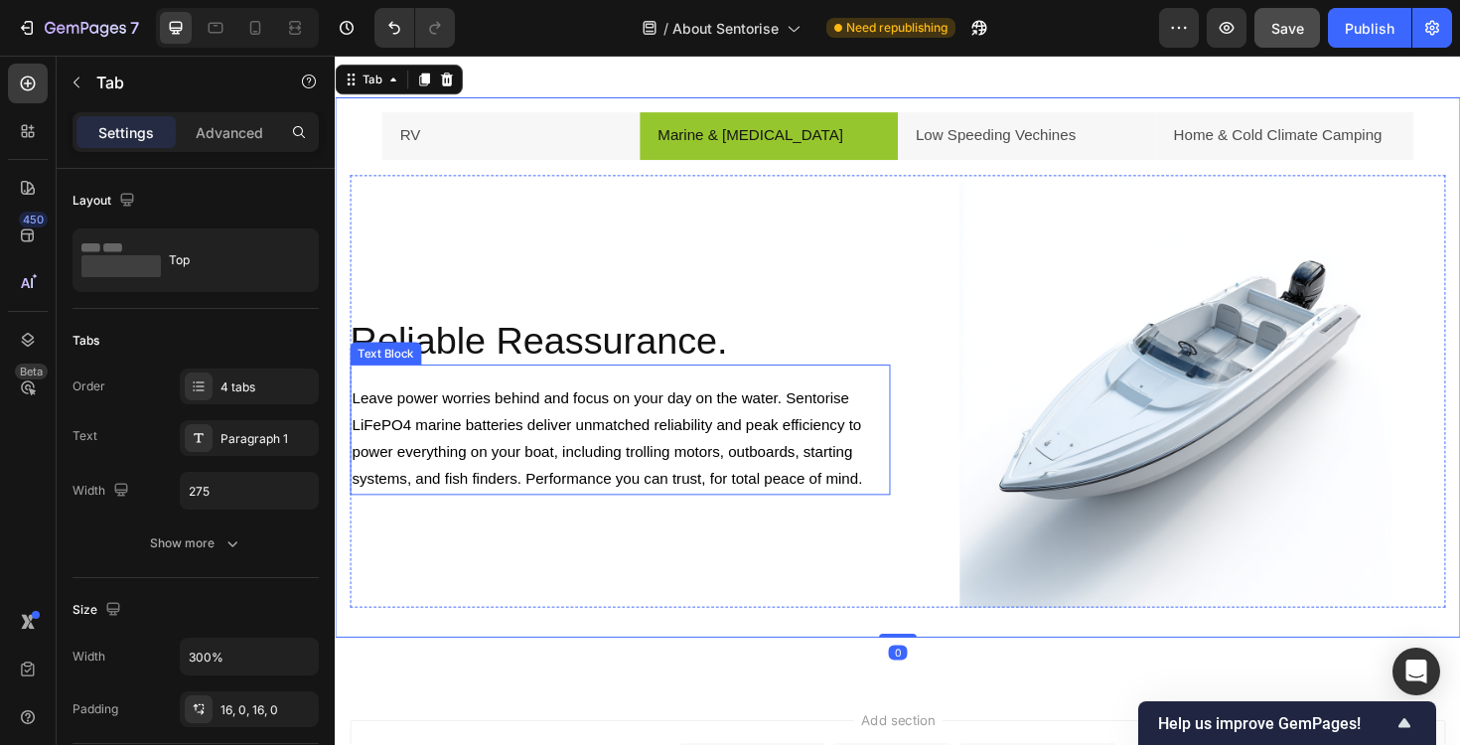
click at [565, 432] on p "Leave power worries behind and focus on your day on the water. Sentorise LiFePO…" at bounding box center [637, 462] width 568 height 114
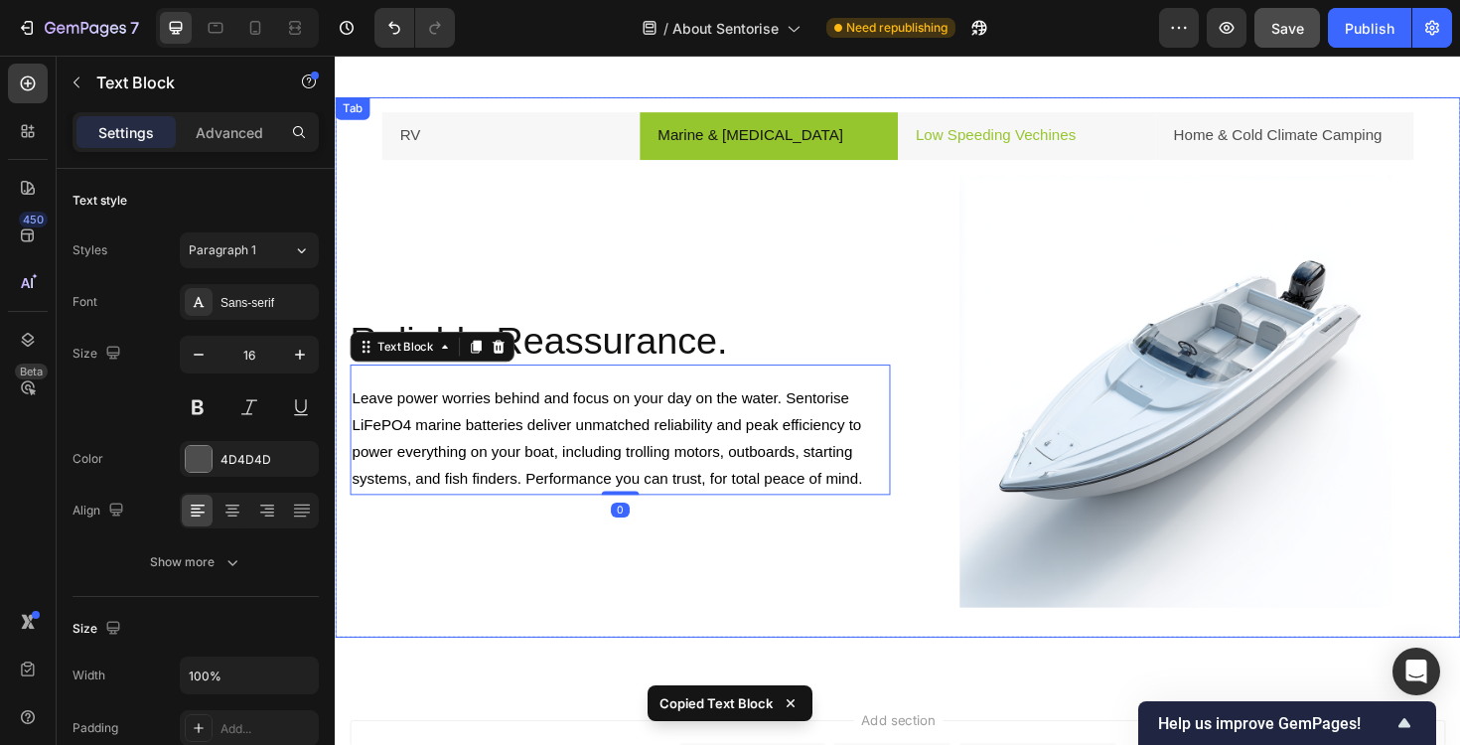
click at [1156, 140] on li "Low Speeding Vechines" at bounding box center [1067, 141] width 273 height 51
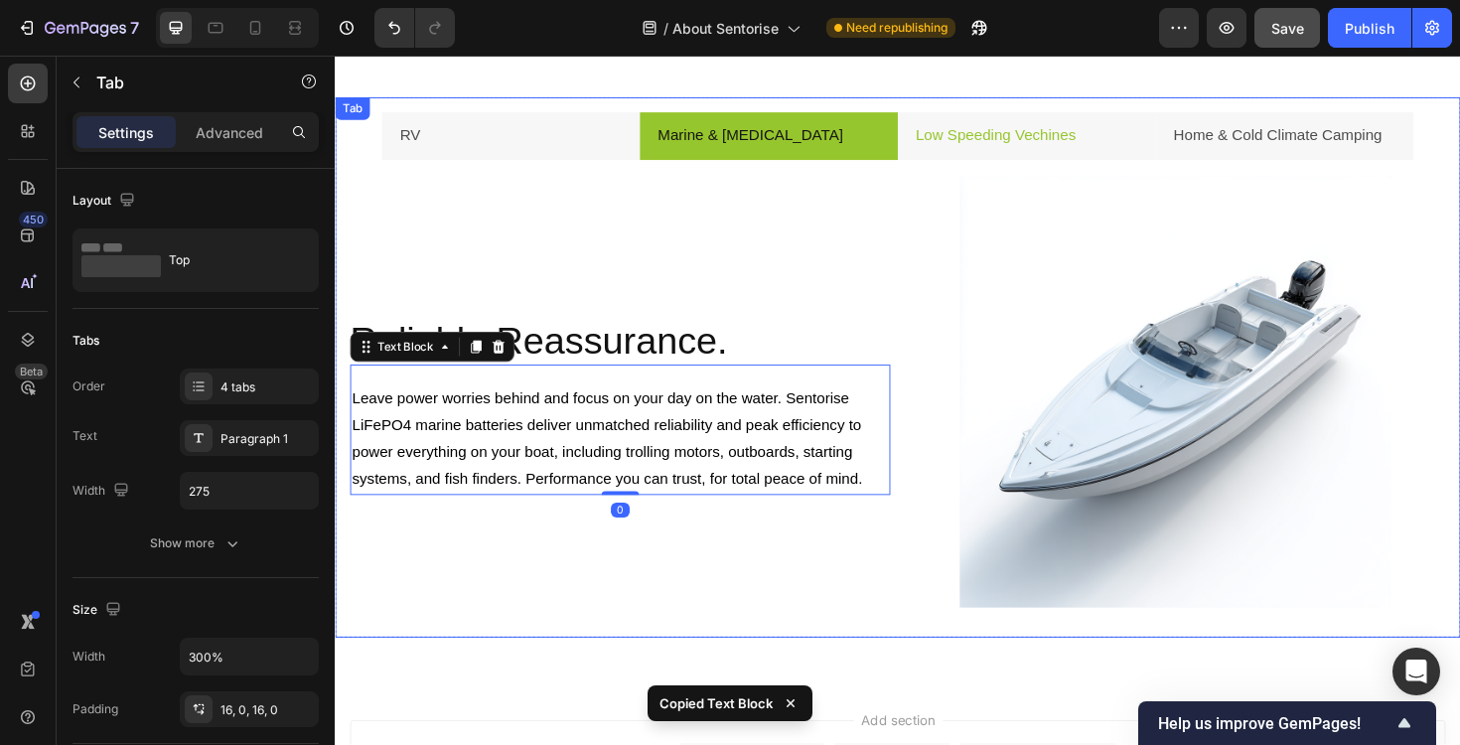
scroll to position [2125, 0]
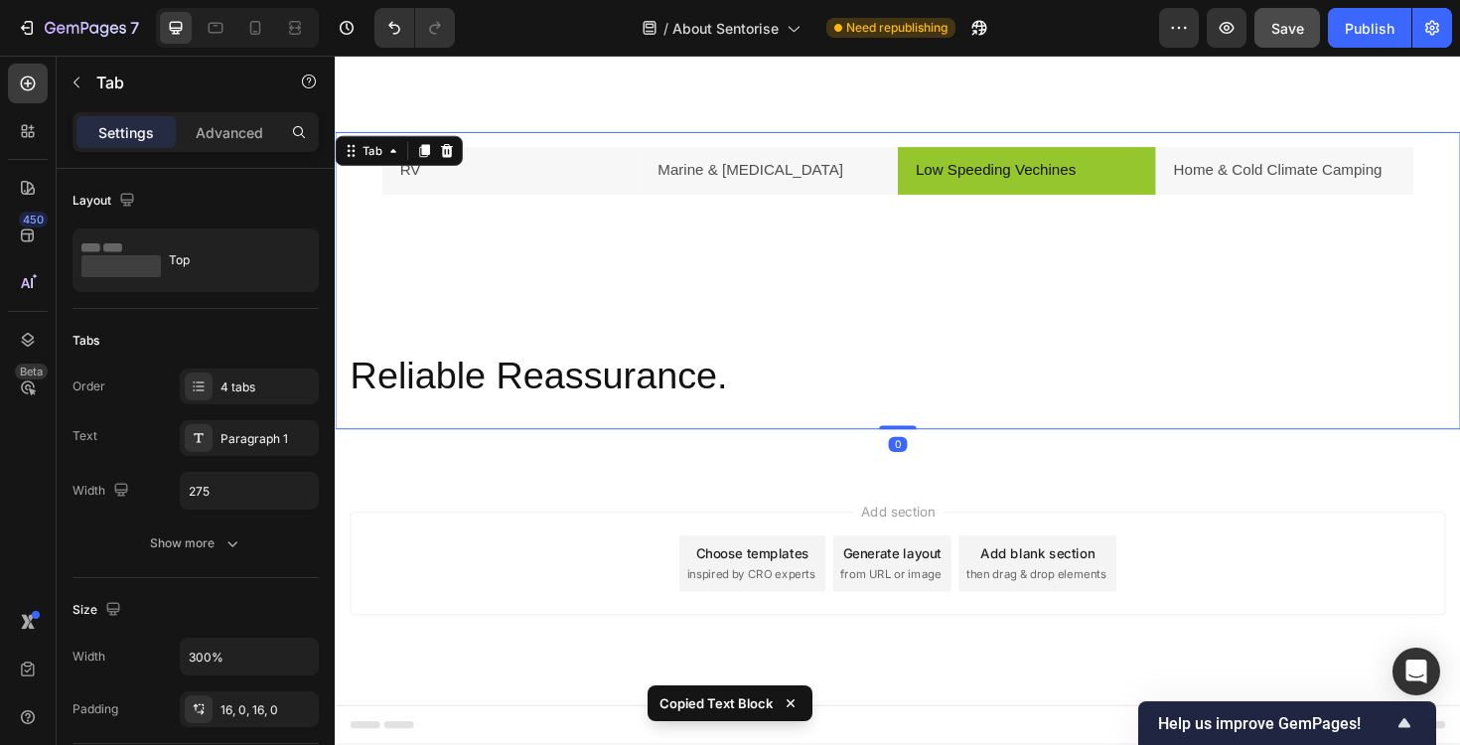
click at [669, 423] on div "Durable,Greater Impact Heading Sentorise's innovative,durable RV batteries fest…" at bounding box center [931, 320] width 1192 height 232
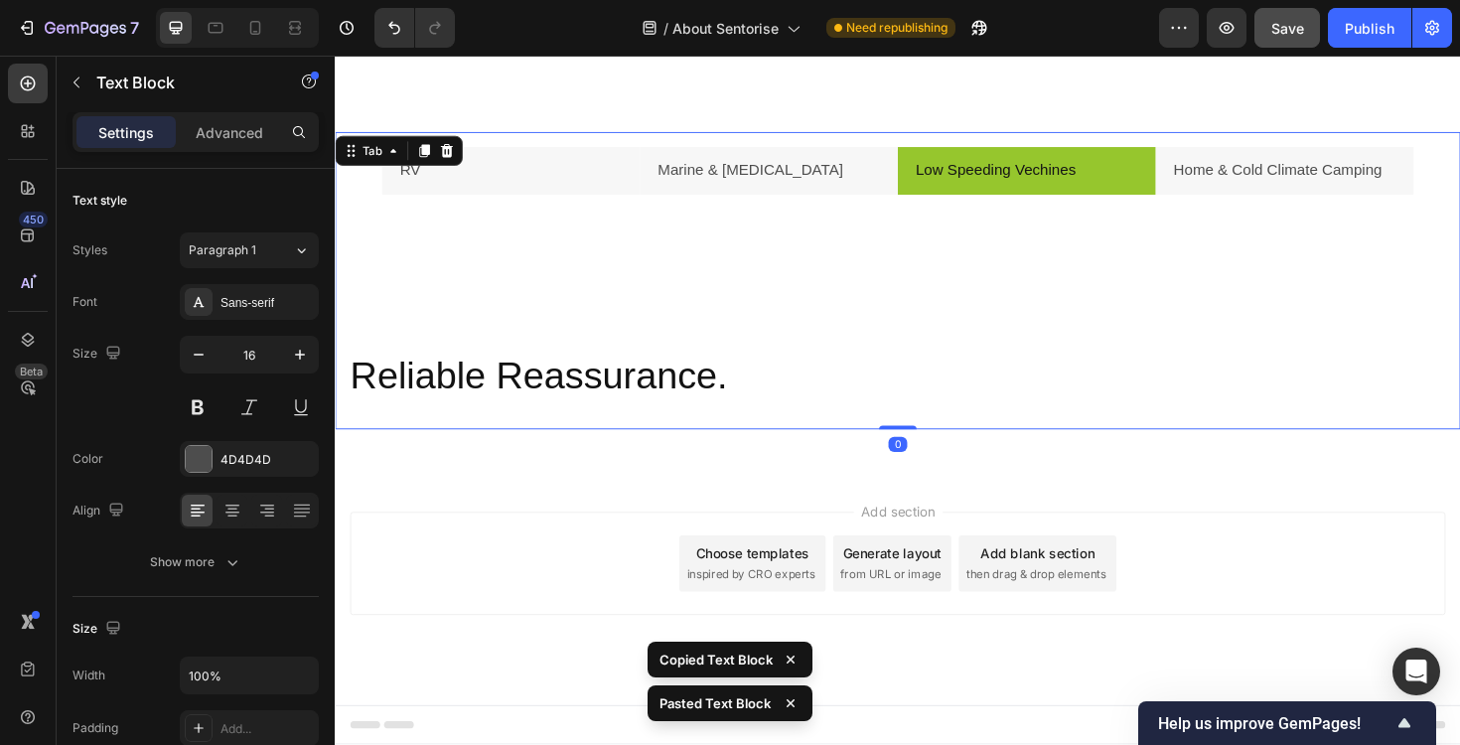
scroll to position [2161, 0]
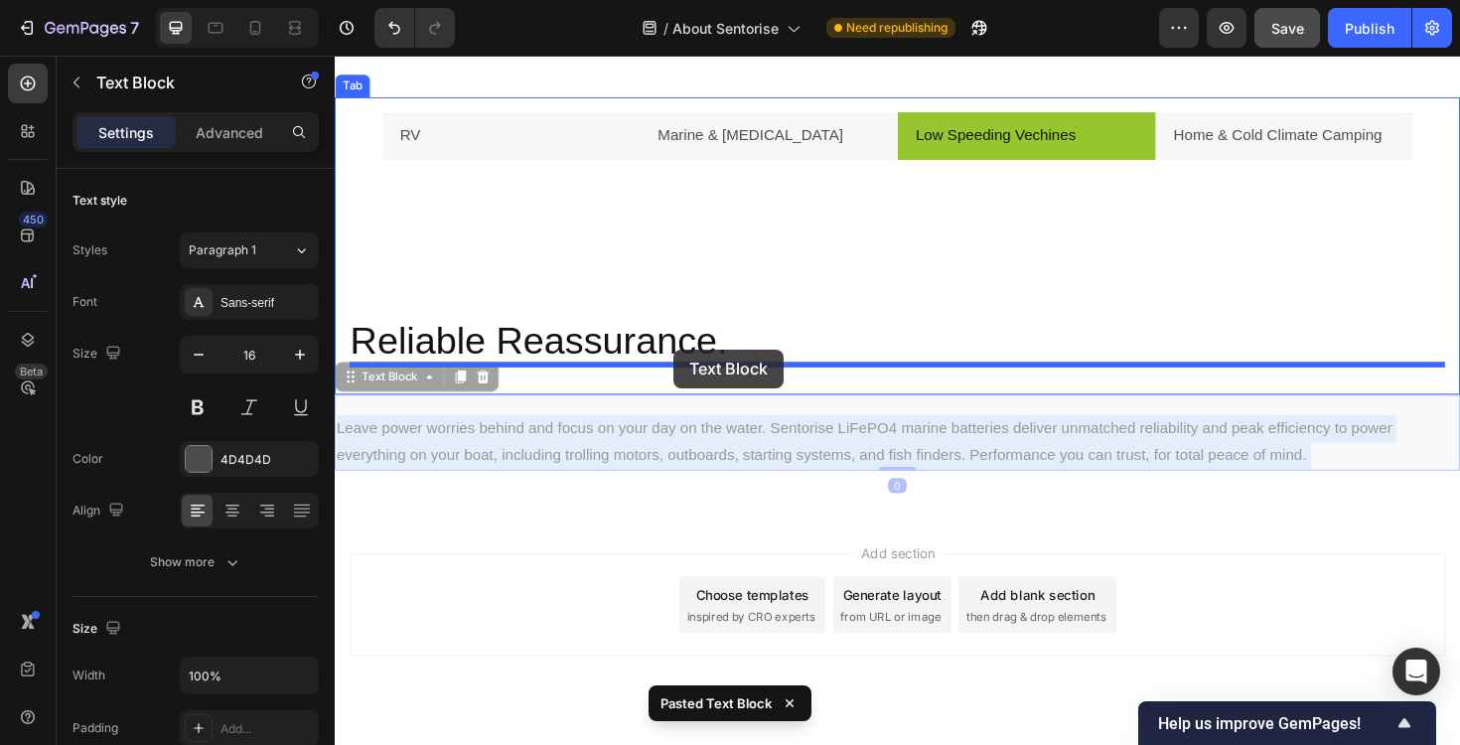
drag, startPoint x: 701, startPoint y: 468, endPoint x: 693, endPoint y: 367, distance: 101.6
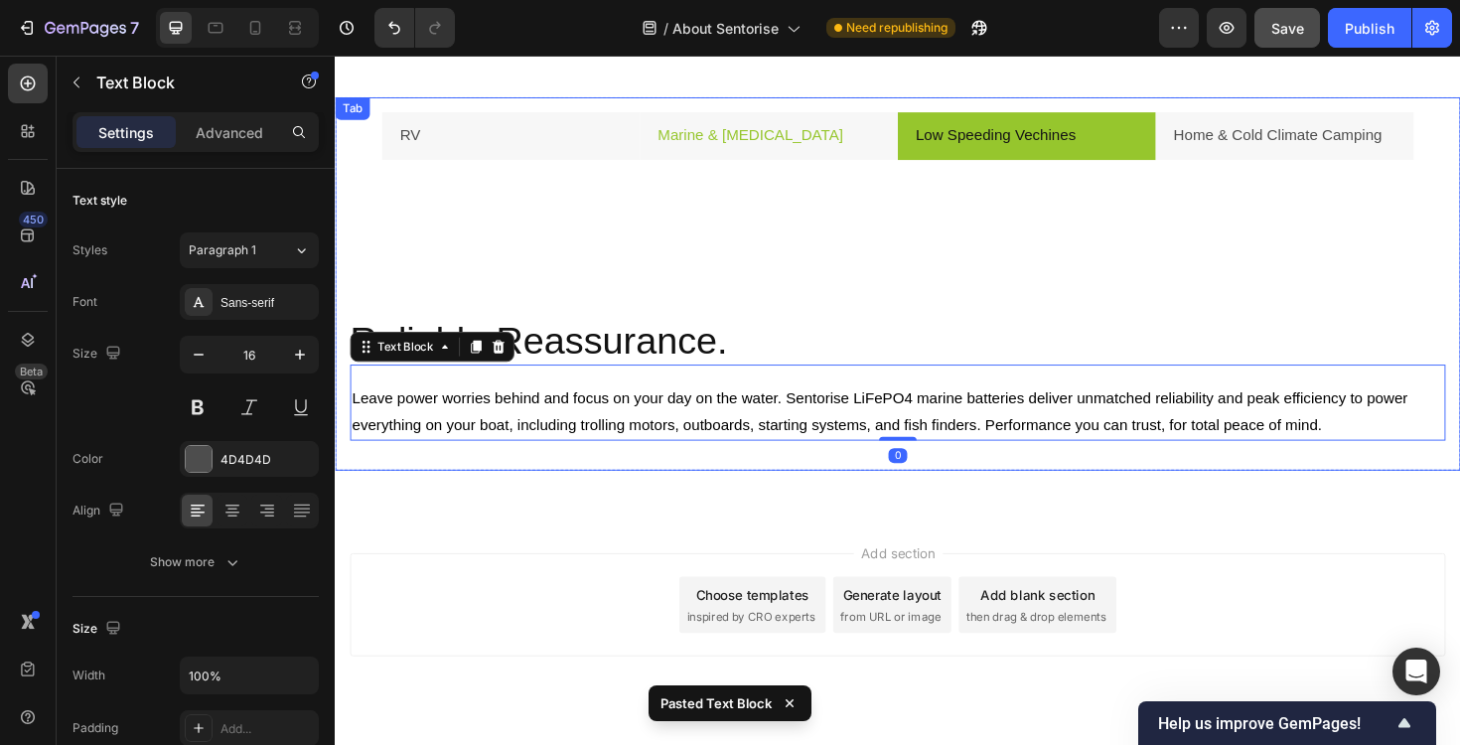
click at [867, 128] on li "Marine & [MEDICAL_DATA]" at bounding box center [794, 141] width 273 height 51
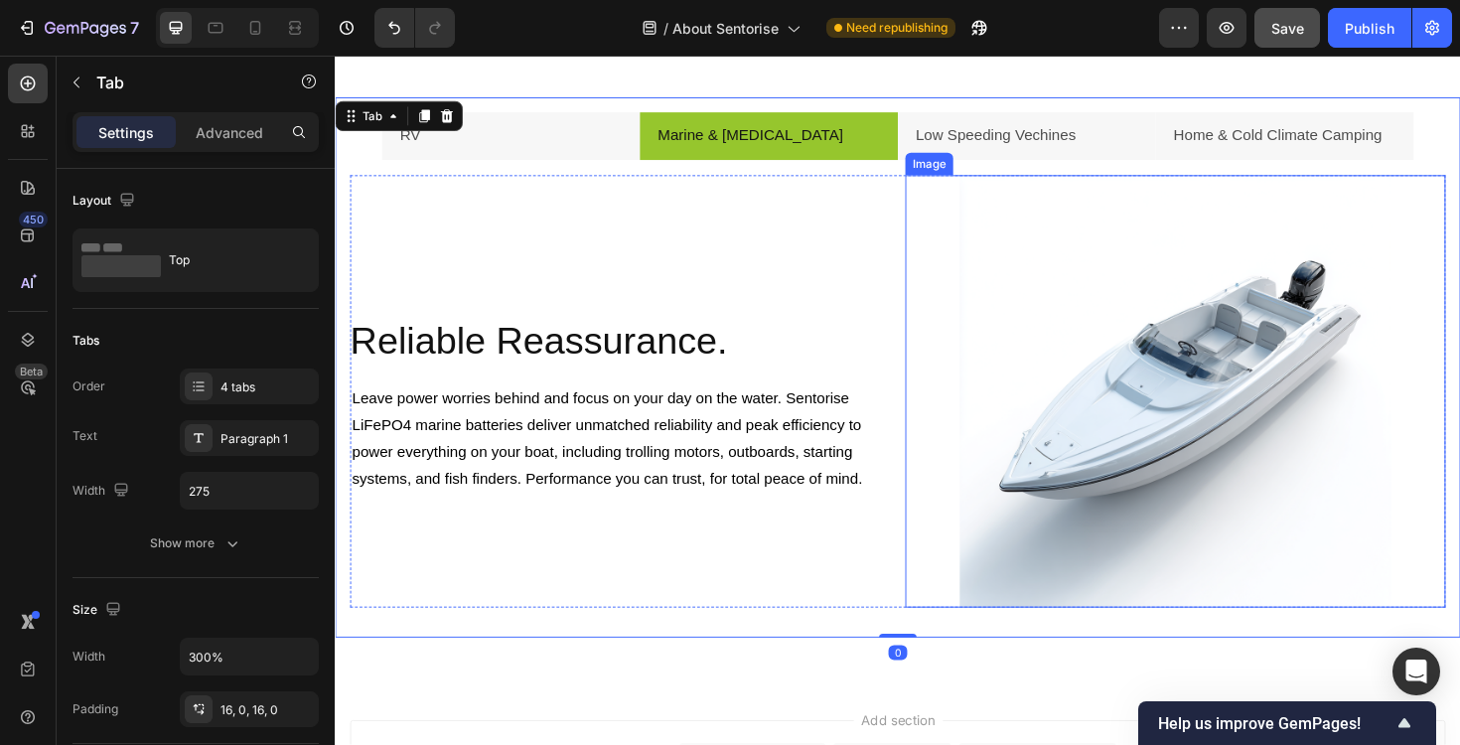
click at [1060, 329] on img at bounding box center [1225, 412] width 458 height 458
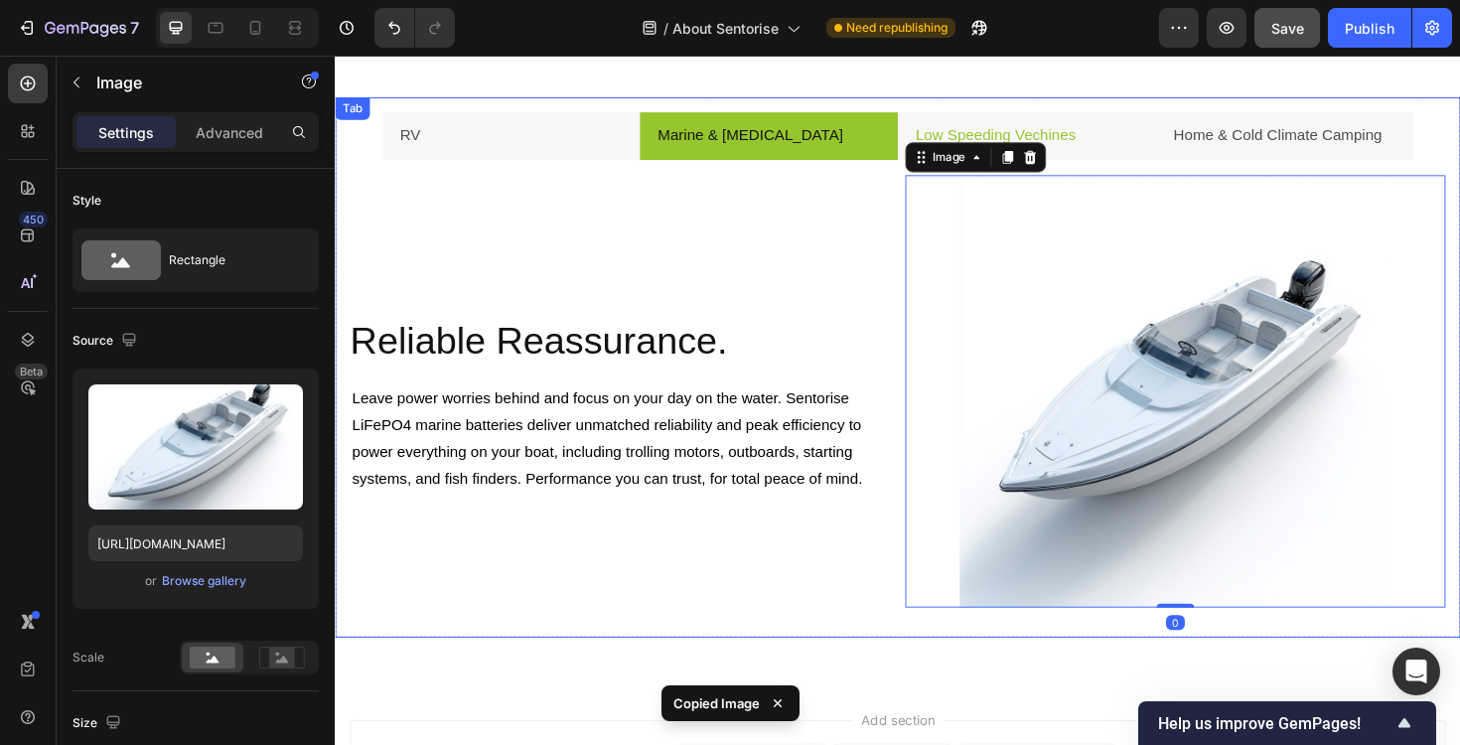
click at [1143, 142] on li "Low Speeding Vechines" at bounding box center [1067, 141] width 273 height 51
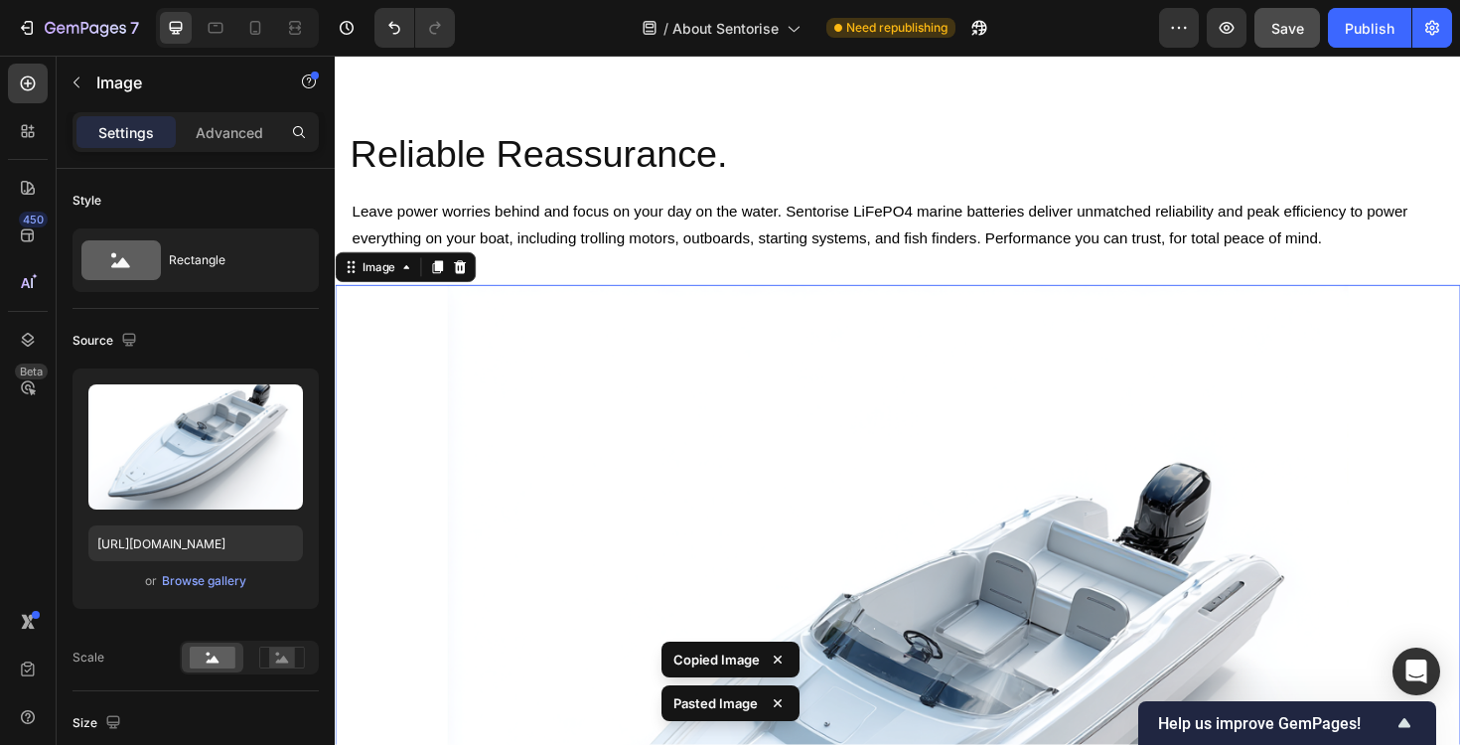
scroll to position [2327, 0]
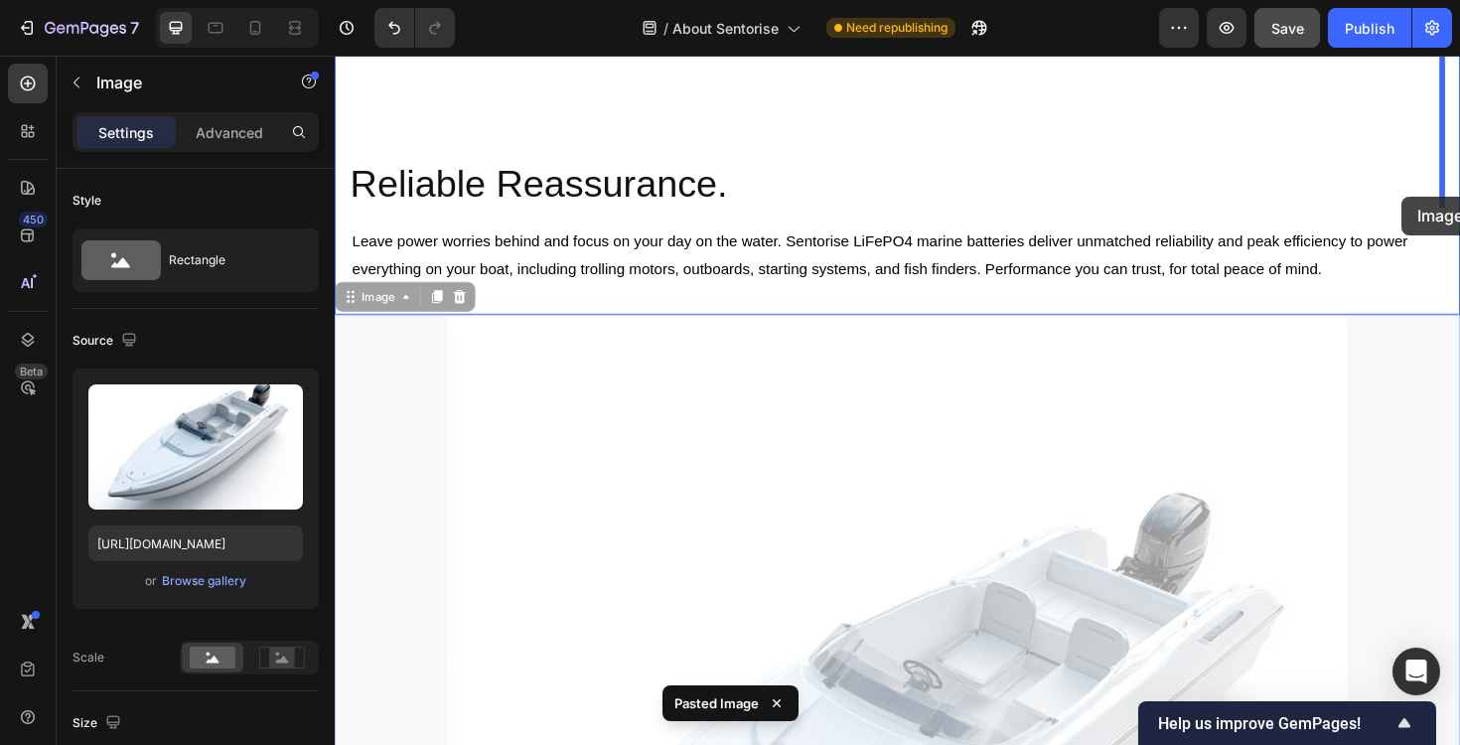
drag, startPoint x: 572, startPoint y: 432, endPoint x: 1464, endPoint y: 205, distance: 920.5
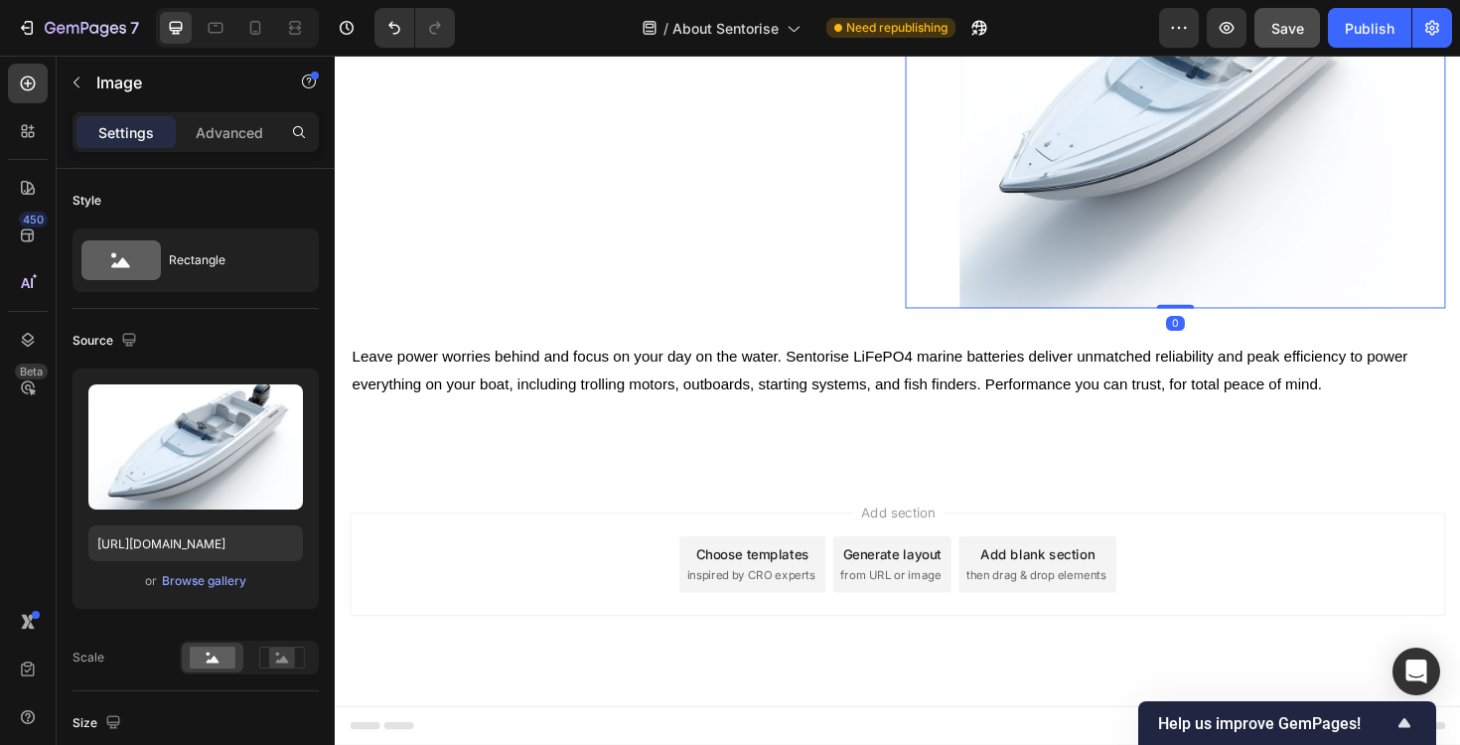
scroll to position [2316, 0]
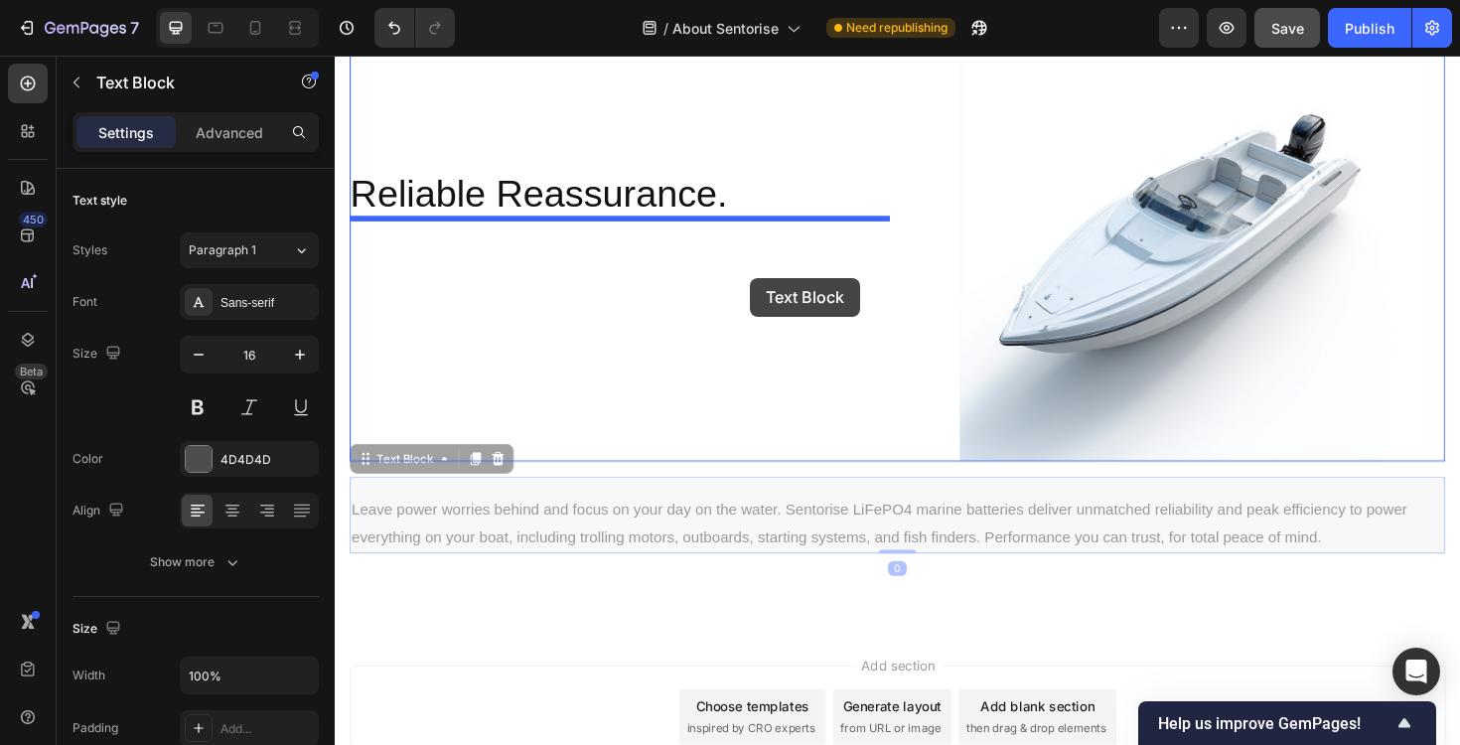
drag, startPoint x: 931, startPoint y: 531, endPoint x: 775, endPoint y: 291, distance: 286.5
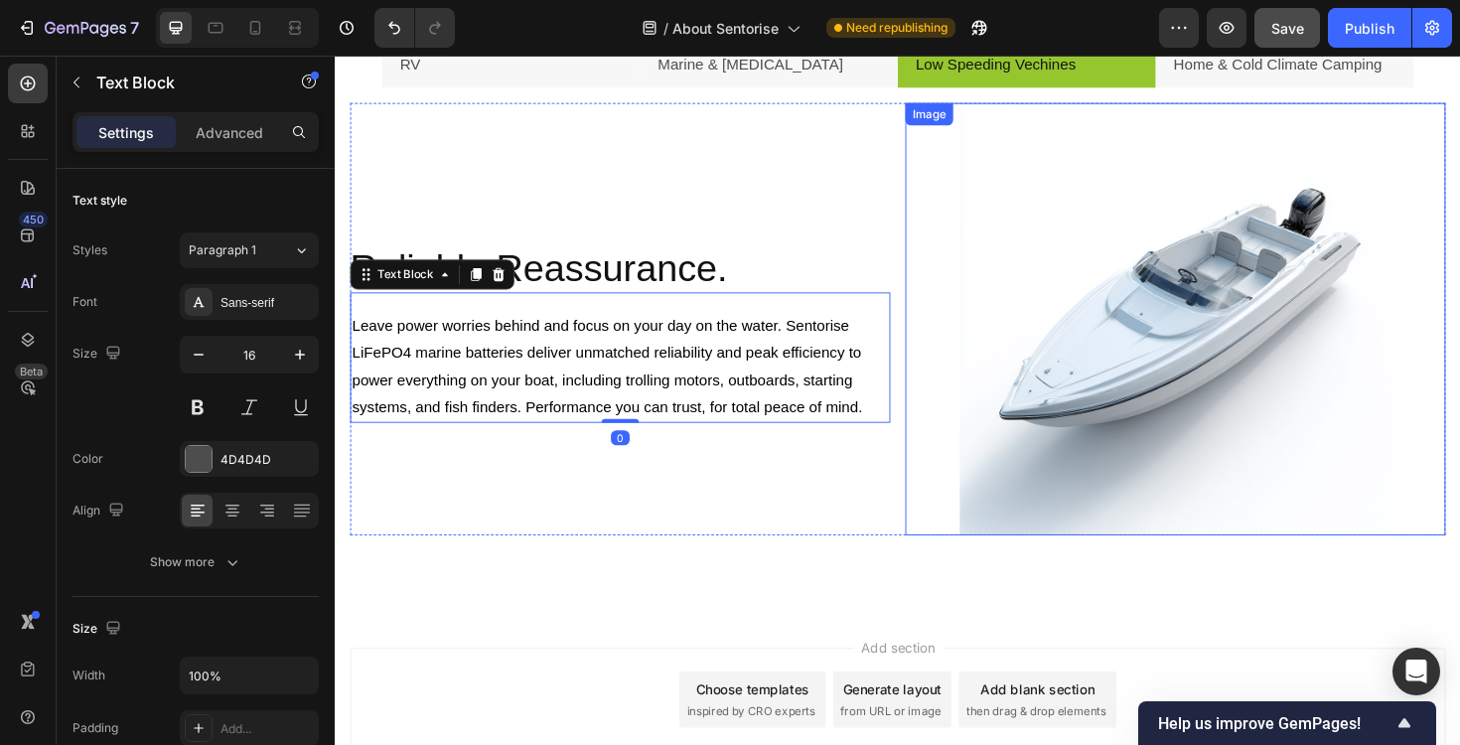
scroll to position [2183, 0]
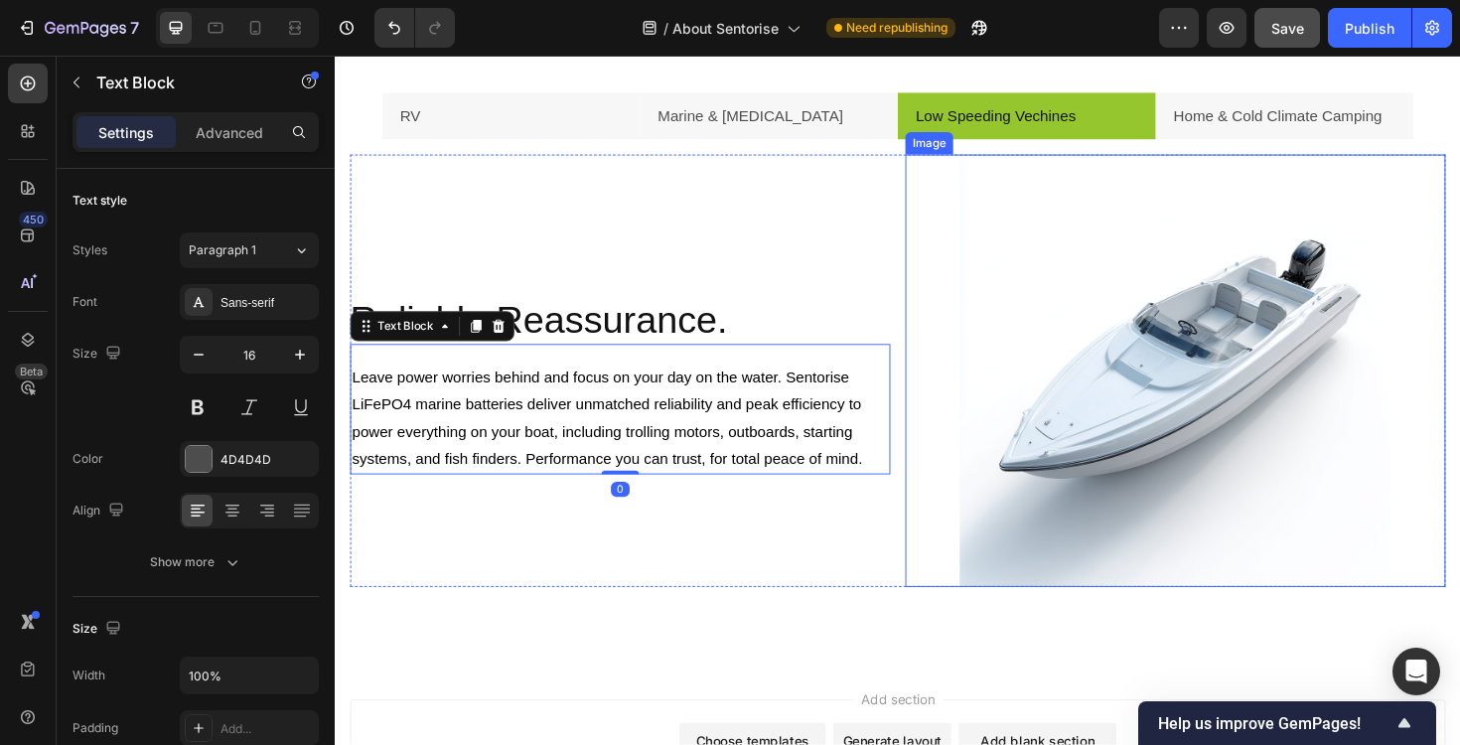
click at [1069, 454] on img at bounding box center [1225, 390] width 458 height 458
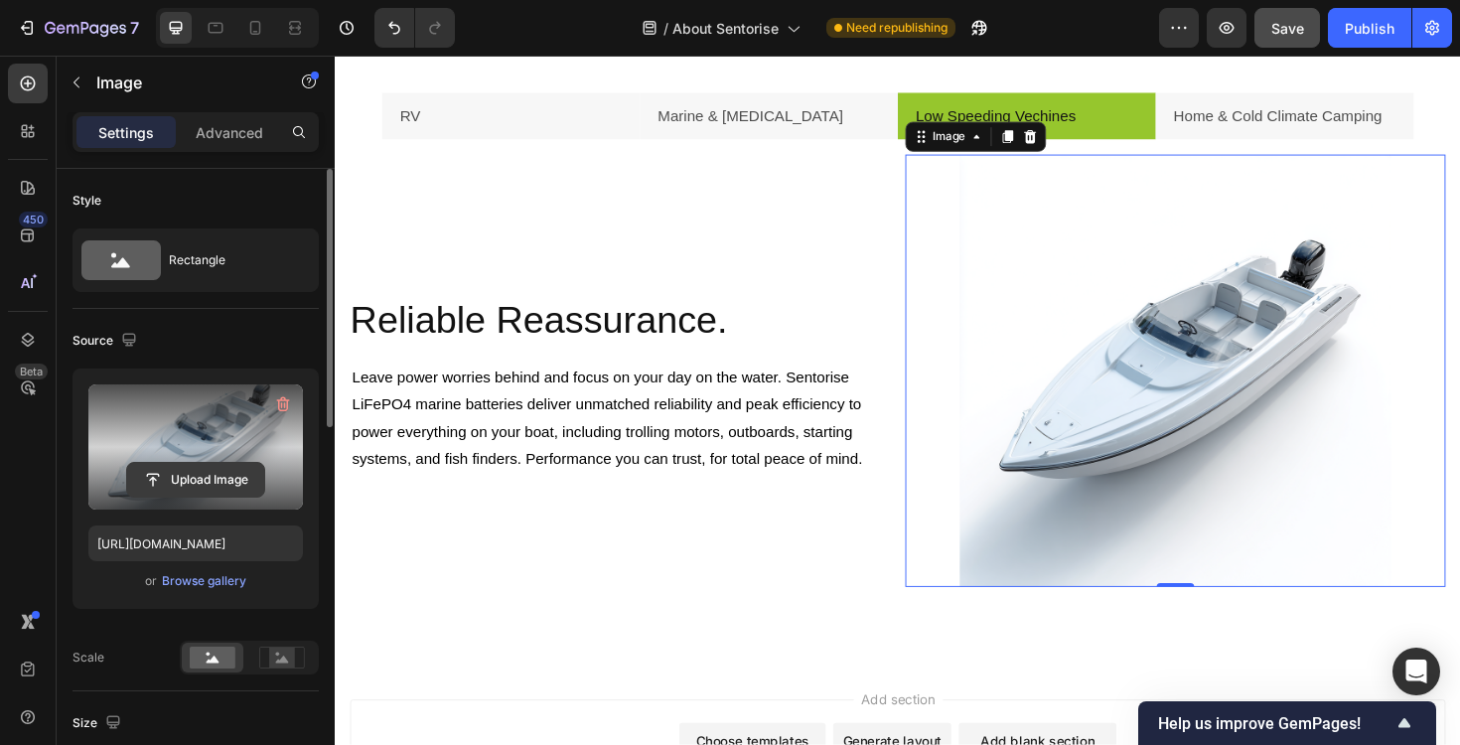
click at [206, 478] on input "file" at bounding box center [195, 480] width 137 height 34
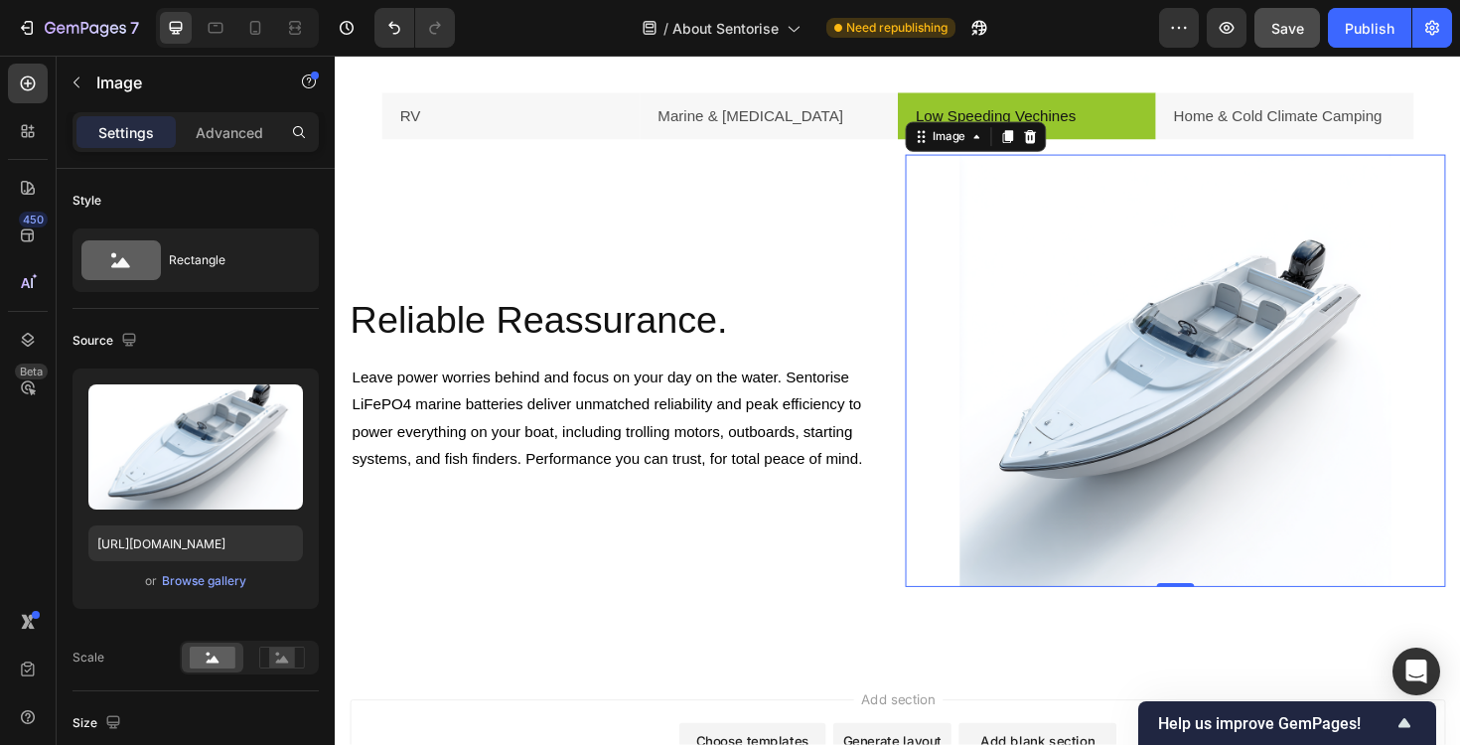
click at [1005, 262] on img at bounding box center [1225, 390] width 458 height 458
click at [1050, 385] on img at bounding box center [1225, 390] width 458 height 458
click at [180, 590] on button "Browse gallery" at bounding box center [204, 581] width 86 height 20
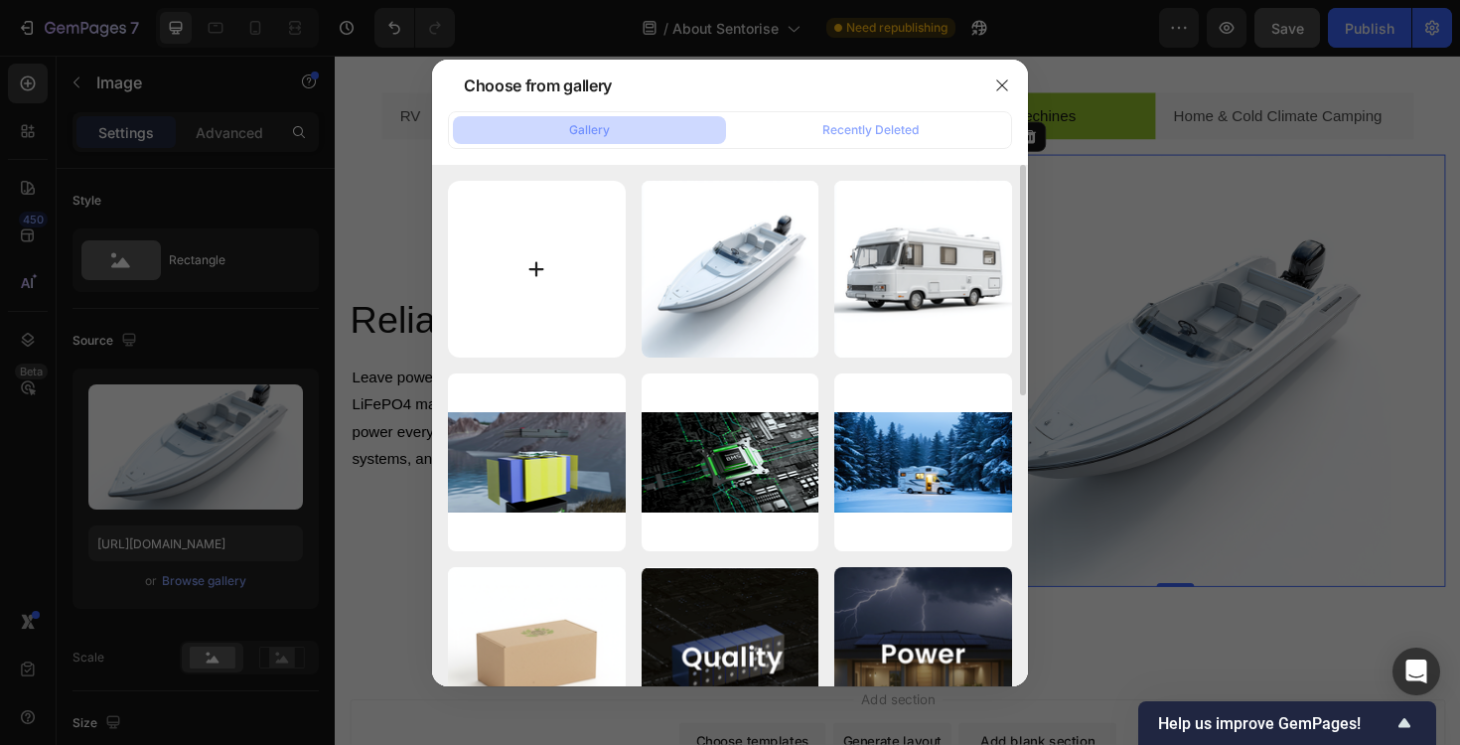
click at [523, 260] on input "file" at bounding box center [537, 270] width 178 height 178
type input "C:\fakepath\golf cart.png"
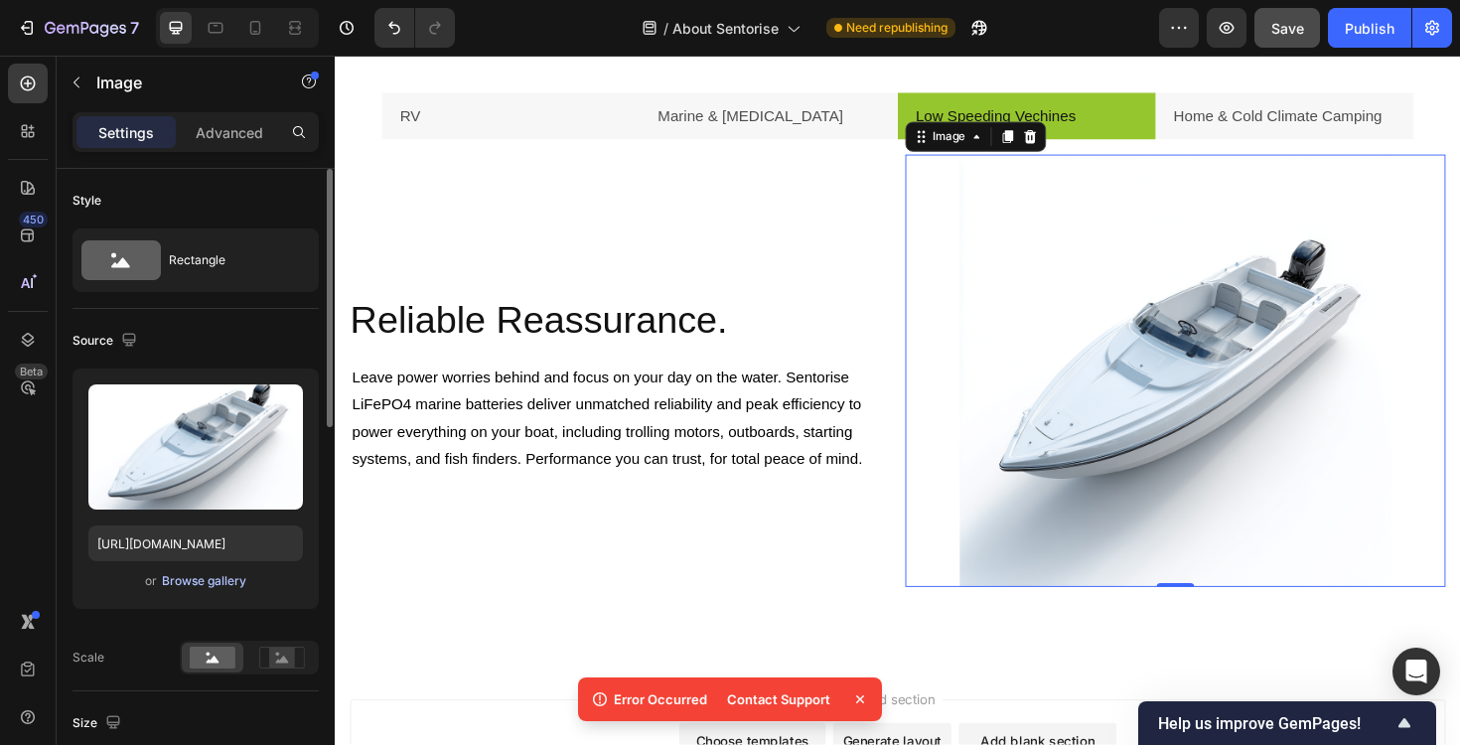
click at [165, 584] on div "Browse gallery" at bounding box center [204, 581] width 84 height 18
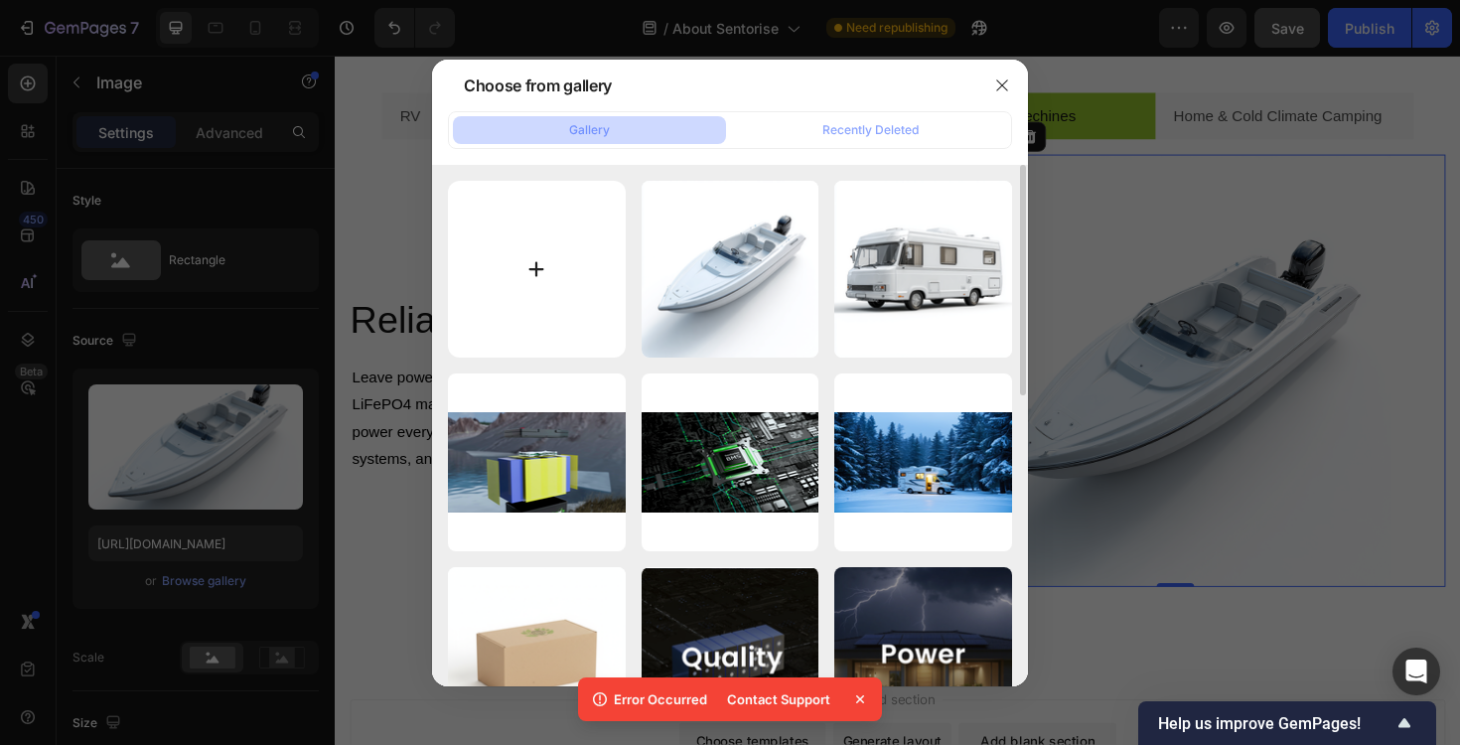
click at [516, 268] on input "file" at bounding box center [537, 270] width 178 height 178
type input "C:\fakepath\golf cart.png"
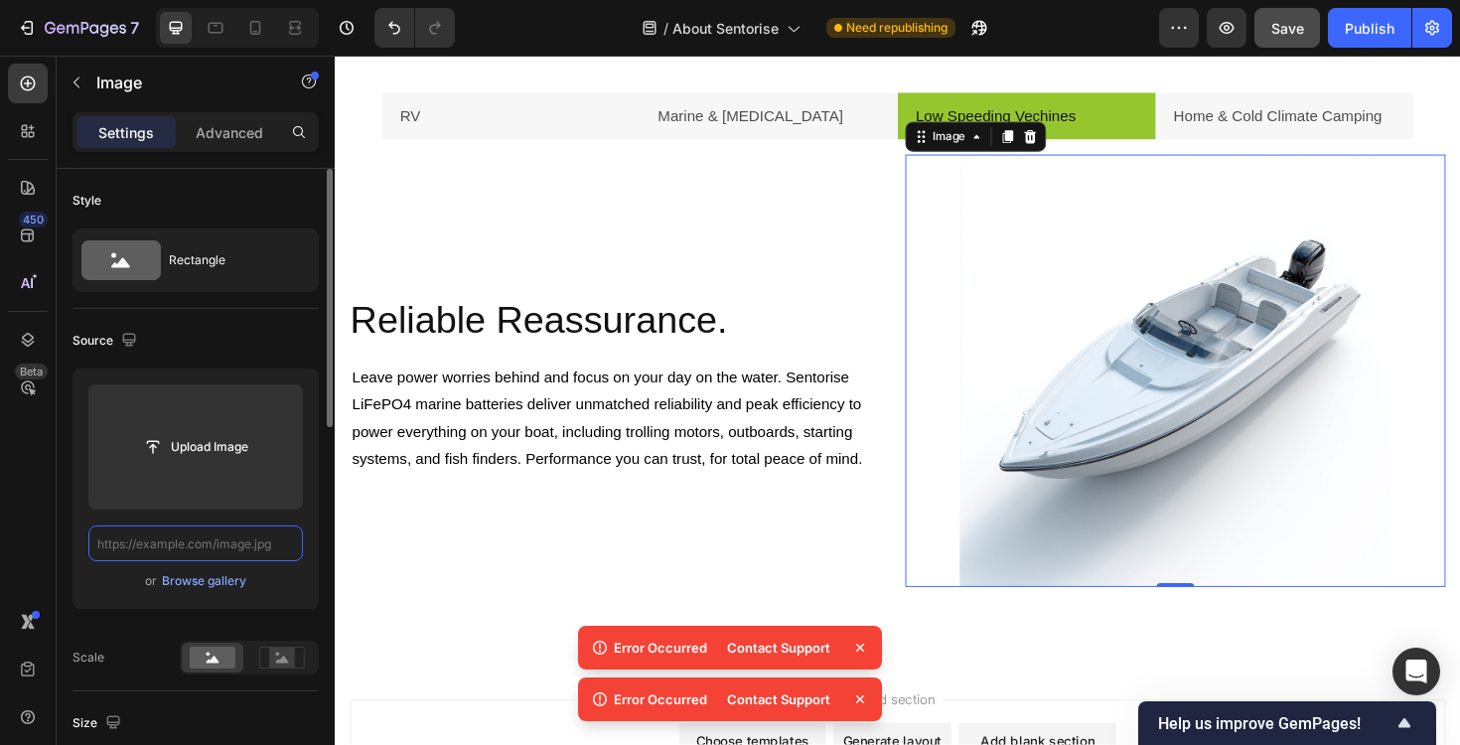
scroll to position [0, 0]
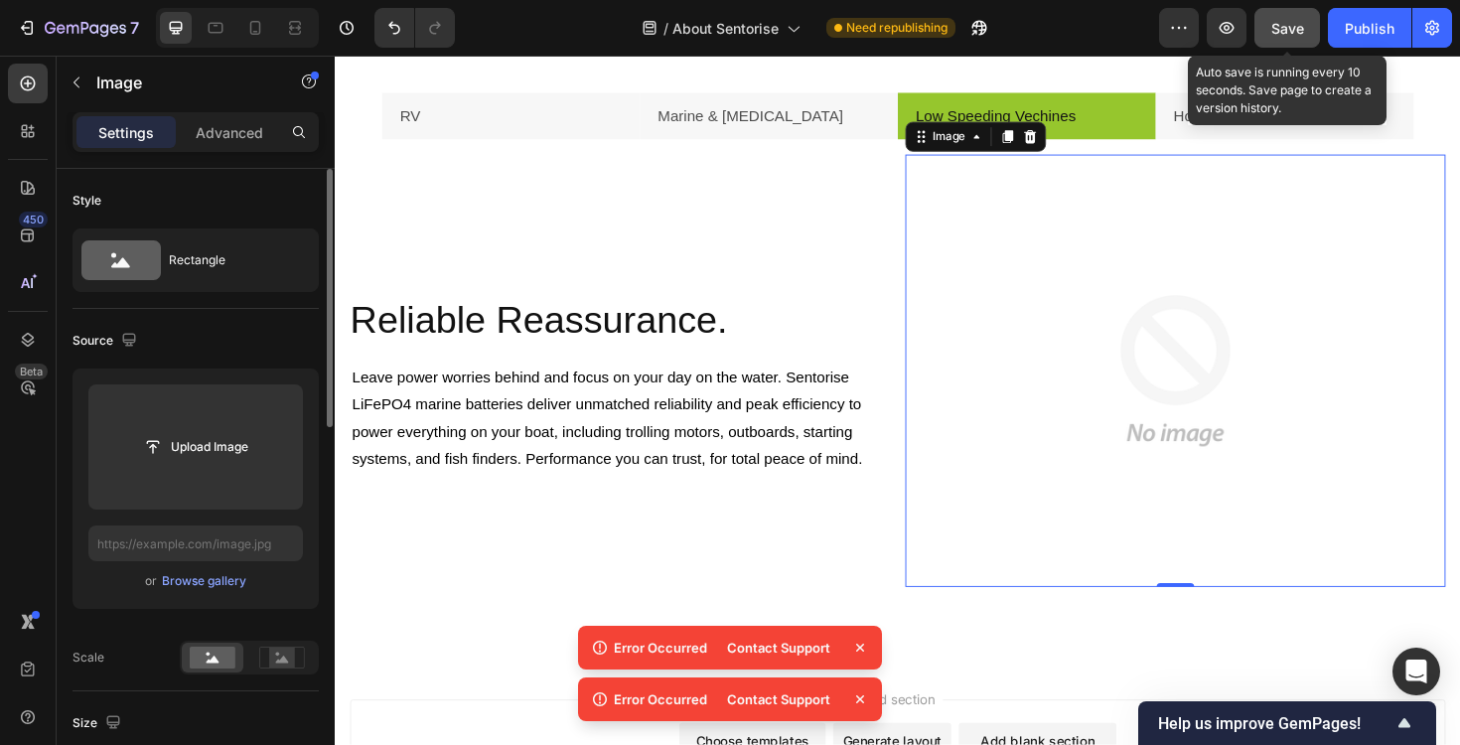
click at [1293, 33] on span "Save" at bounding box center [1287, 28] width 33 height 17
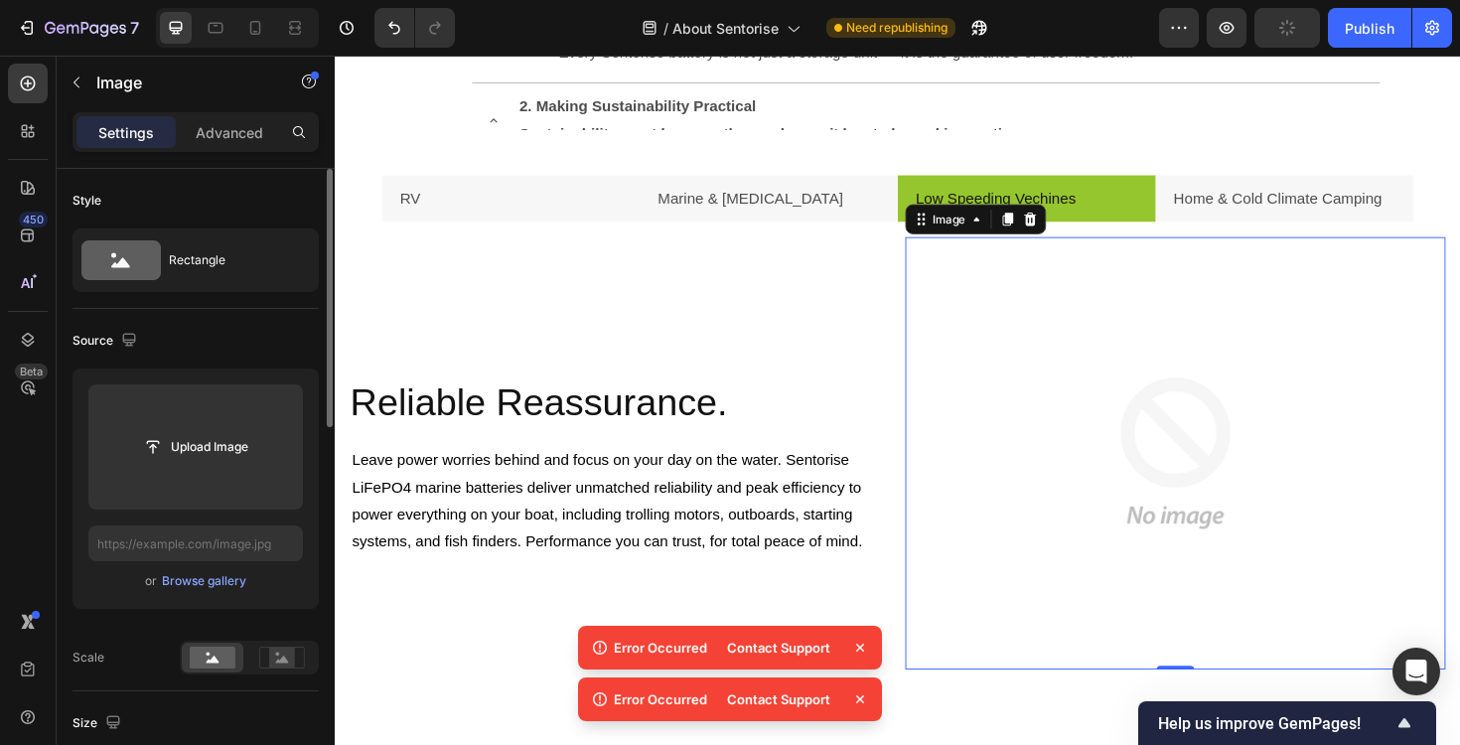
scroll to position [2089, 0]
